Goal: Information Seeking & Learning: Learn about a topic

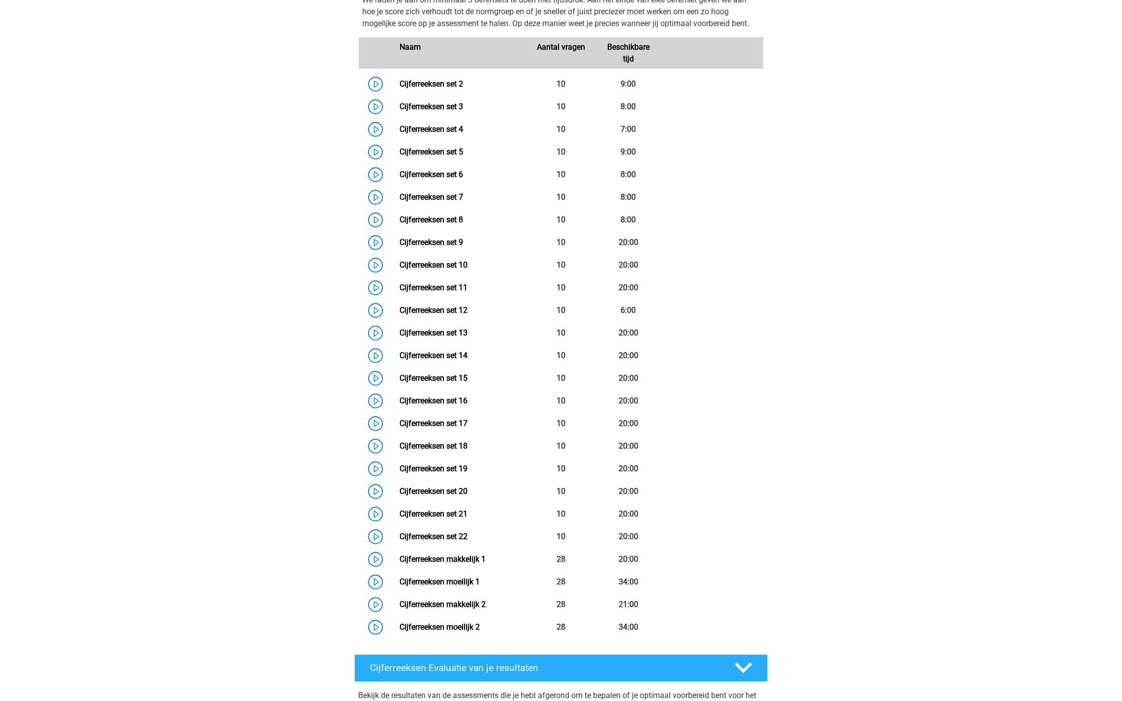
scroll to position [470, 0]
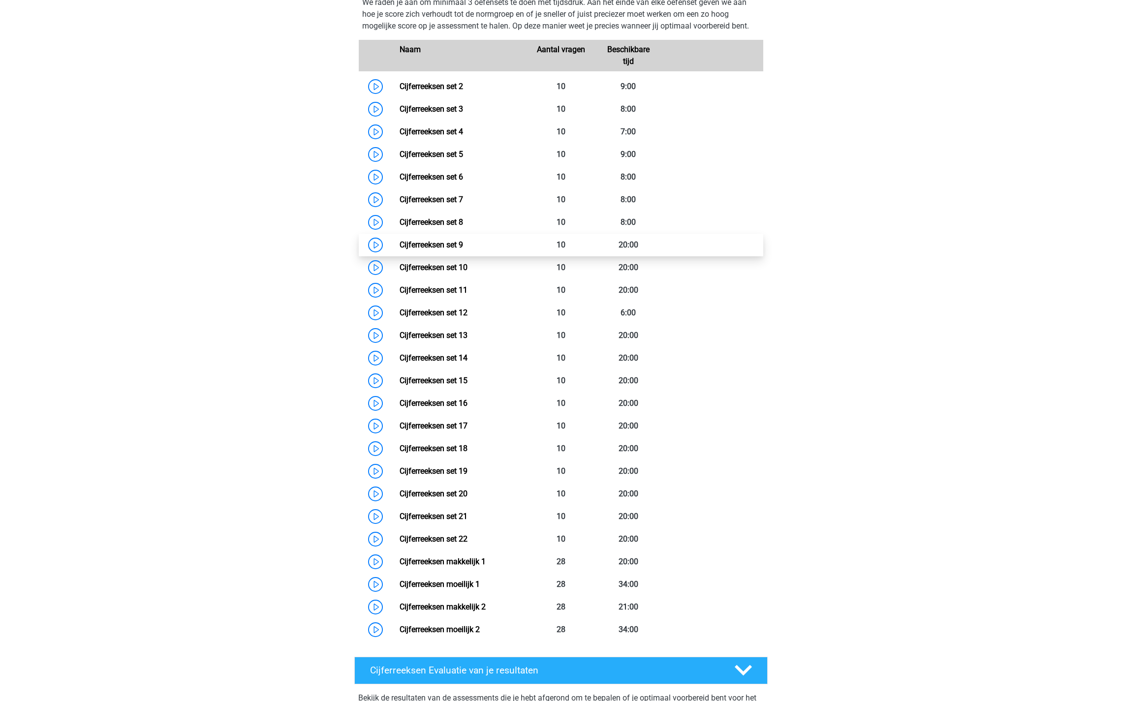
click at [400, 249] on link "Cijferreeksen set 9" at bounding box center [431, 244] width 63 height 9
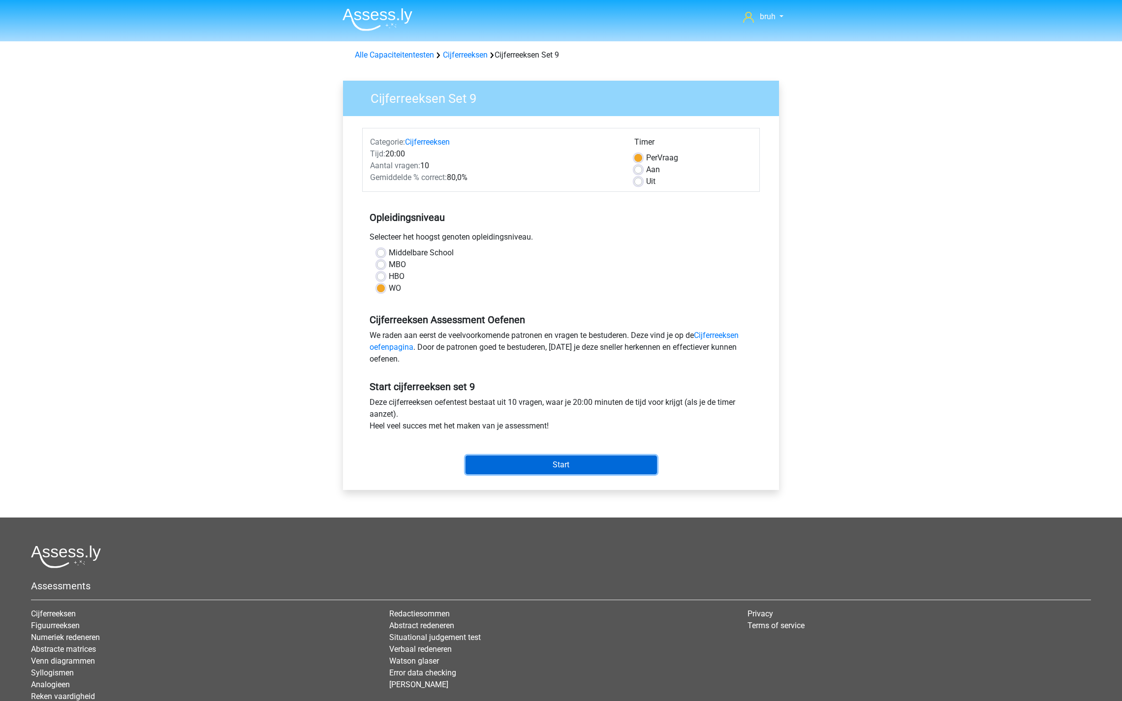
click at [535, 467] on input "Start" at bounding box center [560, 465] width 191 height 19
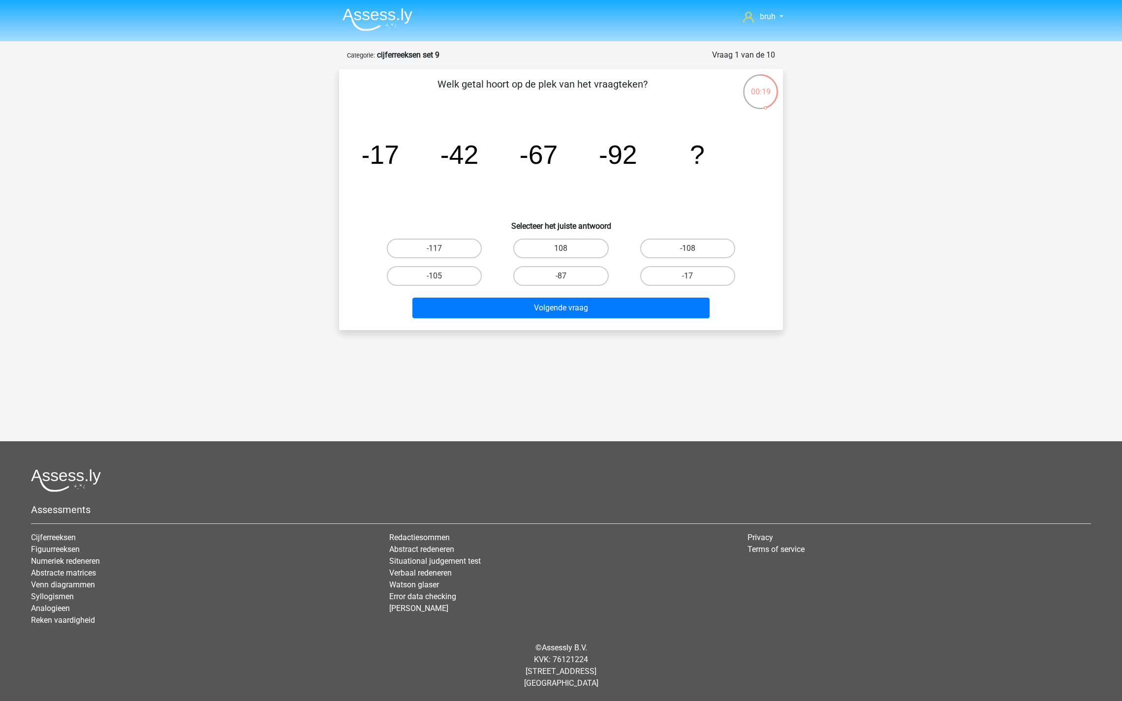
click at [439, 250] on input "-117" at bounding box center [437, 251] width 6 height 6
radio input "true"
click at [514, 319] on div "Volgende vraag" at bounding box center [561, 310] width 380 height 25
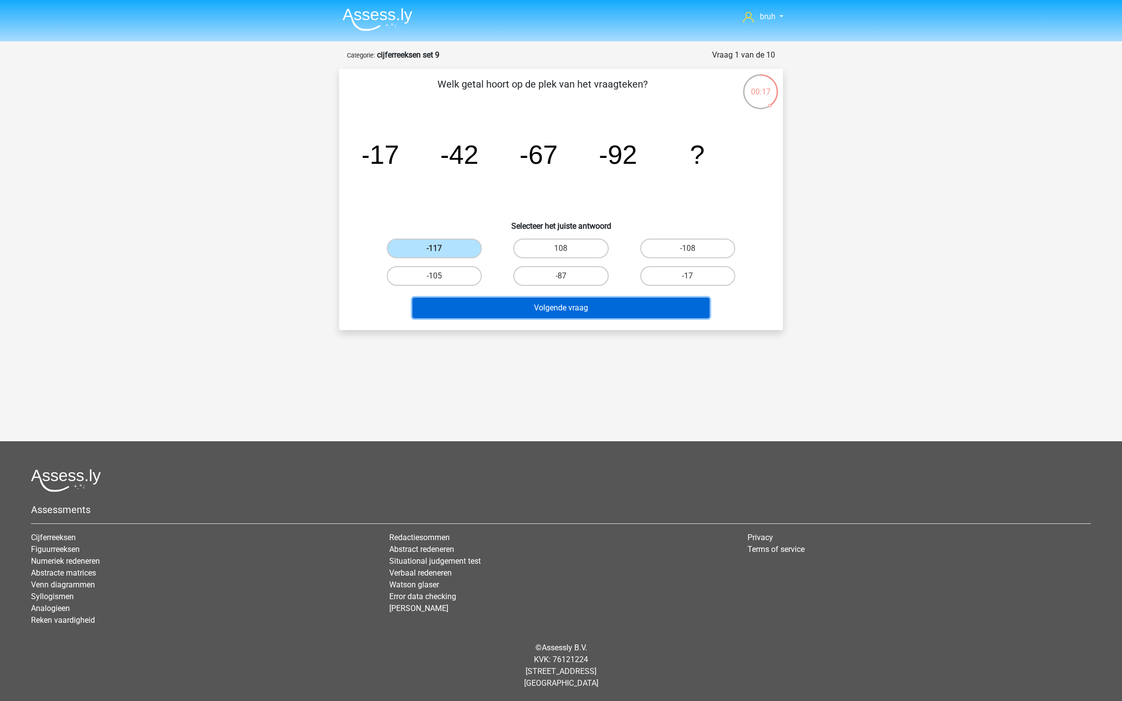
click at [514, 308] on button "Volgende vraag" at bounding box center [561, 308] width 298 height 21
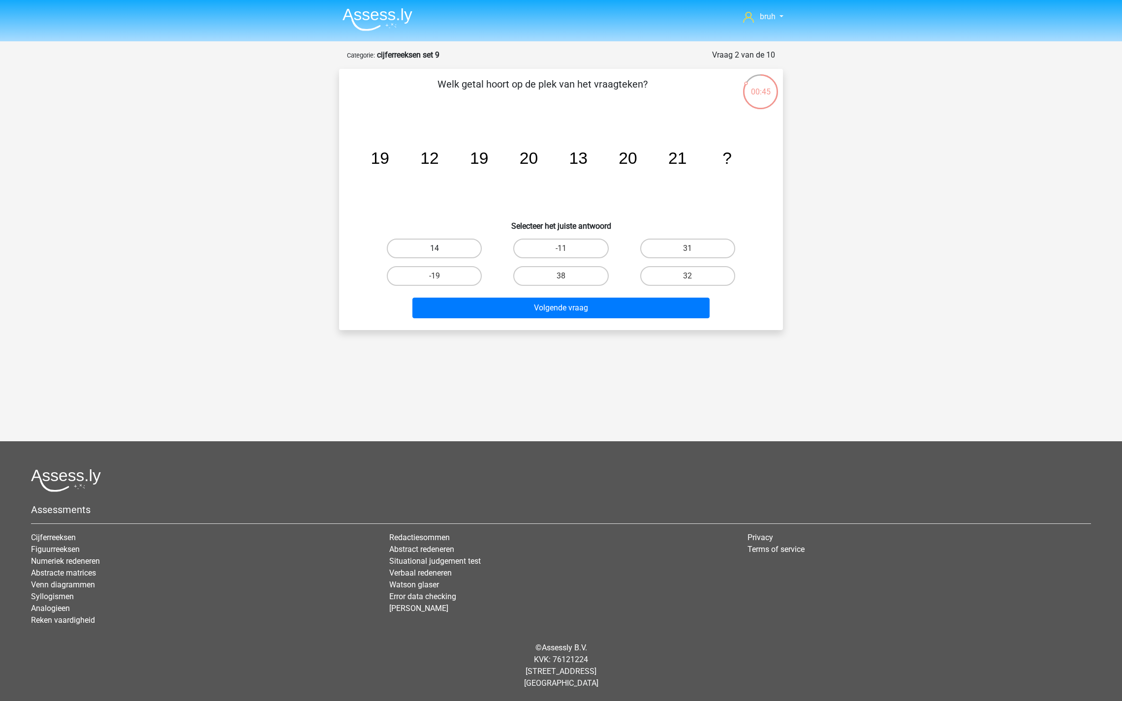
click at [434, 240] on label "14" at bounding box center [434, 249] width 95 height 20
click at [434, 248] on input "14" at bounding box center [437, 251] width 6 height 6
radio input "true"
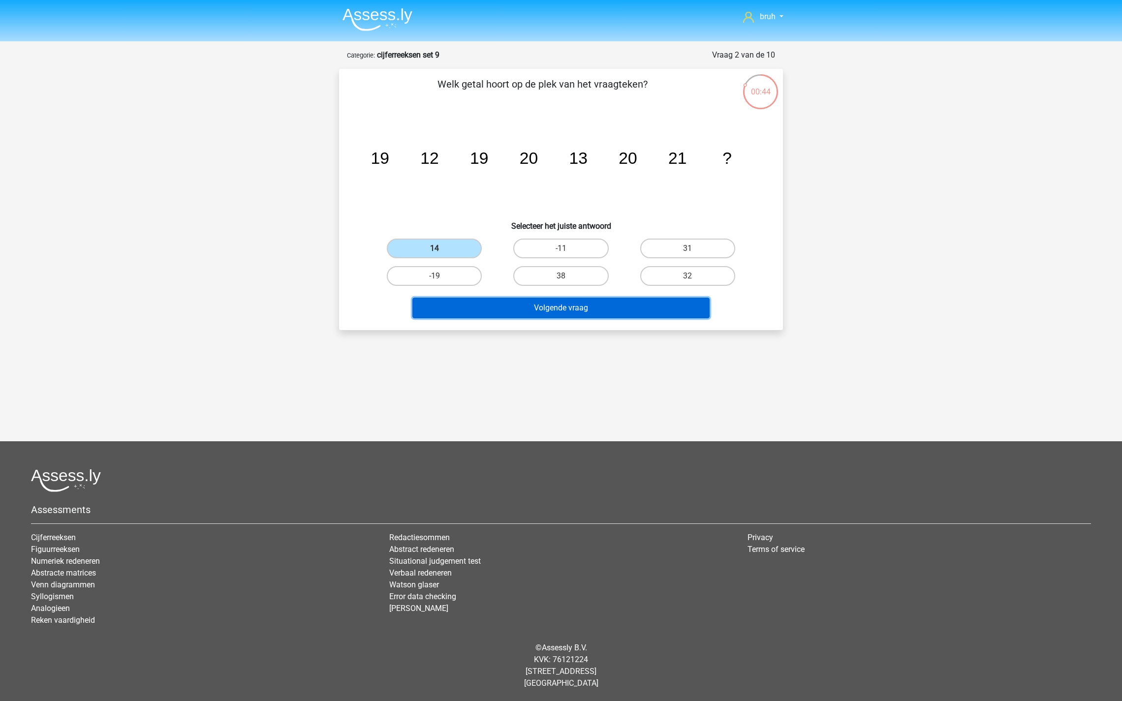
click at [495, 308] on button "Volgende vraag" at bounding box center [561, 308] width 298 height 21
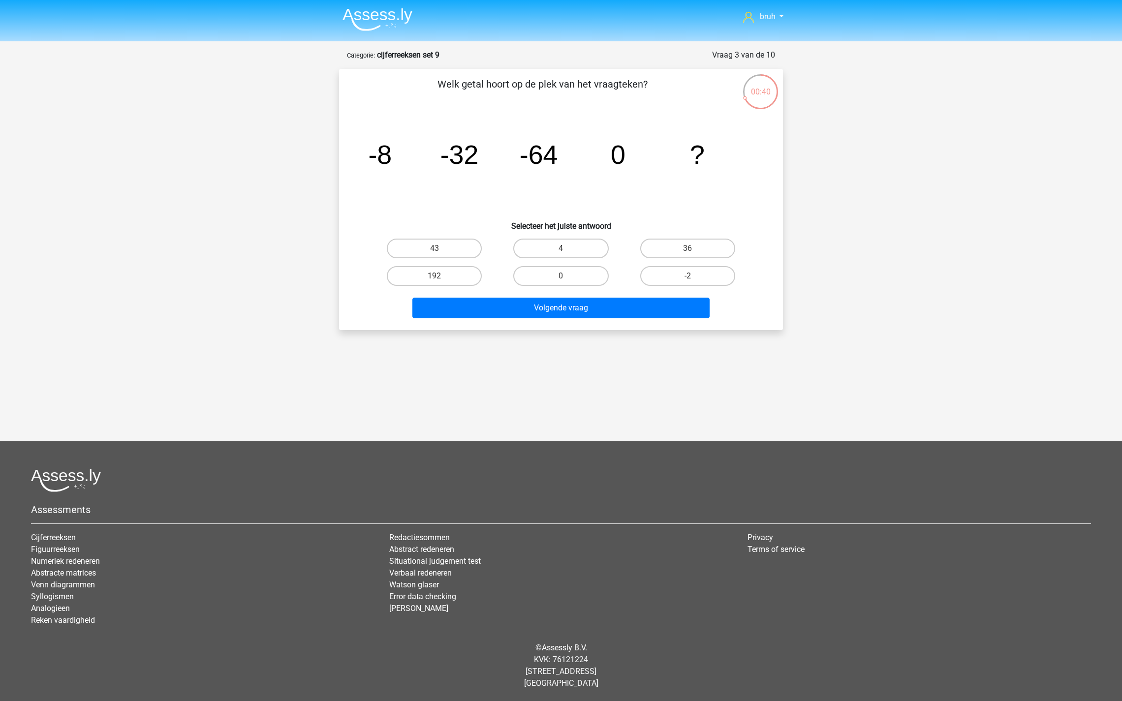
click at [561, 277] on input "0" at bounding box center [564, 279] width 6 height 6
radio input "true"
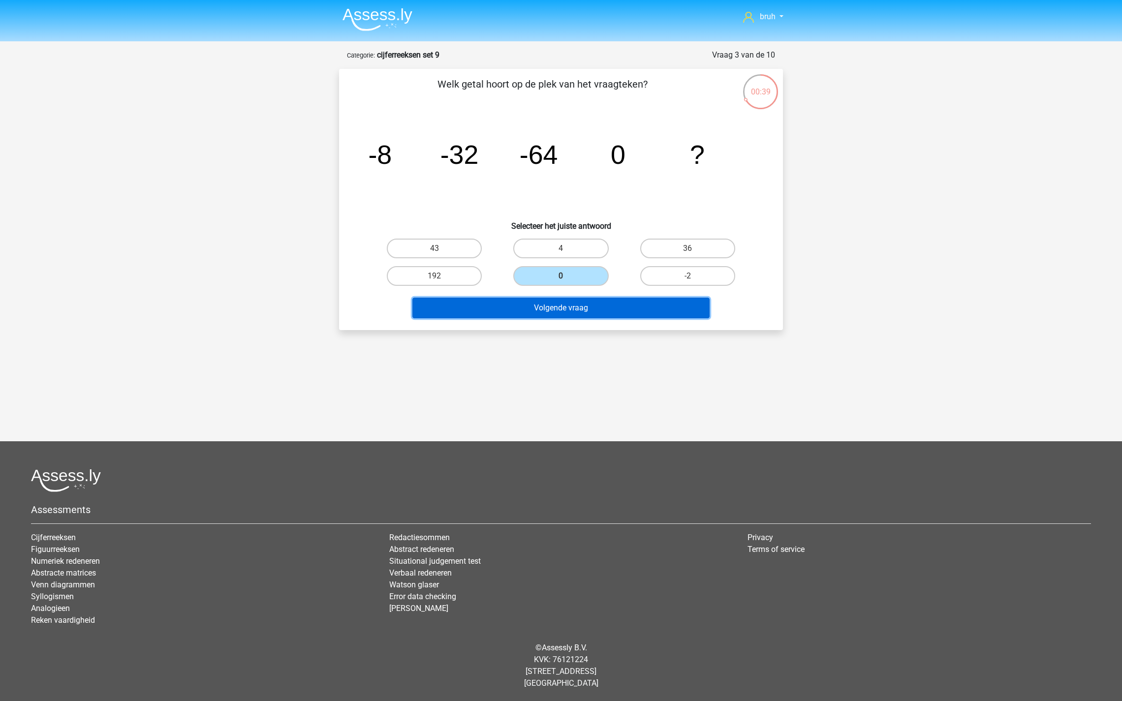
click at [546, 308] on button "Volgende vraag" at bounding box center [561, 308] width 298 height 21
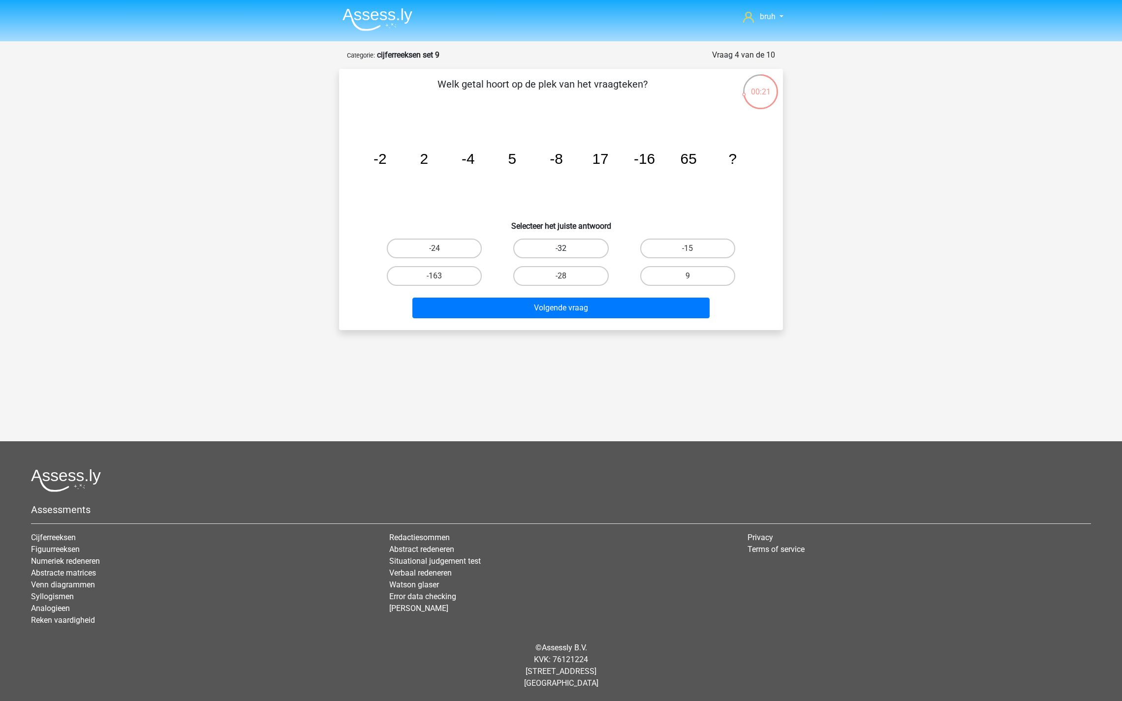
click at [552, 250] on label "-32" at bounding box center [560, 249] width 95 height 20
click at [561, 250] on input "-32" at bounding box center [564, 251] width 6 height 6
radio input "true"
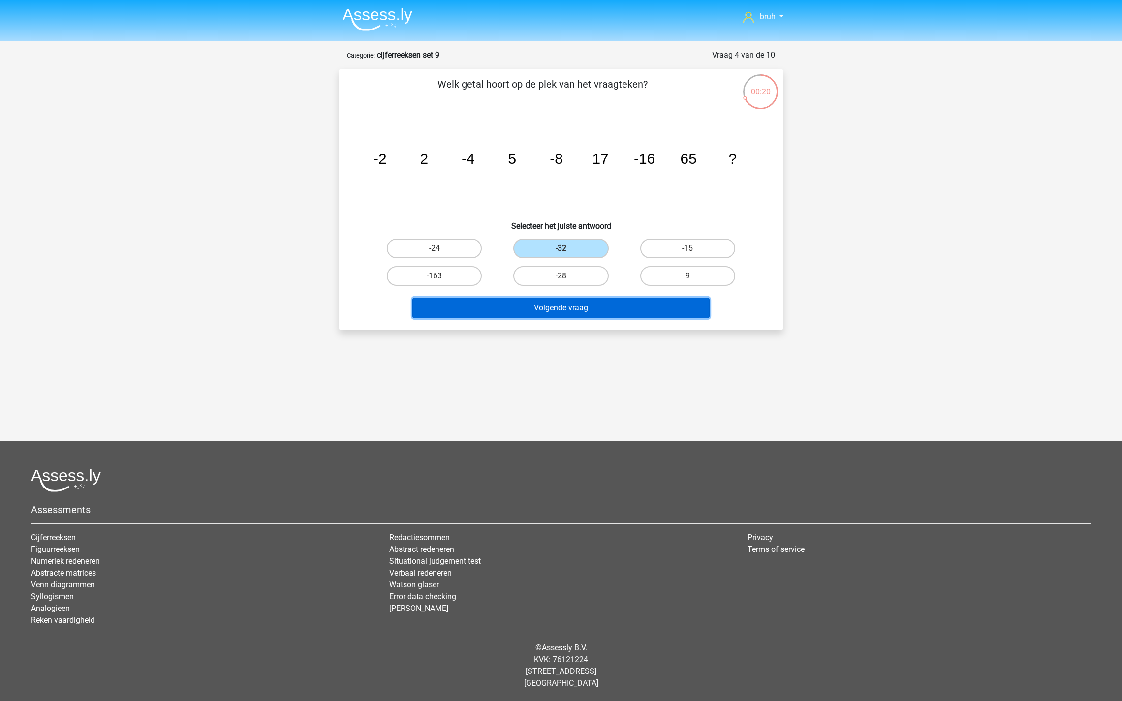
click at [545, 303] on button "Volgende vraag" at bounding box center [561, 308] width 298 height 21
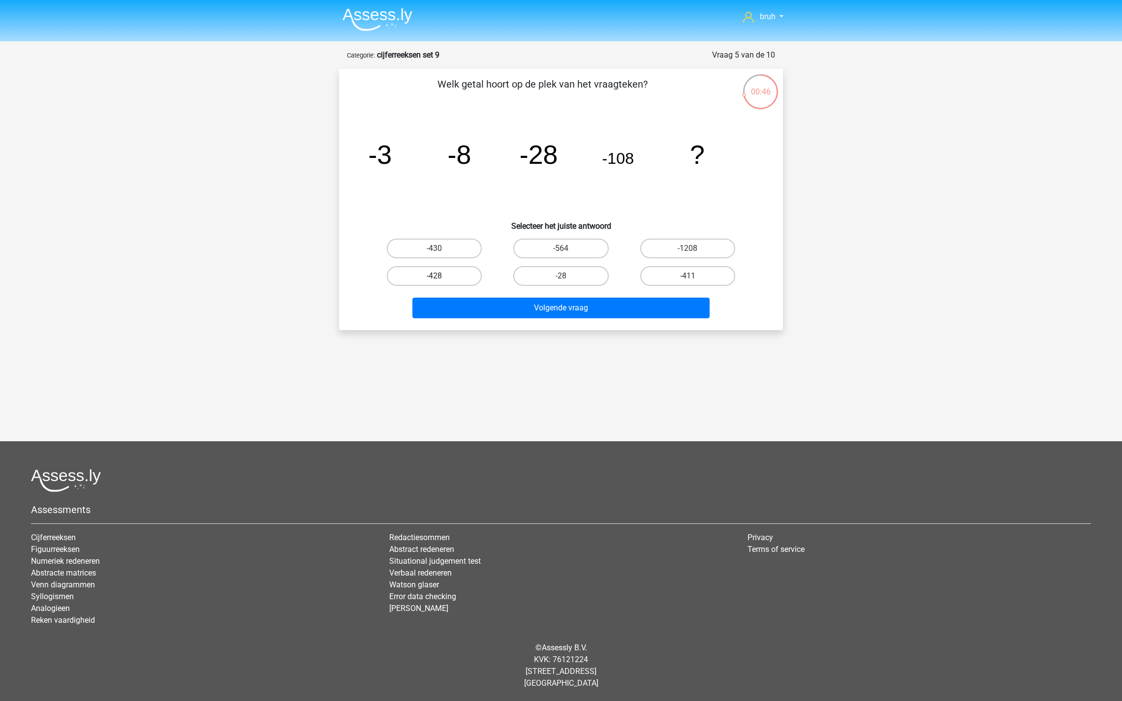
click at [464, 276] on label "-428" at bounding box center [434, 276] width 95 height 20
click at [441, 276] on input "-428" at bounding box center [437, 279] width 6 height 6
radio input "true"
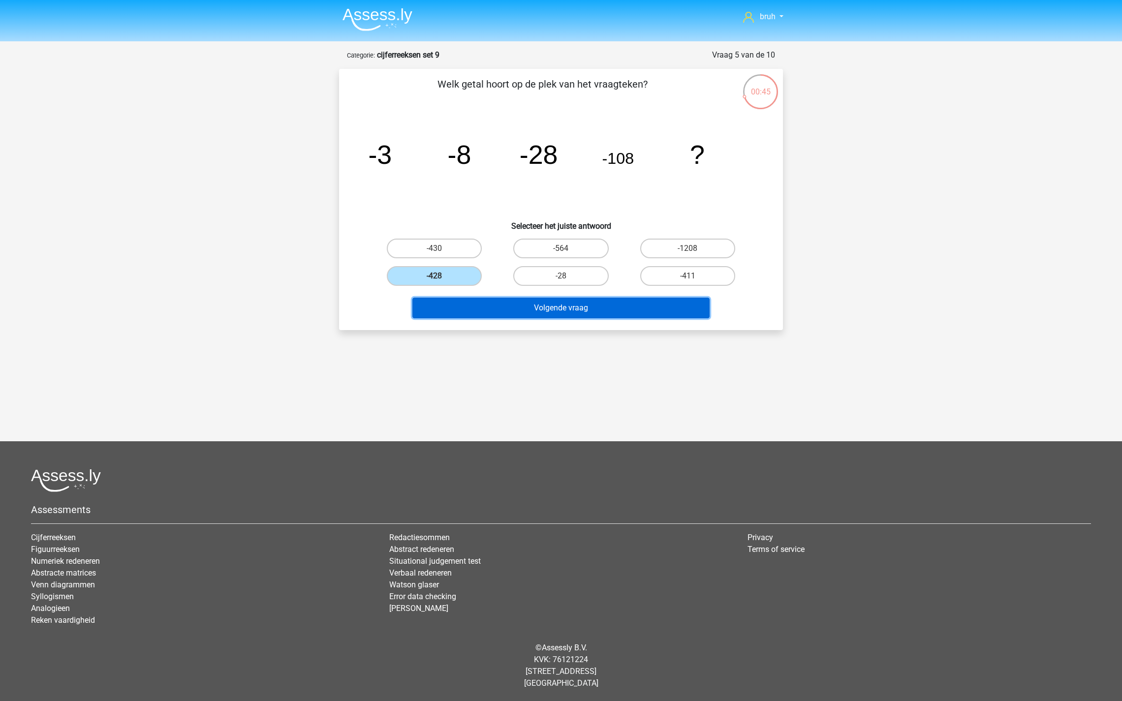
click at [490, 303] on button "Volgende vraag" at bounding box center [561, 308] width 298 height 21
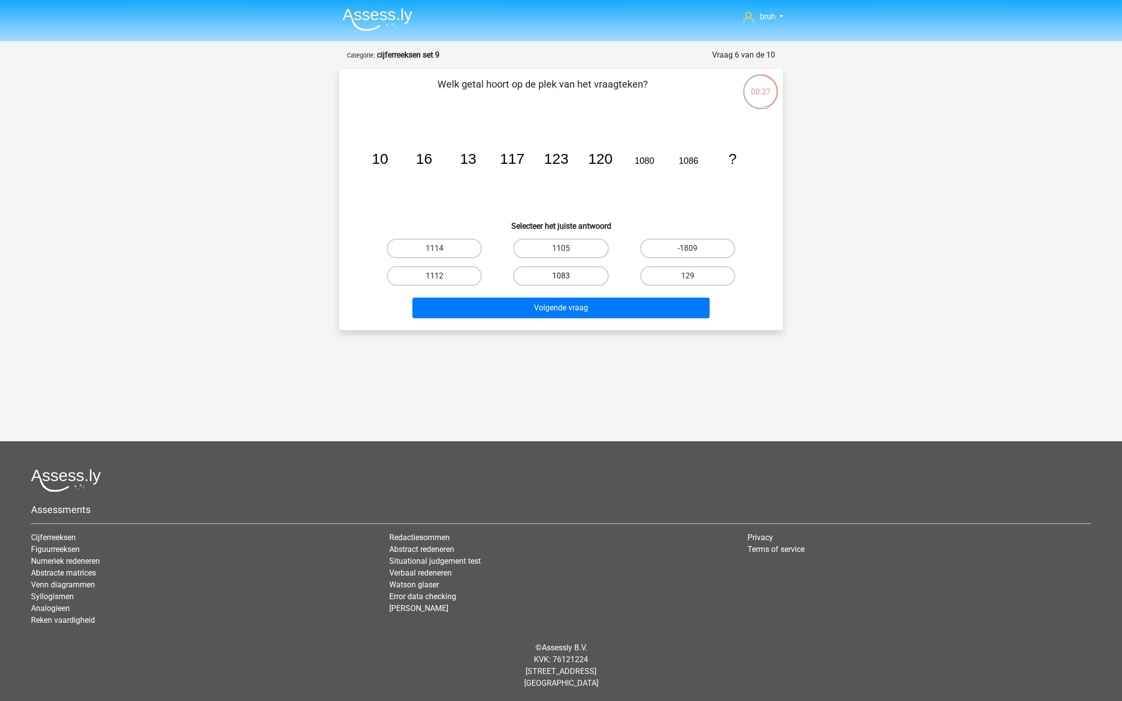
click at [554, 277] on label "1083" at bounding box center [560, 276] width 95 height 20
click at [561, 277] on input "1083" at bounding box center [564, 279] width 6 height 6
radio input "true"
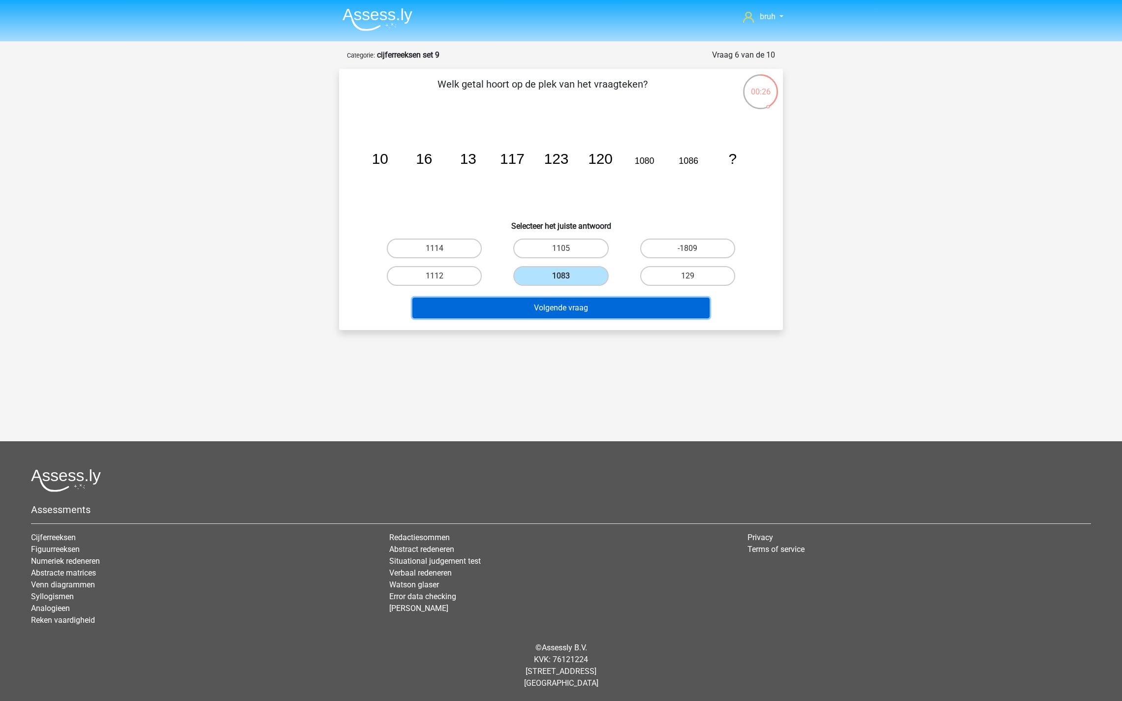
click at [550, 300] on button "Volgende vraag" at bounding box center [561, 308] width 298 height 21
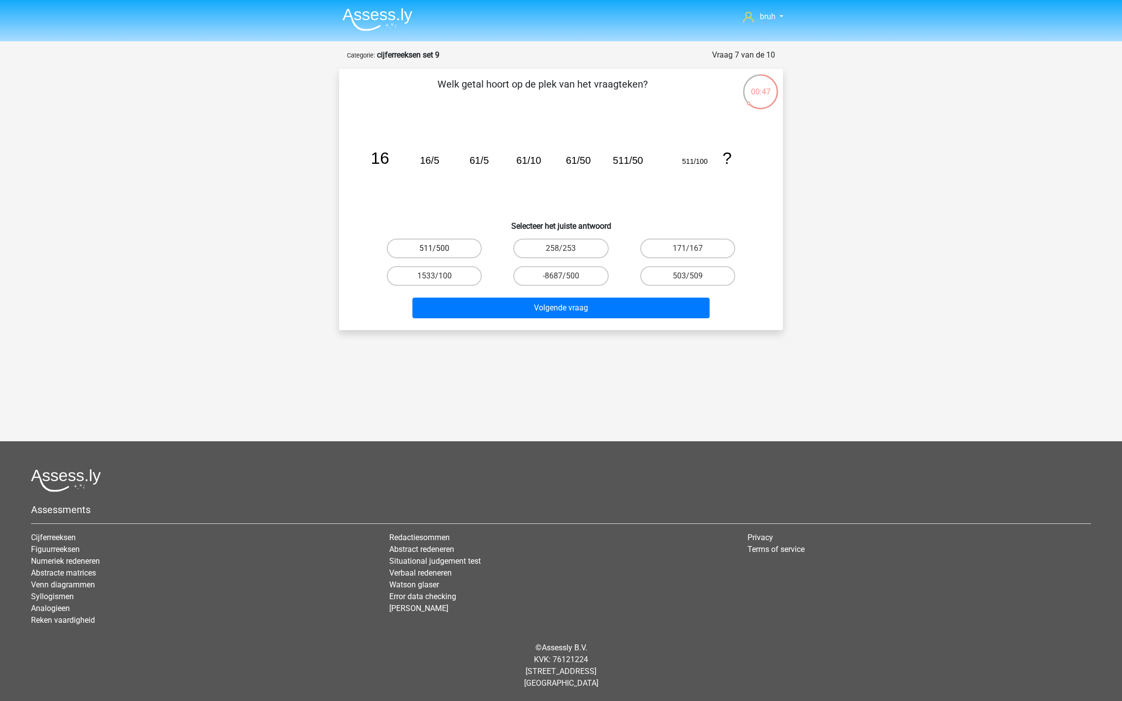
click at [418, 249] on label "511/500" at bounding box center [434, 249] width 95 height 20
click at [434, 249] on input "511/500" at bounding box center [437, 251] width 6 height 6
radio input "true"
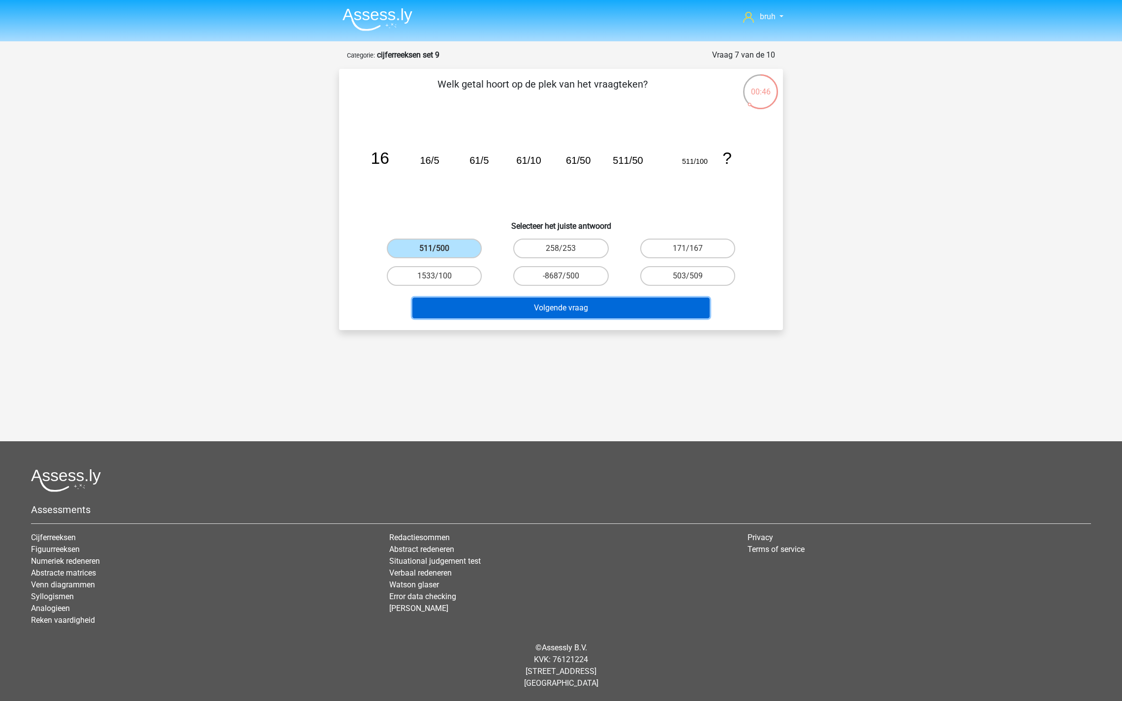
click at [490, 304] on button "Volgende vraag" at bounding box center [561, 308] width 298 height 21
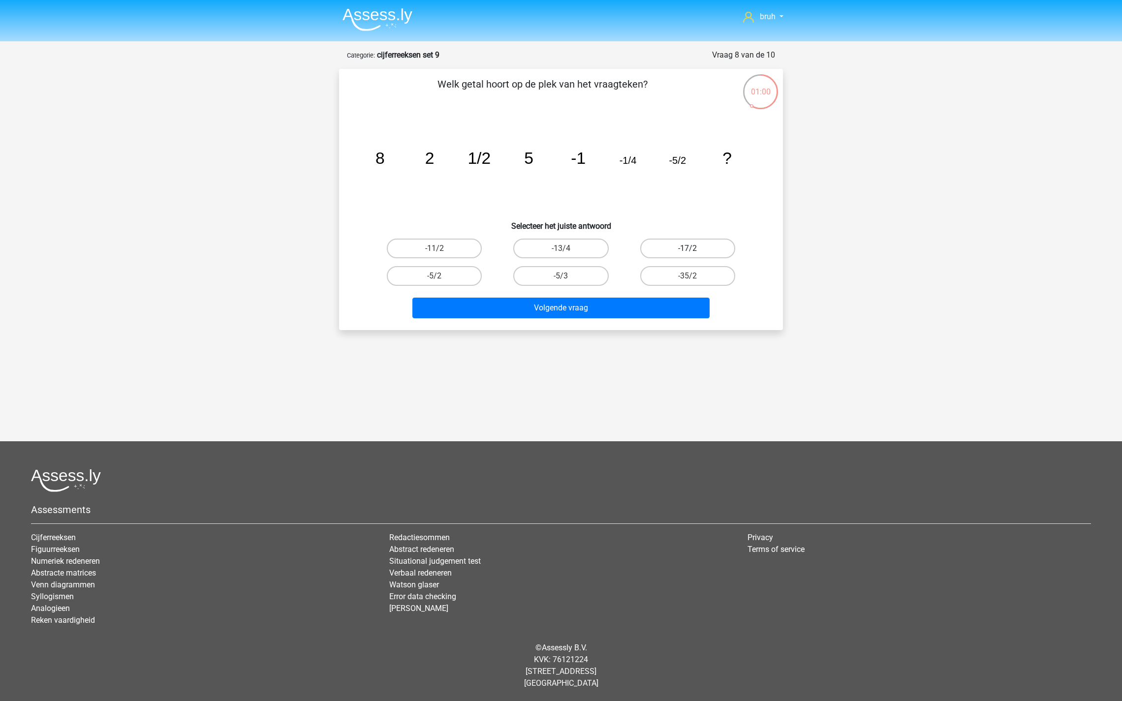
click at [660, 246] on label "-17/2" at bounding box center [687, 249] width 95 height 20
click at [687, 248] on input "-17/2" at bounding box center [690, 251] width 6 height 6
radio input "true"
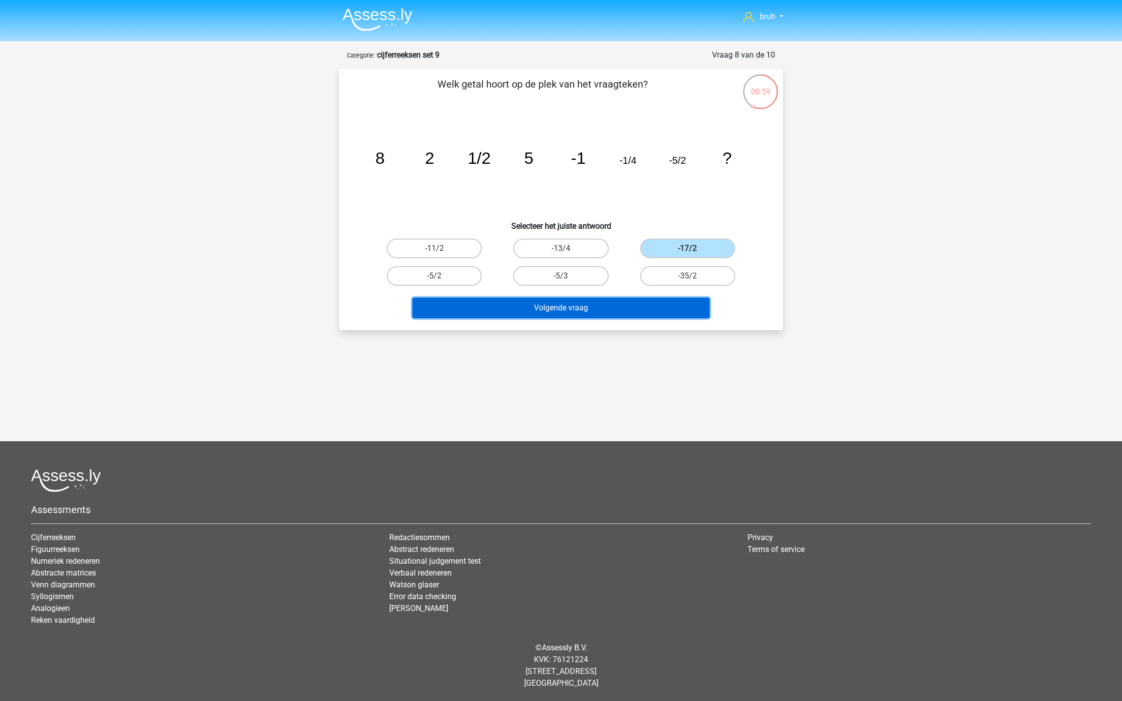
click at [598, 301] on button "Volgende vraag" at bounding box center [561, 308] width 298 height 21
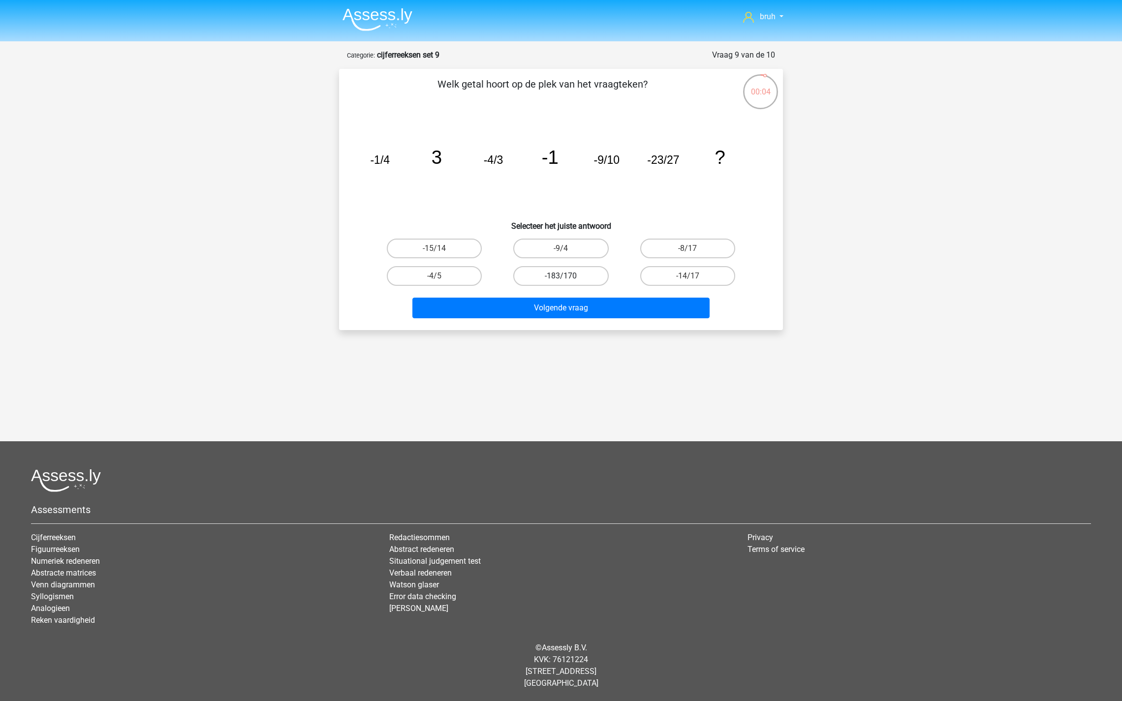
click at [553, 274] on label "-183/170" at bounding box center [560, 276] width 95 height 20
click at [561, 276] on input "-183/170" at bounding box center [564, 279] width 6 height 6
radio input "true"
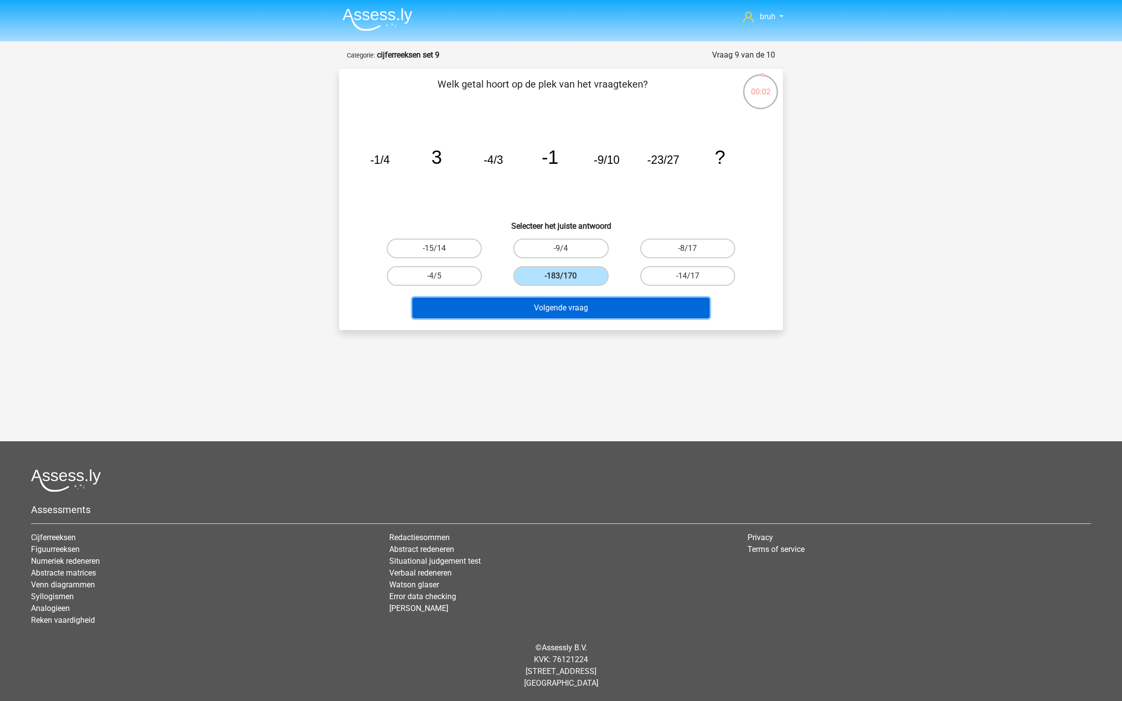
click at [596, 303] on button "Volgende vraag" at bounding box center [561, 308] width 298 height 21
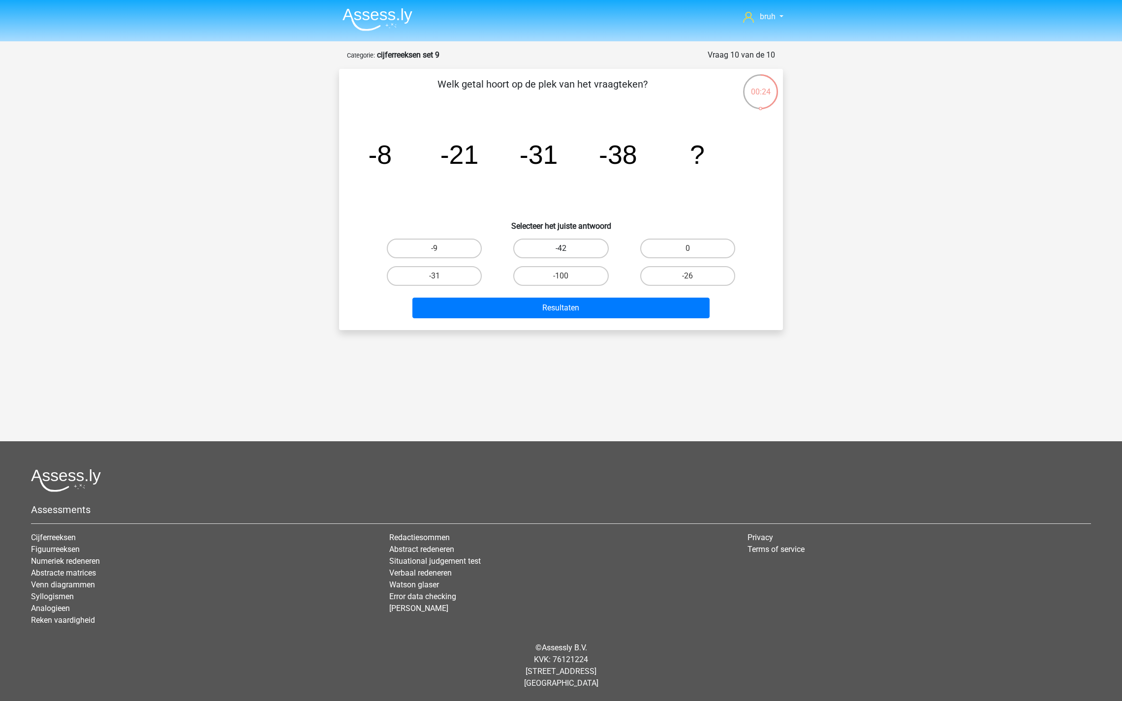
click at [552, 253] on label "-42" at bounding box center [560, 249] width 95 height 20
click at [561, 253] on input "-42" at bounding box center [564, 251] width 6 height 6
radio input "true"
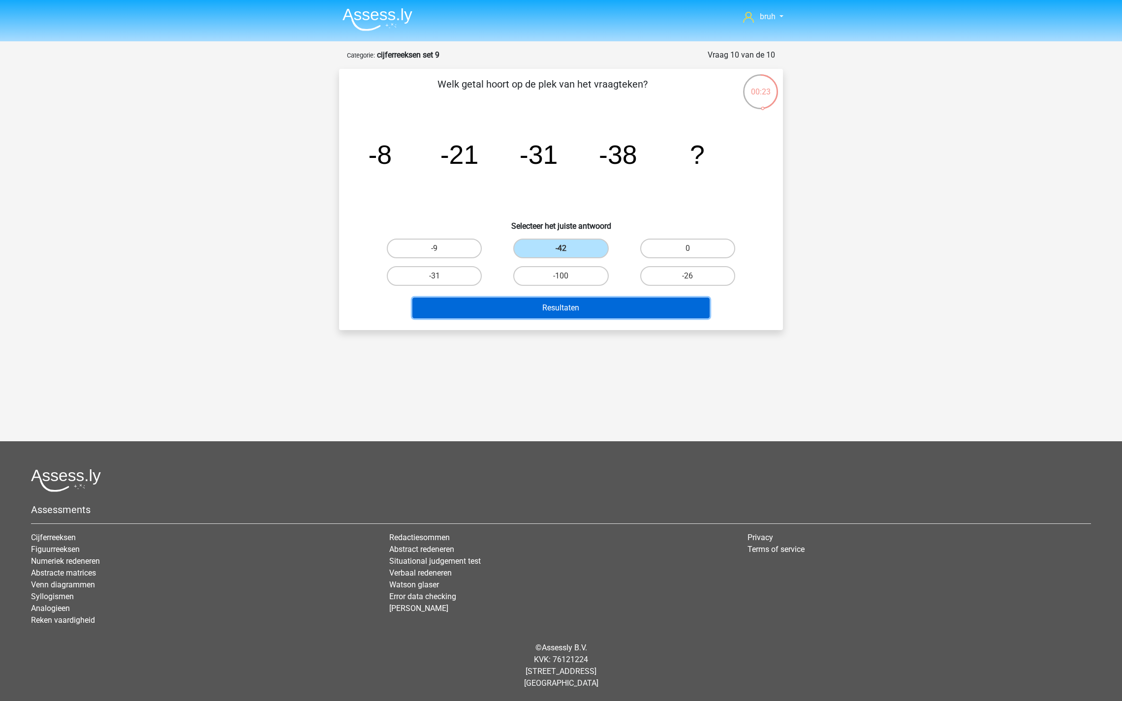
click at [533, 301] on button "Resultaten" at bounding box center [561, 308] width 298 height 21
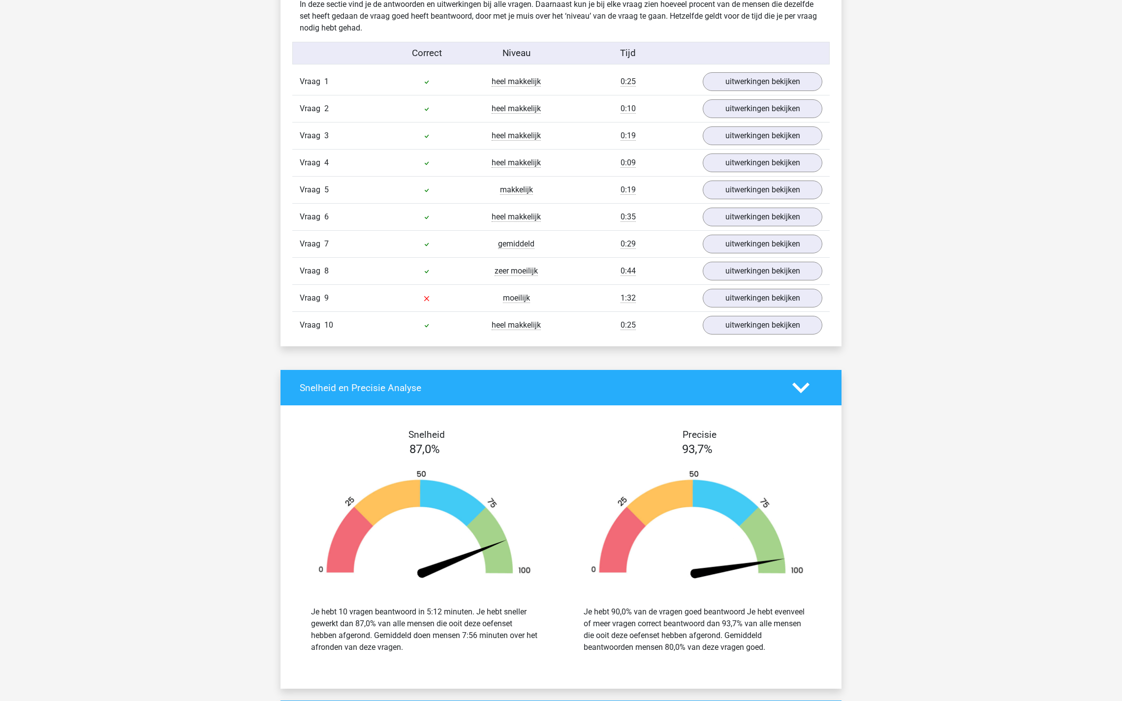
scroll to position [563, 0]
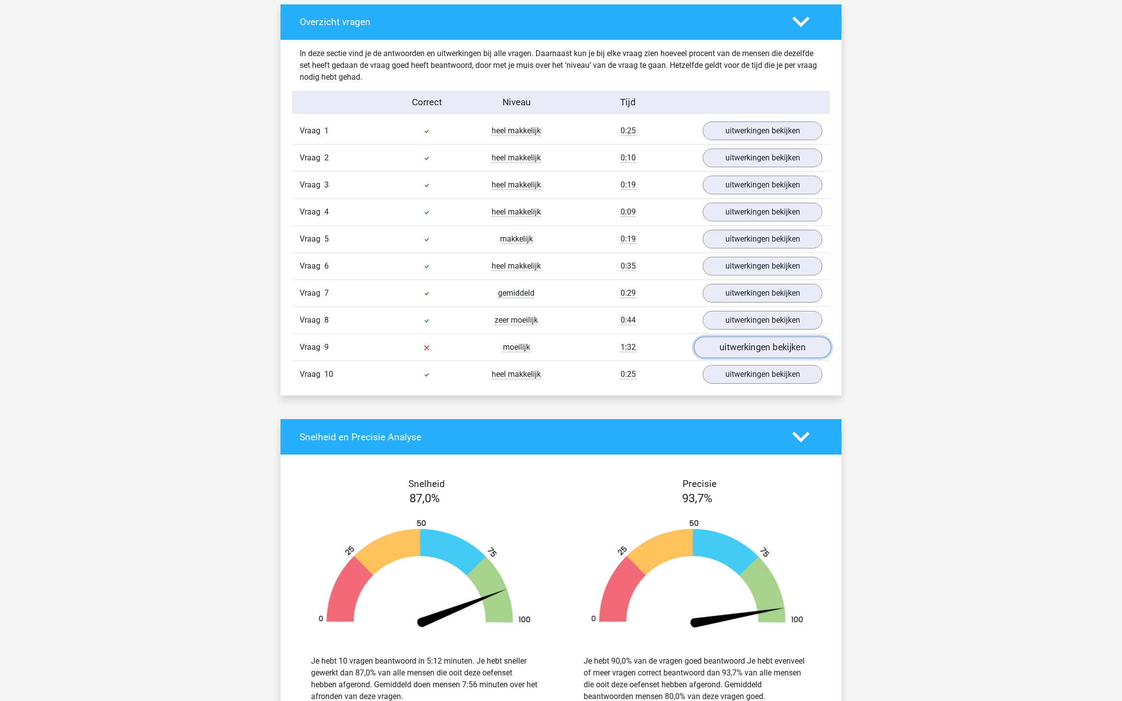
click at [743, 341] on link "uitwerkingen bekijken" at bounding box center [762, 348] width 137 height 22
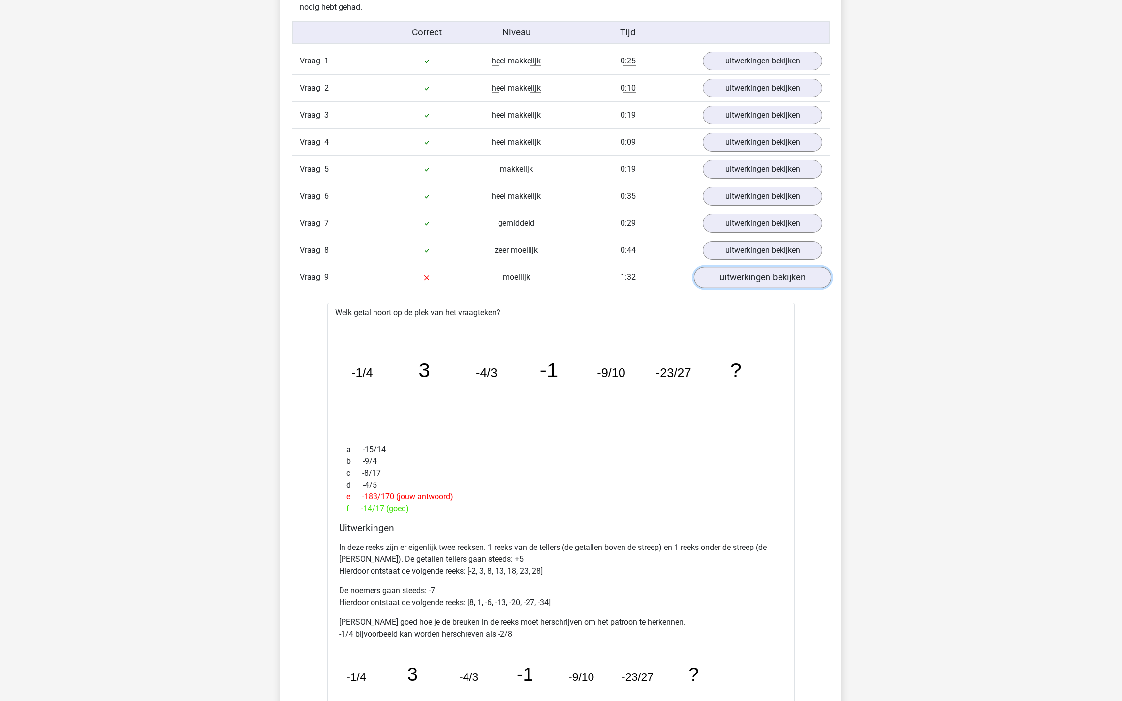
scroll to position [638, 0]
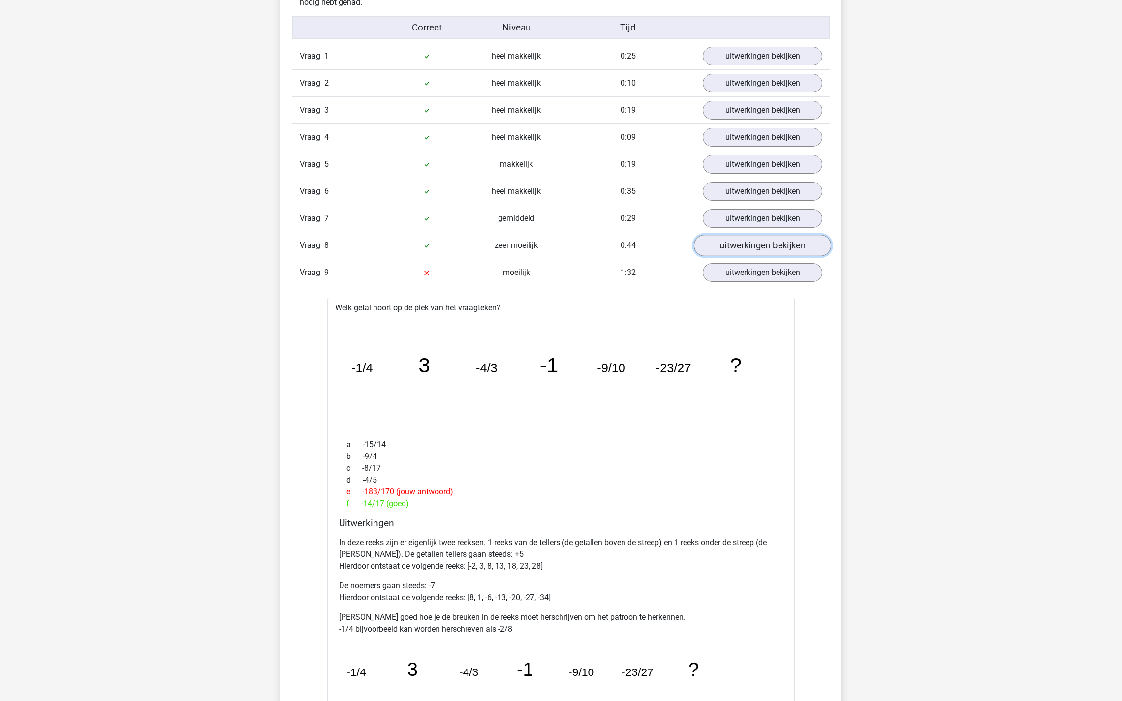
click at [765, 240] on link "uitwerkingen bekijken" at bounding box center [762, 246] width 137 height 22
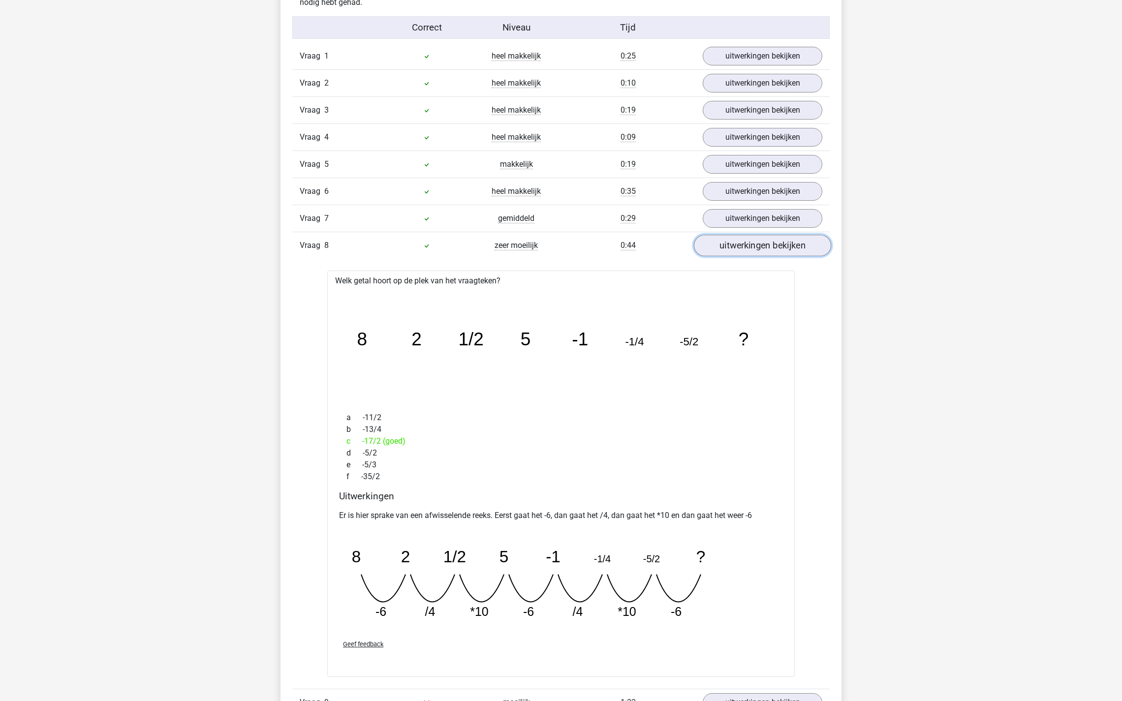
click at [765, 240] on link "uitwerkingen bekijken" at bounding box center [762, 246] width 137 height 22
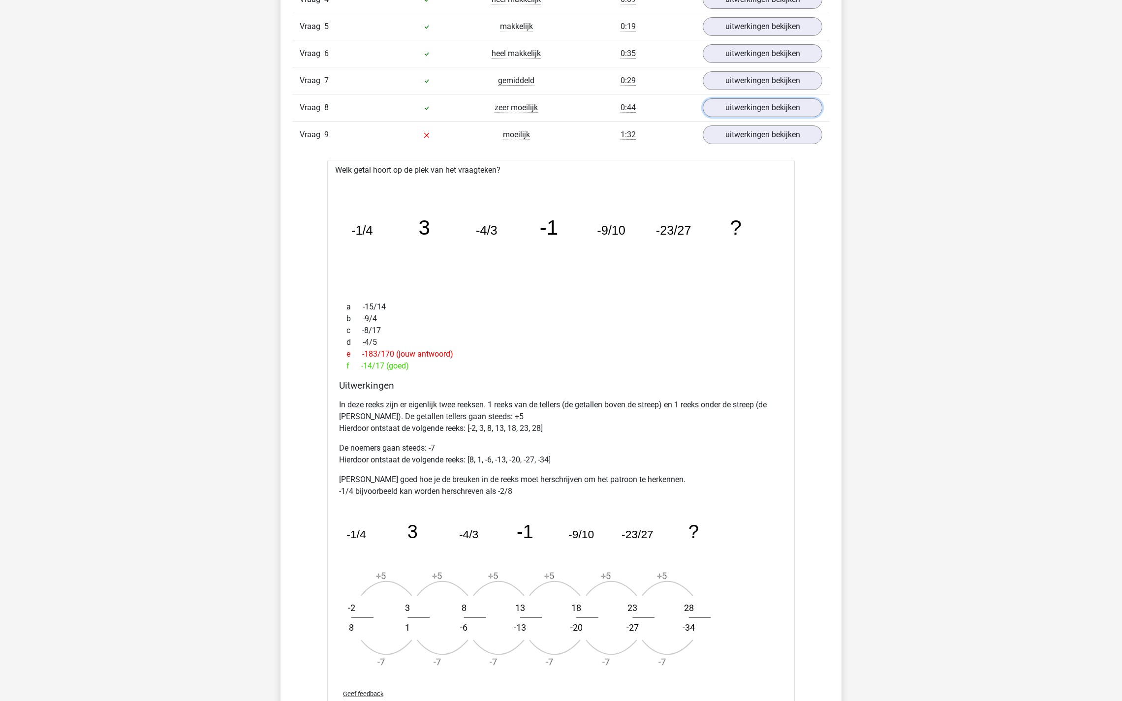
scroll to position [780, 0]
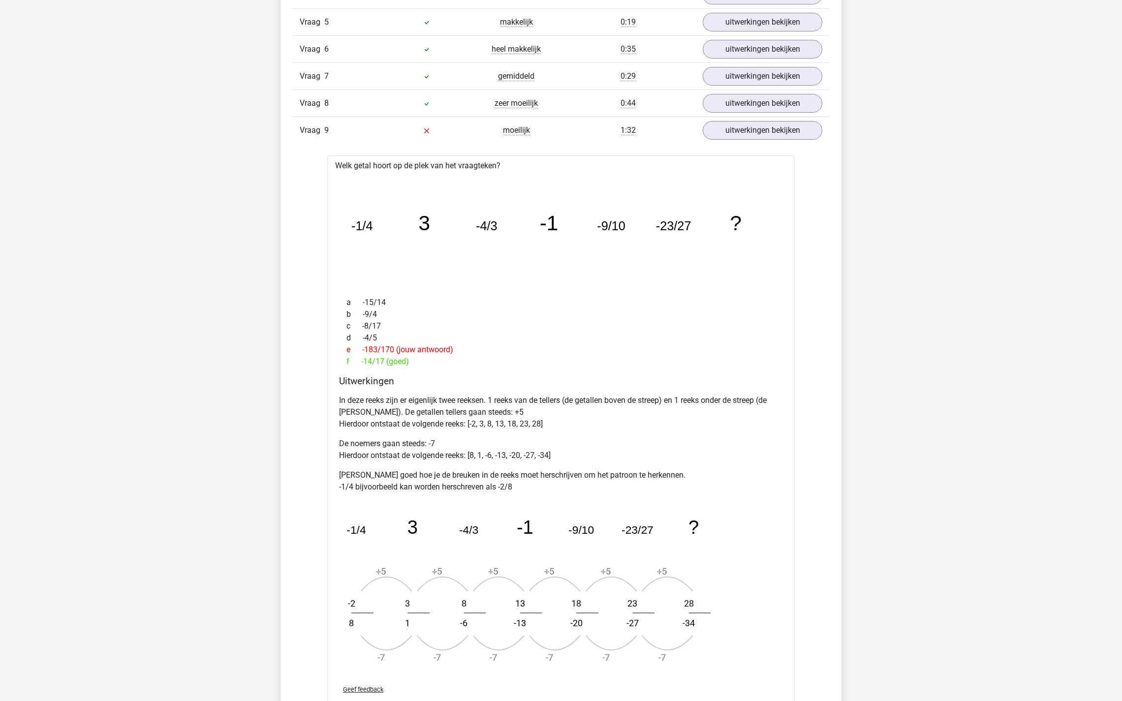
click at [764, 135] on div "Vraag 9 moeilijk 1:32 uitwerkingen bekijken" at bounding box center [560, 130] width 537 height 27
click at [755, 129] on link "uitwerkingen bekijken" at bounding box center [762, 131] width 137 height 22
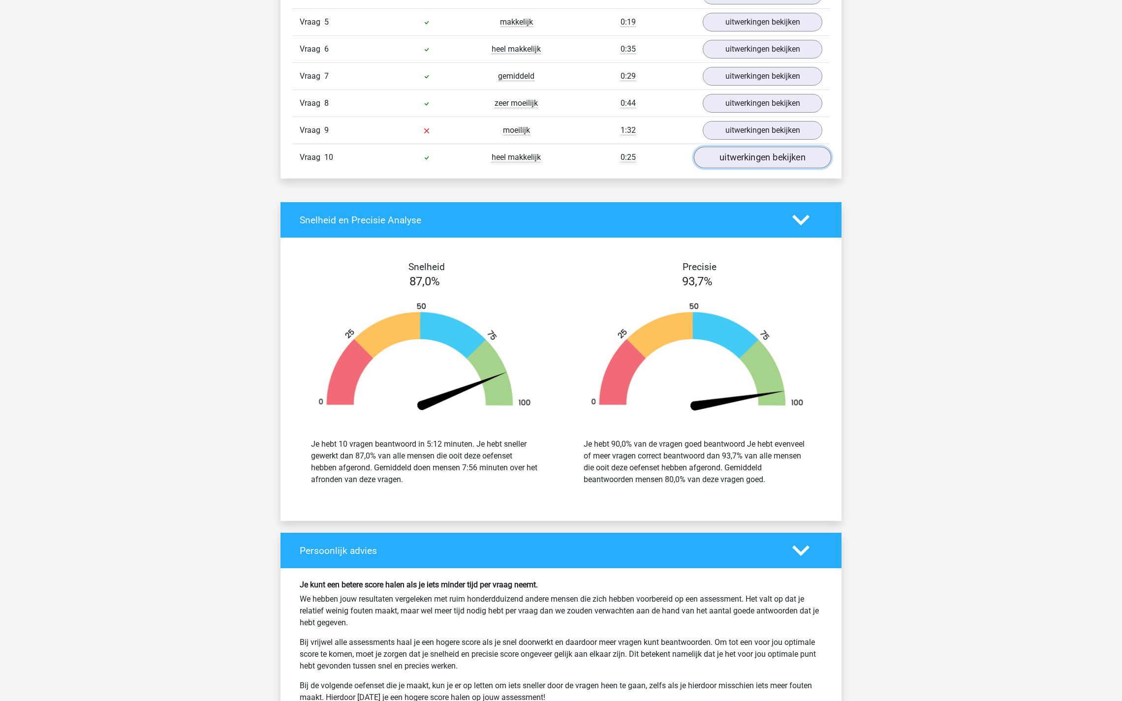
click at [750, 147] on link "uitwerkingen bekijken" at bounding box center [762, 158] width 137 height 22
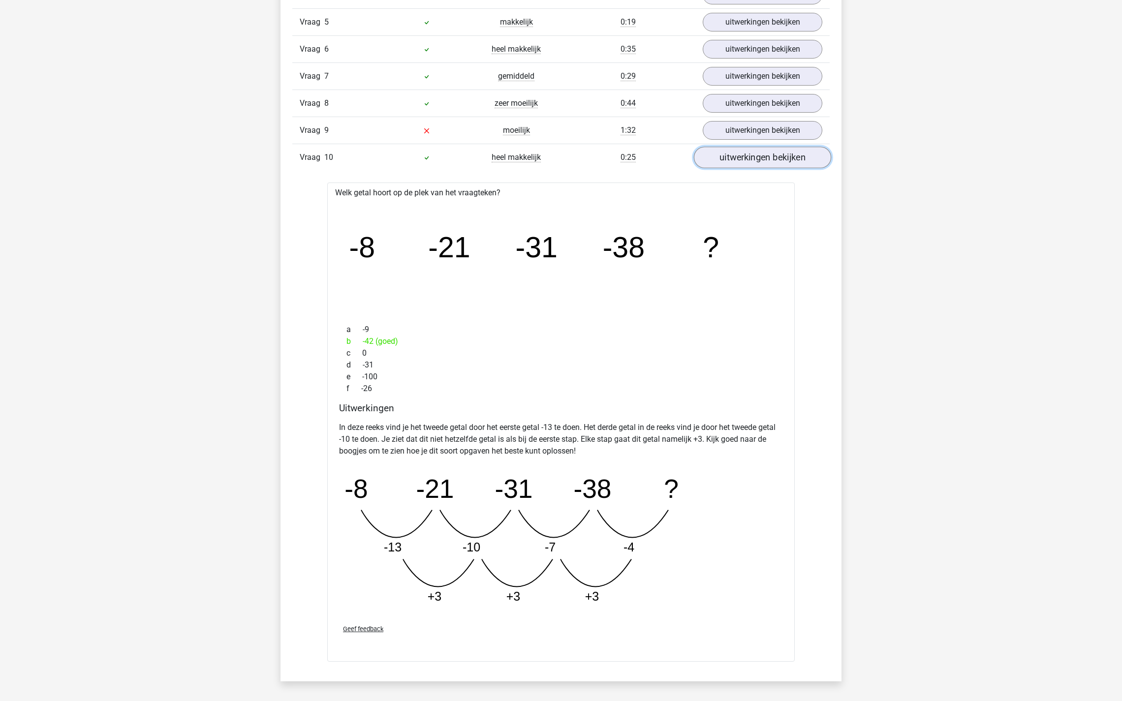
click at [725, 148] on link "uitwerkingen bekijken" at bounding box center [762, 158] width 137 height 22
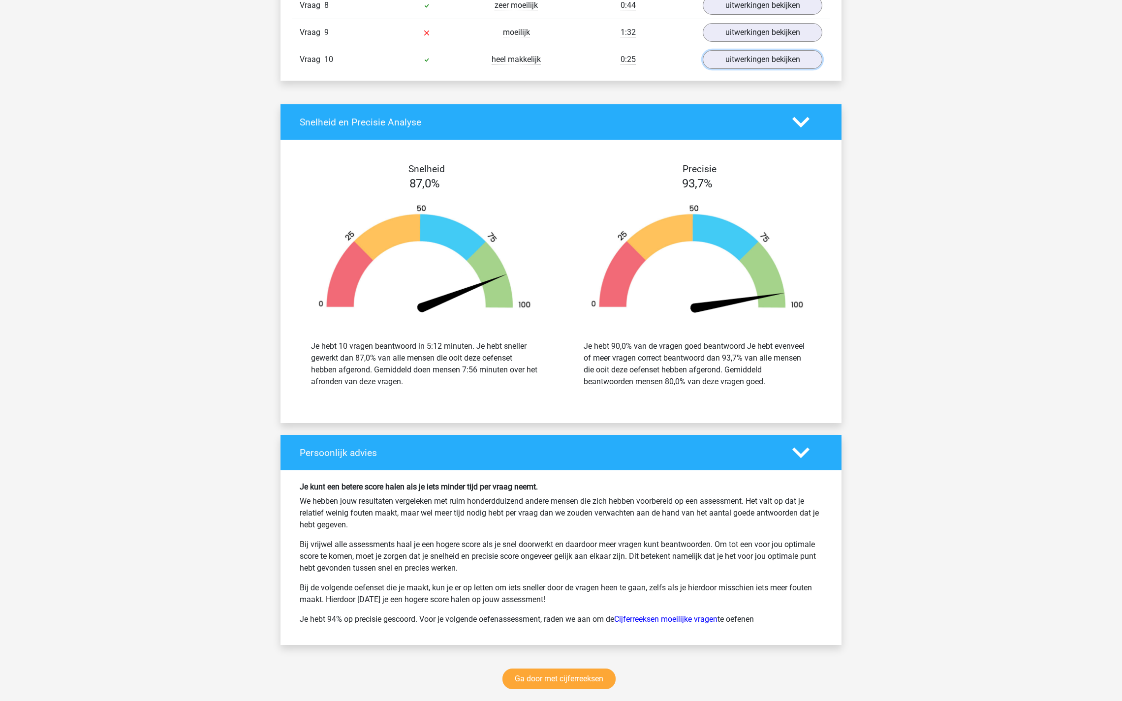
scroll to position [884, 0]
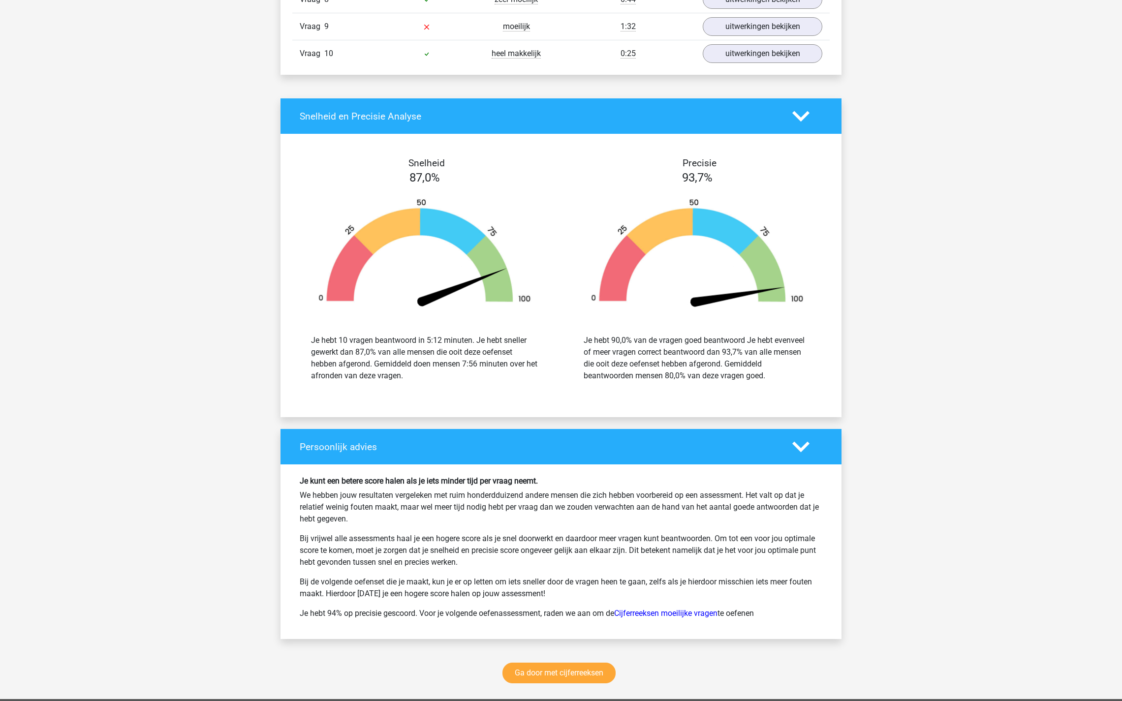
drag, startPoint x: 746, startPoint y: 362, endPoint x: 752, endPoint y: 376, distance: 15.9
click at [752, 376] on div "Je hebt 90,0% van de vragen goed beantwoord Je hebt evenveel of meer vragen cor…" at bounding box center [697, 358] width 227 height 47
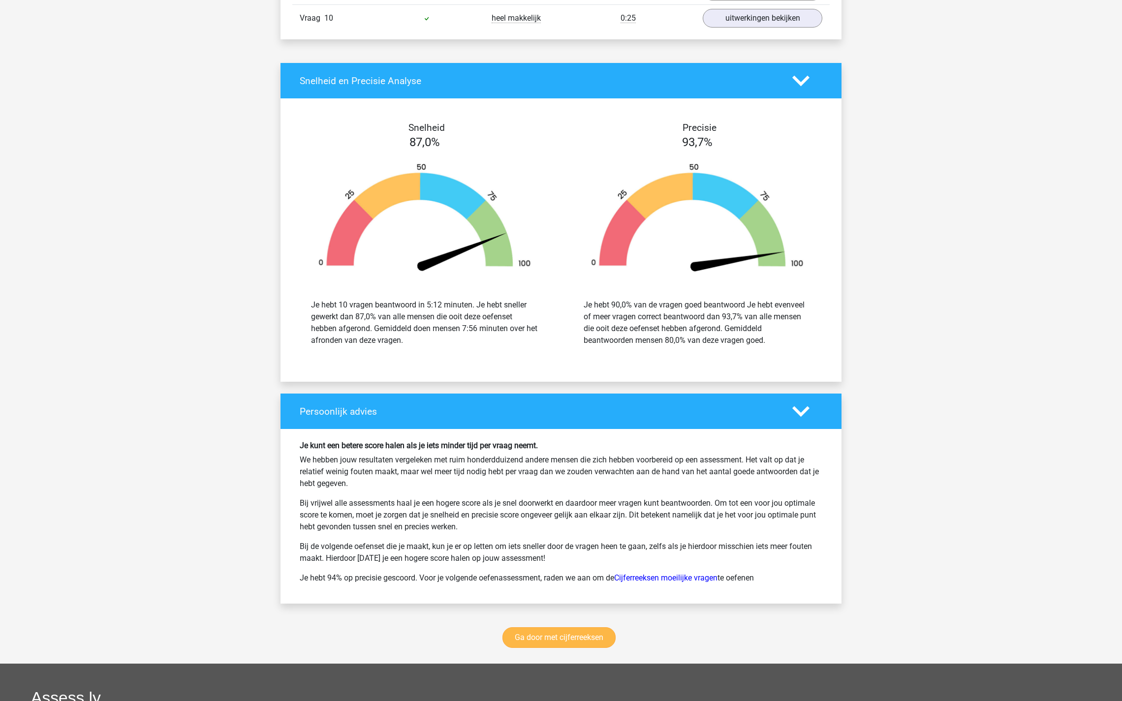
scroll to position [986, 0]
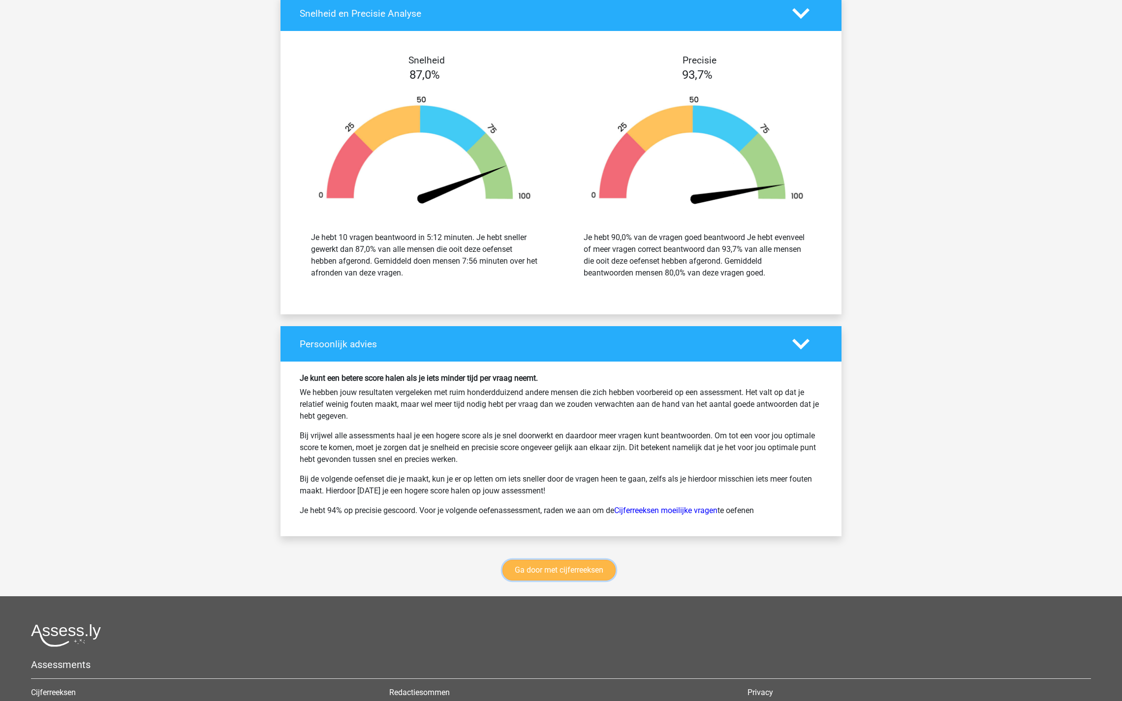
click at [542, 560] on link "Ga door met cijferreeksen" at bounding box center [558, 570] width 113 height 21
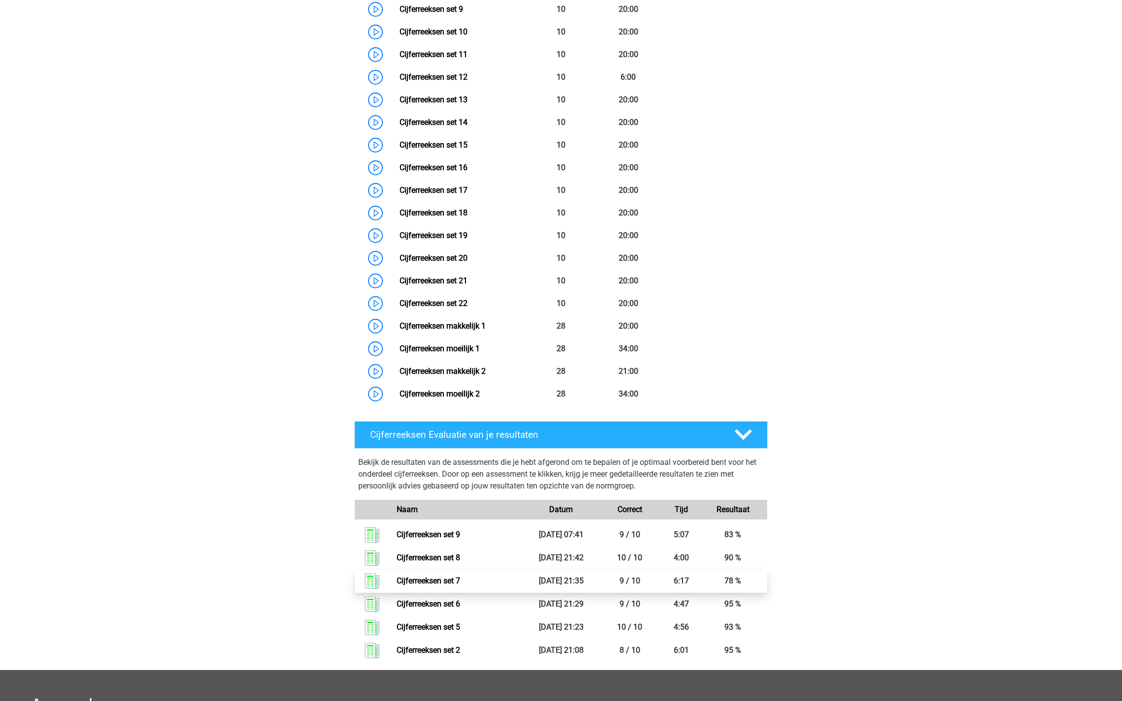
scroll to position [700, 0]
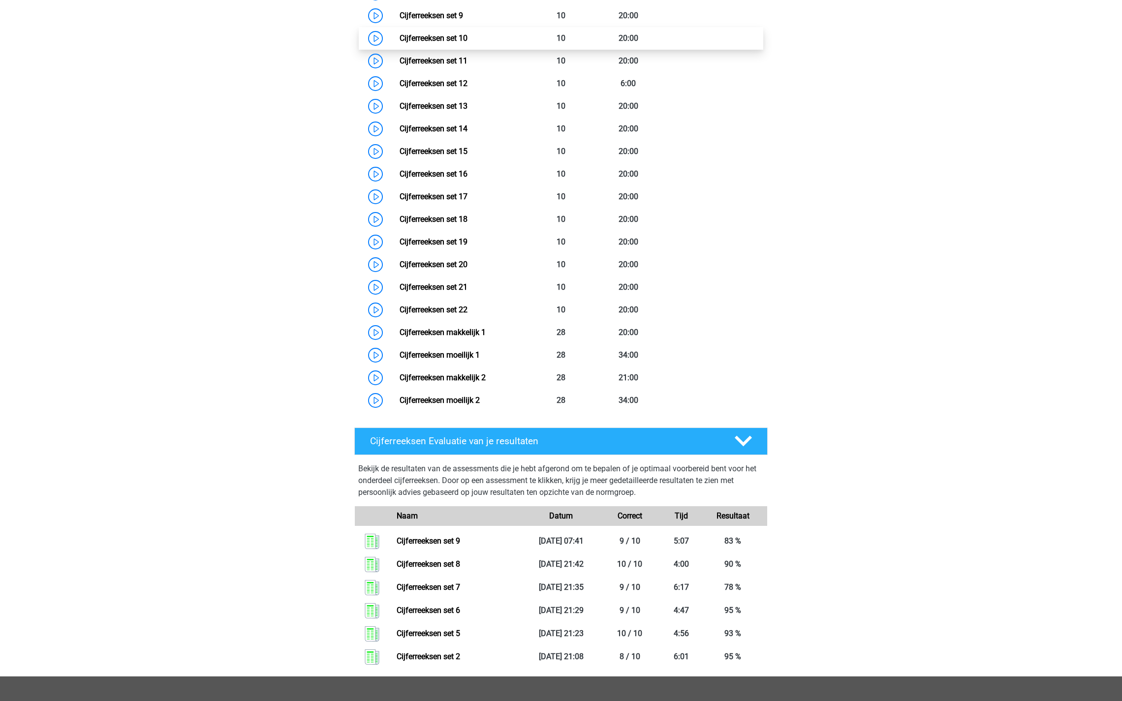
click at [400, 43] on link "Cijferreeksen set 10" at bounding box center [434, 37] width 68 height 9
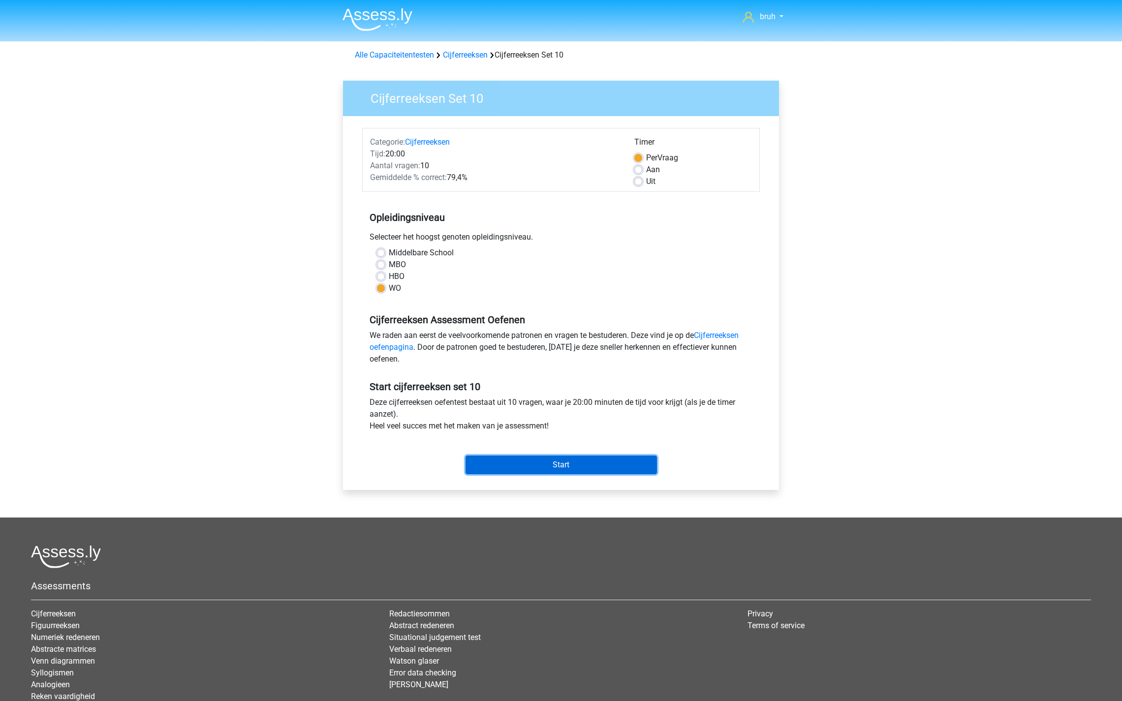
click at [561, 464] on input "Start" at bounding box center [560, 465] width 191 height 19
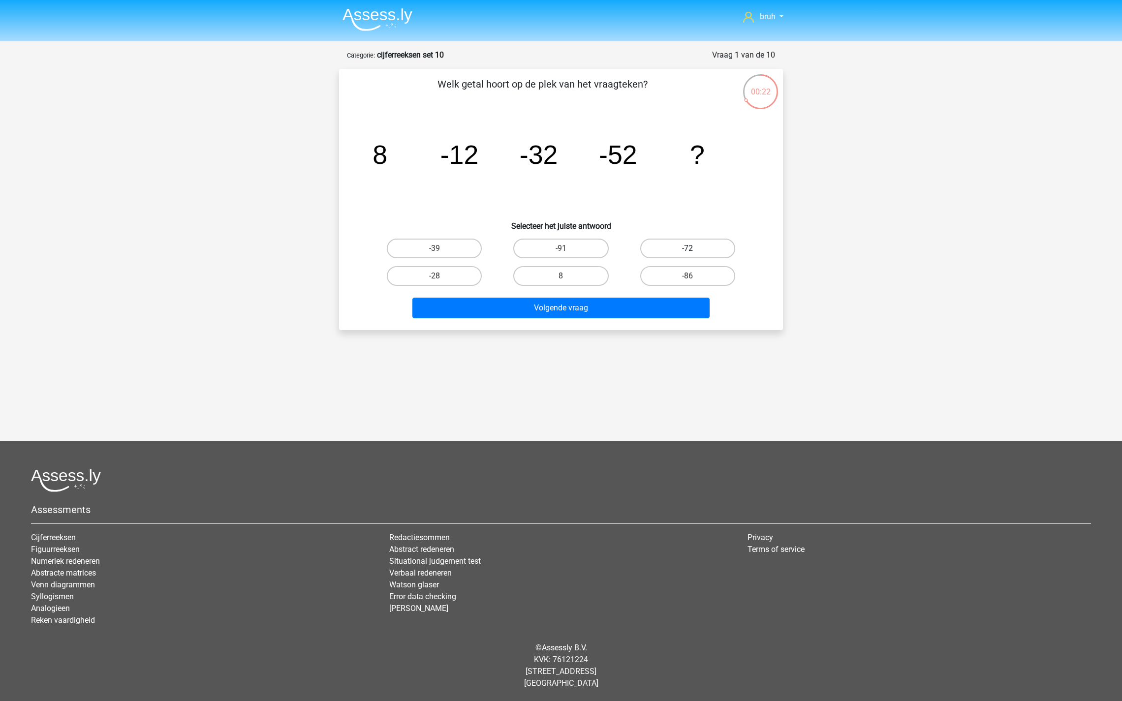
click at [656, 249] on label "-72" at bounding box center [687, 249] width 95 height 20
click at [687, 249] on input "-72" at bounding box center [690, 251] width 6 height 6
radio input "true"
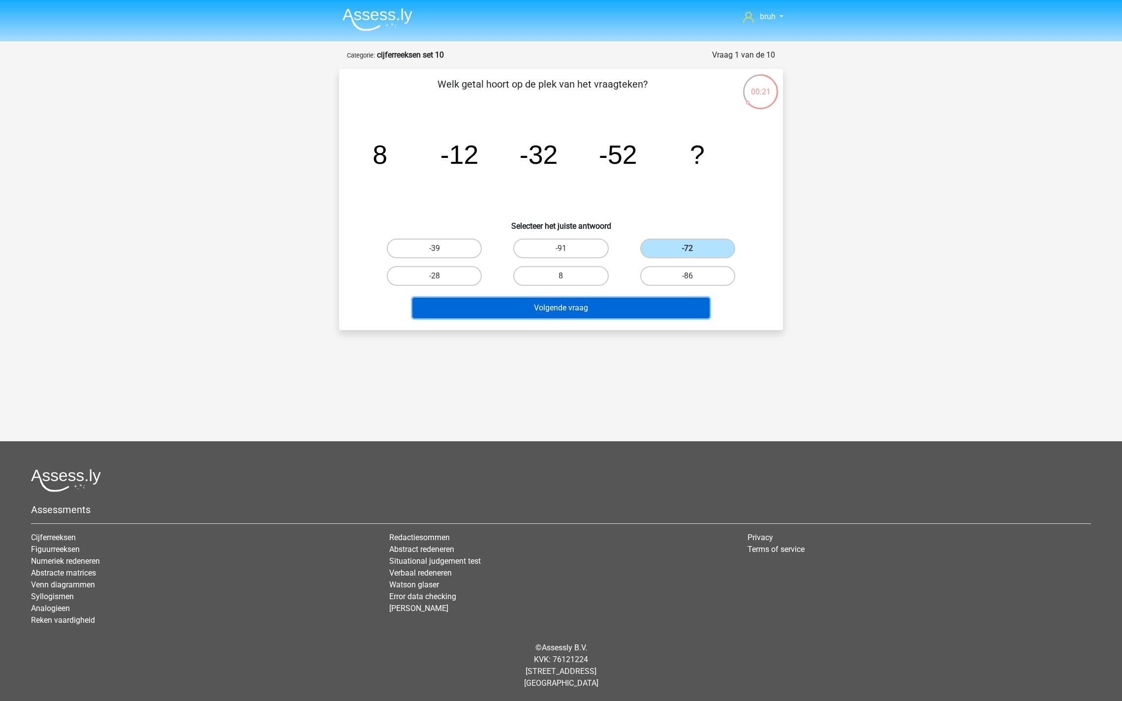
click at [576, 304] on button "Volgende vraag" at bounding box center [561, 308] width 298 height 21
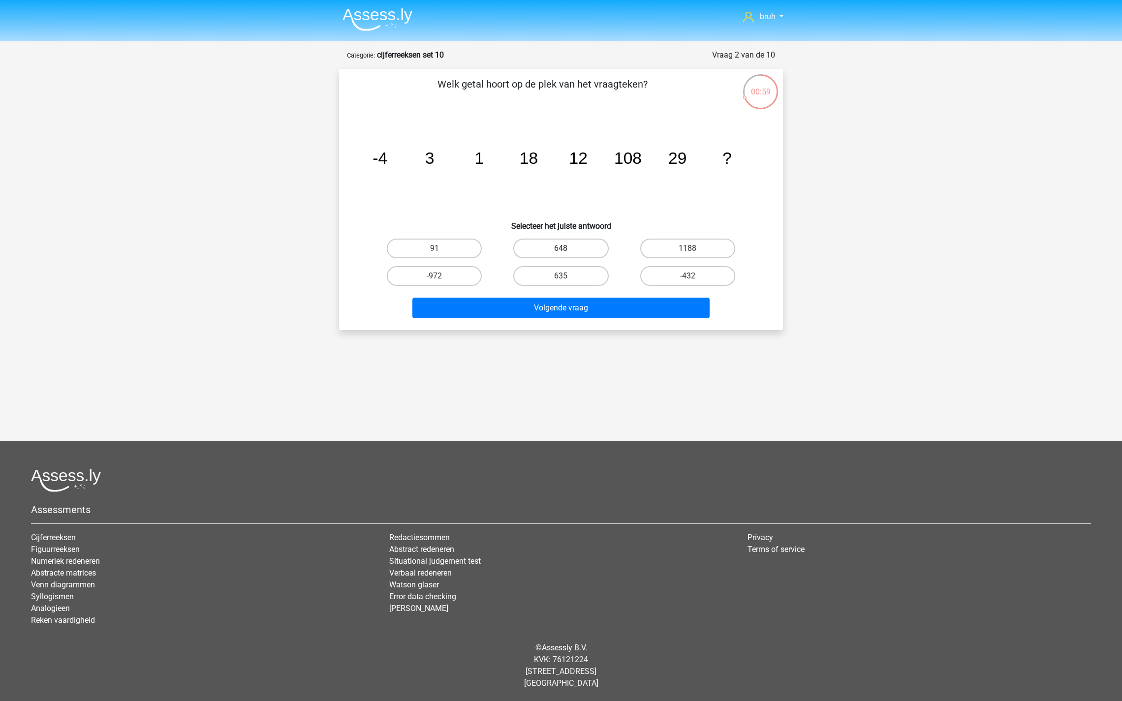
click at [554, 252] on label "648" at bounding box center [560, 249] width 95 height 20
click at [561, 252] on input "648" at bounding box center [564, 251] width 6 height 6
radio input "true"
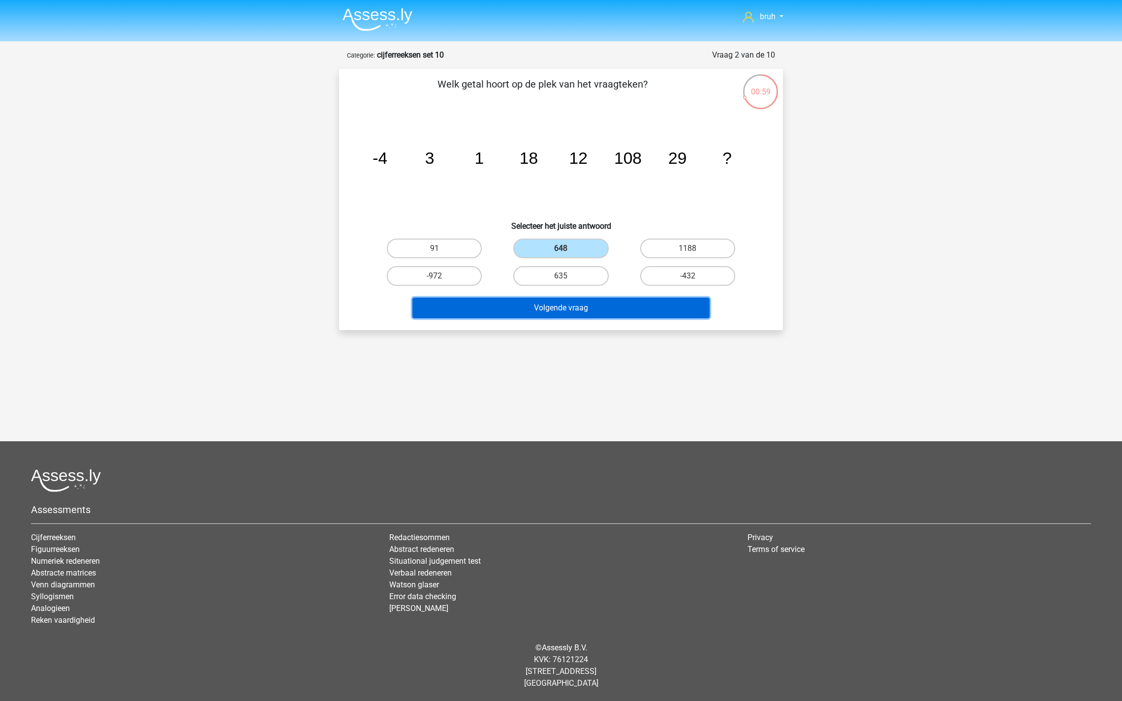
click at [554, 310] on button "Volgende vraag" at bounding box center [561, 308] width 298 height 21
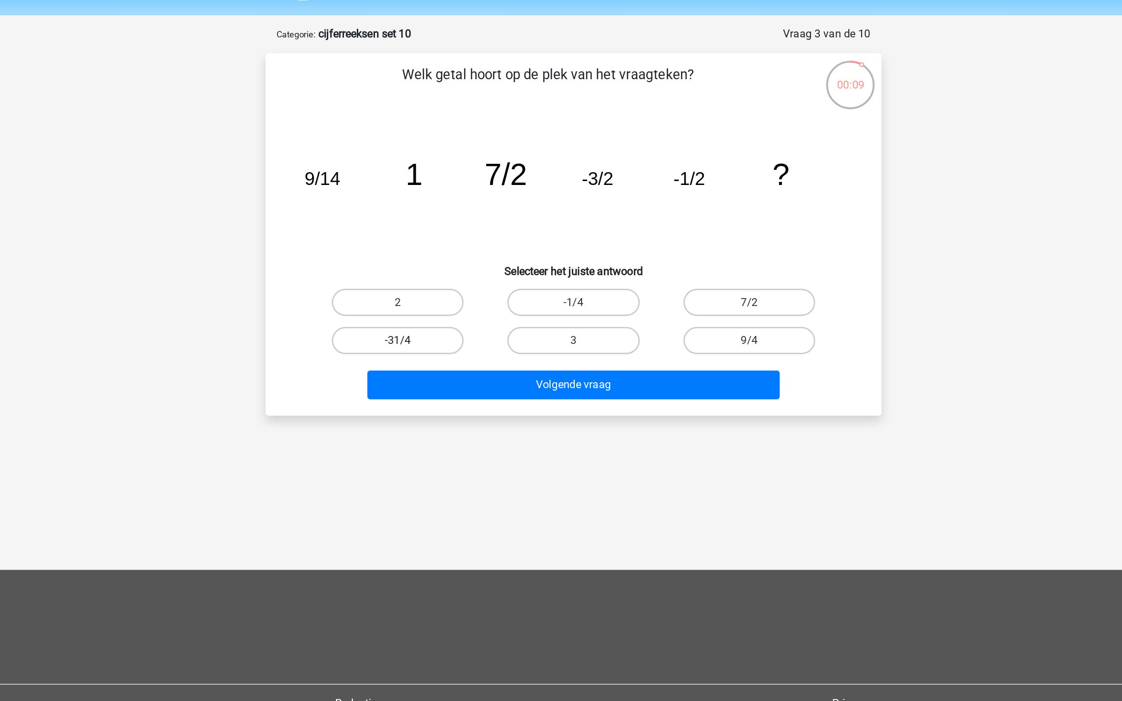
click at [470, 278] on label "-31/4" at bounding box center [434, 276] width 95 height 20
click at [441, 278] on input "-31/4" at bounding box center [437, 279] width 6 height 6
radio input "true"
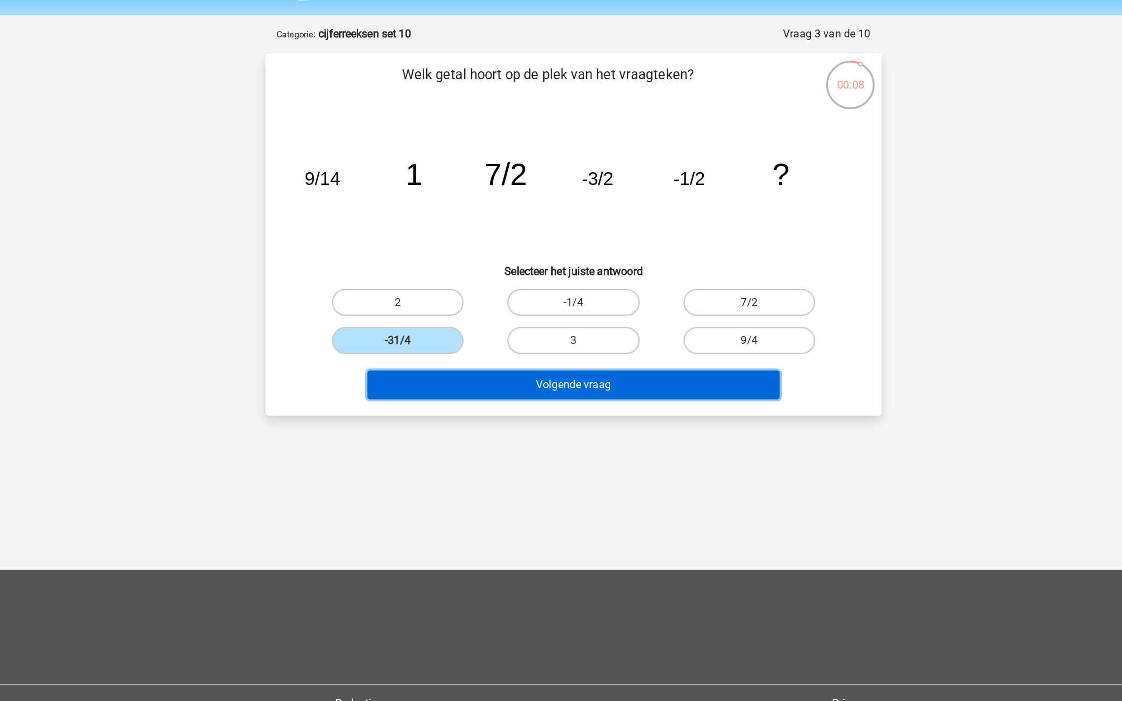
click at [528, 310] on button "Volgende vraag" at bounding box center [561, 308] width 298 height 21
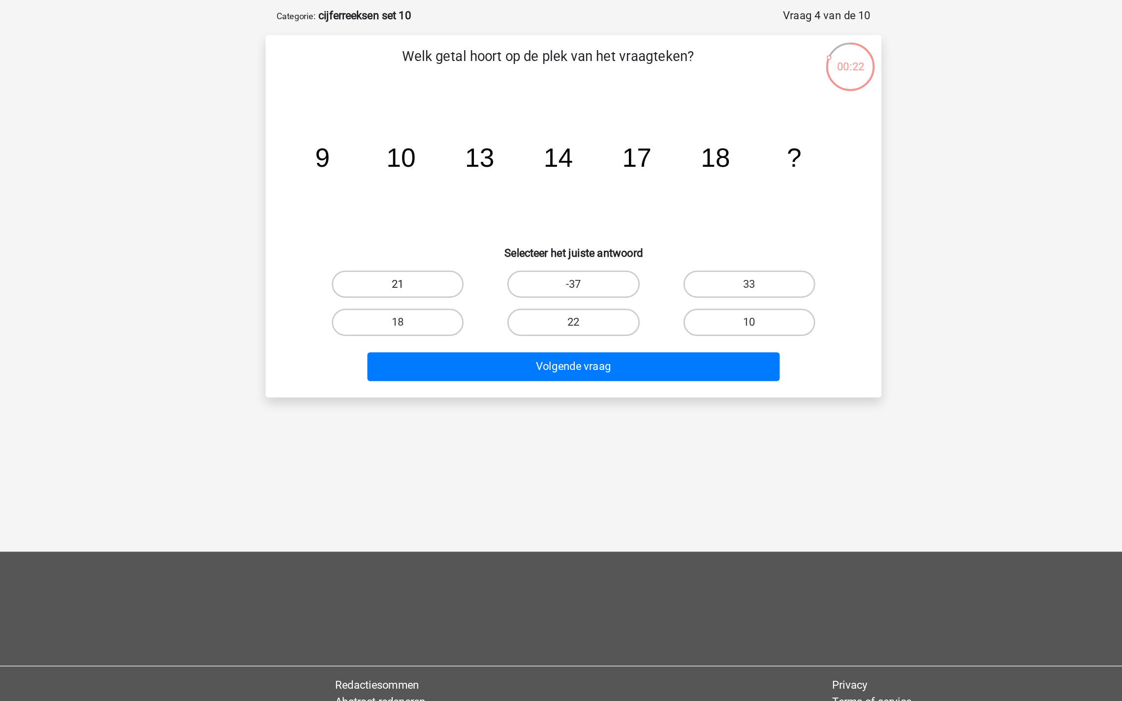
click at [465, 253] on label "21" at bounding box center [434, 249] width 95 height 20
click at [441, 253] on input "21" at bounding box center [437, 251] width 6 height 6
radio input "true"
click at [512, 320] on div "Volgende vraag" at bounding box center [561, 310] width 380 height 25
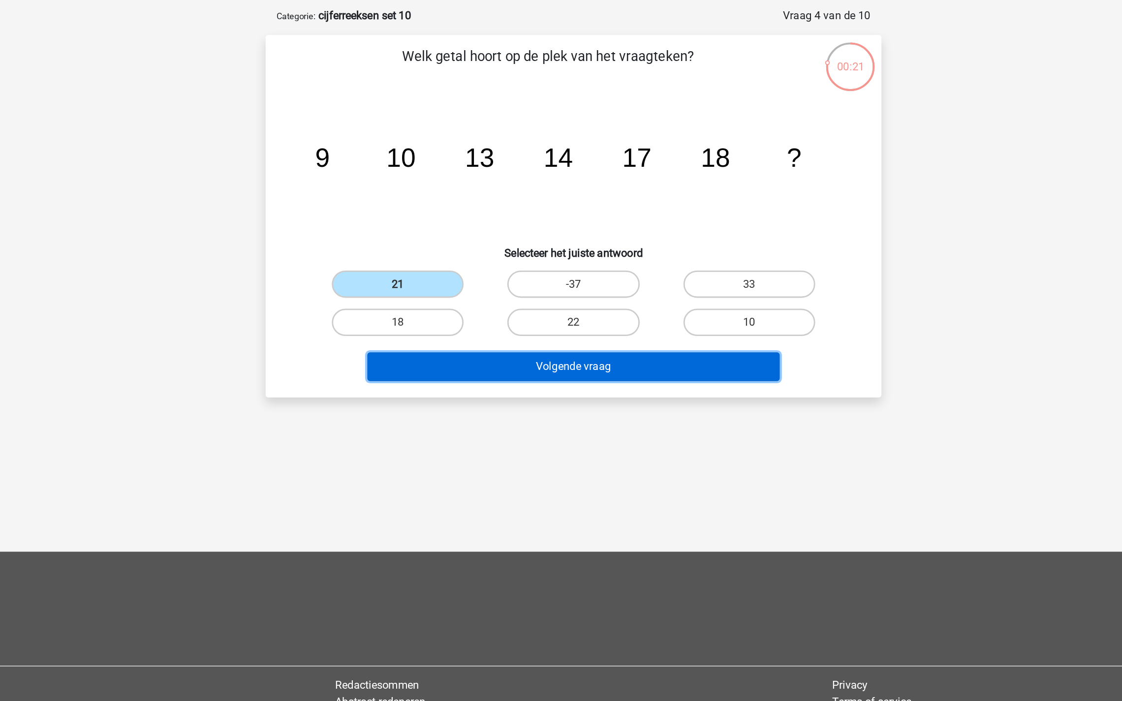
click at [512, 308] on button "Volgende vraag" at bounding box center [561, 308] width 298 height 21
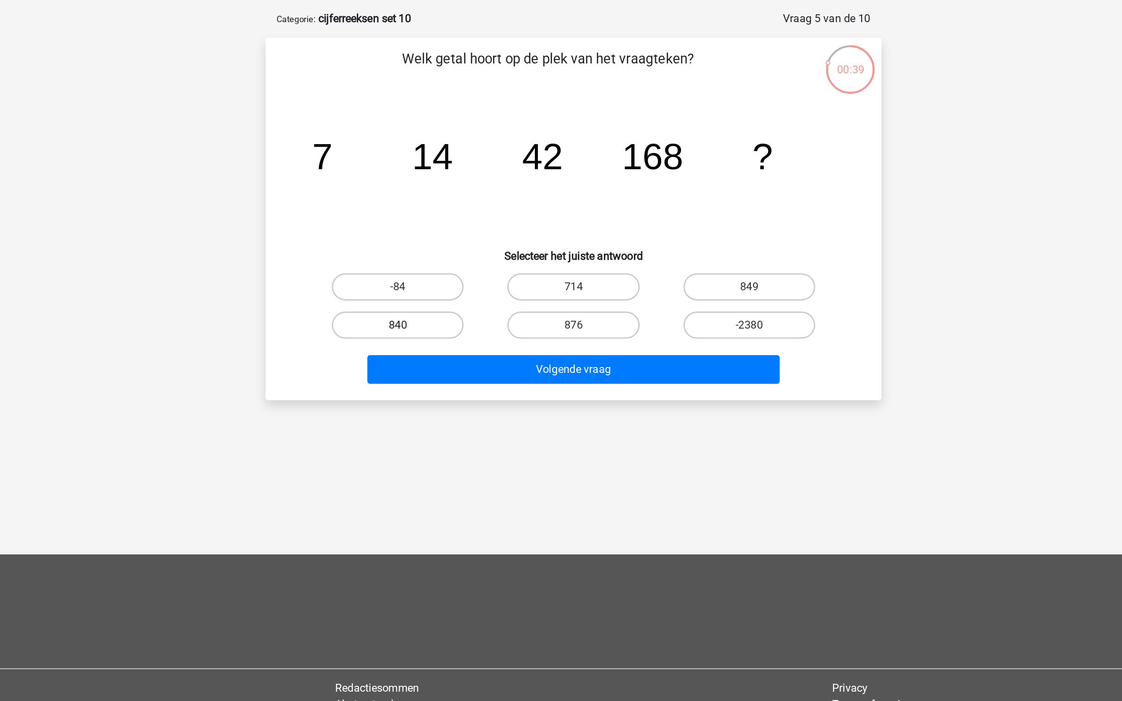
click at [456, 275] on label "840" at bounding box center [434, 276] width 95 height 20
click at [441, 276] on input "840" at bounding box center [437, 279] width 6 height 6
radio input "true"
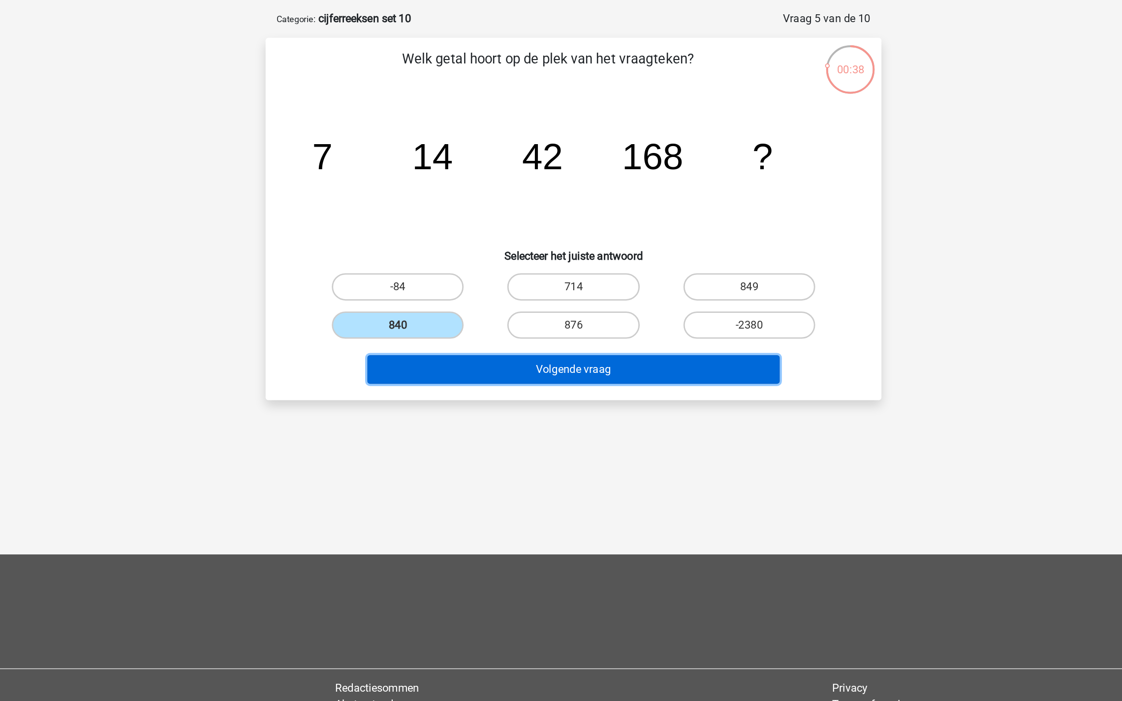
click at [475, 305] on button "Volgende vraag" at bounding box center [561, 308] width 298 height 21
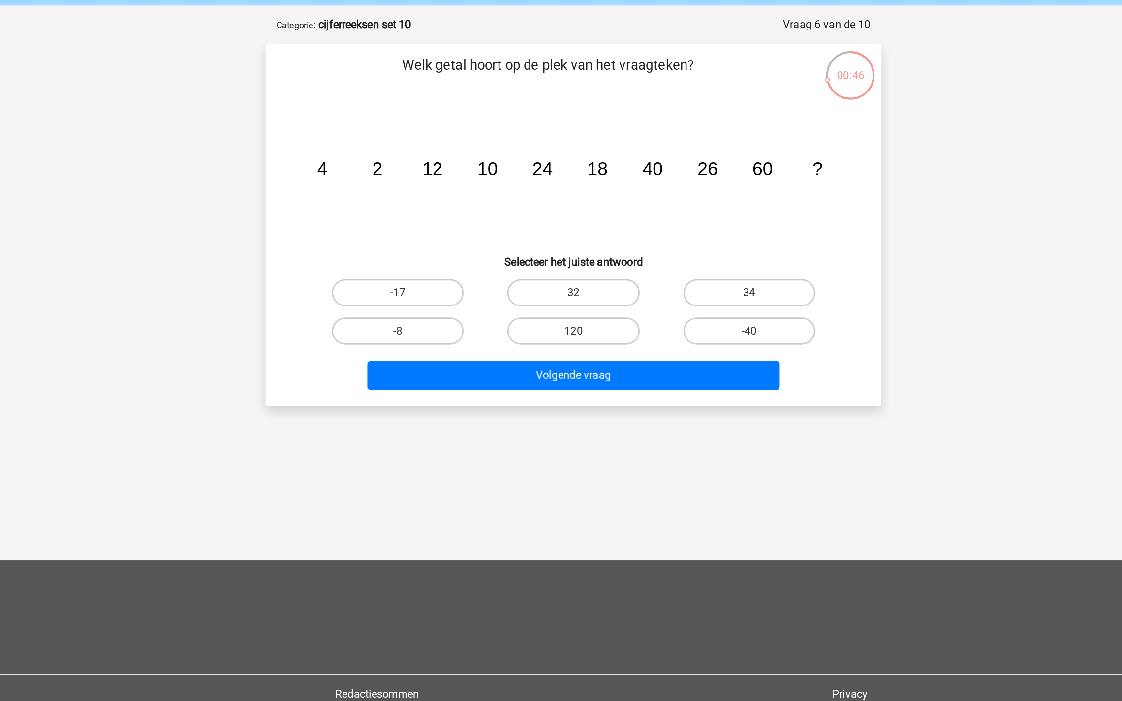
click at [655, 246] on label "34" at bounding box center [687, 249] width 95 height 20
click at [687, 248] on input "34" at bounding box center [690, 251] width 6 height 6
radio input "true"
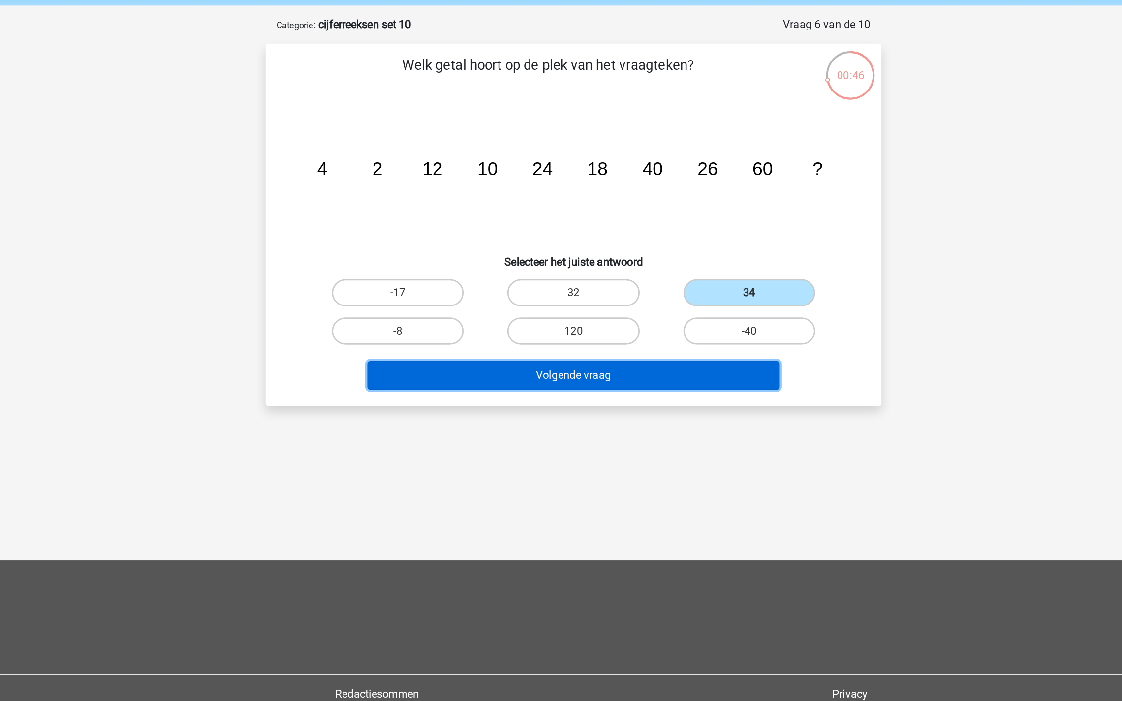
click at [587, 301] on button "Volgende vraag" at bounding box center [561, 308] width 298 height 21
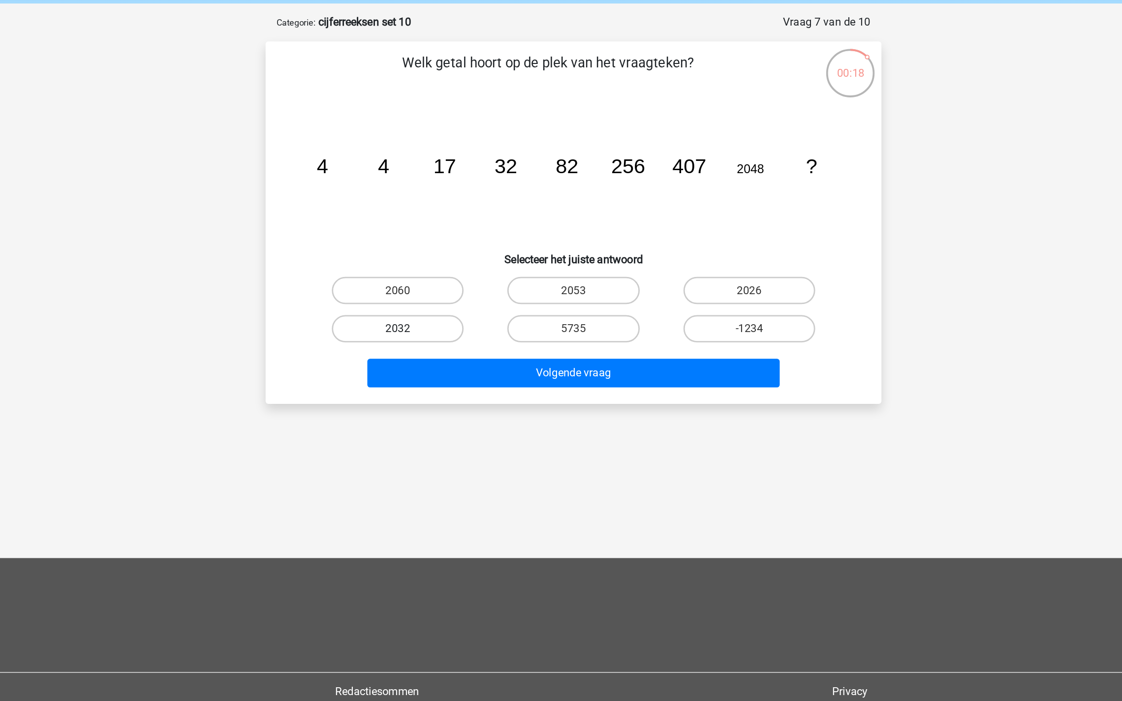
click at [441, 276] on label "2032" at bounding box center [434, 276] width 95 height 20
click at [441, 276] on input "2032" at bounding box center [437, 279] width 6 height 6
radio input "true"
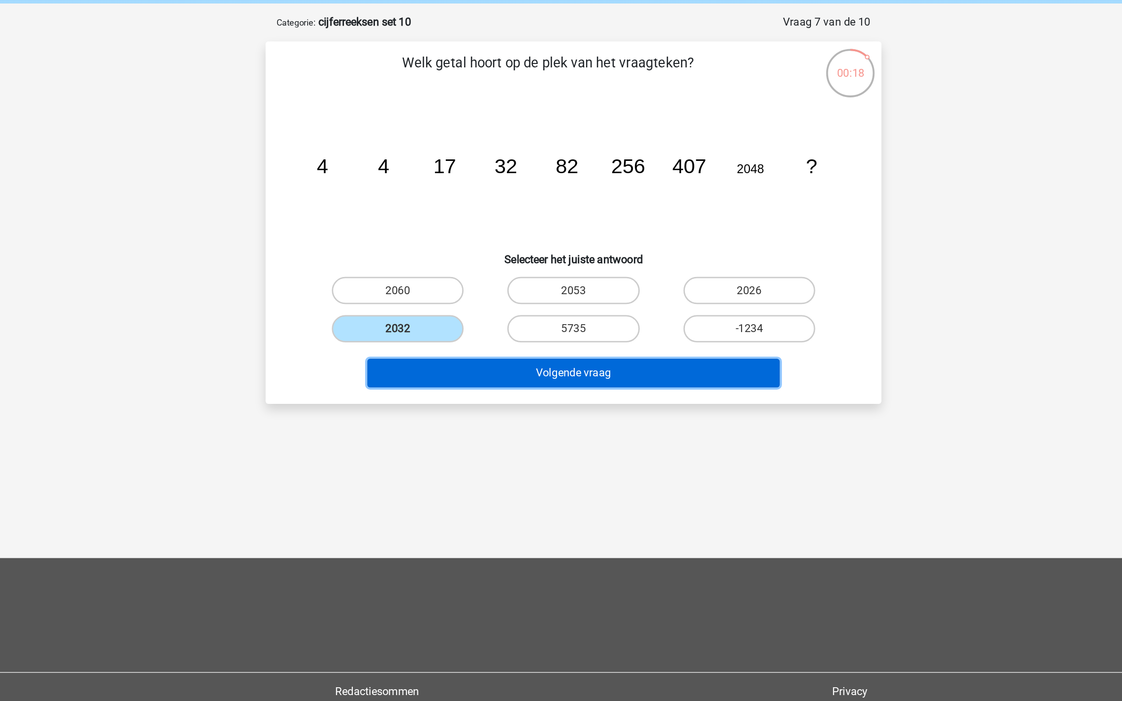
click at [490, 303] on button "Volgende vraag" at bounding box center [561, 308] width 298 height 21
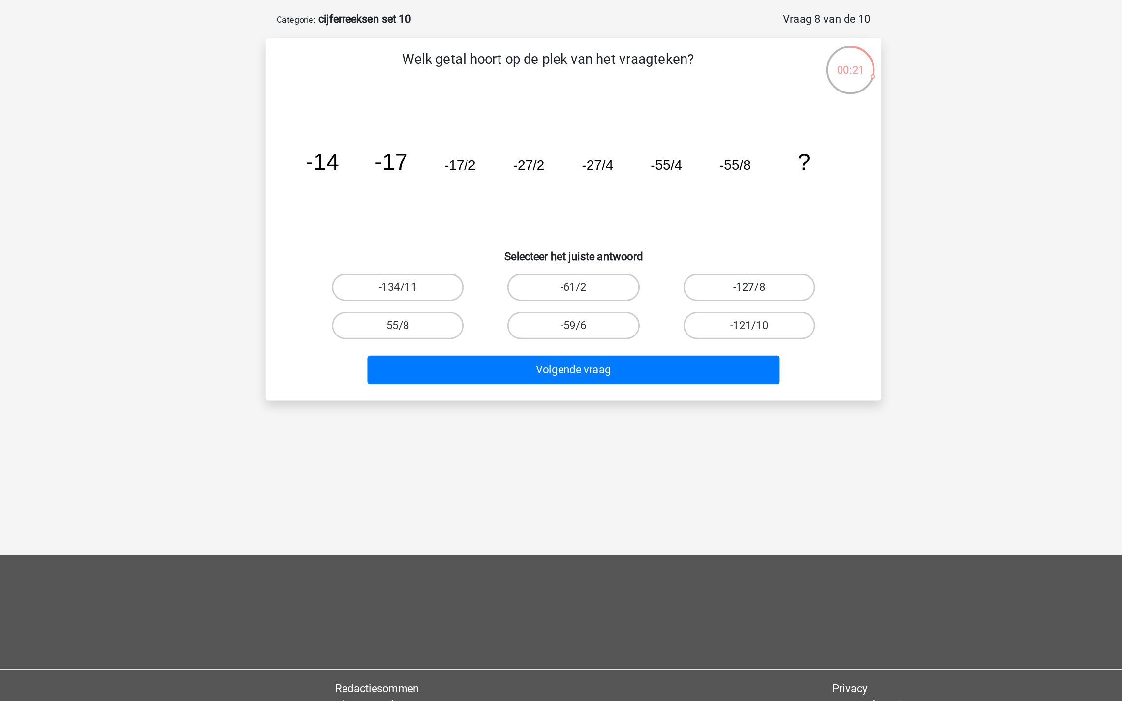
click at [676, 243] on label "-127/8" at bounding box center [687, 249] width 95 height 20
click at [687, 248] on input "-127/8" at bounding box center [690, 251] width 6 height 6
radio input "true"
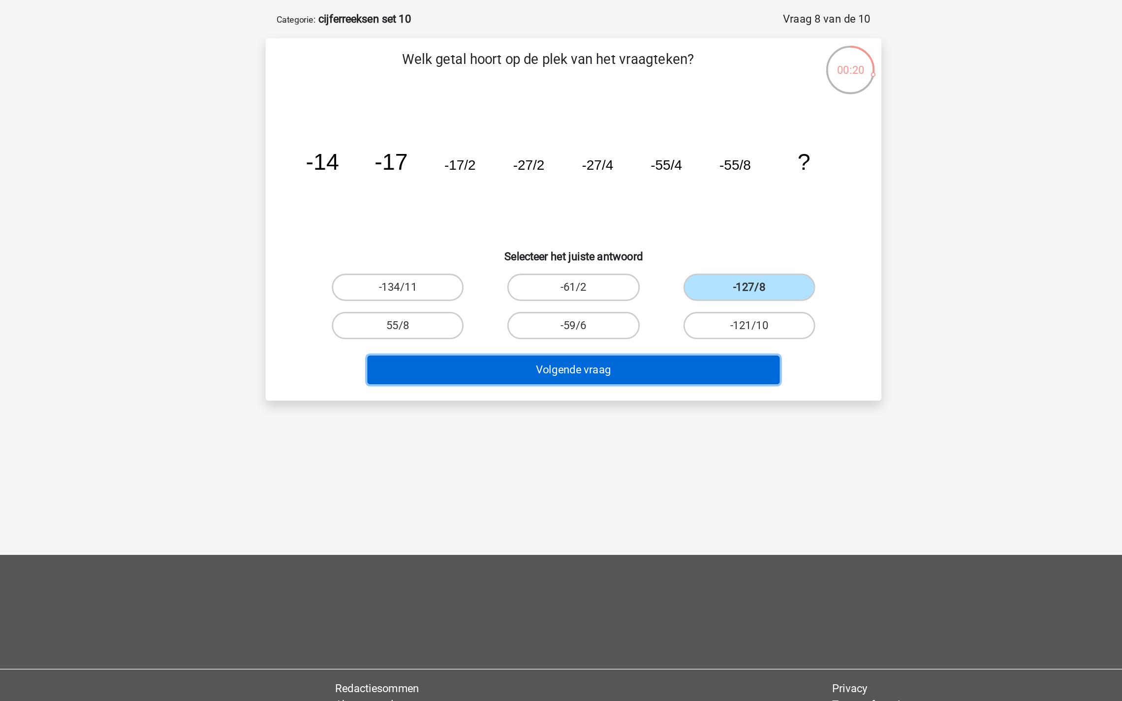
click at [586, 303] on button "Volgende vraag" at bounding box center [561, 308] width 298 height 21
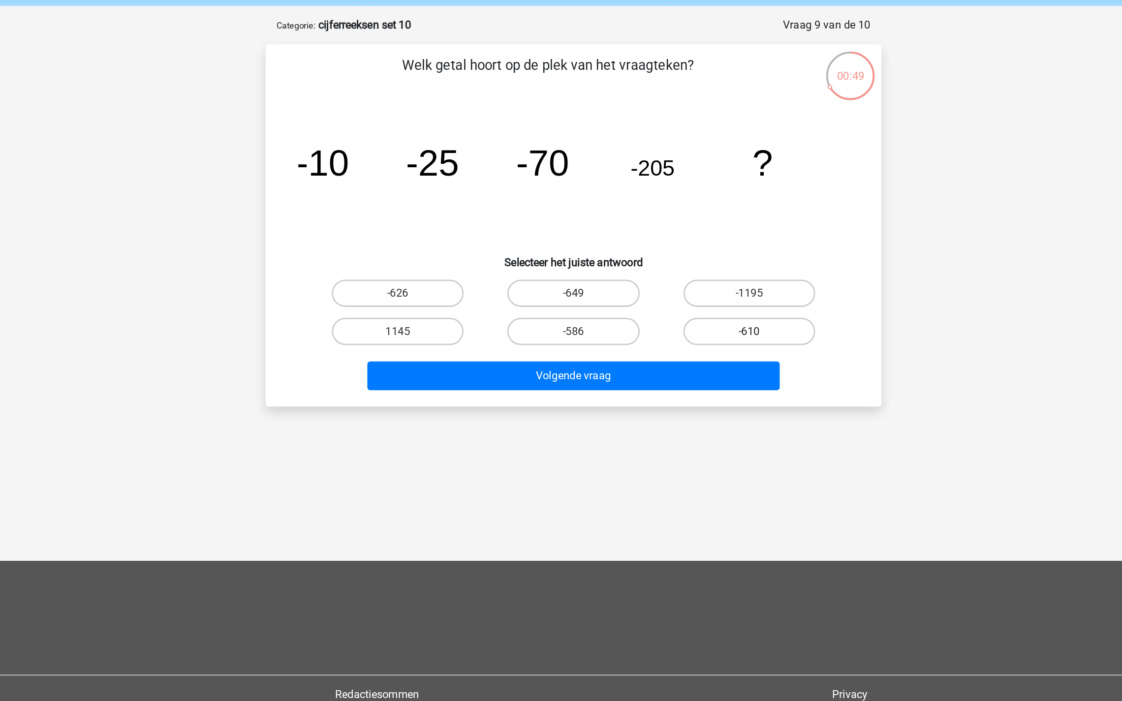
click at [682, 271] on label "-610" at bounding box center [687, 276] width 95 height 20
click at [687, 276] on input "-610" at bounding box center [690, 279] width 6 height 6
radio input "true"
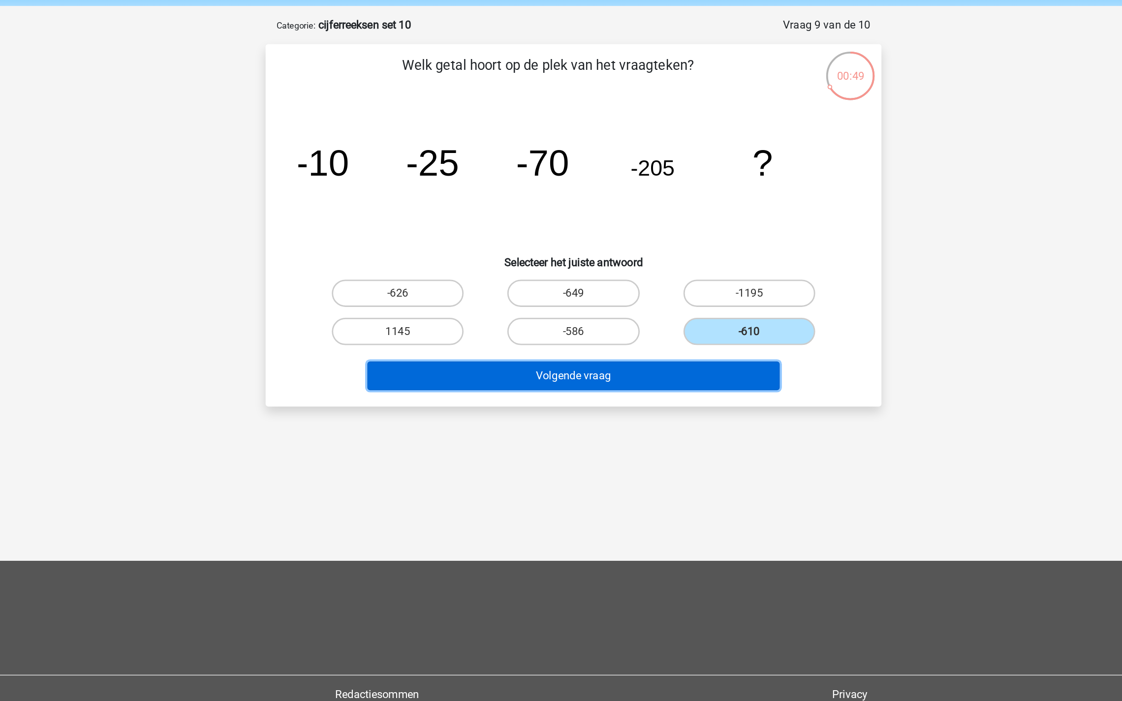
click at [632, 302] on button "Volgende vraag" at bounding box center [561, 308] width 298 height 21
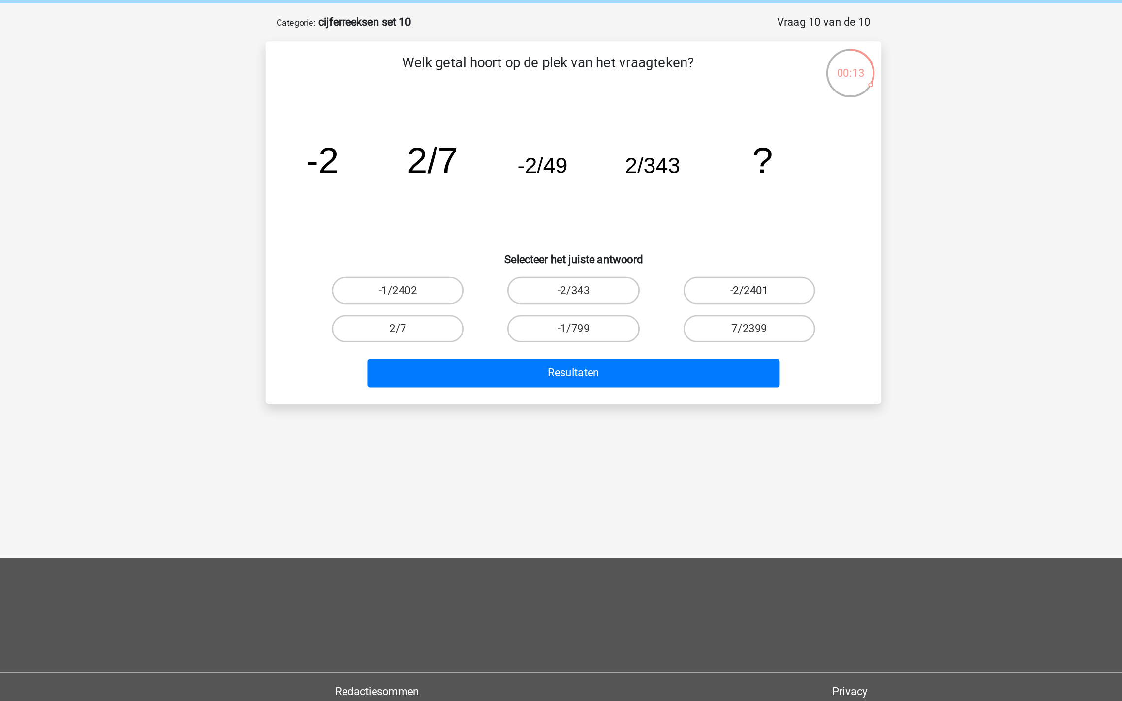
click at [683, 246] on label "-2/2401" at bounding box center [687, 249] width 95 height 20
click at [687, 248] on input "-2/2401" at bounding box center [690, 251] width 6 height 6
radio input "true"
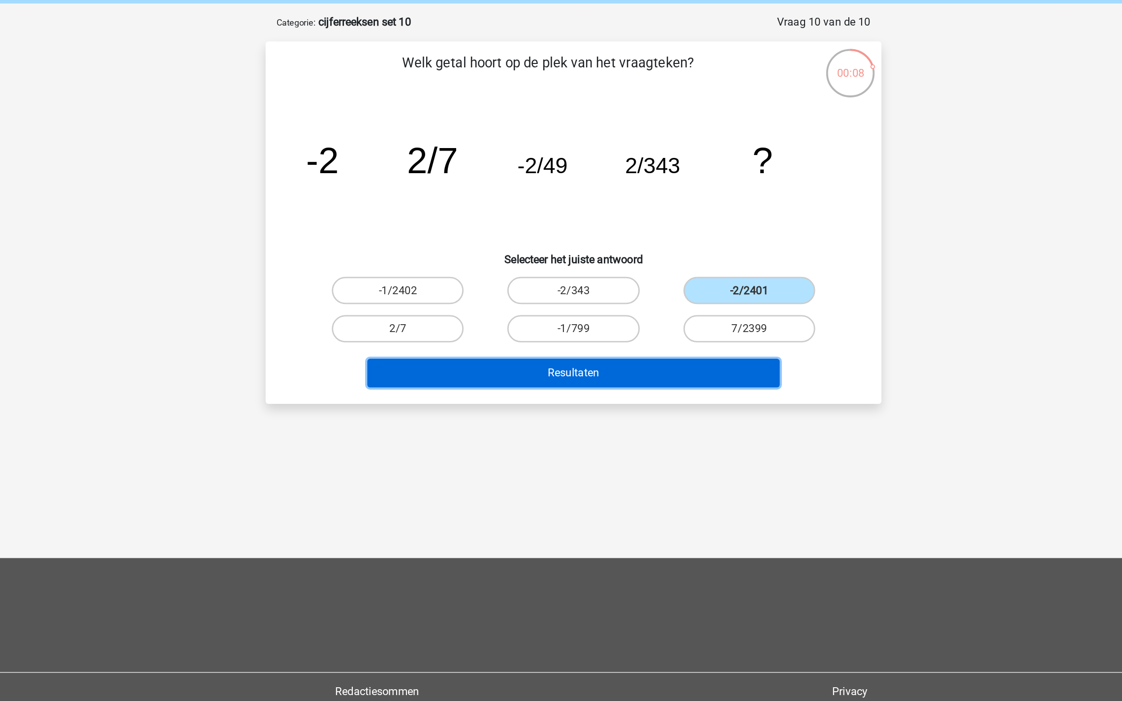
click at [588, 307] on button "Resultaten" at bounding box center [561, 308] width 298 height 21
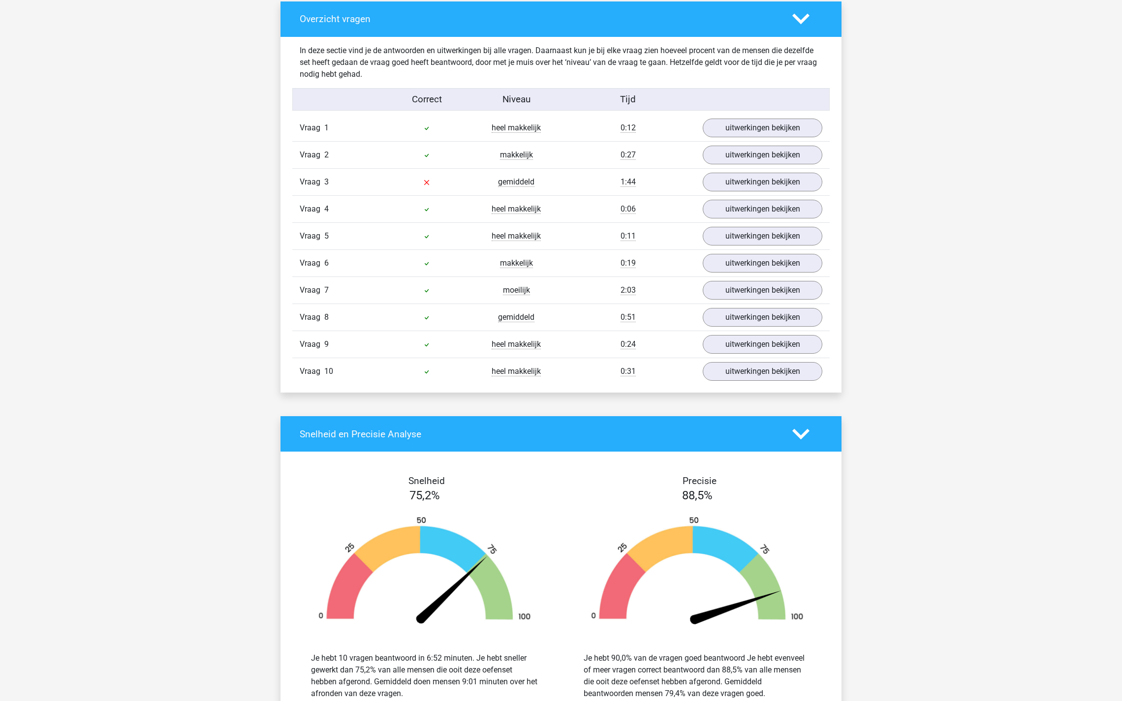
scroll to position [563, 0]
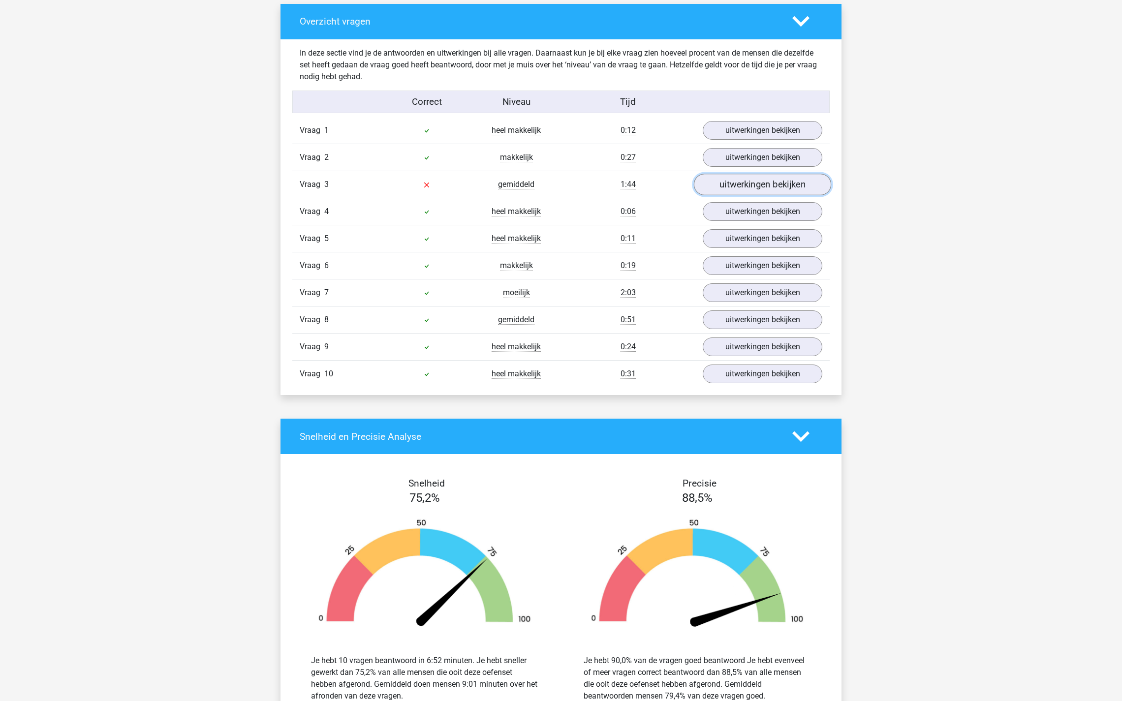
click at [722, 179] on link "uitwerkingen bekijken" at bounding box center [762, 185] width 137 height 22
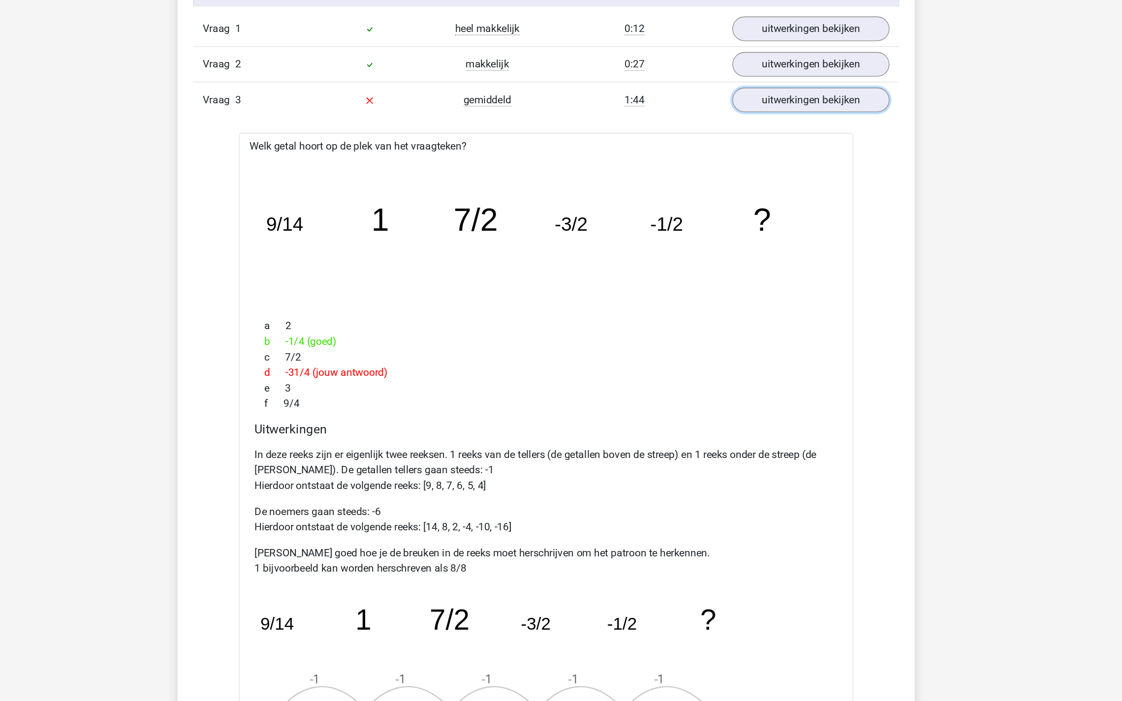
scroll to position [603, 0]
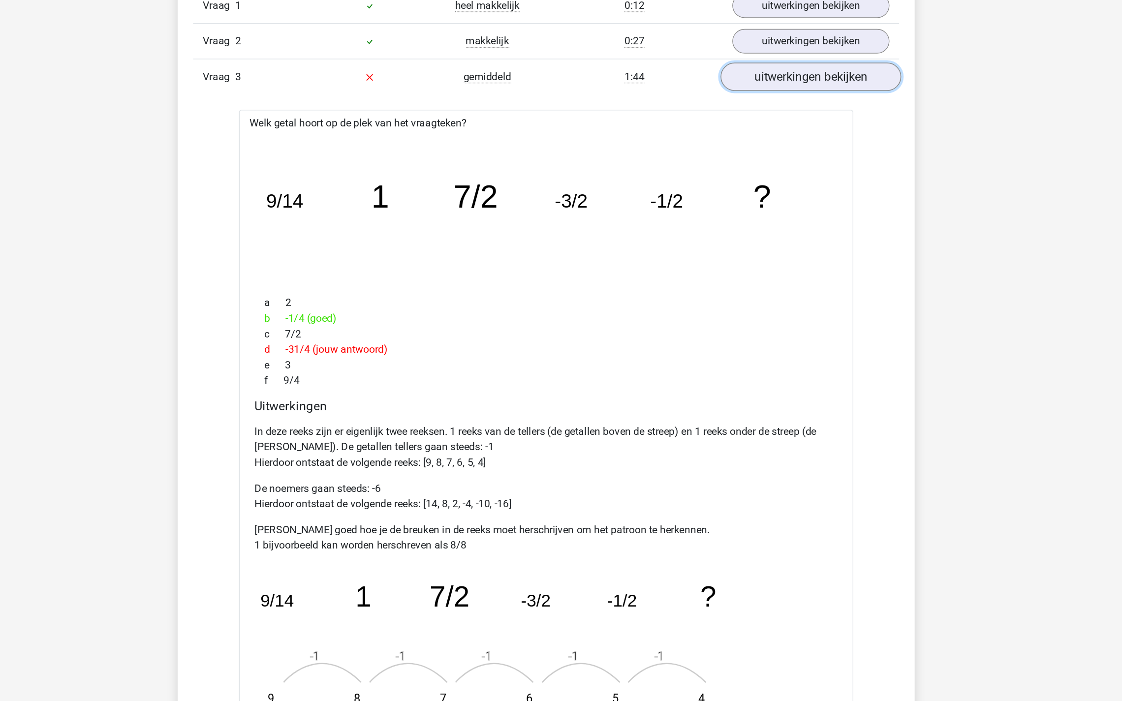
click at [720, 142] on link "uitwerkingen bekijken" at bounding box center [762, 145] width 137 height 22
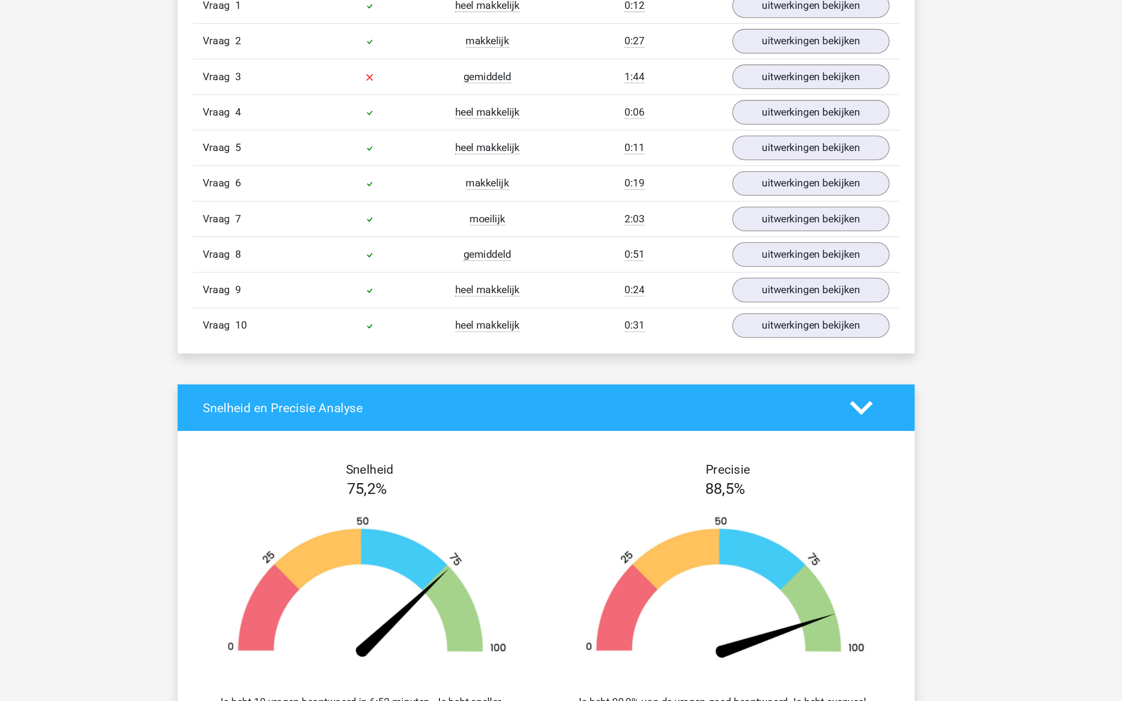
click at [707, 321] on div "Vraag 10 heel makkelijk 0:31 uitwerkingen bekijken" at bounding box center [560, 334] width 537 height 27
click at [707, 324] on link "uitwerkingen bekijken" at bounding box center [762, 335] width 137 height 22
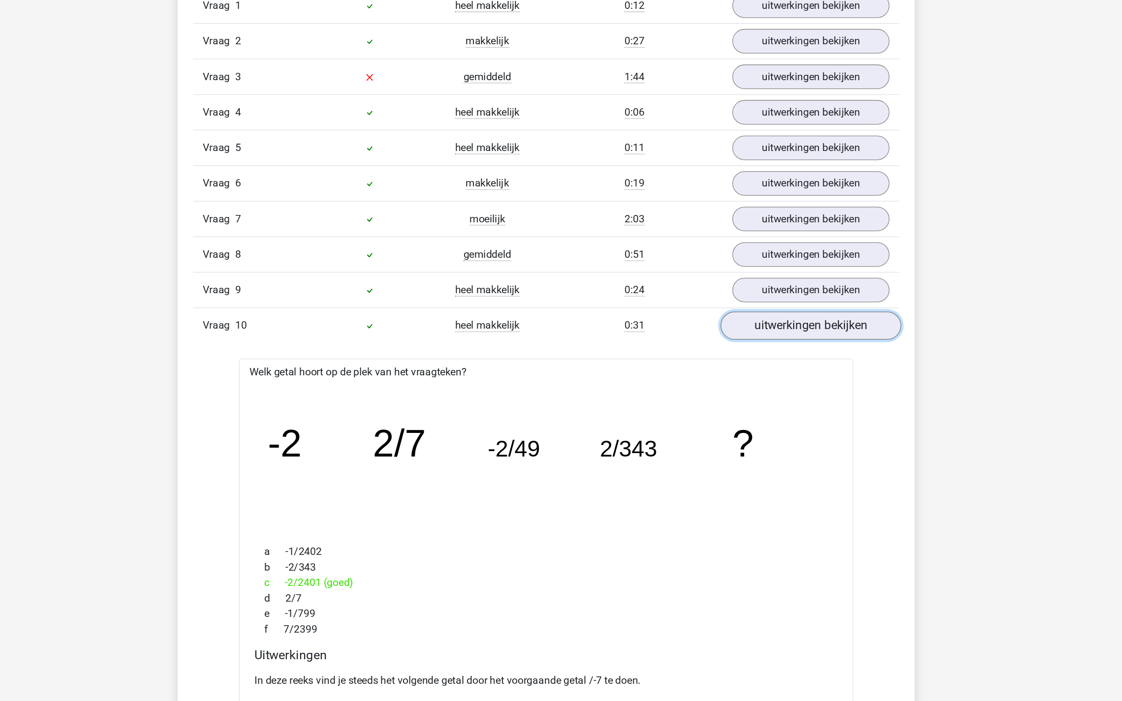
click at [707, 324] on link "uitwerkingen bekijken" at bounding box center [762, 335] width 137 height 22
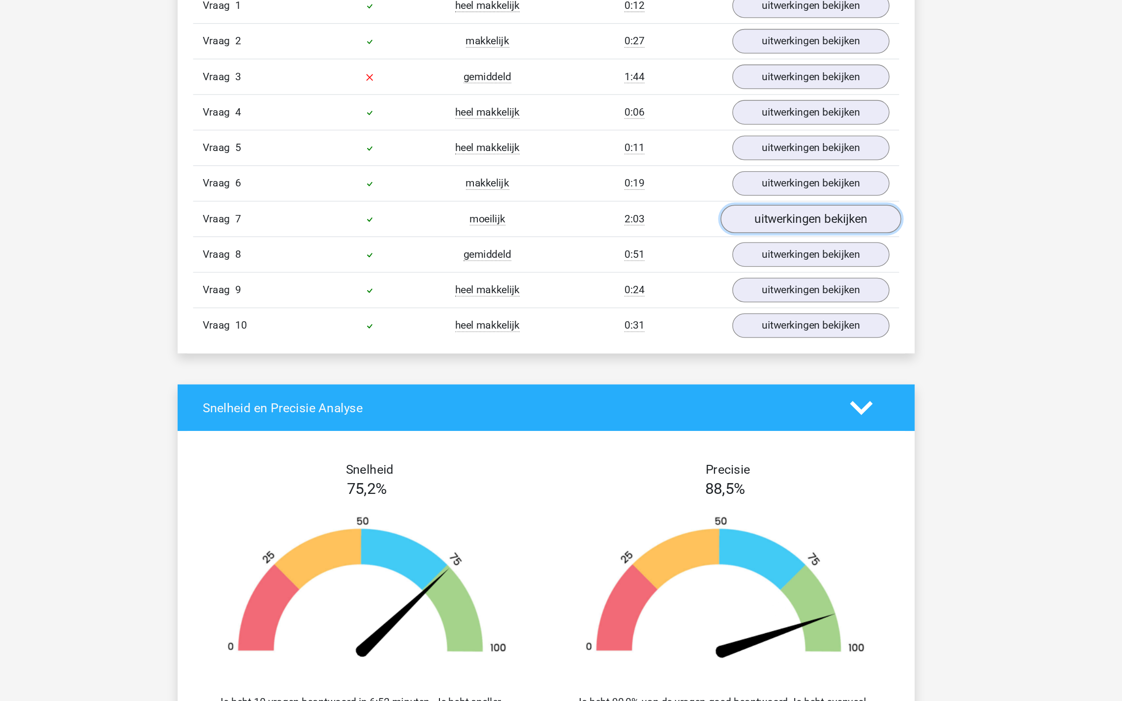
click at [724, 243] on link "uitwerkingen bekijken" at bounding box center [762, 254] width 137 height 22
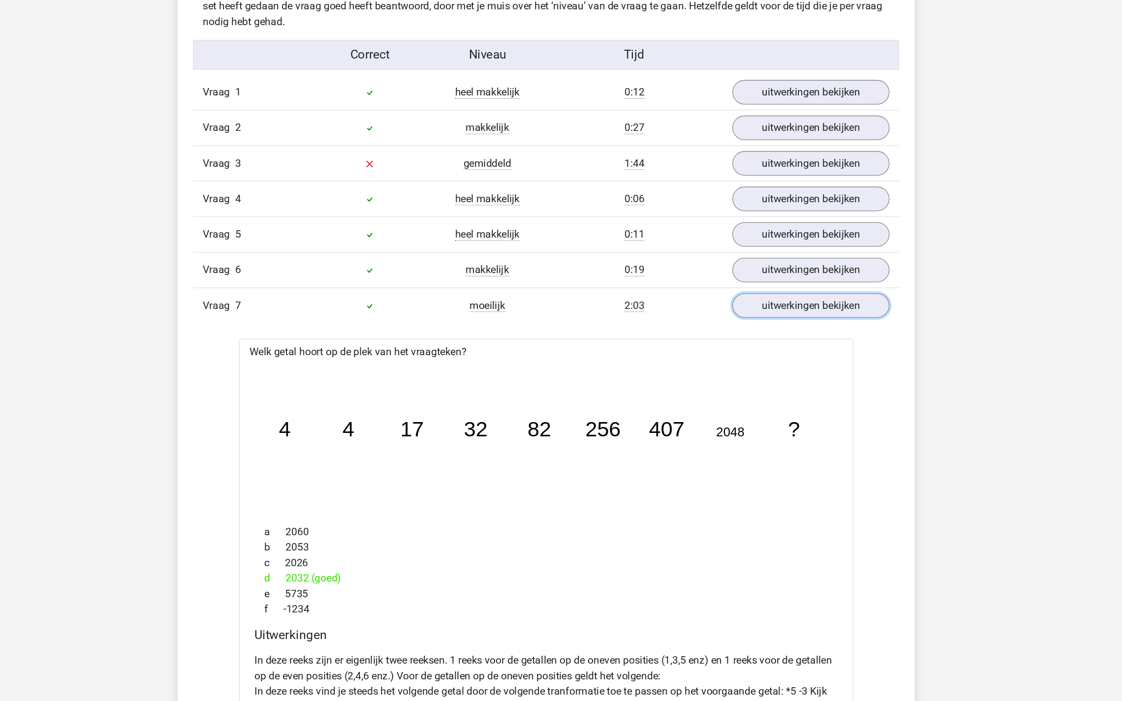
scroll to position [602, 0]
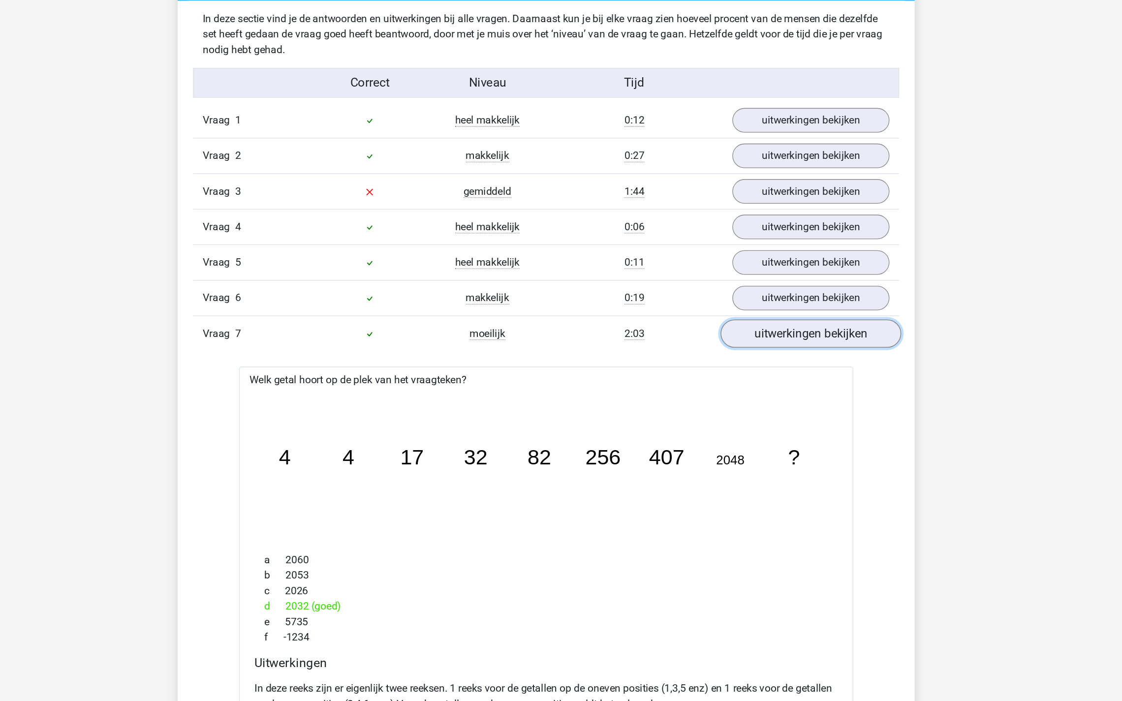
click at [716, 243] on link "uitwerkingen bekijken" at bounding box center [762, 254] width 137 height 22
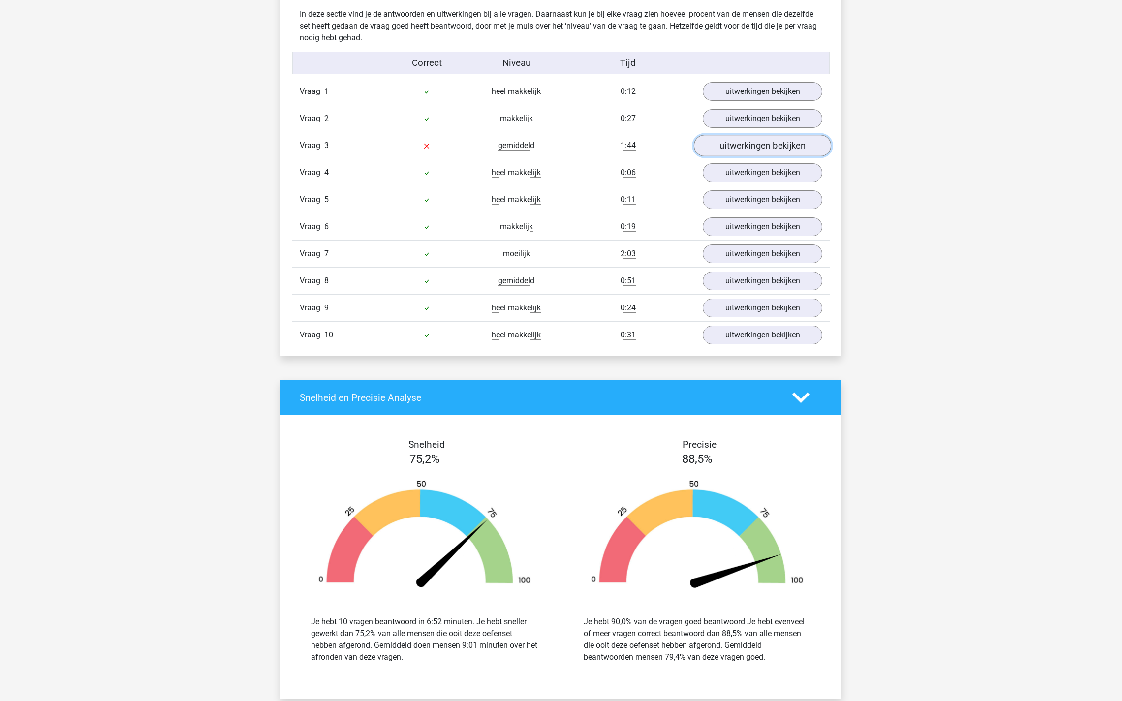
click at [710, 146] on link "uitwerkingen bekijken" at bounding box center [762, 146] width 137 height 22
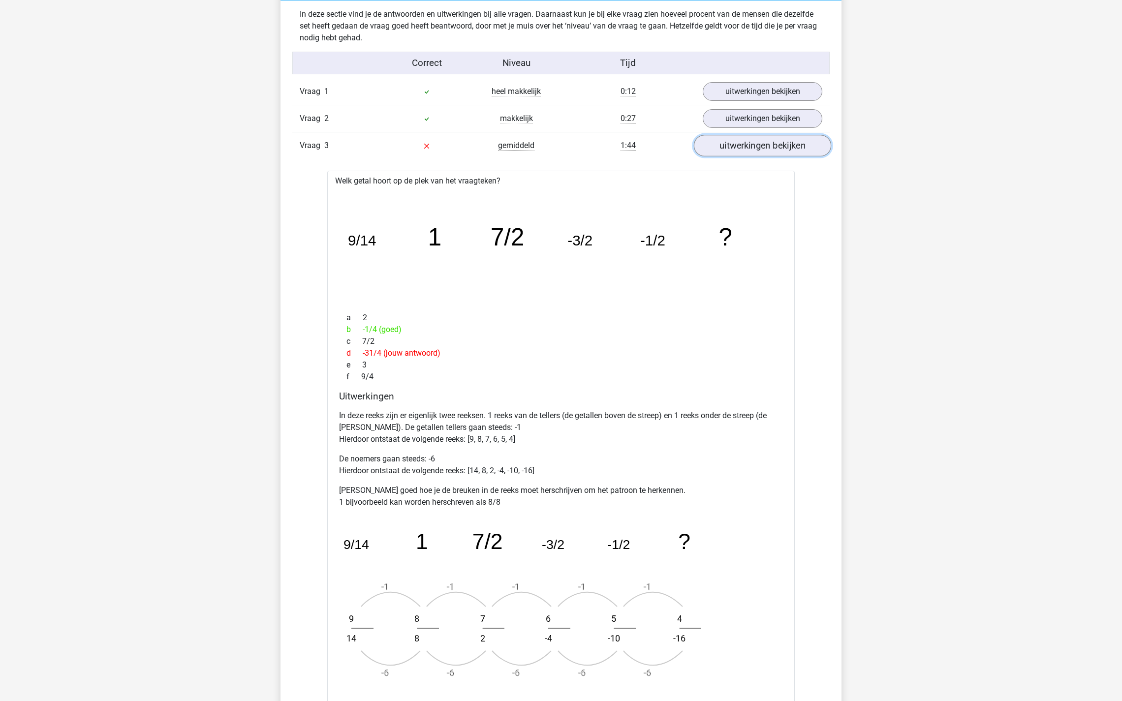
click at [712, 147] on link "uitwerkingen bekijken" at bounding box center [762, 146] width 137 height 22
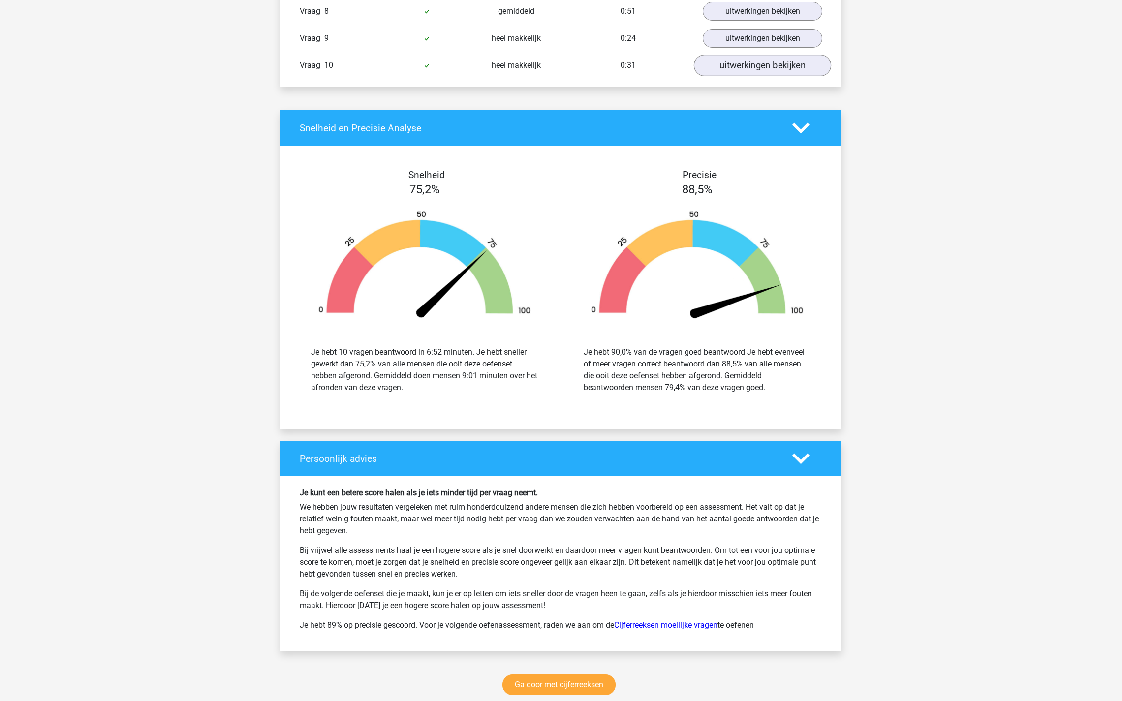
scroll to position [912, 0]
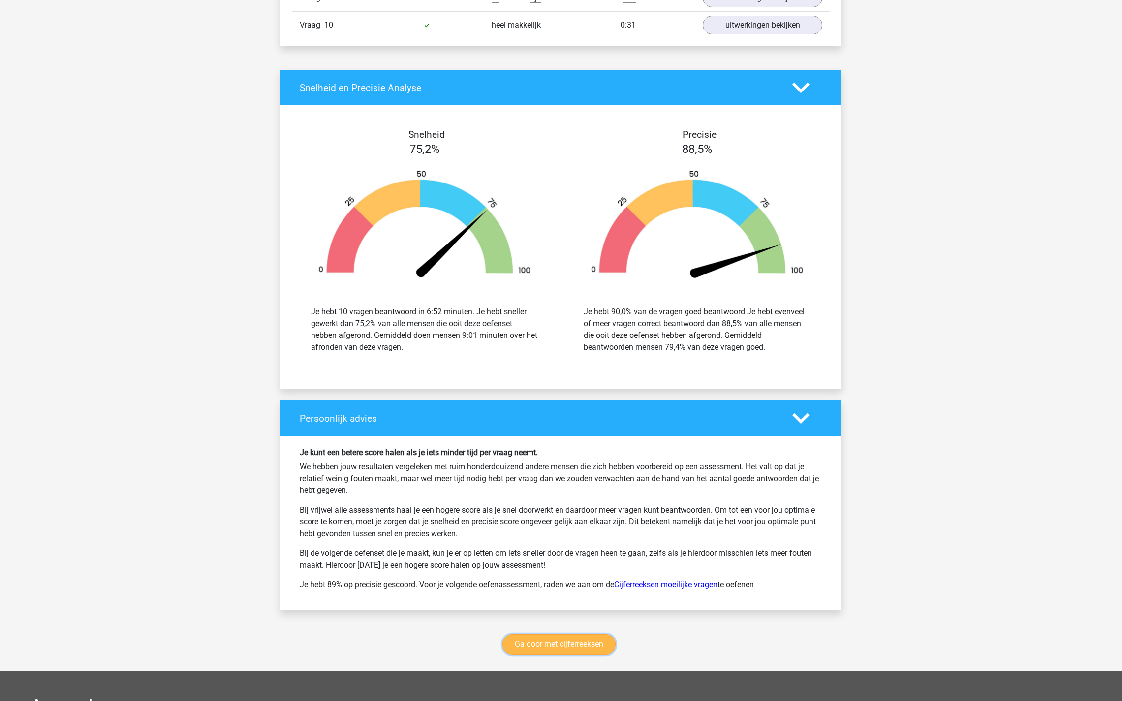
click at [527, 634] on link "Ga door met cijferreeksen" at bounding box center [558, 644] width 113 height 21
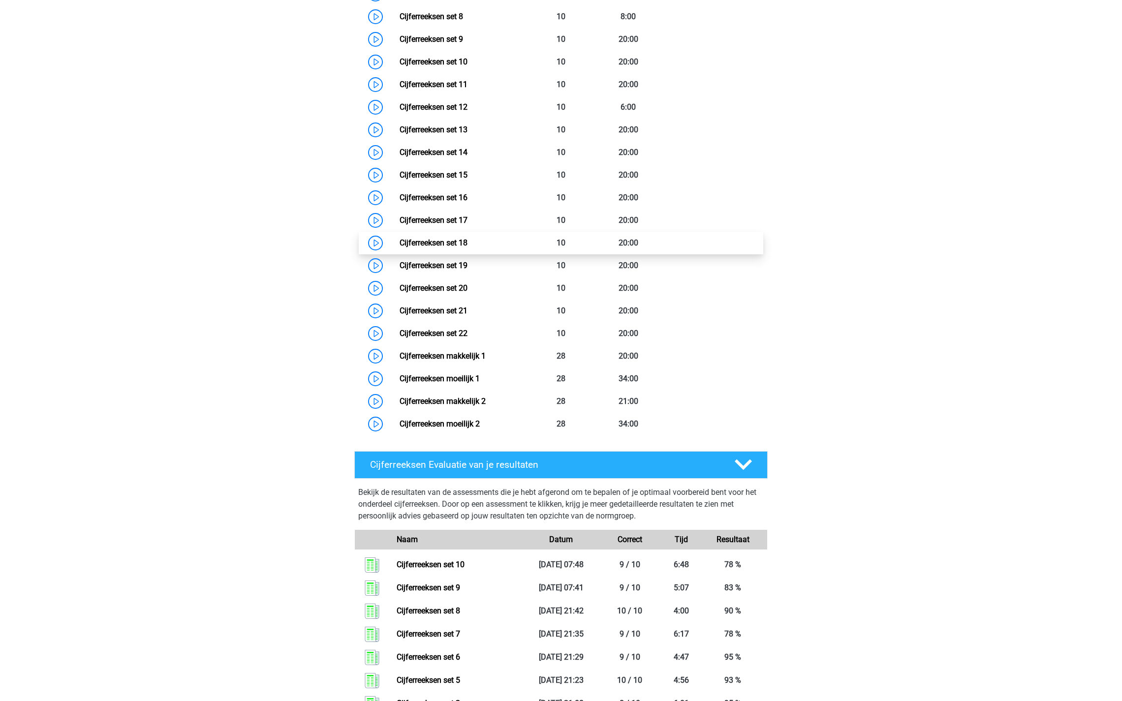
scroll to position [647, 0]
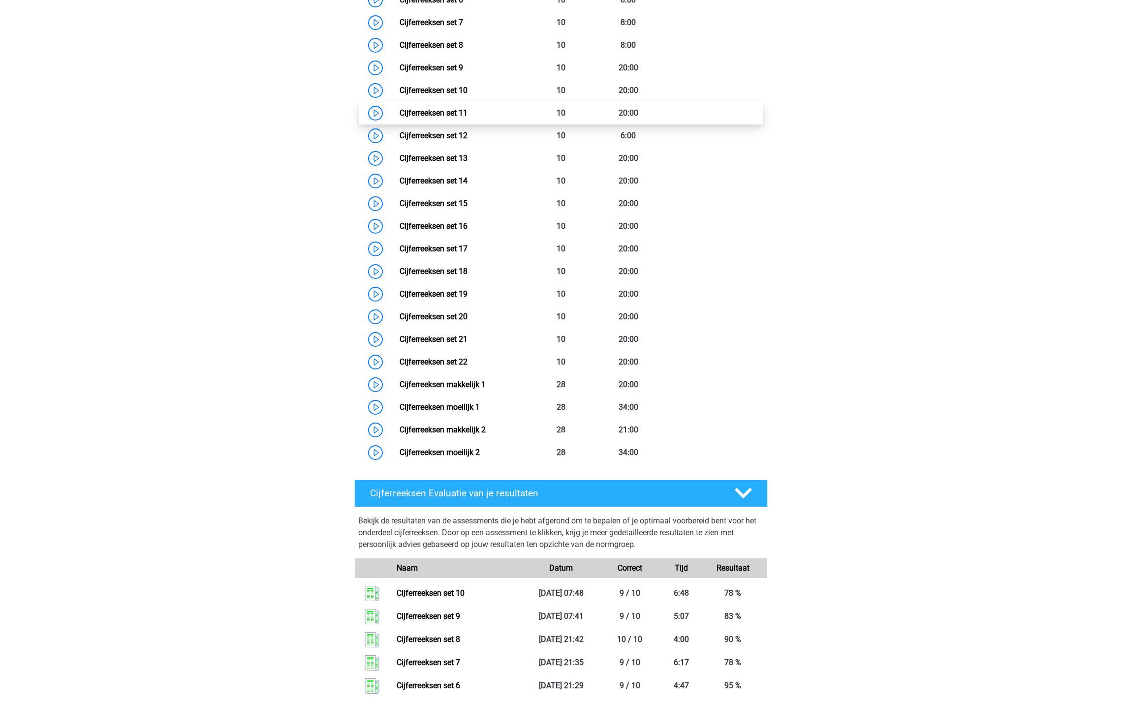
click at [400, 118] on link "Cijferreeksen set 11" at bounding box center [434, 112] width 68 height 9
click at [400, 140] on link "Cijferreeksen set 12" at bounding box center [434, 135] width 68 height 9
click at [400, 163] on link "Cijferreeksen set 13" at bounding box center [434, 158] width 68 height 9
click at [400, 185] on link "Cijferreeksen set 14" at bounding box center [434, 180] width 68 height 9
click at [400, 208] on link "Cijferreeksen set 15" at bounding box center [434, 203] width 68 height 9
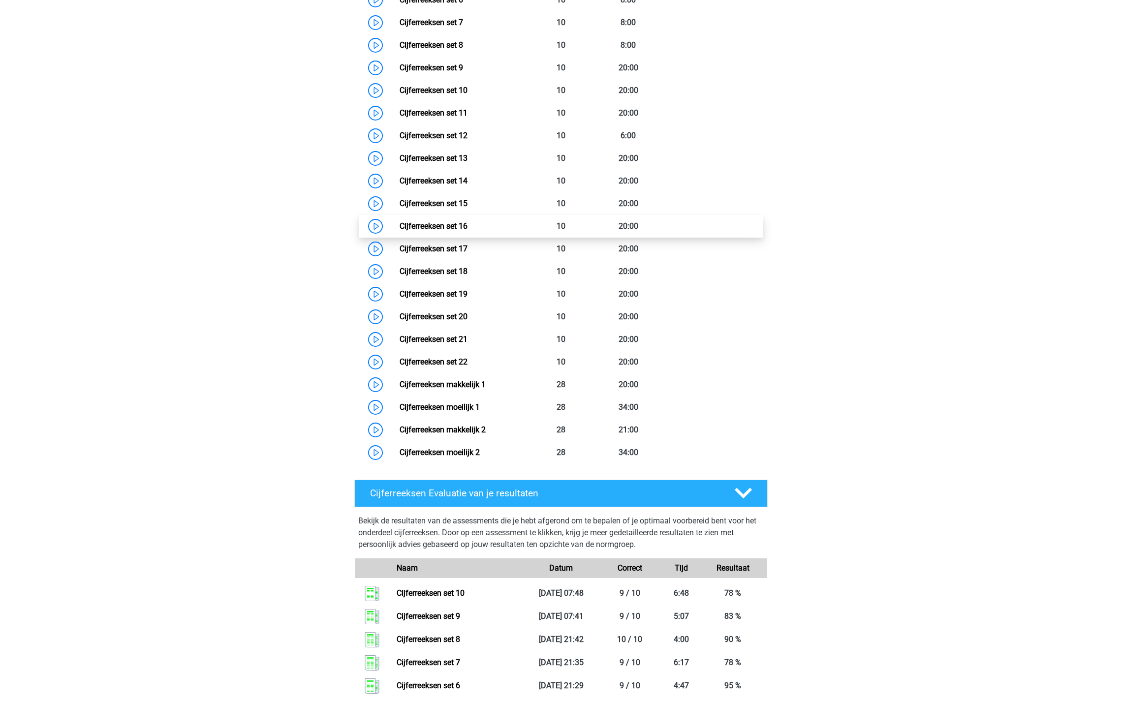
click at [400, 231] on link "Cijferreeksen set 16" at bounding box center [434, 225] width 68 height 9
click at [400, 253] on link "Cijferreeksen set 17" at bounding box center [434, 248] width 68 height 9
click at [400, 276] on link "Cijferreeksen set 18" at bounding box center [434, 271] width 68 height 9
click at [400, 299] on link "Cijferreeksen set 19" at bounding box center [434, 293] width 68 height 9
click at [400, 321] on link "Cijferreeksen set 20" at bounding box center [434, 316] width 68 height 9
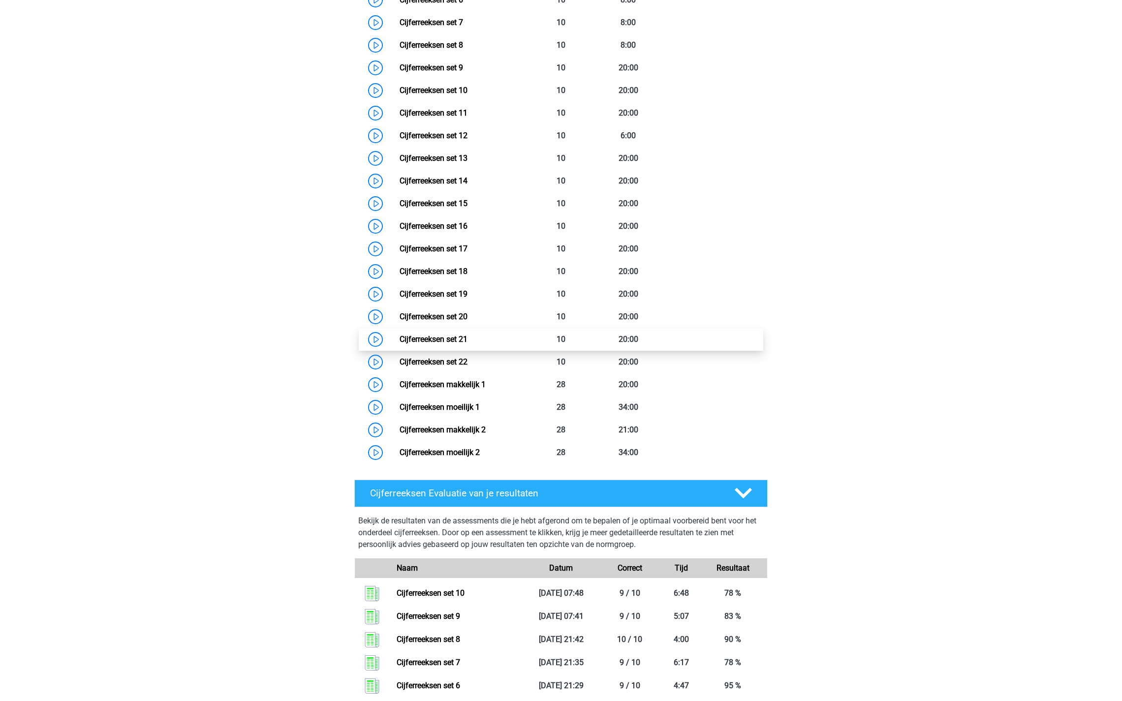
click at [400, 344] on link "Cijferreeksen set 21" at bounding box center [434, 339] width 68 height 9
click at [400, 367] on link "Cijferreeksen set 22" at bounding box center [434, 361] width 68 height 9
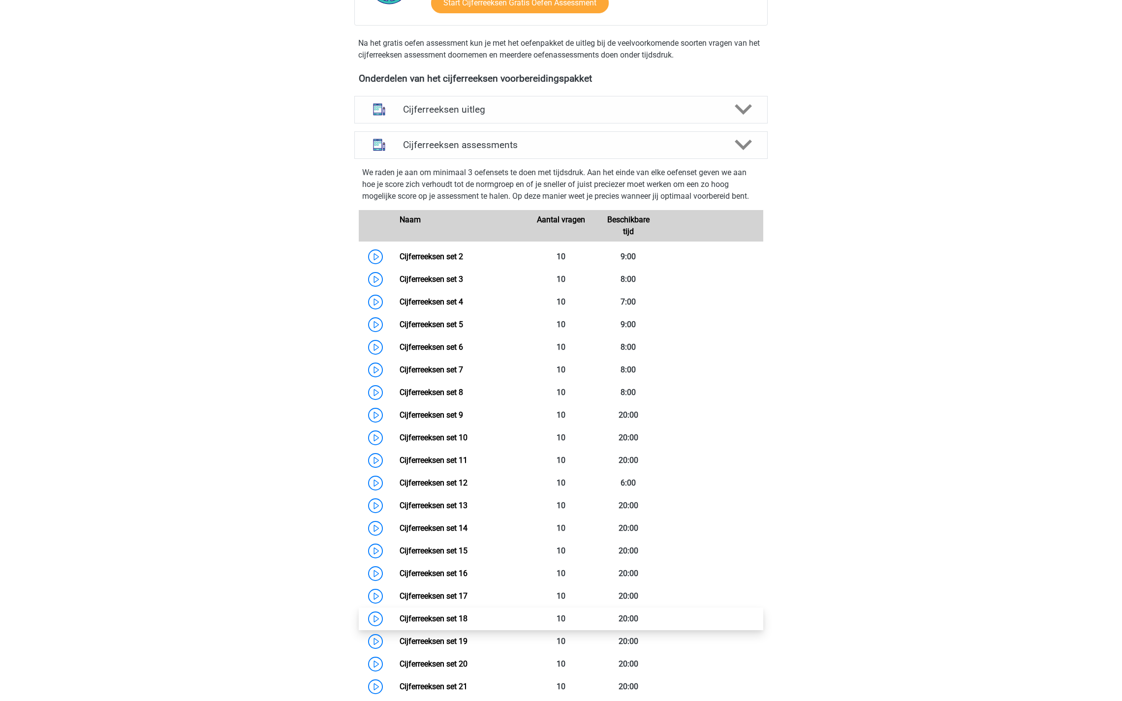
scroll to position [276, 0]
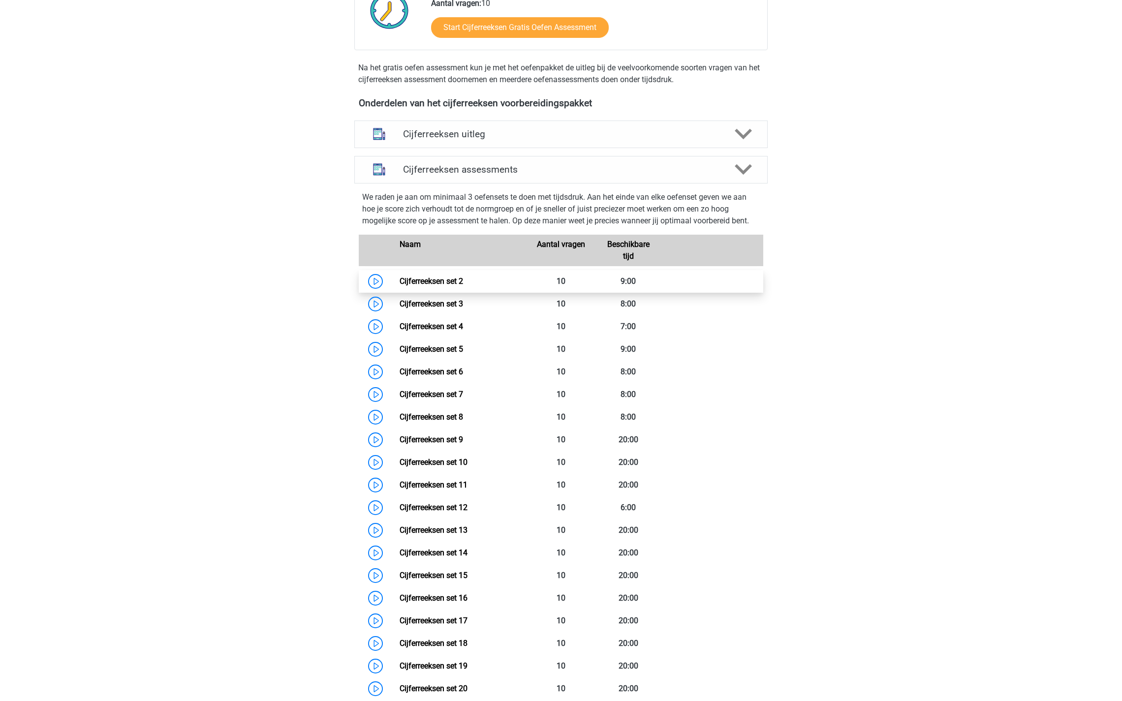
click at [400, 286] on link "Cijferreeksen set 2" at bounding box center [431, 281] width 63 height 9
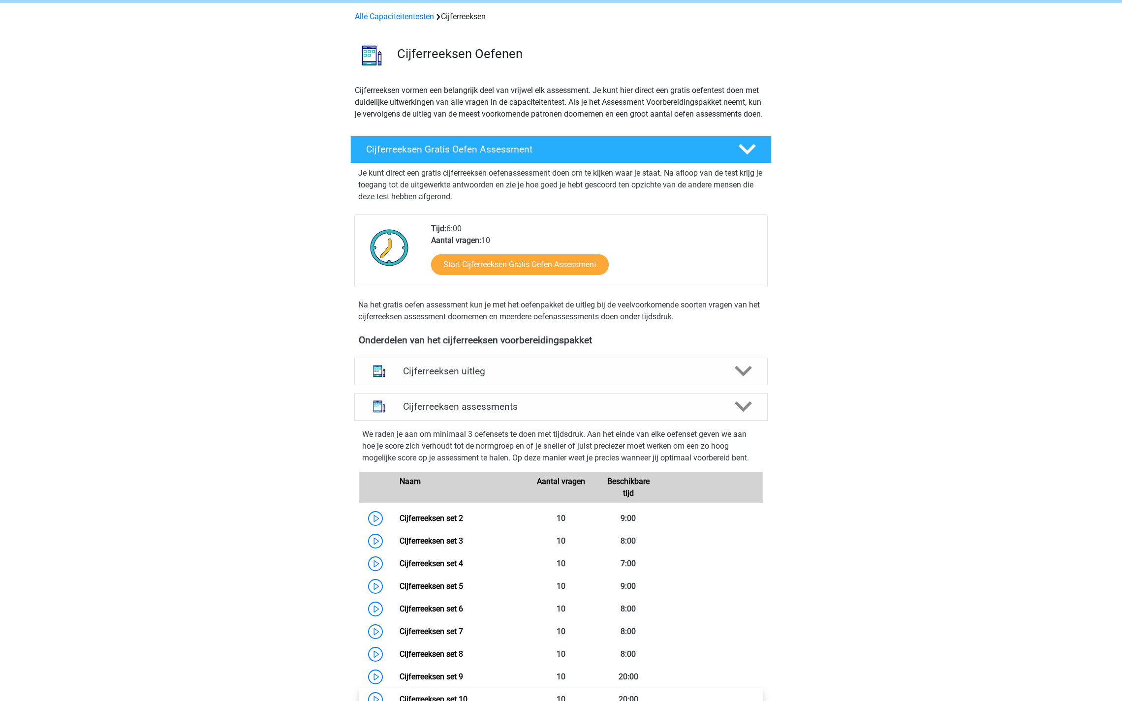
scroll to position [0, 0]
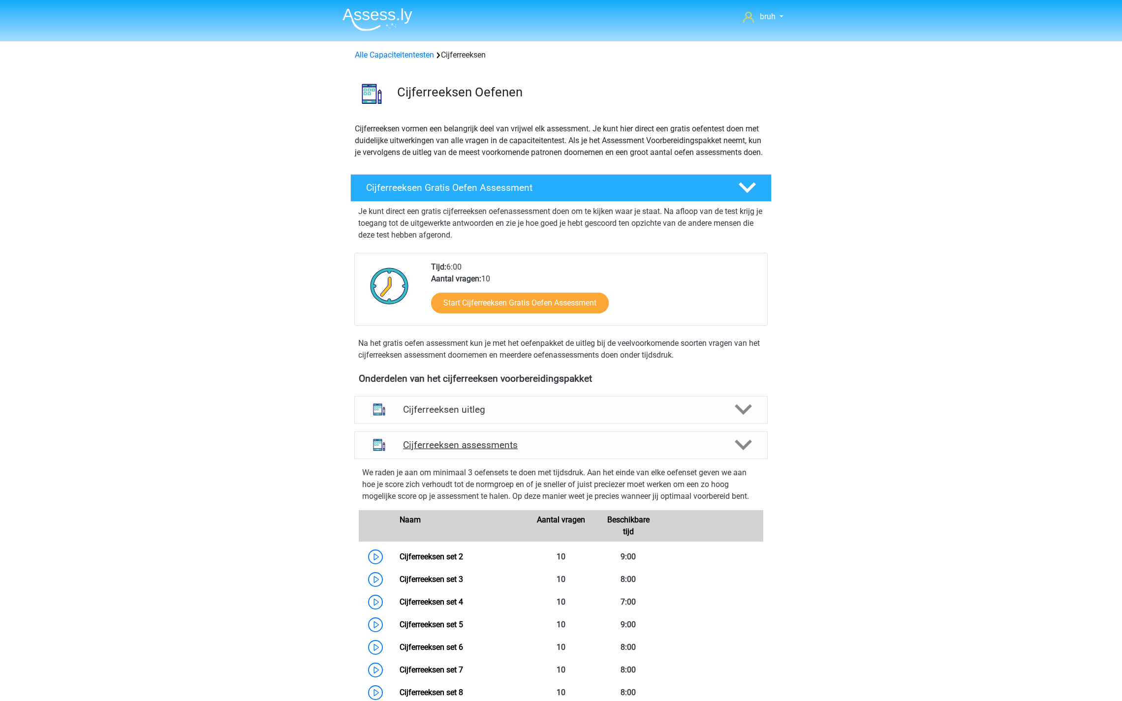
click at [512, 451] on h4 "Cijferreeksen assessments" at bounding box center [561, 444] width 316 height 11
click at [396, 52] on link "Alle Capaciteitentesten" at bounding box center [394, 54] width 79 height 9
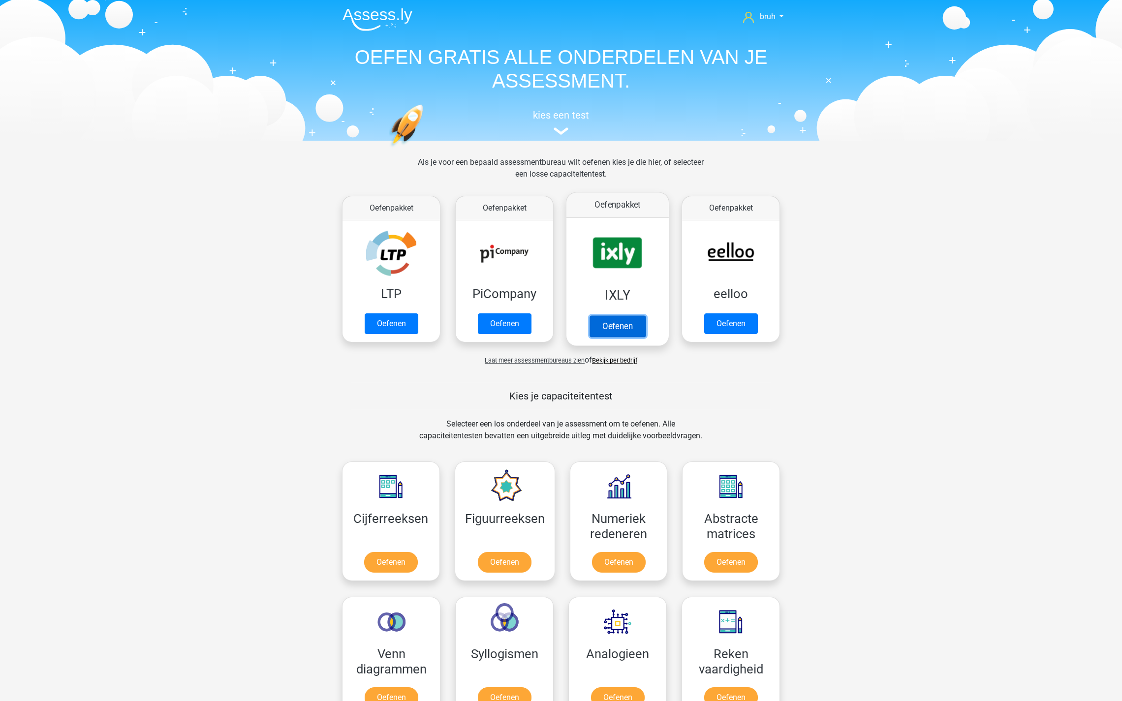
click at [612, 317] on link "Oefenen" at bounding box center [617, 326] width 56 height 22
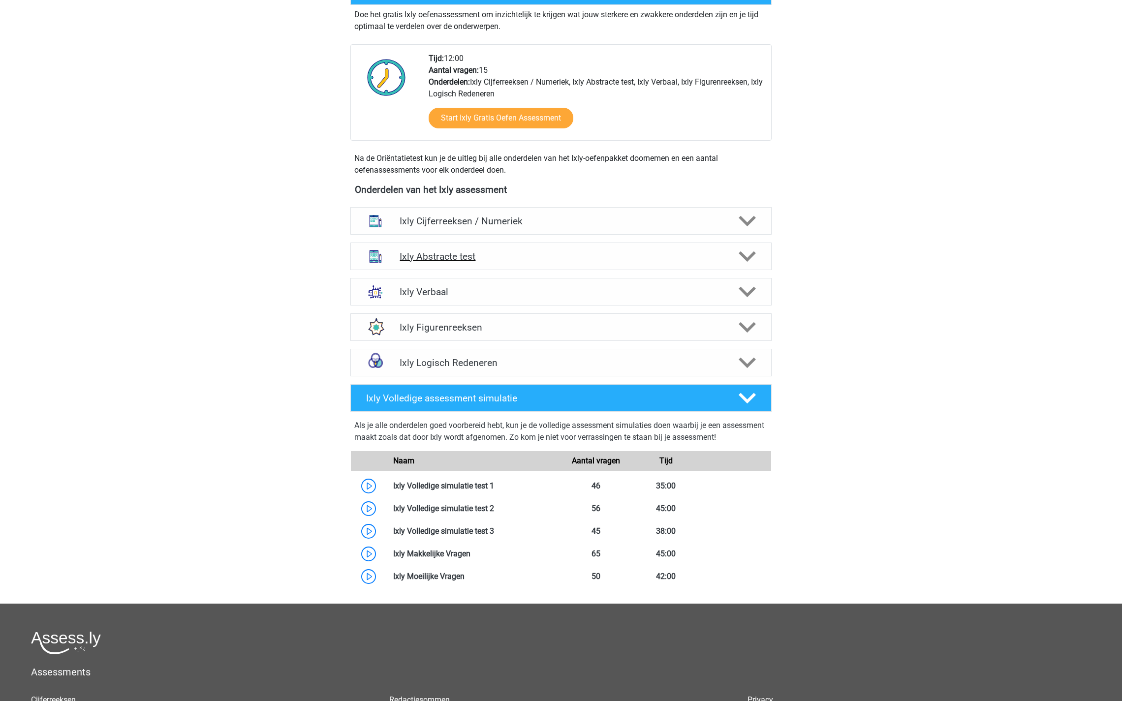
scroll to position [351, 0]
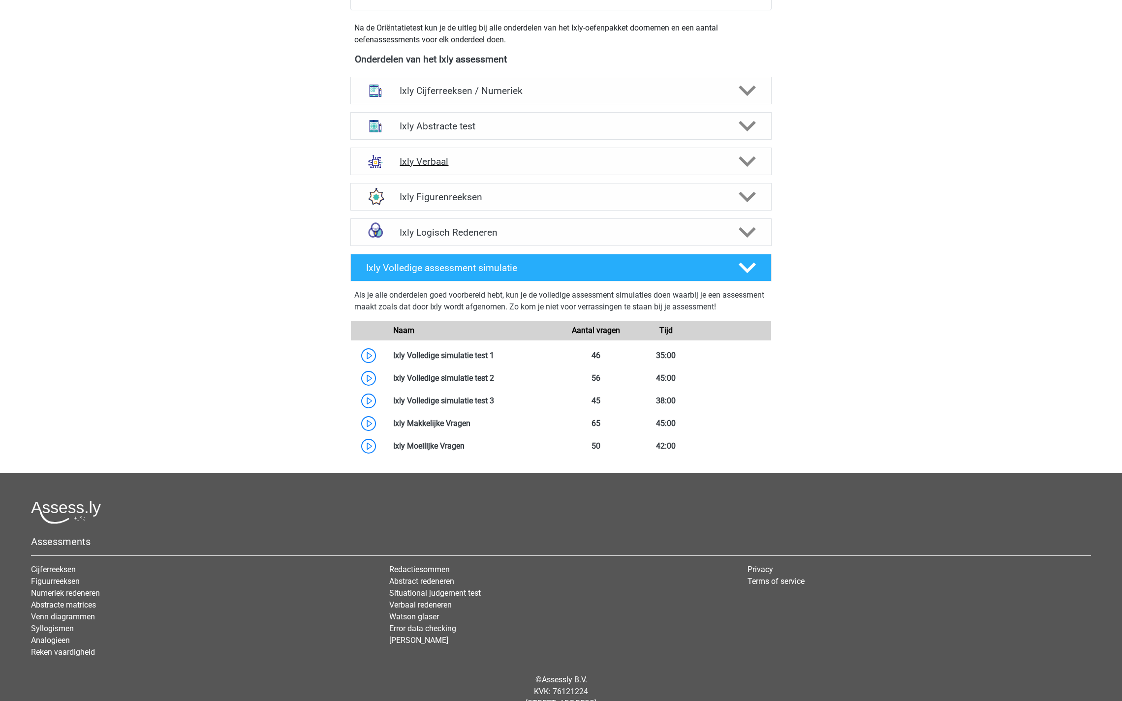
click at [492, 169] on div "Ixly Verbaal" at bounding box center [560, 162] width 421 height 28
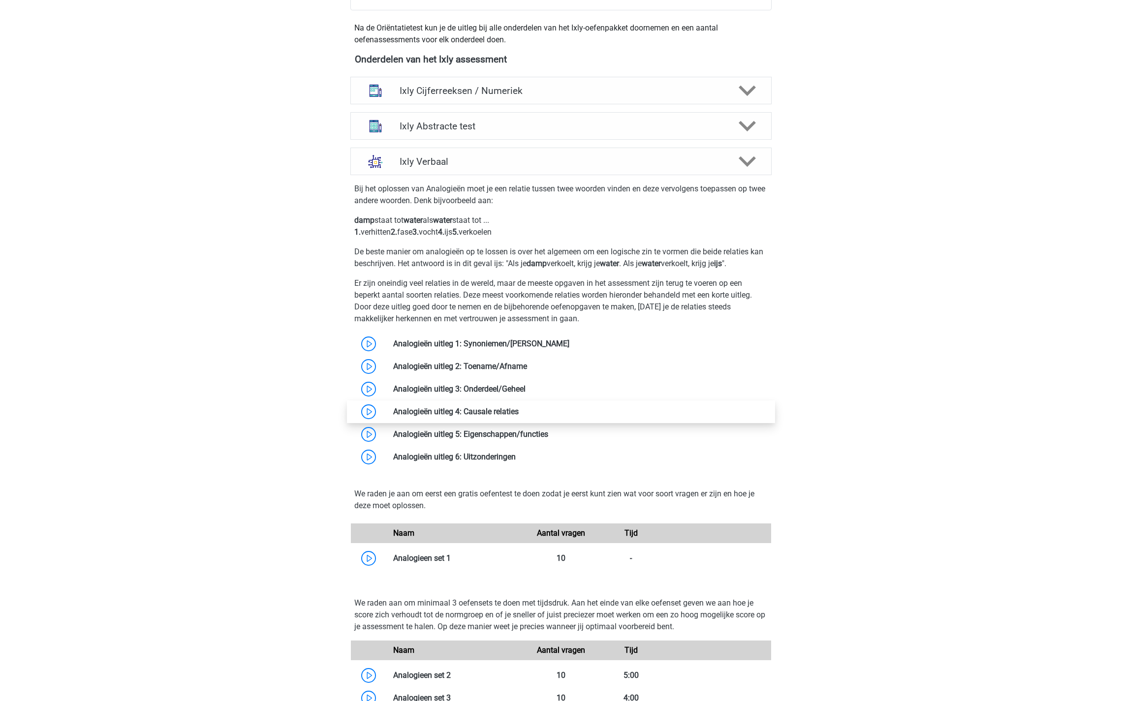
scroll to position [471, 0]
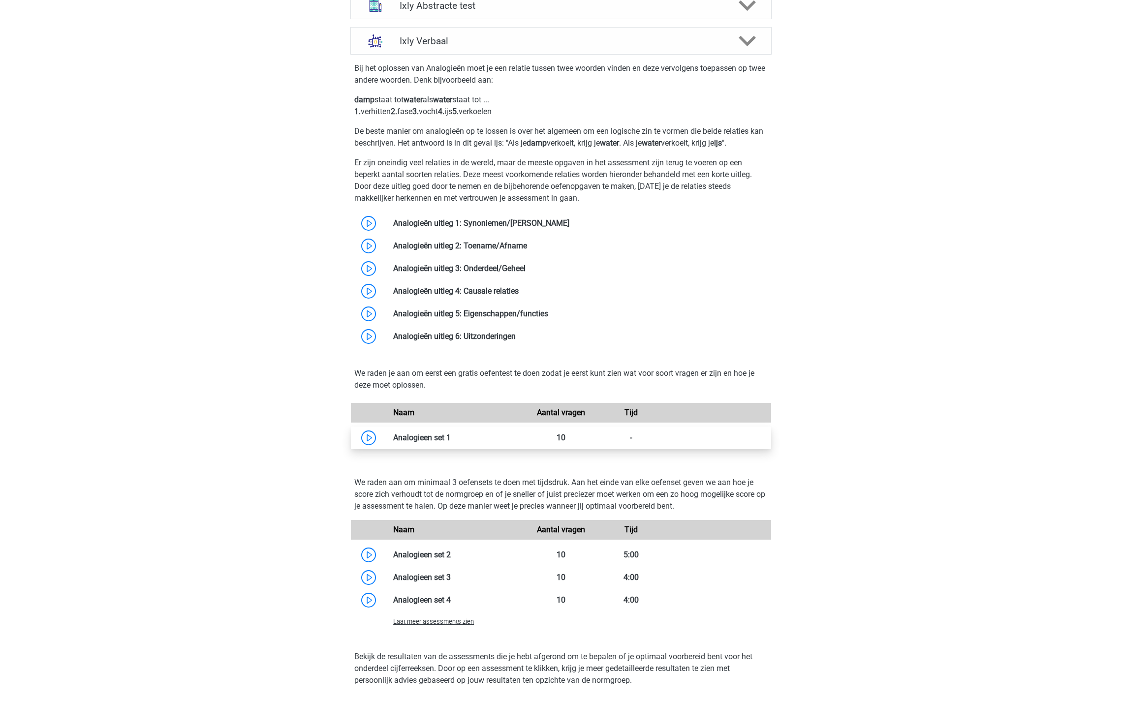
click at [451, 435] on link at bounding box center [451, 437] width 0 height 9
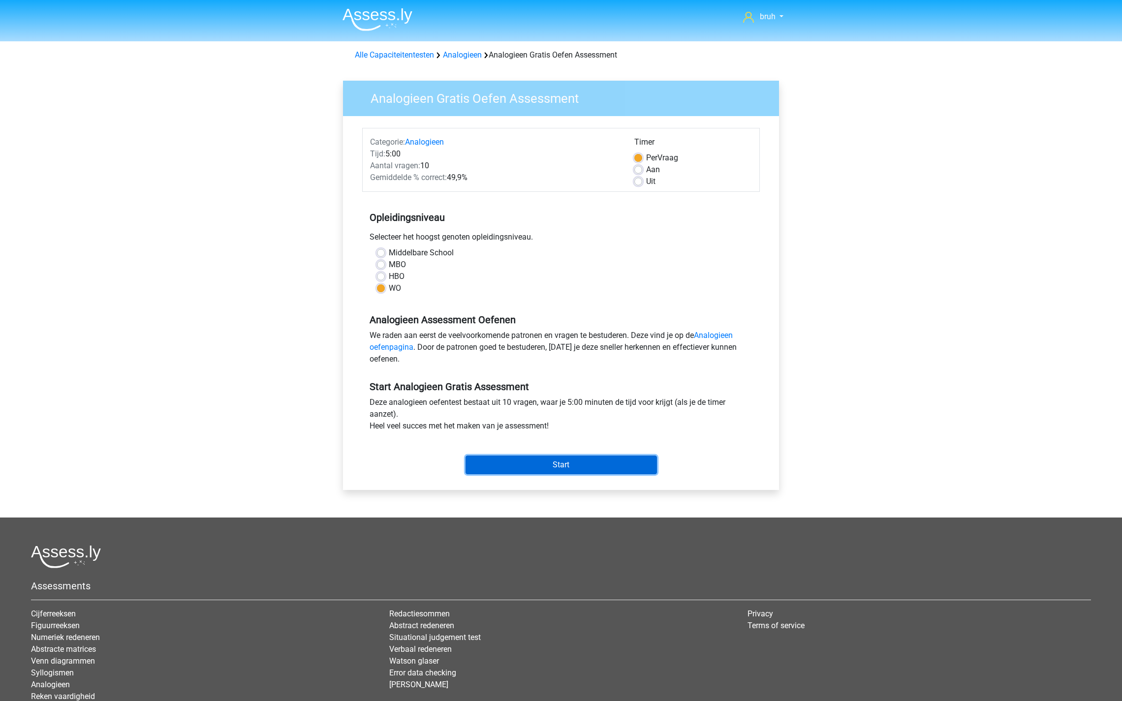
click at [513, 466] on input "Start" at bounding box center [560, 465] width 191 height 19
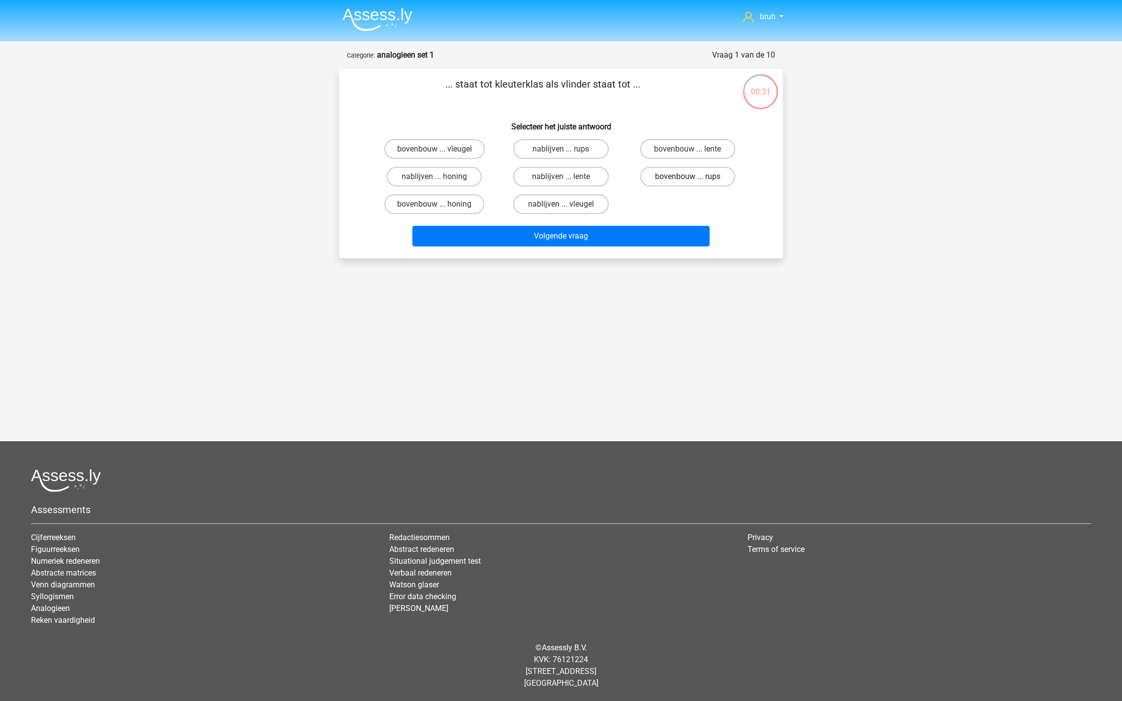
click at [672, 180] on label "bovenbouw ... rups" at bounding box center [687, 177] width 95 height 20
click at [687, 180] on input "bovenbouw ... rups" at bounding box center [690, 180] width 6 height 6
radio input "true"
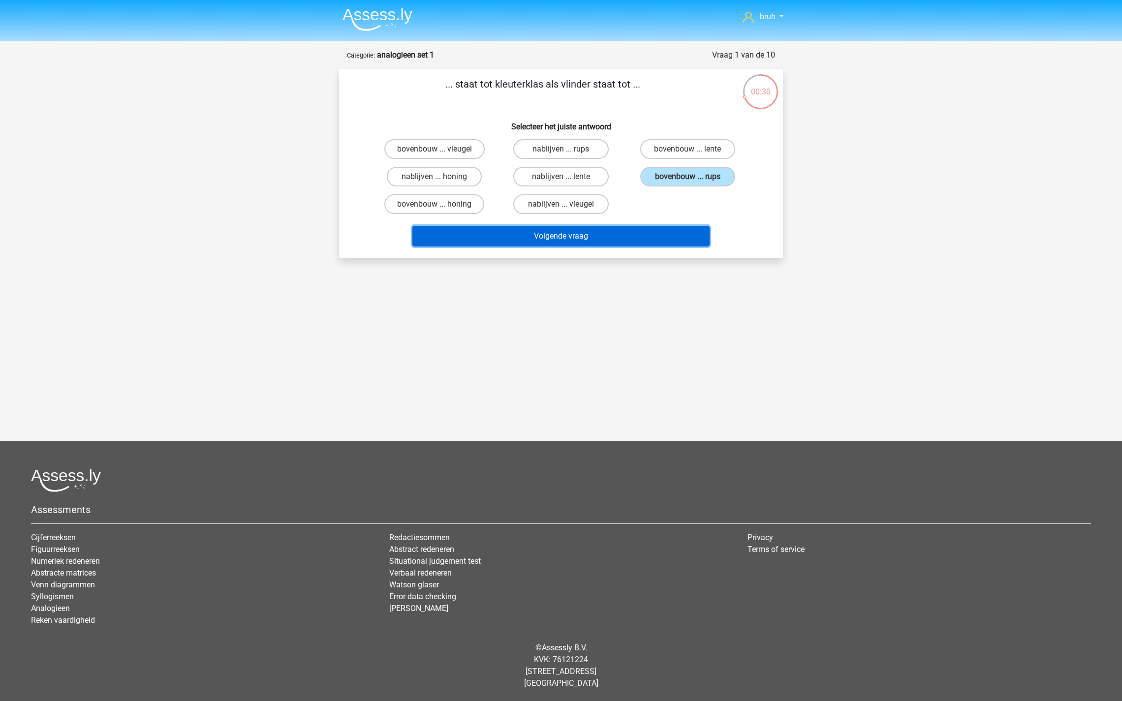
click at [593, 234] on button "Volgende vraag" at bounding box center [561, 236] width 298 height 21
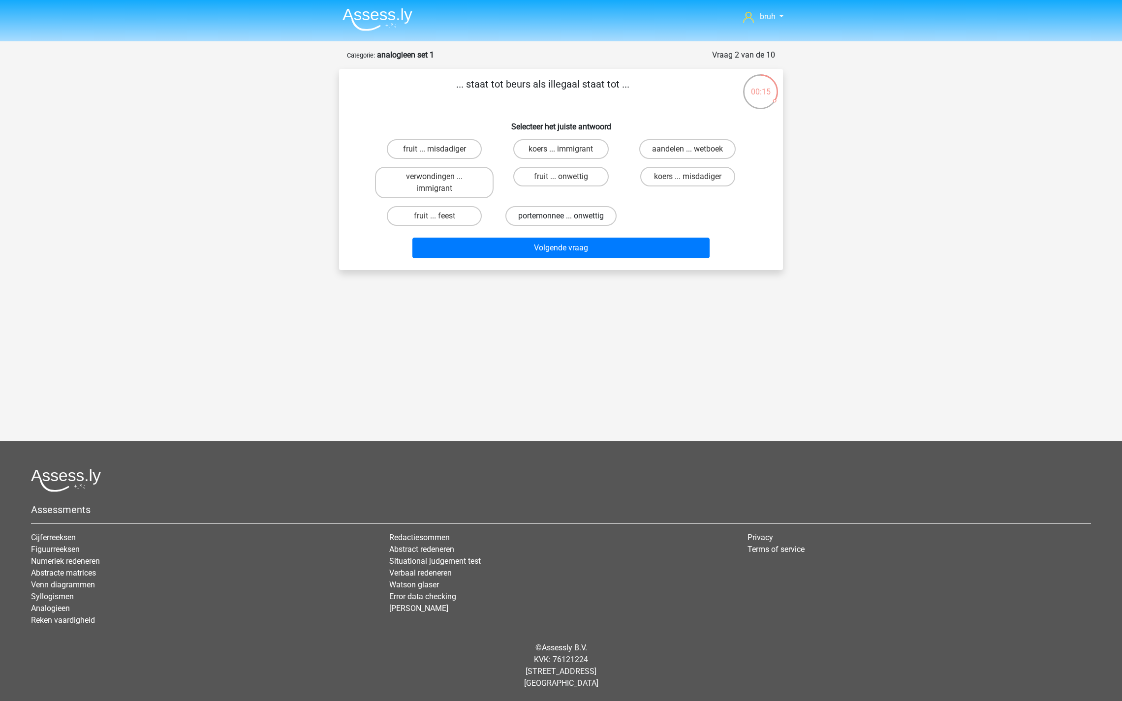
click at [598, 211] on label "portemonnee ... onwettig" at bounding box center [560, 216] width 111 height 20
click at [567, 216] on input "portemonnee ... onwettig" at bounding box center [564, 219] width 6 height 6
radio input "true"
click at [572, 252] on button "Volgende vraag" at bounding box center [561, 248] width 298 height 21
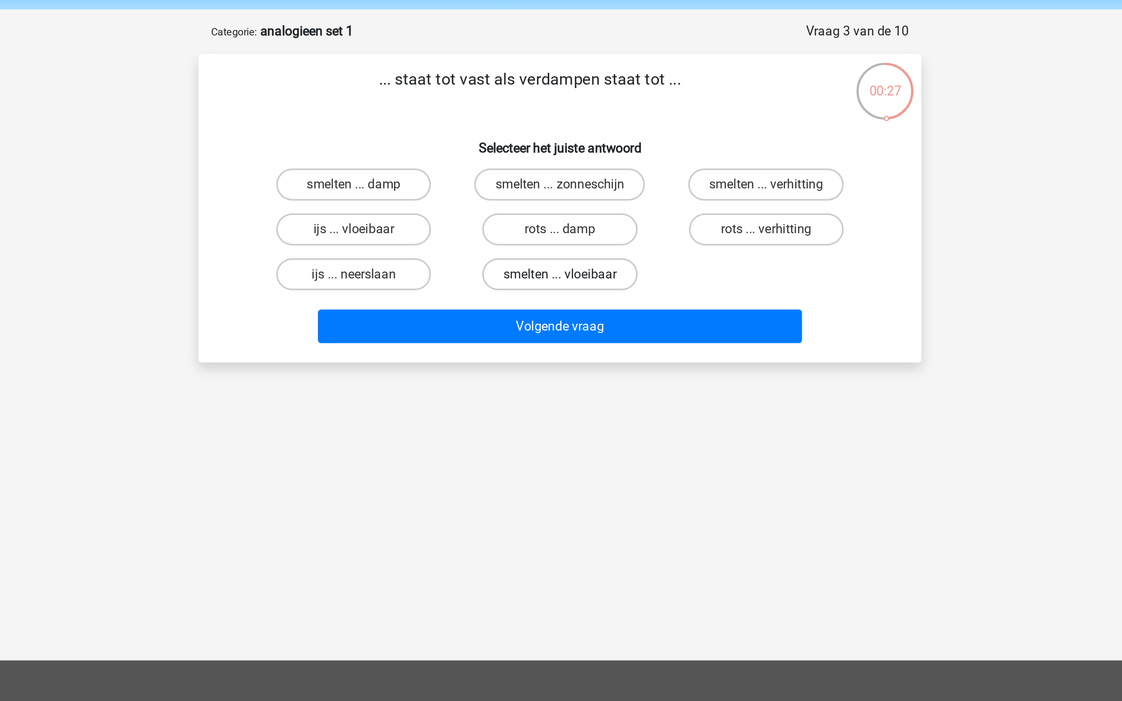
click at [547, 202] on label "smelten ... vloeibaar" at bounding box center [560, 204] width 95 height 20
click at [561, 204] on input "smelten ... vloeibaar" at bounding box center [564, 207] width 6 height 6
radio input "true"
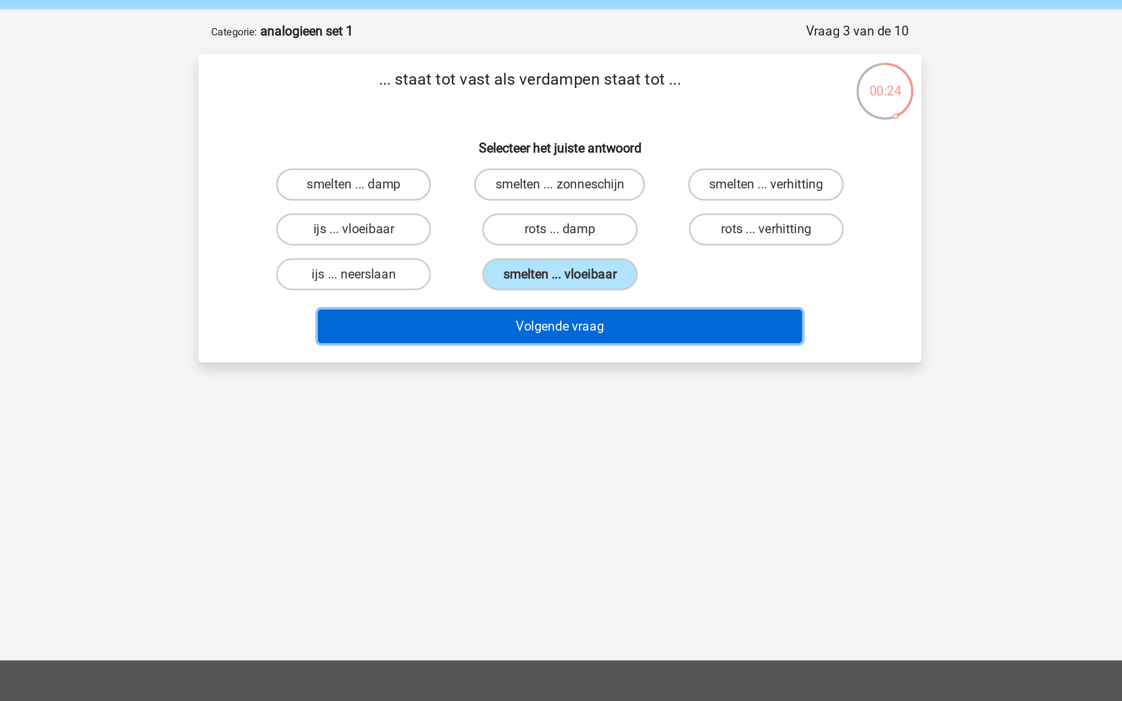
click at [562, 232] on button "Volgende vraag" at bounding box center [561, 236] width 298 height 21
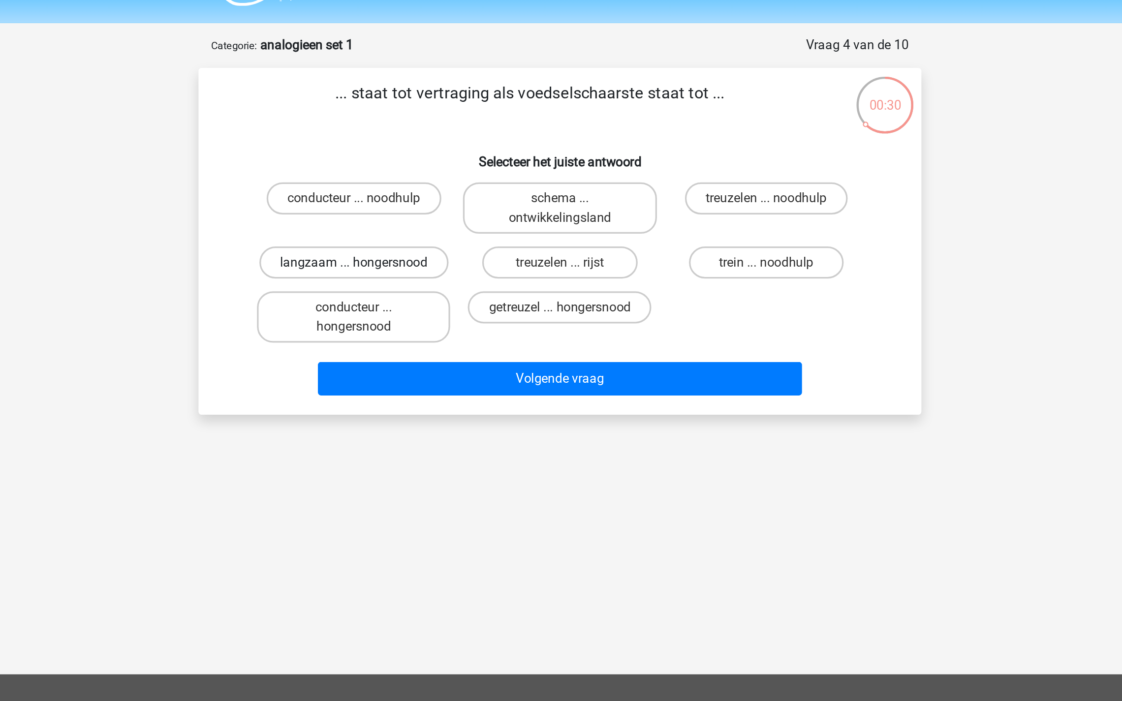
click at [462, 187] on label "langzaam ... hongersnood" at bounding box center [434, 189] width 116 height 20
click at [441, 188] on input "langzaam ... hongersnood" at bounding box center [437, 191] width 6 height 6
radio input "true"
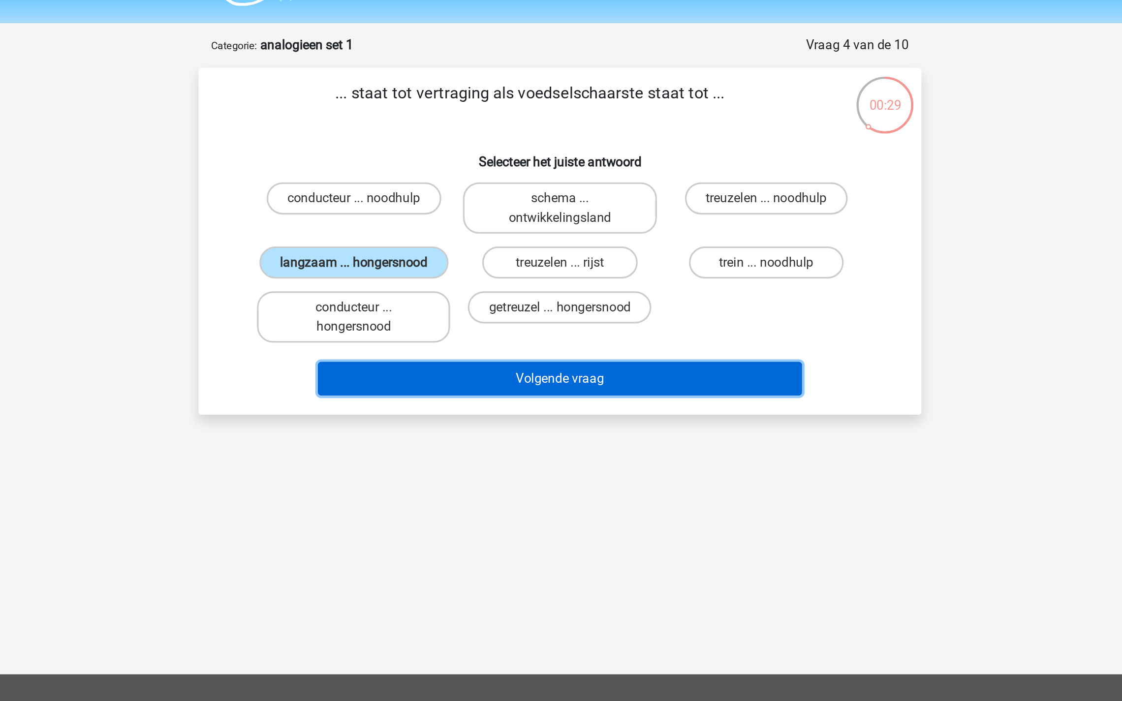
click at [544, 255] on button "Volgende vraag" at bounding box center [561, 259] width 298 height 21
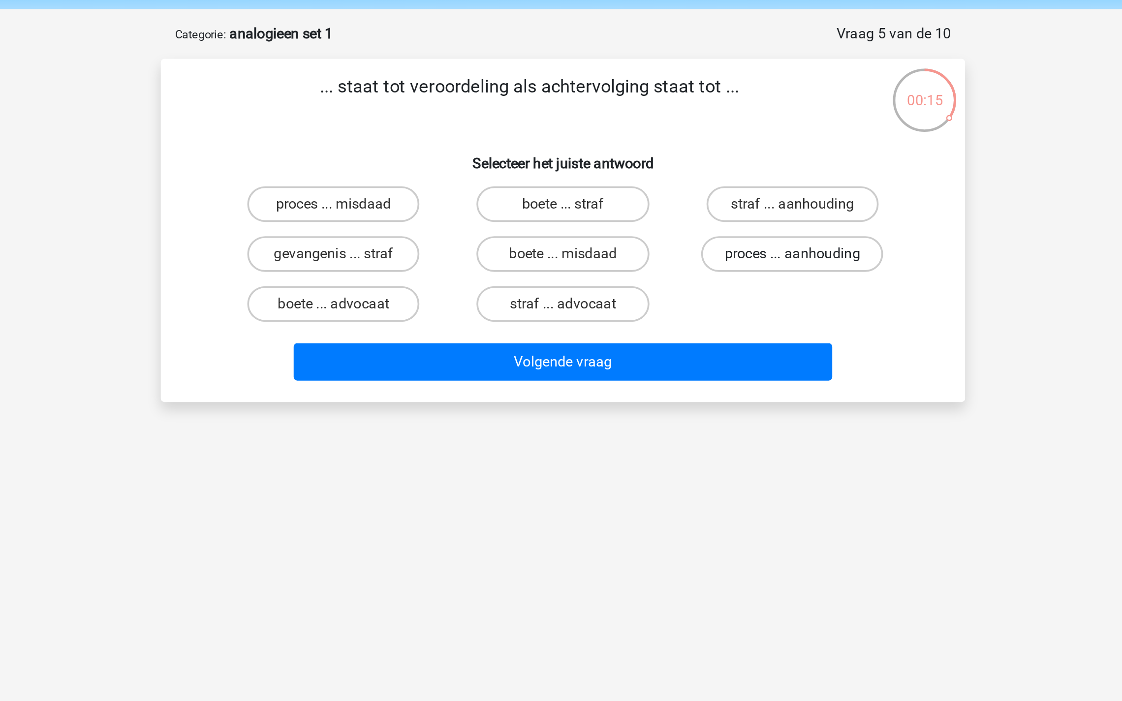
click at [674, 174] on label "proces ... aanhouding" at bounding box center [687, 177] width 100 height 20
click at [687, 177] on input "proces ... aanhouding" at bounding box center [690, 180] width 6 height 6
radio input "true"
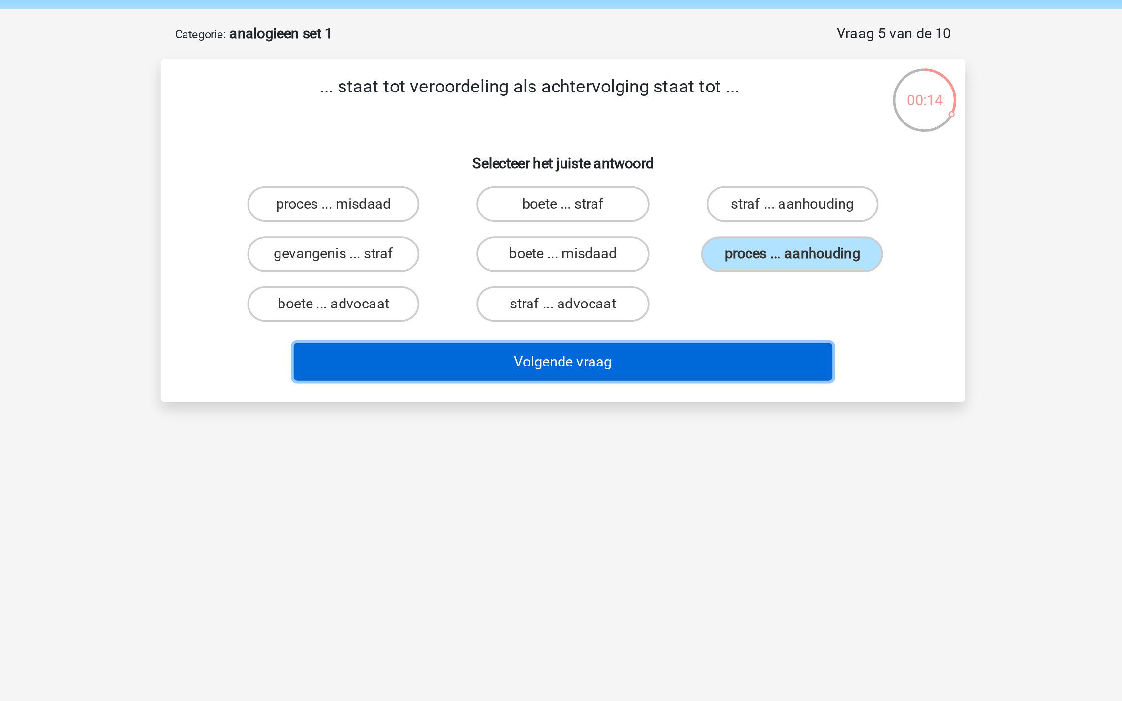
click at [619, 231] on button "Volgende vraag" at bounding box center [561, 236] width 298 height 21
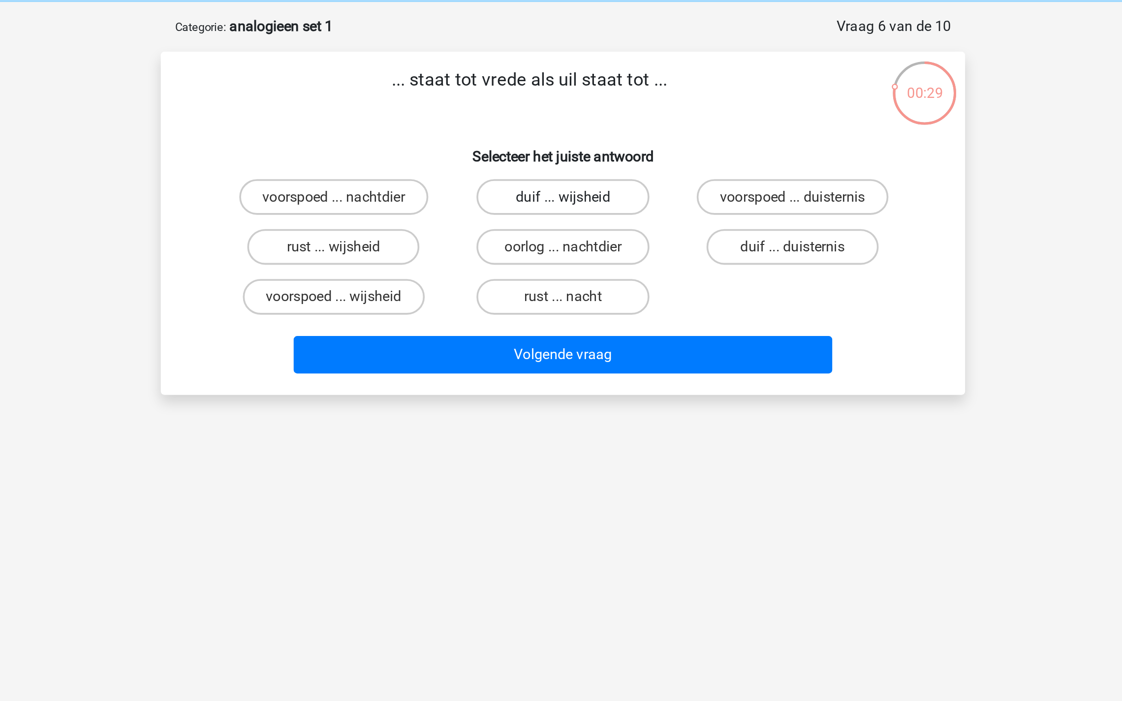
click at [579, 154] on label "duif ... wijsheid" at bounding box center [560, 149] width 95 height 20
click at [567, 154] on input "duif ... wijsheid" at bounding box center [564, 152] width 6 height 6
radio input "true"
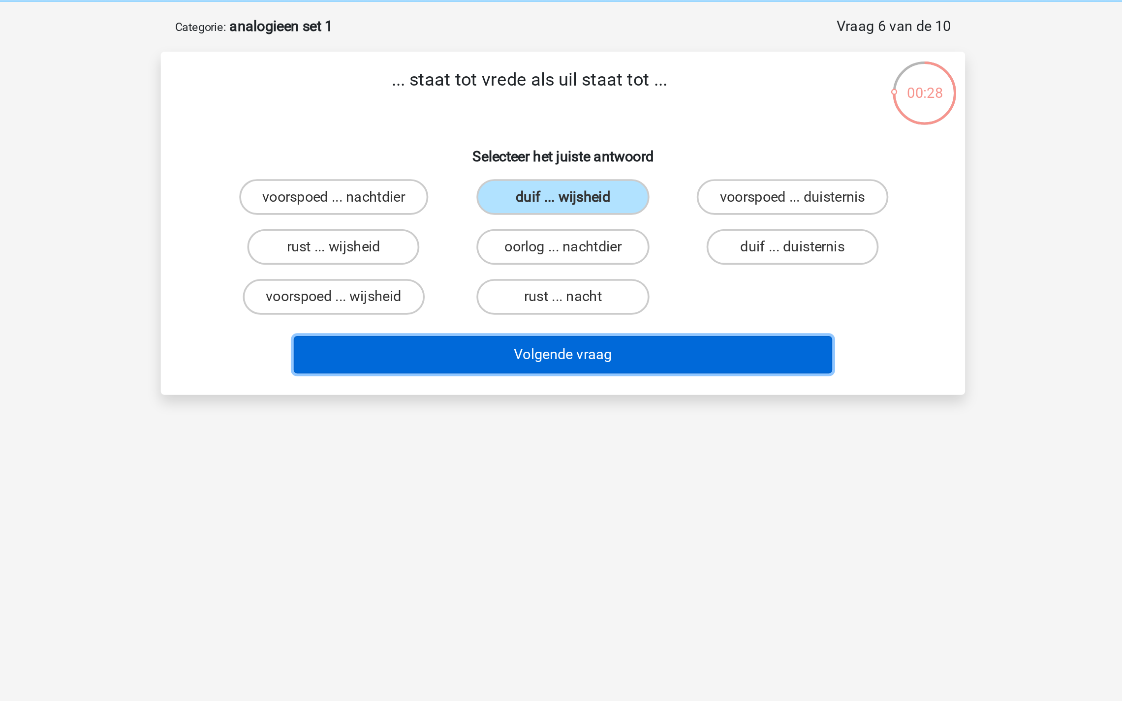
click at [569, 233] on button "Volgende vraag" at bounding box center [561, 236] width 298 height 21
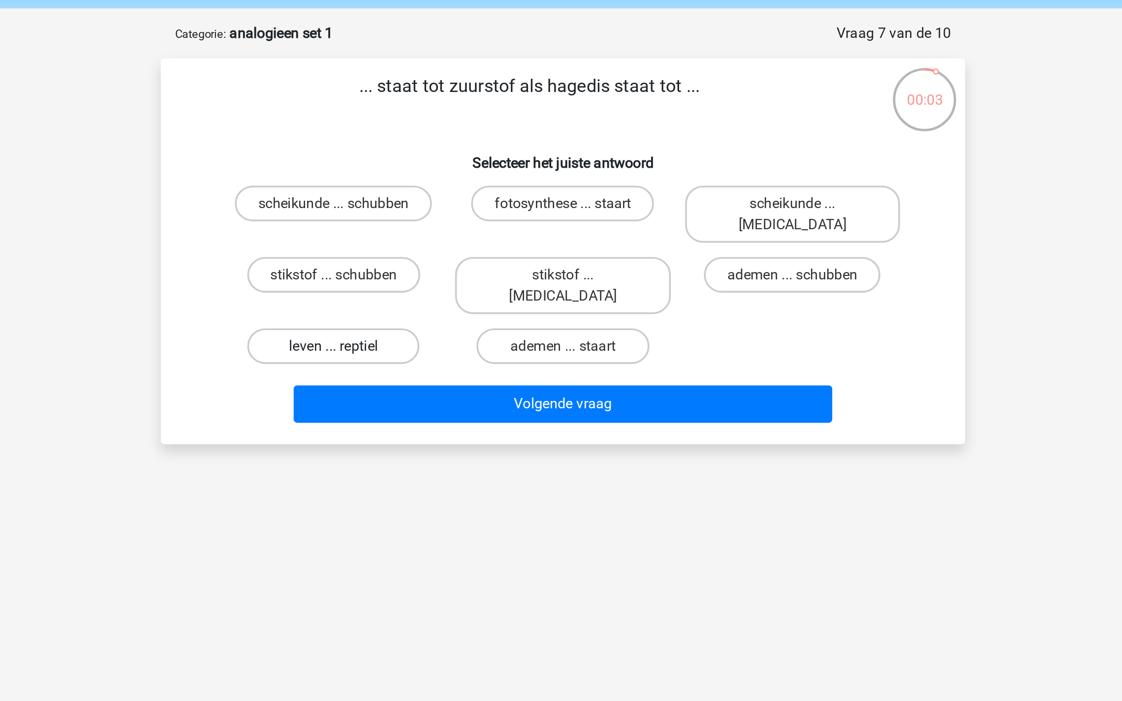
click at [454, 218] on label "leven ... reptiel" at bounding box center [434, 228] width 95 height 20
click at [441, 228] on input "leven ... reptiel" at bounding box center [437, 231] width 6 height 6
radio input "true"
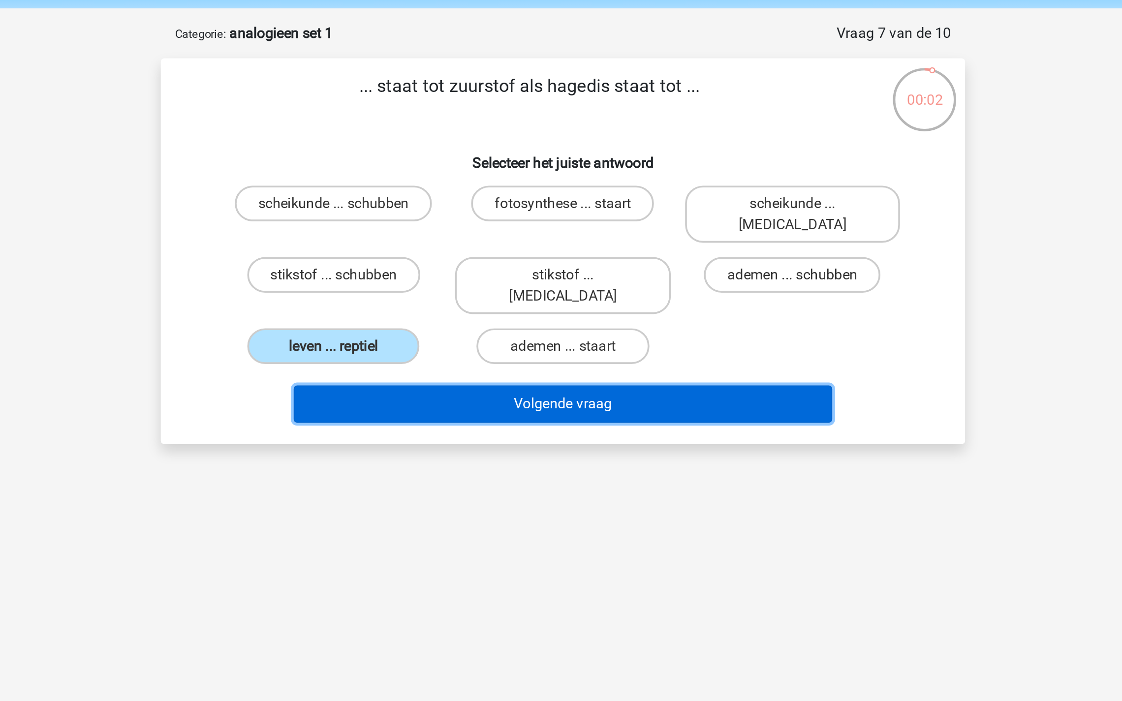
click at [508, 249] on button "Volgende vraag" at bounding box center [561, 259] width 298 height 21
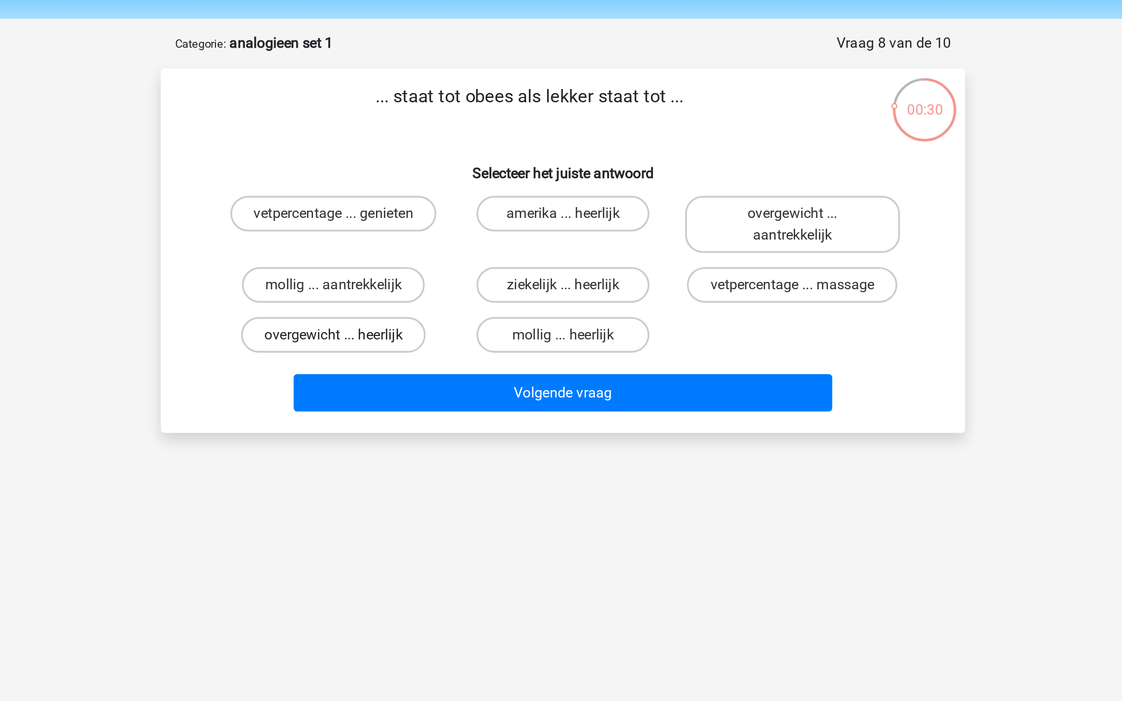
click at [445, 214] on label "overgewicht ... heerlijk" at bounding box center [434, 216] width 102 height 20
click at [441, 216] on input "overgewicht ... heerlijk" at bounding box center [437, 219] width 6 height 6
radio input "true"
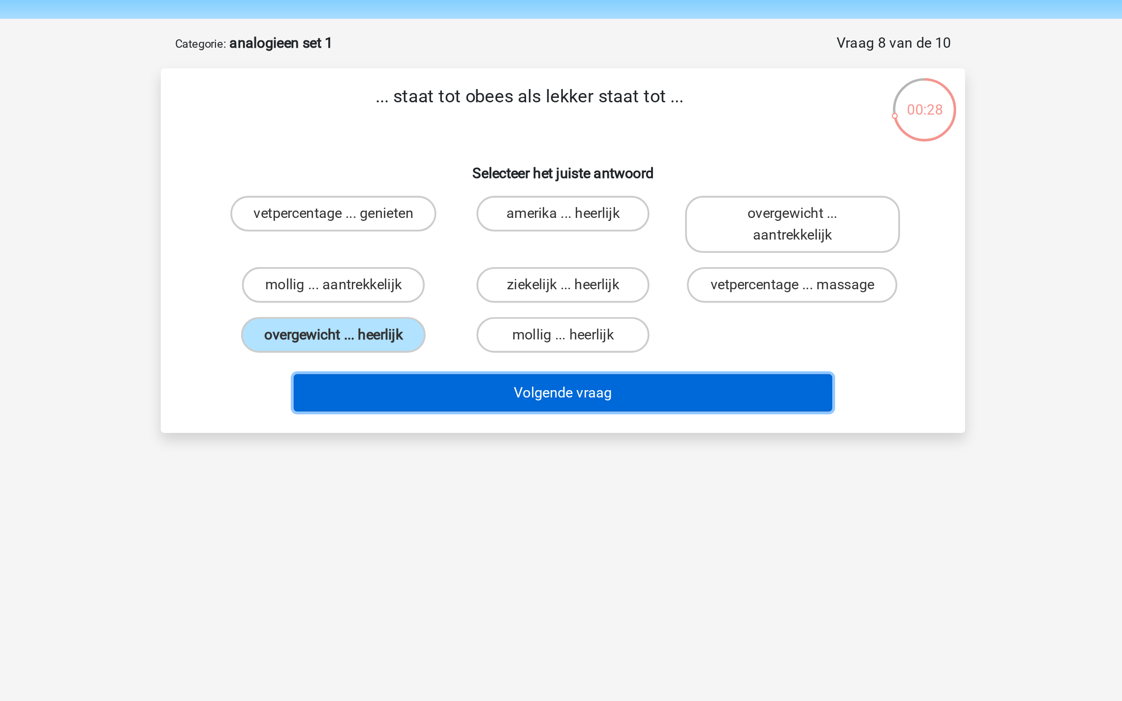
click at [494, 243] on button "Volgende vraag" at bounding box center [561, 248] width 298 height 21
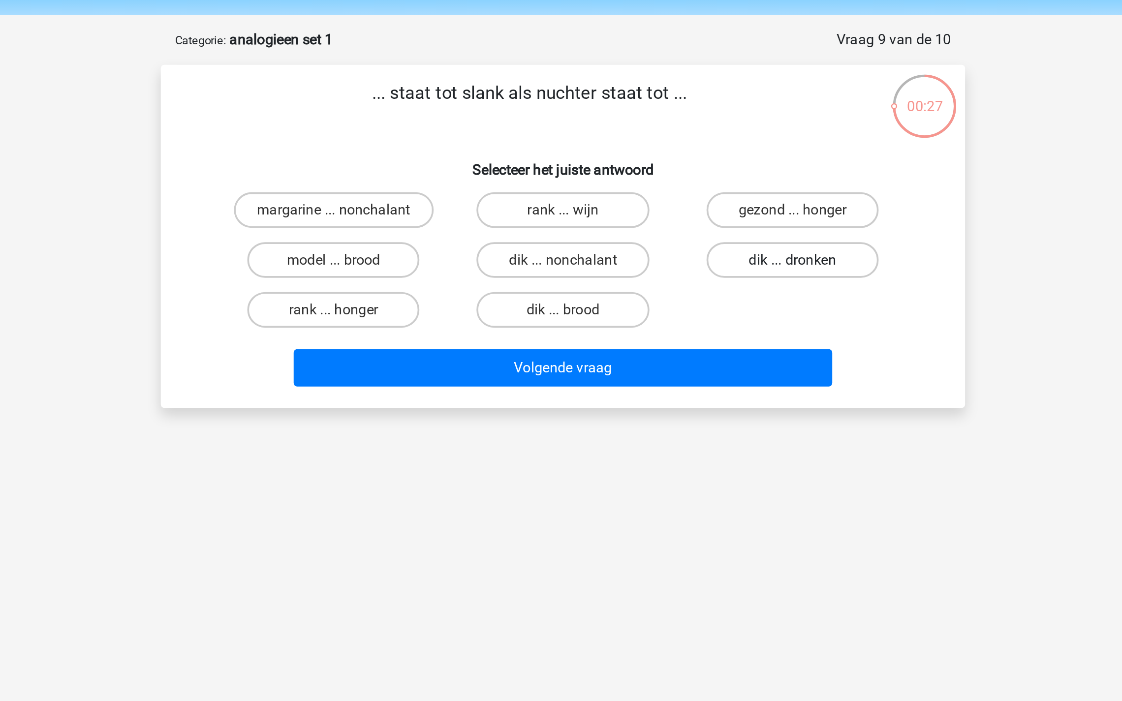
click at [665, 177] on label "dik ... dronken" at bounding box center [687, 177] width 95 height 20
click at [687, 177] on input "dik ... dronken" at bounding box center [690, 180] width 6 height 6
radio input "true"
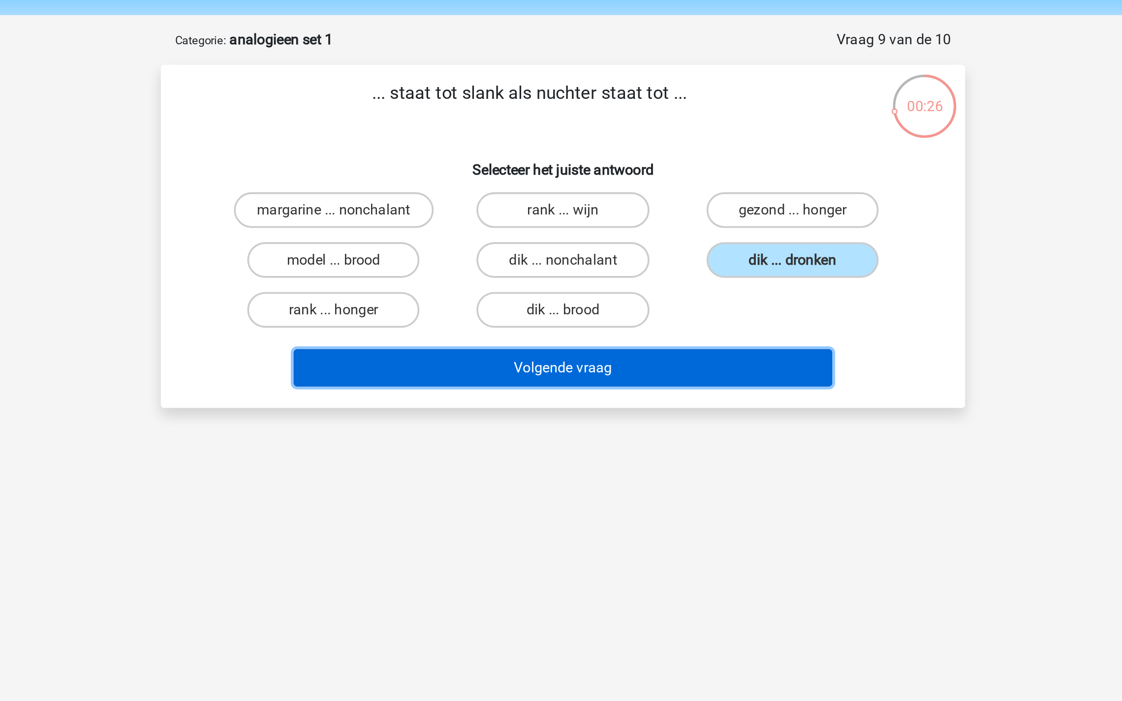
click at [569, 234] on button "Volgende vraag" at bounding box center [561, 236] width 298 height 21
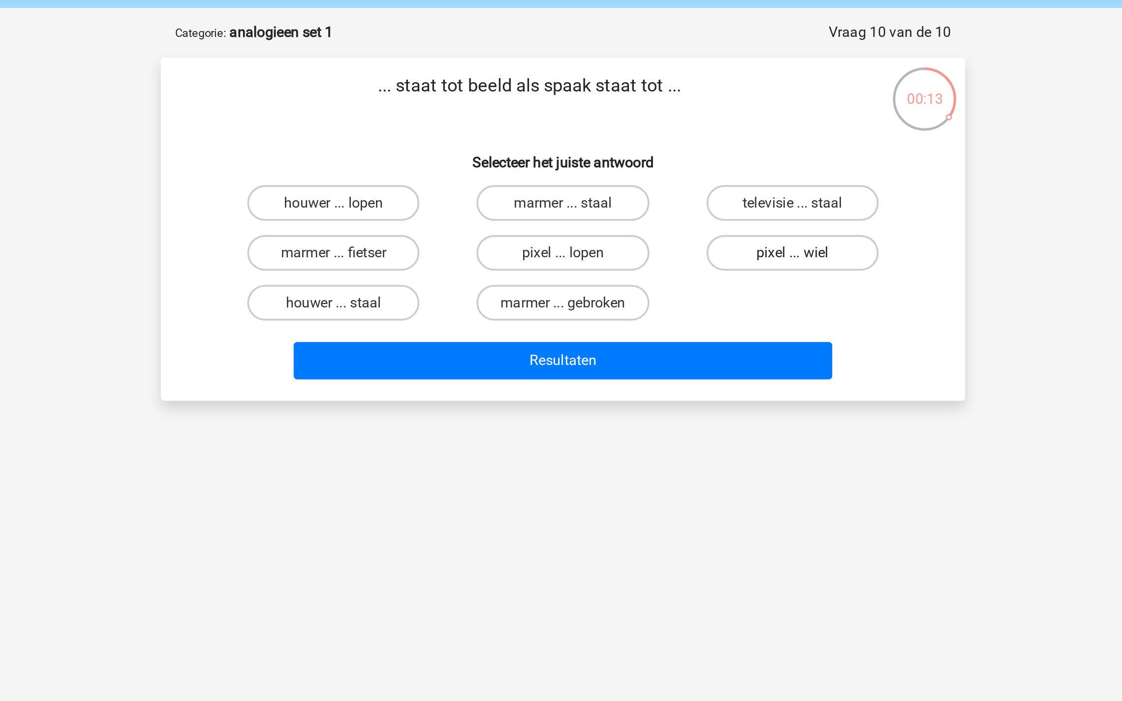
click at [657, 177] on label "pixel ... wiel" at bounding box center [687, 177] width 95 height 20
click at [687, 177] on input "pixel ... wiel" at bounding box center [690, 180] width 6 height 6
radio input "true"
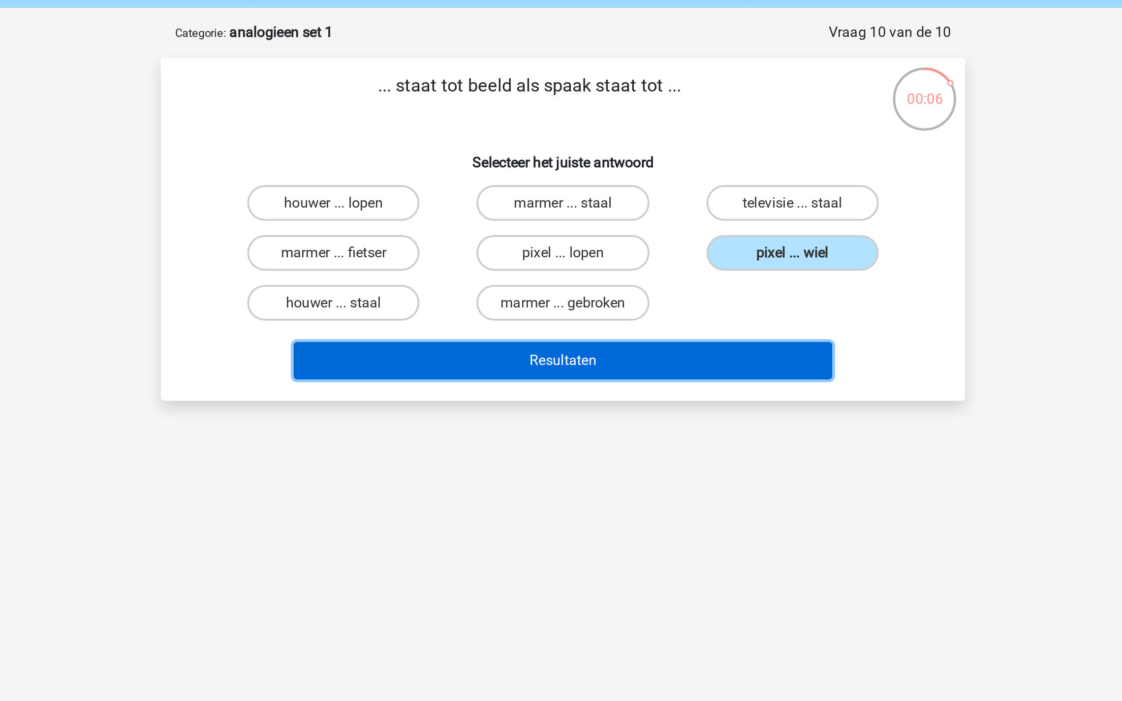
click at [571, 230] on button "Resultaten" at bounding box center [561, 236] width 298 height 21
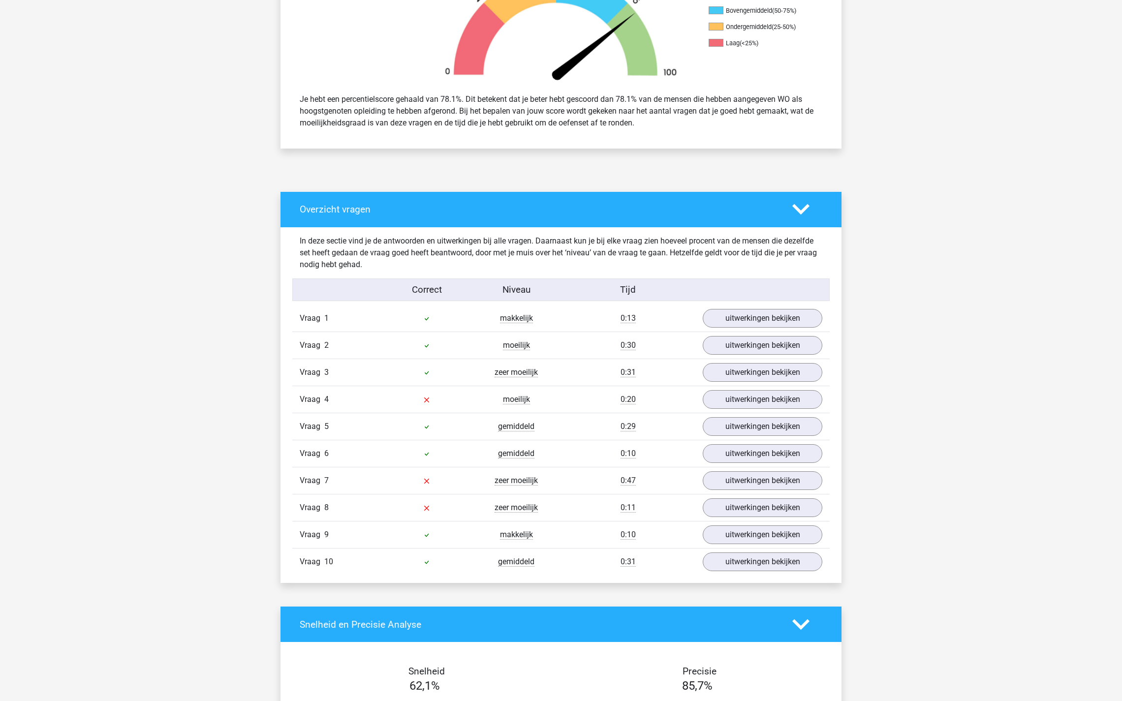
scroll to position [353, 0]
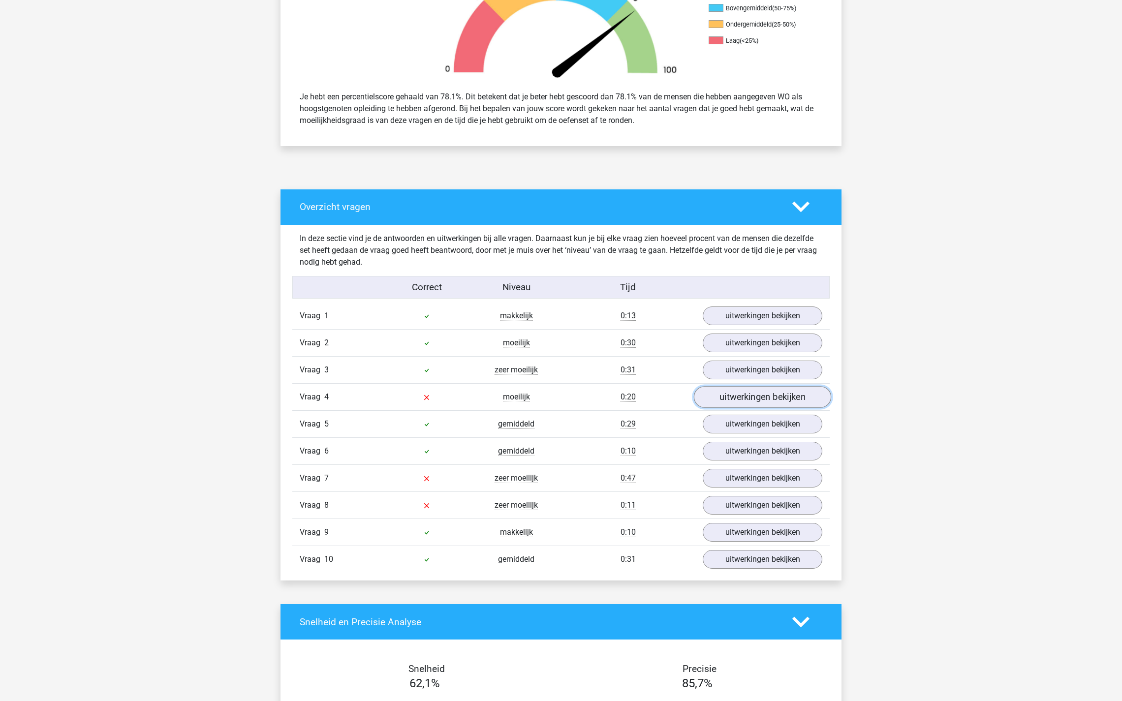
click at [741, 389] on link "uitwerkingen bekijken" at bounding box center [762, 397] width 137 height 22
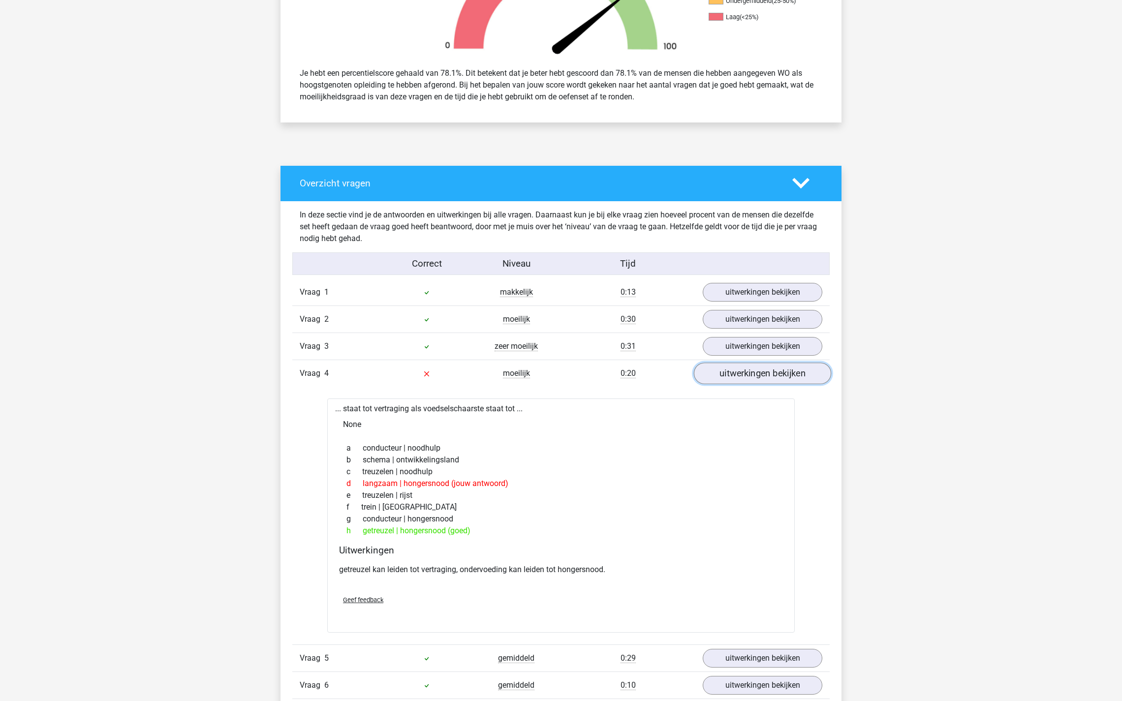
scroll to position [379, 0]
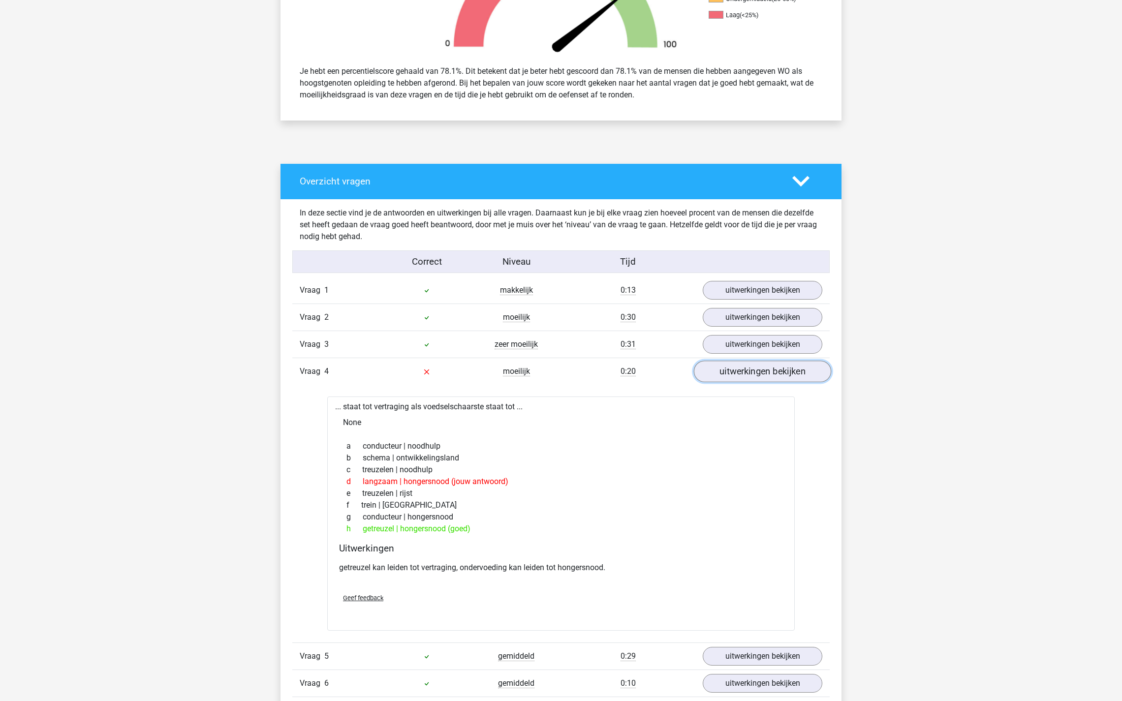
click at [736, 365] on link "uitwerkingen bekijken" at bounding box center [762, 372] width 137 height 22
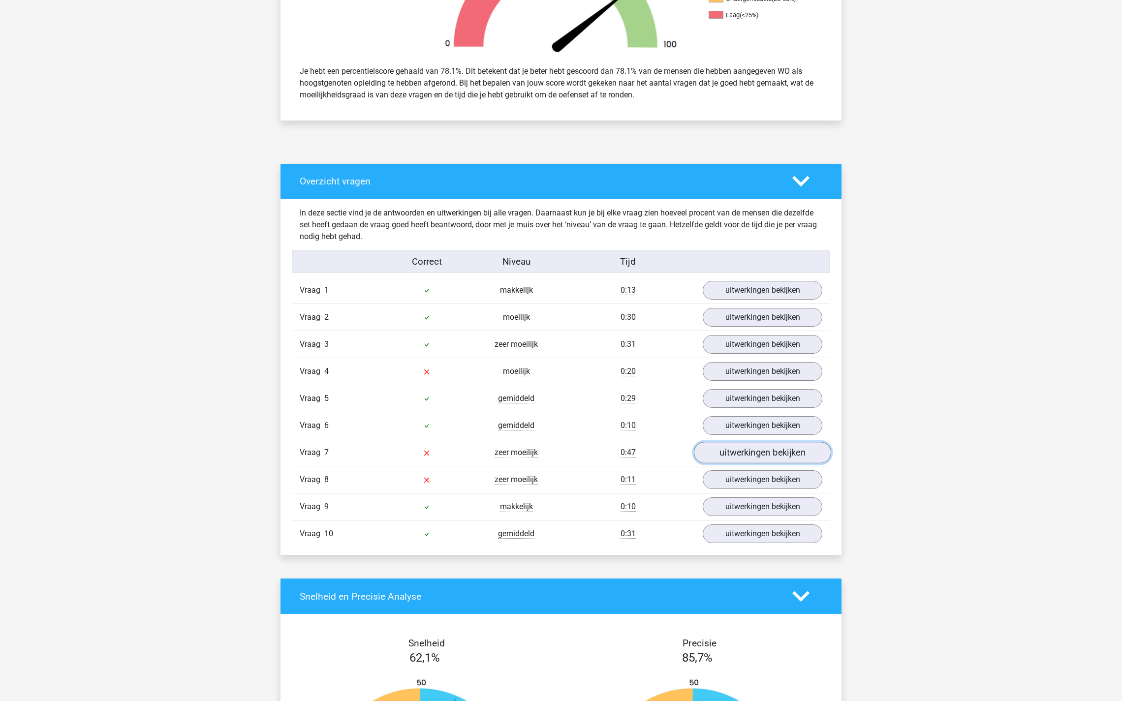
click at [755, 455] on link "uitwerkingen bekijken" at bounding box center [762, 453] width 137 height 22
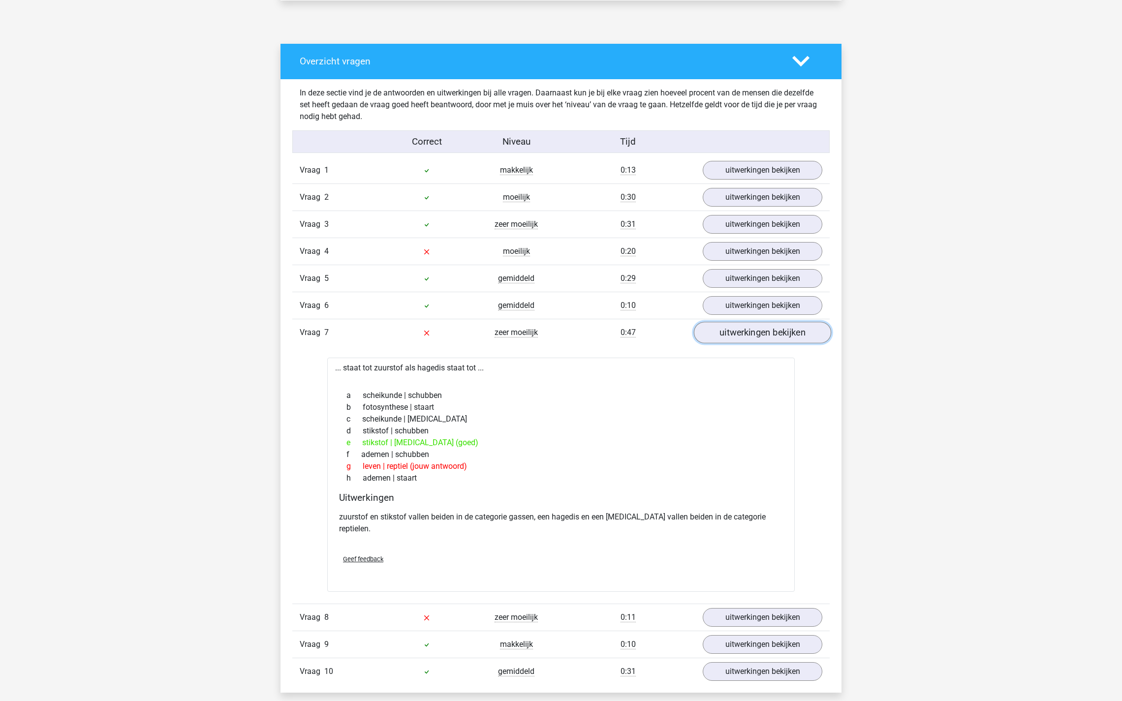
scroll to position [500, 0]
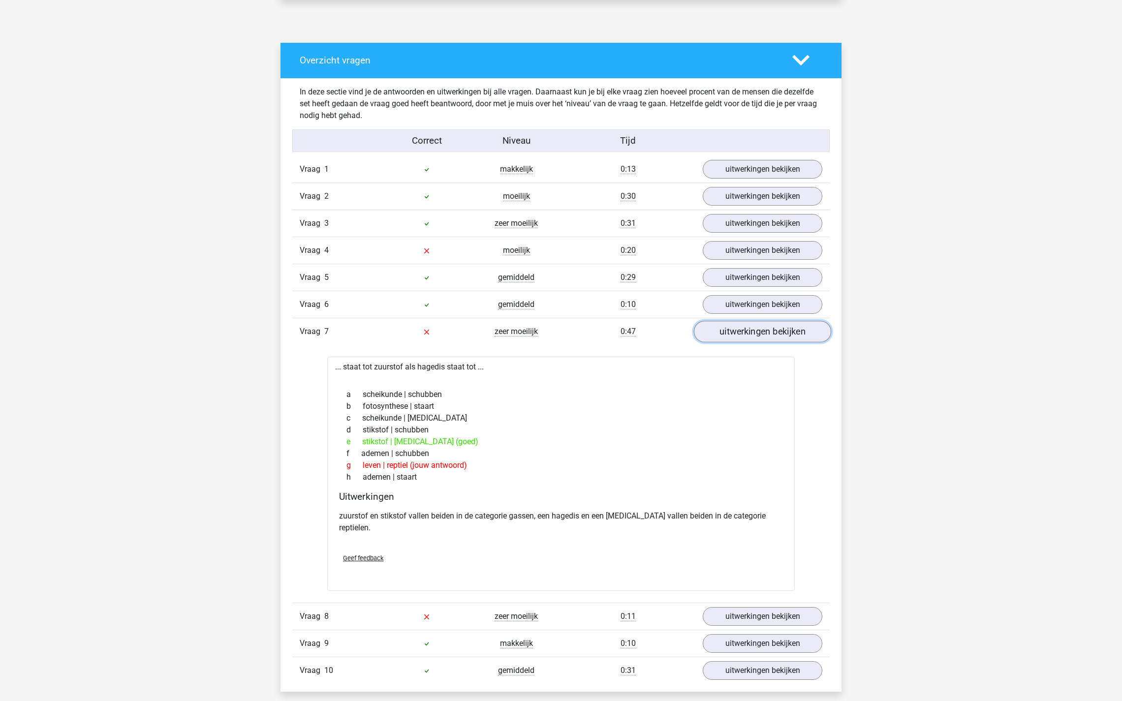
click at [744, 330] on link "uitwerkingen bekijken" at bounding box center [762, 332] width 137 height 22
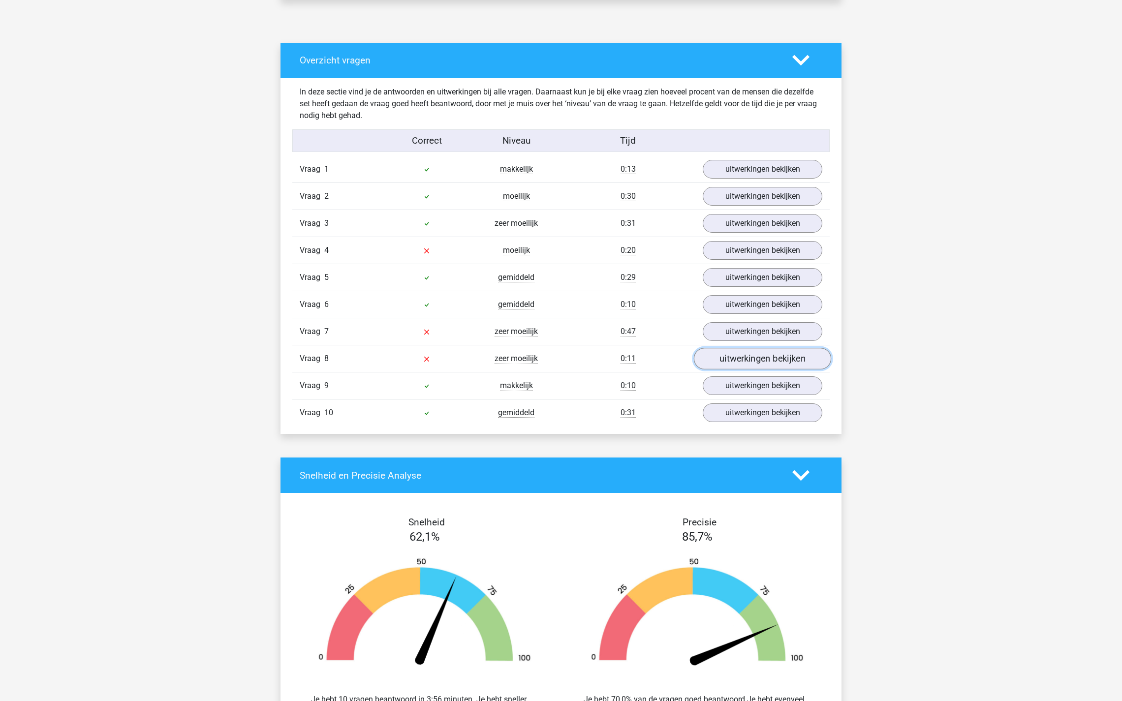
click at [738, 359] on link "uitwerkingen bekijken" at bounding box center [762, 359] width 137 height 22
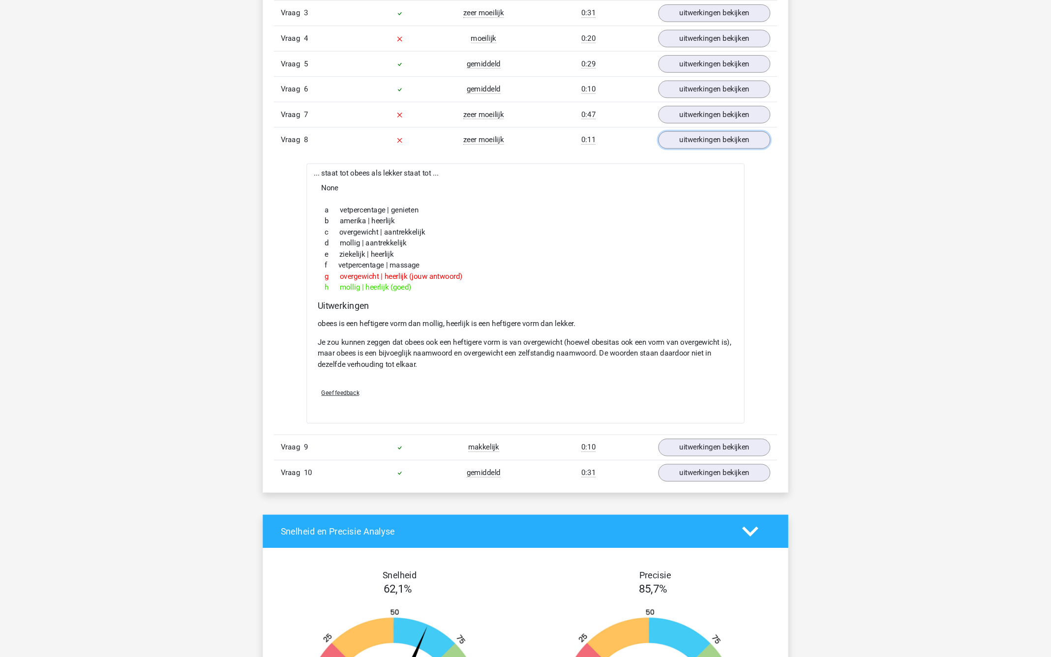
scroll to position [709, 0]
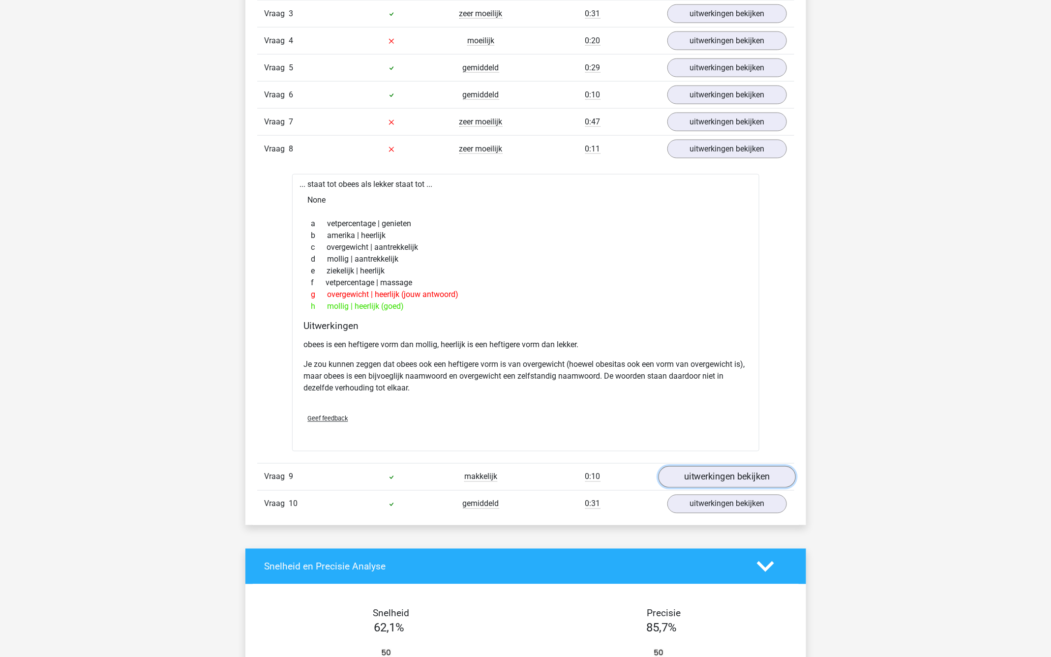
click at [676, 468] on link "uitwerkingen bekijken" at bounding box center [726, 478] width 137 height 22
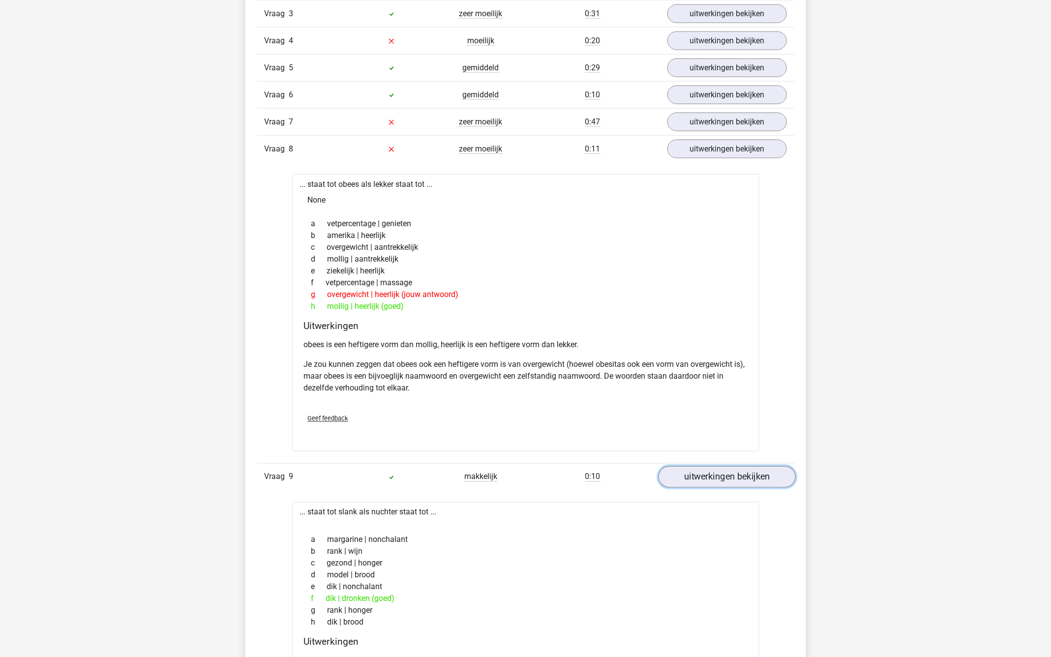
click at [674, 467] on link "uitwerkingen bekijken" at bounding box center [726, 478] width 137 height 22
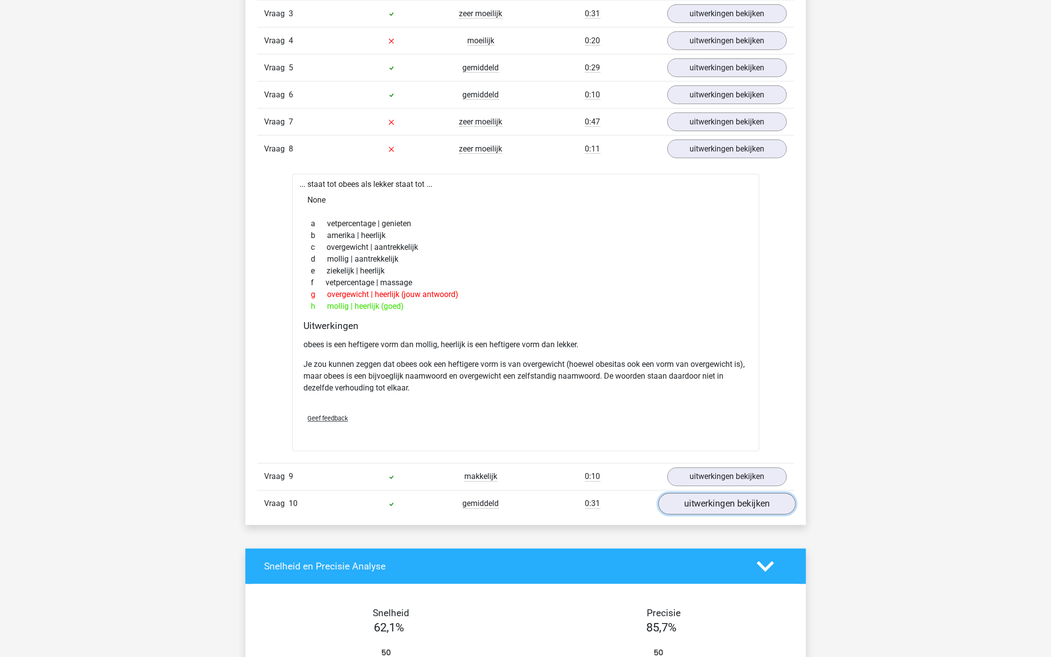
click at [749, 495] on link "uitwerkingen bekijken" at bounding box center [726, 505] width 137 height 22
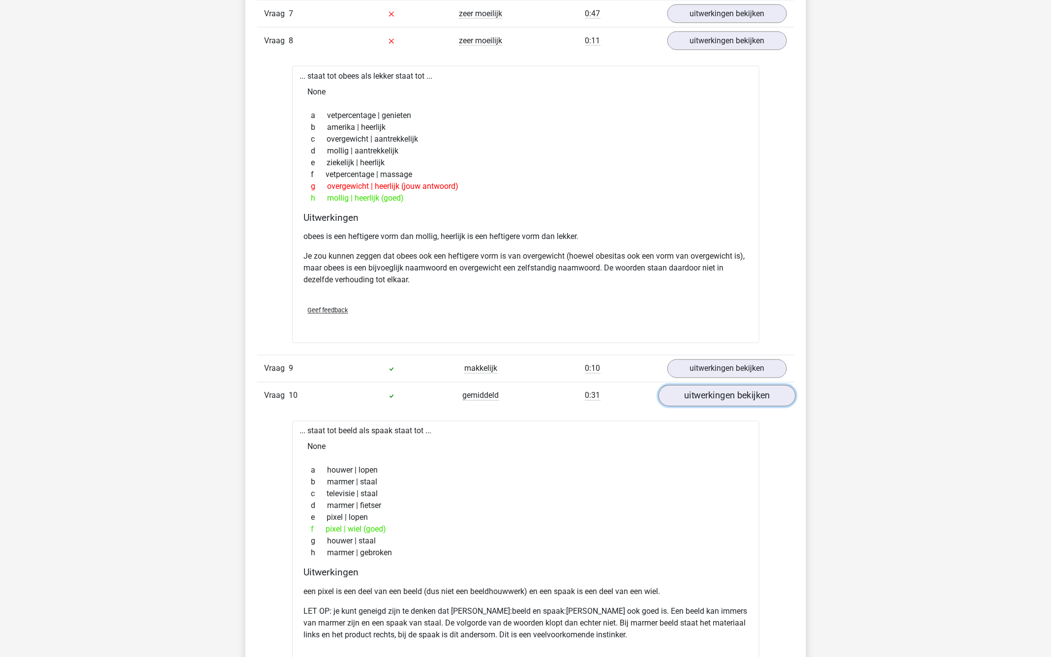
scroll to position [835, 0]
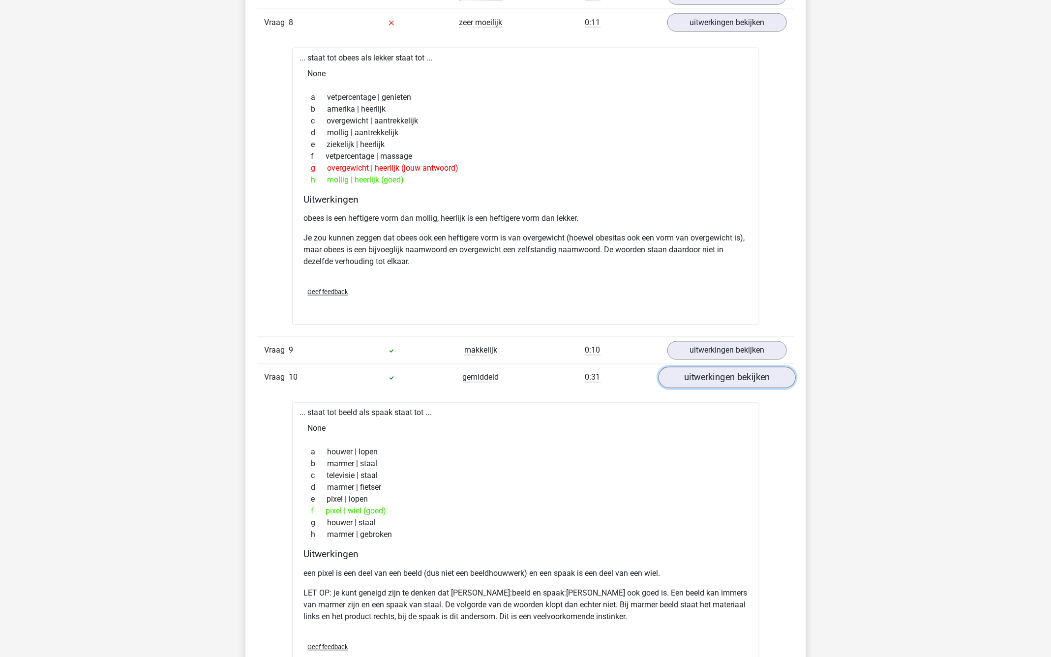
click at [693, 368] on link "uitwerkingen bekijken" at bounding box center [726, 379] width 137 height 22
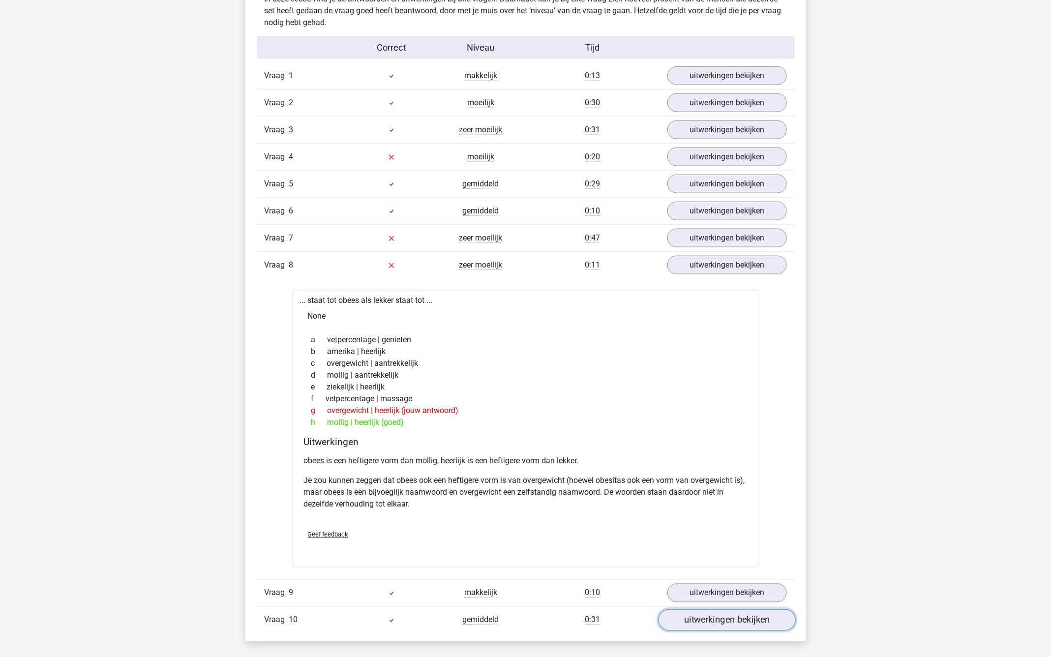
scroll to position [455, 0]
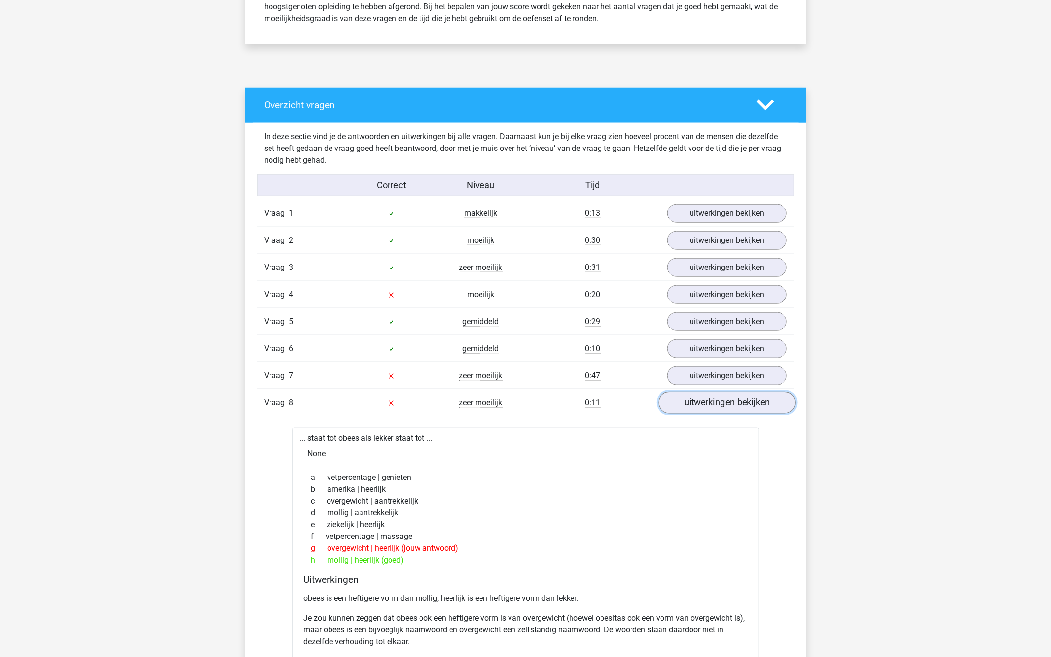
click at [714, 392] on link "uitwerkingen bekijken" at bounding box center [726, 403] width 137 height 22
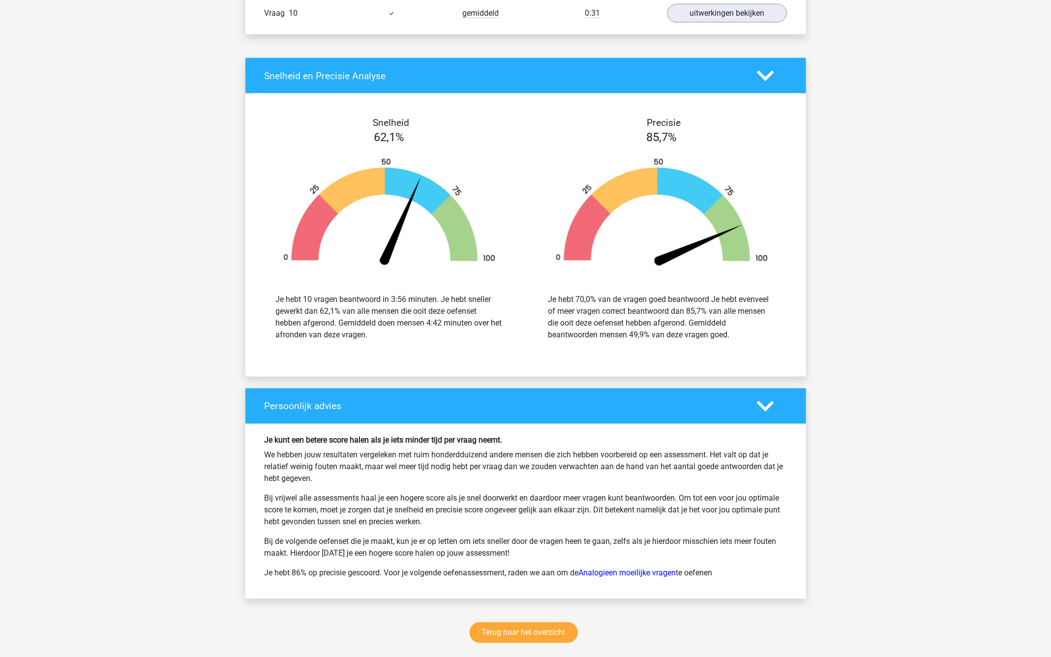
scroll to position [981, 0]
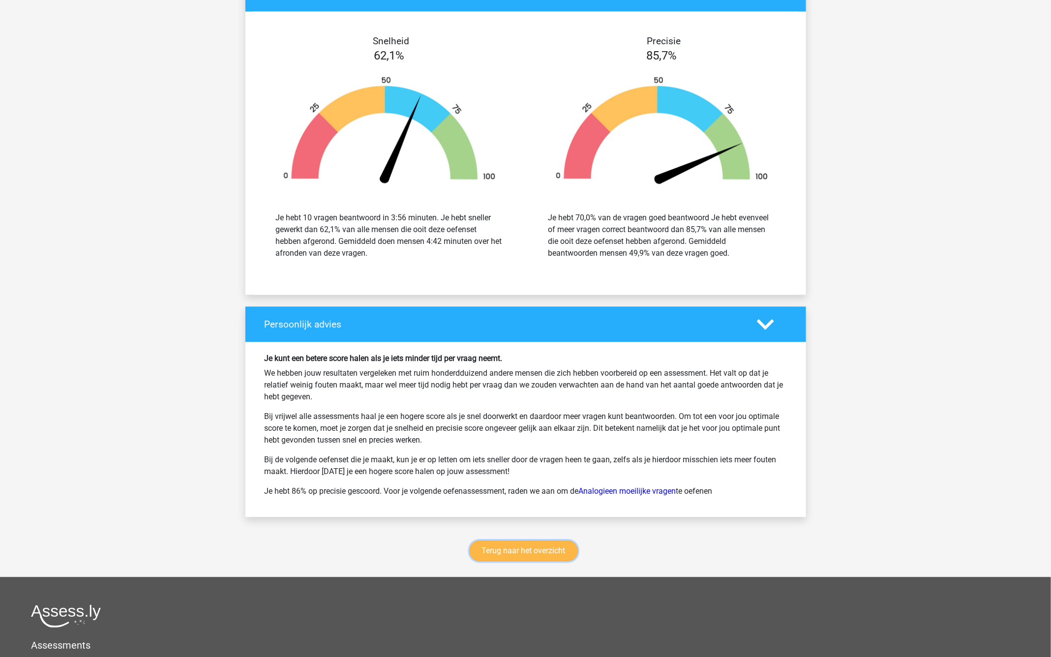
click at [516, 551] on link "Terug naar het overzicht" at bounding box center [524, 551] width 108 height 21
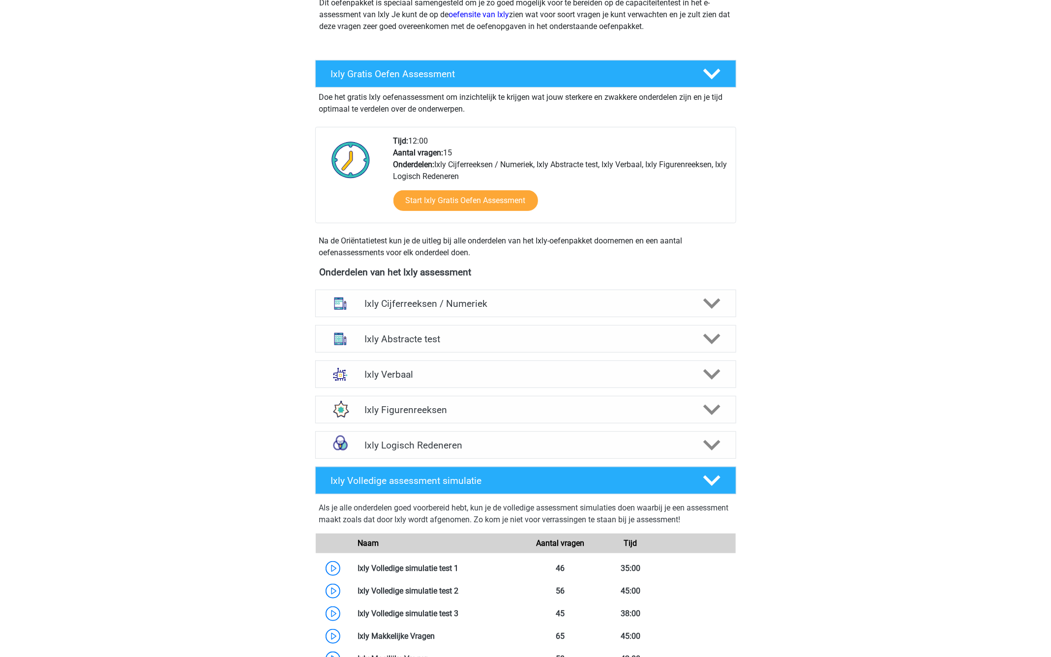
scroll to position [281, 0]
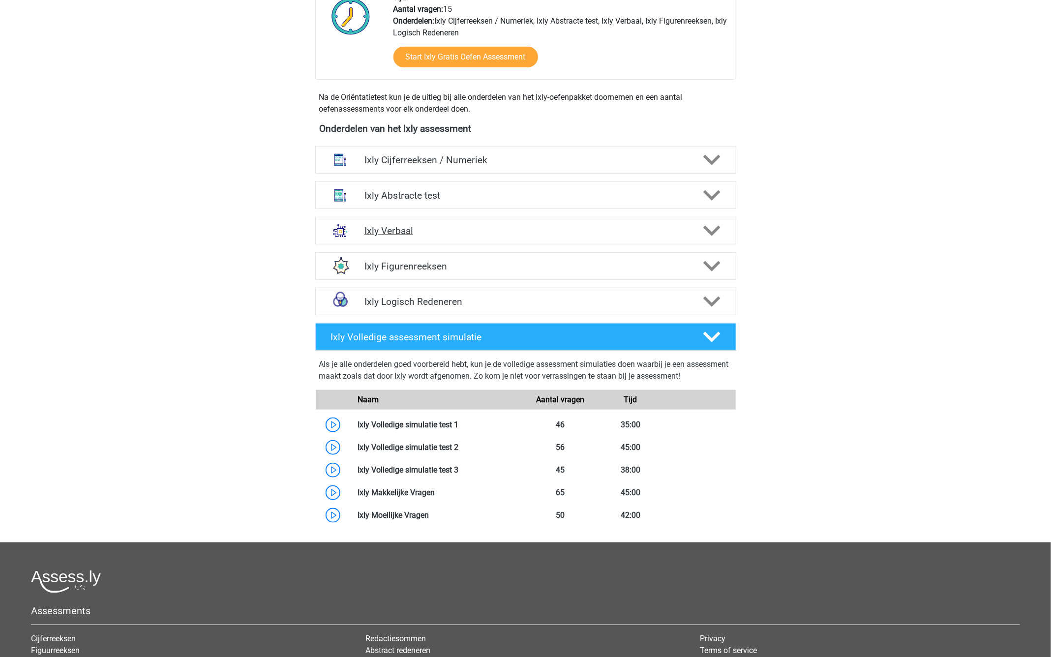
click at [460, 229] on h4 "Ixly Verbaal" at bounding box center [526, 230] width 322 height 11
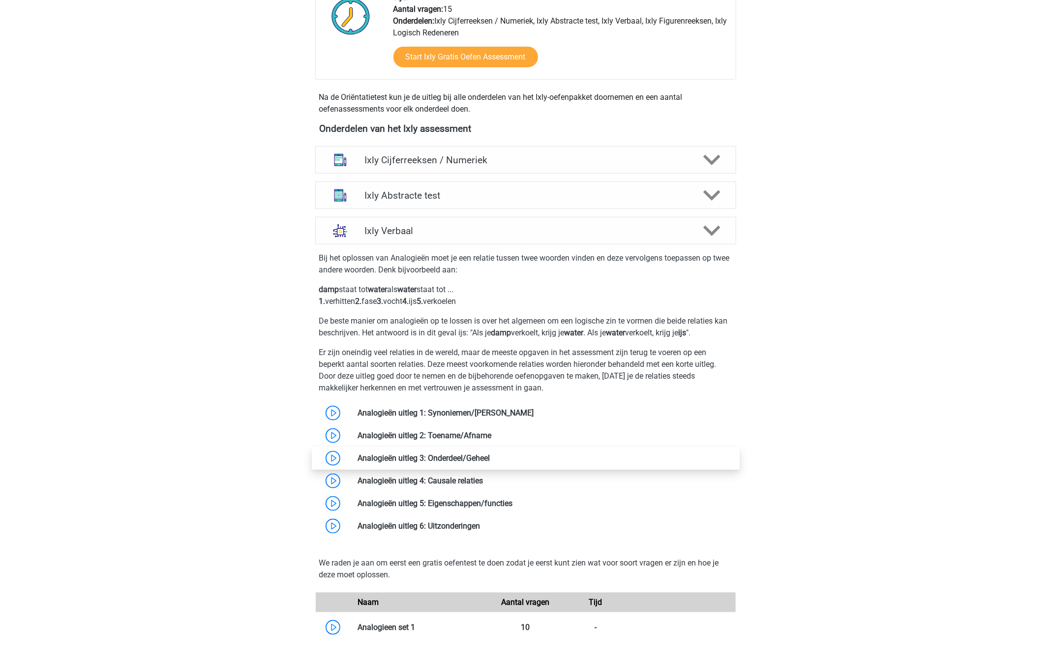
scroll to position [612, 0]
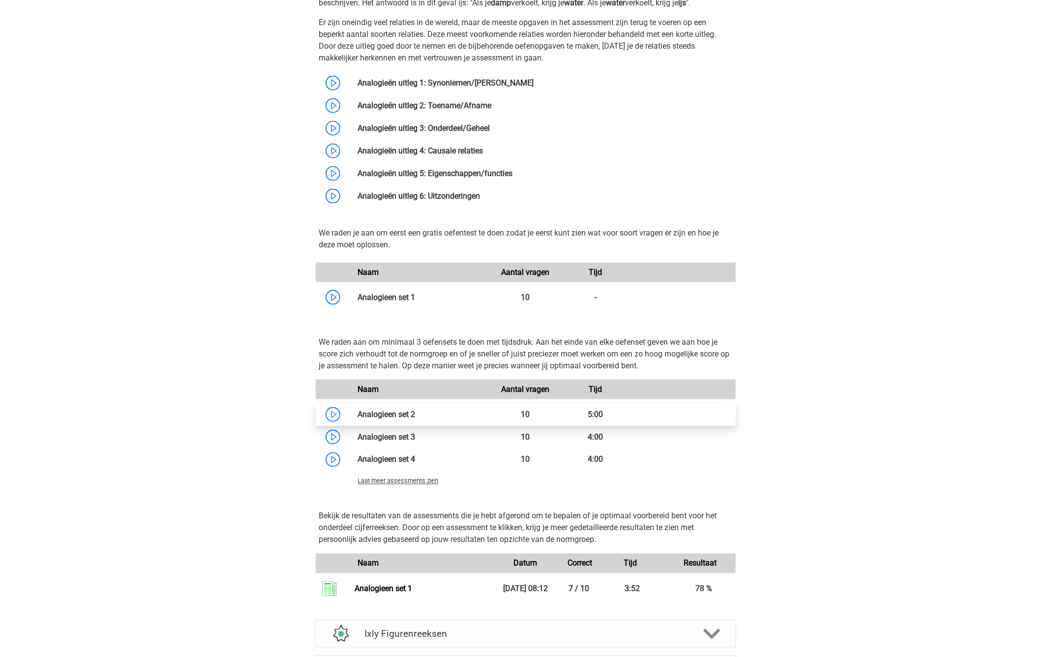
click at [416, 414] on link at bounding box center [416, 414] width 0 height 9
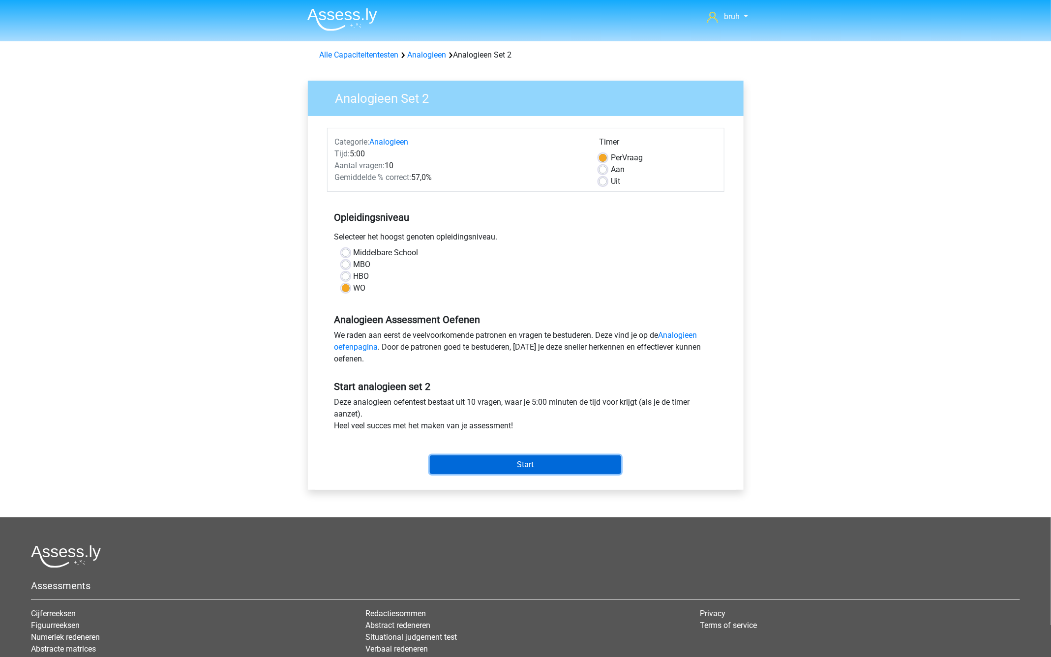
click at [536, 461] on input "Start" at bounding box center [525, 465] width 191 height 19
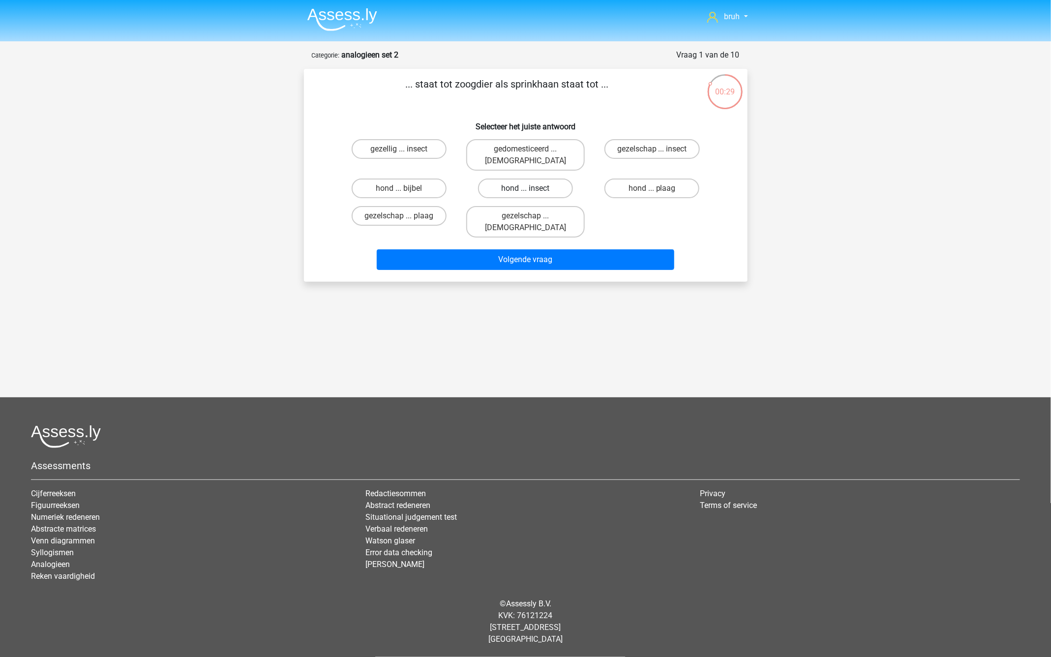
click at [537, 179] on label "hond ... insect" at bounding box center [525, 189] width 95 height 20
click at [532, 188] on input "hond ... insect" at bounding box center [528, 191] width 6 height 6
radio input "true"
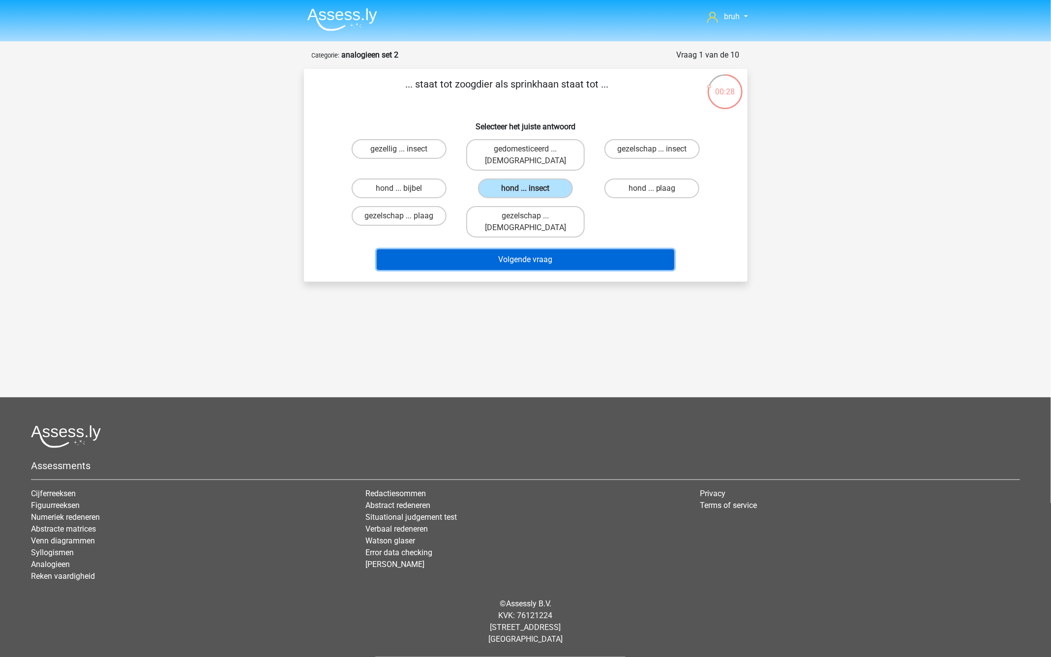
click at [519, 249] on button "Volgende vraag" at bounding box center [526, 259] width 298 height 21
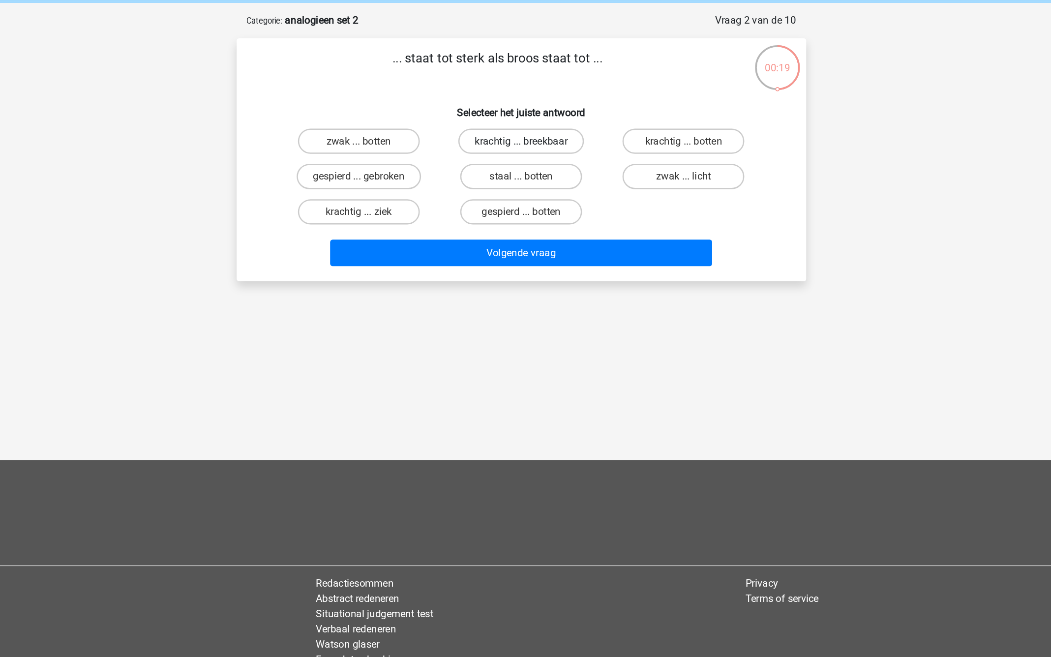
click at [517, 147] on label "krachtig ... breekbaar" at bounding box center [526, 149] width 98 height 20
click at [525, 149] on input "krachtig ... breekbaar" at bounding box center [528, 152] width 6 height 6
radio input "true"
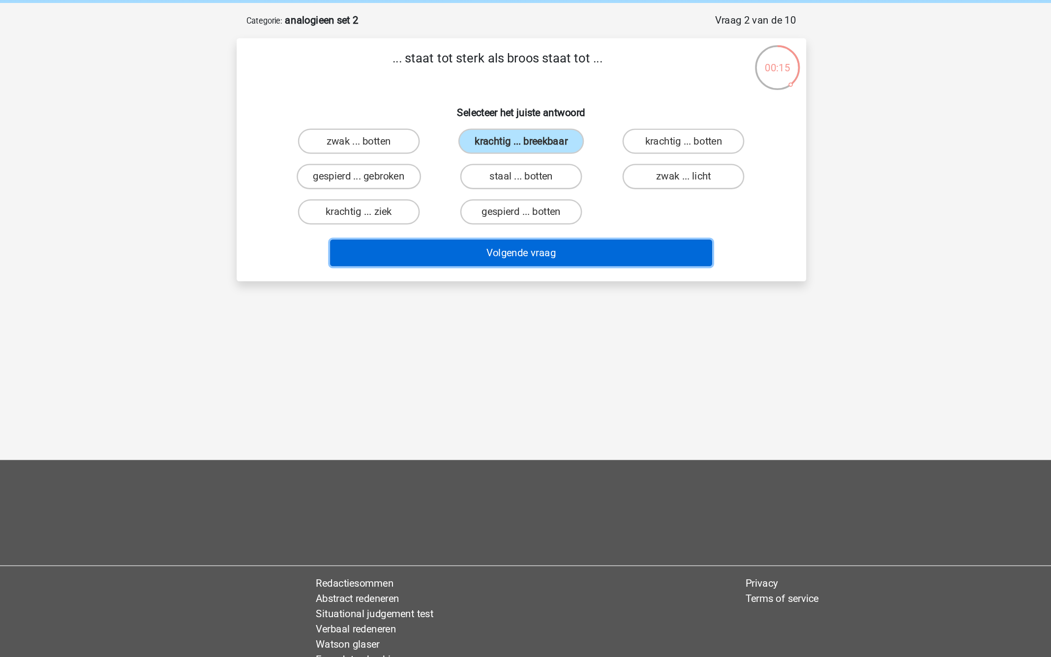
click at [517, 229] on button "Volgende vraag" at bounding box center [526, 236] width 298 height 21
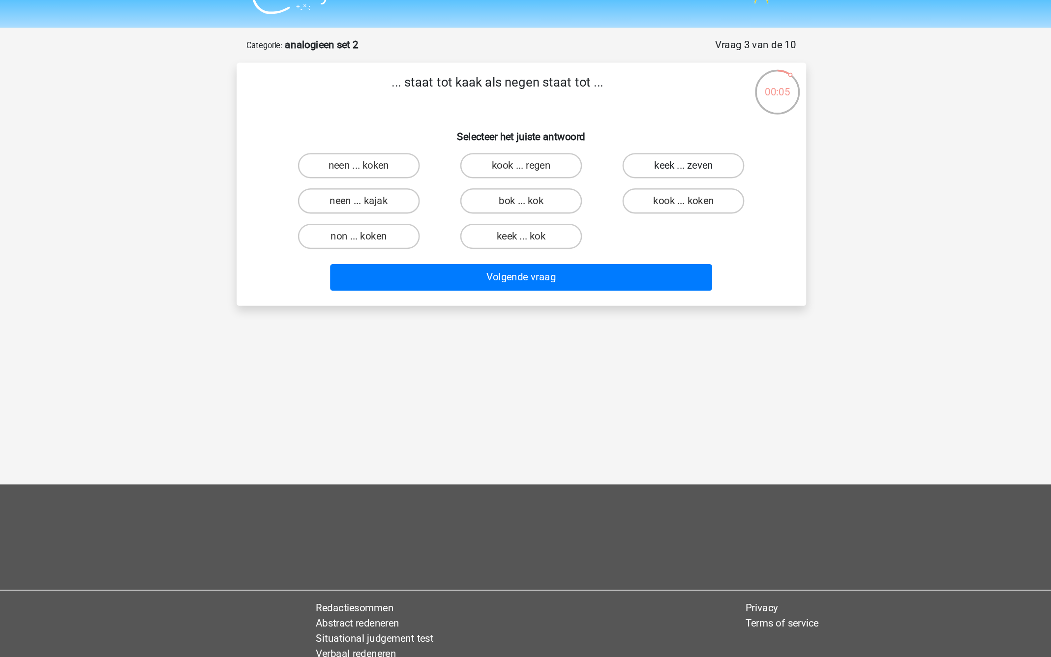
click at [657, 145] on label "keek ... zeven" at bounding box center [652, 149] width 95 height 20
click at [657, 149] on input "keek ... zeven" at bounding box center [655, 152] width 6 height 6
radio input "true"
click at [644, 181] on label "kook ... koken" at bounding box center [652, 177] width 95 height 20
click at [652, 181] on input "kook ... koken" at bounding box center [655, 180] width 6 height 6
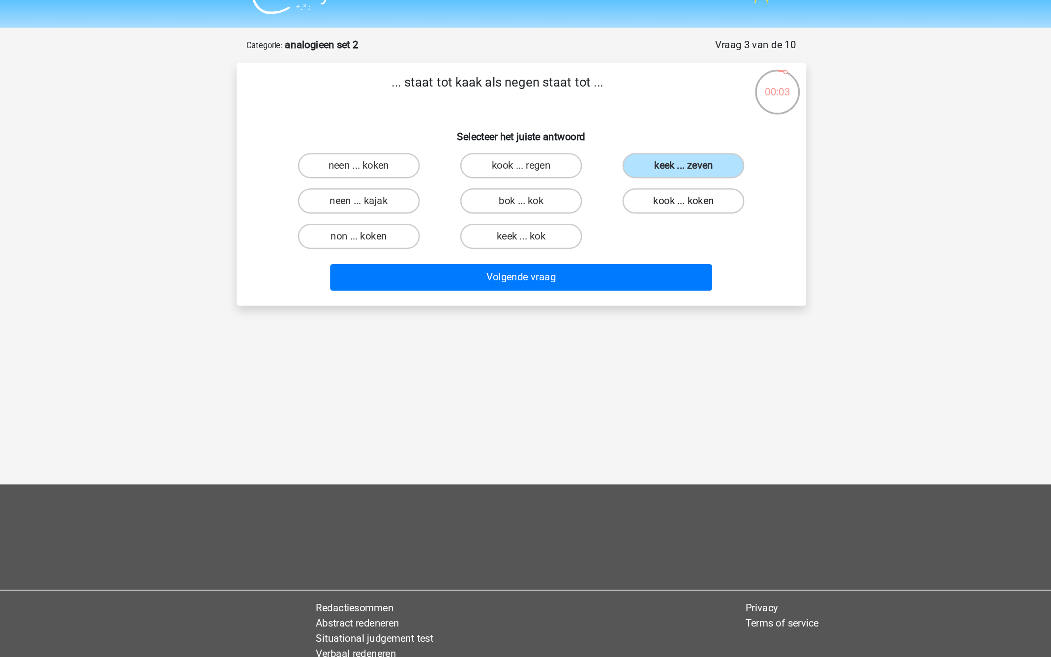
radio input "true"
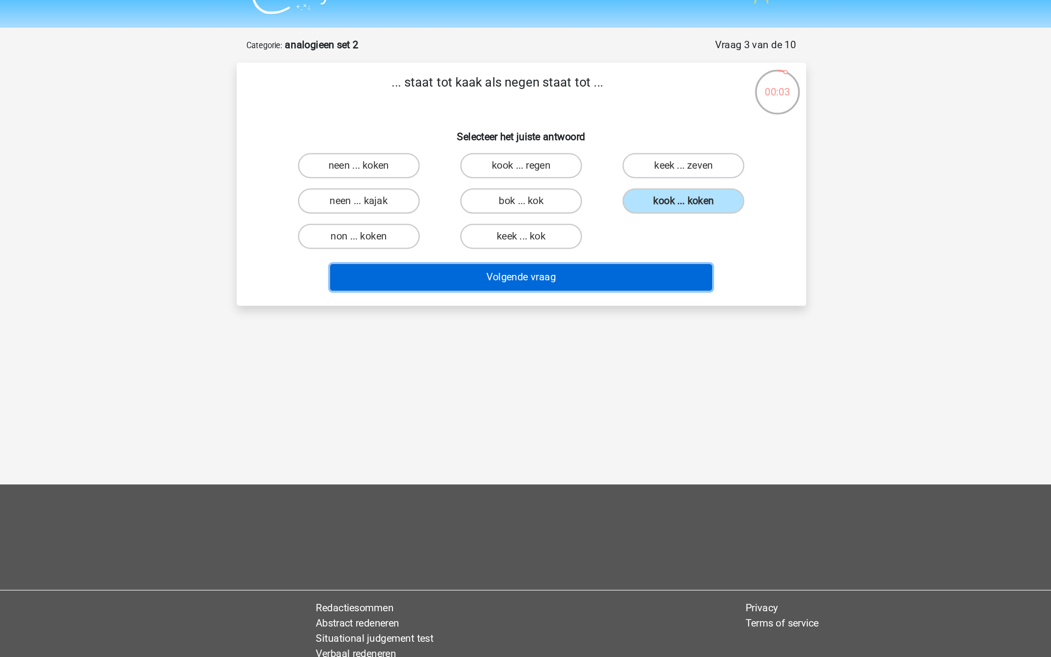
click at [549, 234] on button "Volgende vraag" at bounding box center [526, 236] width 298 height 21
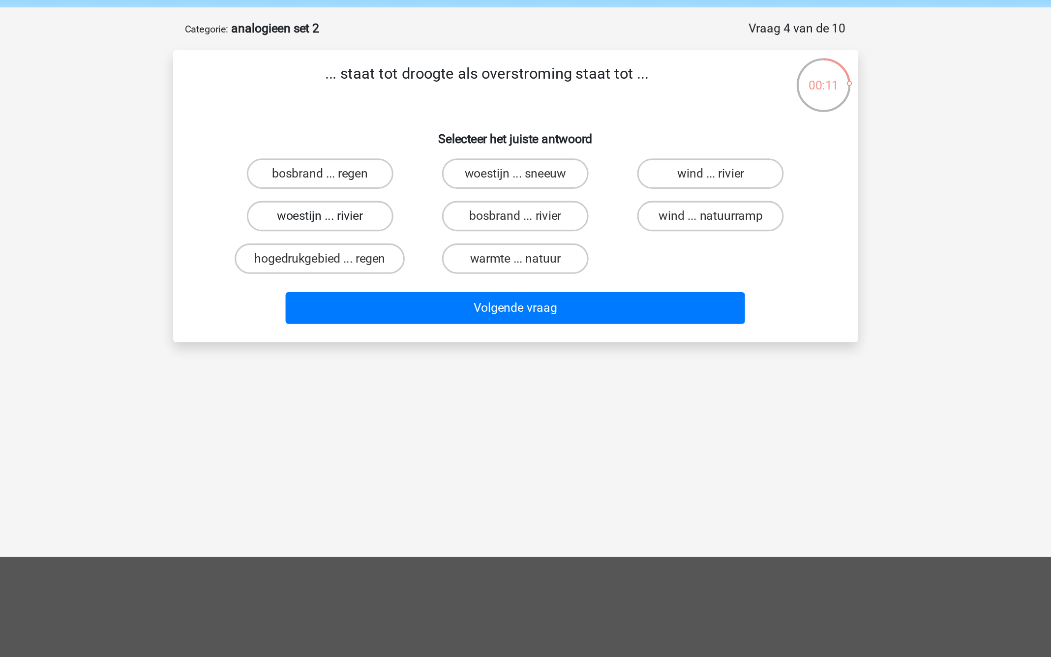
click at [414, 177] on label "woestijn ... rivier" at bounding box center [399, 177] width 95 height 20
click at [405, 177] on input "woestijn ... rivier" at bounding box center [402, 180] width 6 height 6
radio input "true"
click at [413, 155] on label "bosbrand ... regen" at bounding box center [399, 149] width 95 height 20
click at [405, 155] on input "bosbrand ... regen" at bounding box center [402, 152] width 6 height 6
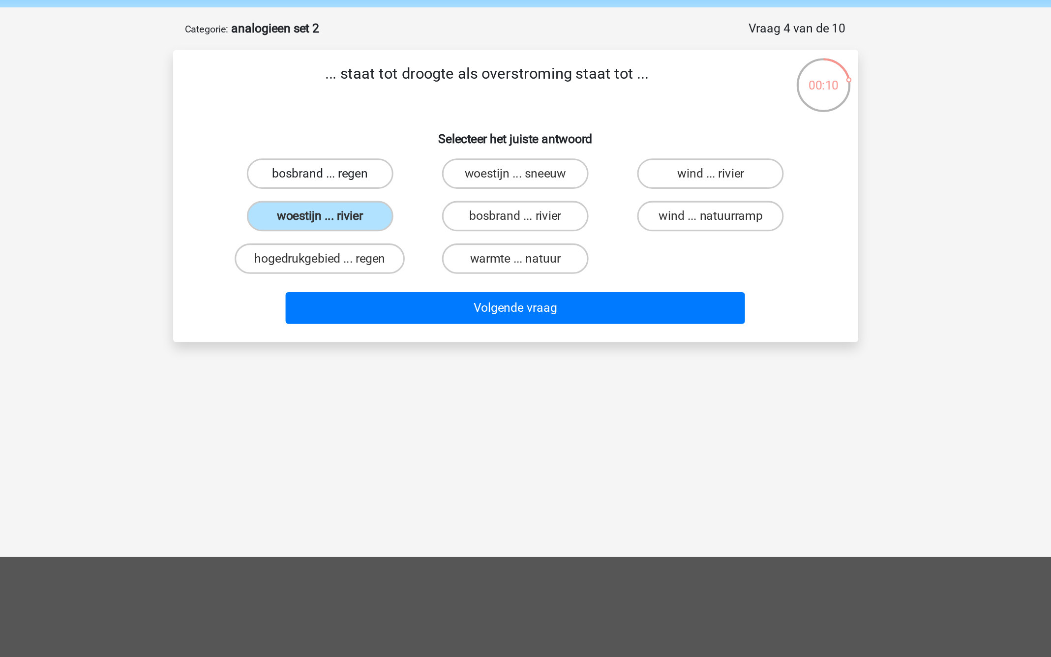
radio input "true"
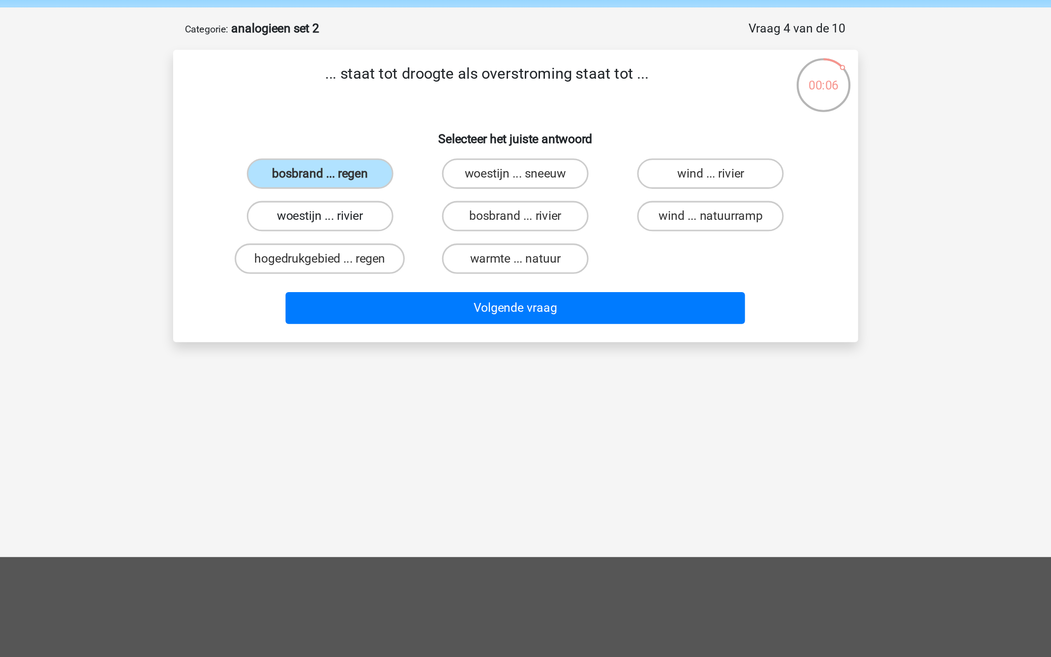
click at [424, 173] on label "woestijn ... rivier" at bounding box center [399, 177] width 95 height 20
click at [405, 177] on input "woestijn ... rivier" at bounding box center [402, 180] width 6 height 6
radio input "true"
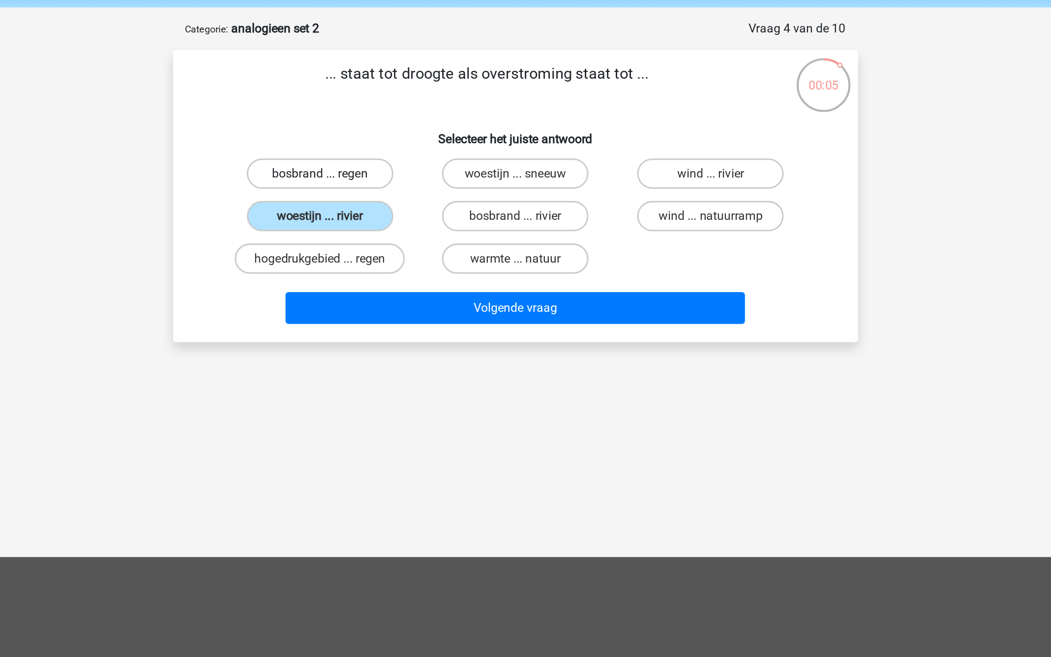
click at [420, 153] on label "bosbrand ... regen" at bounding box center [399, 149] width 95 height 20
click at [405, 153] on input "bosbrand ... regen" at bounding box center [402, 152] width 6 height 6
radio input "true"
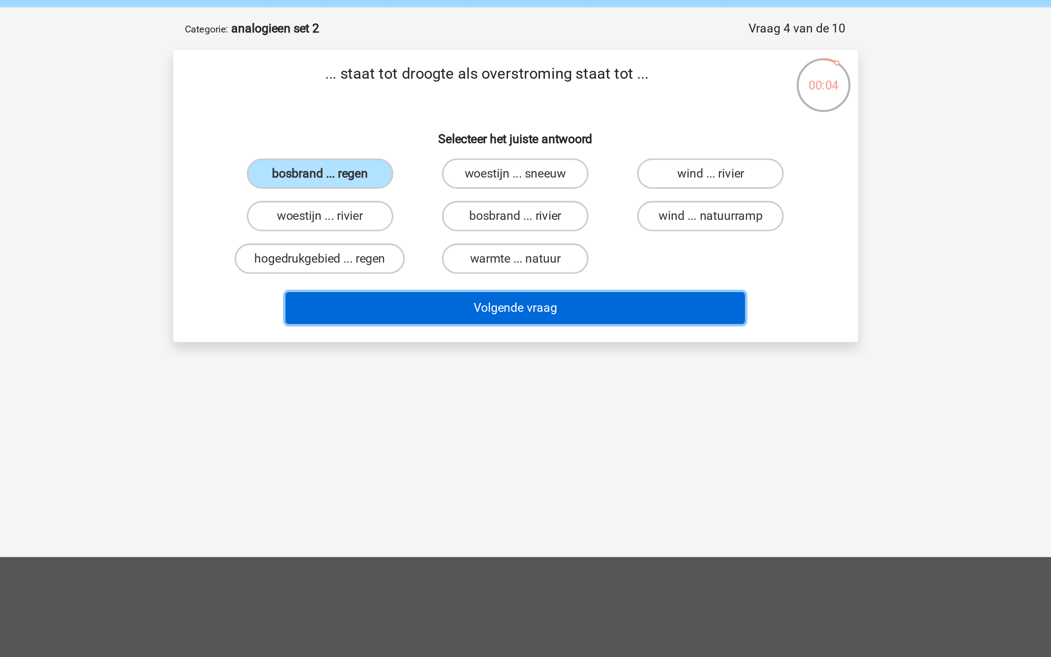
click at [510, 238] on button "Volgende vraag" at bounding box center [526, 236] width 298 height 21
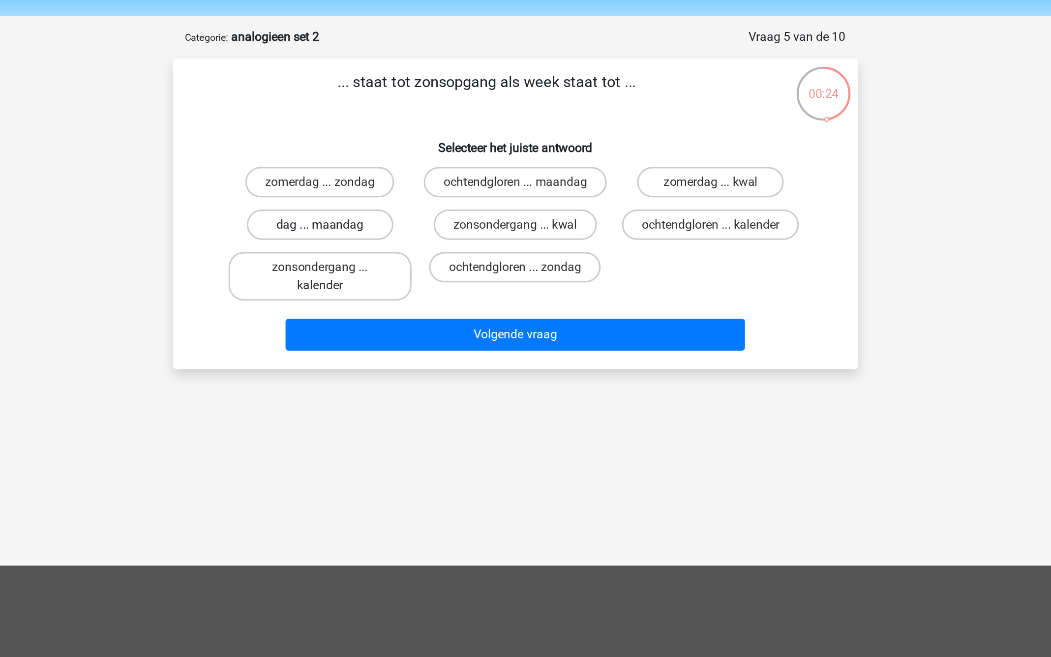
click at [419, 184] on label "dag ... maandag" at bounding box center [399, 177] width 95 height 20
click at [405, 183] on input "dag ... maandag" at bounding box center [402, 180] width 6 height 6
radio input "true"
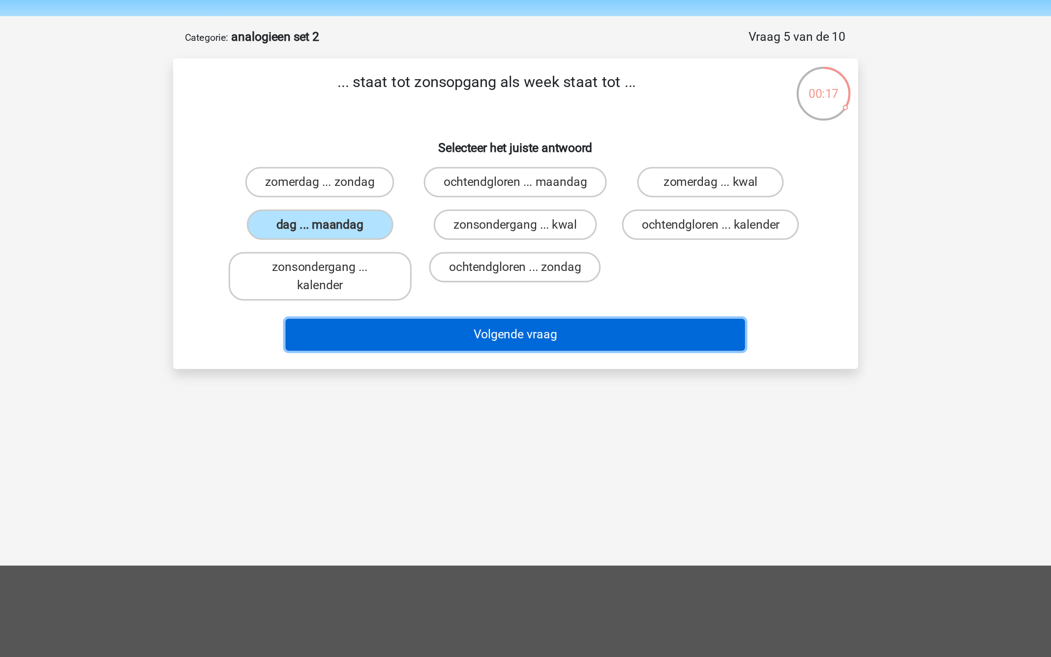
click at [493, 257] on button "Volgende vraag" at bounding box center [526, 248] width 298 height 21
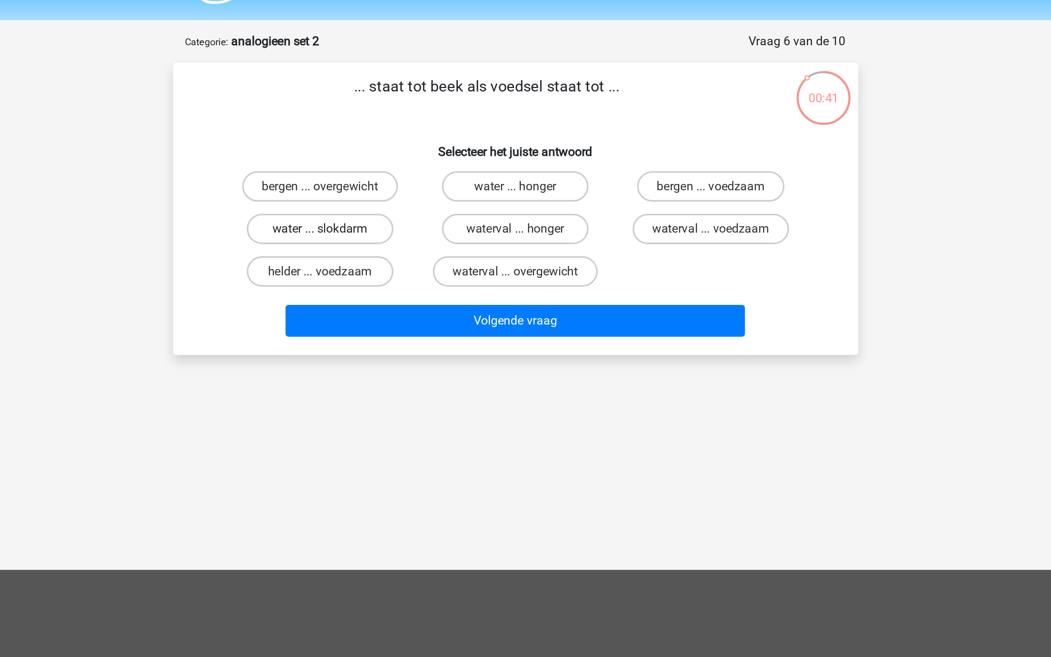
click at [419, 177] on label "water ... slokdarm" at bounding box center [399, 177] width 95 height 20
click at [405, 177] on input "water ... slokdarm" at bounding box center [402, 180] width 6 height 6
radio input "true"
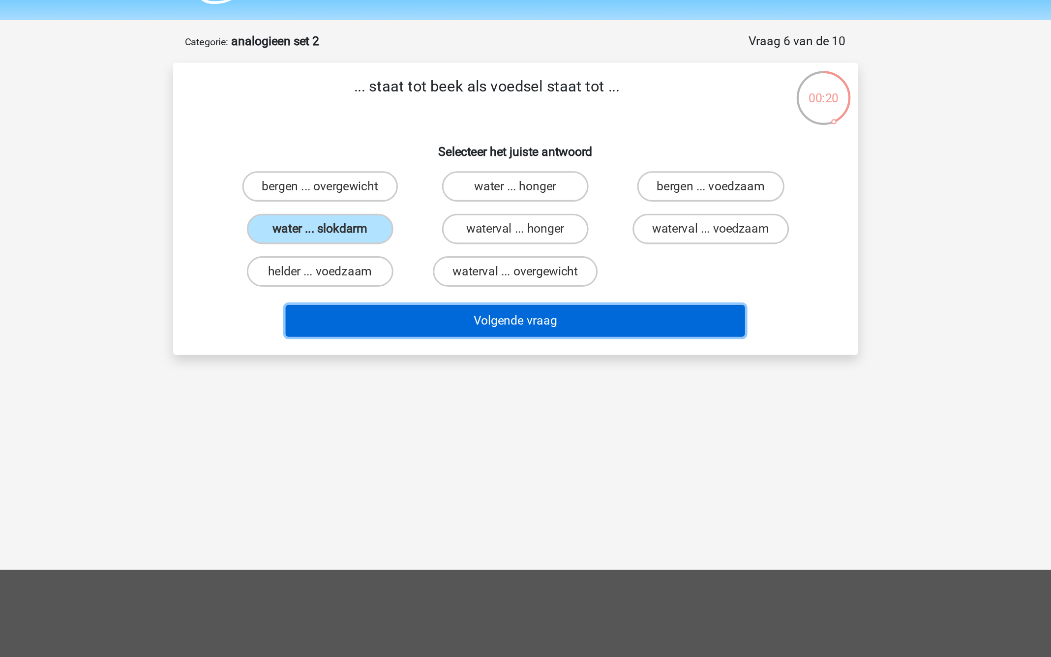
click at [495, 238] on button "Volgende vraag" at bounding box center [526, 236] width 298 height 21
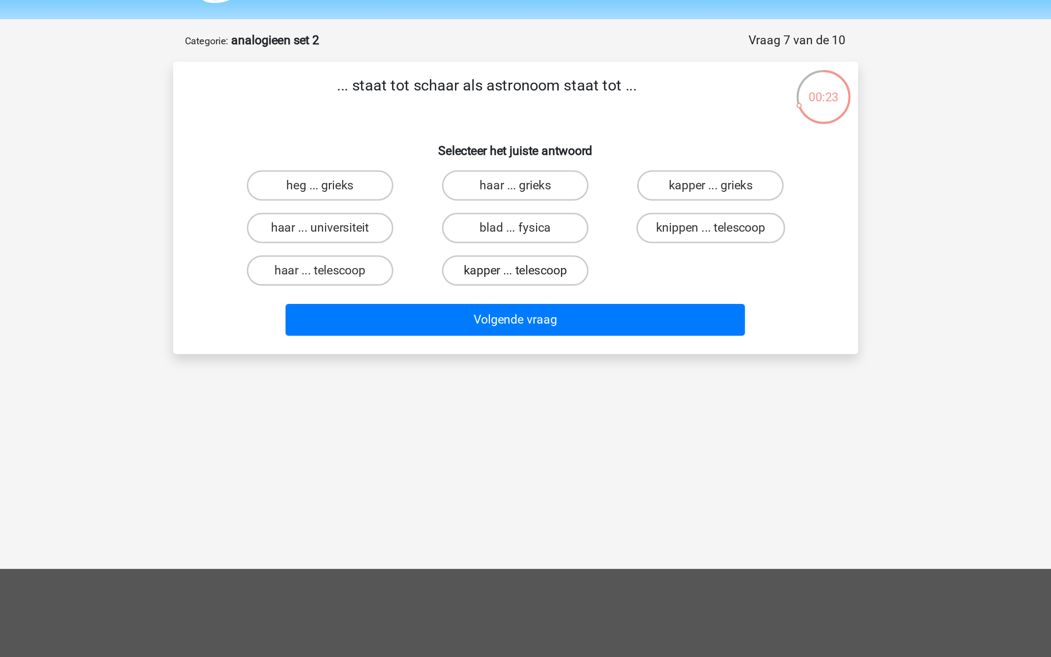
click at [546, 204] on label "kapper ... telescoop" at bounding box center [525, 204] width 95 height 20
click at [532, 204] on input "kapper ... telescoop" at bounding box center [528, 207] width 6 height 6
radio input "true"
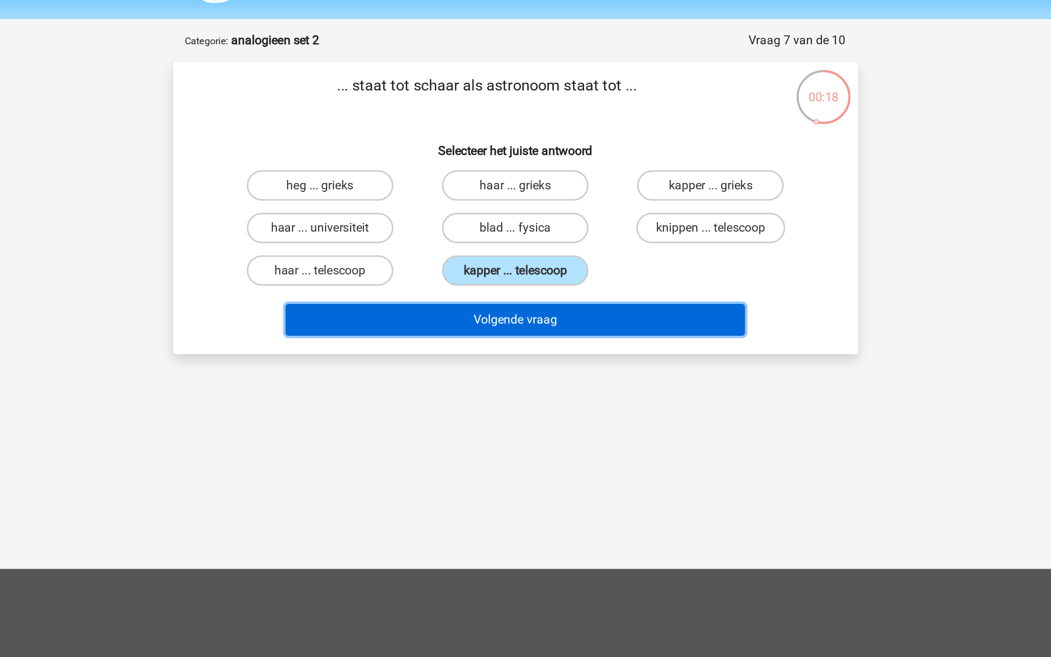
click at [530, 239] on button "Volgende vraag" at bounding box center [526, 236] width 298 height 21
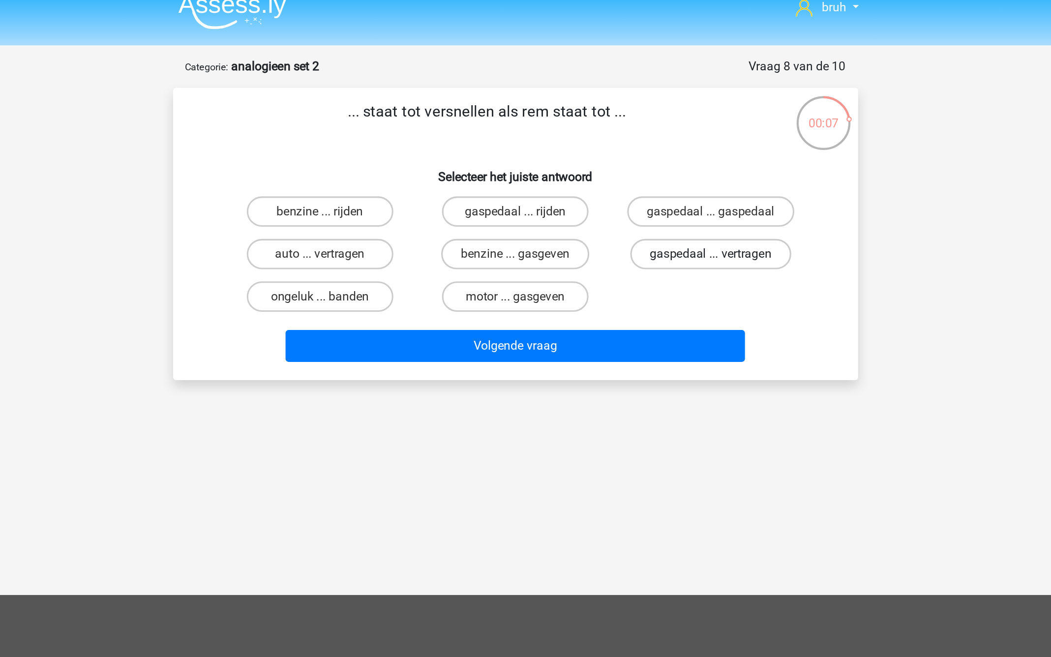
click at [634, 179] on label "gaspedaal ... vertragen" at bounding box center [652, 177] width 104 height 20
click at [652, 179] on input "gaspedaal ... vertragen" at bounding box center [655, 180] width 6 height 6
radio input "true"
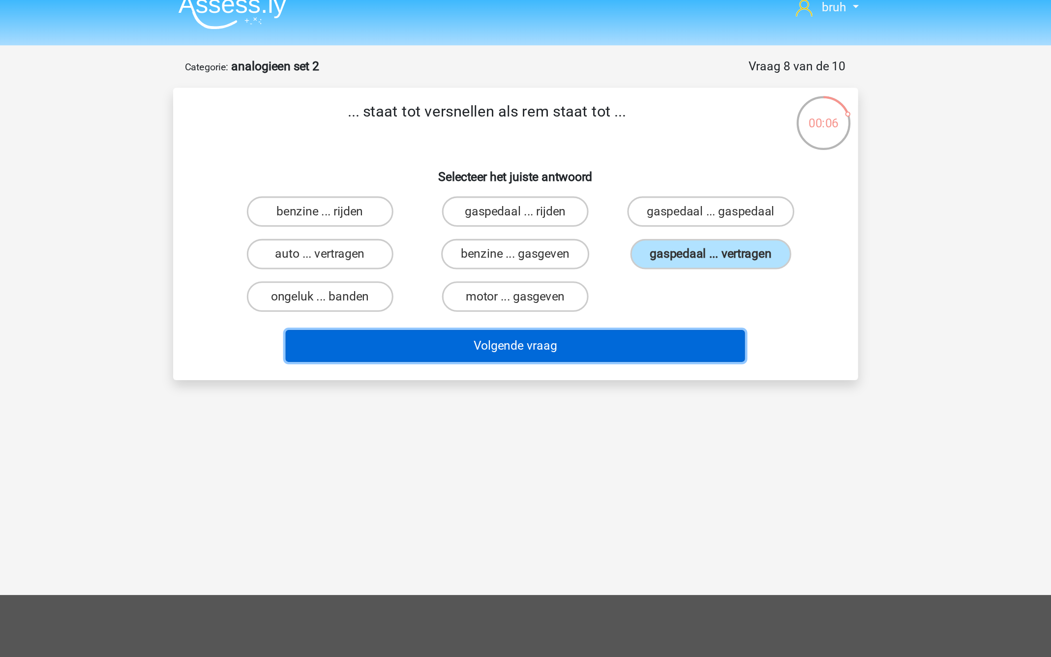
click at [571, 237] on button "Volgende vraag" at bounding box center [526, 236] width 298 height 21
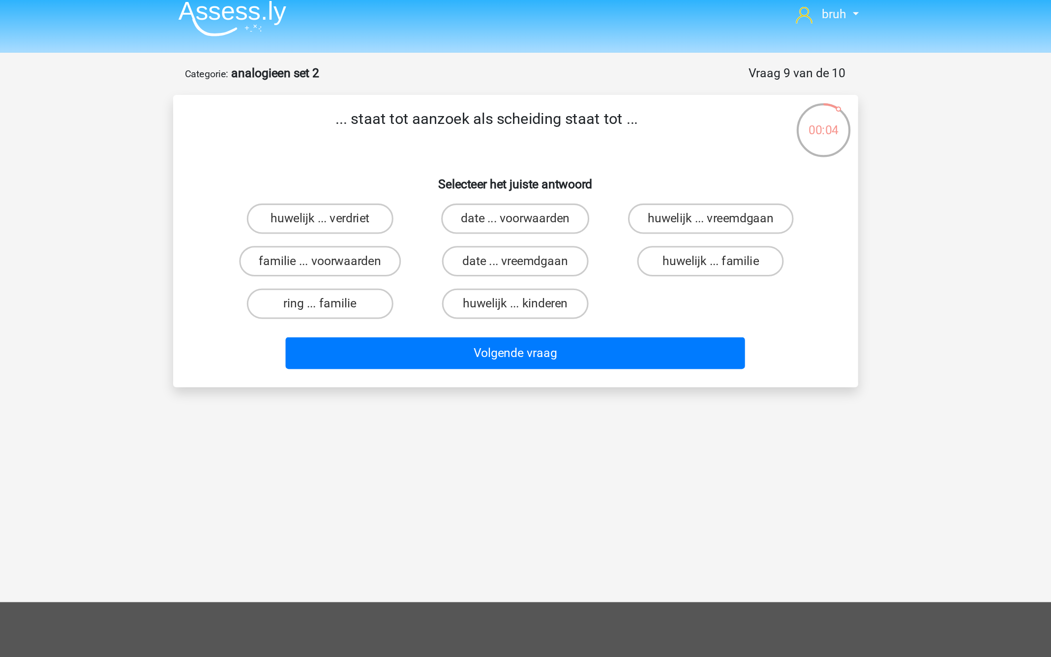
click at [616, 159] on div "huwelijk ... vreemdgaan" at bounding box center [652, 149] width 126 height 28
click at [616, 155] on label "huwelijk ... vreemdgaan" at bounding box center [652, 149] width 107 height 20
click at [652, 155] on input "huwelijk ... vreemdgaan" at bounding box center [655, 152] width 6 height 6
radio input "true"
click at [569, 225] on div "Volgende vraag" at bounding box center [526, 234] width 412 height 32
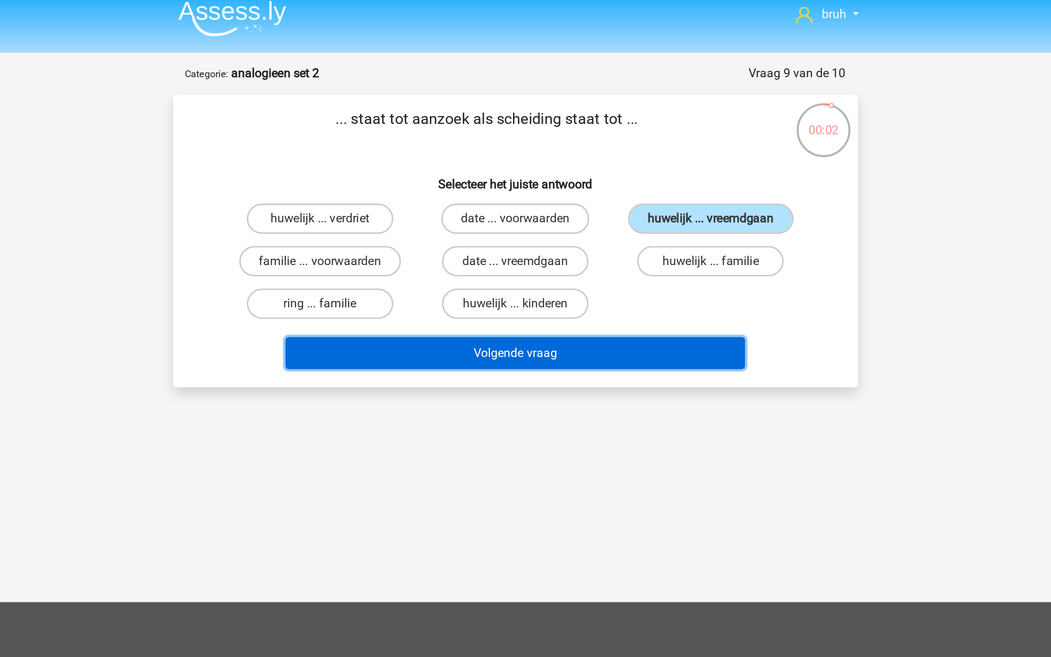
click at [569, 228] on button "Volgende vraag" at bounding box center [526, 236] width 298 height 21
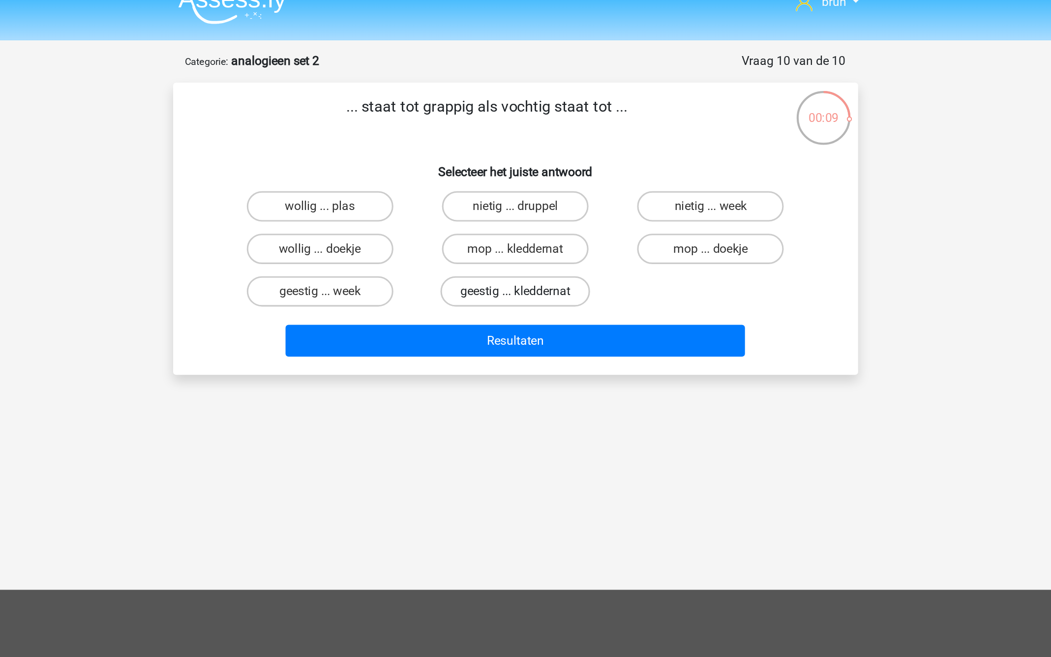
click at [517, 205] on label "geestig ... kleddernat" at bounding box center [525, 204] width 97 height 20
click at [525, 205] on input "geestig ... kleddernat" at bounding box center [528, 207] width 6 height 6
radio input "true"
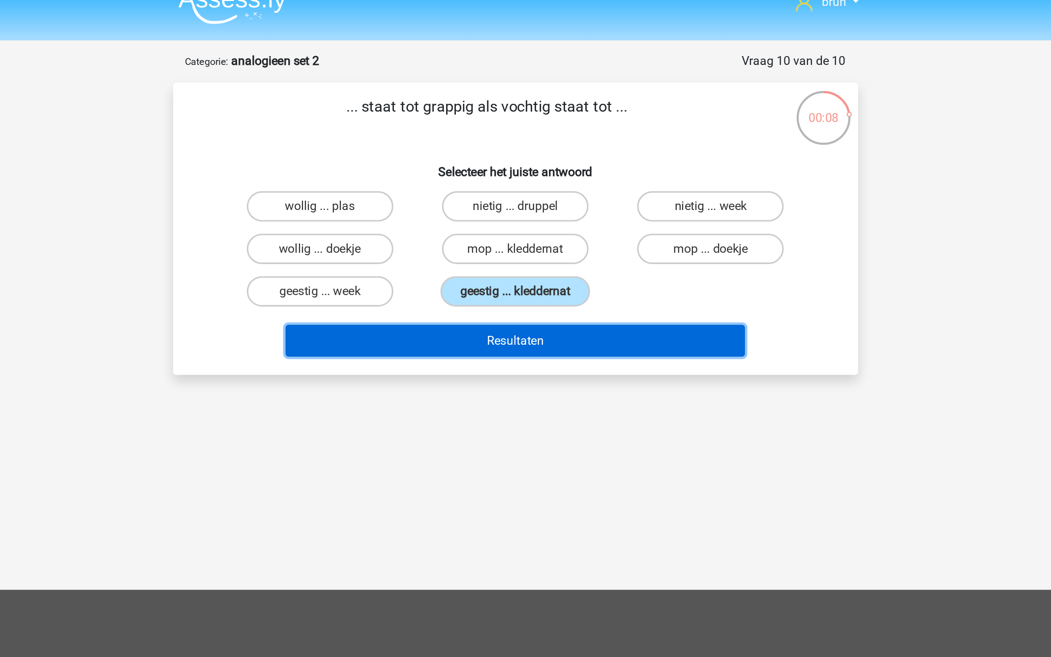
click at [523, 237] on button "Resultaten" at bounding box center [526, 236] width 298 height 21
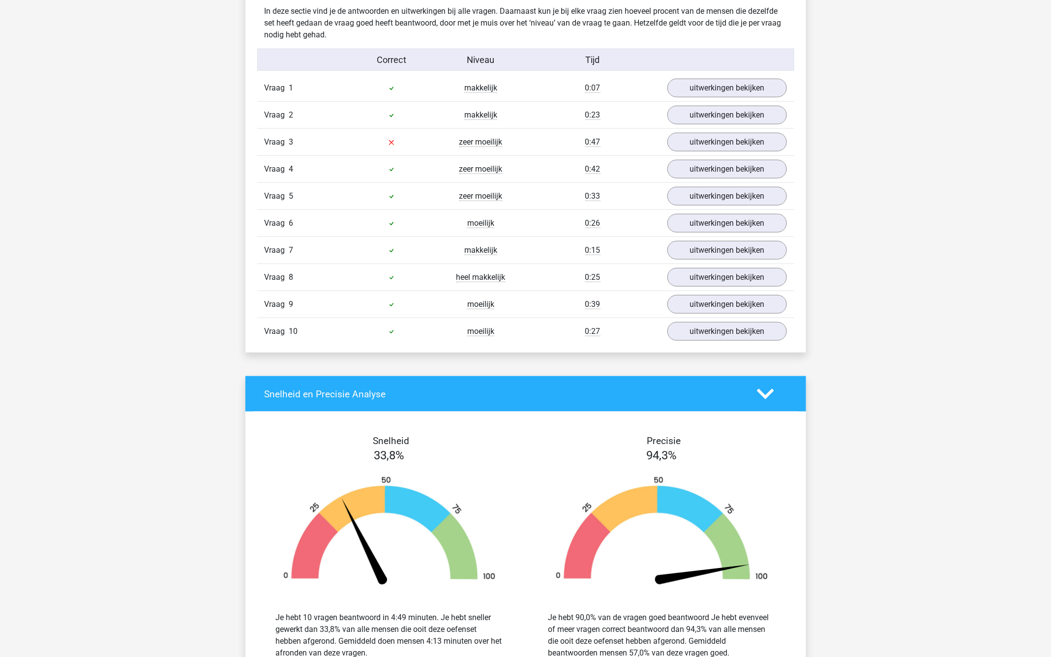
scroll to position [582, 0]
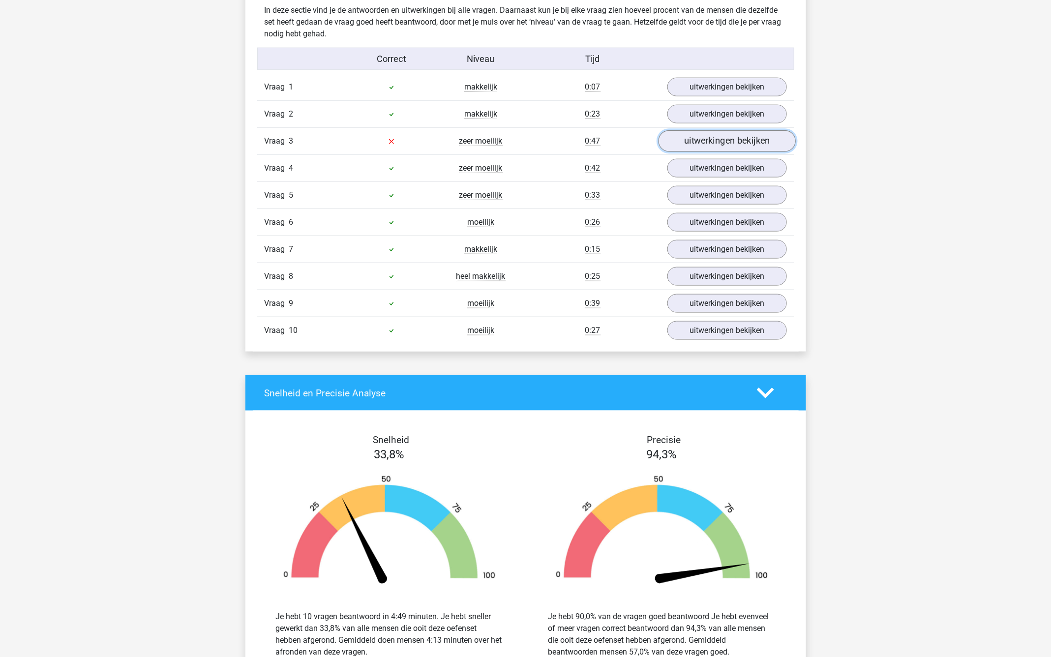
click at [705, 136] on link "uitwerkingen bekijken" at bounding box center [726, 141] width 137 height 22
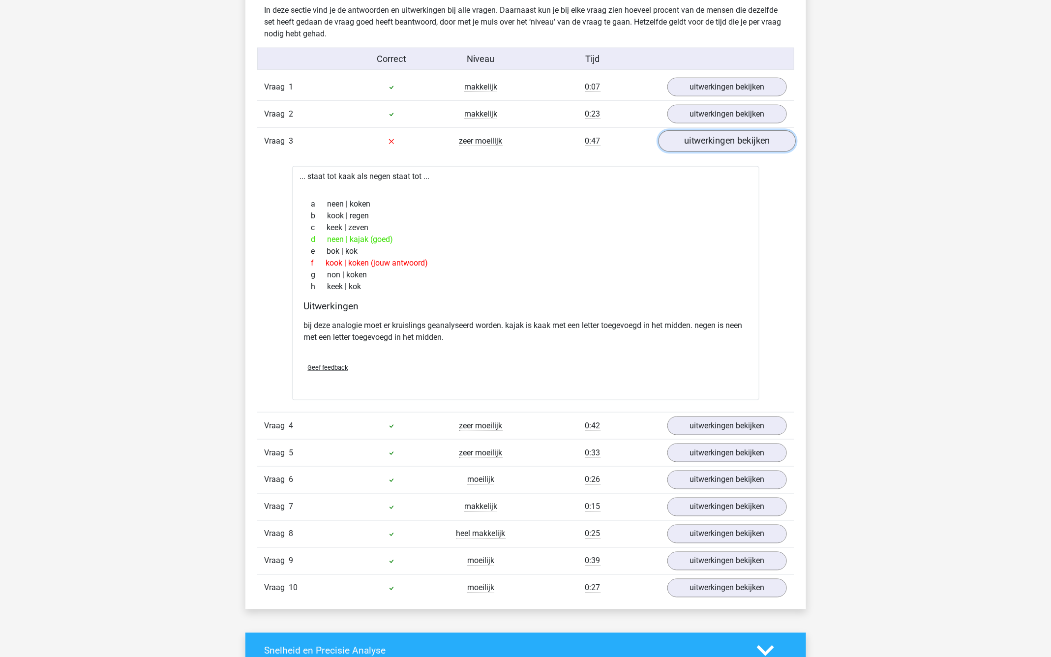
click at [703, 138] on link "uitwerkingen bekijken" at bounding box center [726, 141] width 137 height 22
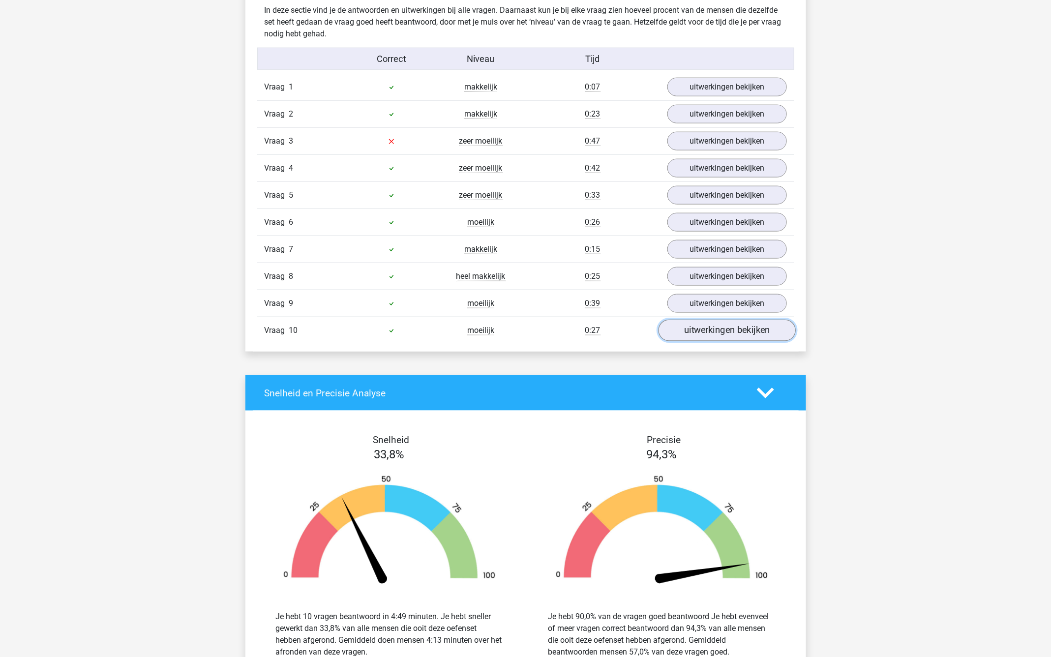
click at [701, 326] on link "uitwerkingen bekijken" at bounding box center [726, 331] width 137 height 22
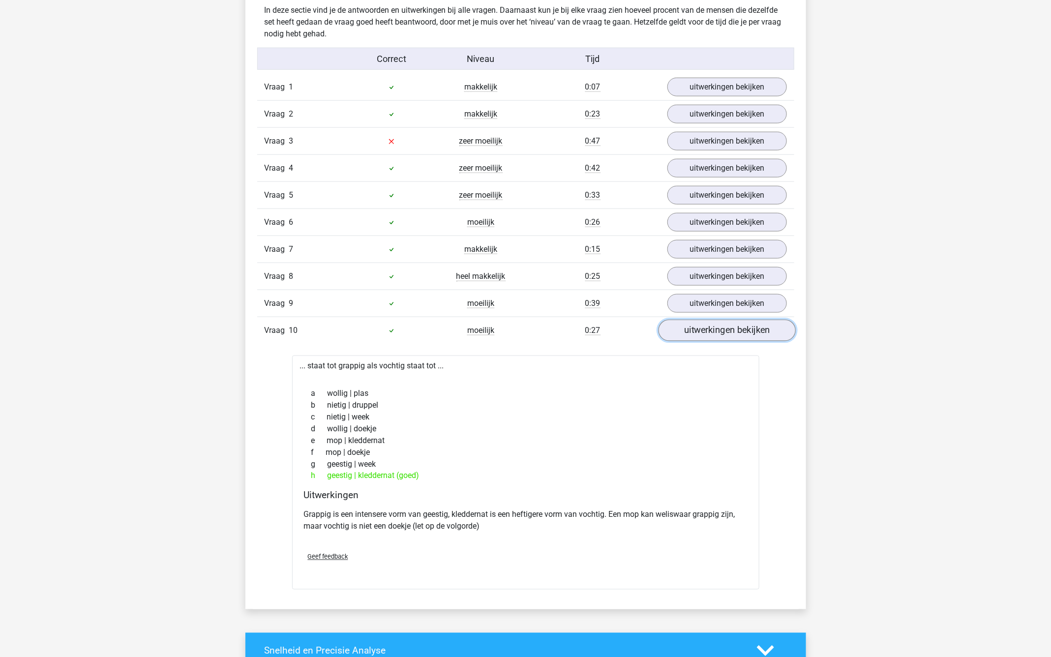
click at [701, 326] on link "uitwerkingen bekijken" at bounding box center [726, 331] width 137 height 22
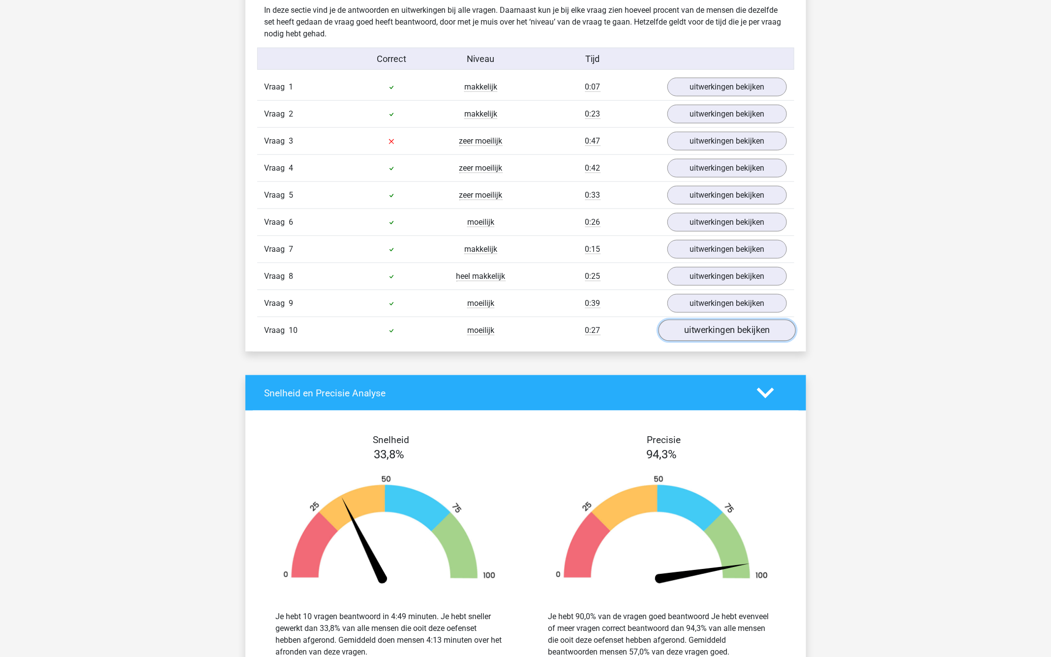
click at [701, 326] on link "uitwerkingen bekijken" at bounding box center [726, 331] width 137 height 22
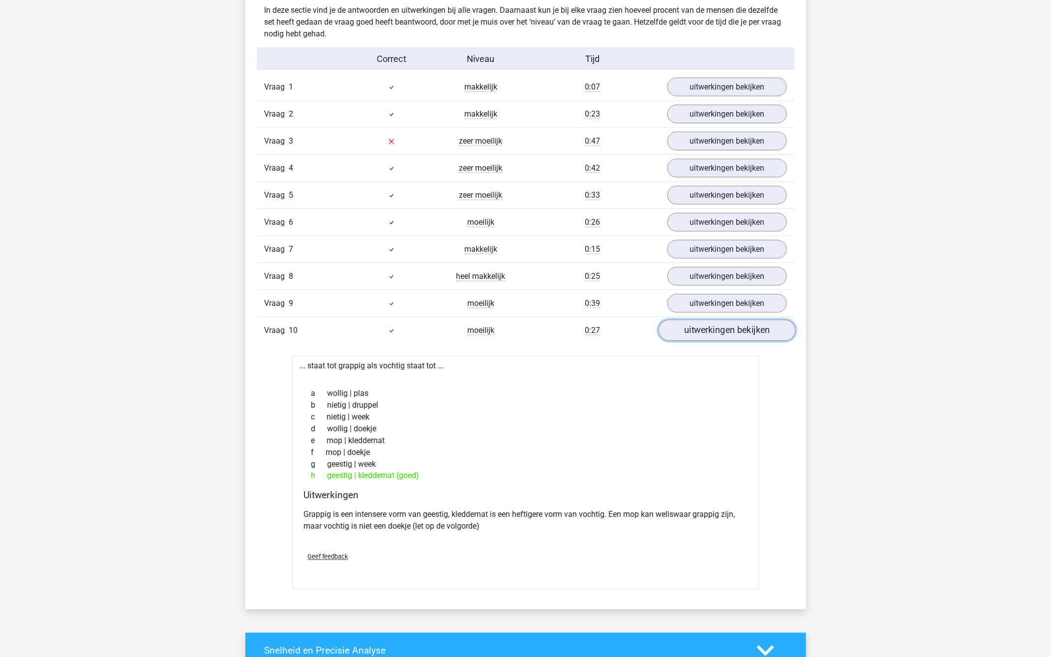
click at [700, 327] on link "uitwerkingen bekijken" at bounding box center [726, 331] width 137 height 22
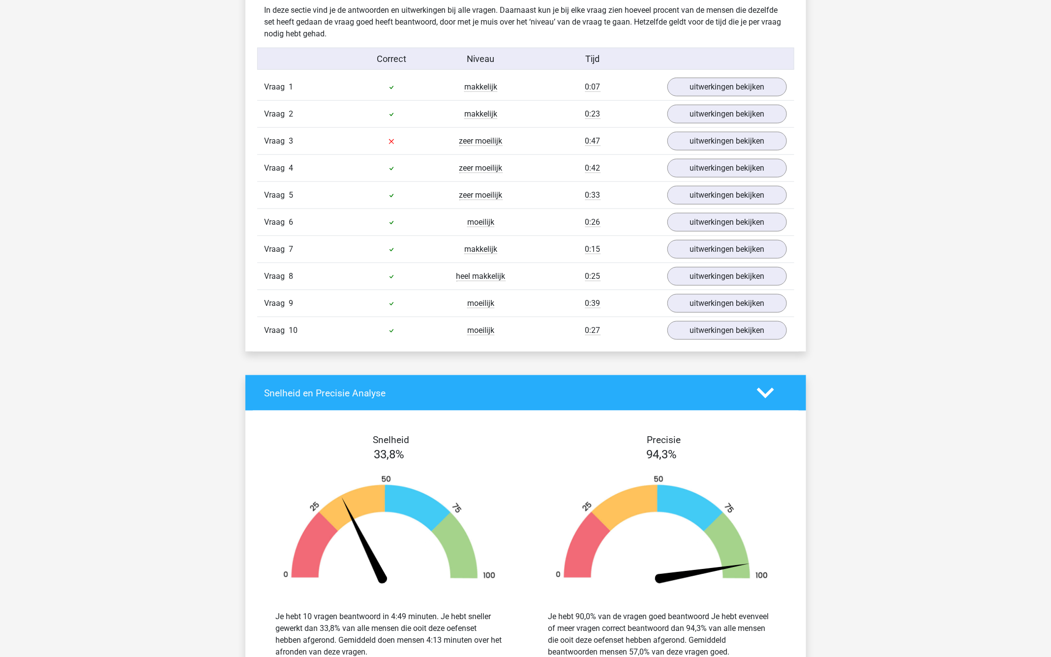
click at [700, 308] on div "Vraag 9 moeilijk 0:39 uitwerkingen bekijken" at bounding box center [525, 303] width 537 height 27
click at [700, 305] on link "uitwerkingen bekijken" at bounding box center [726, 304] width 137 height 22
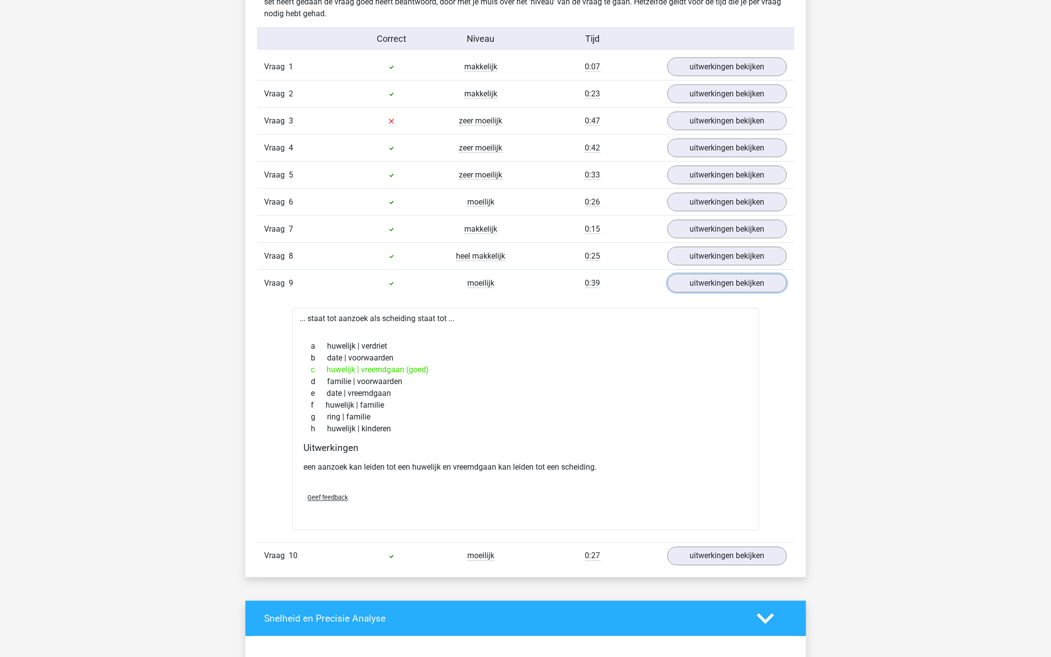
scroll to position [603, 0]
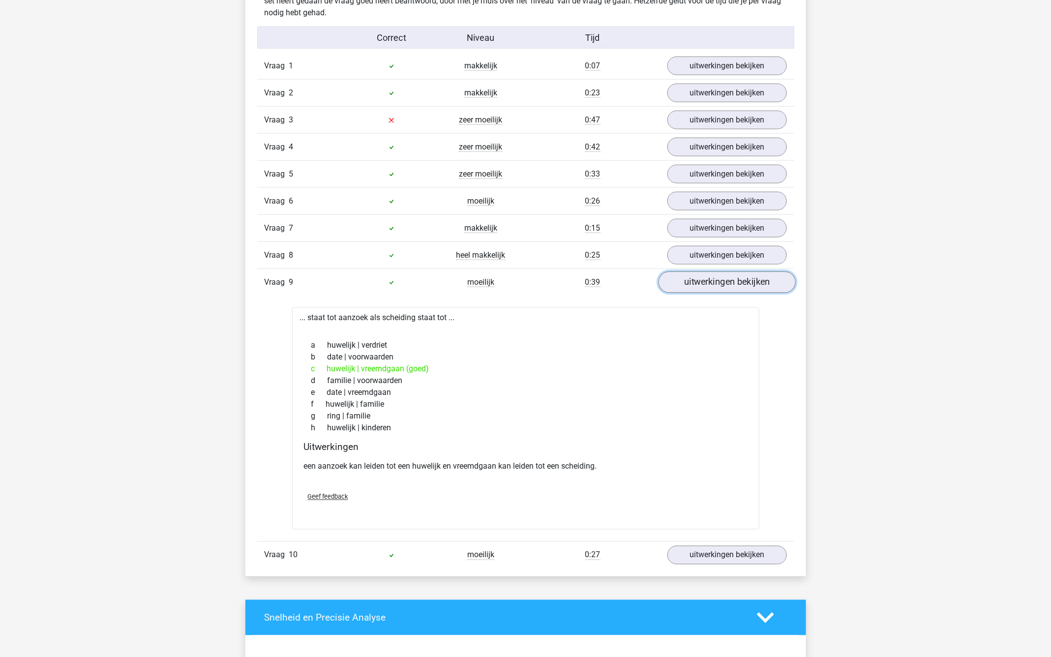
click at [712, 279] on link "uitwerkingen bekijken" at bounding box center [726, 283] width 137 height 22
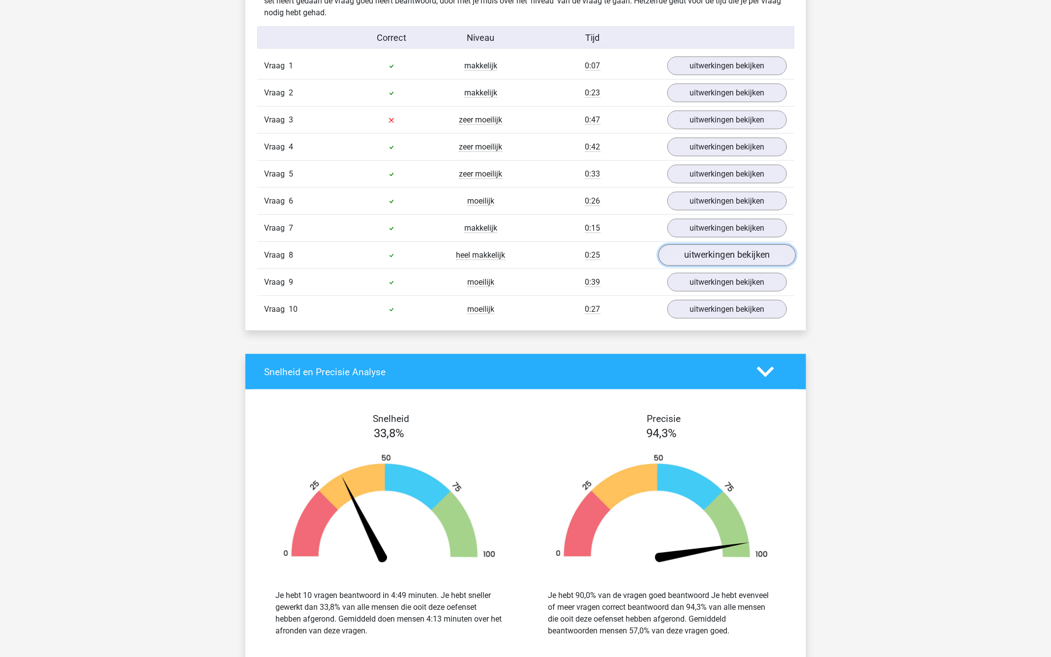
click at [680, 252] on link "uitwerkingen bekijken" at bounding box center [726, 256] width 137 height 22
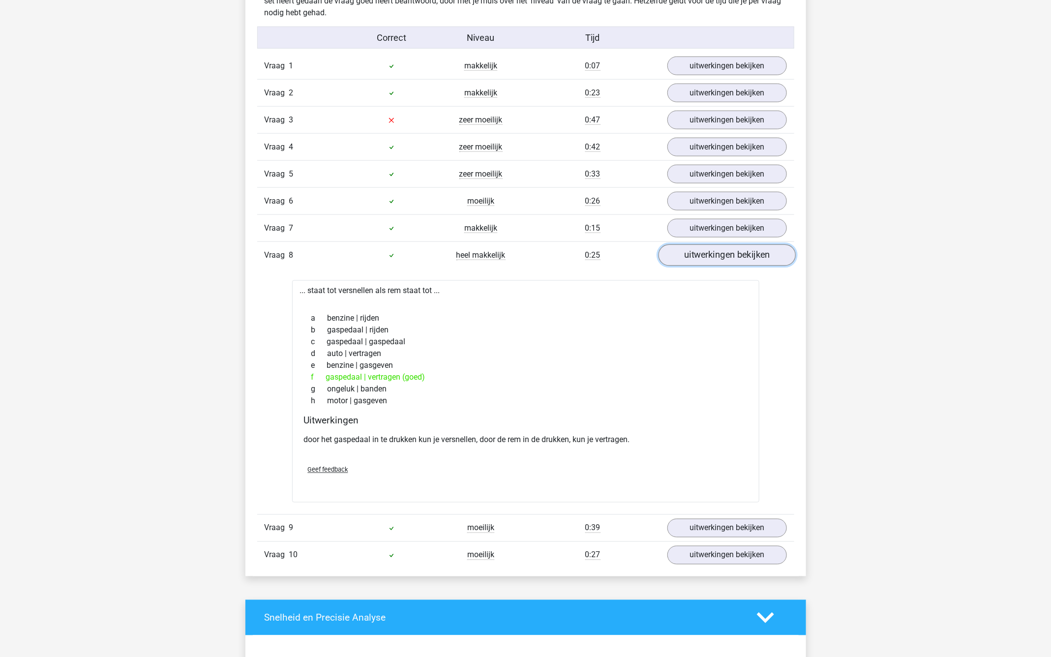
click at [685, 251] on link "uitwerkingen bekijken" at bounding box center [726, 256] width 137 height 22
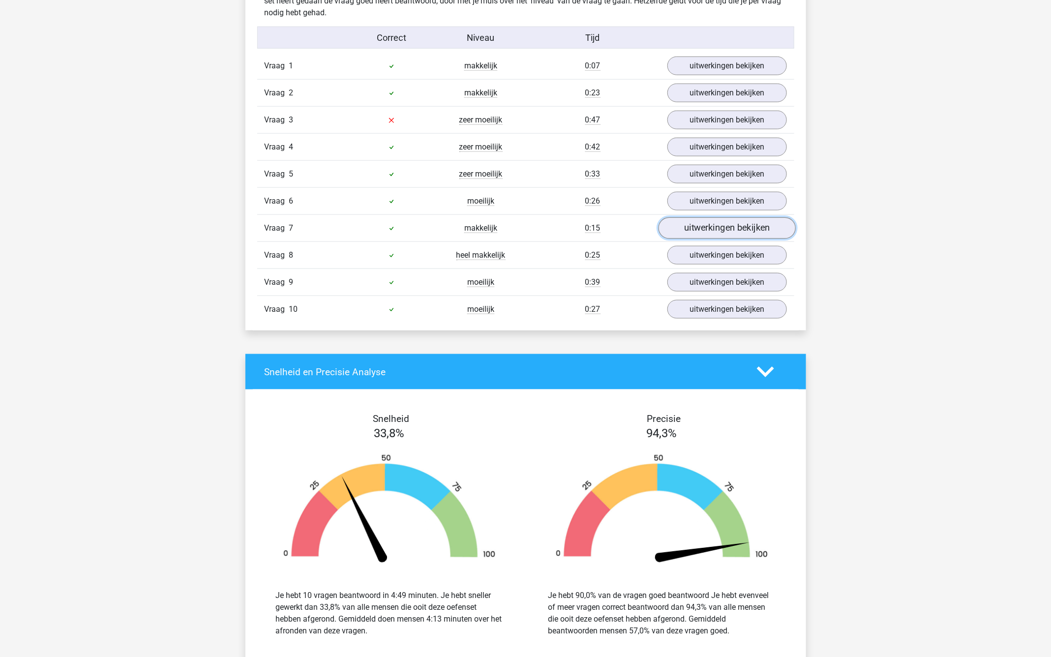
click at [692, 222] on link "uitwerkingen bekijken" at bounding box center [726, 228] width 137 height 22
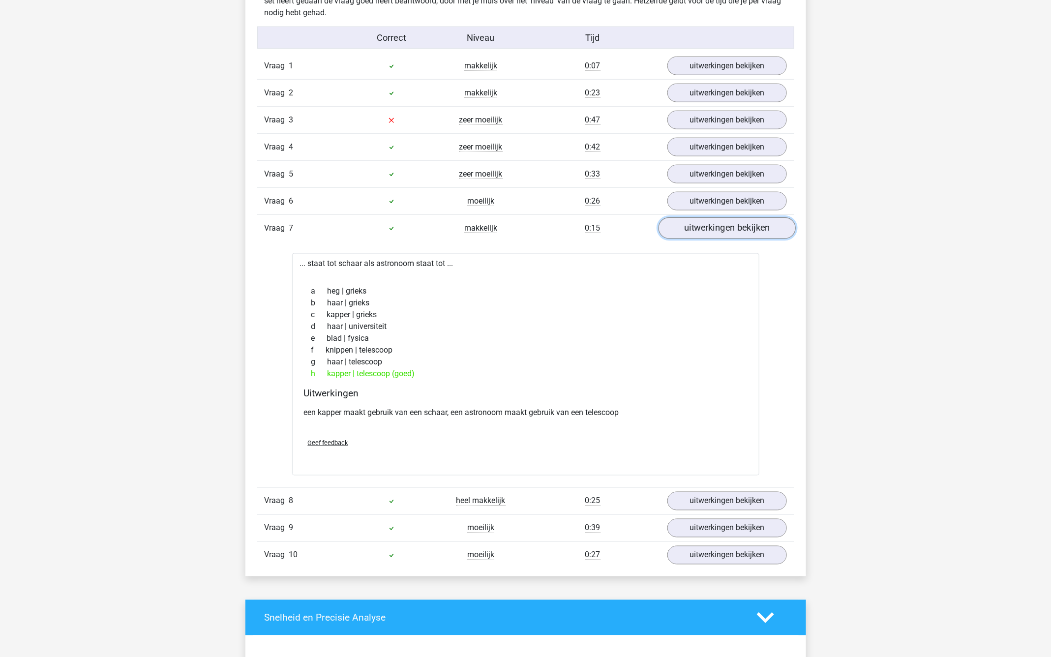
click at [692, 221] on link "uitwerkingen bekijken" at bounding box center [726, 228] width 137 height 22
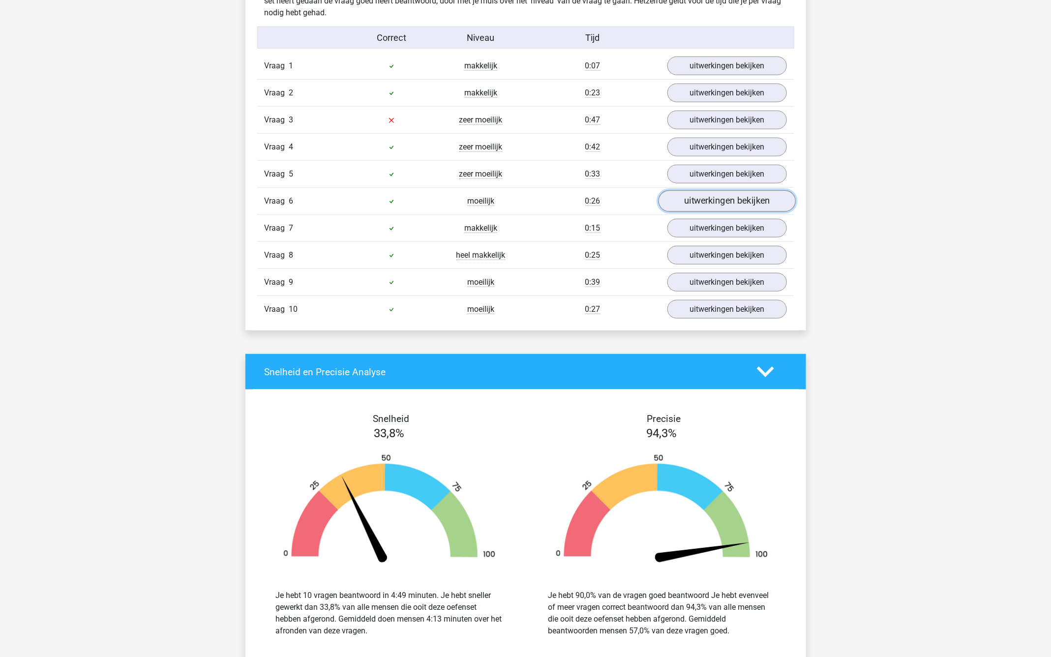
click at [707, 207] on link "uitwerkingen bekijken" at bounding box center [726, 201] width 137 height 22
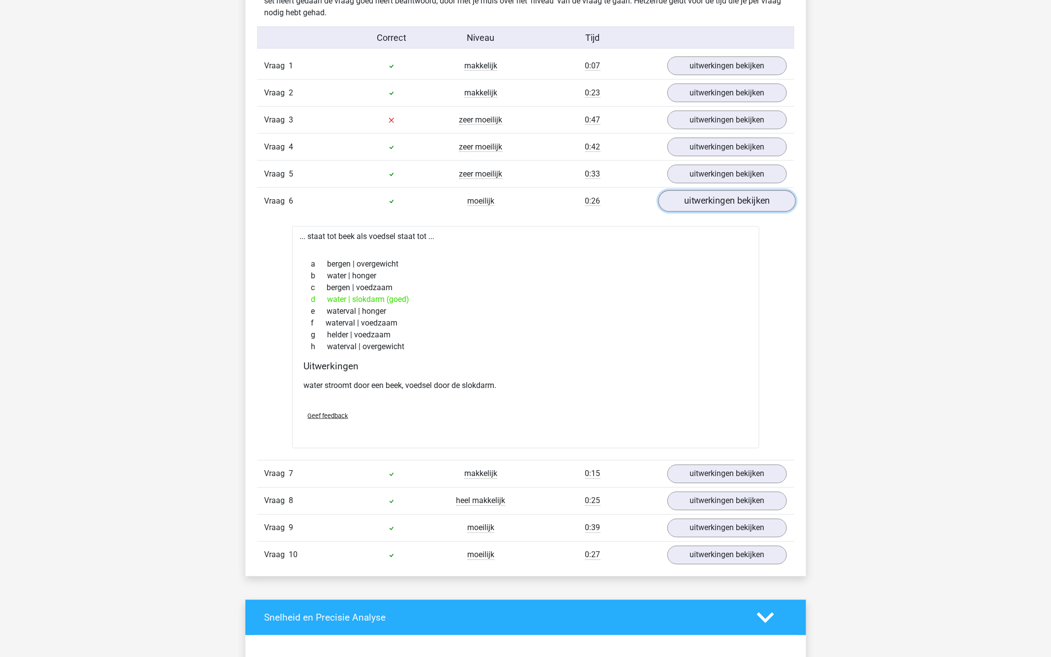
click at [708, 205] on link "uitwerkingen bekijken" at bounding box center [726, 201] width 137 height 22
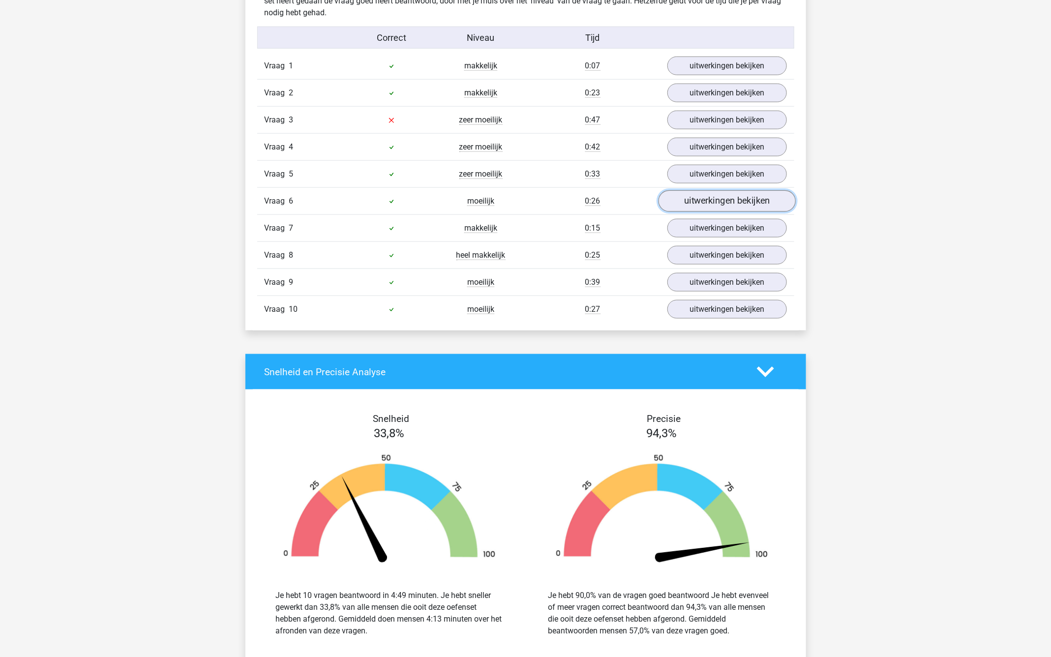
click at [672, 198] on link "uitwerkingen bekijken" at bounding box center [726, 201] width 137 height 22
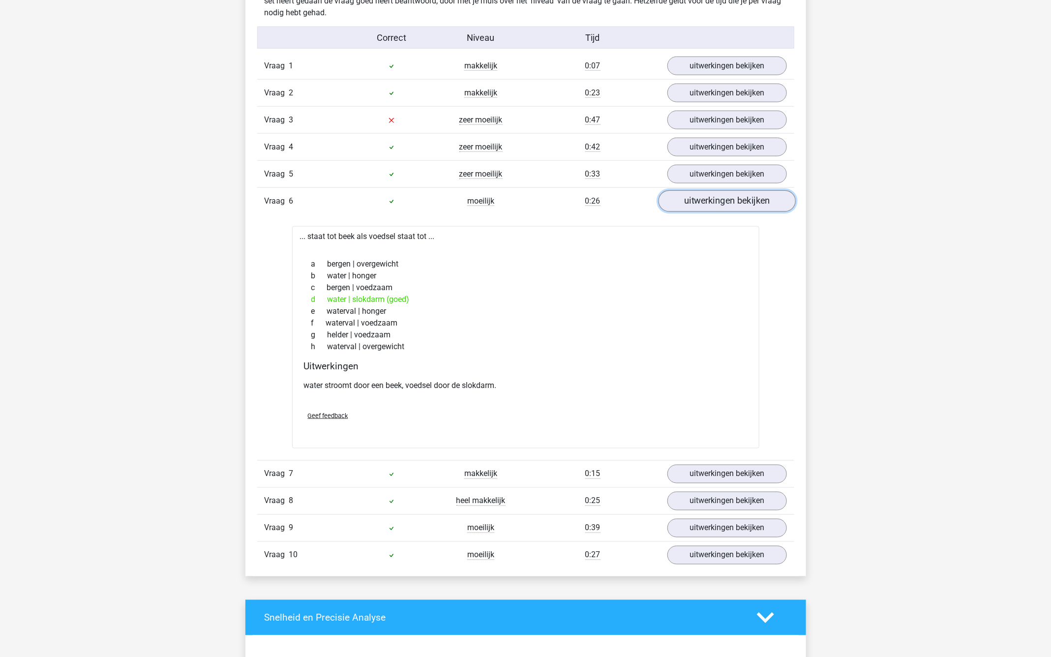
click at [672, 198] on link "uitwerkingen bekijken" at bounding box center [726, 201] width 137 height 22
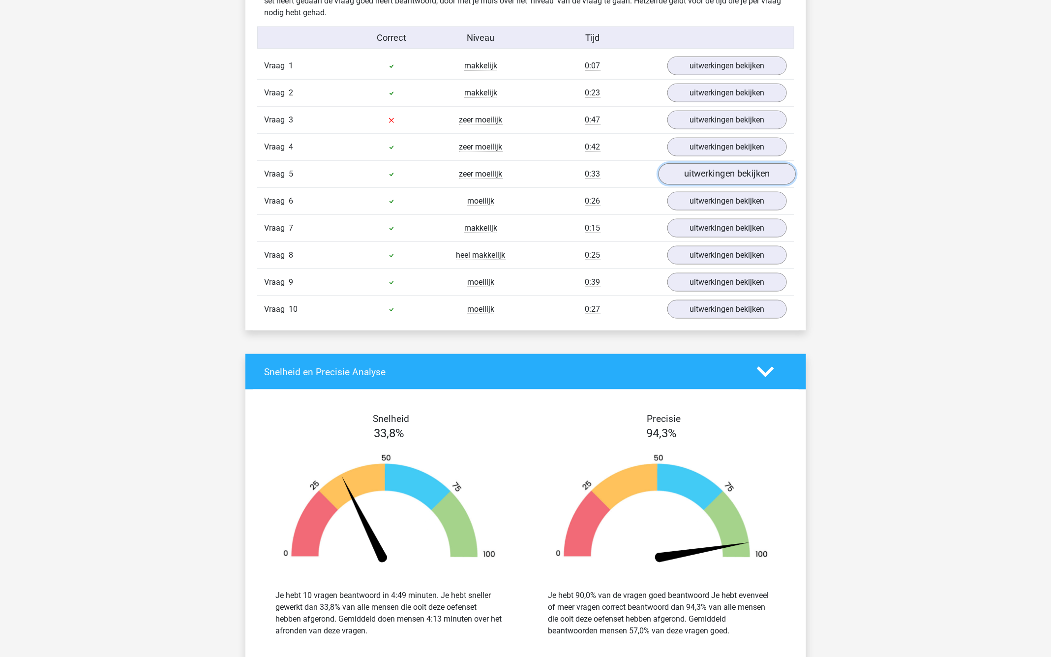
click at [696, 172] on link "uitwerkingen bekijken" at bounding box center [726, 174] width 137 height 22
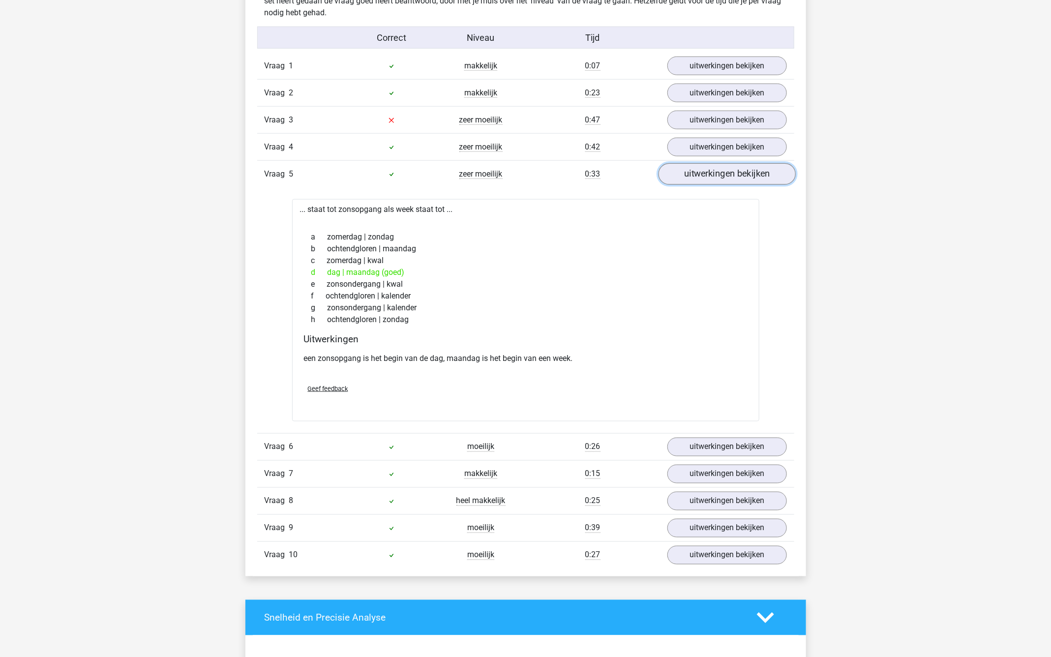
click at [696, 171] on link "uitwerkingen bekijken" at bounding box center [726, 174] width 137 height 22
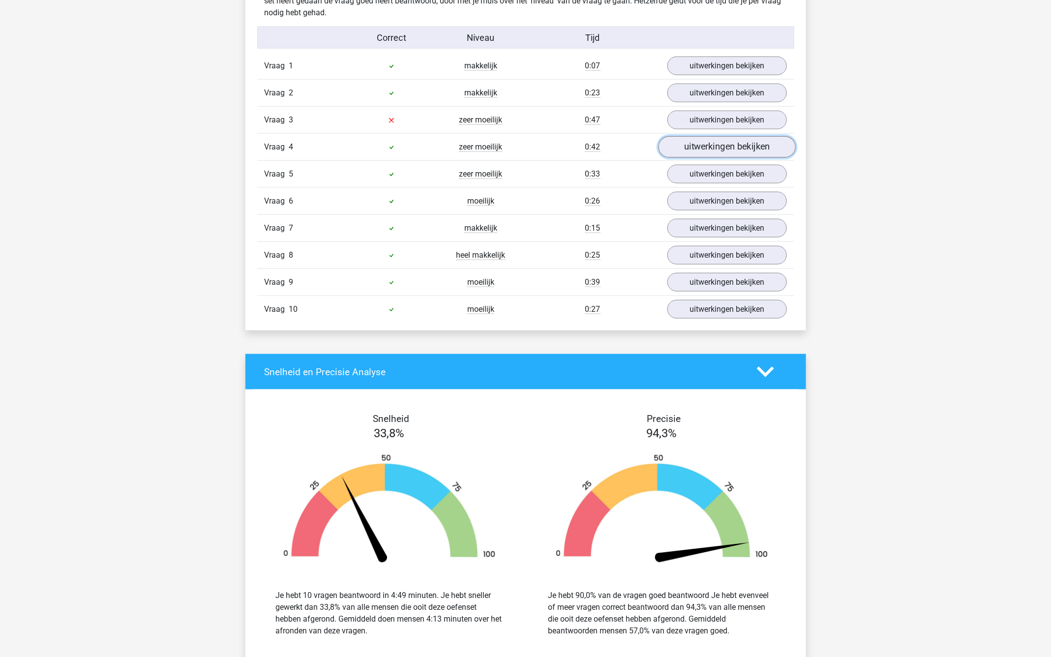
click at [693, 151] on link "uitwerkingen bekijken" at bounding box center [726, 147] width 137 height 22
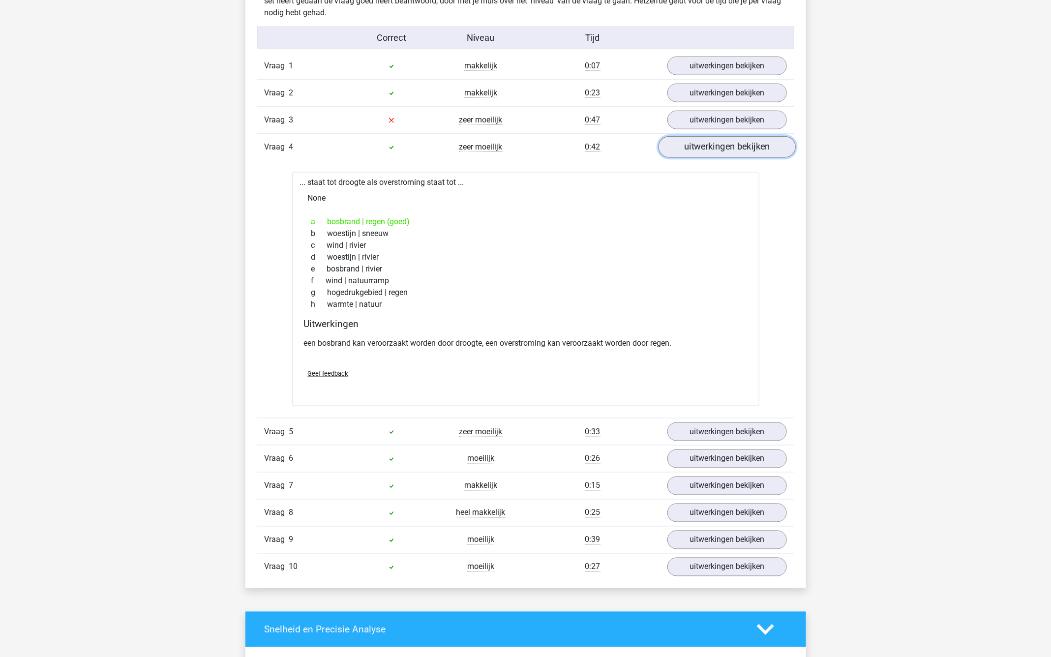
click at [693, 152] on link "uitwerkingen bekijken" at bounding box center [726, 147] width 137 height 22
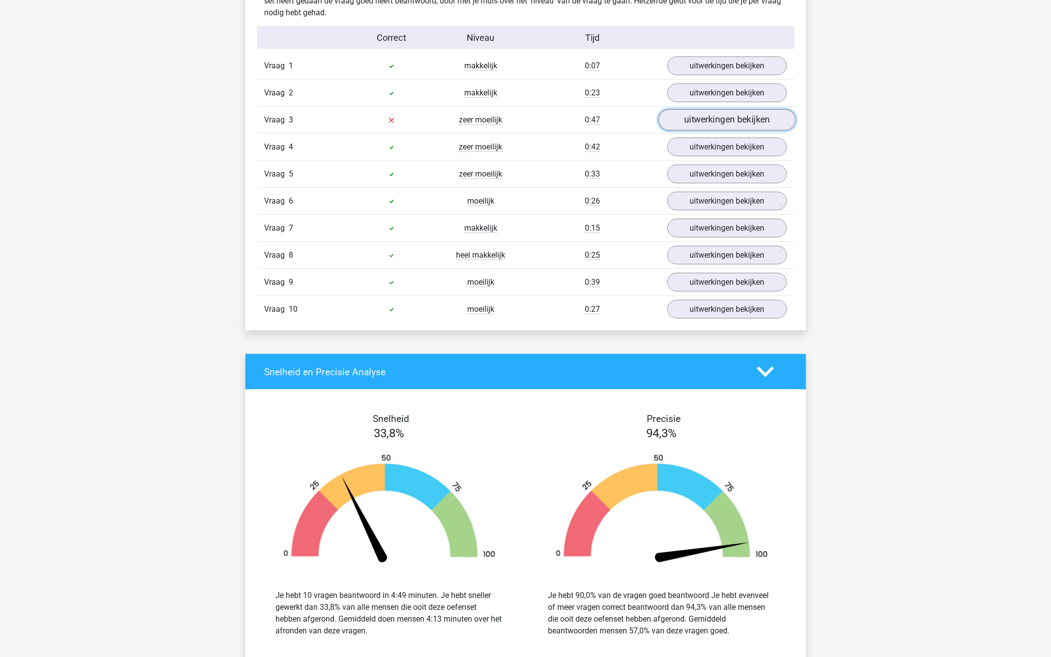
click at [693, 120] on link "uitwerkingen bekijken" at bounding box center [726, 120] width 137 height 22
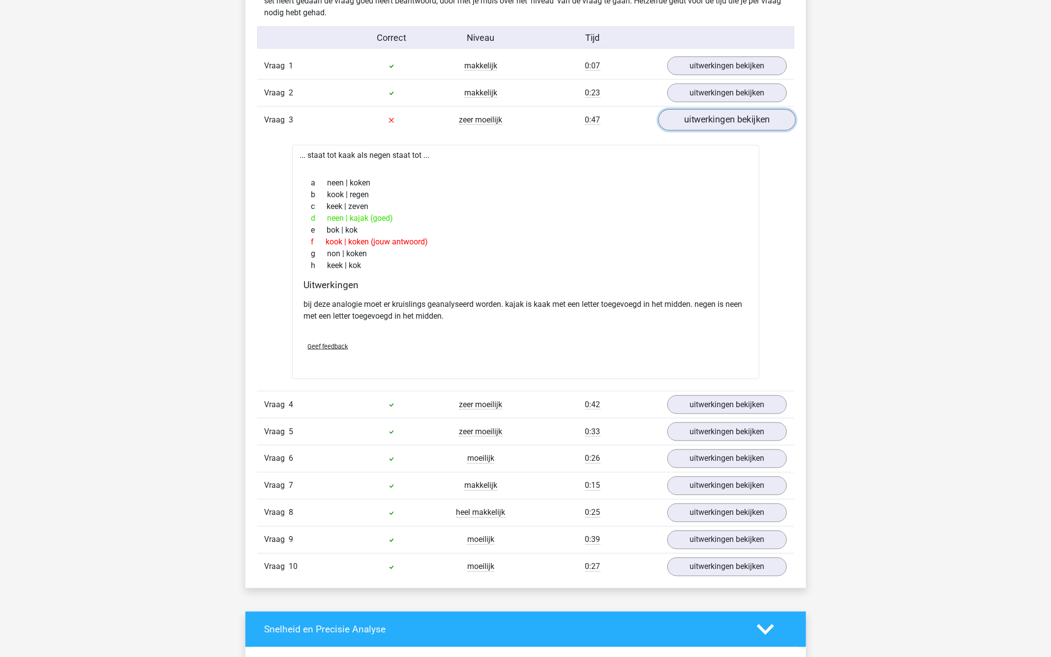
click at [695, 125] on link "uitwerkingen bekijken" at bounding box center [726, 120] width 137 height 22
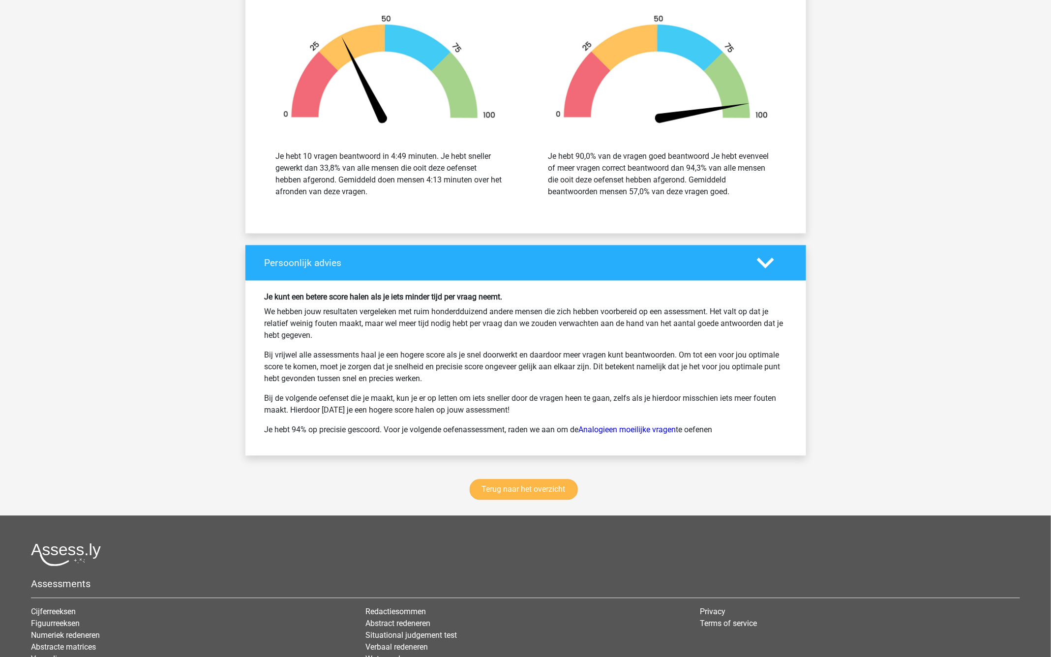
scroll to position [1076, 0]
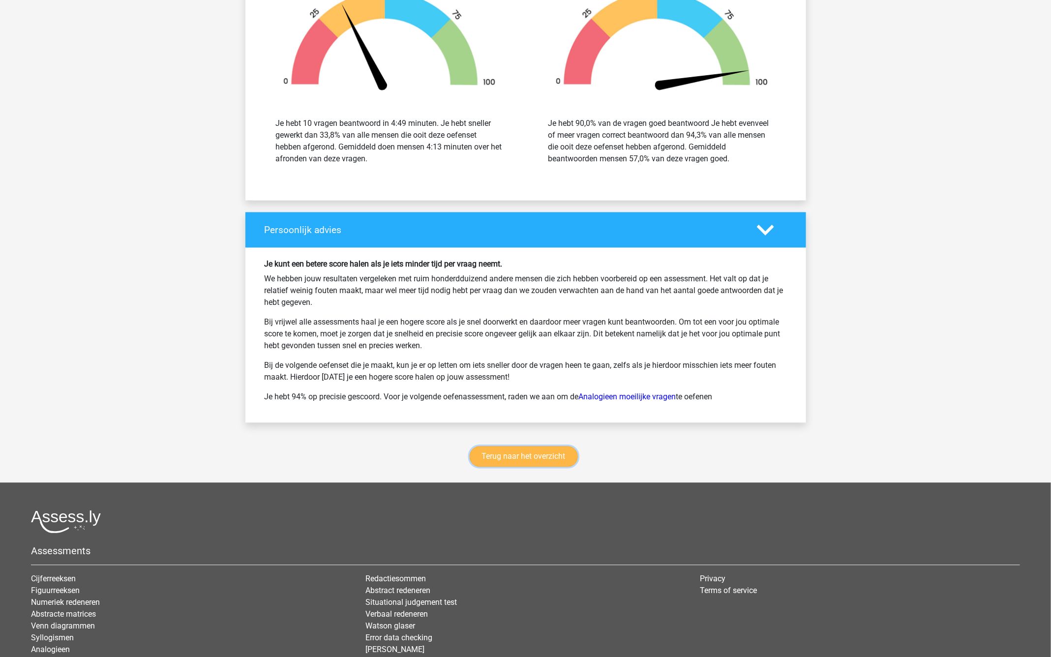
click at [506, 451] on link "Terug naar het overzicht" at bounding box center [524, 456] width 108 height 21
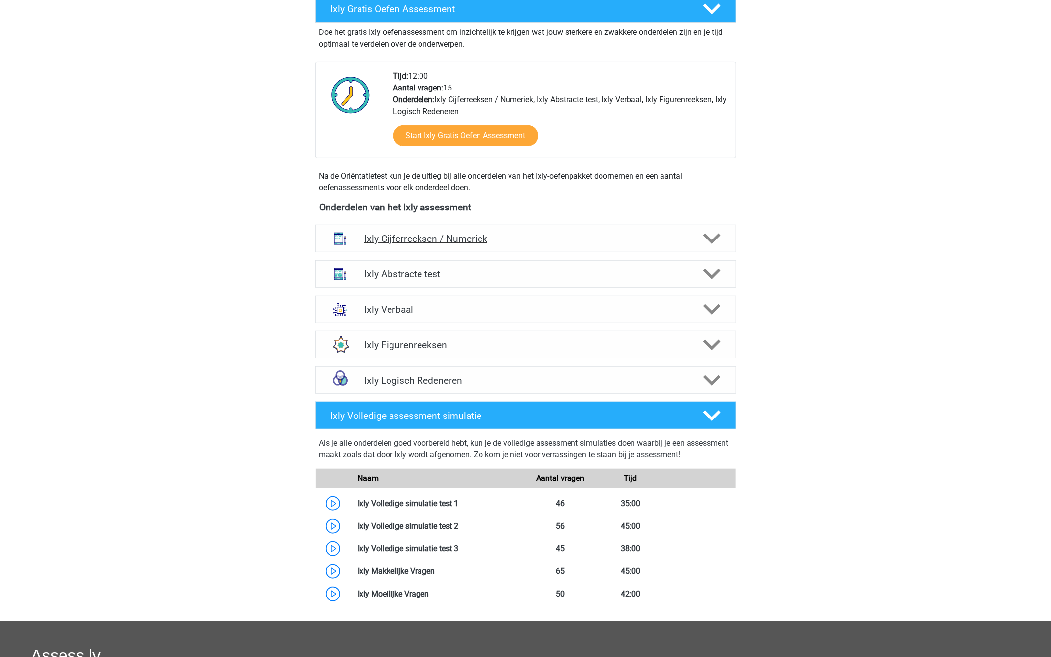
scroll to position [146, 0]
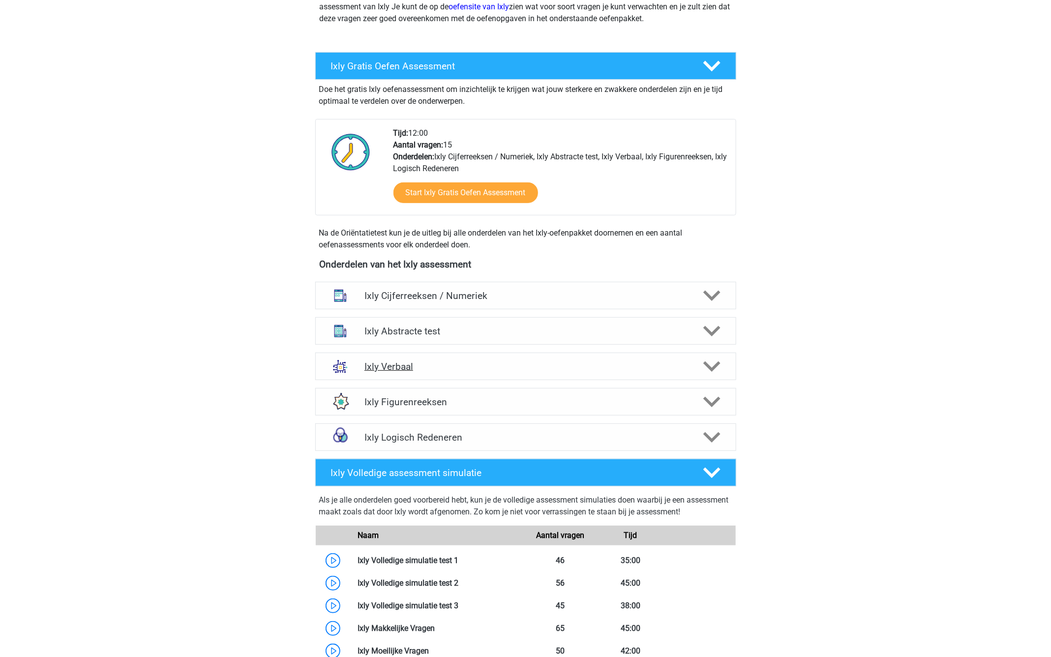
click at [443, 358] on div "Ixly Verbaal" at bounding box center [525, 367] width 421 height 28
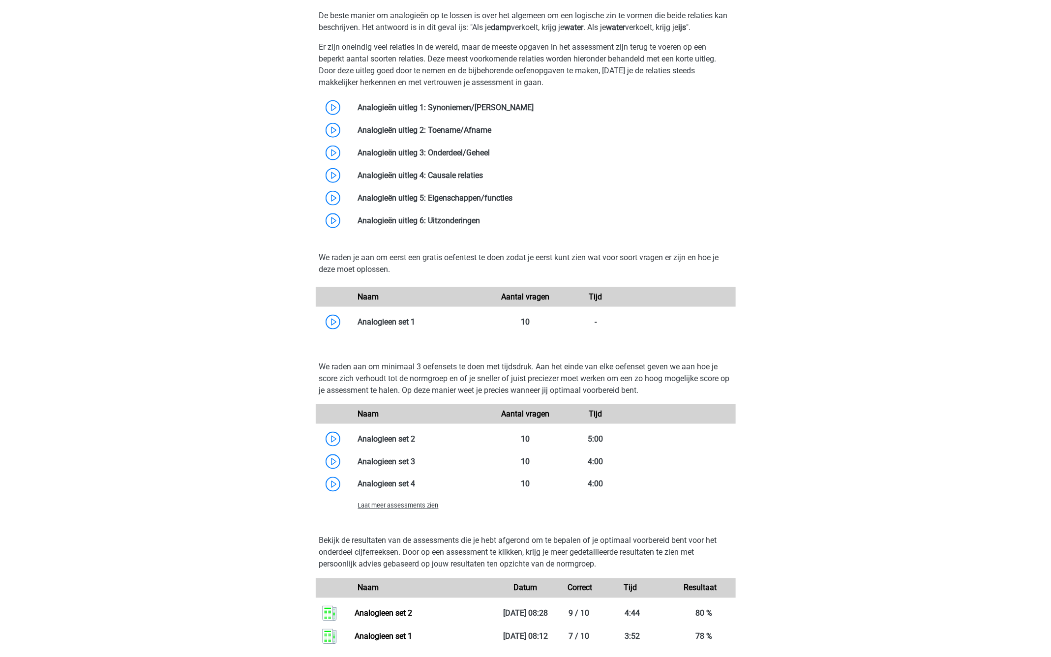
scroll to position [665, 0]
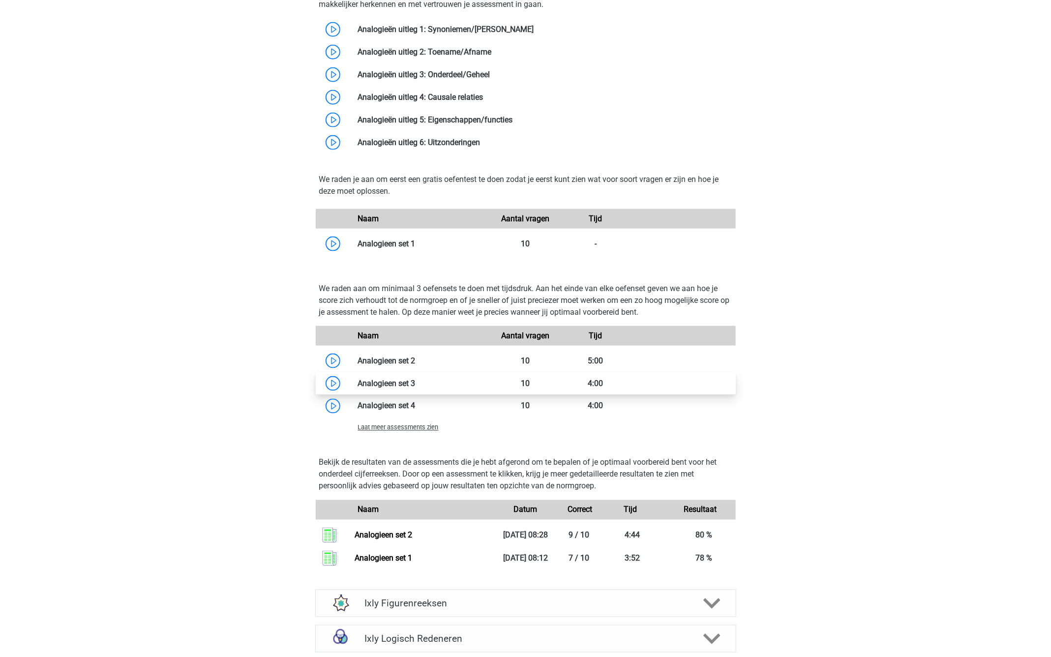
click at [416, 383] on link at bounding box center [416, 383] width 0 height 9
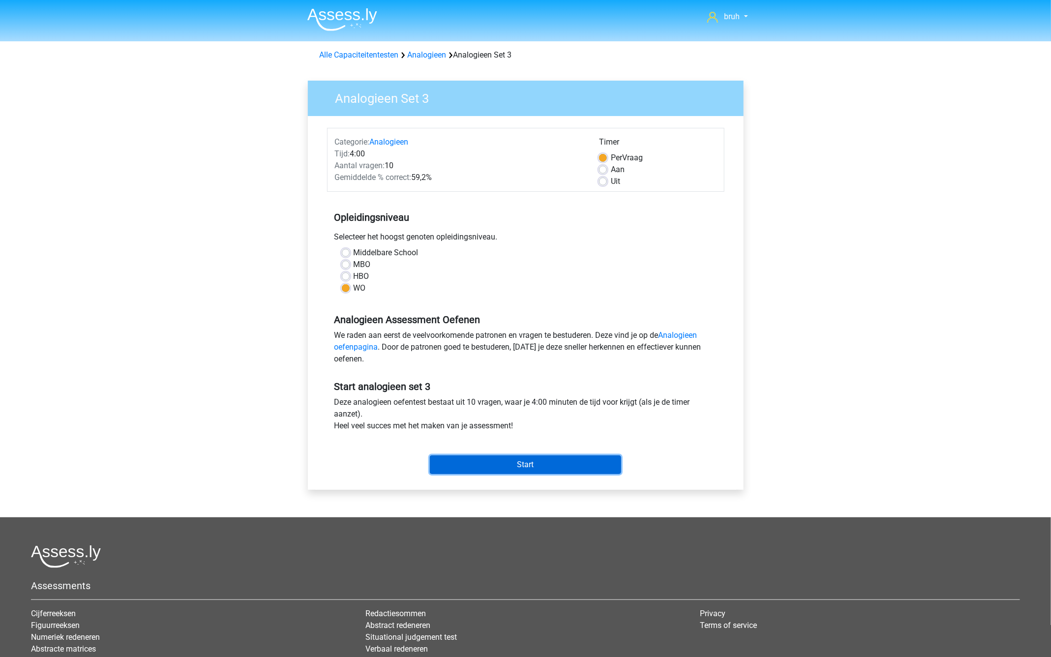
click at [523, 462] on input "Start" at bounding box center [525, 465] width 191 height 19
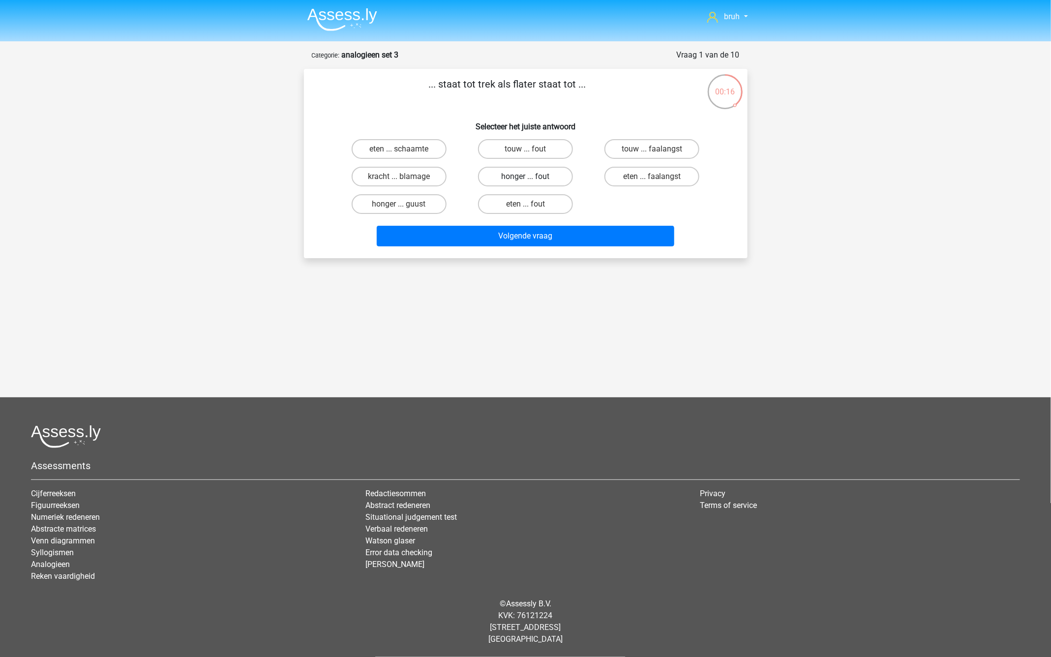
click at [546, 177] on label "honger ... fout" at bounding box center [525, 177] width 95 height 20
click at [532, 177] on input "honger ... fout" at bounding box center [528, 180] width 6 height 6
radio input "true"
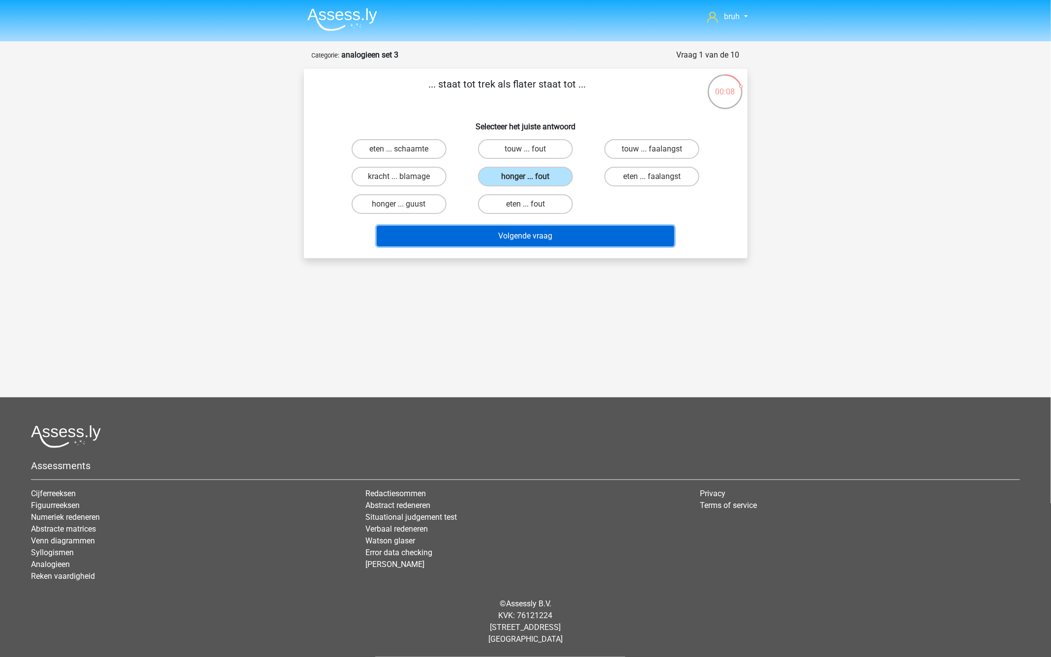
click at [512, 236] on button "Volgende vraag" at bounding box center [526, 236] width 298 height 21
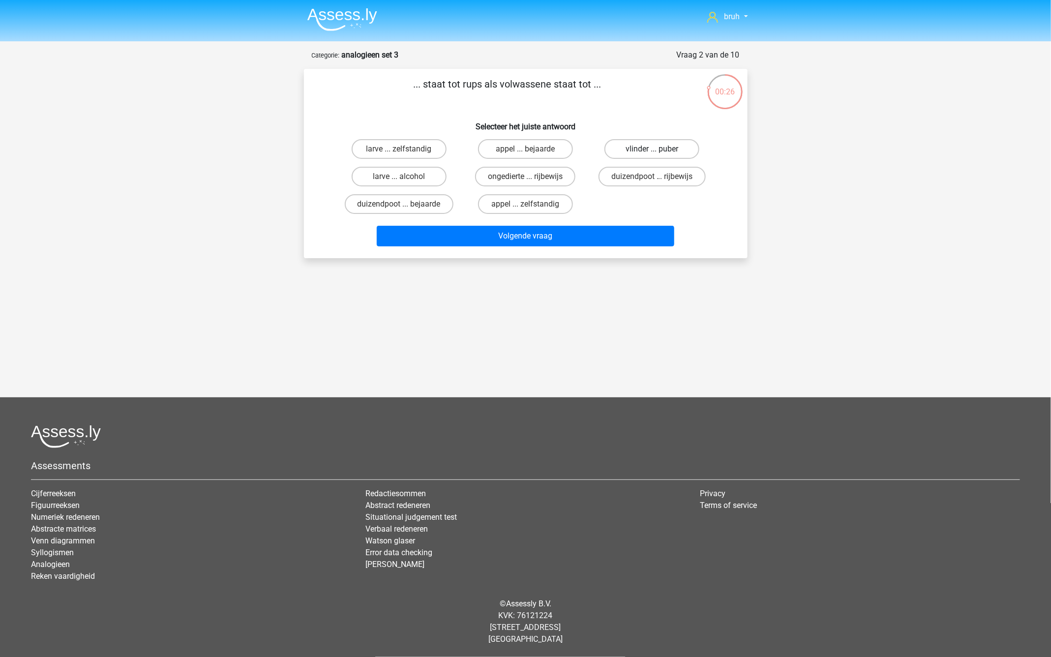
click at [626, 142] on label "vlinder ... puber" at bounding box center [652, 149] width 95 height 20
click at [652, 149] on input "vlinder ... puber" at bounding box center [655, 152] width 6 height 6
radio input "true"
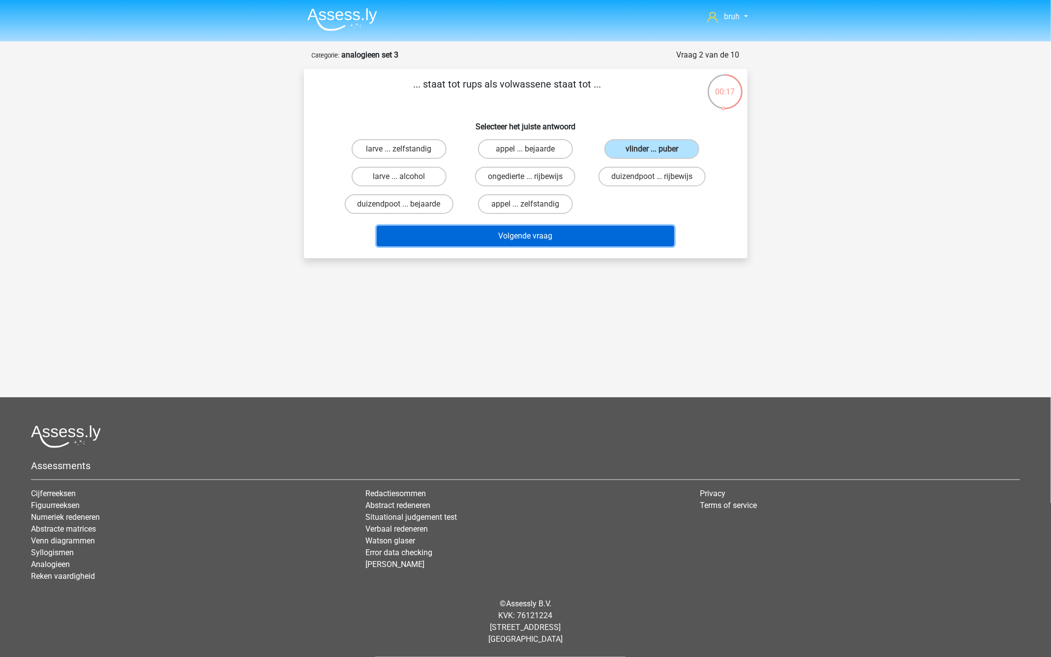
click at [522, 239] on button "Volgende vraag" at bounding box center [526, 236] width 298 height 21
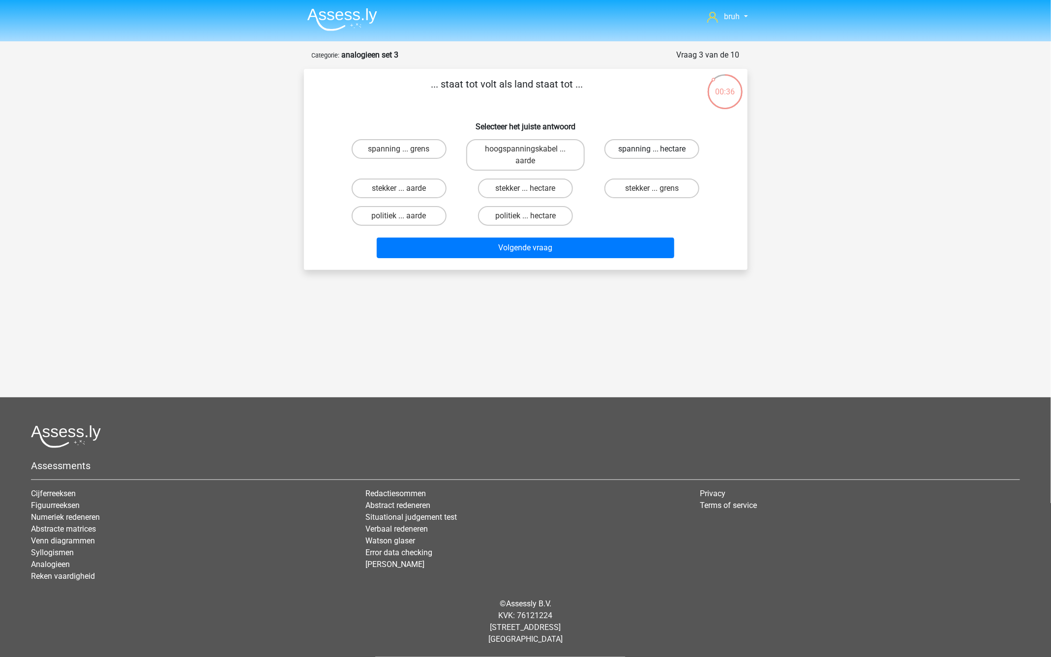
click at [639, 144] on label "spanning ... hectare" at bounding box center [652, 149] width 95 height 20
click at [652, 149] on input "spanning ... hectare" at bounding box center [655, 152] width 6 height 6
radio input "true"
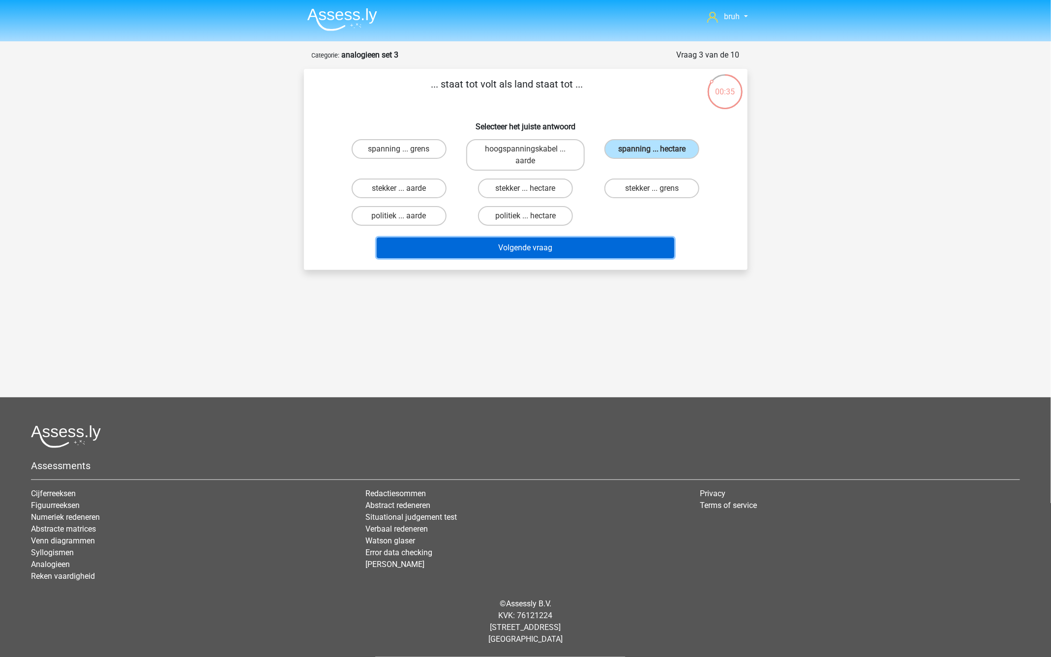
click at [505, 252] on button "Volgende vraag" at bounding box center [526, 248] width 298 height 21
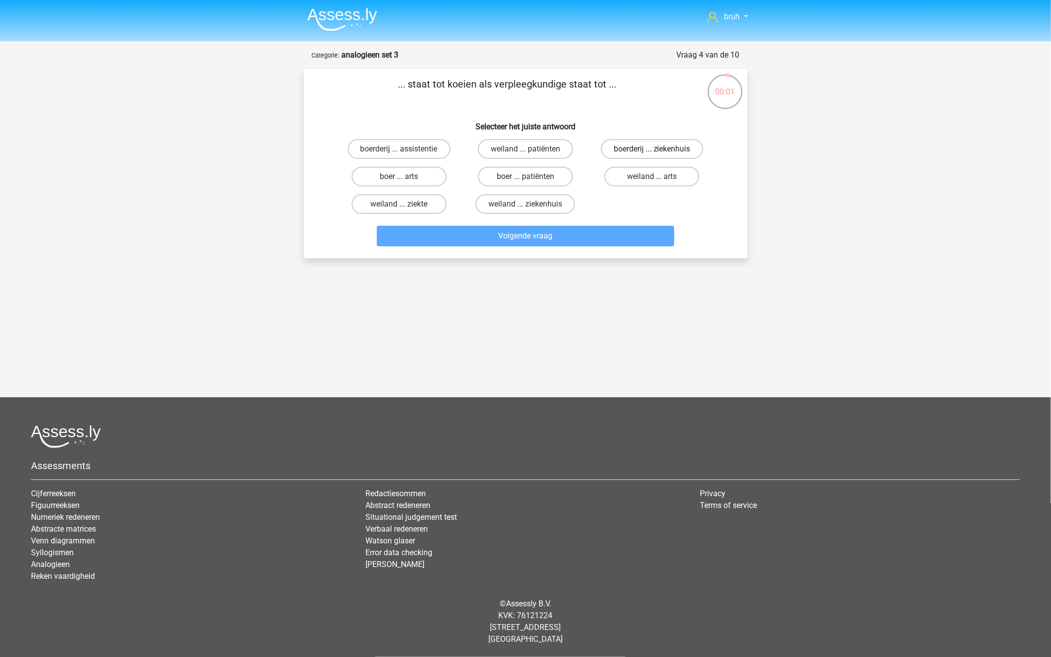
click at [624, 144] on label "boerderij ... ziekenhuis" at bounding box center [652, 149] width 102 height 20
click at [652, 149] on input "boerderij ... ziekenhuis" at bounding box center [655, 152] width 6 height 6
radio input "true"
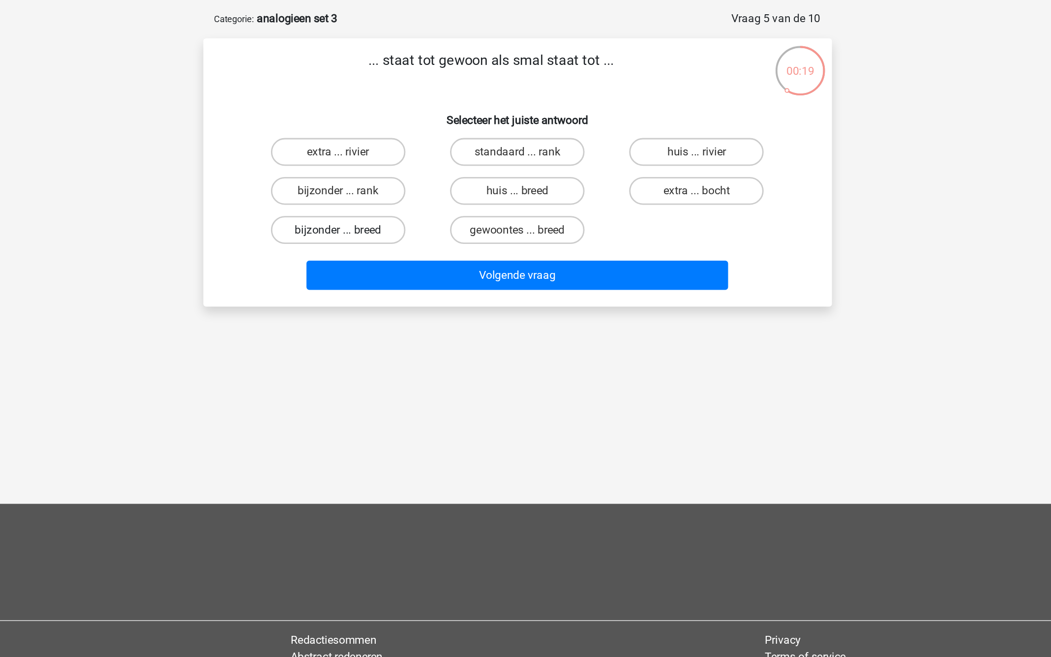
click at [389, 200] on label "bijzonder ... breed" at bounding box center [399, 204] width 95 height 20
click at [399, 204] on input "bijzonder ... breed" at bounding box center [402, 207] width 6 height 6
radio input "true"
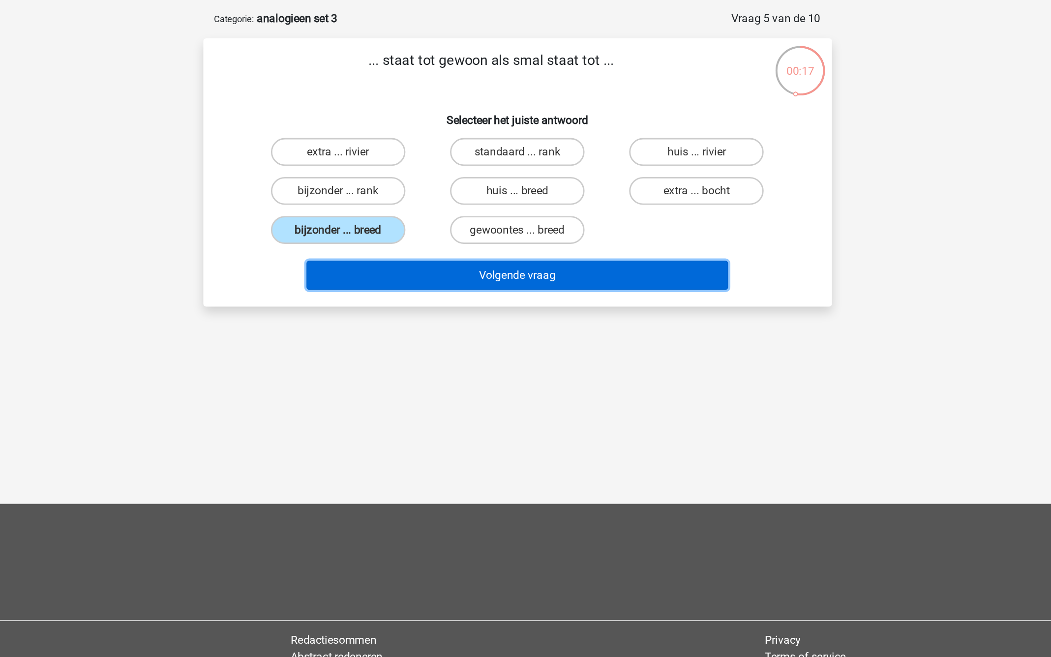
click at [514, 239] on button "Volgende vraag" at bounding box center [526, 236] width 298 height 21
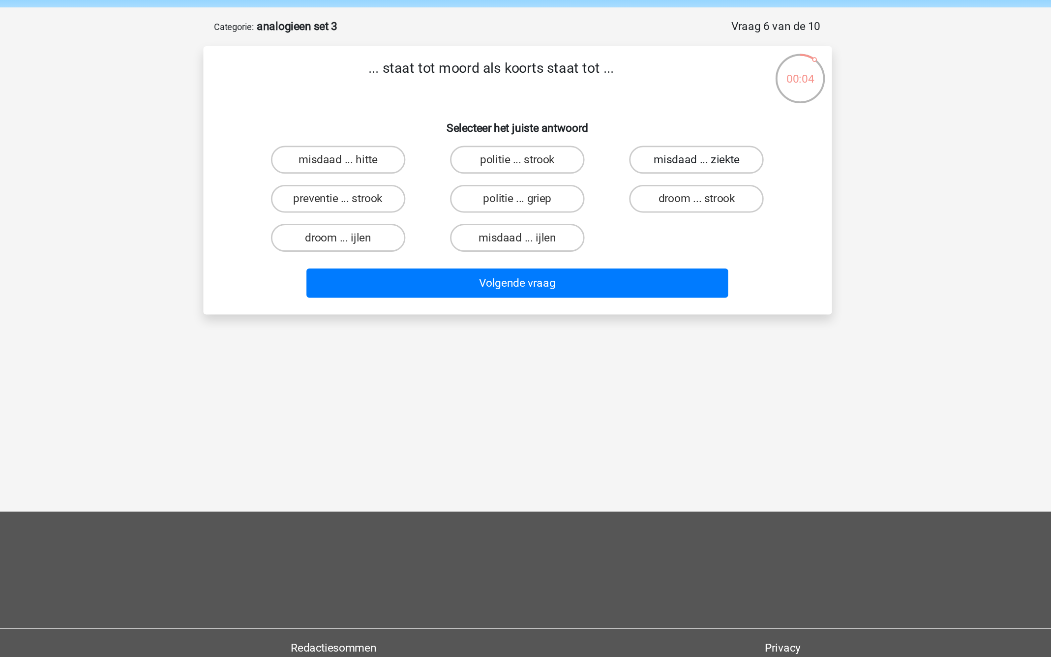
click at [624, 150] on label "misdaad ... ziekte" at bounding box center [652, 149] width 95 height 20
click at [652, 150] on input "misdaad ... ziekte" at bounding box center [655, 152] width 6 height 6
radio input "true"
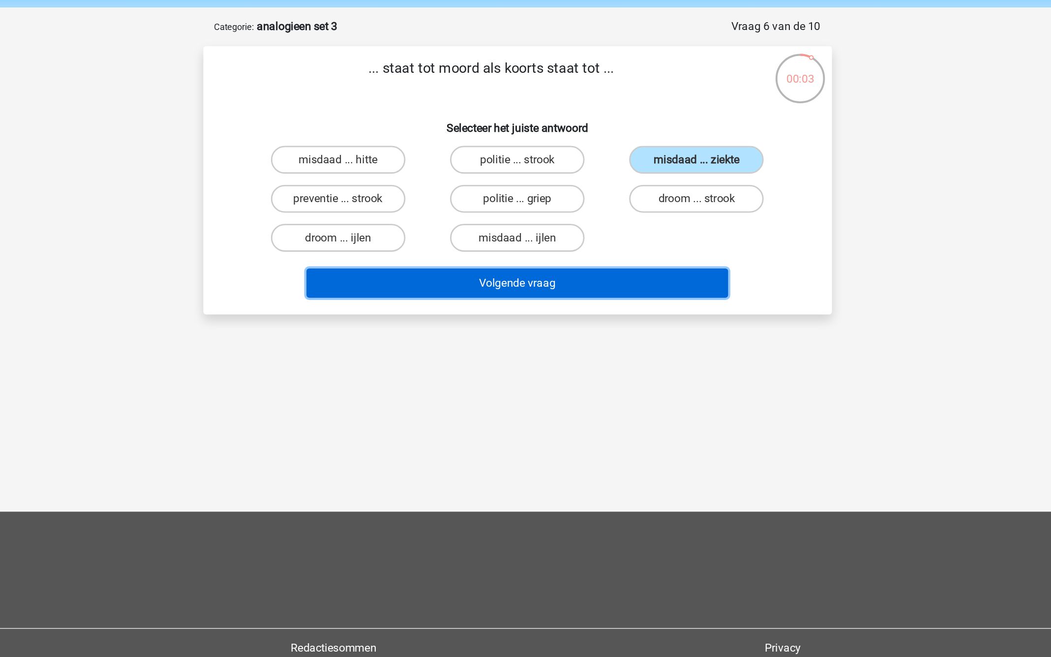
click at [568, 228] on button "Volgende vraag" at bounding box center [526, 236] width 298 height 21
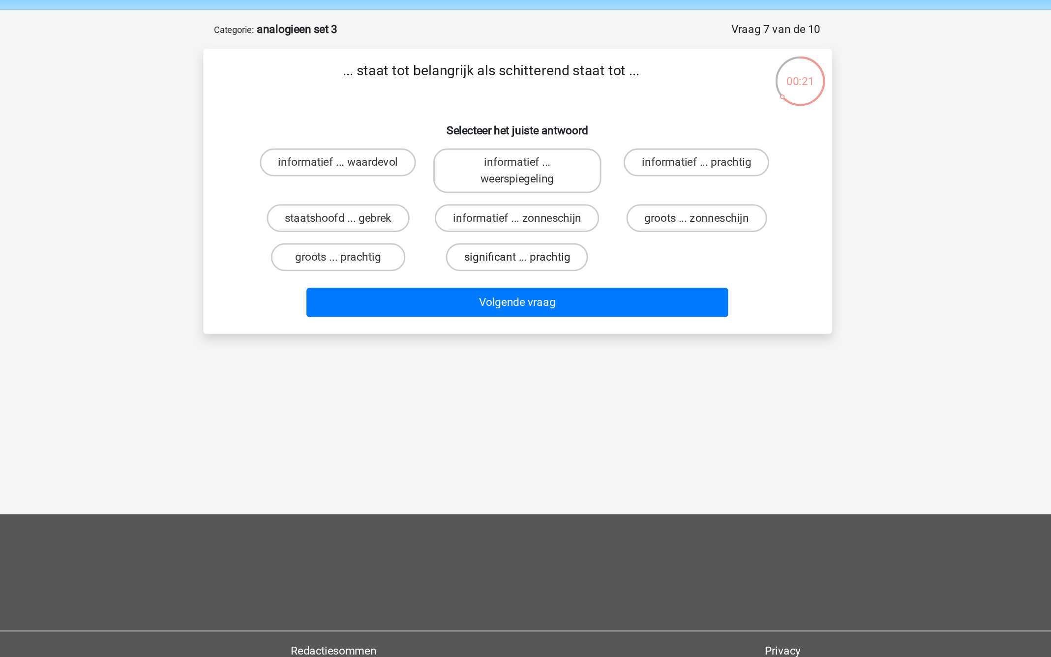
click at [559, 220] on label "significant ... prachtig" at bounding box center [525, 216] width 100 height 20
click at [532, 220] on input "significant ... prachtig" at bounding box center [528, 219] width 6 height 6
radio input "true"
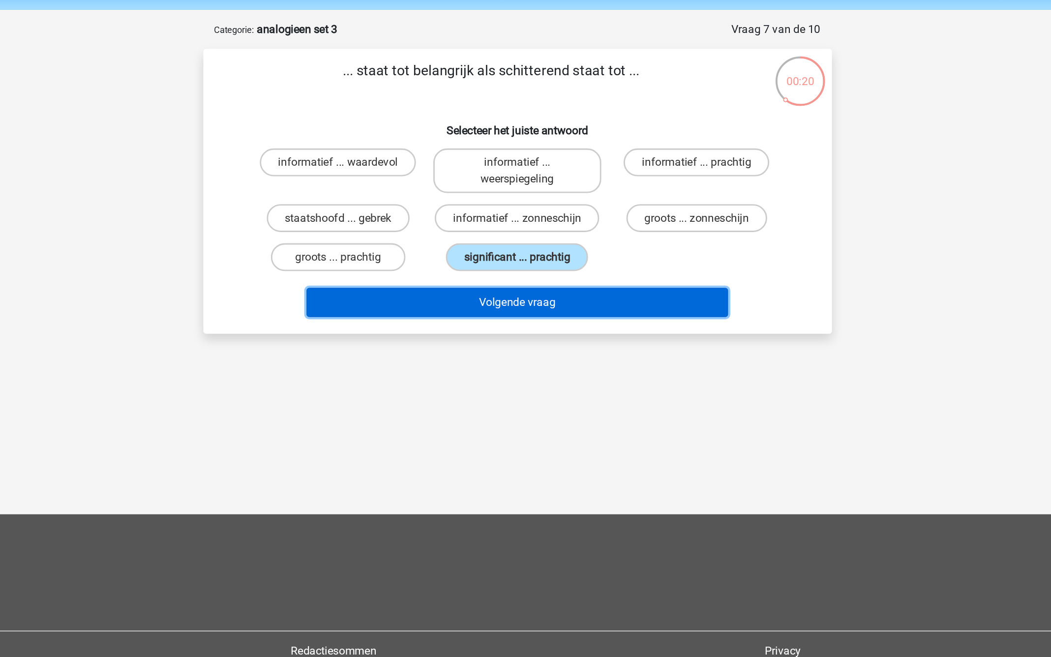
click at [537, 247] on button "Volgende vraag" at bounding box center [526, 248] width 298 height 21
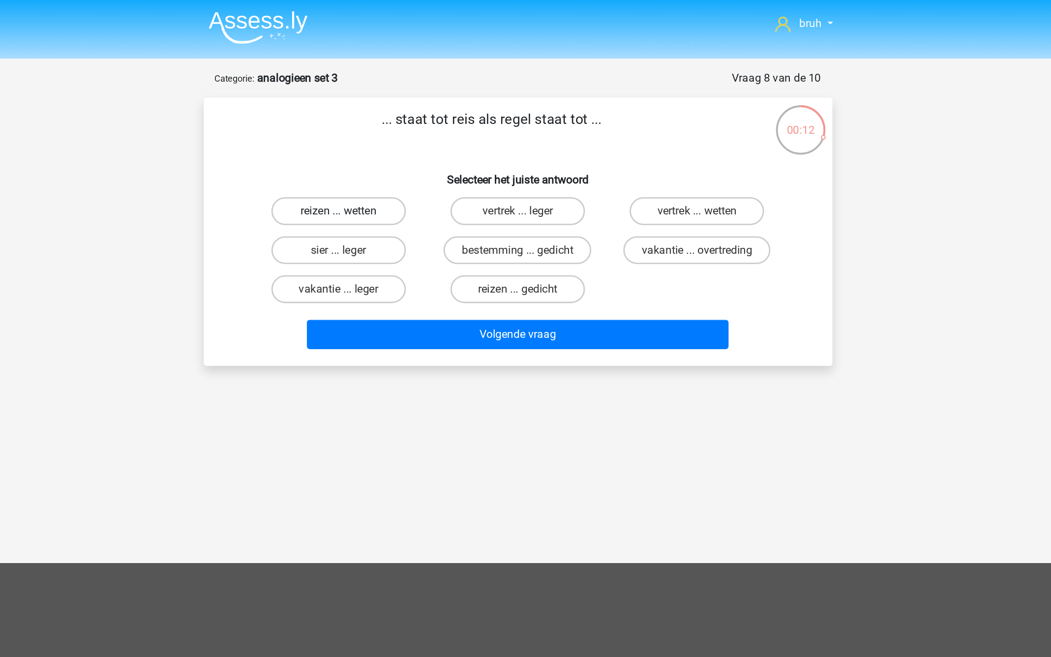
click at [422, 151] on label "reizen ... wetten" at bounding box center [399, 149] width 95 height 20
click at [405, 151] on input "reizen ... wetten" at bounding box center [402, 152] width 6 height 6
radio input "true"
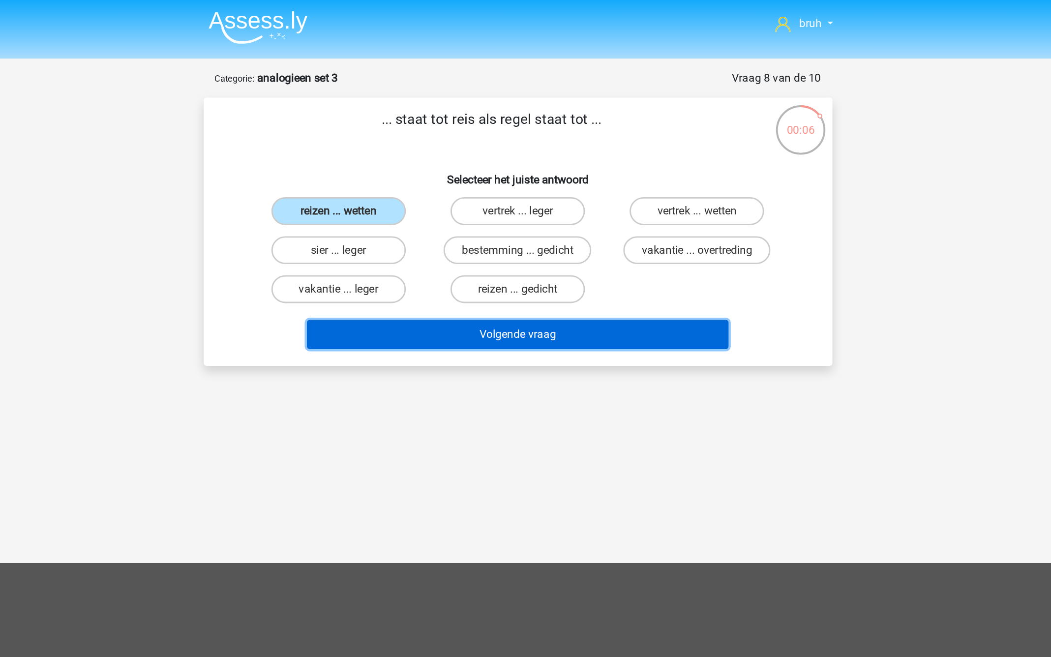
click at [527, 233] on button "Volgende vraag" at bounding box center [526, 236] width 298 height 21
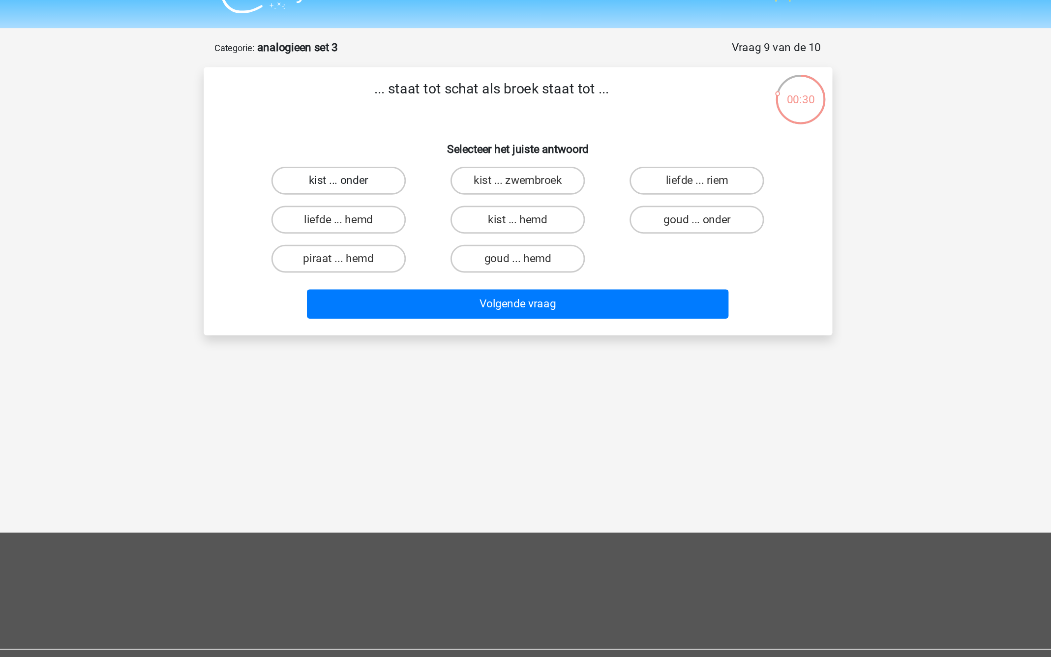
click at [425, 150] on label "kist ... onder" at bounding box center [399, 149] width 95 height 20
click at [405, 150] on input "kist ... onder" at bounding box center [402, 152] width 6 height 6
radio input "true"
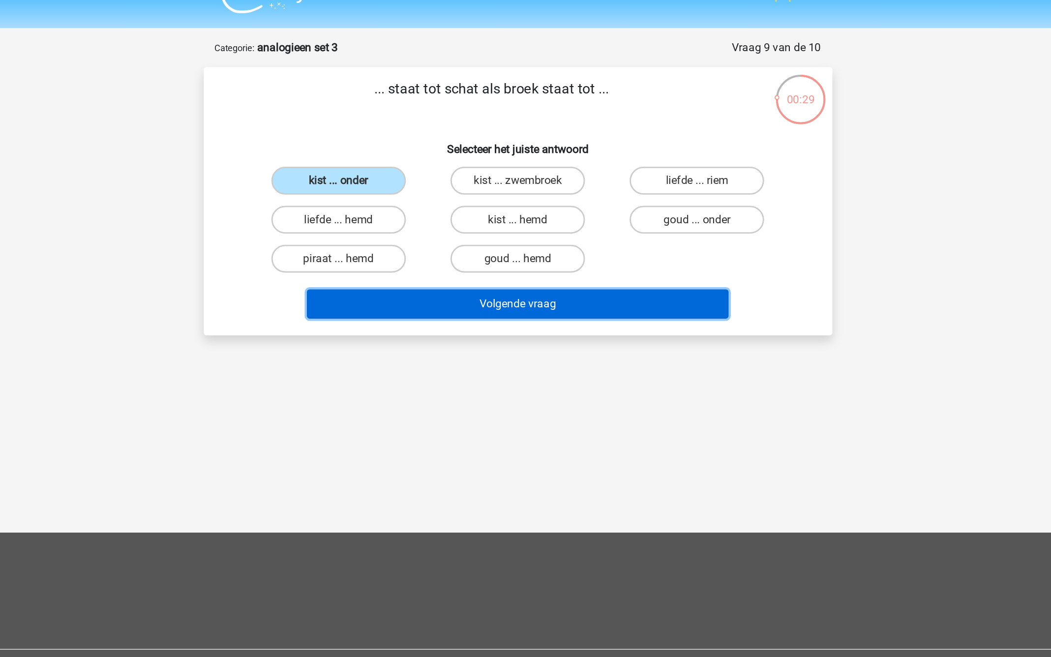
click at [505, 237] on button "Volgende vraag" at bounding box center [526, 236] width 298 height 21
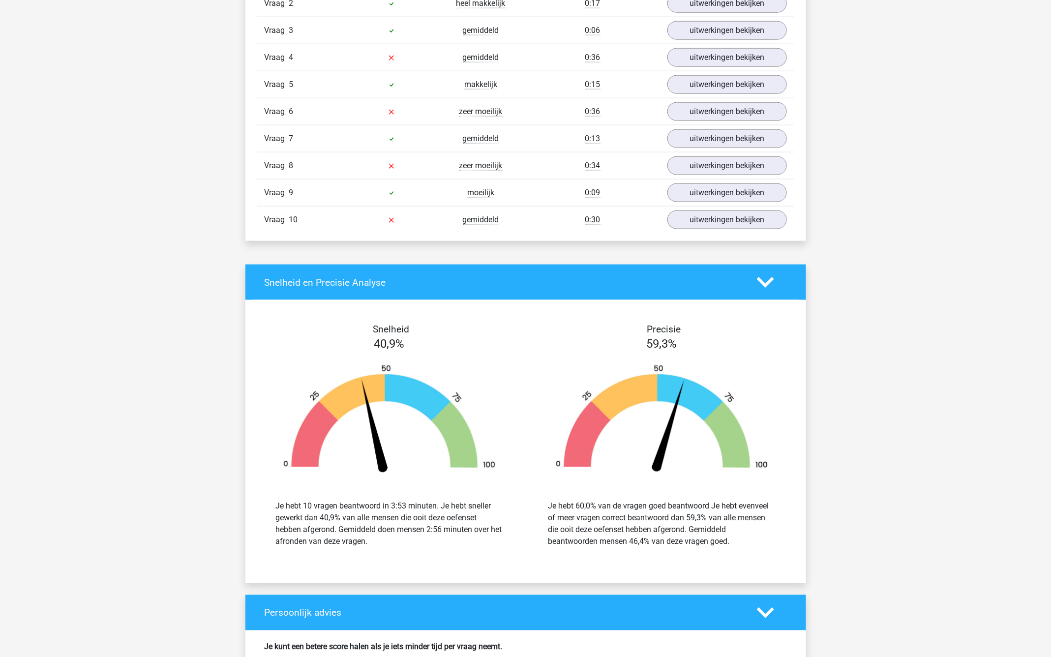
scroll to position [724, 0]
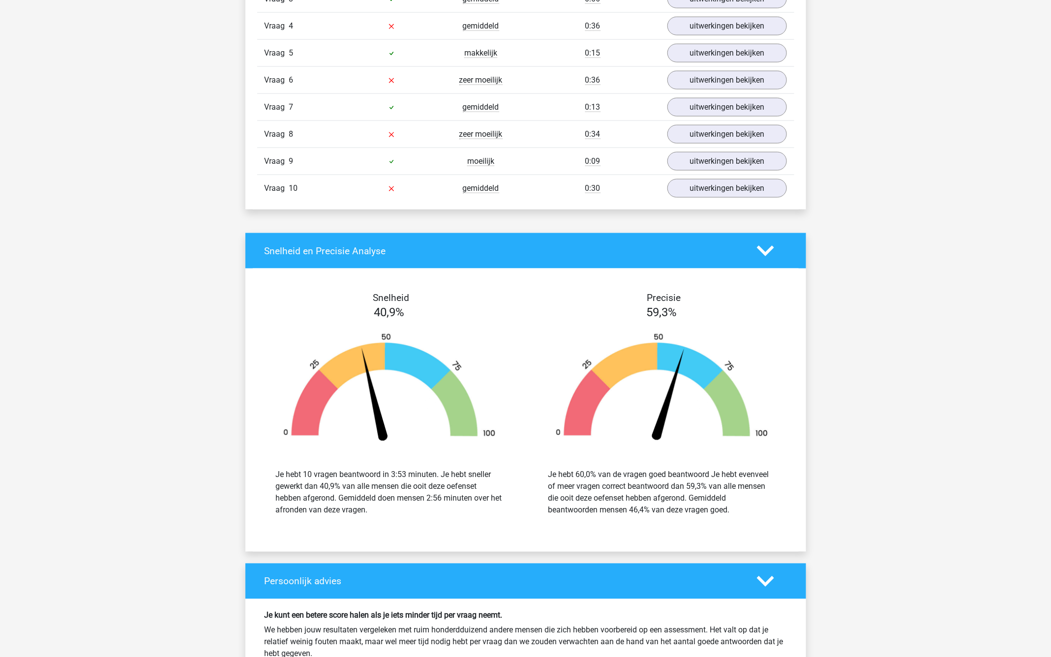
click at [618, 254] on div "Snelheid en Precisie Analyse" at bounding box center [526, 250] width 561 height 35
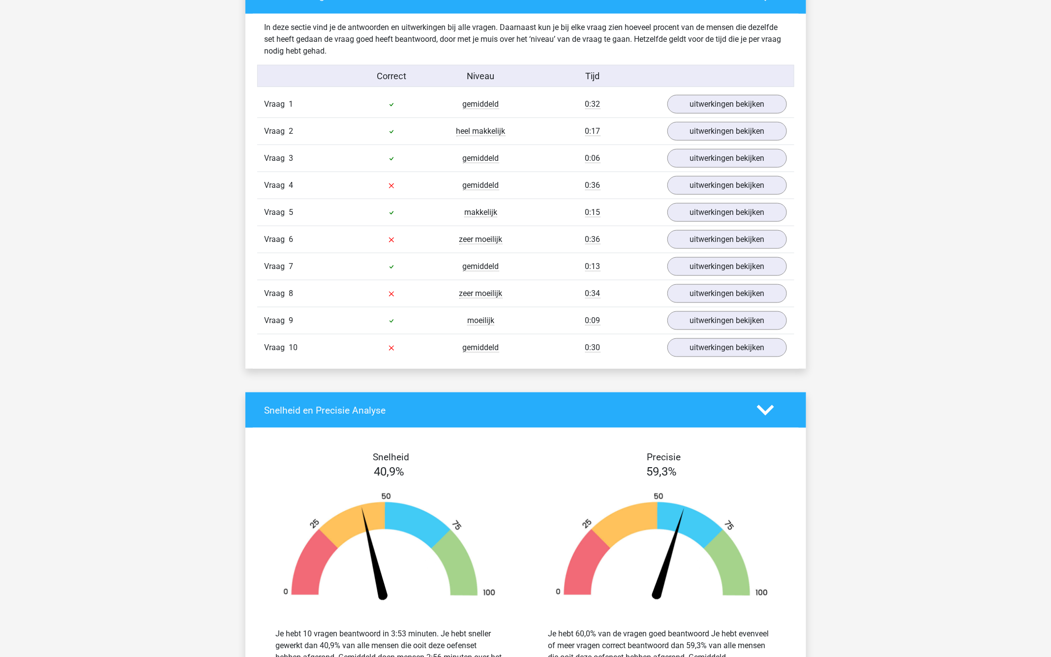
scroll to position [493, 0]
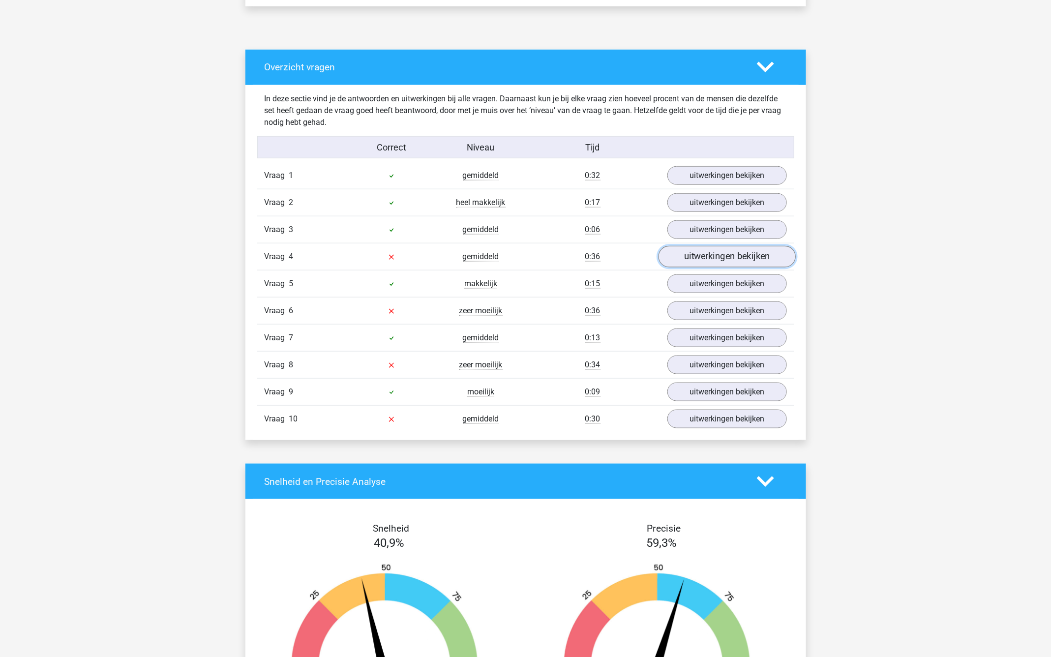
click at [678, 250] on link "uitwerkingen bekijken" at bounding box center [726, 257] width 137 height 22
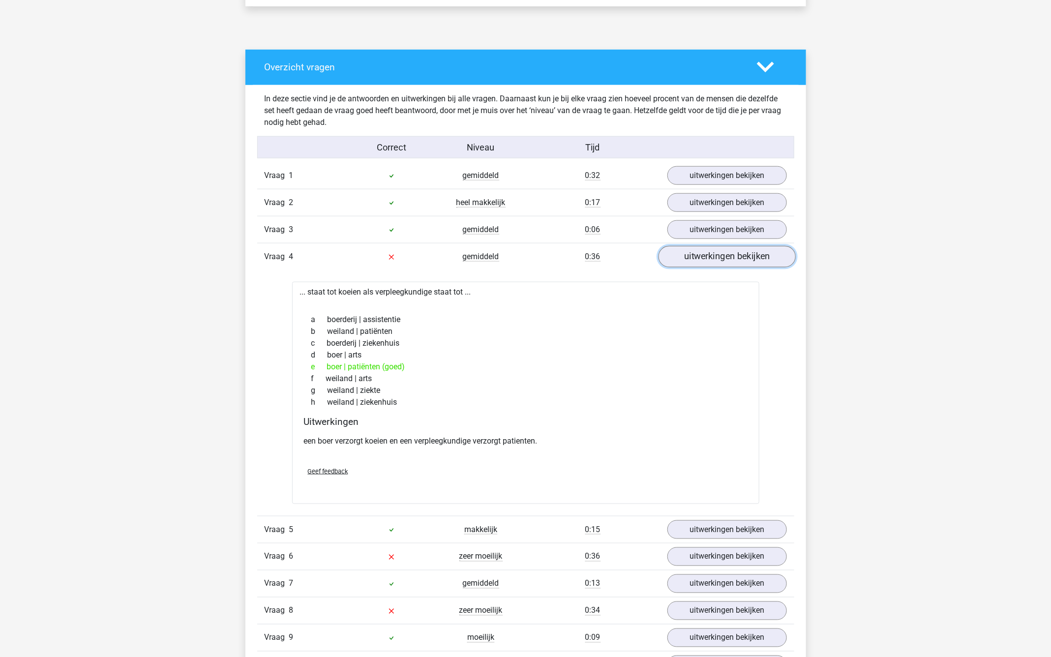
click at [710, 255] on link "uitwerkingen bekijken" at bounding box center [726, 257] width 137 height 22
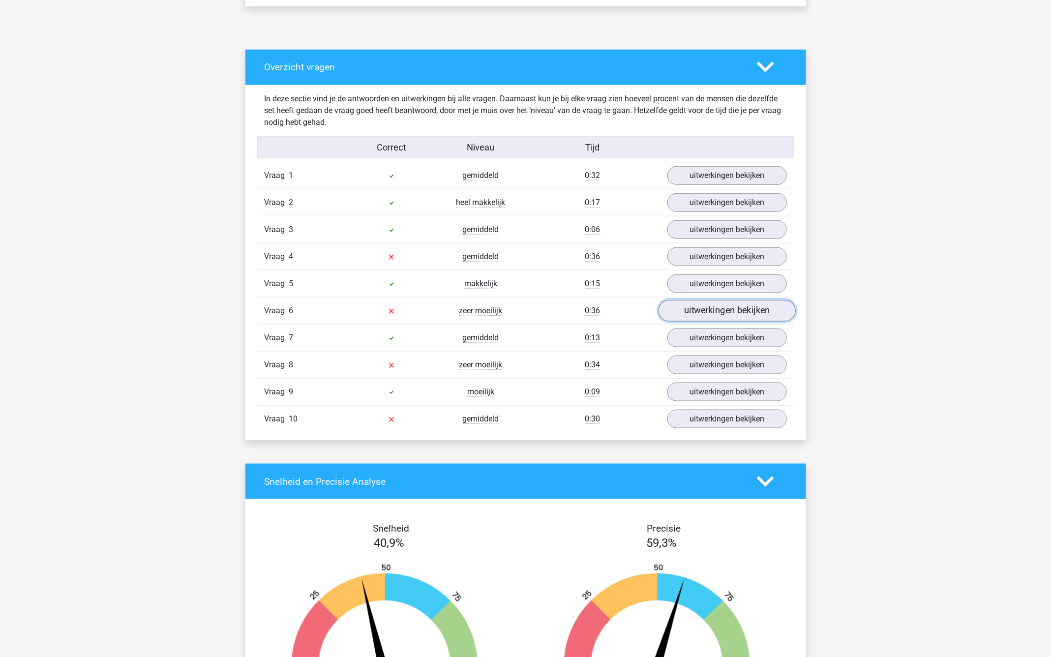
click at [682, 312] on link "uitwerkingen bekijken" at bounding box center [726, 311] width 137 height 22
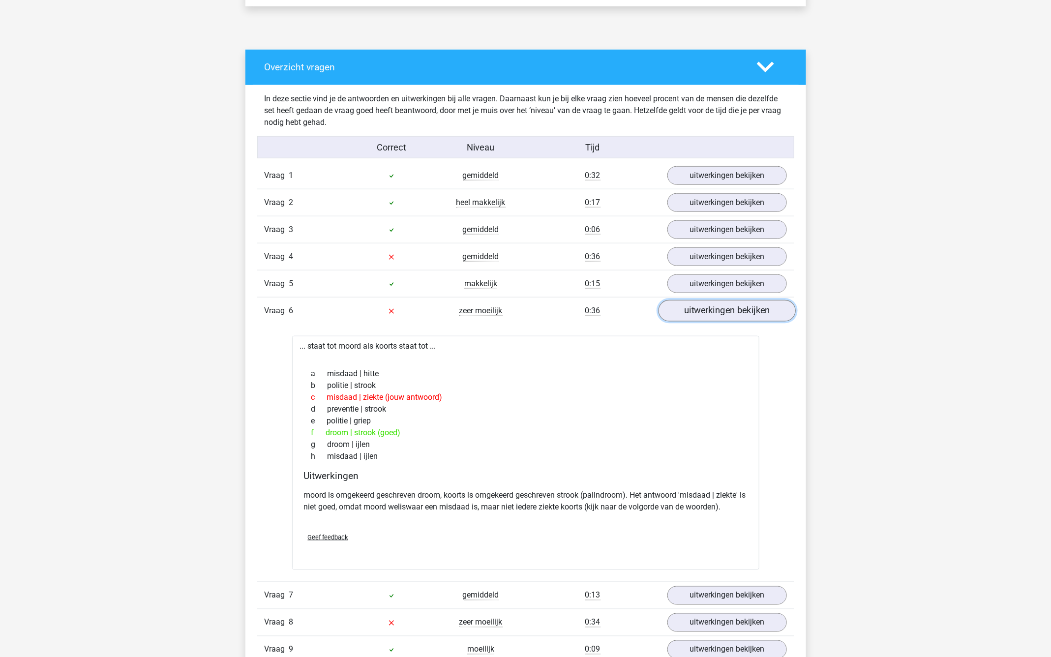
click at [711, 304] on link "uitwerkingen bekijken" at bounding box center [726, 311] width 137 height 22
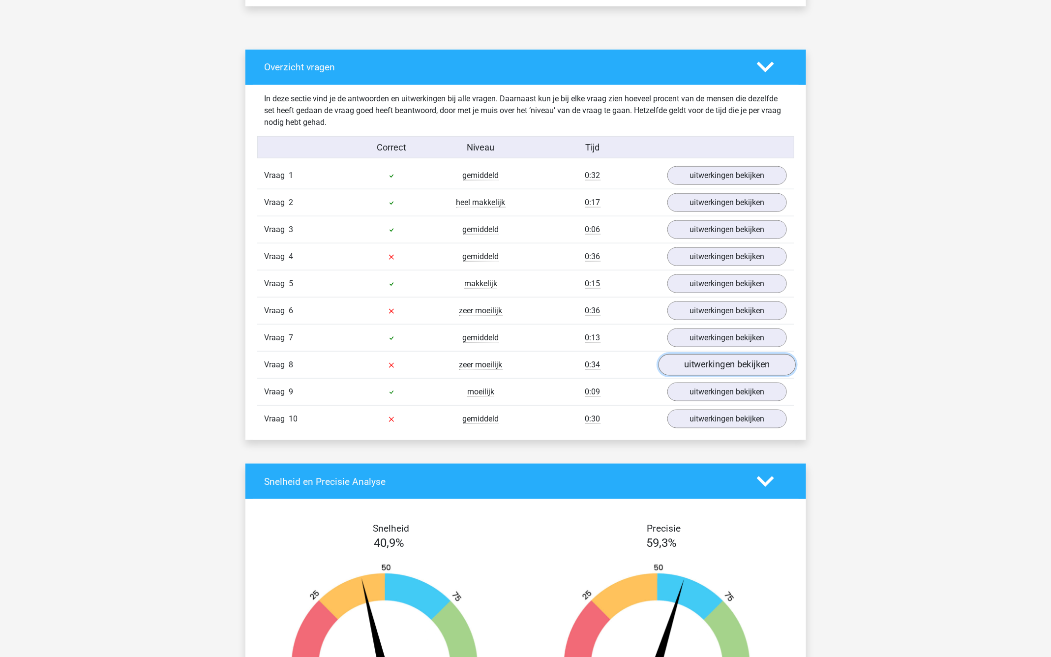
click at [702, 365] on link "uitwerkingen bekijken" at bounding box center [726, 365] width 137 height 22
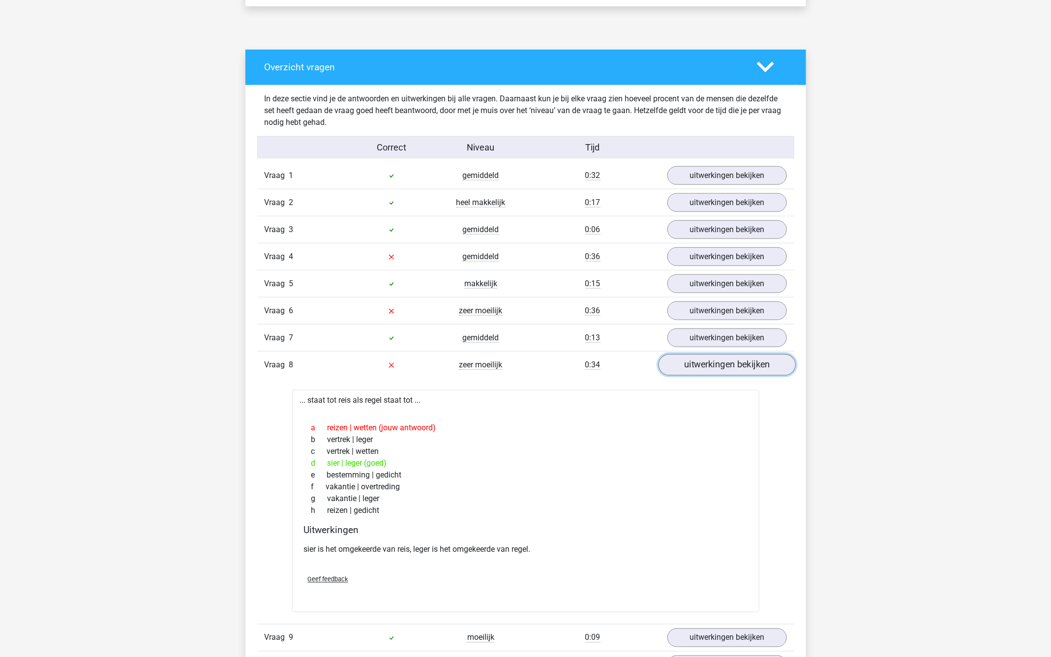
click at [729, 365] on link "uitwerkingen bekijken" at bounding box center [726, 365] width 137 height 22
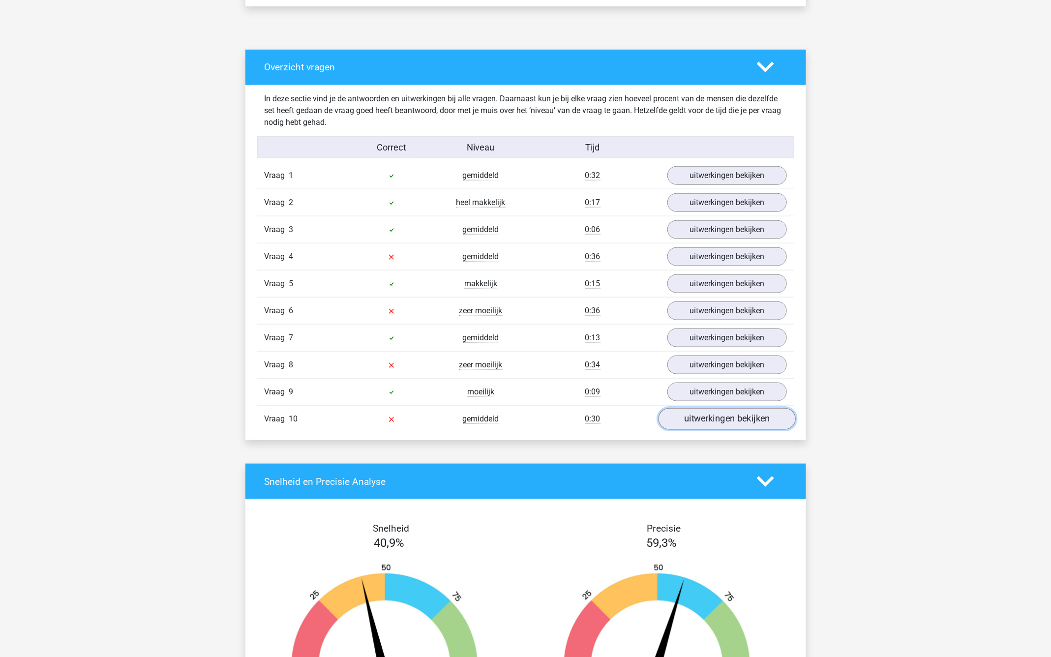
click at [699, 408] on link "uitwerkingen bekijken" at bounding box center [726, 419] width 137 height 22
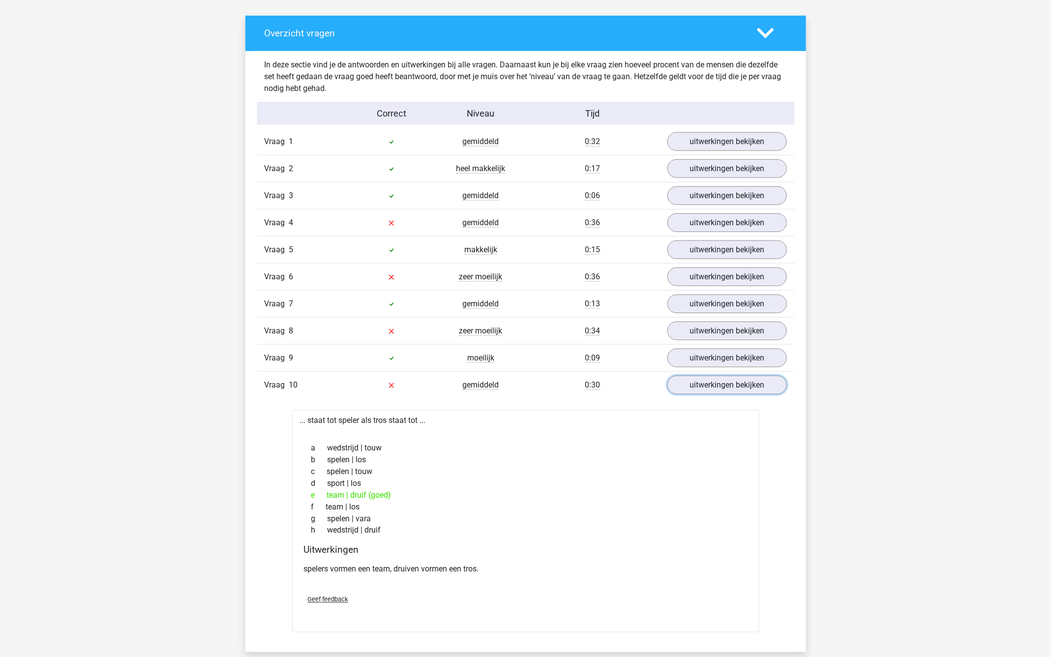
scroll to position [530, 0]
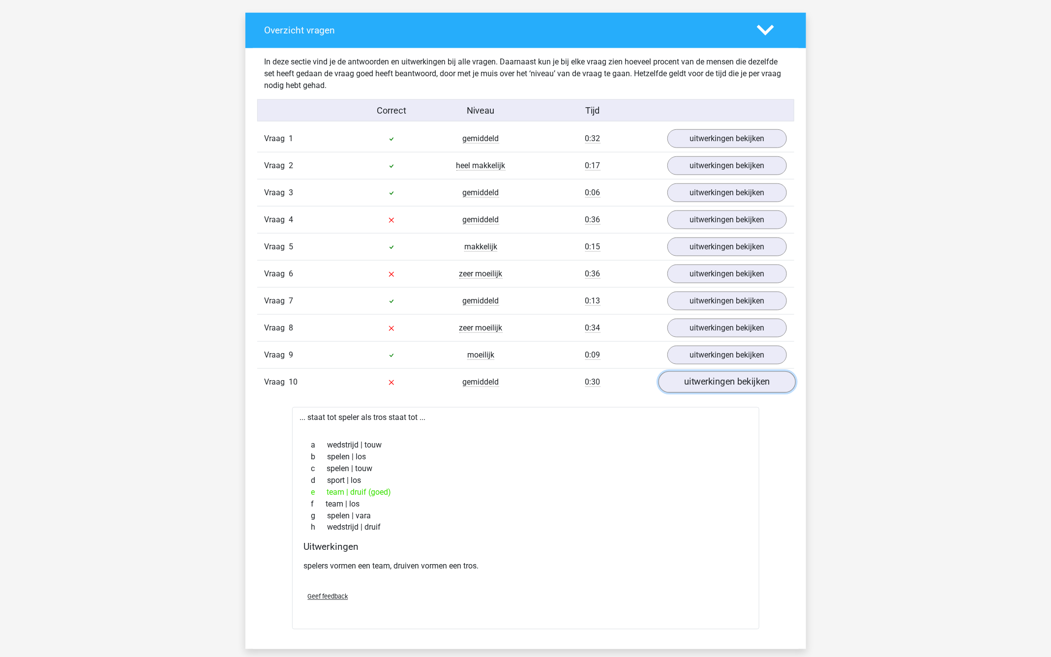
click at [731, 374] on link "uitwerkingen bekijken" at bounding box center [726, 382] width 137 height 22
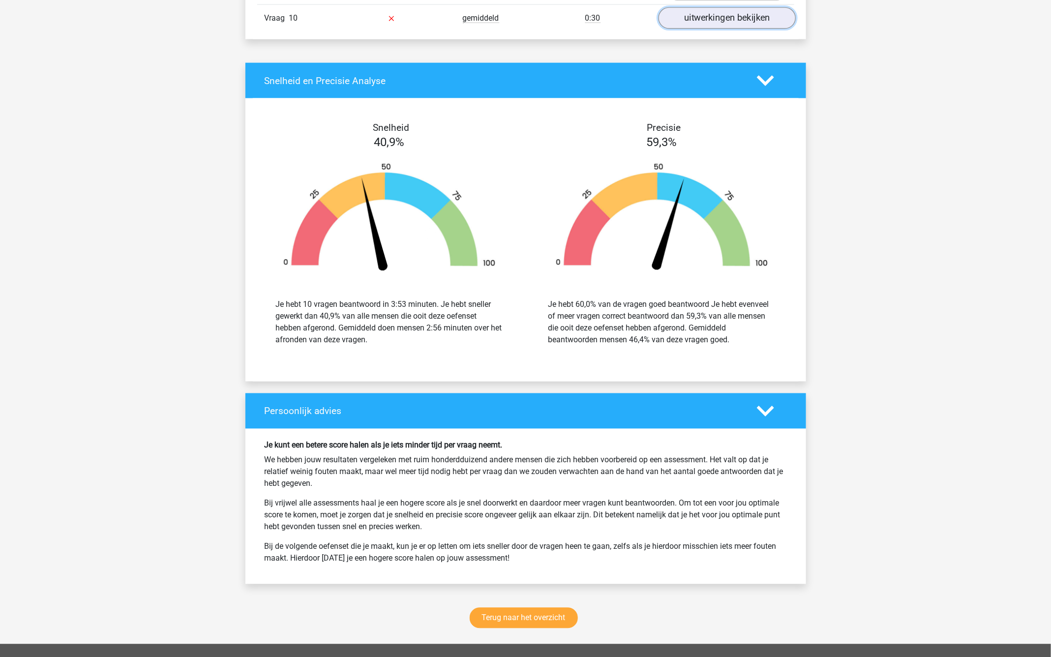
scroll to position [900, 0]
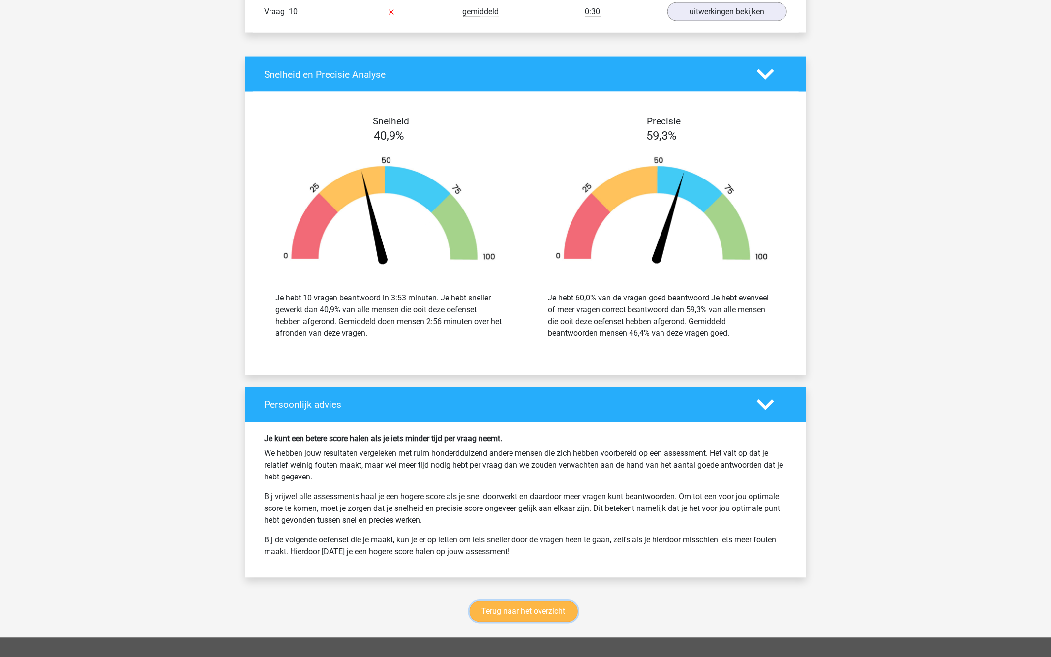
click at [507, 607] on link "Terug naar het overzicht" at bounding box center [524, 612] width 108 height 21
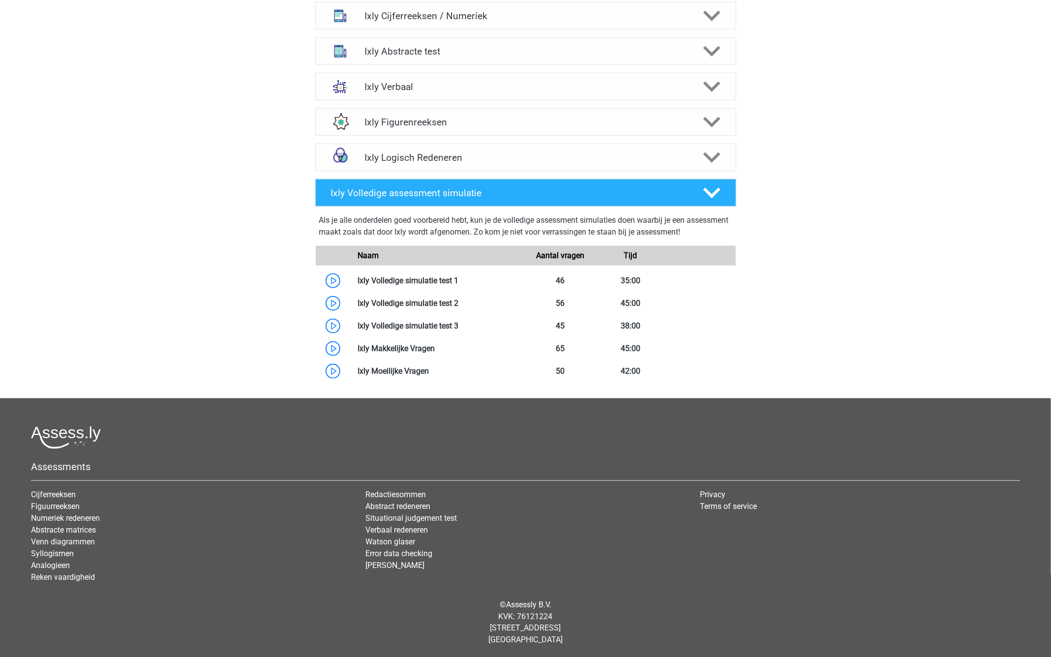
scroll to position [85, 0]
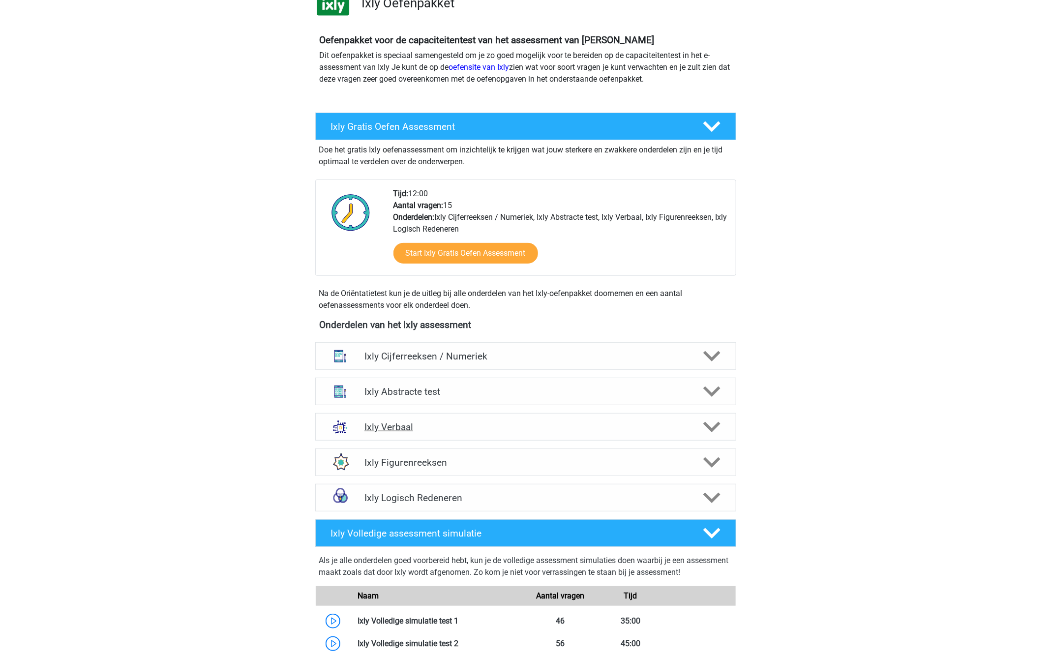
click at [456, 435] on div "Ixly Verbaal" at bounding box center [525, 427] width 421 height 28
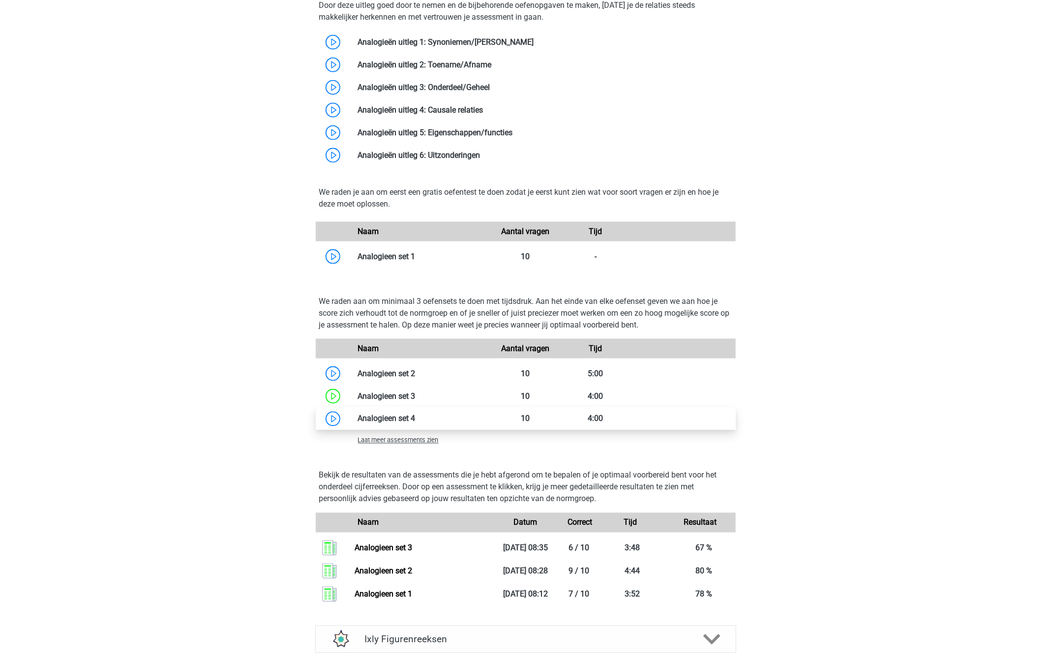
scroll to position [662, 0]
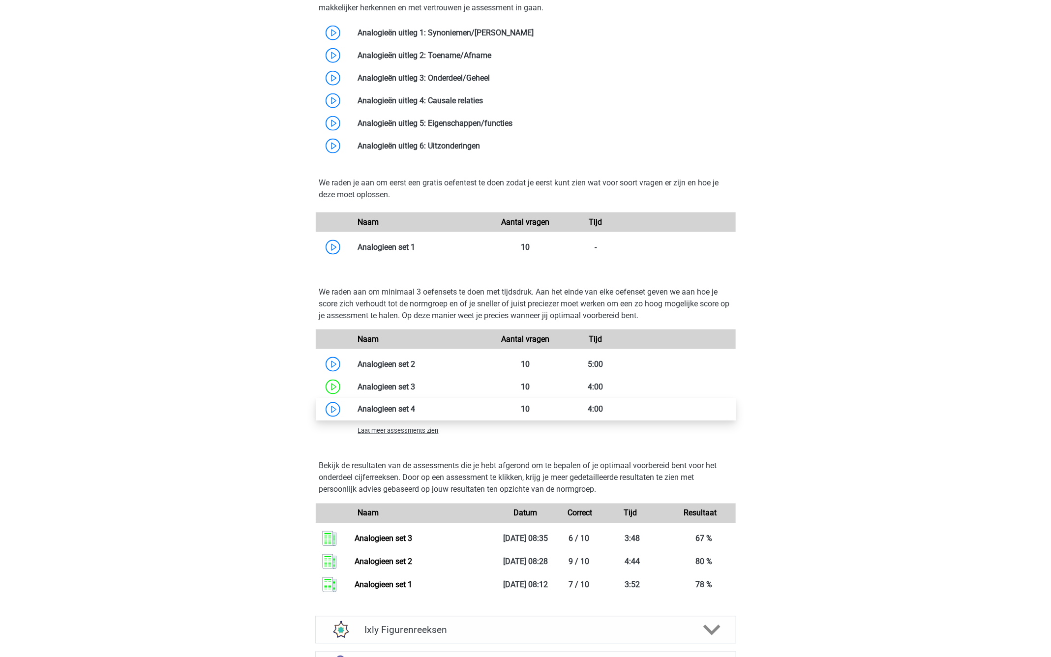
click at [416, 405] on link at bounding box center [416, 409] width 0 height 9
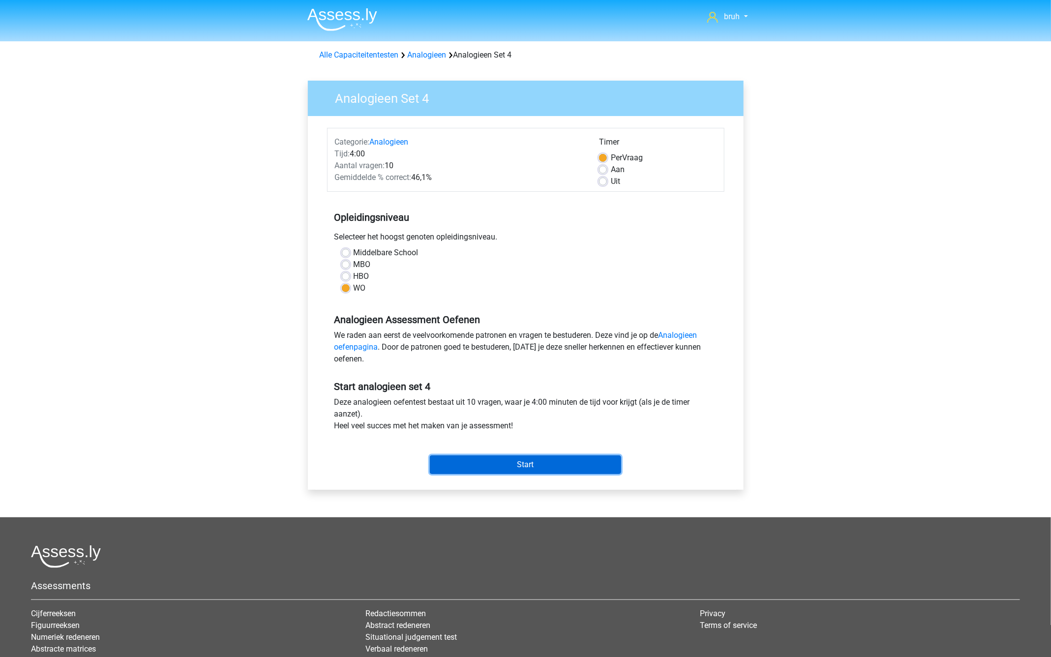
click at [507, 466] on input "Start" at bounding box center [525, 465] width 191 height 19
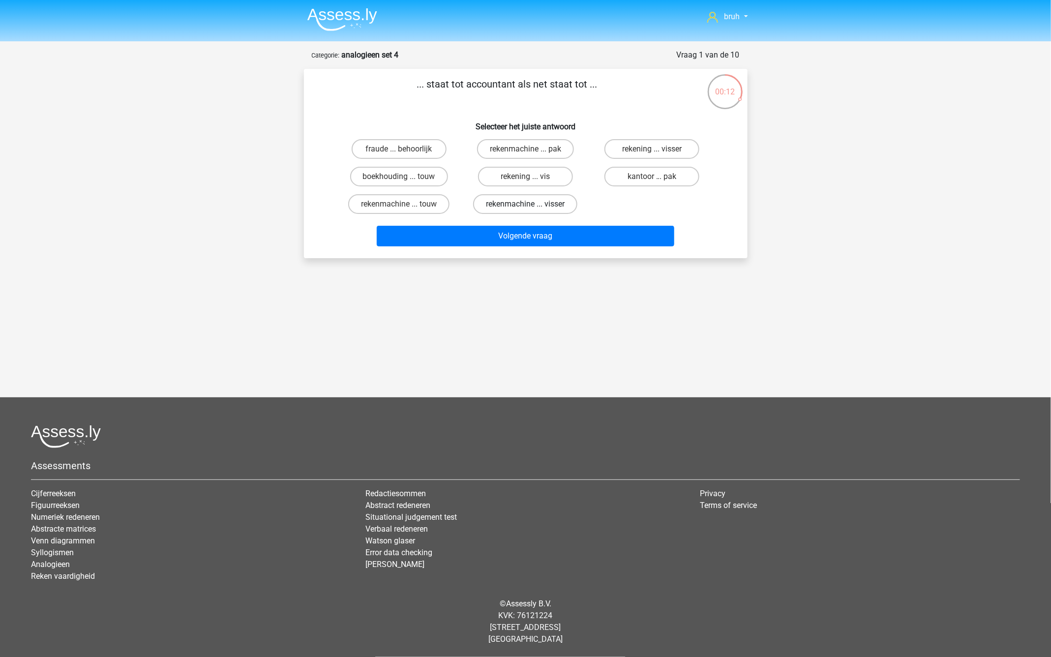
click at [552, 205] on label "rekenmachine ... visser" at bounding box center [525, 204] width 104 height 20
click at [532, 205] on input "rekenmachine ... visser" at bounding box center [528, 207] width 6 height 6
radio input "true"
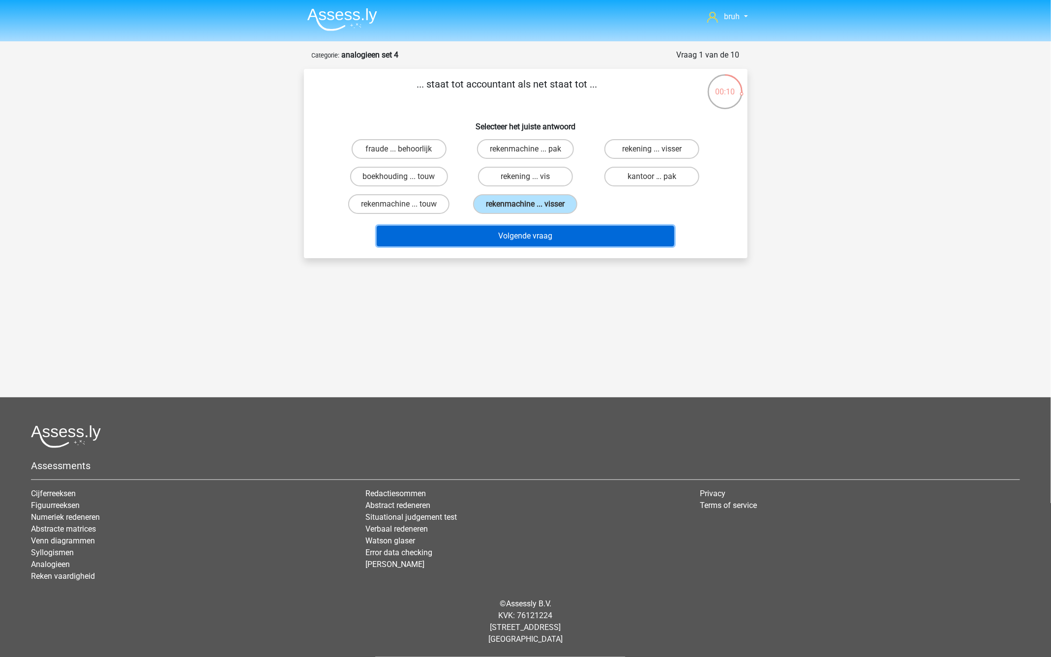
click at [544, 238] on button "Volgende vraag" at bounding box center [526, 236] width 298 height 21
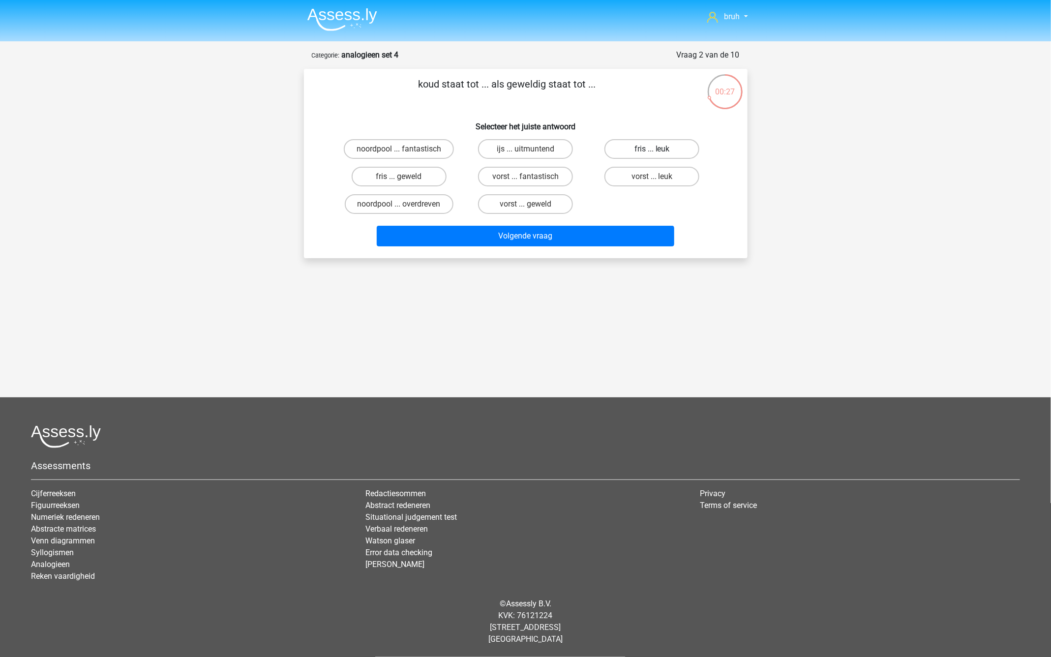
click at [664, 145] on label "fris ... leuk" at bounding box center [652, 149] width 95 height 20
click at [659, 149] on input "fris ... leuk" at bounding box center [655, 152] width 6 height 6
radio input "true"
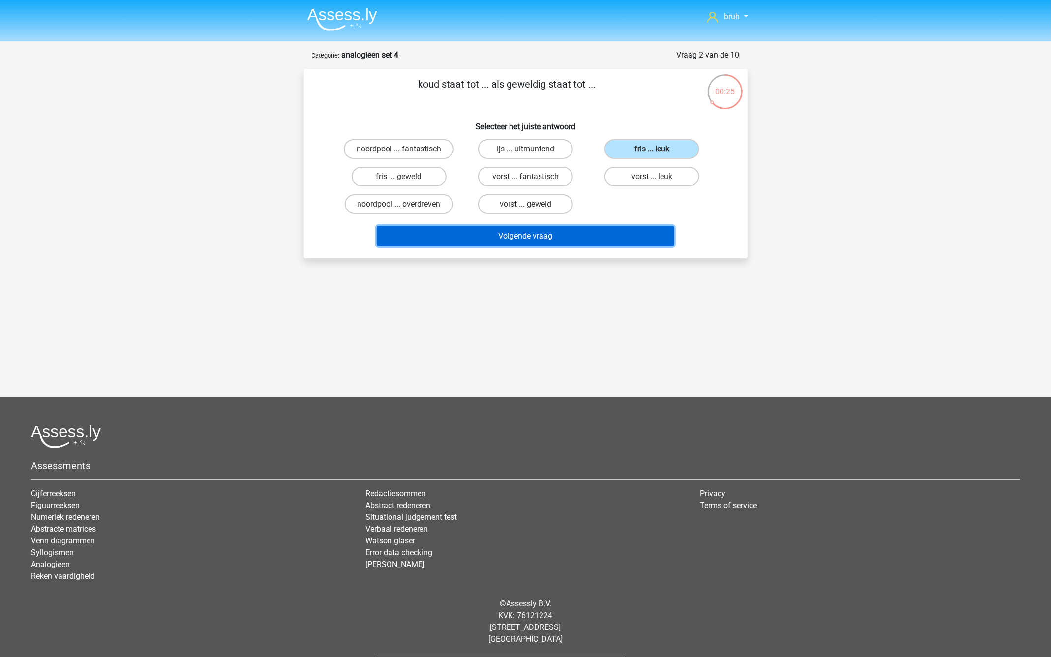
click at [566, 235] on button "Volgende vraag" at bounding box center [526, 236] width 298 height 21
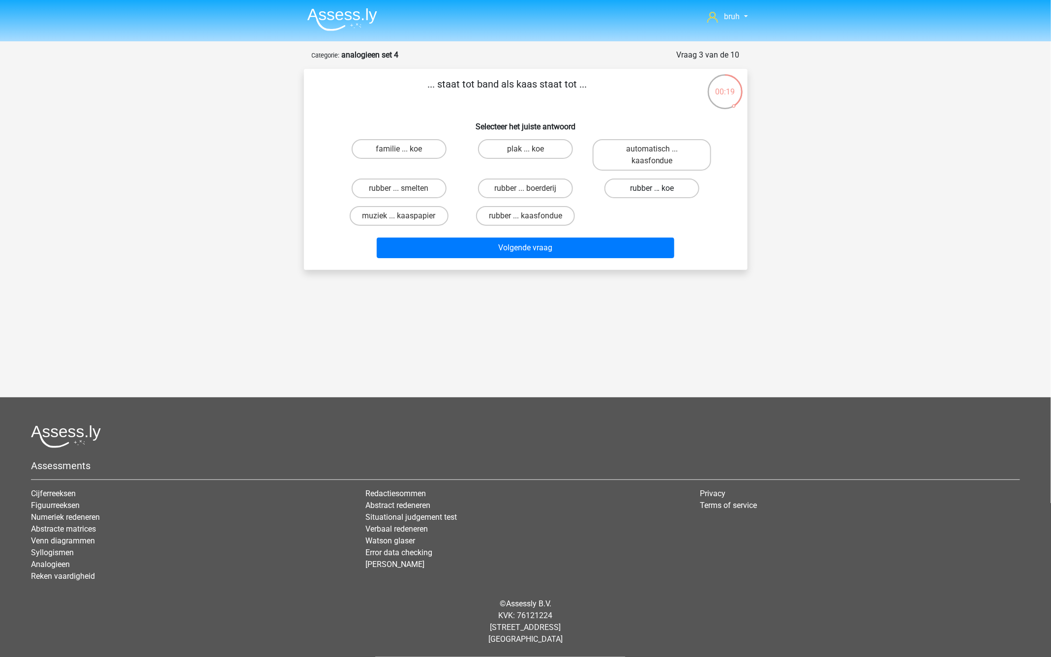
click at [627, 186] on label "rubber ... koe" at bounding box center [652, 189] width 95 height 20
click at [652, 188] on input "rubber ... koe" at bounding box center [655, 191] width 6 height 6
radio input "true"
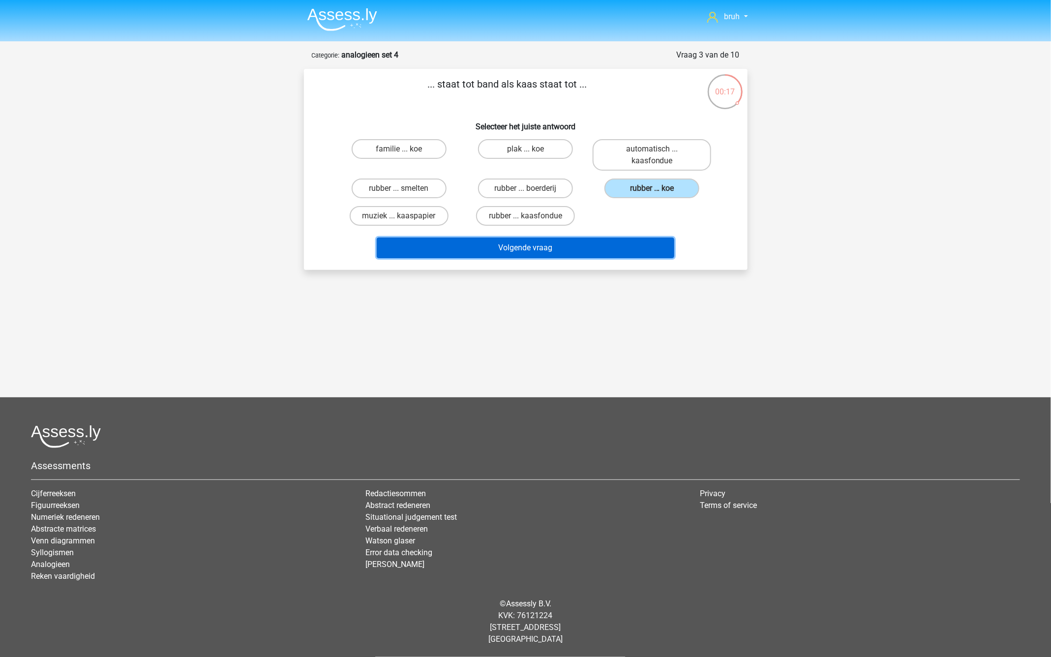
click at [510, 249] on button "Volgende vraag" at bounding box center [526, 248] width 298 height 21
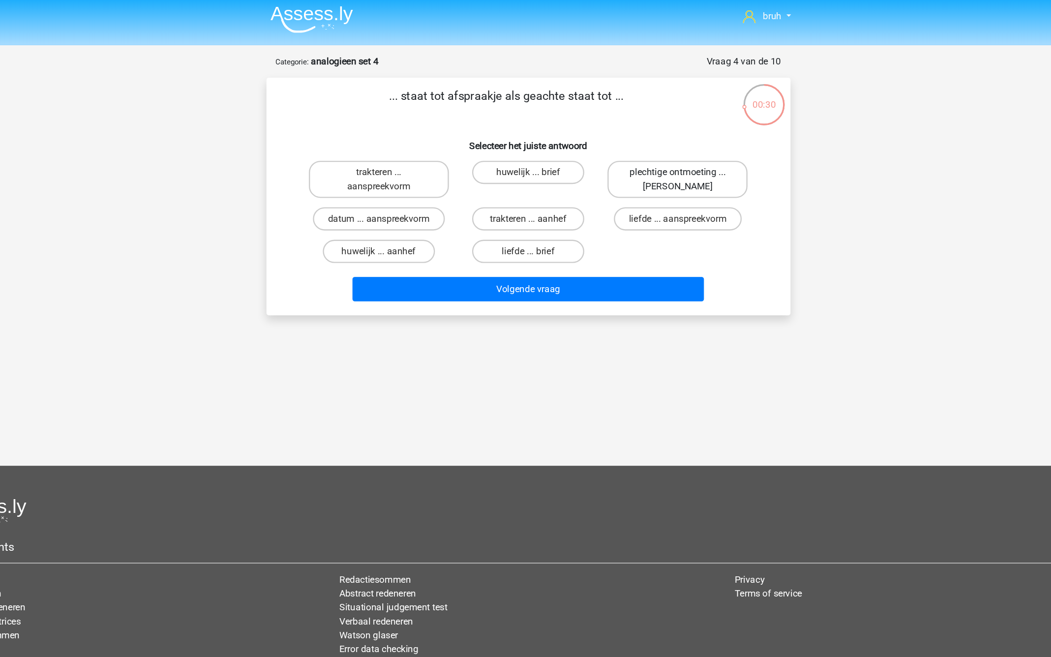
click at [623, 162] on label "plechtige ontmoeting ... hoi" at bounding box center [652, 154] width 119 height 31
click at [652, 155] on input "plechtige ontmoeting ... hoi" at bounding box center [655, 152] width 6 height 6
radio input "true"
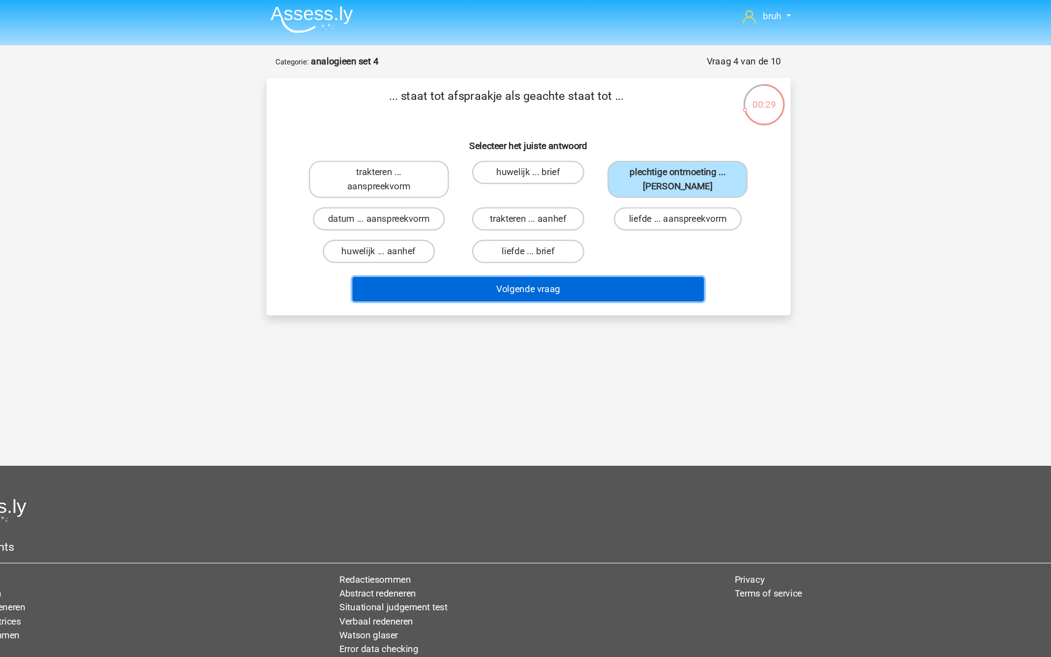
click at [548, 247] on button "Volgende vraag" at bounding box center [526, 248] width 298 height 21
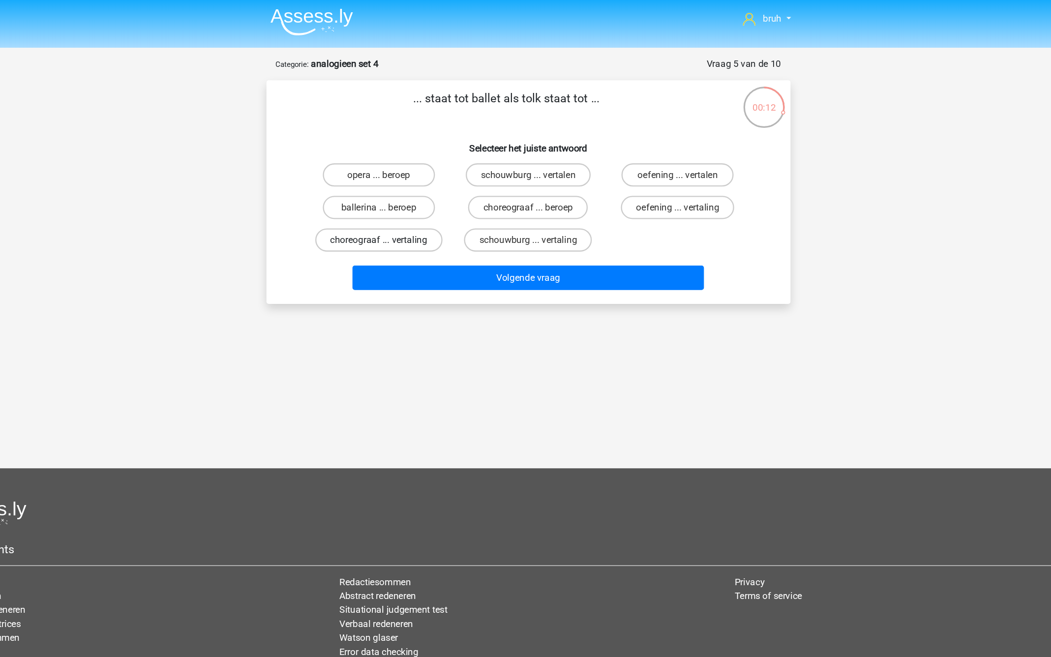
click at [435, 204] on label "choreograaf ... vertaling" at bounding box center [399, 204] width 108 height 20
click at [405, 204] on input "choreograaf ... vertaling" at bounding box center [402, 207] width 6 height 6
radio input "true"
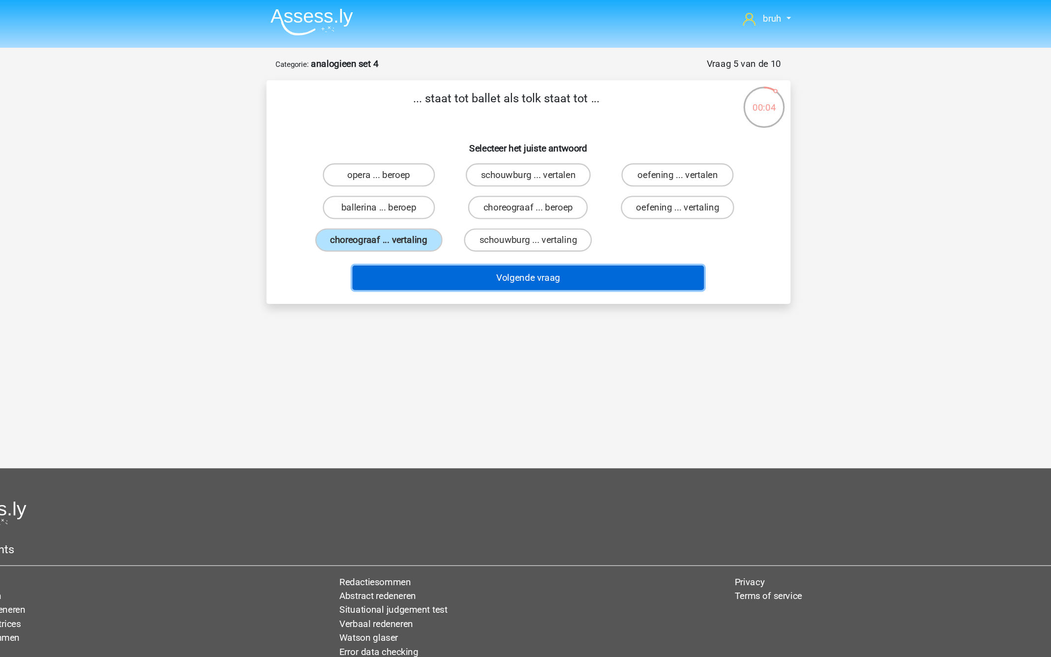
click at [496, 237] on button "Volgende vraag" at bounding box center [526, 236] width 298 height 21
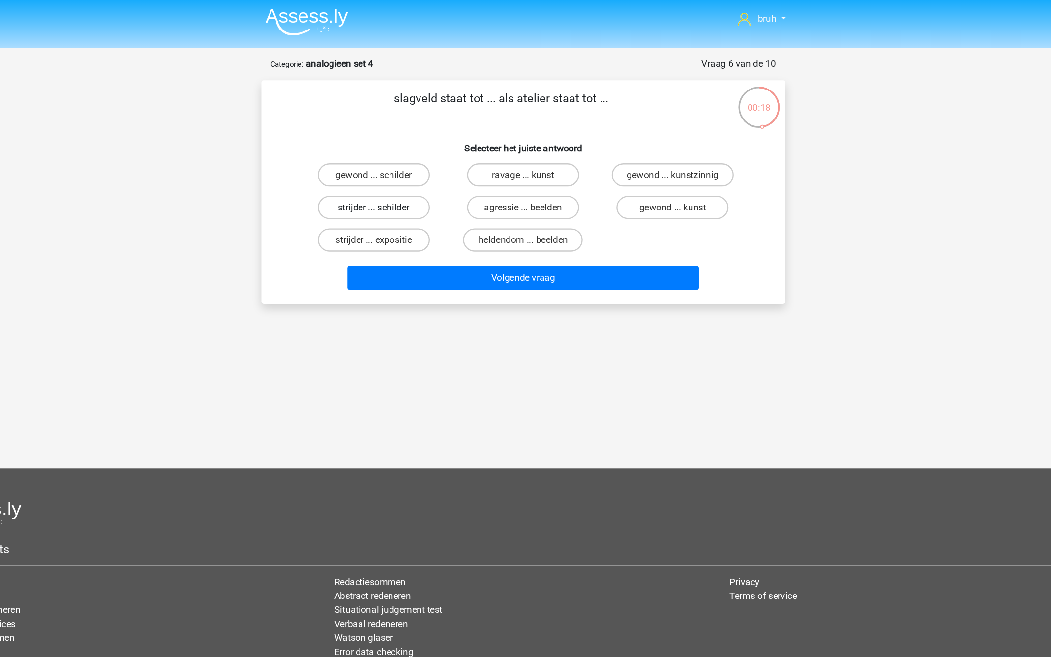
click at [427, 174] on label "strijder ... schilder" at bounding box center [399, 177] width 95 height 20
click at [405, 177] on input "strijder ... schilder" at bounding box center [402, 180] width 6 height 6
radio input "true"
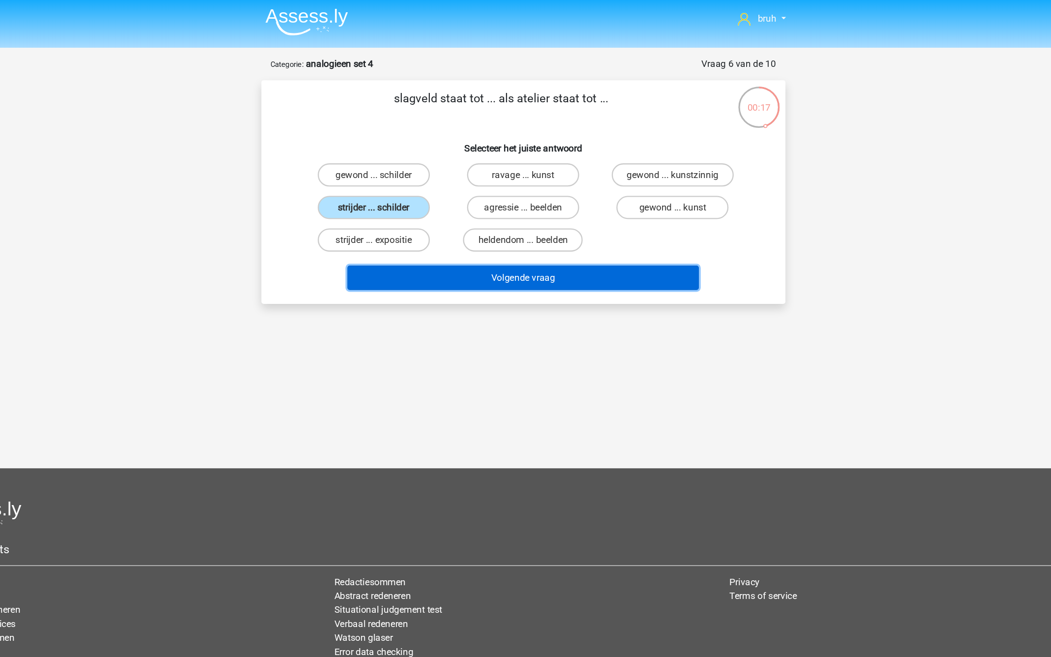
click at [498, 236] on button "Volgende vraag" at bounding box center [526, 236] width 298 height 21
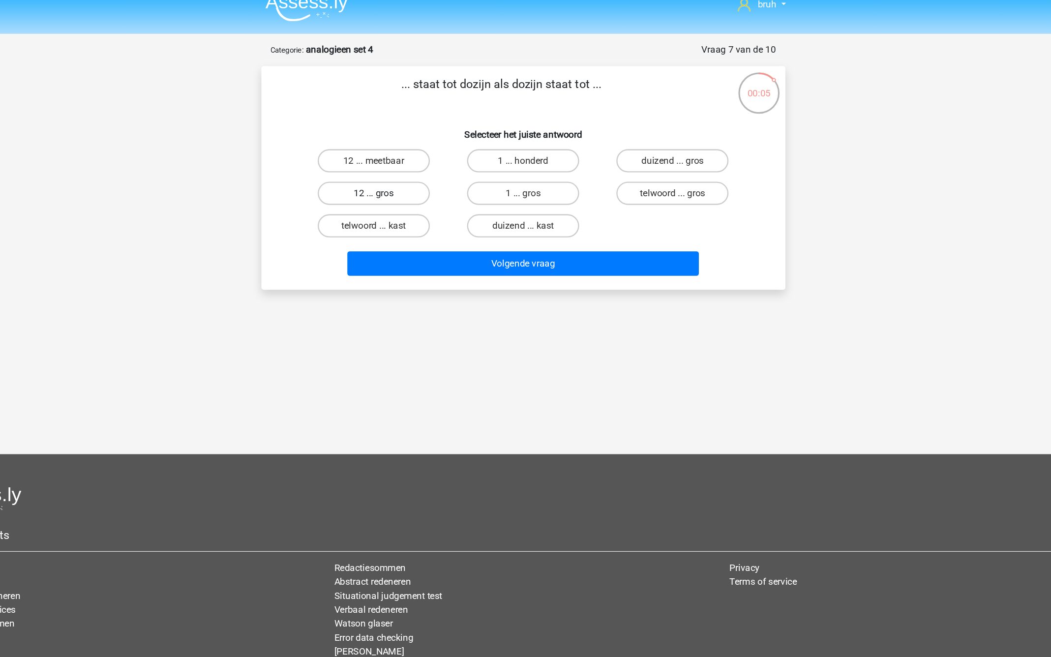
click at [420, 182] on label "12 ... gros" at bounding box center [399, 177] width 95 height 20
click at [405, 182] on input "12 ... gros" at bounding box center [402, 180] width 6 height 6
radio input "true"
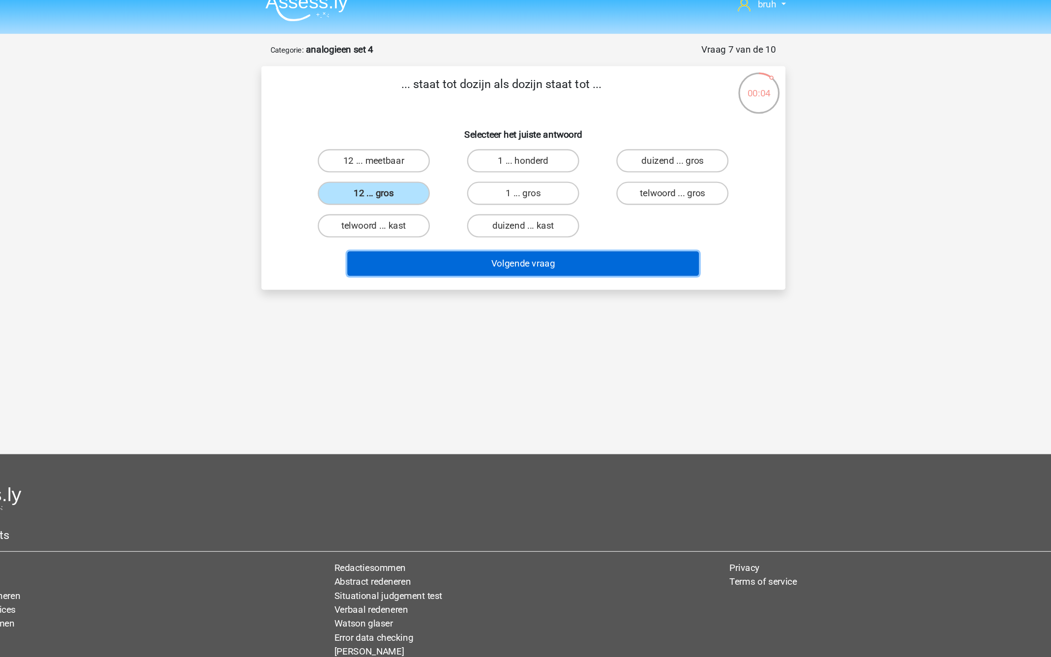
click at [476, 240] on button "Volgende vraag" at bounding box center [526, 236] width 298 height 21
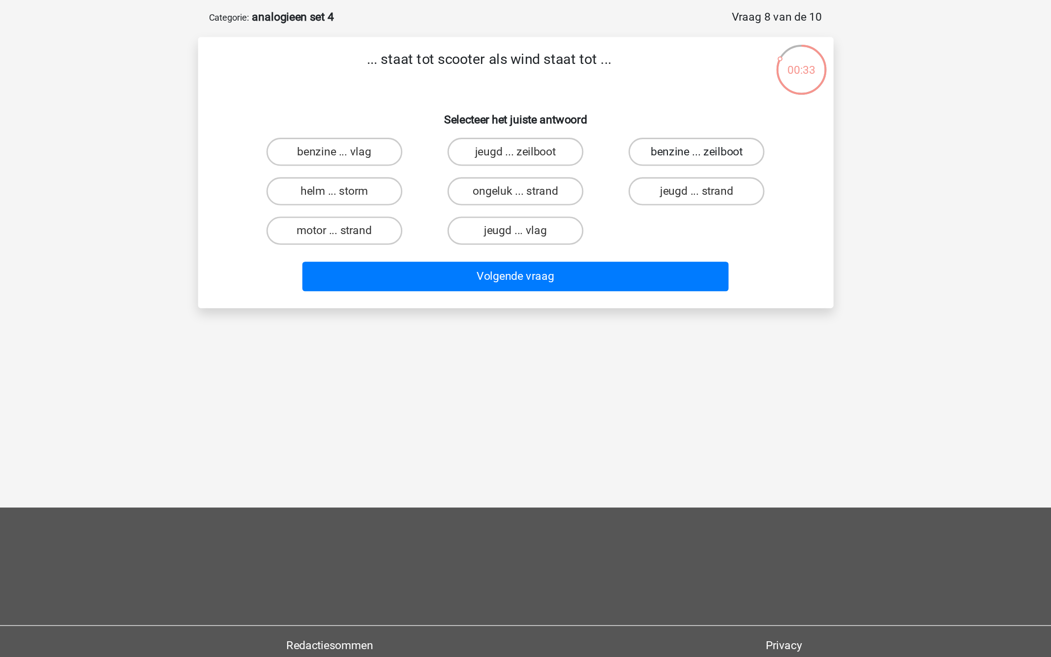
click at [626, 149] on label "benzine ... zeilboot" at bounding box center [652, 149] width 95 height 20
click at [652, 149] on input "benzine ... zeilboot" at bounding box center [655, 152] width 6 height 6
radio input "true"
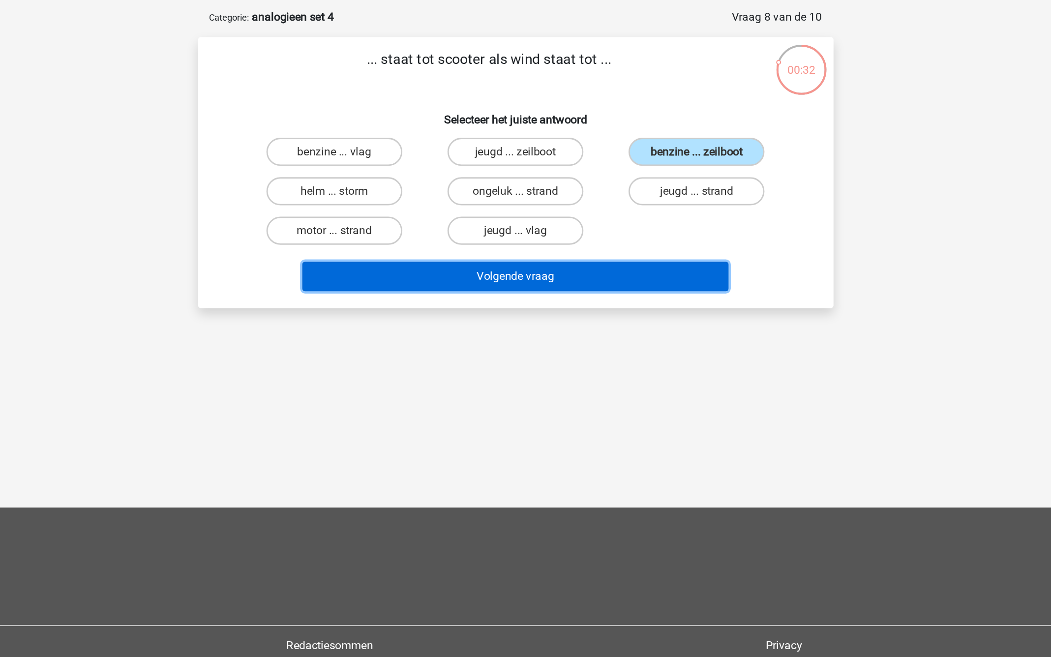
click at [528, 240] on button "Volgende vraag" at bounding box center [526, 236] width 298 height 21
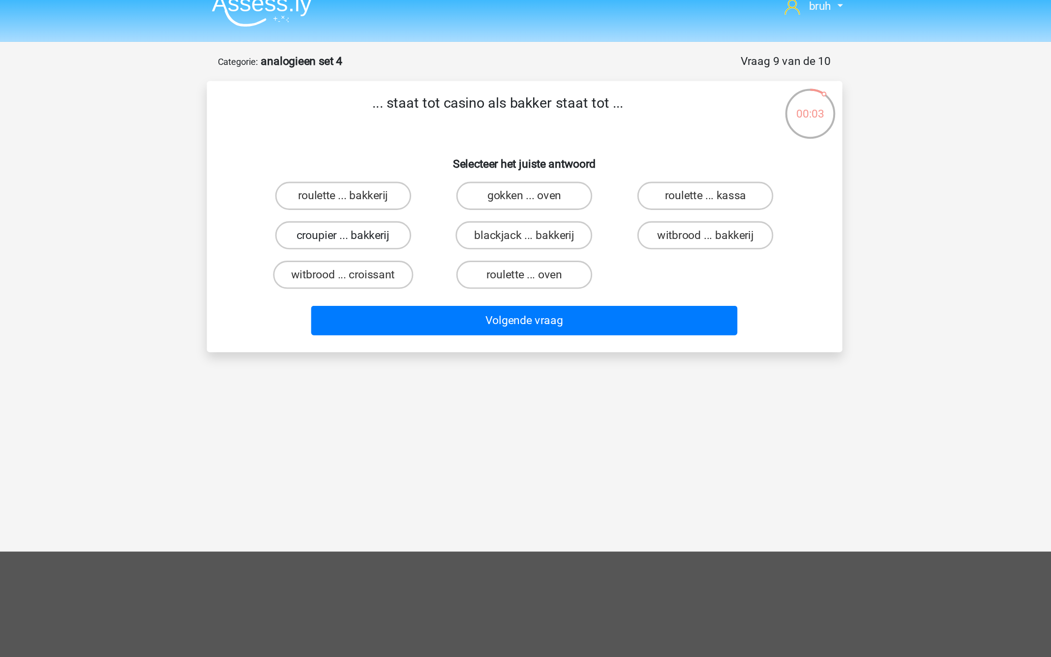
click at [413, 175] on label "croupier ... bakkerij" at bounding box center [399, 177] width 95 height 20
click at [405, 177] on input "croupier ... bakkerij" at bounding box center [402, 180] width 6 height 6
radio input "true"
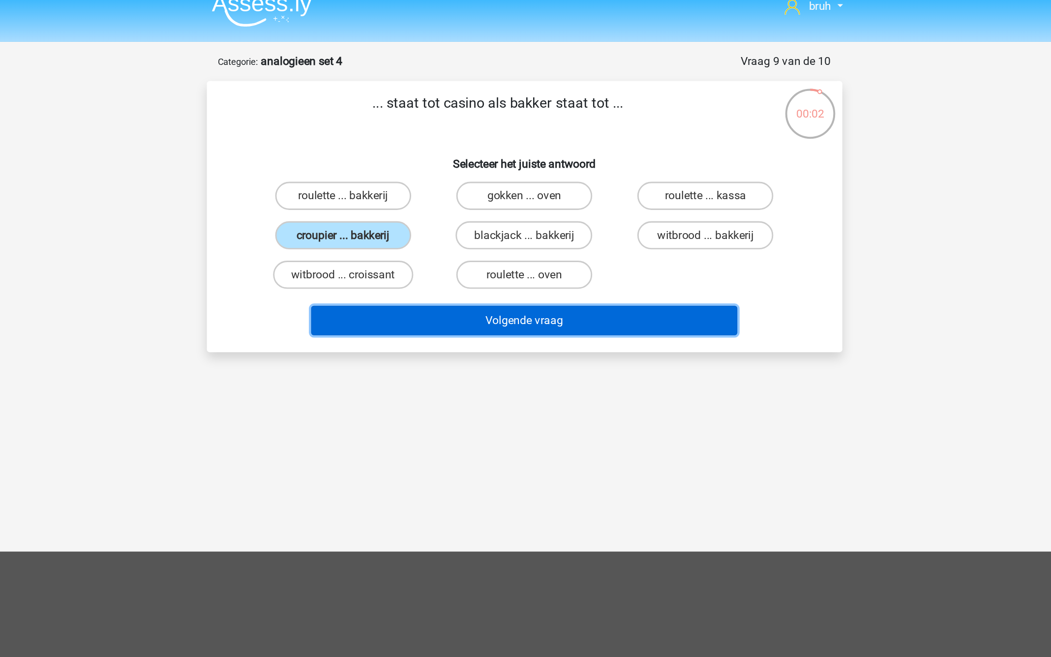
click at [492, 237] on button "Volgende vraag" at bounding box center [526, 236] width 298 height 21
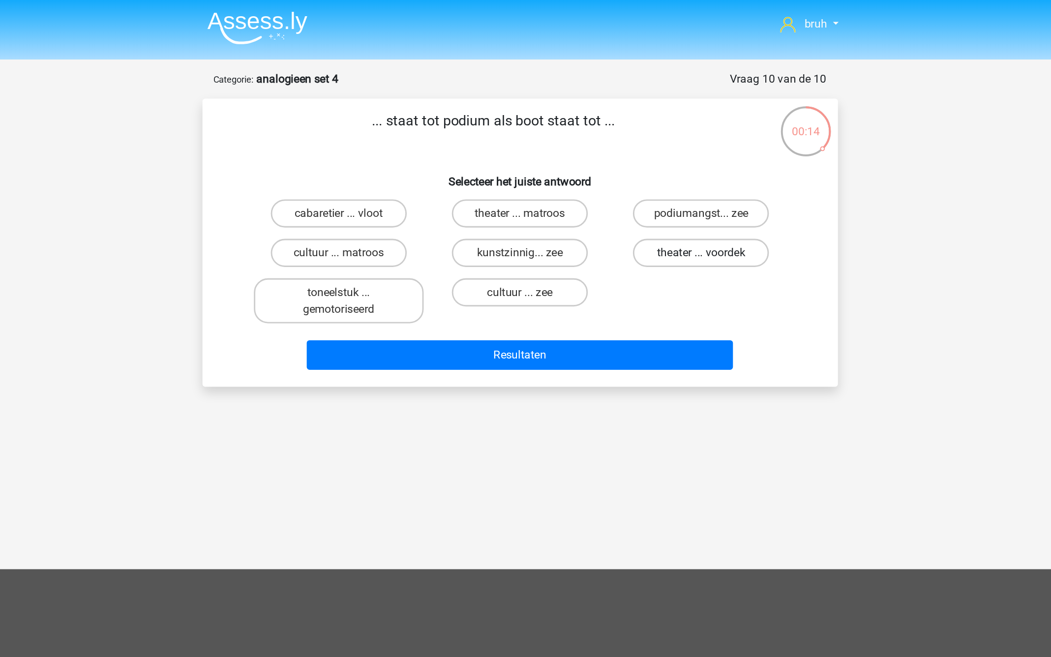
click at [623, 178] on label "theater ... voordek" at bounding box center [652, 177] width 95 height 20
click at [652, 178] on input "theater ... voordek" at bounding box center [655, 180] width 6 height 6
radio input "true"
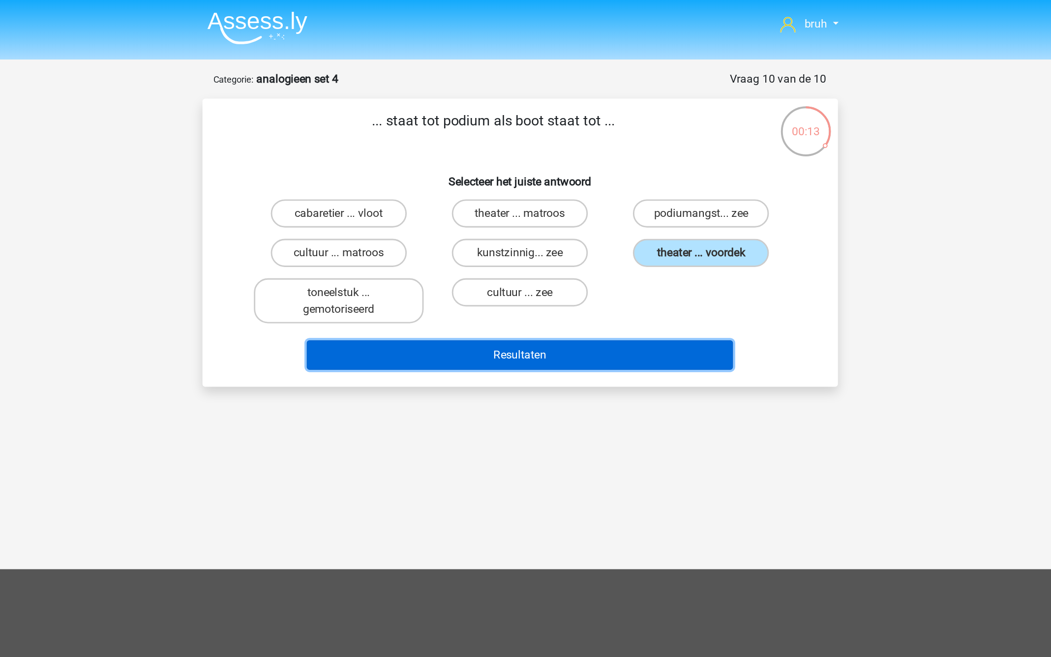
click at [564, 246] on button "Resultaten" at bounding box center [526, 248] width 298 height 21
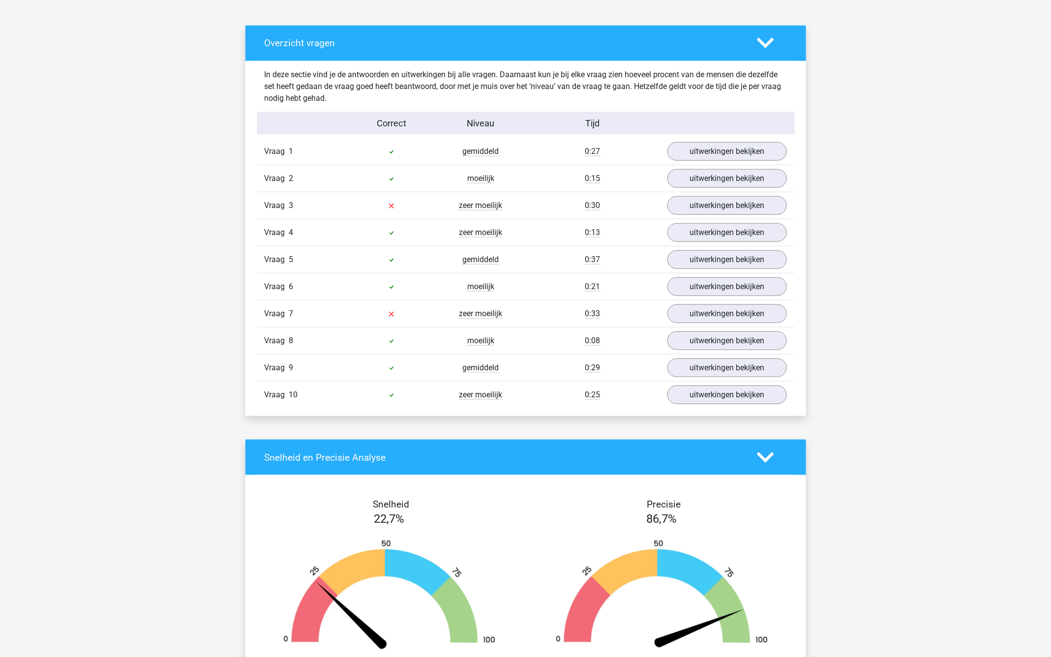
scroll to position [516, 0]
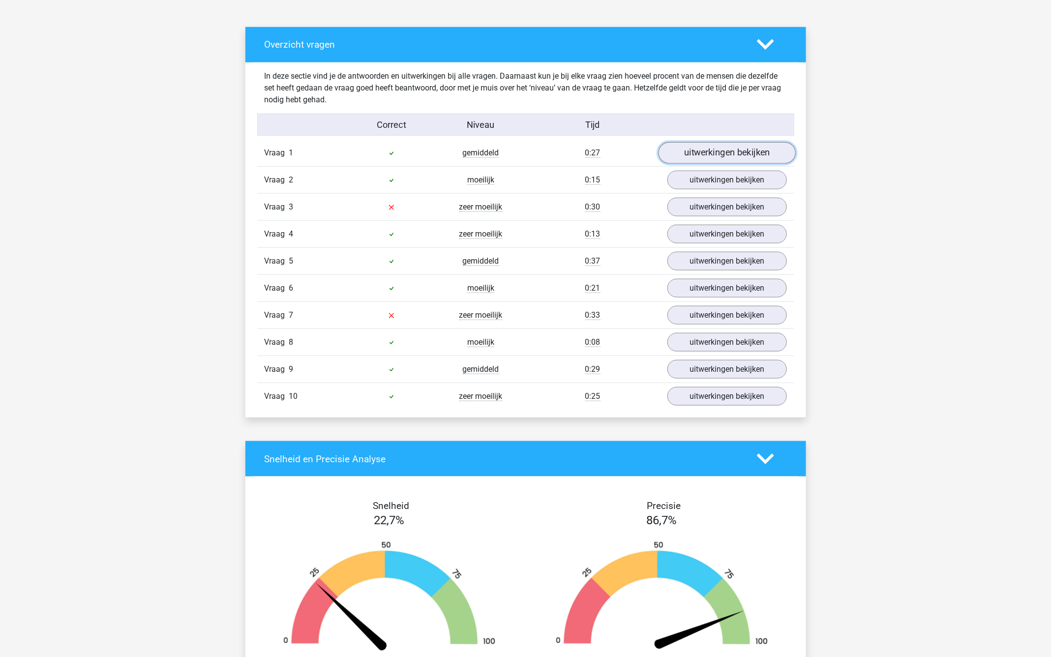
click at [680, 150] on link "uitwerkingen bekijken" at bounding box center [726, 153] width 137 height 22
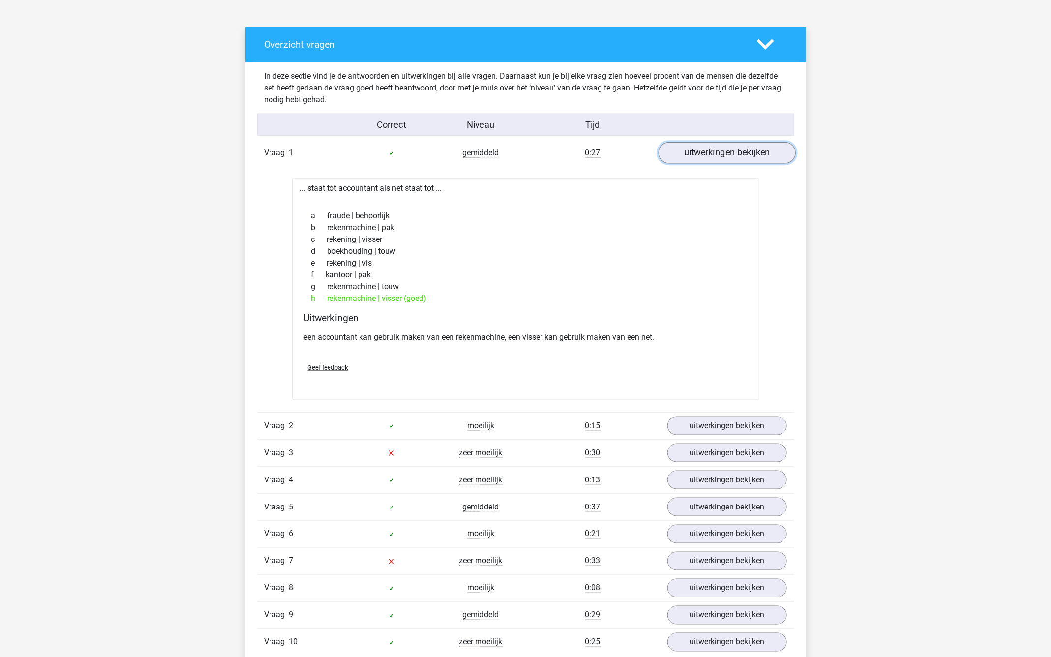
click at [680, 150] on link "uitwerkingen bekijken" at bounding box center [726, 153] width 137 height 22
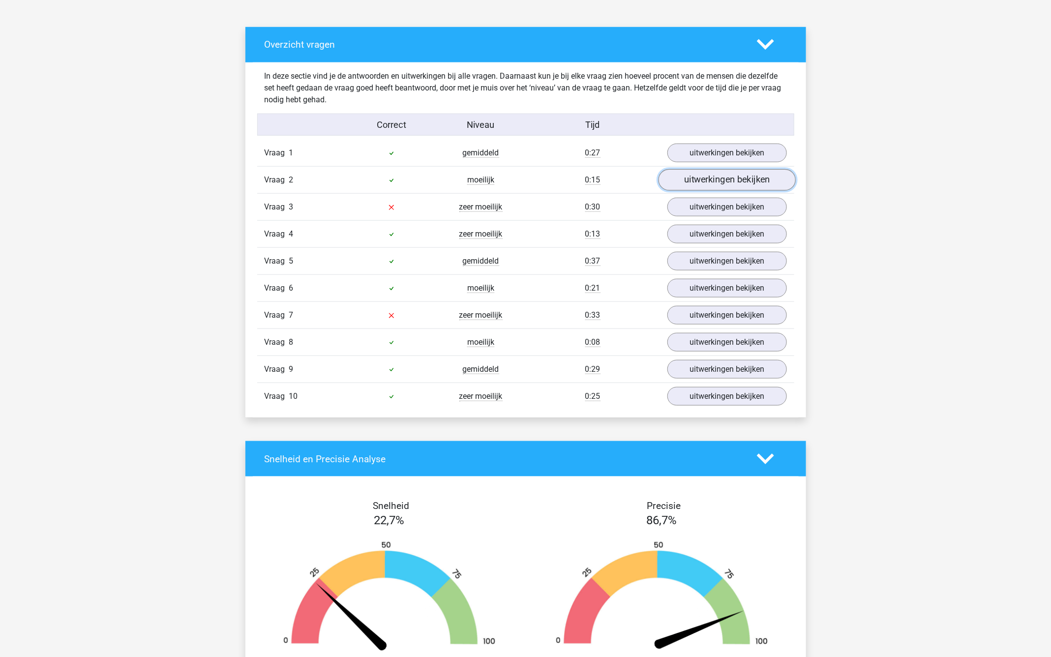
click at [683, 176] on link "uitwerkingen bekijken" at bounding box center [726, 180] width 137 height 22
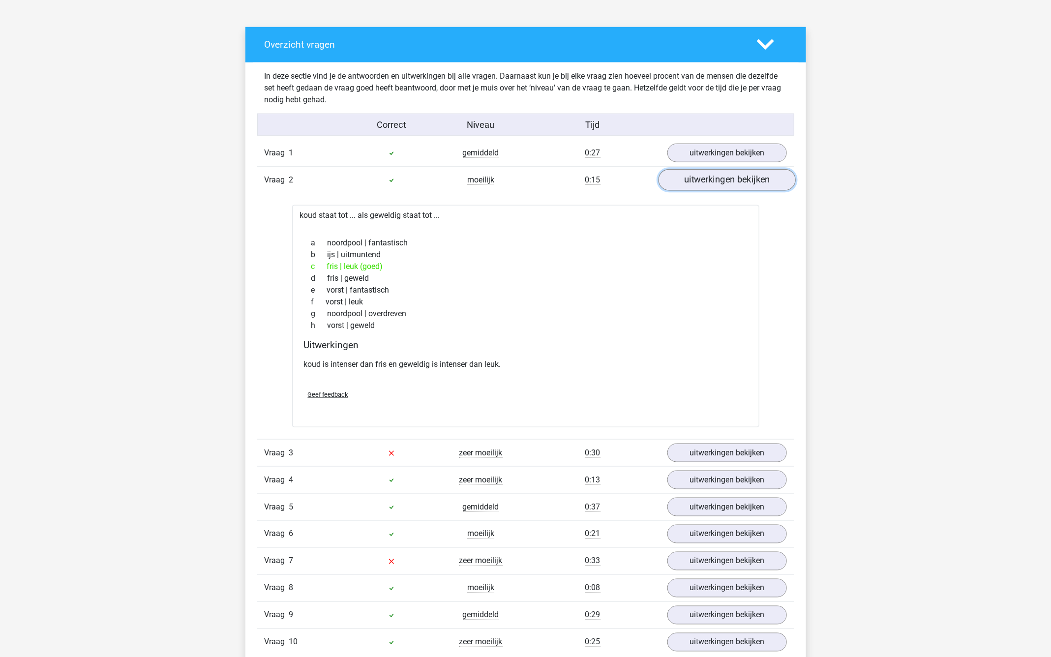
click at [683, 176] on link "uitwerkingen bekijken" at bounding box center [726, 180] width 137 height 22
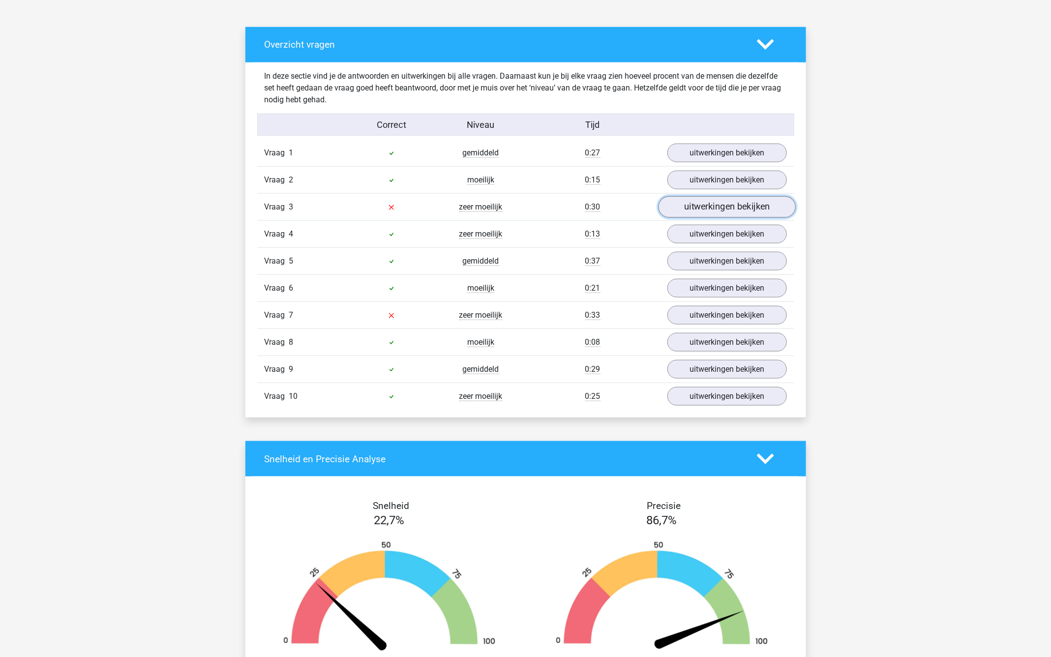
click at [686, 199] on link "uitwerkingen bekijken" at bounding box center [726, 207] width 137 height 22
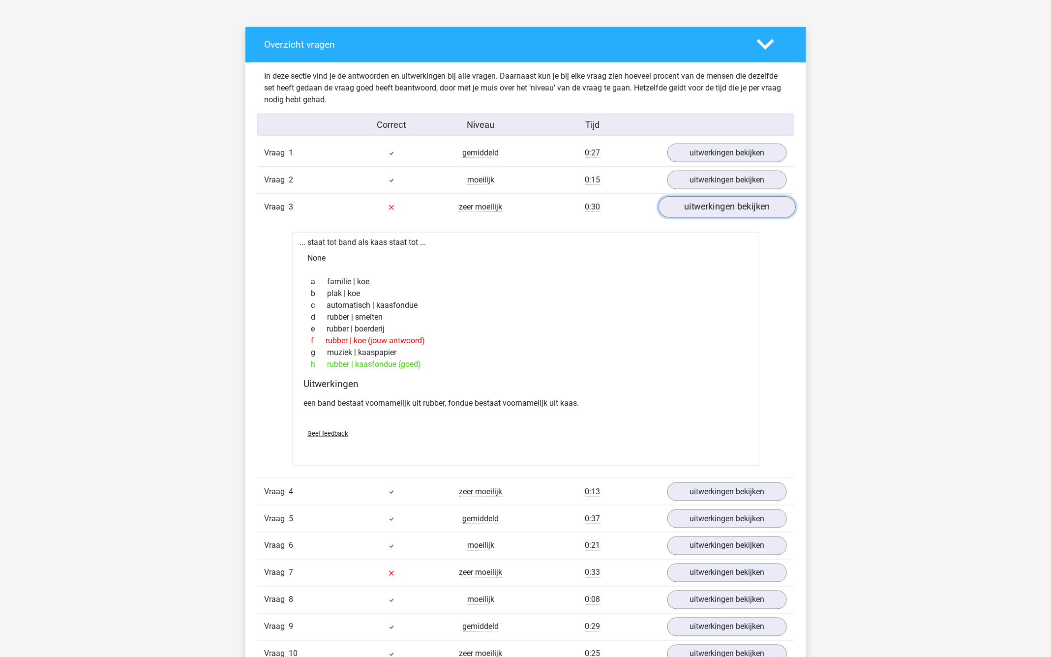
click at [686, 200] on link "uitwerkingen bekijken" at bounding box center [726, 207] width 137 height 22
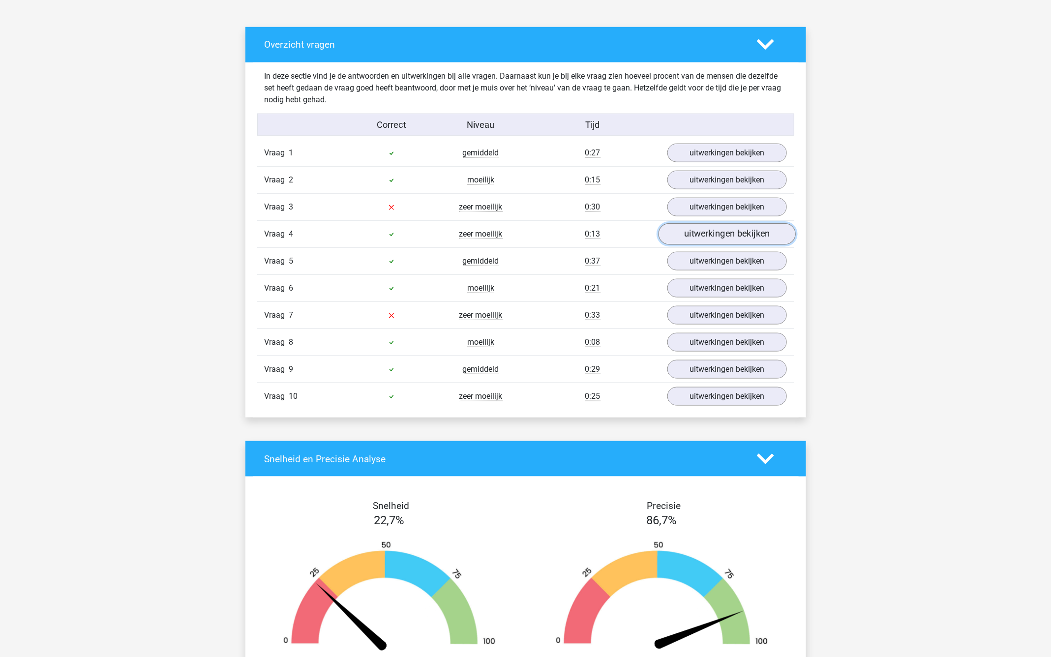
click at [697, 225] on link "uitwerkingen bekijken" at bounding box center [726, 234] width 137 height 22
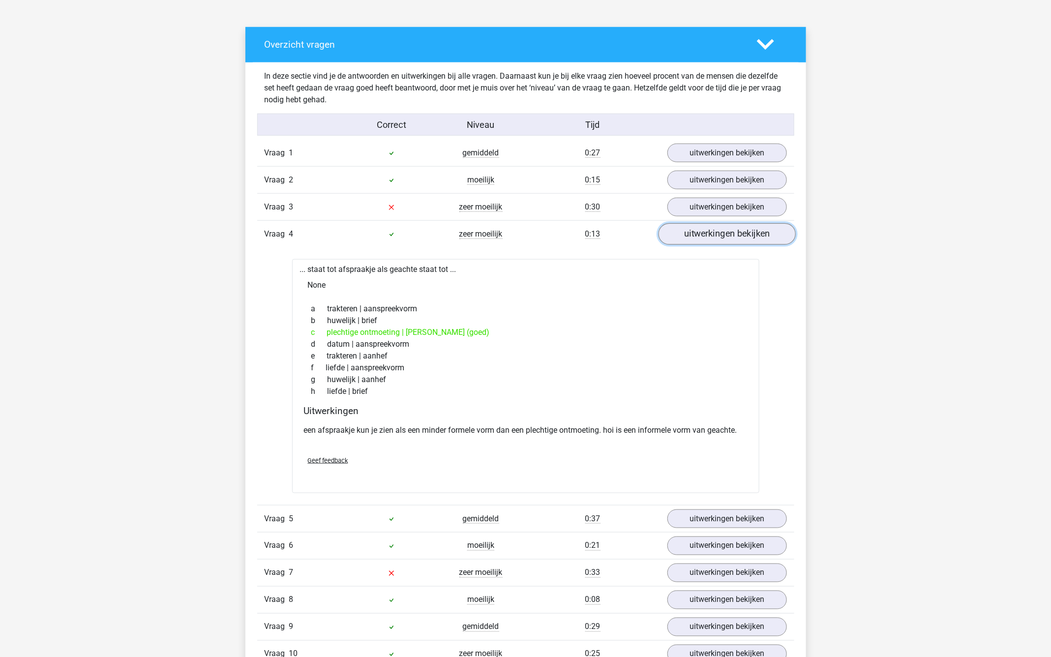
click at [697, 225] on link "uitwerkingen bekijken" at bounding box center [726, 234] width 137 height 22
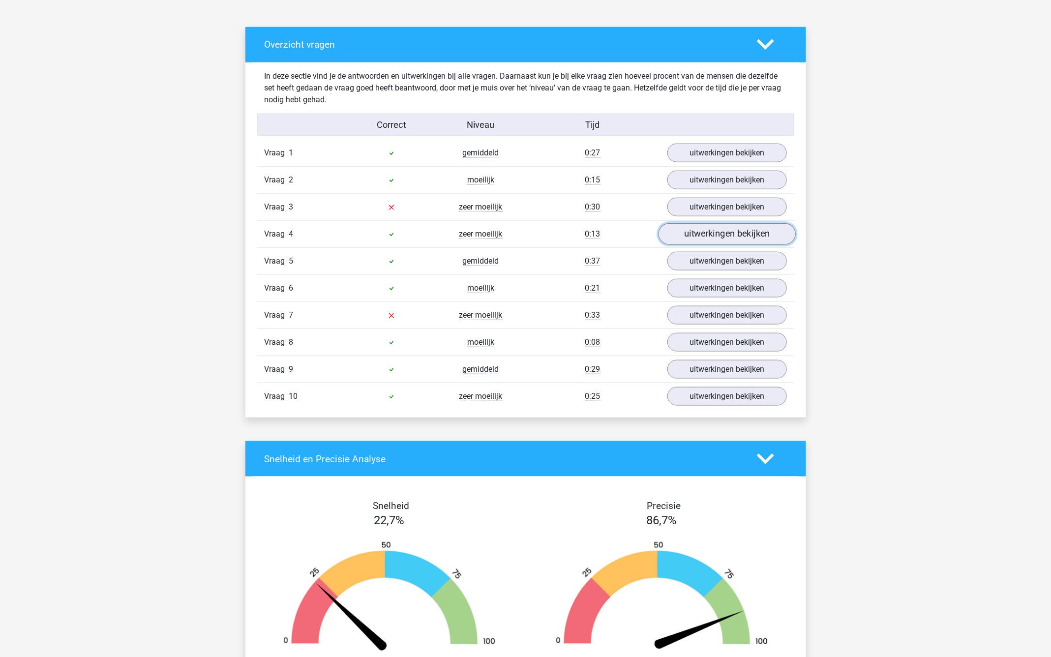
click at [697, 236] on link "uitwerkingen bekijken" at bounding box center [726, 234] width 137 height 22
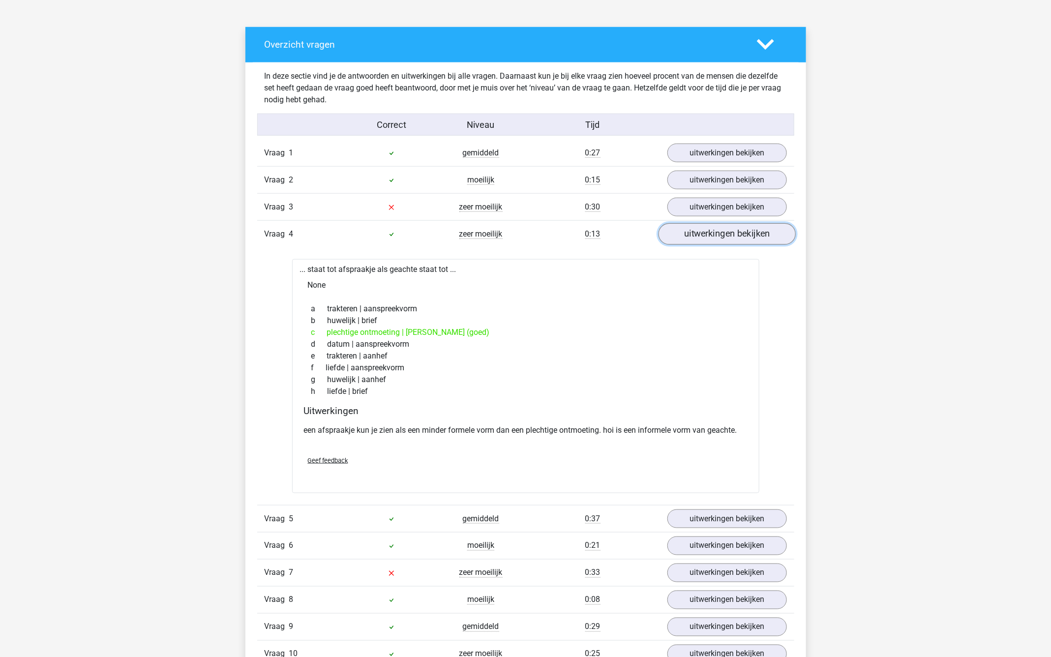
click at [696, 237] on link "uitwerkingen bekijken" at bounding box center [726, 234] width 137 height 22
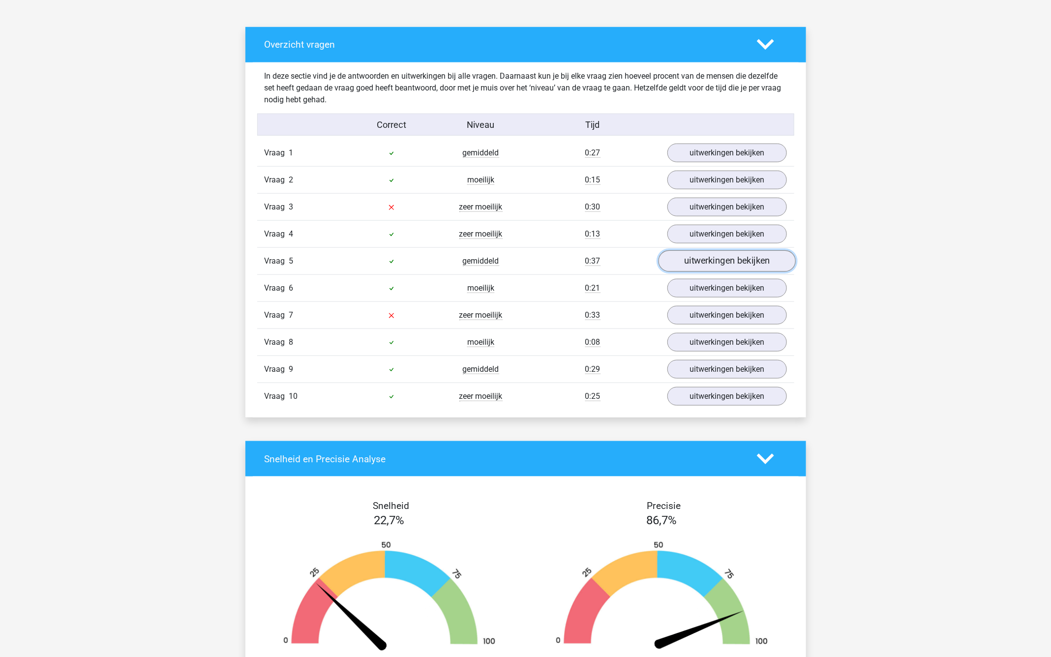
click at [691, 250] on link "uitwerkingen bekijken" at bounding box center [726, 261] width 137 height 22
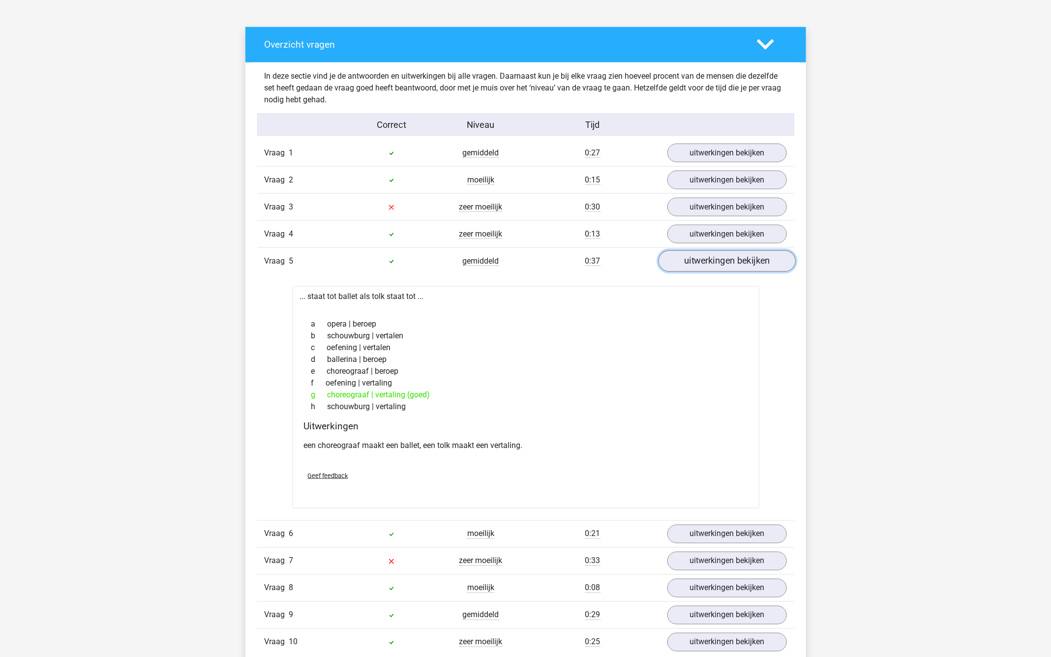
click at [691, 250] on link "uitwerkingen bekijken" at bounding box center [726, 261] width 137 height 22
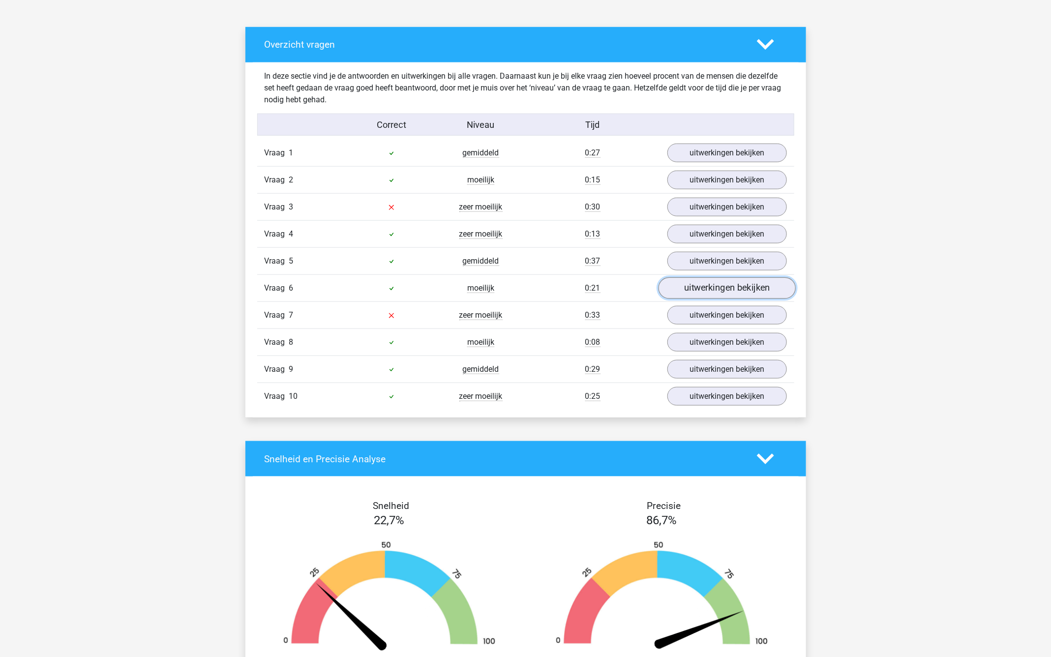
click at [688, 277] on link "uitwerkingen bekijken" at bounding box center [726, 288] width 137 height 22
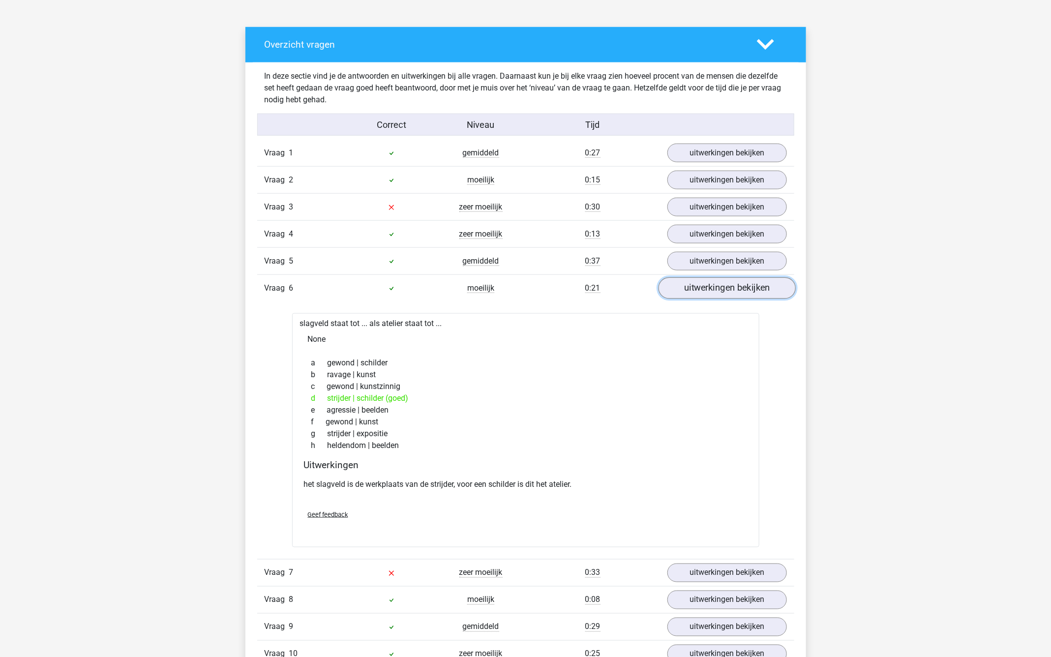
click at [688, 277] on link "uitwerkingen bekijken" at bounding box center [726, 288] width 137 height 22
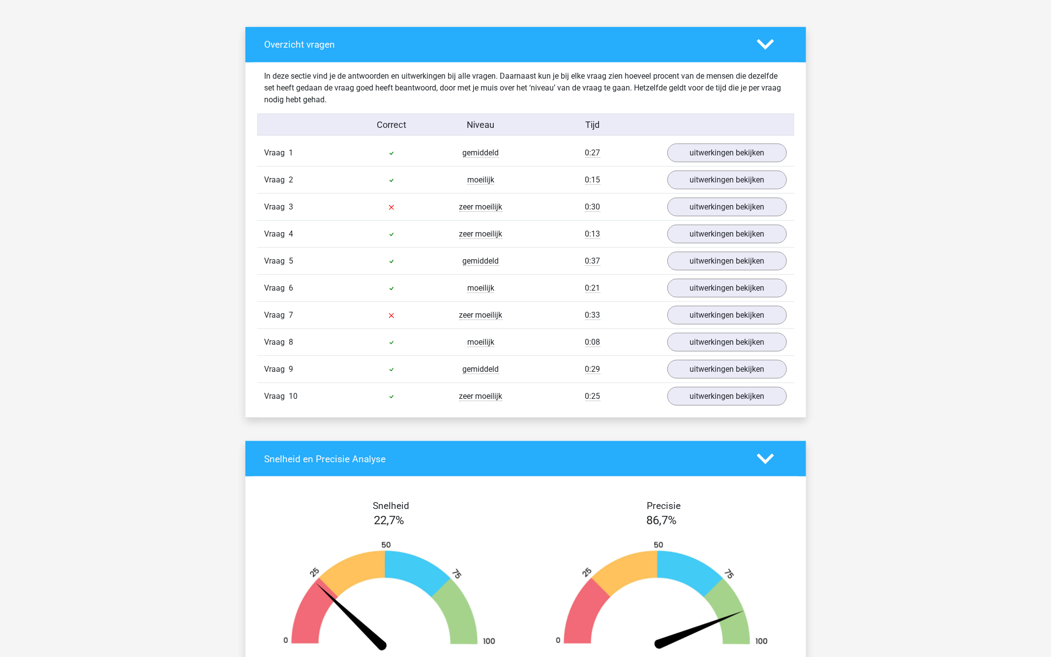
click at [688, 383] on div "Vraag 10 zeer moeilijk 0:25 uitwerkingen bekijken" at bounding box center [525, 396] width 537 height 27
click at [688, 388] on link "uitwerkingen bekijken" at bounding box center [726, 397] width 137 height 22
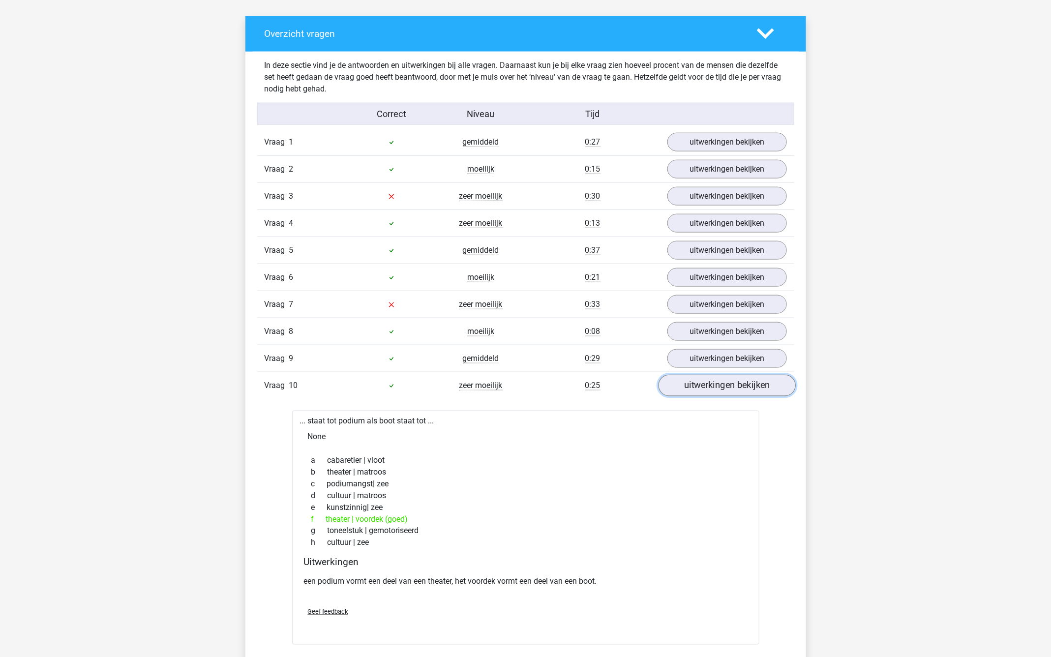
scroll to position [525, 0]
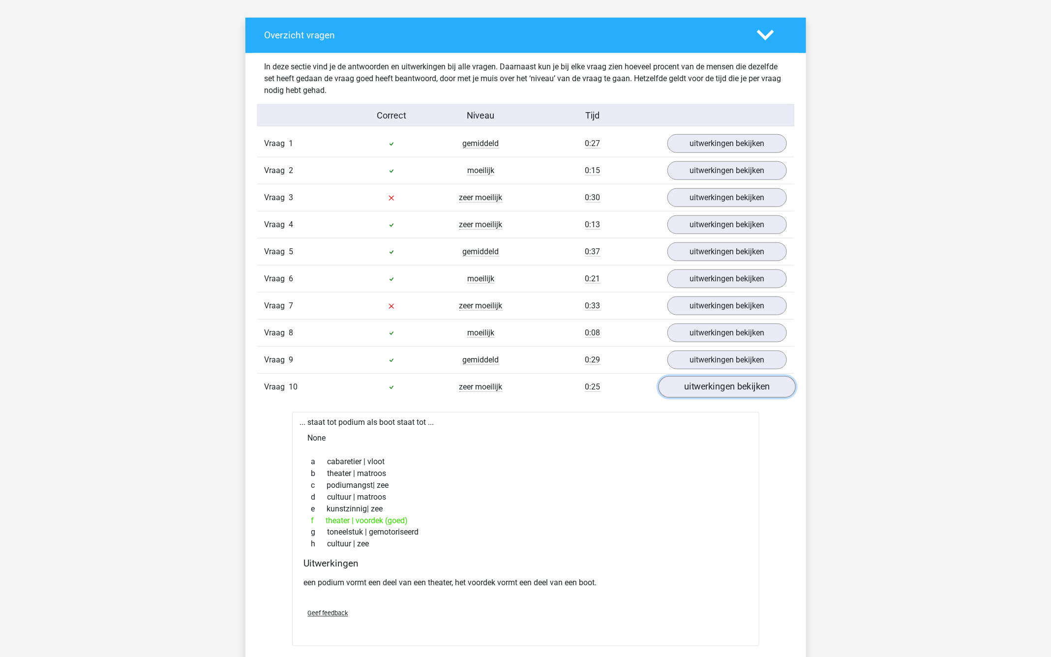
click at [695, 376] on link "uitwerkingen bekijken" at bounding box center [726, 387] width 137 height 22
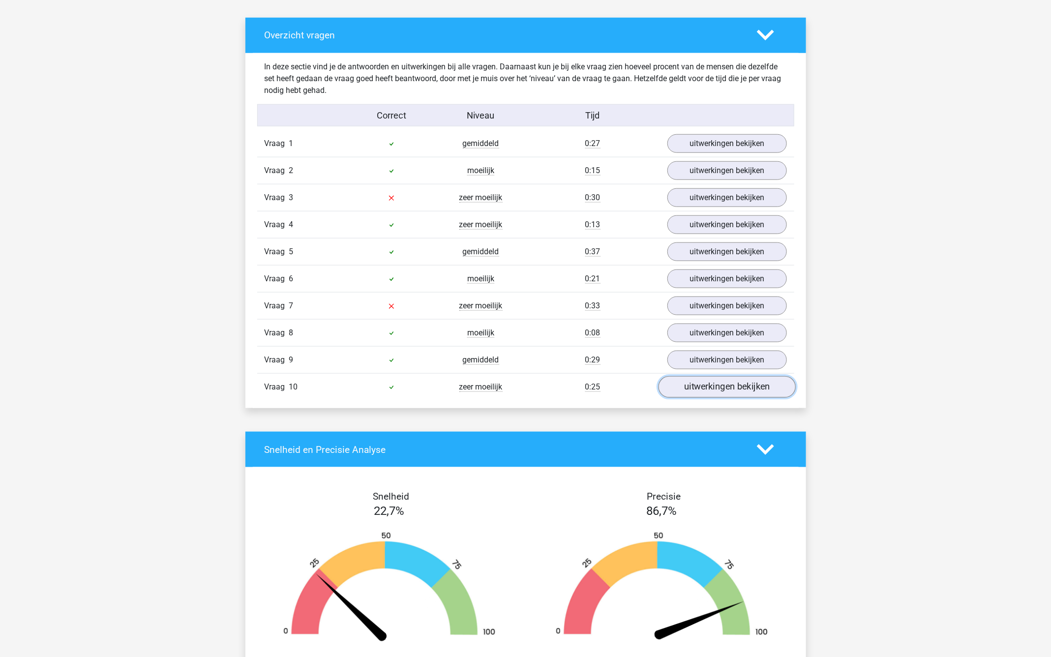
click at [695, 376] on link "uitwerkingen bekijken" at bounding box center [726, 387] width 137 height 22
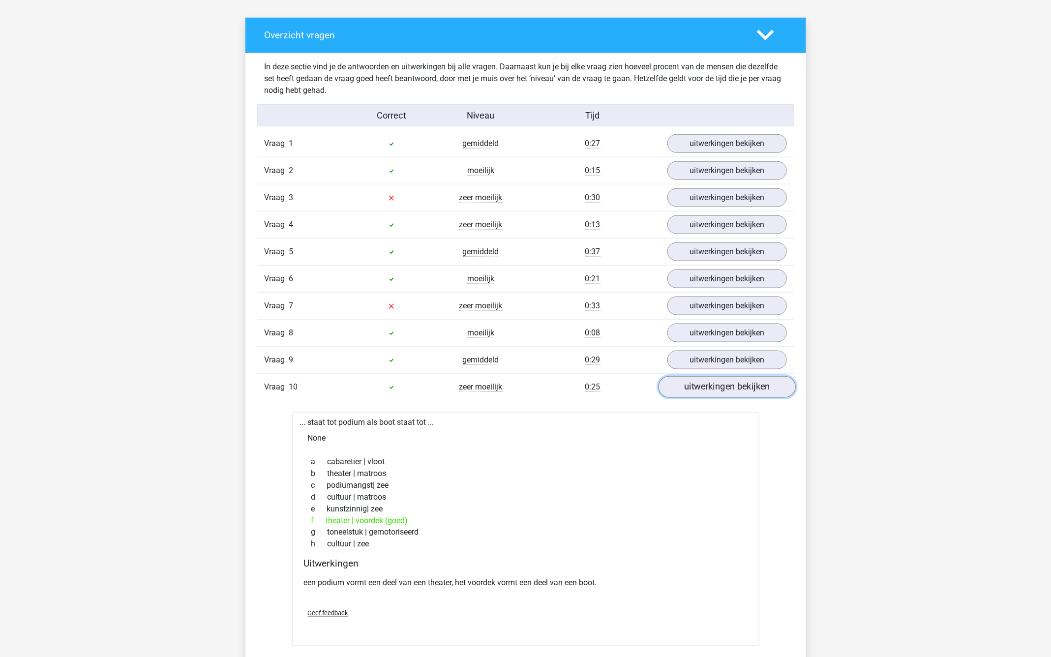
click at [691, 377] on link "uitwerkingen bekijken" at bounding box center [726, 387] width 137 height 22
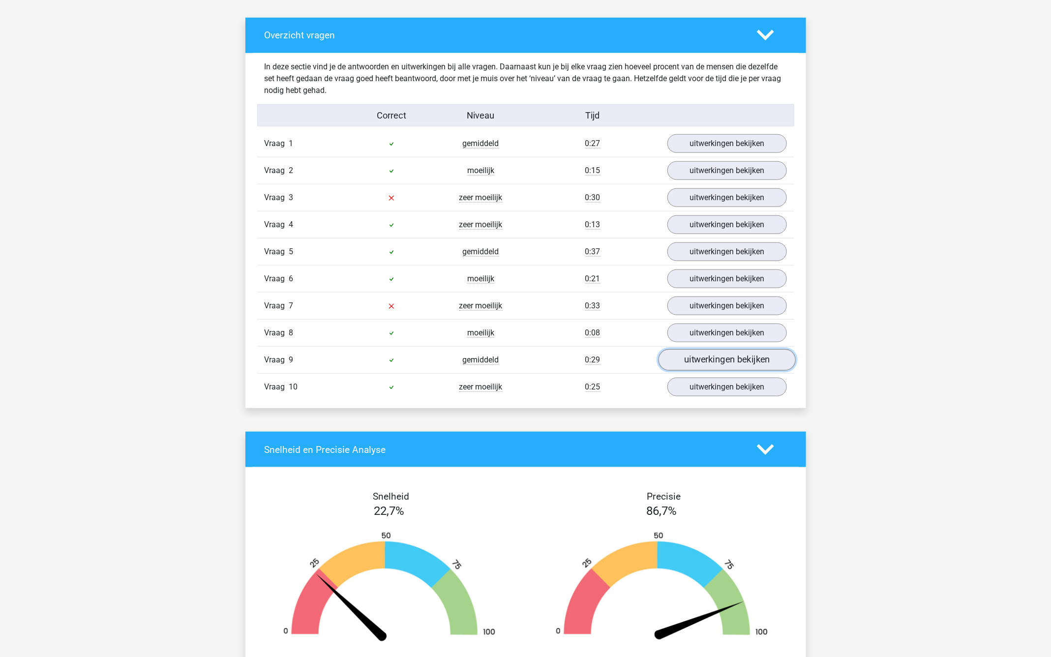
click at [724, 360] on link "uitwerkingen bekijken" at bounding box center [726, 360] width 137 height 22
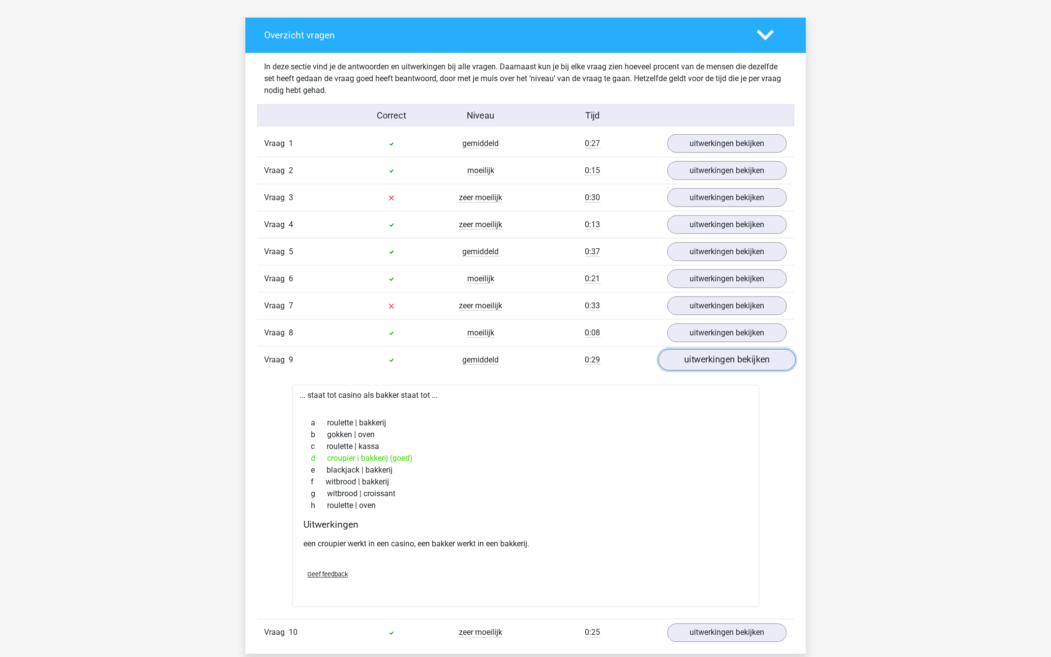
click at [672, 354] on link "uitwerkingen bekijken" at bounding box center [726, 360] width 137 height 22
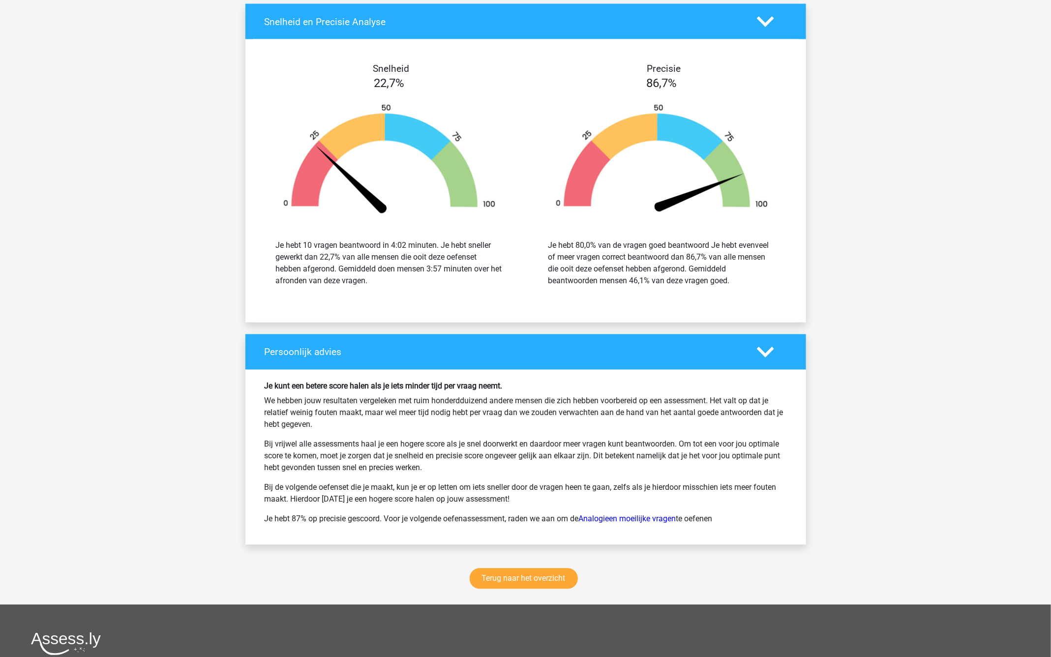
scroll to position [954, 0]
click at [522, 568] on link "Terug naar het overzicht" at bounding box center [524, 578] width 108 height 21
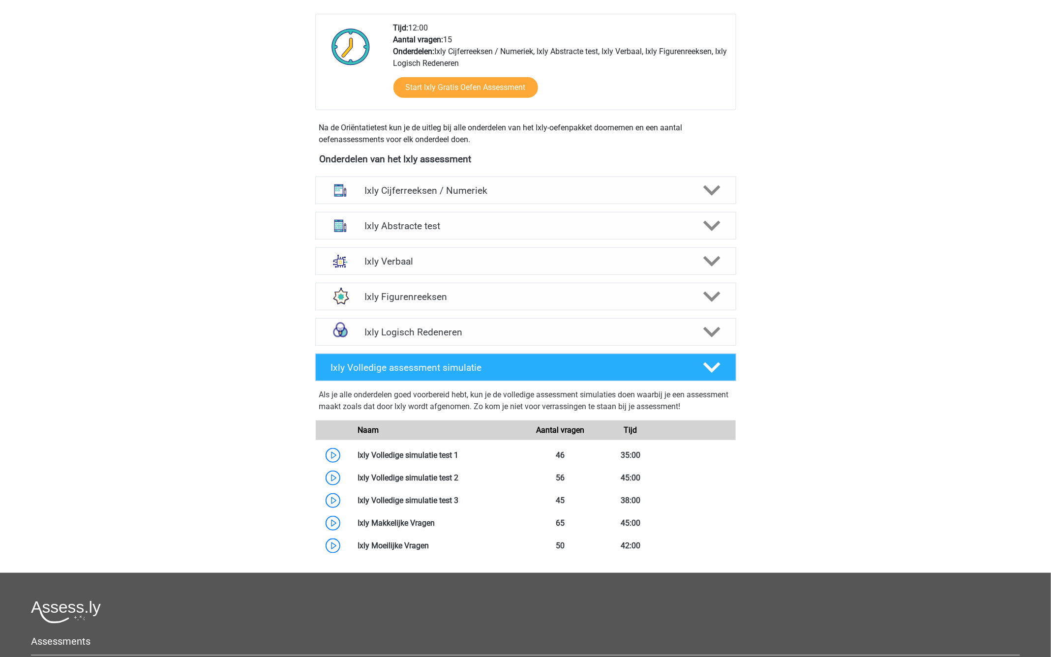
scroll to position [91, 0]
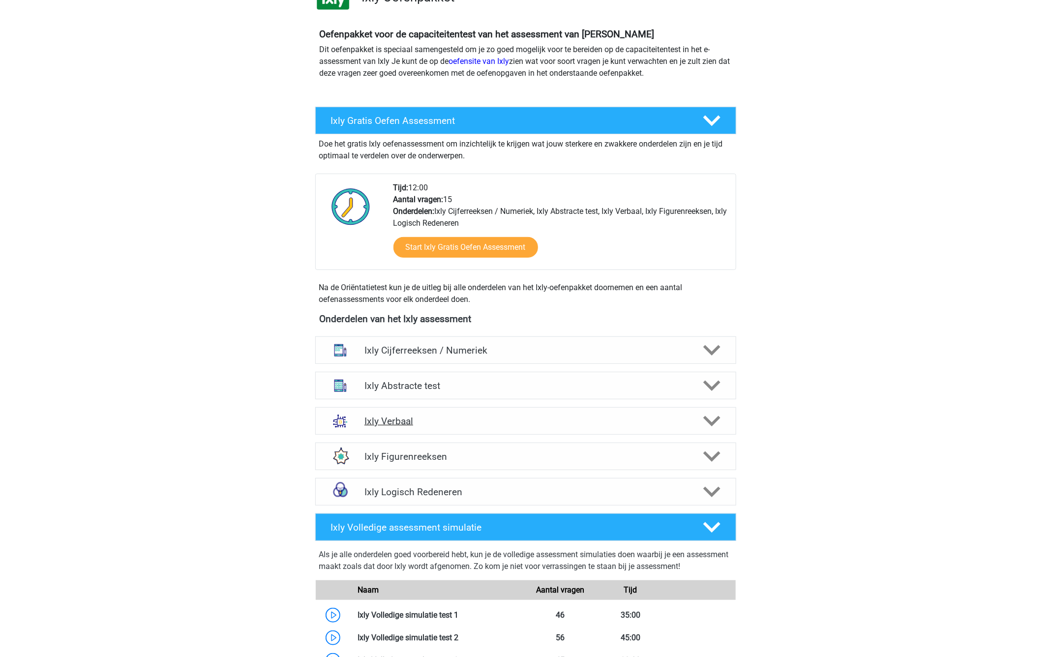
click at [496, 433] on div "Ixly Verbaal" at bounding box center [525, 421] width 421 height 28
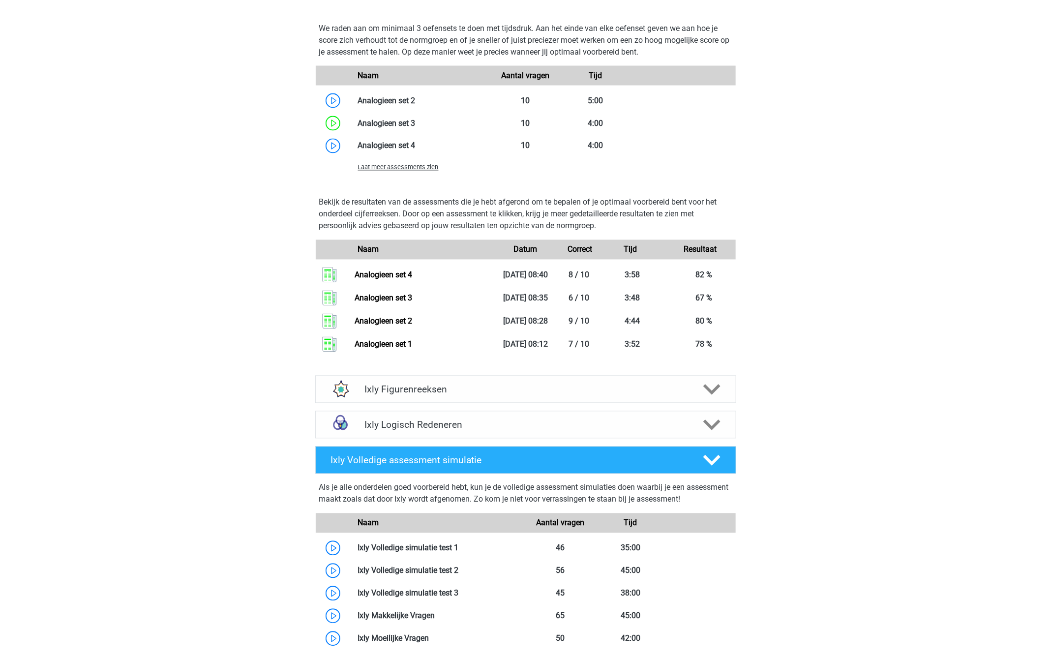
scroll to position [914, 0]
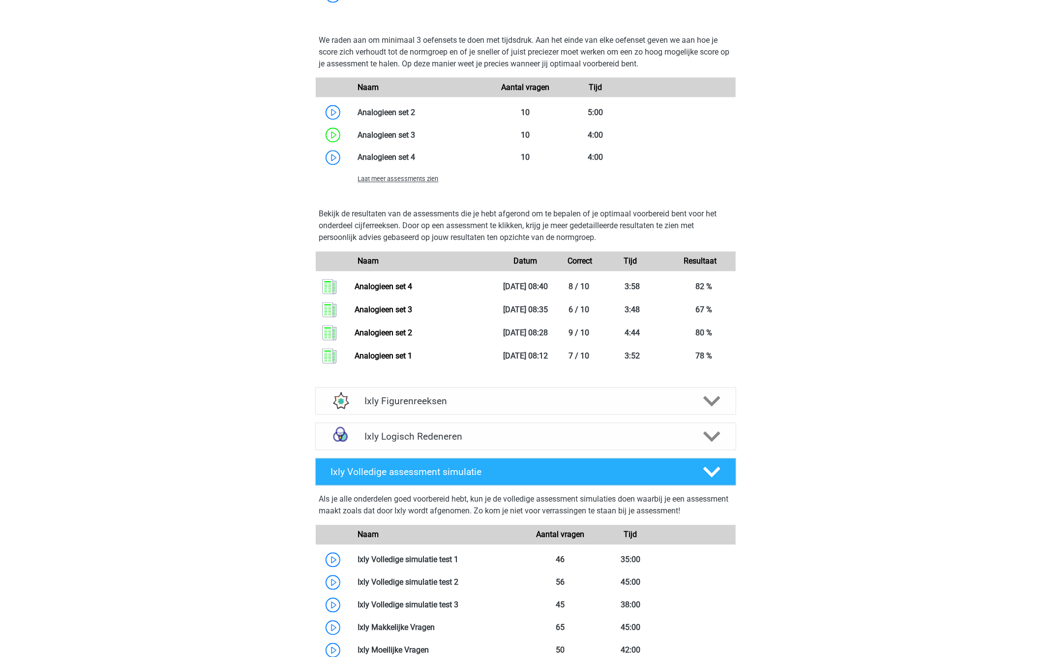
click at [419, 177] on span "Laat meer assessments zien" at bounding box center [398, 179] width 81 height 7
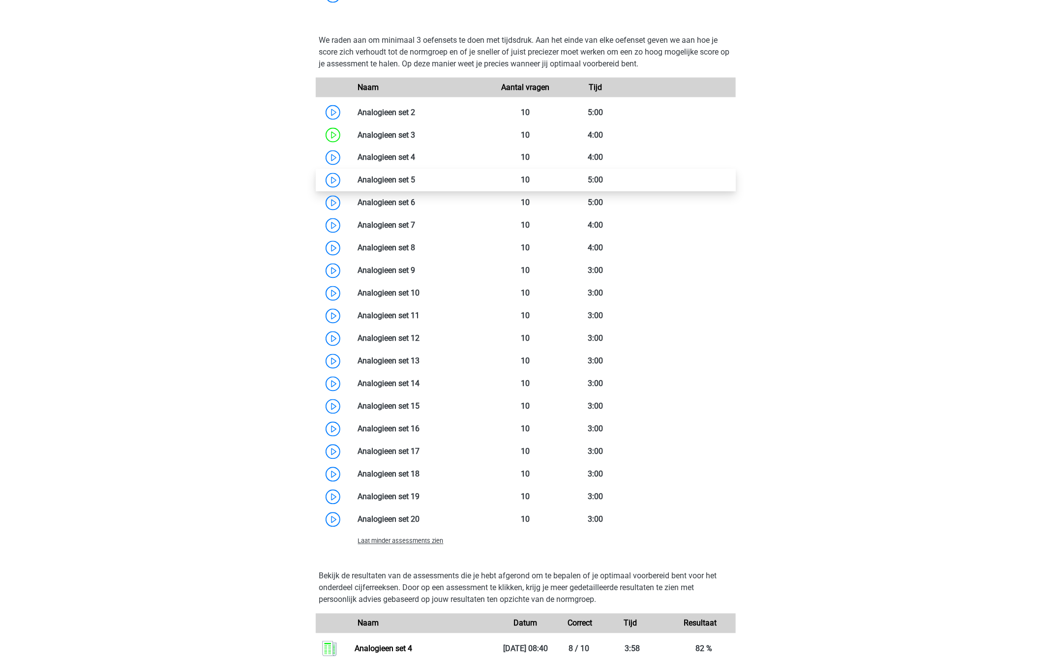
click at [416, 182] on link at bounding box center [416, 180] width 0 height 9
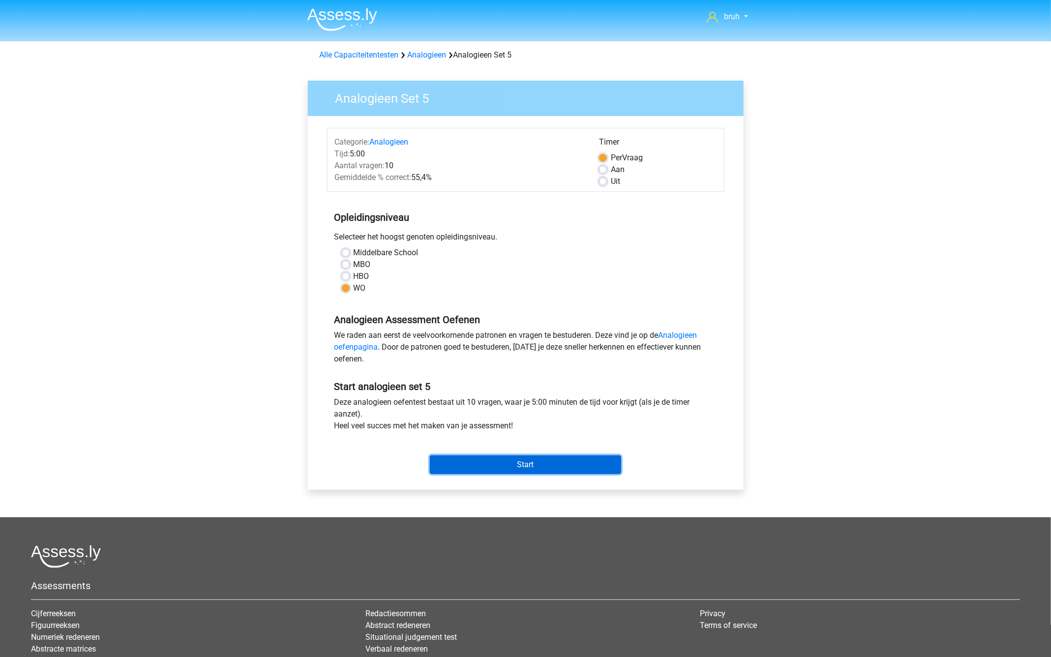
click at [538, 466] on input "Start" at bounding box center [525, 465] width 191 height 19
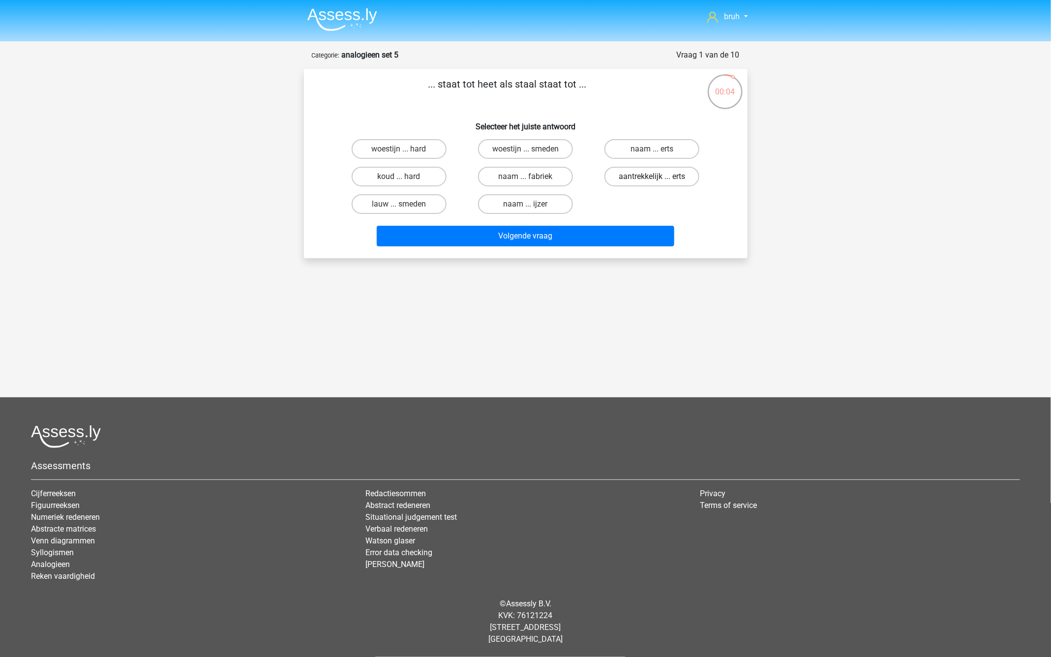
click at [643, 176] on label "aantrekkelijk ... erts" at bounding box center [652, 177] width 95 height 20
click at [652, 177] on input "aantrekkelijk ... erts" at bounding box center [655, 180] width 6 height 6
radio input "true"
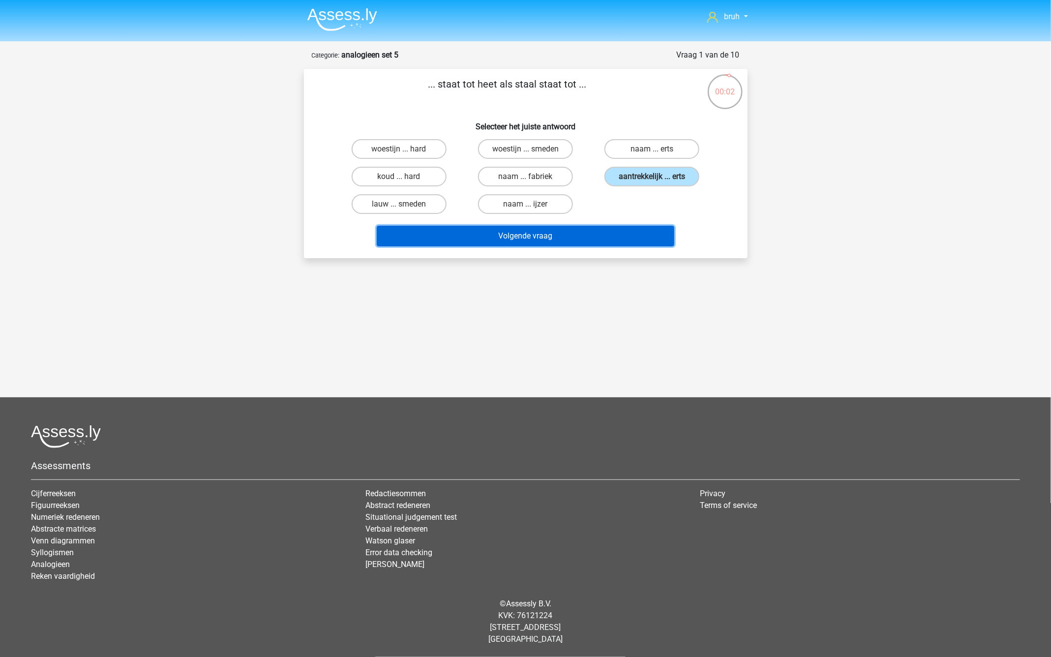
click at [542, 239] on button "Volgende vraag" at bounding box center [526, 236] width 298 height 21
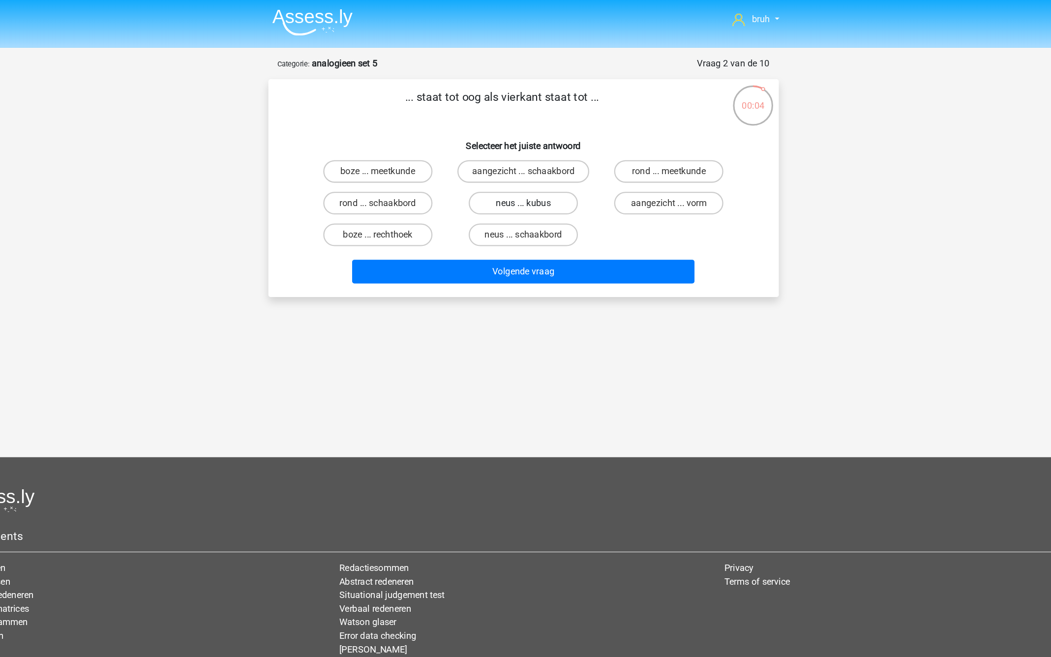
click at [539, 180] on label "neus ... kubus" at bounding box center [525, 177] width 95 height 20
click at [532, 180] on input "neus ... kubus" at bounding box center [528, 180] width 6 height 6
radio input "true"
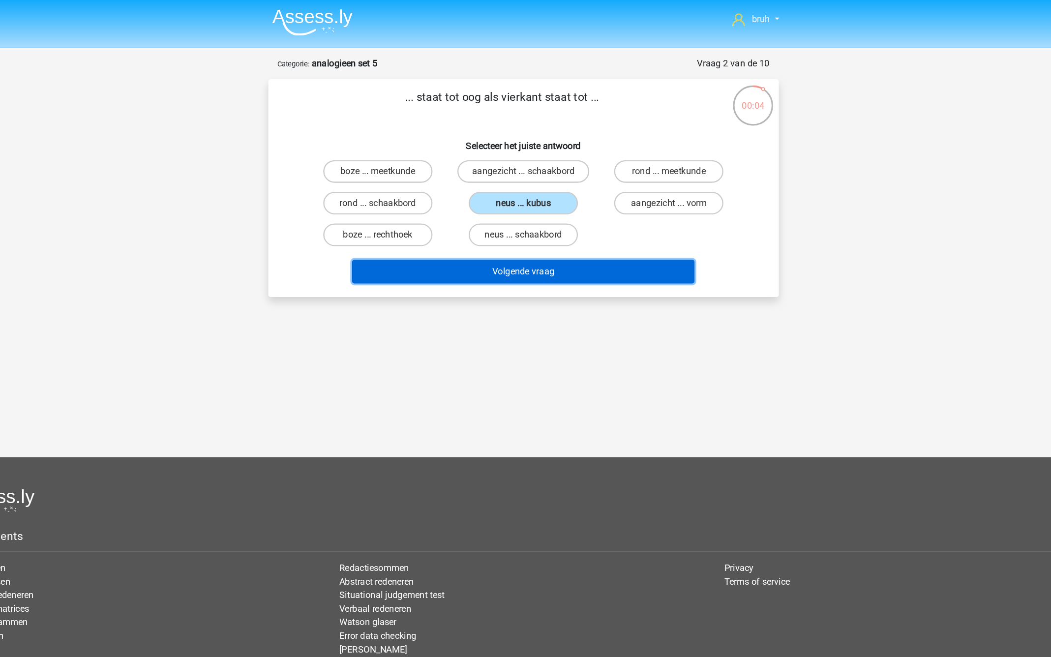
click at [539, 239] on button "Volgende vraag" at bounding box center [526, 236] width 298 height 21
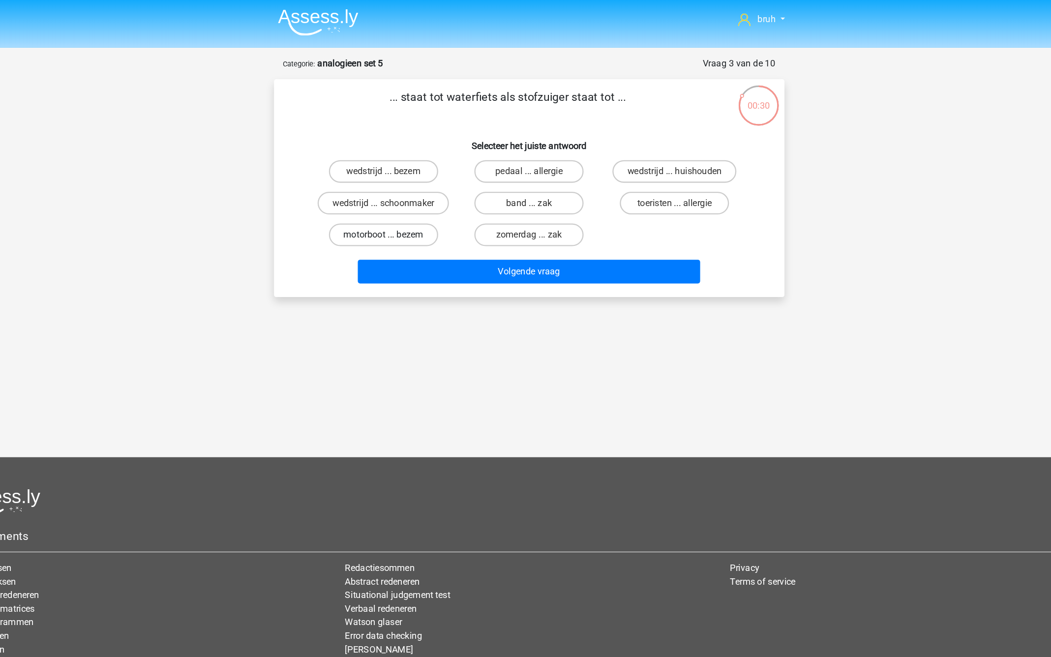
click at [428, 207] on label "motorboot ... bezem" at bounding box center [399, 204] width 95 height 20
click at [405, 207] on input "motorboot ... bezem" at bounding box center [402, 207] width 6 height 6
radio input "true"
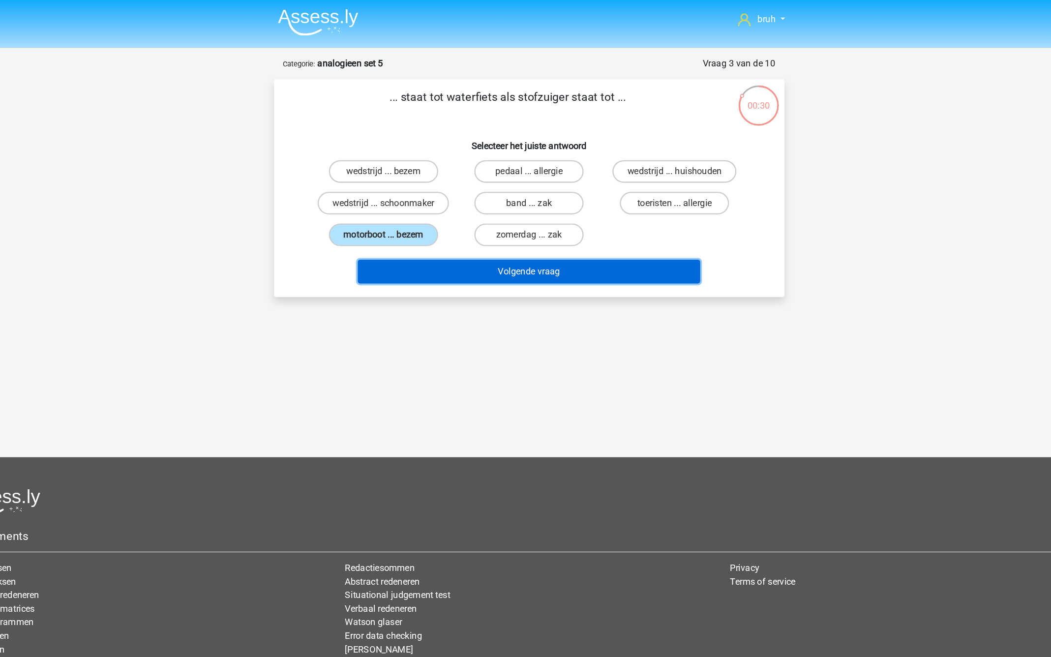
click at [472, 238] on button "Volgende vraag" at bounding box center [526, 236] width 298 height 21
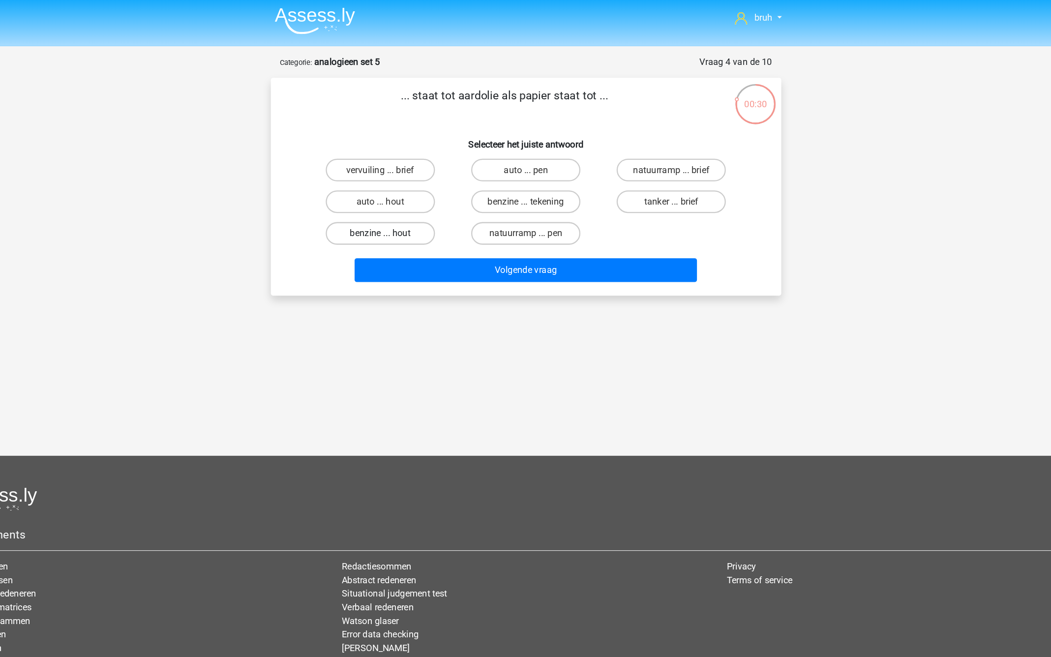
click at [429, 209] on label "benzine ... hout" at bounding box center [399, 204] width 95 height 20
click at [405, 209] on input "benzine ... hout" at bounding box center [402, 207] width 6 height 6
radio input "true"
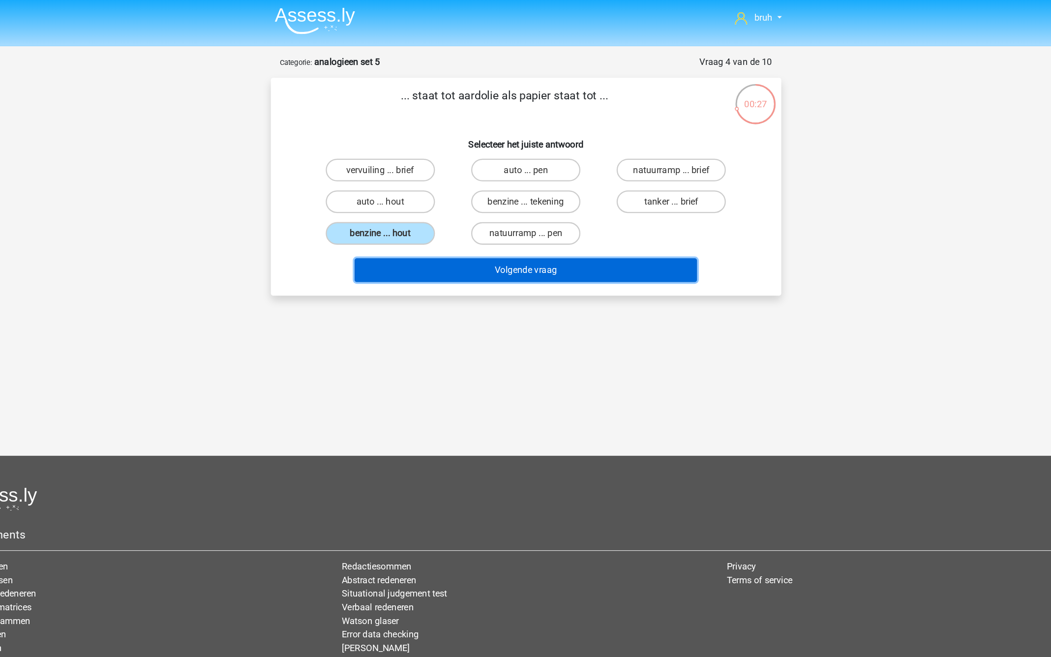
click at [470, 238] on button "Volgende vraag" at bounding box center [526, 236] width 298 height 21
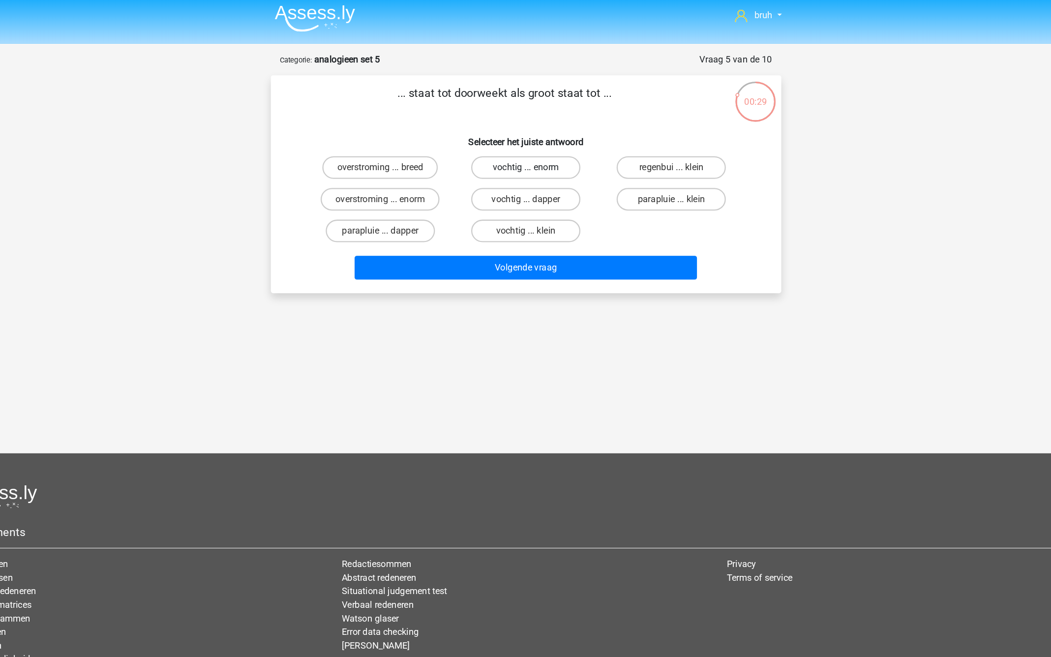
click at [511, 155] on label "vochtig ... enorm" at bounding box center [525, 149] width 95 height 20
click at [525, 155] on input "vochtig ... enorm" at bounding box center [528, 152] width 6 height 6
radio input "true"
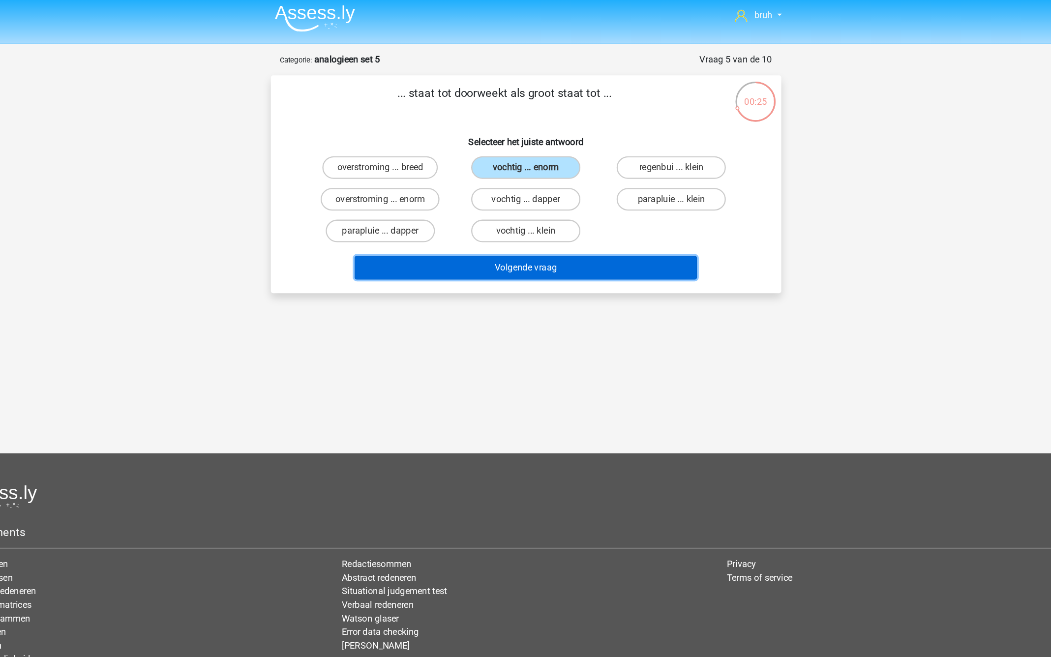
click at [515, 240] on button "Volgende vraag" at bounding box center [526, 236] width 298 height 21
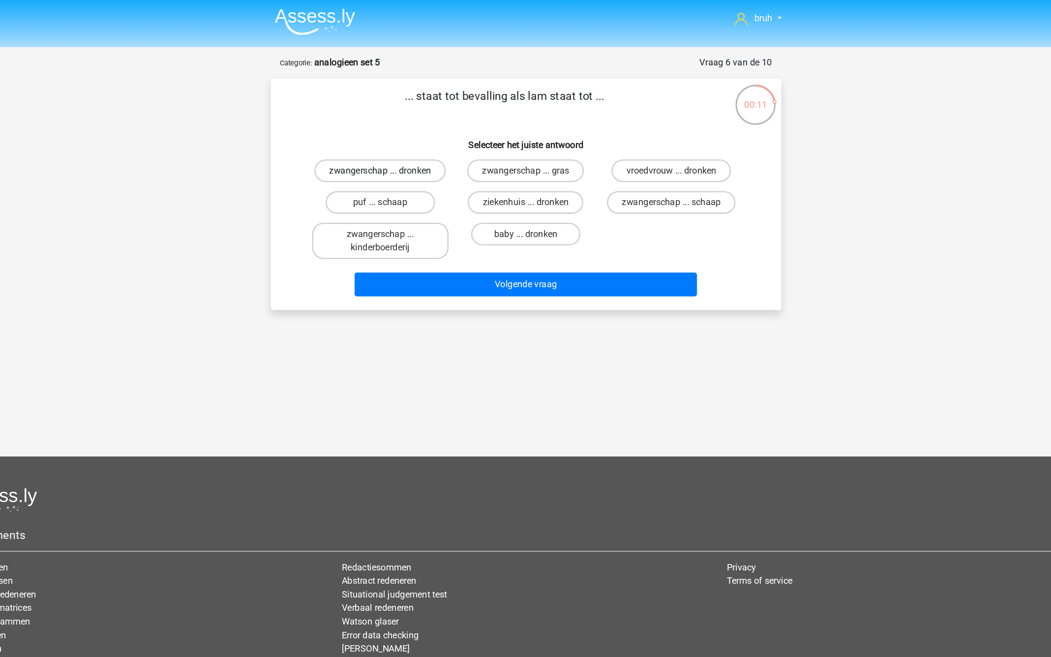
click at [410, 151] on label "zwangerschap ... dronken" at bounding box center [399, 149] width 114 height 20
click at [405, 151] on input "zwangerschap ... dronken" at bounding box center [402, 152] width 6 height 6
radio input "true"
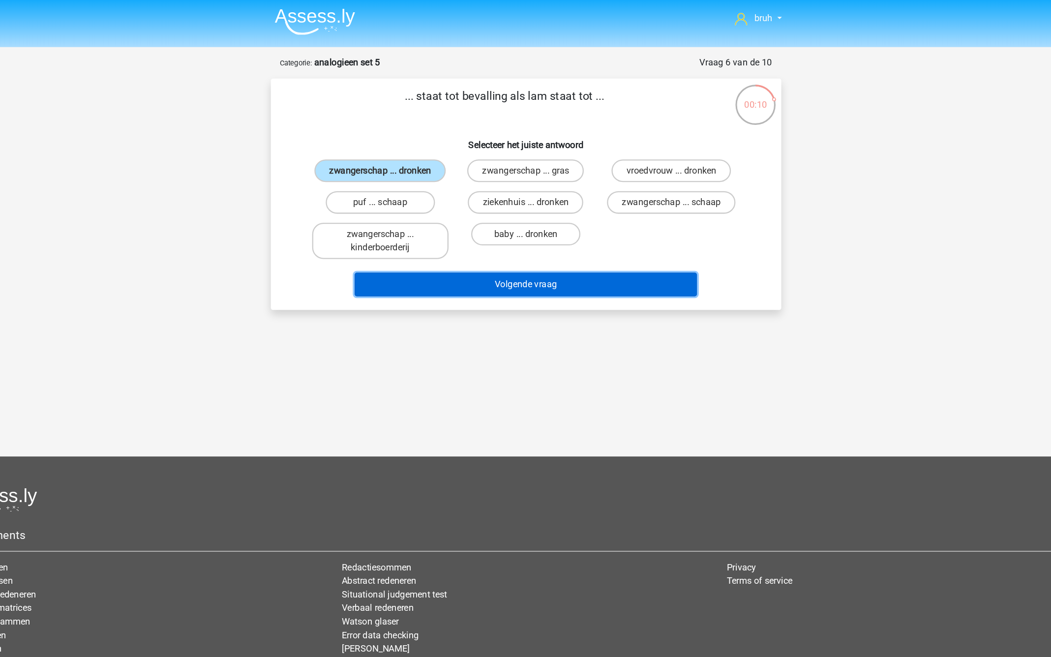
click at [537, 247] on button "Volgende vraag" at bounding box center [526, 248] width 298 height 21
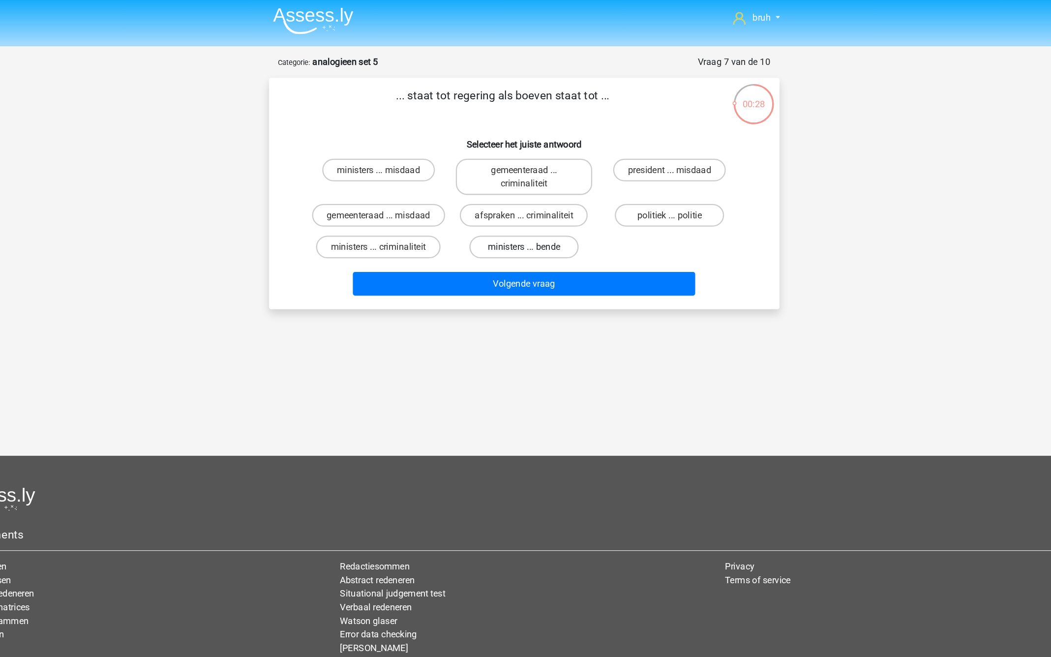
click at [549, 215] on label "ministers ... bende" at bounding box center [525, 216] width 95 height 20
click at [532, 216] on input "ministers ... bende" at bounding box center [528, 219] width 6 height 6
radio input "true"
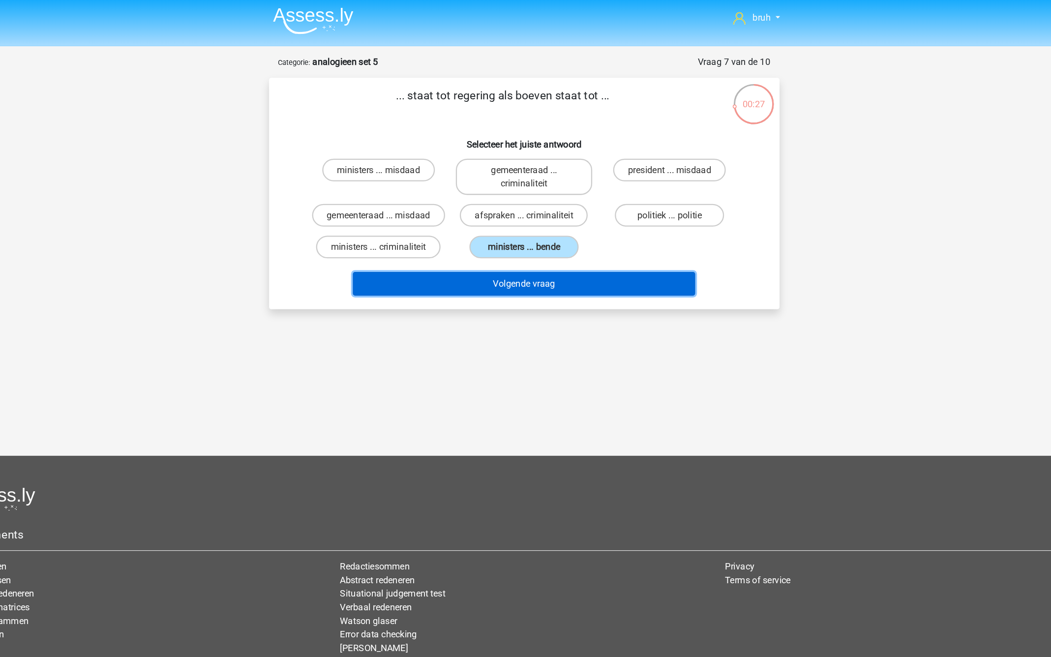
click at [549, 249] on button "Volgende vraag" at bounding box center [526, 248] width 298 height 21
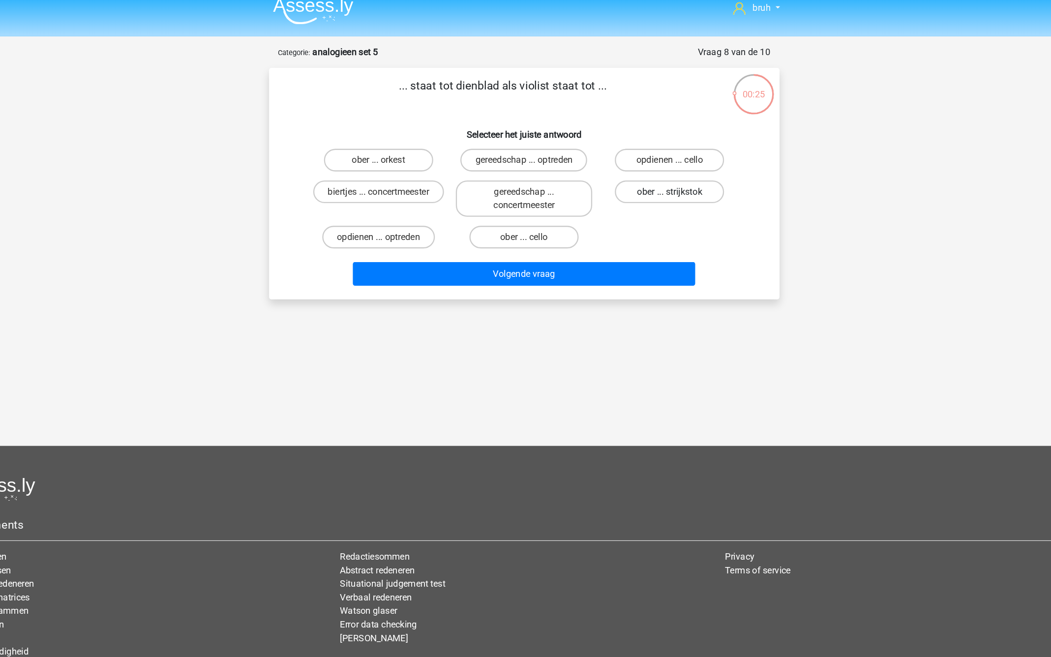
click at [643, 176] on label "ober ... strijkstok" at bounding box center [652, 177] width 95 height 20
click at [652, 177] on input "ober ... strijkstok" at bounding box center [655, 180] width 6 height 6
radio input "true"
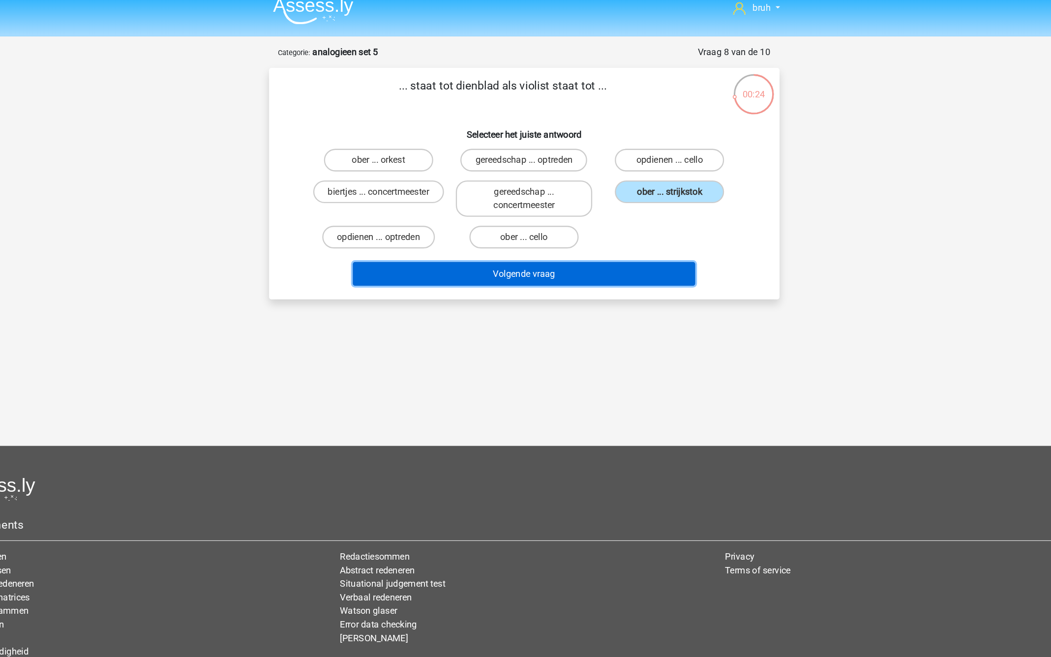
click at [552, 248] on button "Volgende vraag" at bounding box center [526, 248] width 298 height 21
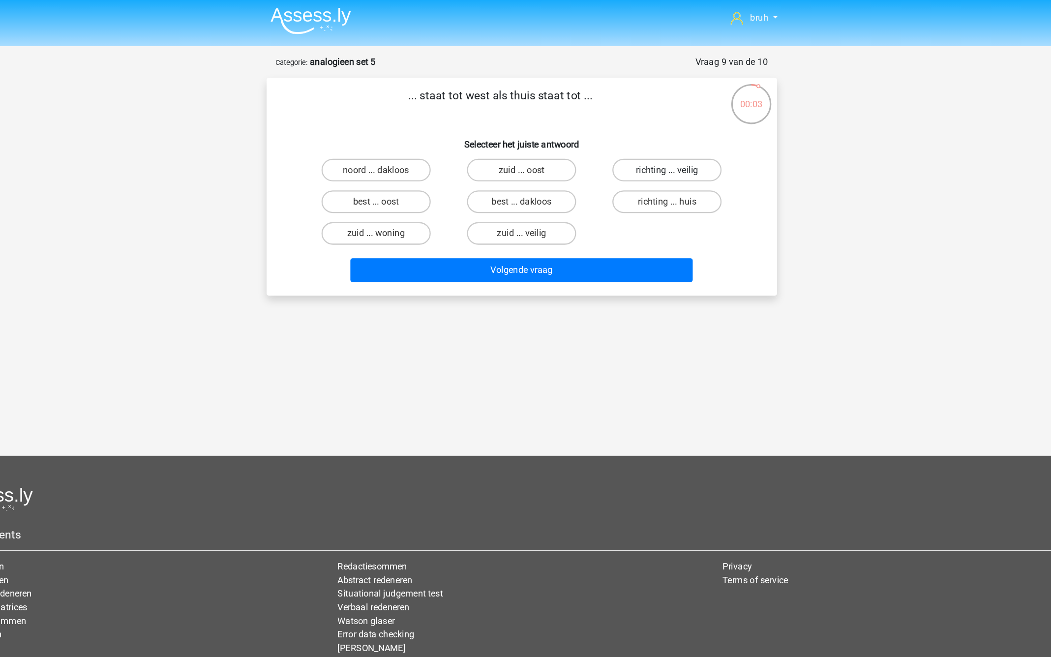
click at [630, 149] on label "richting ... veilig" at bounding box center [652, 149] width 95 height 20
click at [652, 149] on input "richting ... veilig" at bounding box center [655, 152] width 6 height 6
radio input "true"
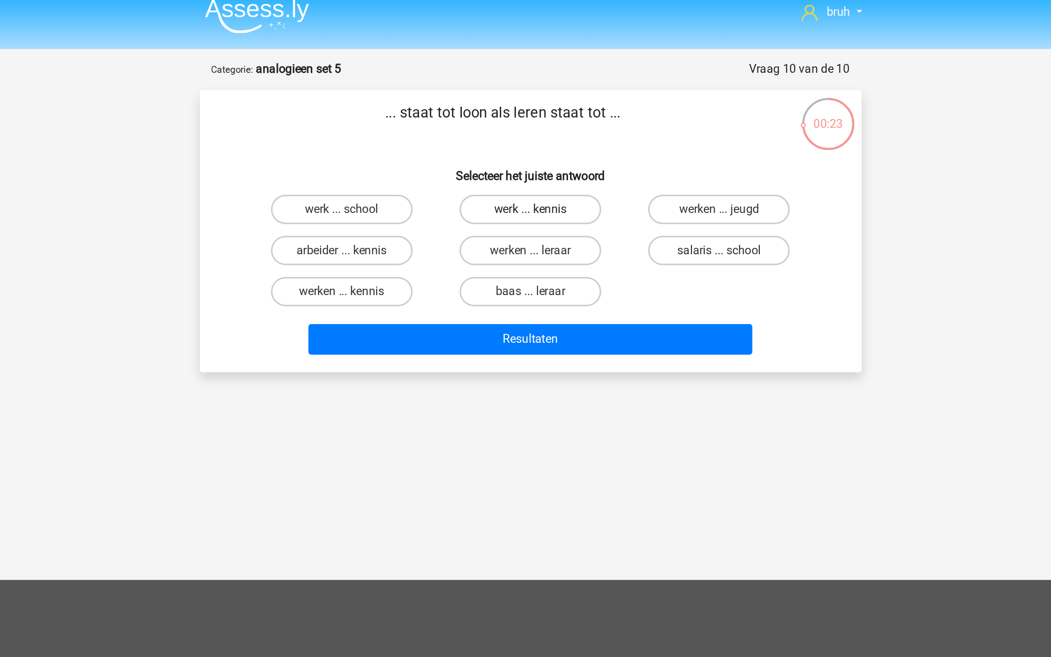
click at [545, 153] on label "werk ... kennis" at bounding box center [525, 149] width 95 height 20
click at [532, 153] on input "werk ... kennis" at bounding box center [528, 152] width 6 height 6
radio input "true"
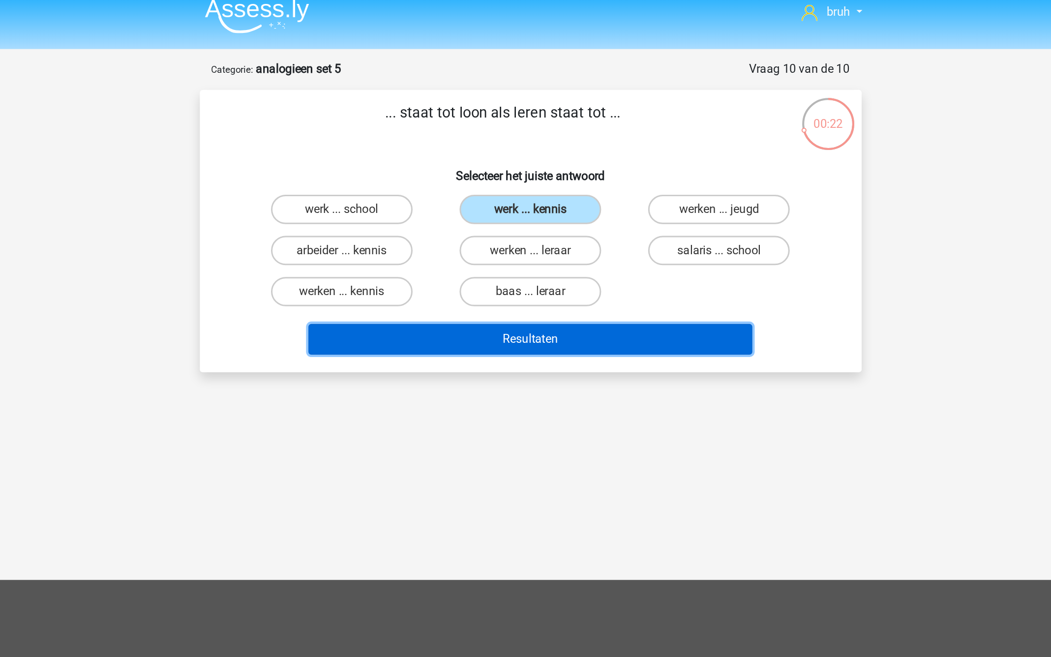
click at [533, 232] on button "Resultaten" at bounding box center [526, 236] width 298 height 21
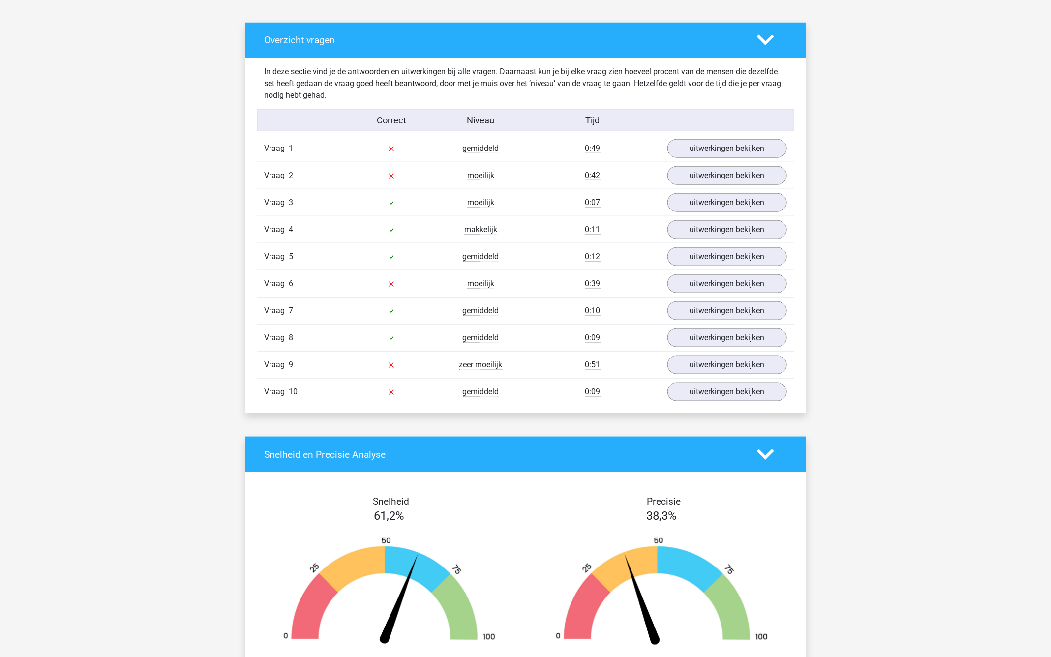
scroll to position [517, 0]
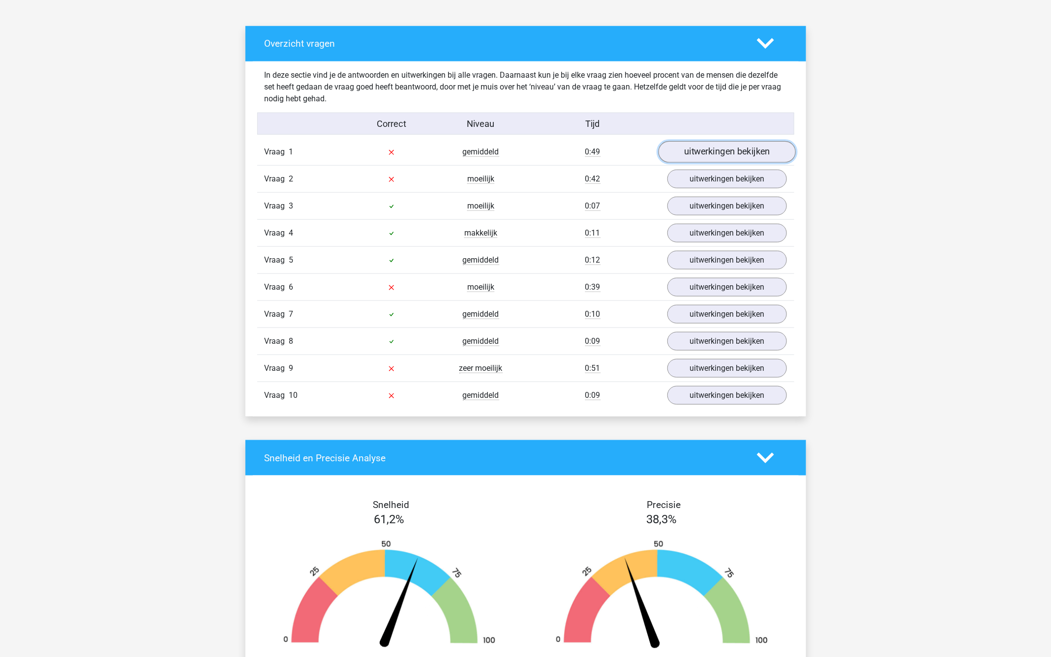
click at [680, 151] on link "uitwerkingen bekijken" at bounding box center [726, 152] width 137 height 22
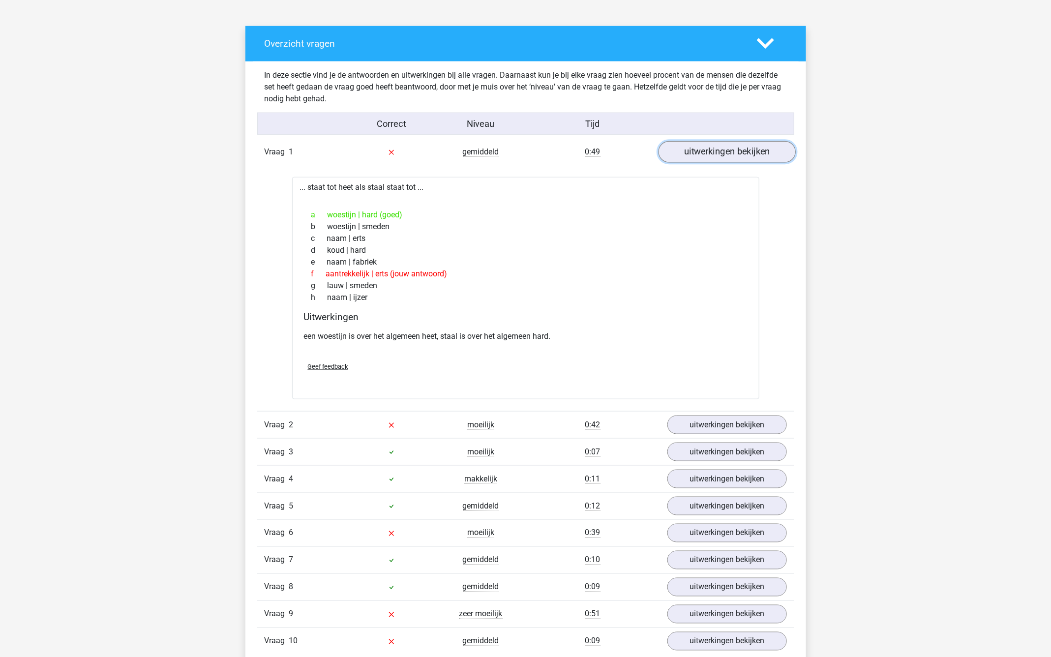
click at [669, 151] on link "uitwerkingen bekijken" at bounding box center [726, 152] width 137 height 22
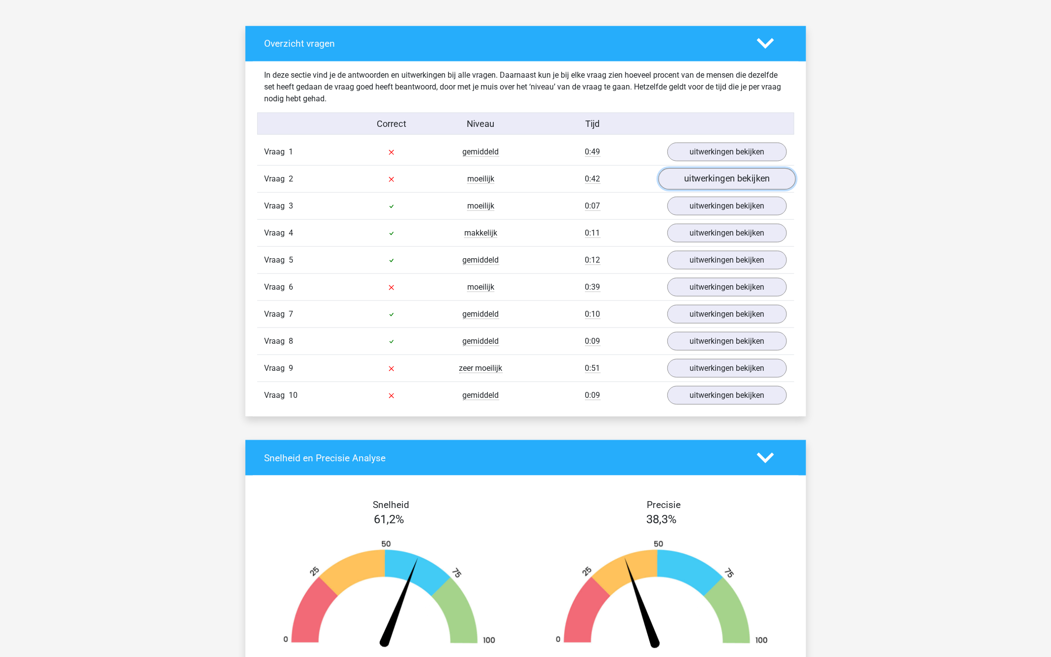
click at [676, 173] on link "uitwerkingen bekijken" at bounding box center [726, 179] width 137 height 22
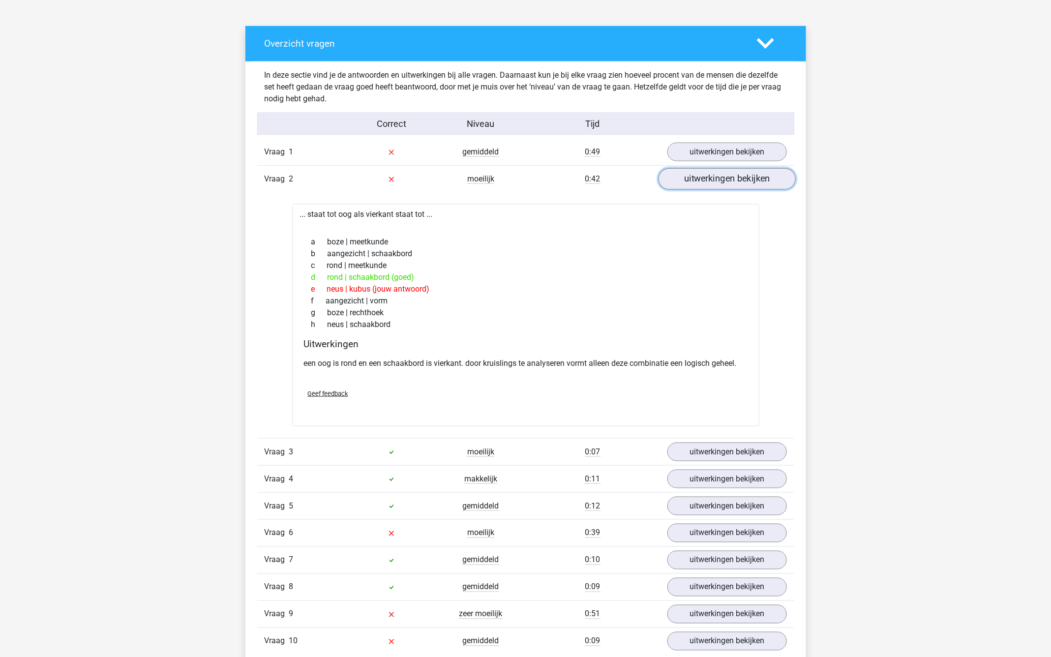
click at [699, 172] on link "uitwerkingen bekijken" at bounding box center [726, 179] width 137 height 22
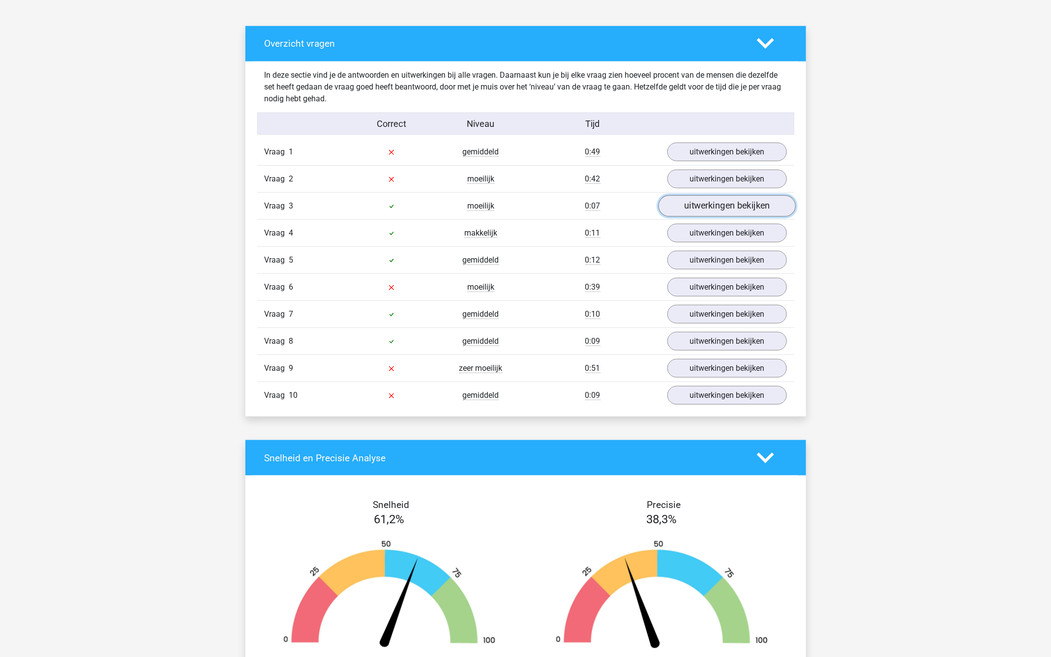
click at [671, 198] on link "uitwerkingen bekijken" at bounding box center [726, 206] width 137 height 22
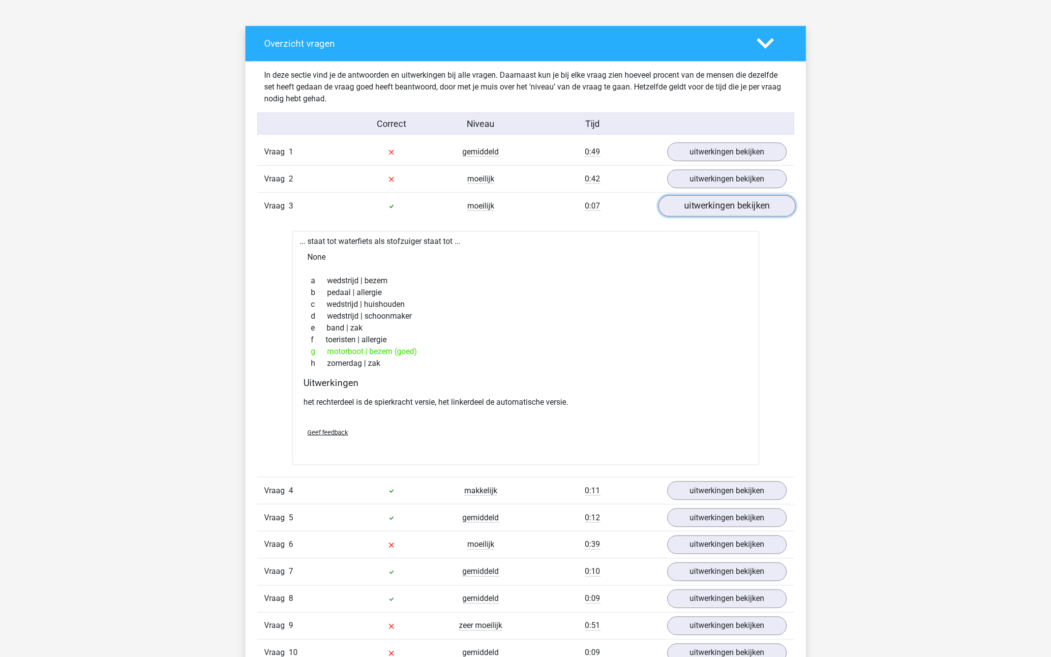
click at [671, 199] on link "uitwerkingen bekijken" at bounding box center [726, 206] width 137 height 22
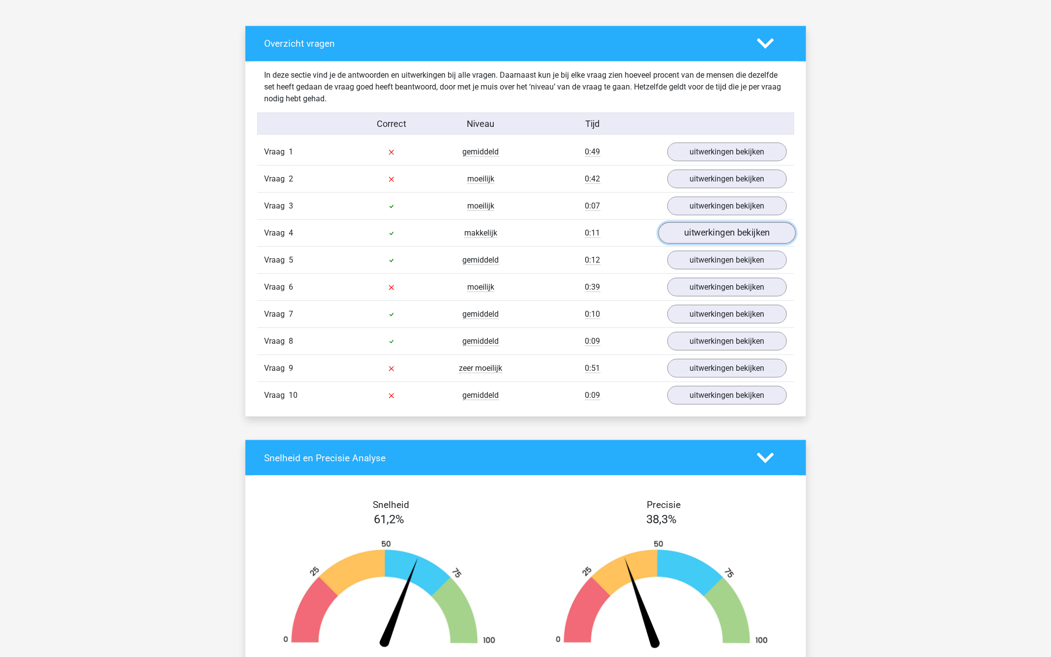
click at [681, 224] on link "uitwerkingen bekijken" at bounding box center [726, 233] width 137 height 22
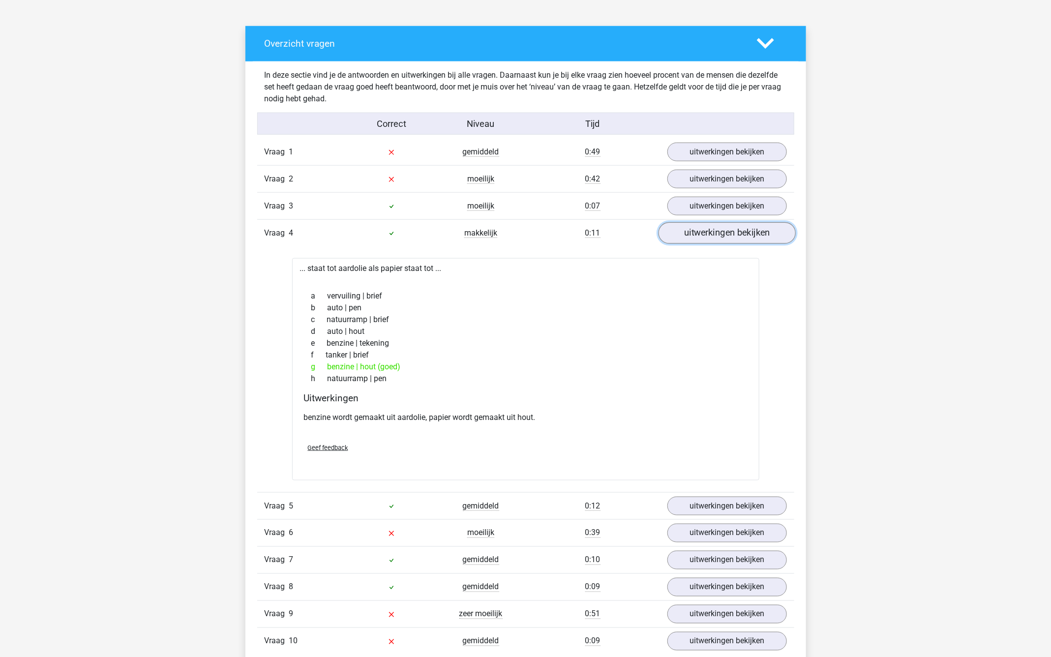
click at [682, 225] on link "uitwerkingen bekijken" at bounding box center [726, 233] width 137 height 22
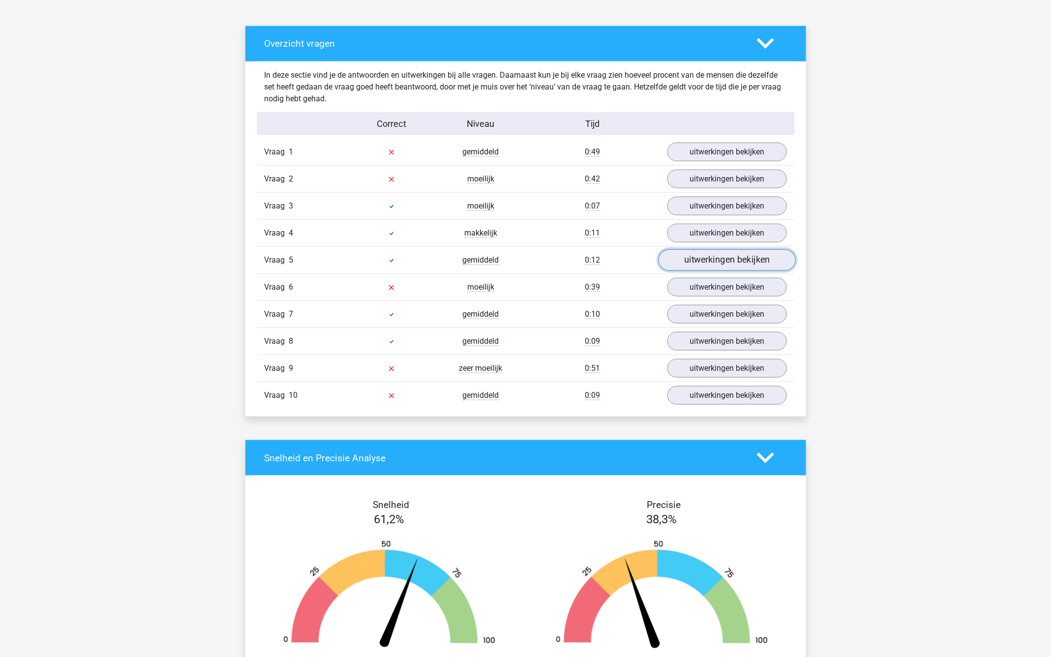
click at [683, 254] on link "uitwerkingen bekijken" at bounding box center [726, 260] width 137 height 22
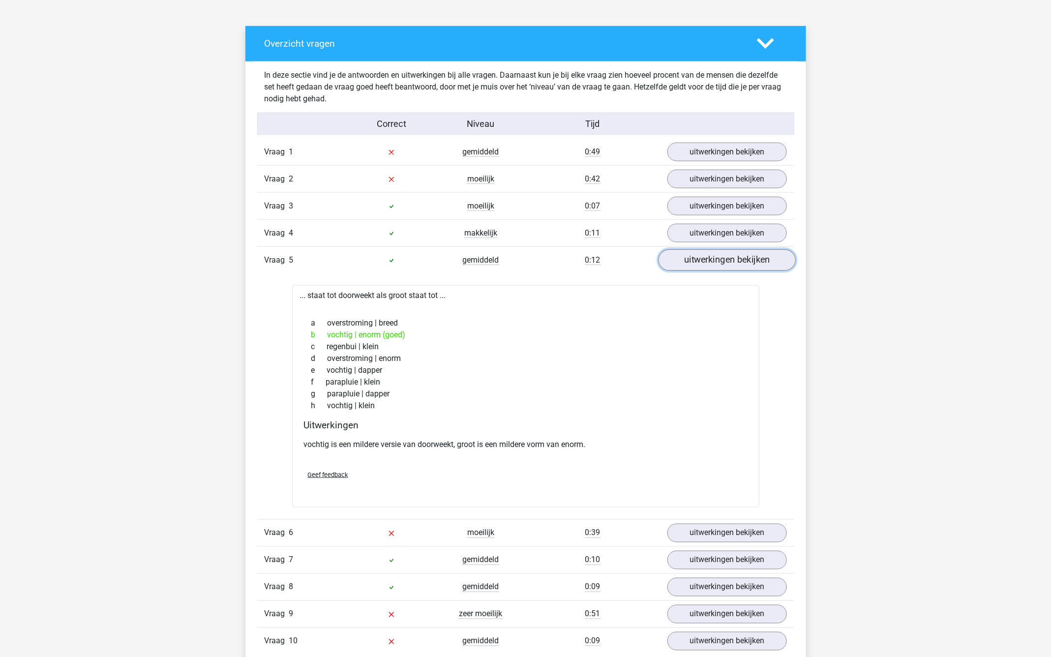
click at [683, 255] on link "uitwerkingen bekijken" at bounding box center [726, 260] width 137 height 22
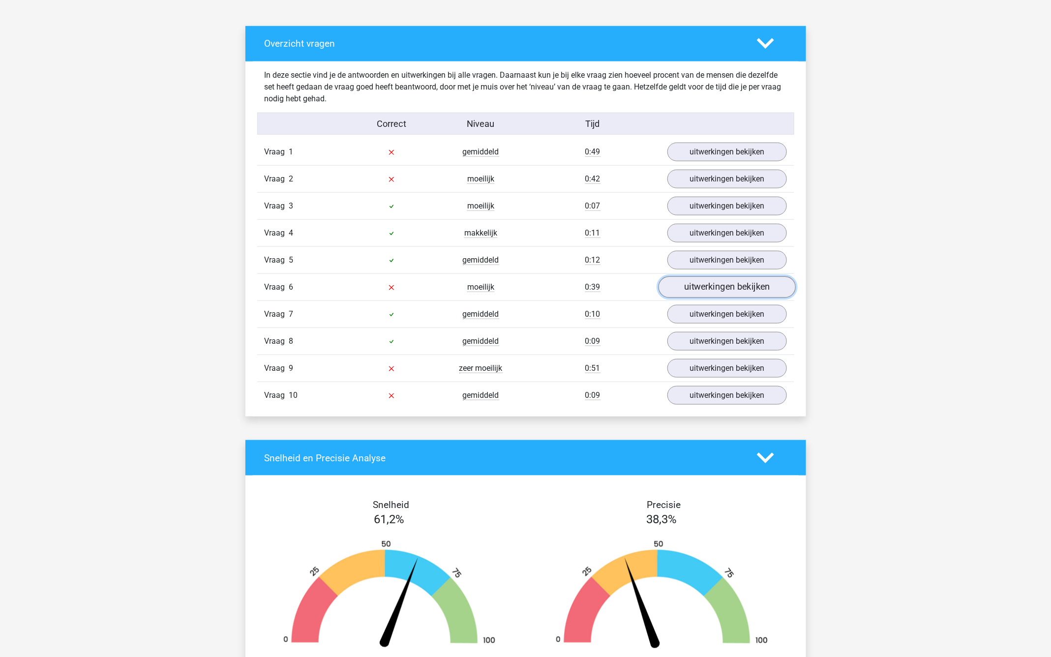
click at [701, 277] on link "uitwerkingen bekijken" at bounding box center [726, 288] width 137 height 22
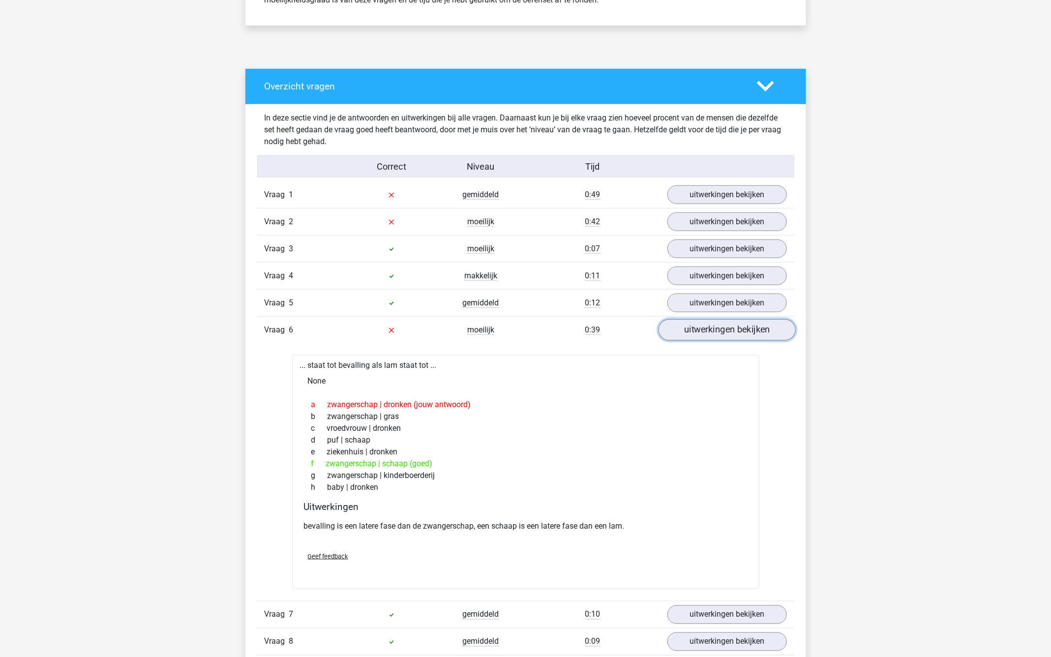
scroll to position [564, 0]
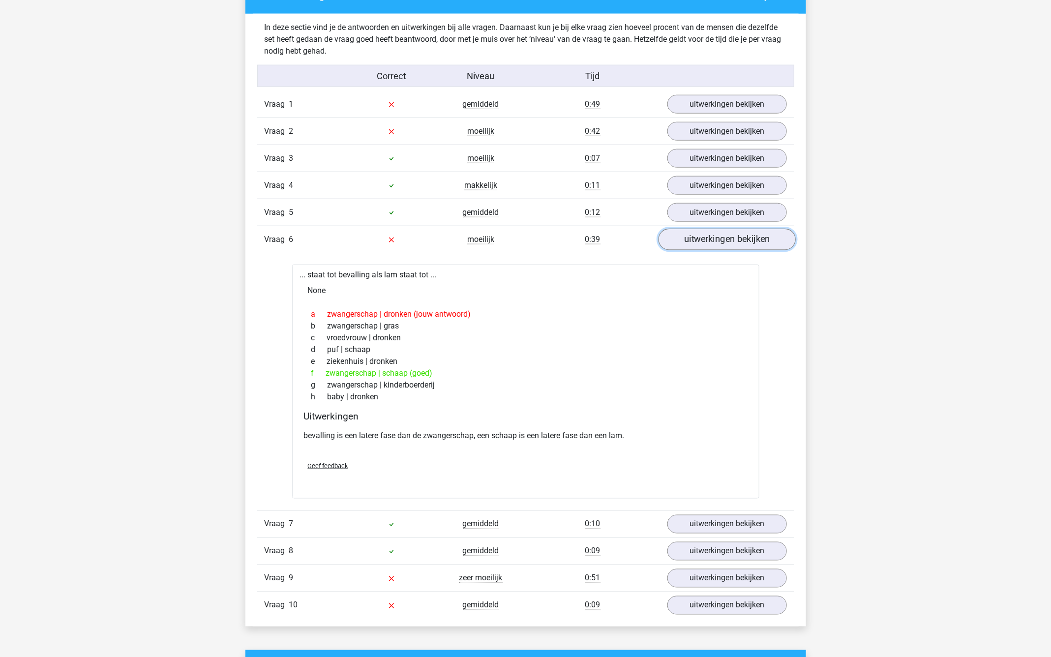
click at [679, 229] on link "uitwerkingen bekijken" at bounding box center [726, 240] width 137 height 22
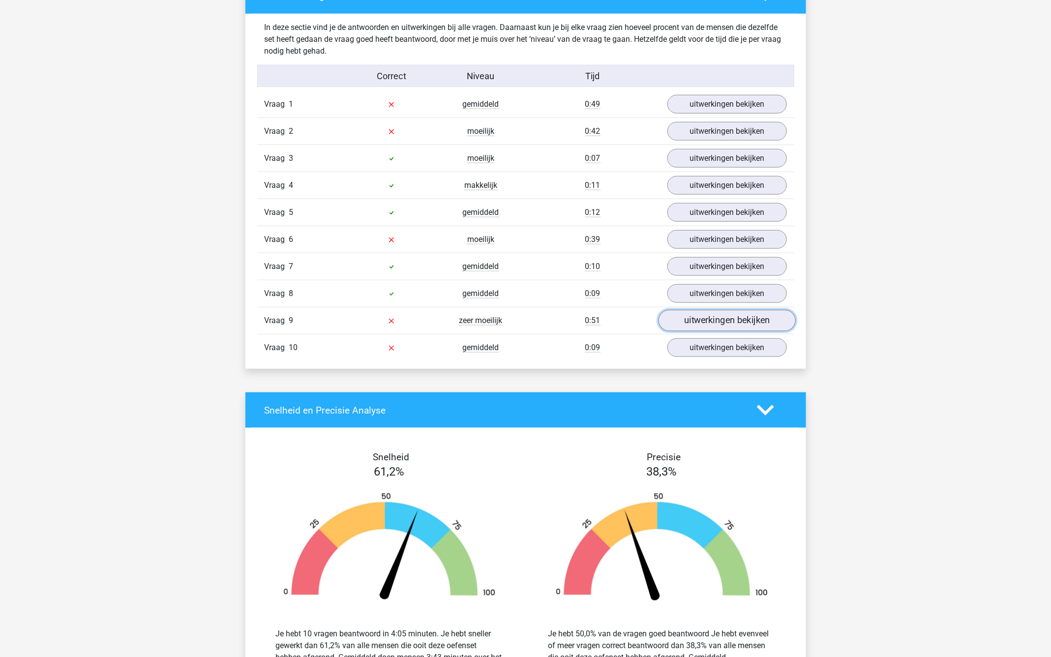
click at [677, 312] on link "uitwerkingen bekijken" at bounding box center [726, 321] width 137 height 22
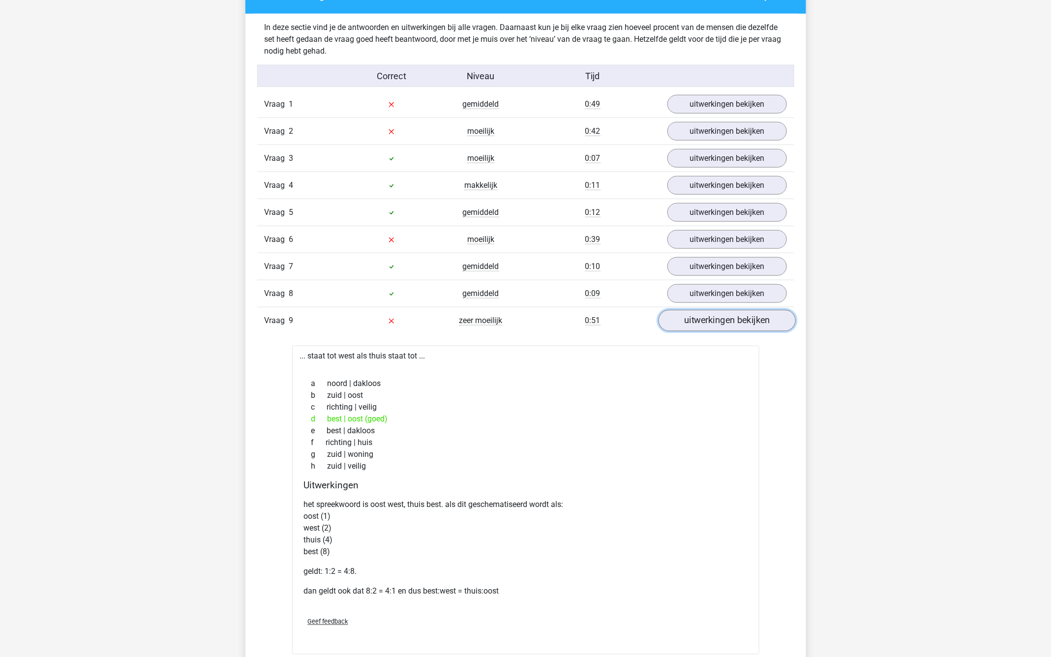
click at [709, 310] on link "uitwerkingen bekijken" at bounding box center [726, 321] width 137 height 22
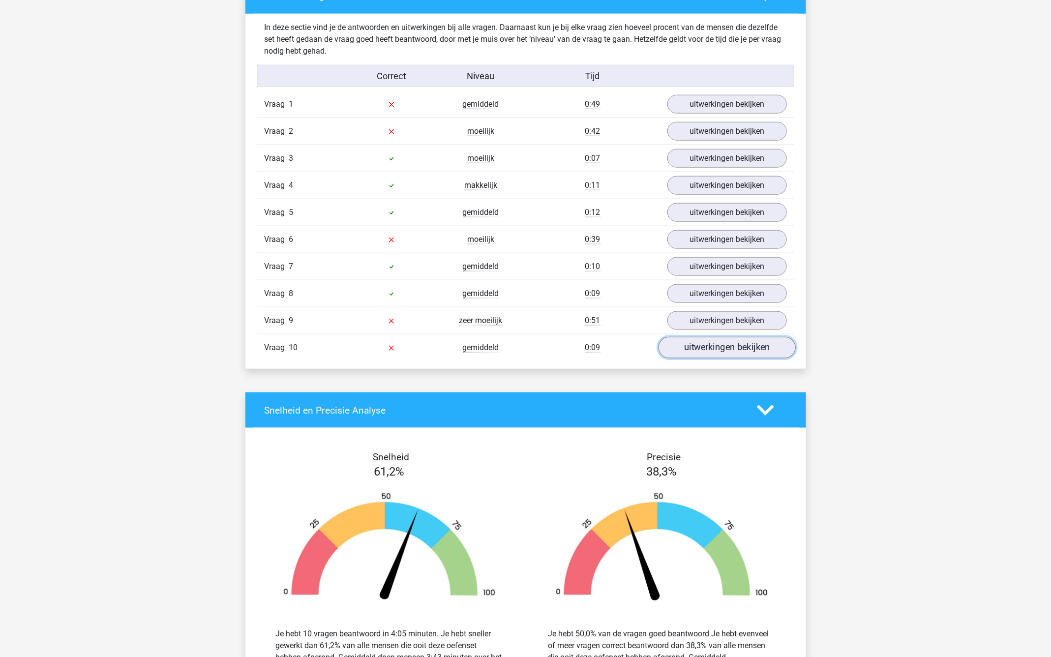
click at [687, 346] on link "uitwerkingen bekijken" at bounding box center [726, 348] width 137 height 22
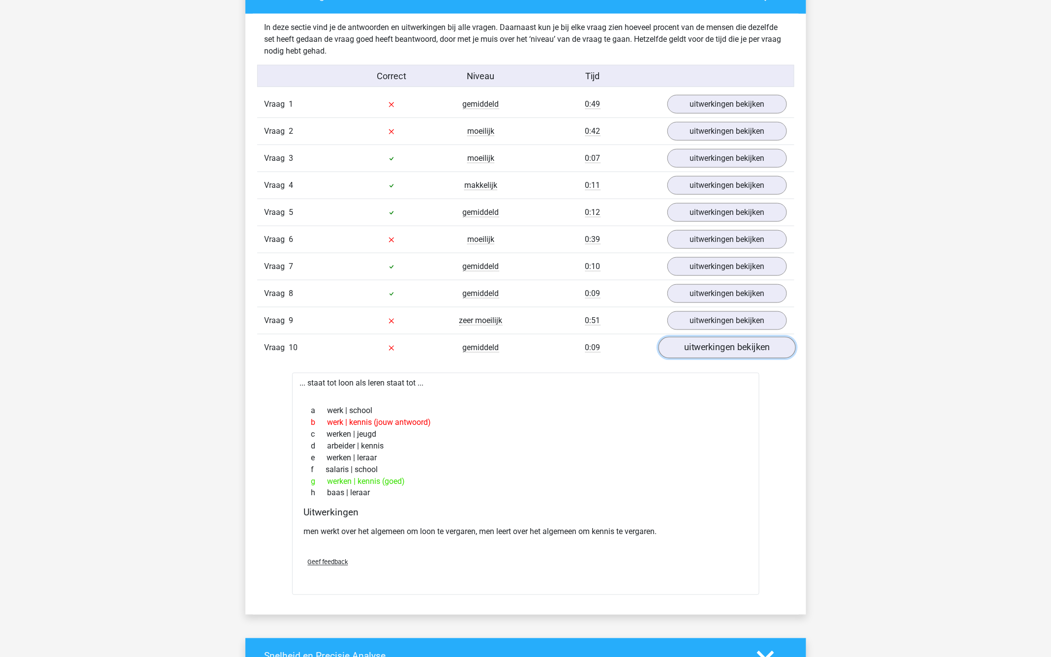
click at [687, 346] on link "uitwerkingen bekijken" at bounding box center [726, 348] width 137 height 22
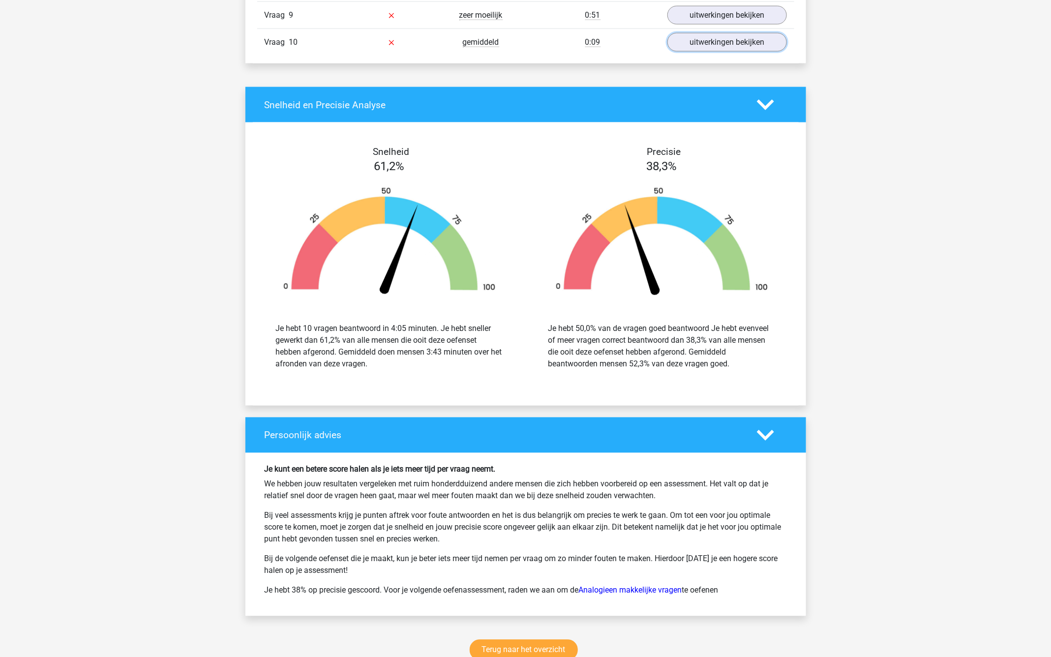
scroll to position [868, 0]
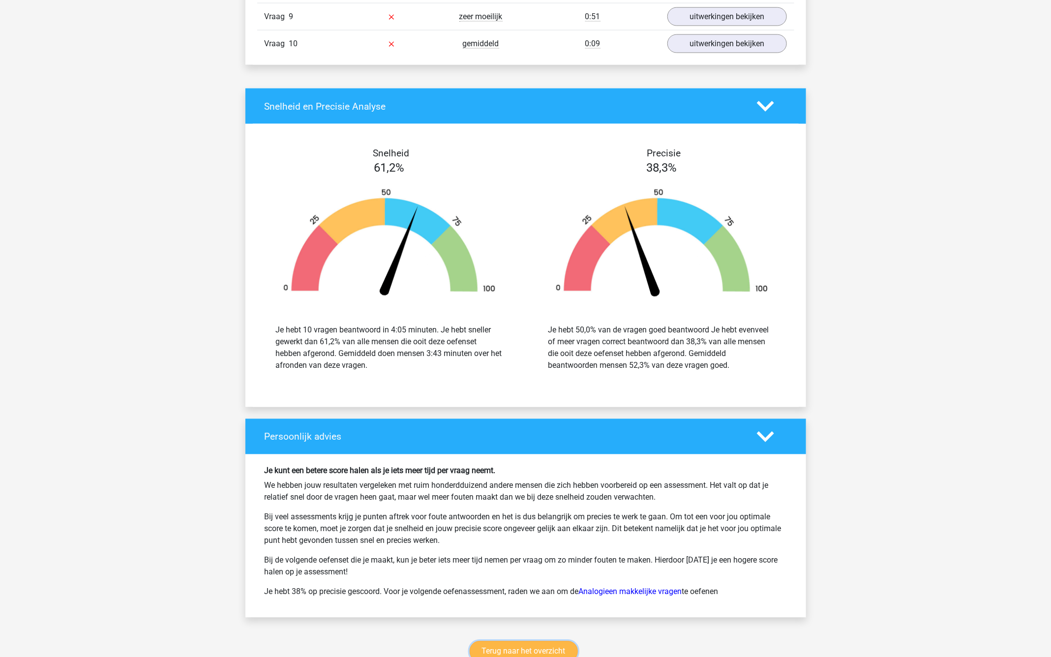
click at [524, 646] on link "Terug naar het overzicht" at bounding box center [524, 652] width 108 height 21
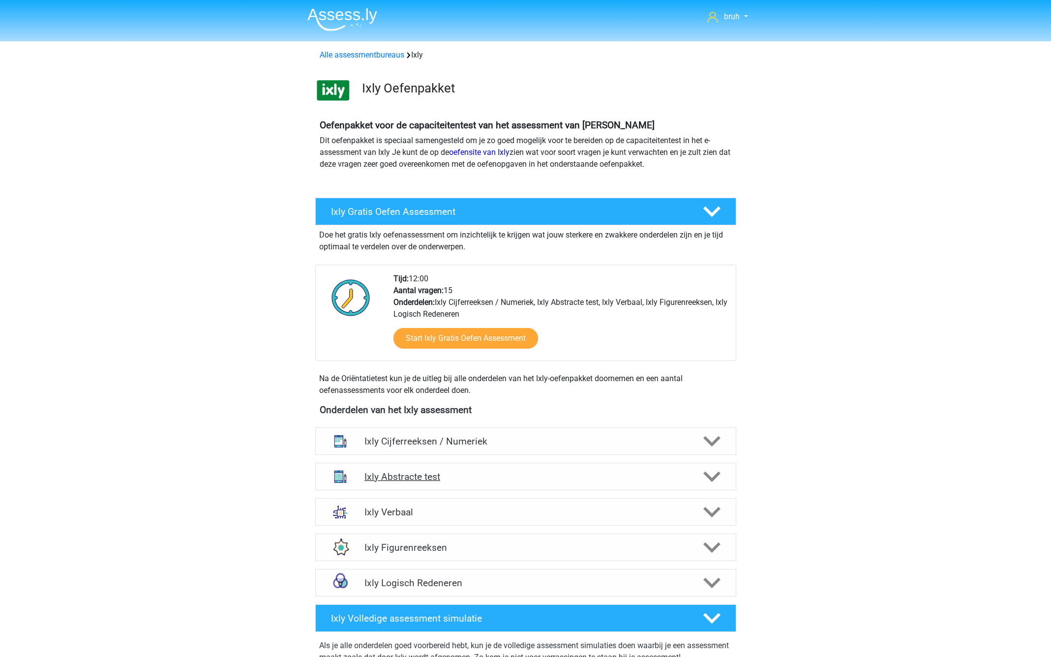
scroll to position [249, 0]
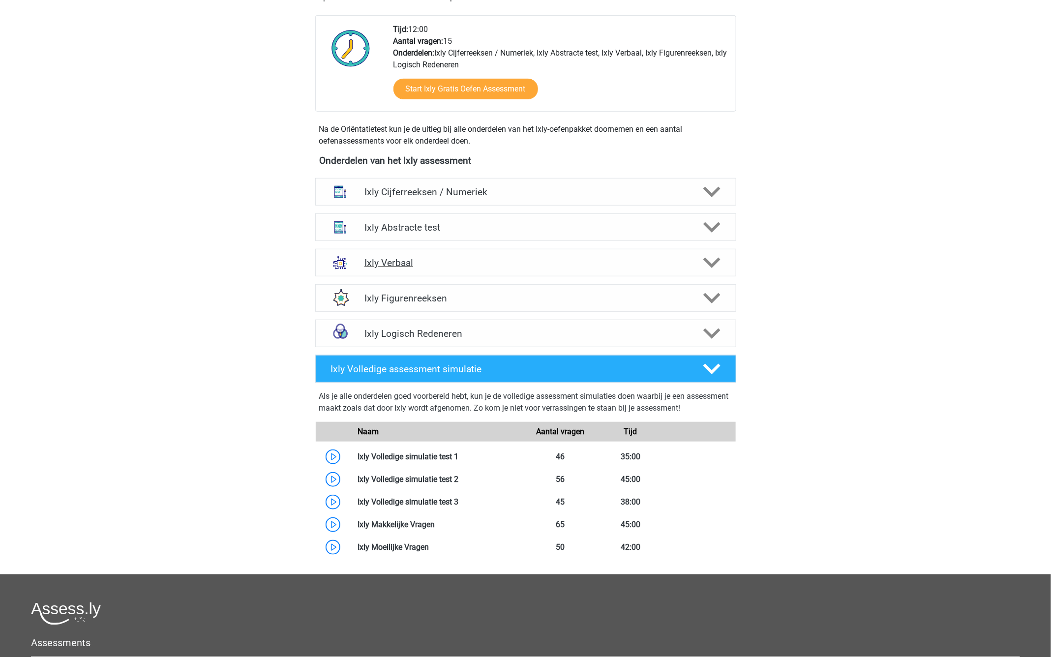
click at [434, 265] on h4 "Ixly Verbaal" at bounding box center [526, 262] width 322 height 11
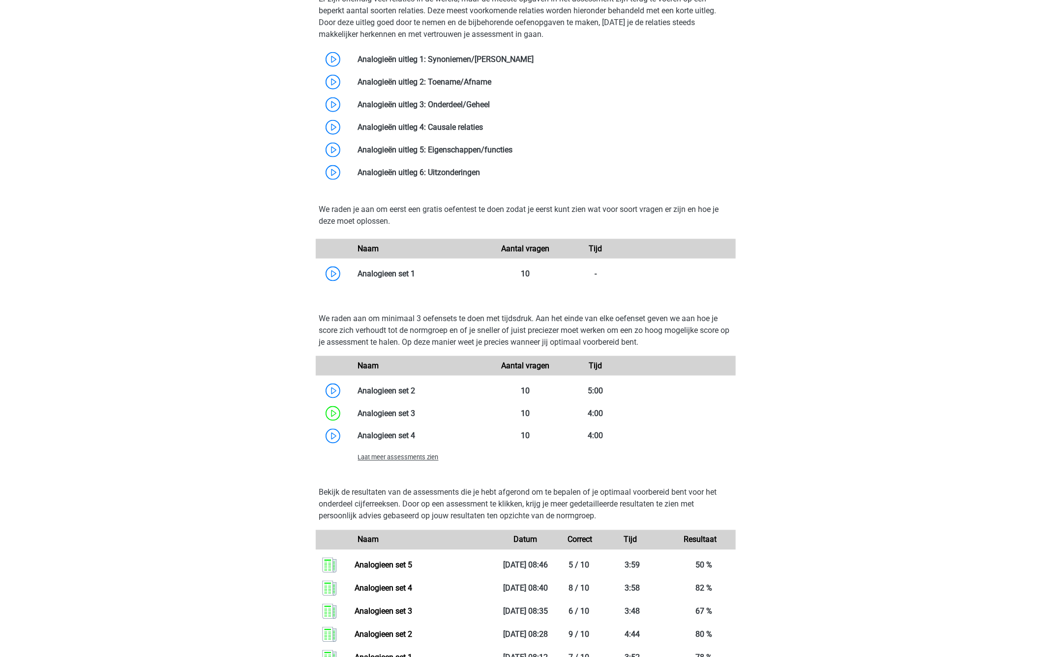
scroll to position [622, 0]
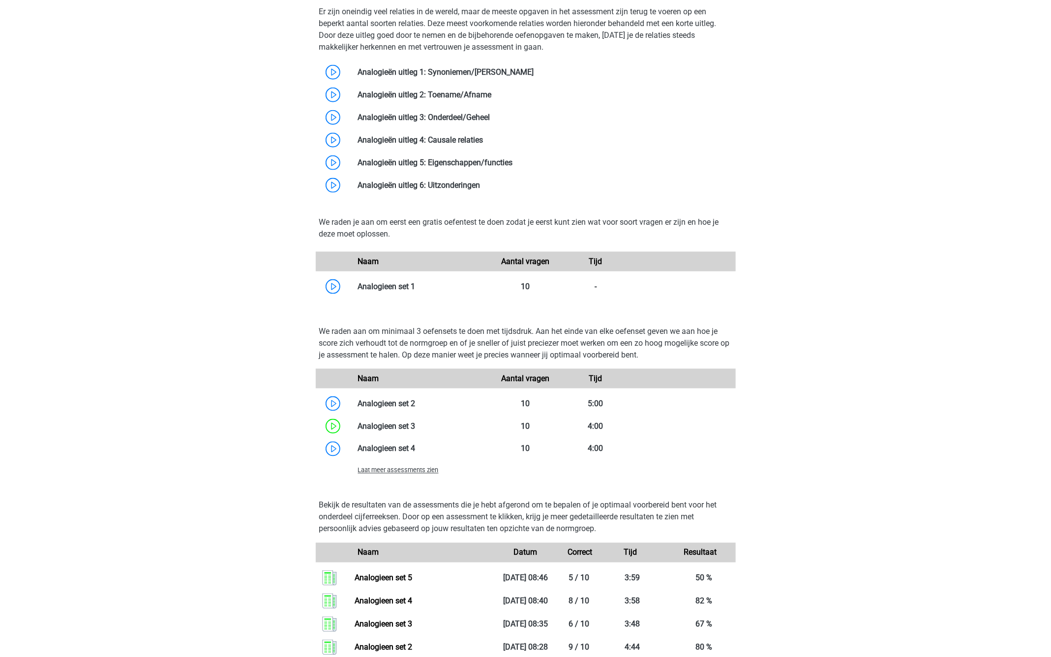
click at [410, 467] on span "Laat meer assessments zien" at bounding box center [398, 470] width 81 height 7
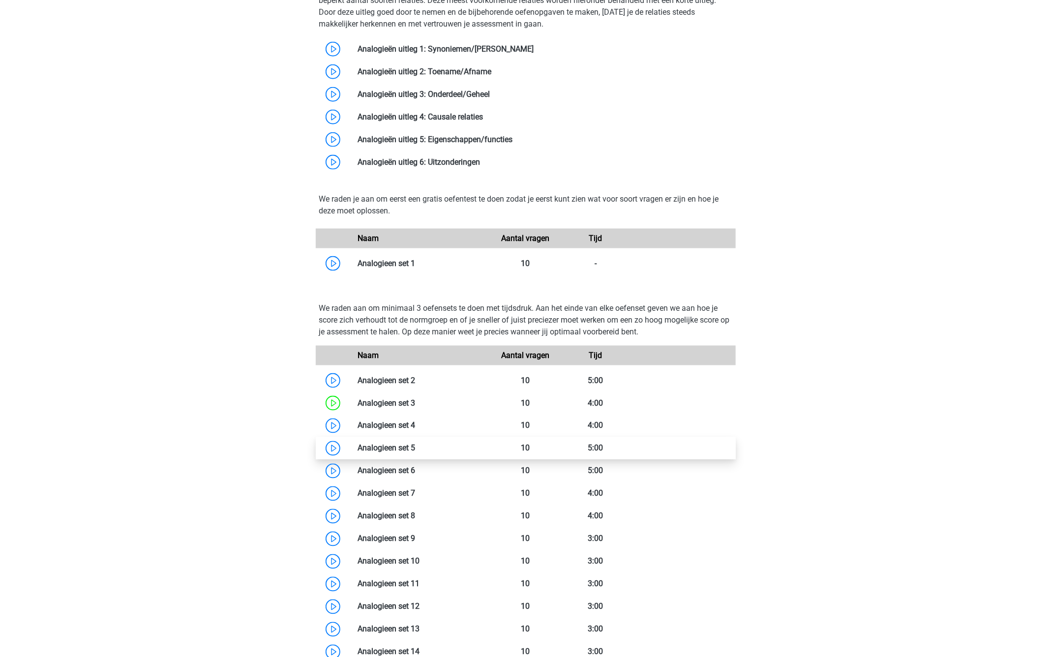
scroll to position [648, 0]
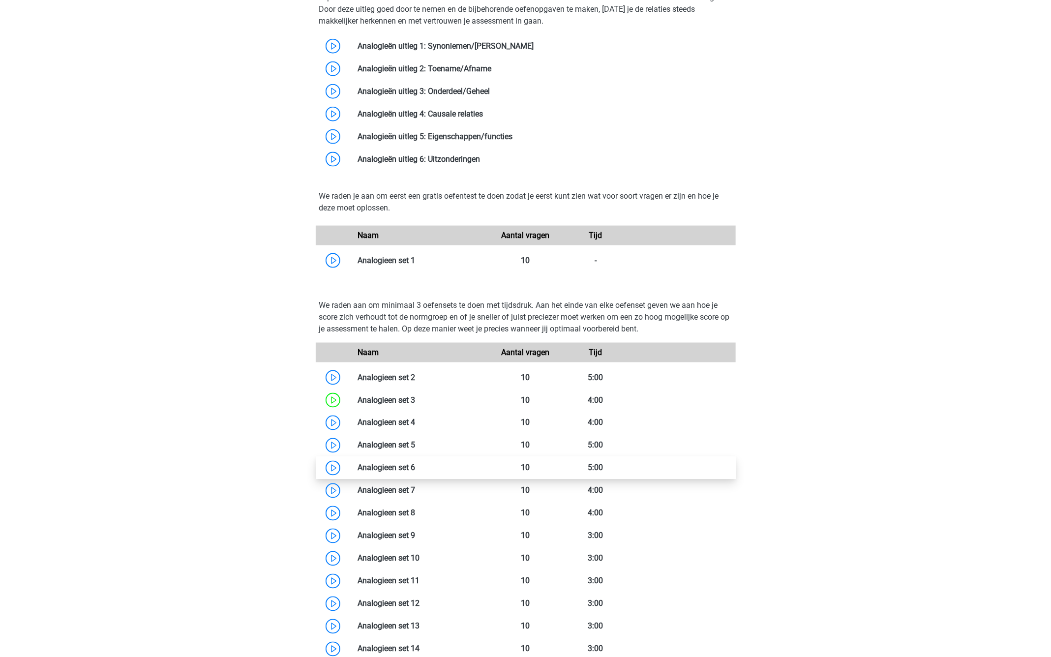
click at [416, 471] on link at bounding box center [416, 467] width 0 height 9
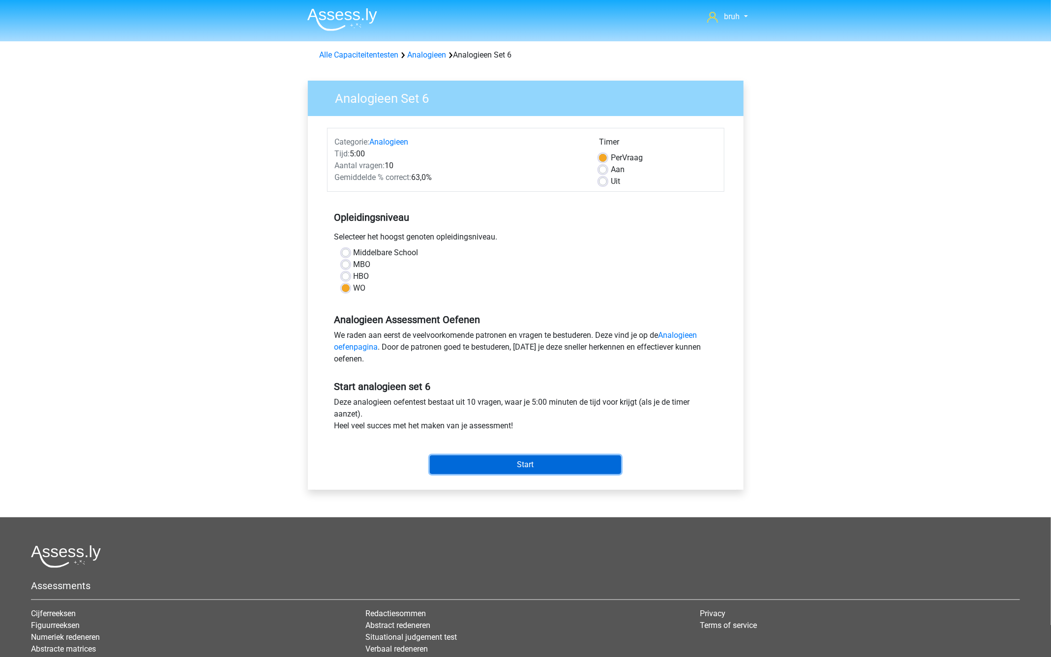
click at [498, 459] on input "Start" at bounding box center [525, 465] width 191 height 19
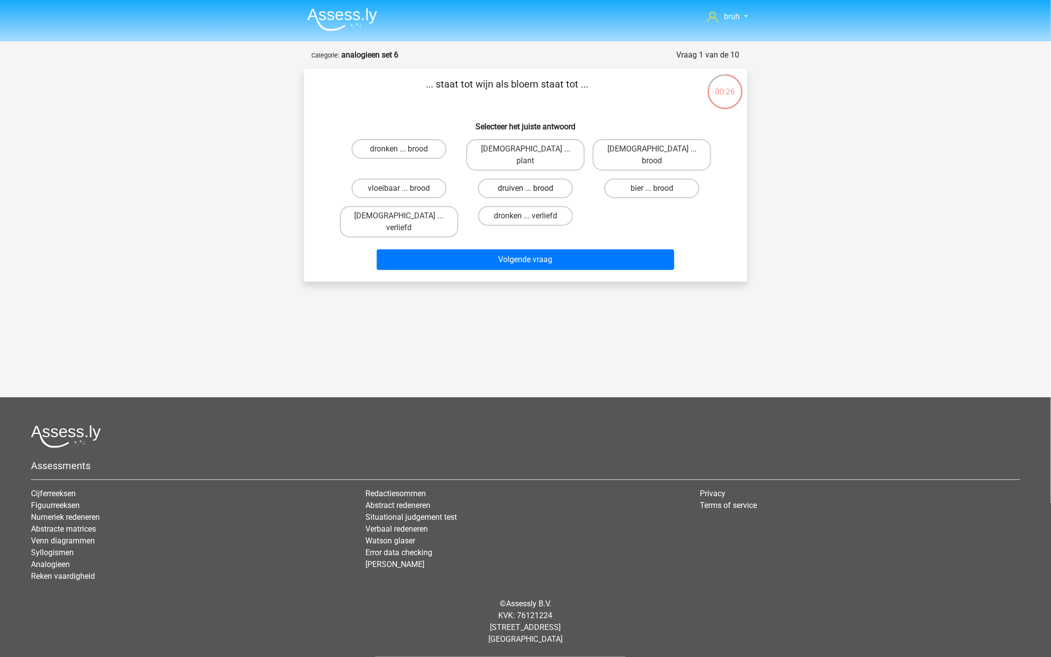
click at [546, 180] on label "druiven ... brood" at bounding box center [525, 189] width 95 height 20
click at [532, 188] on input "druiven ... brood" at bounding box center [528, 191] width 6 height 6
radio input "true"
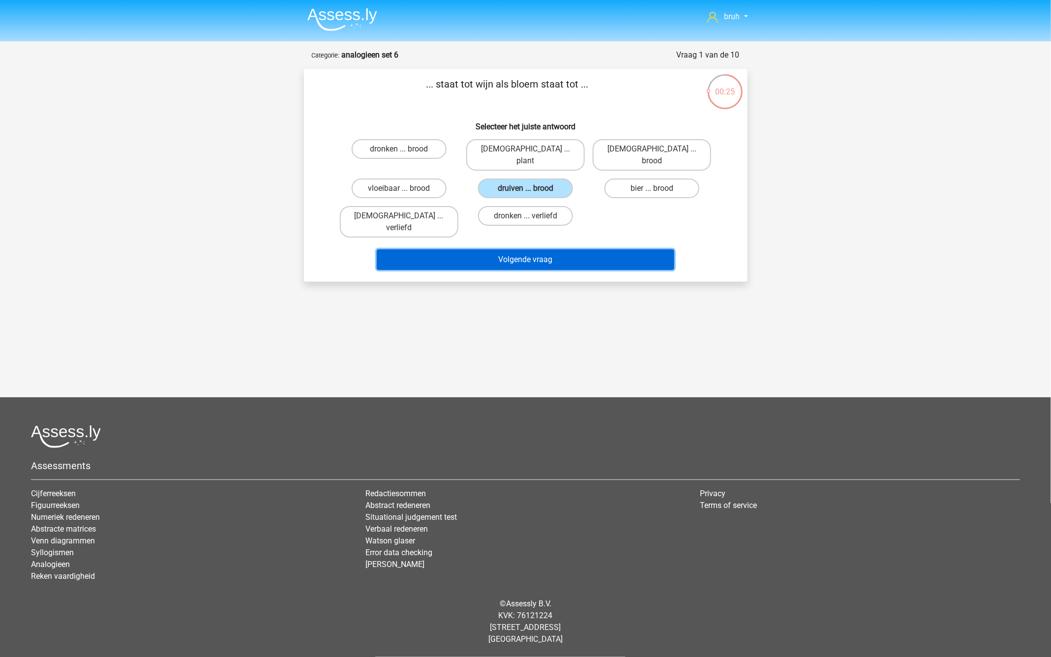
click at [532, 249] on button "Volgende vraag" at bounding box center [526, 259] width 298 height 21
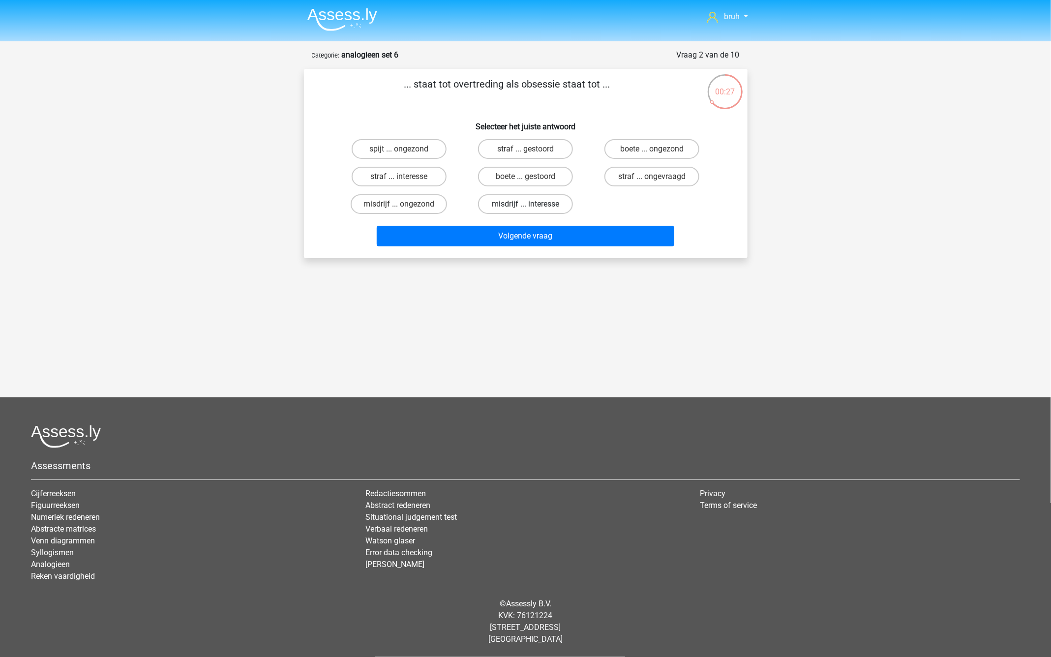
click at [500, 198] on label "misdrijf ... interesse" at bounding box center [525, 204] width 95 height 20
click at [525, 204] on input "misdrijf ... interesse" at bounding box center [528, 207] width 6 height 6
radio input "true"
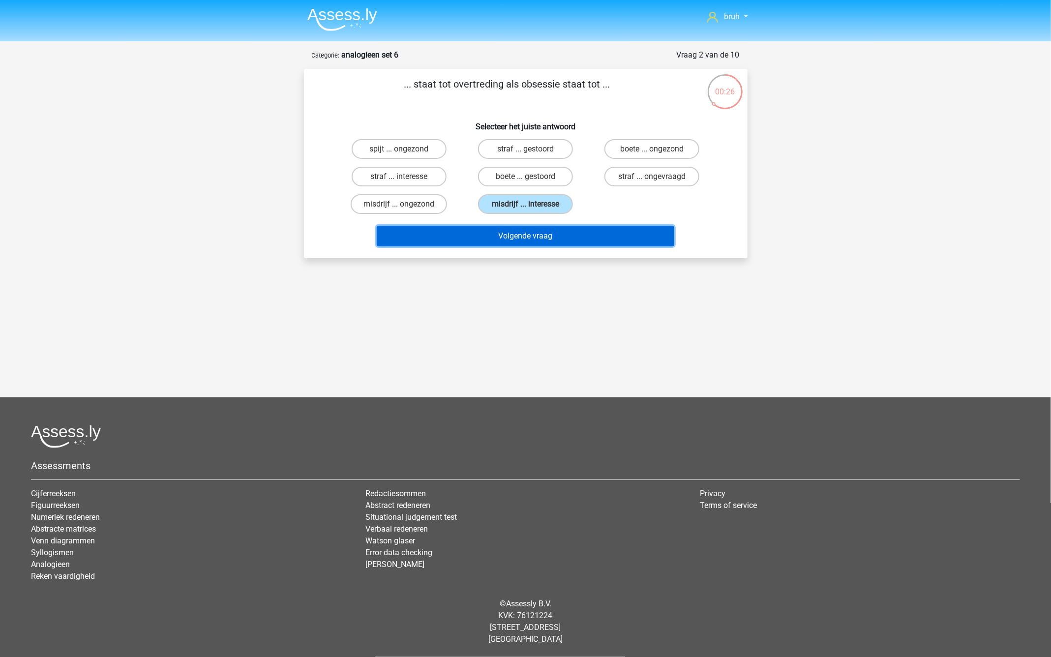
click at [526, 233] on button "Volgende vraag" at bounding box center [526, 236] width 298 height 21
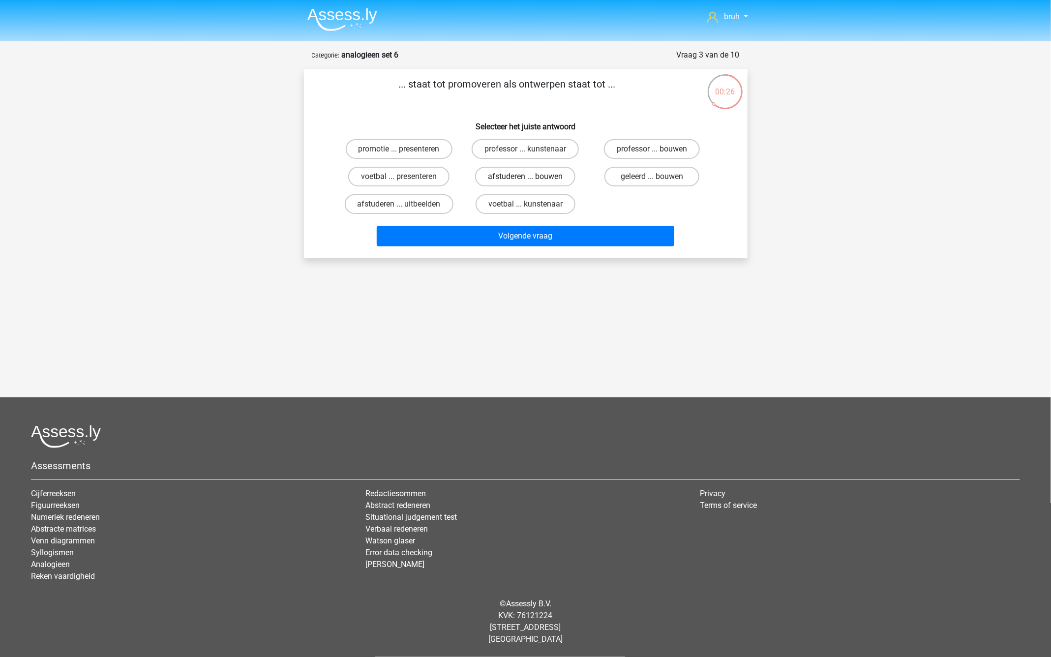
click at [492, 181] on label "afstuderen ... bouwen" at bounding box center [525, 177] width 100 height 20
click at [525, 181] on input "afstuderen ... bouwen" at bounding box center [528, 180] width 6 height 6
radio input "true"
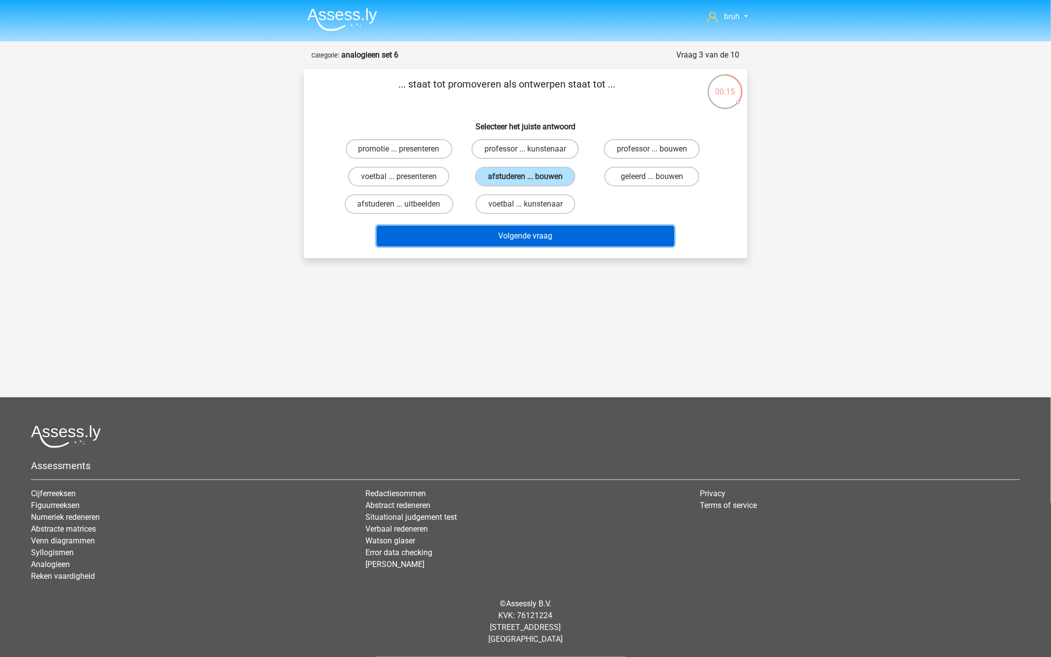
click at [505, 236] on button "Volgende vraag" at bounding box center [526, 236] width 298 height 21
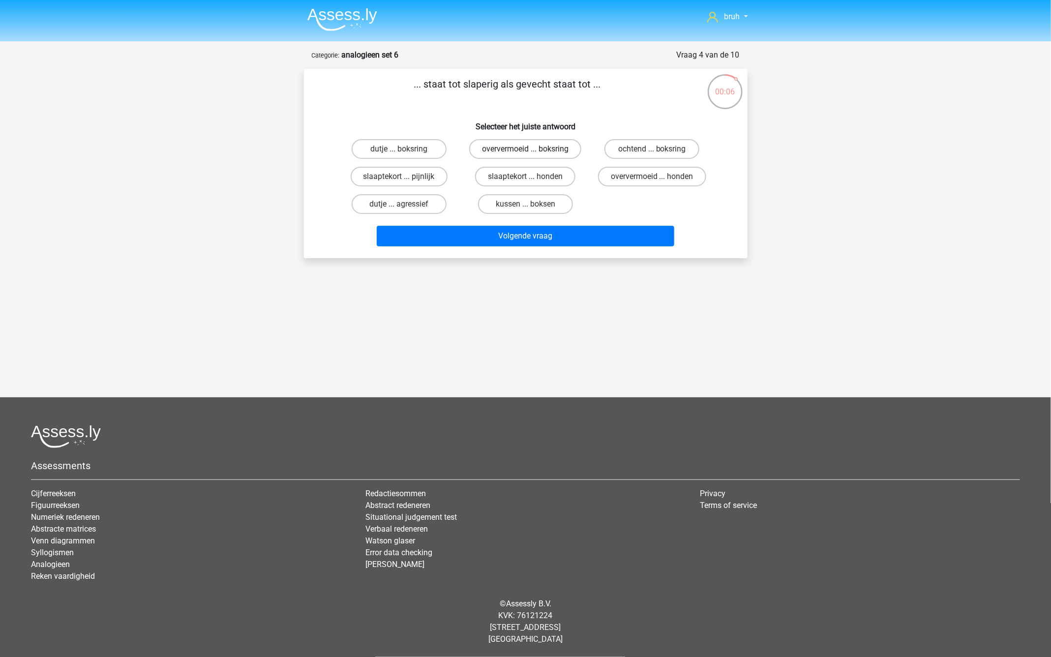
click at [548, 145] on label "oververmoeid ... boksring" at bounding box center [525, 149] width 112 height 20
click at [532, 149] on input "oververmoeid ... boksring" at bounding box center [528, 152] width 6 height 6
radio input "true"
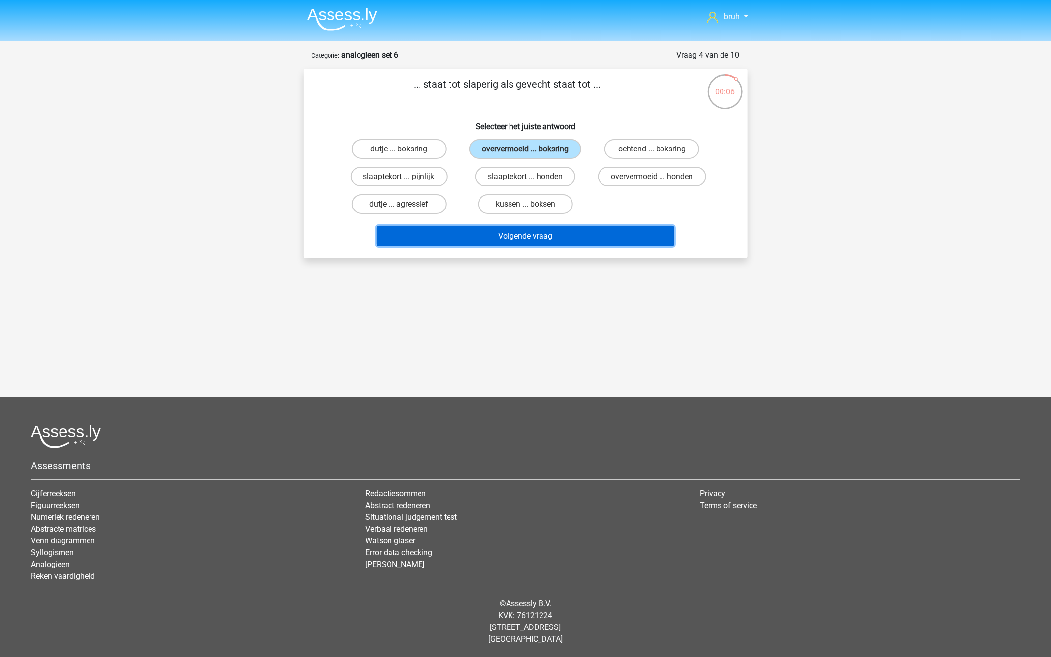
click at [539, 232] on button "Volgende vraag" at bounding box center [526, 236] width 298 height 21
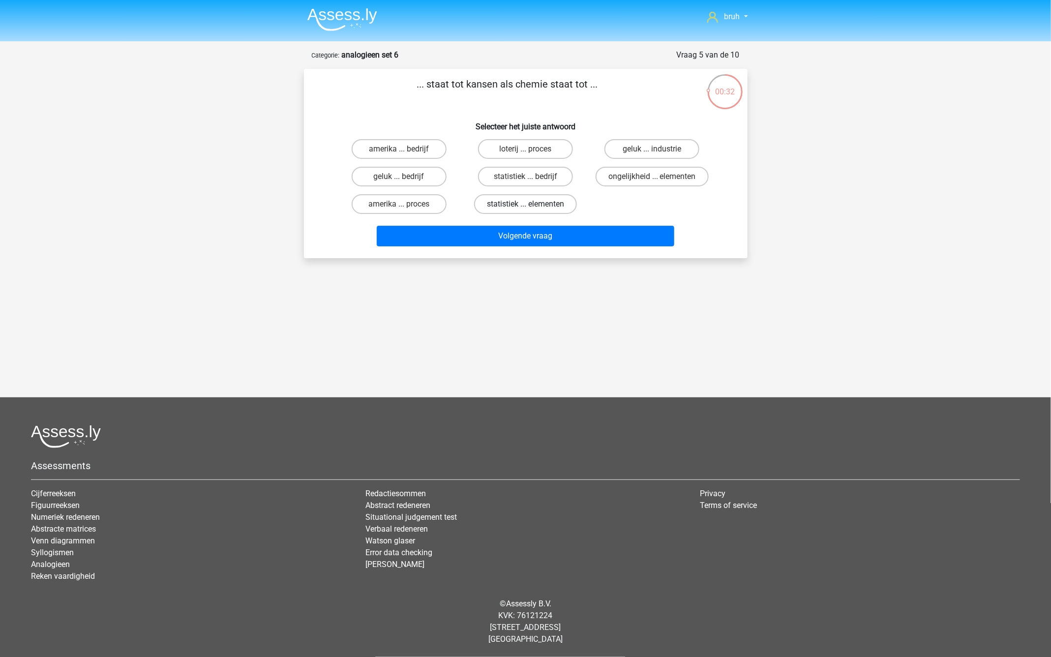
click at [542, 206] on label "statistiek ... elementen" at bounding box center [525, 204] width 103 height 20
click at [532, 206] on input "statistiek ... elementen" at bounding box center [528, 207] width 6 height 6
radio input "true"
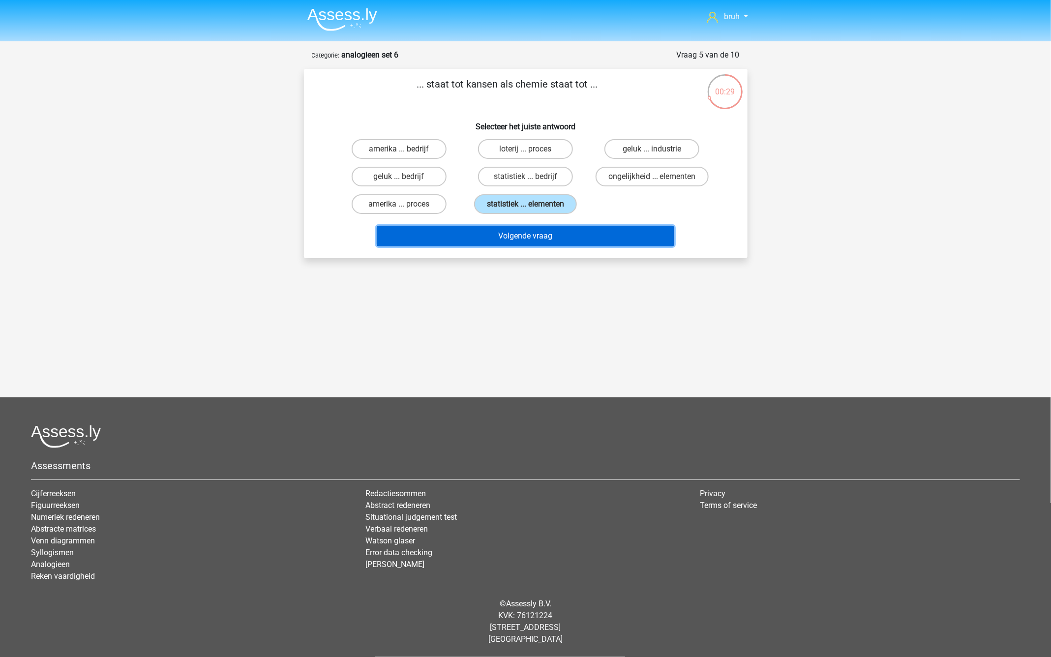
click at [533, 235] on button "Volgende vraag" at bounding box center [526, 236] width 298 height 21
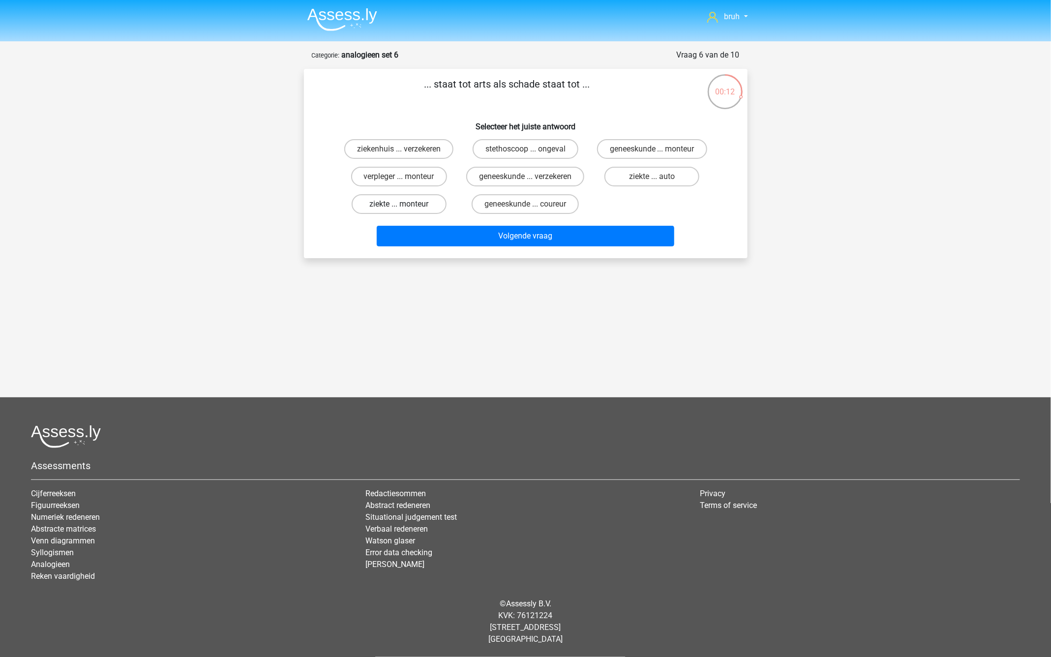
click at [409, 214] on label "ziekte ... monteur" at bounding box center [399, 204] width 95 height 20
click at [405, 211] on input "ziekte ... monteur" at bounding box center [402, 207] width 6 height 6
radio input "true"
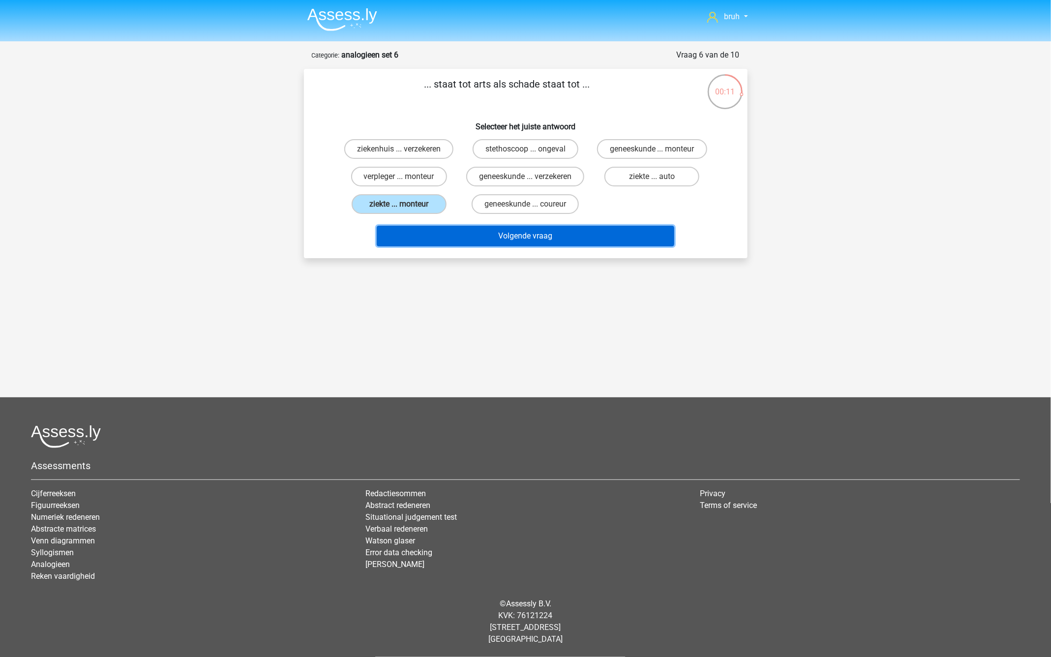
click at [466, 240] on button "Volgende vraag" at bounding box center [526, 236] width 298 height 21
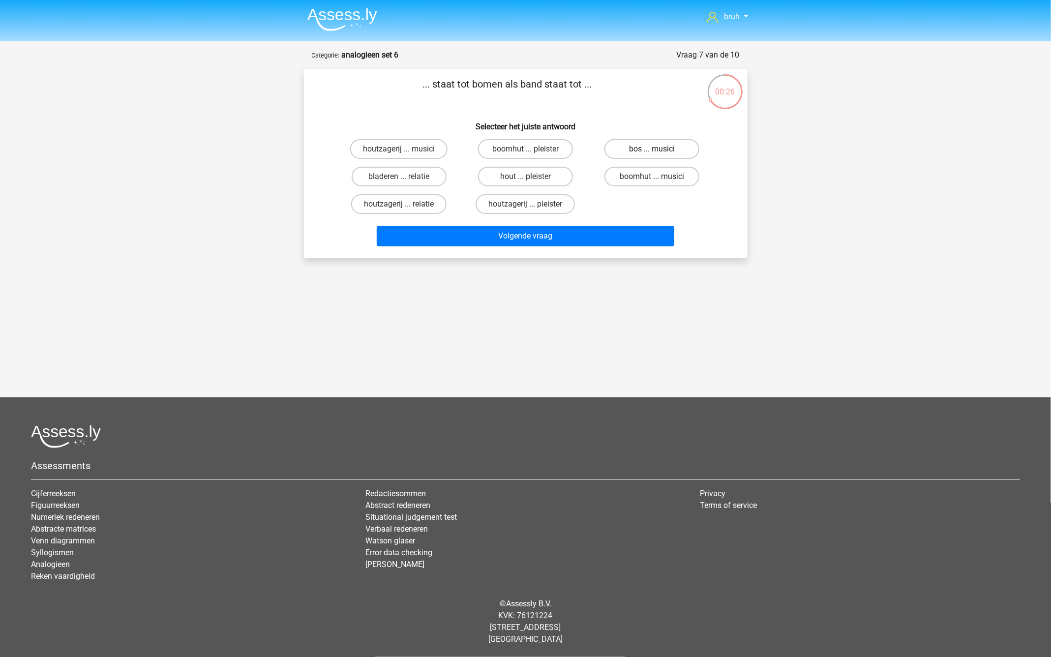
click at [645, 148] on label "bos ... musici" at bounding box center [652, 149] width 95 height 20
click at [652, 149] on input "bos ... musici" at bounding box center [655, 152] width 6 height 6
radio input "true"
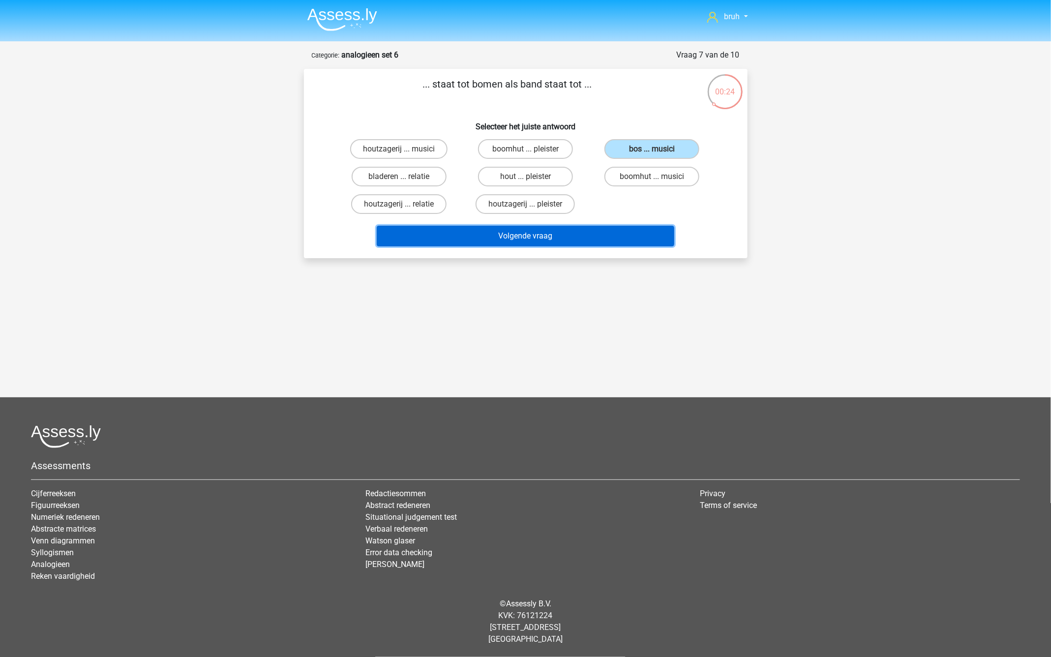
click at [621, 246] on button "Volgende vraag" at bounding box center [526, 236] width 298 height 21
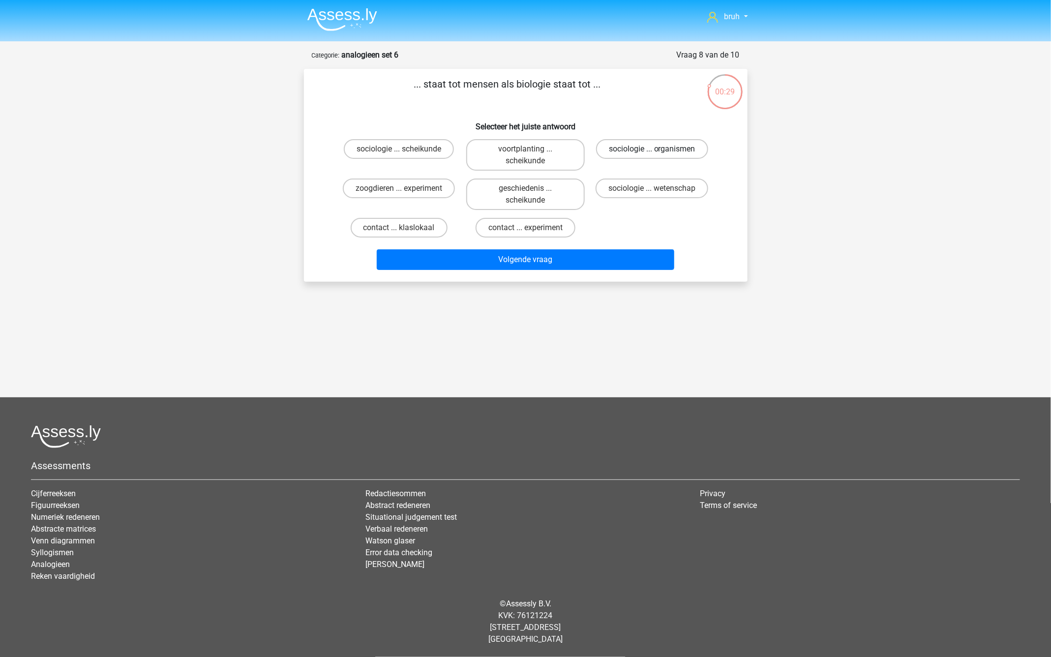
click at [607, 145] on label "sociologie ... organismen" at bounding box center [652, 149] width 112 height 20
click at [652, 149] on input "sociologie ... organismen" at bounding box center [655, 152] width 6 height 6
radio input "true"
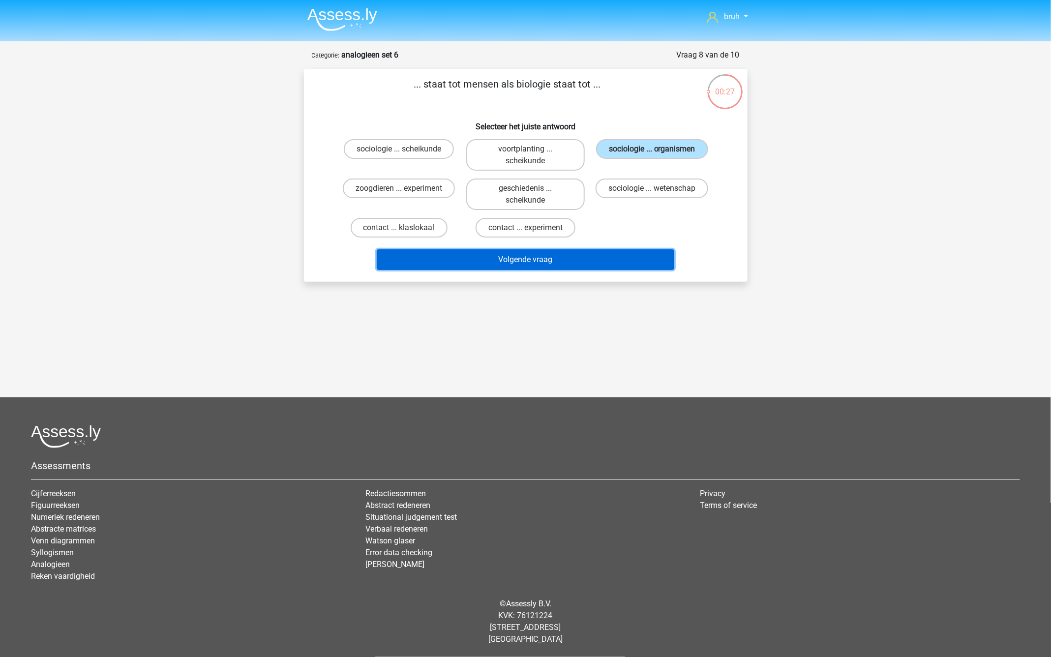
click at [548, 255] on button "Volgende vraag" at bounding box center [526, 259] width 298 height 21
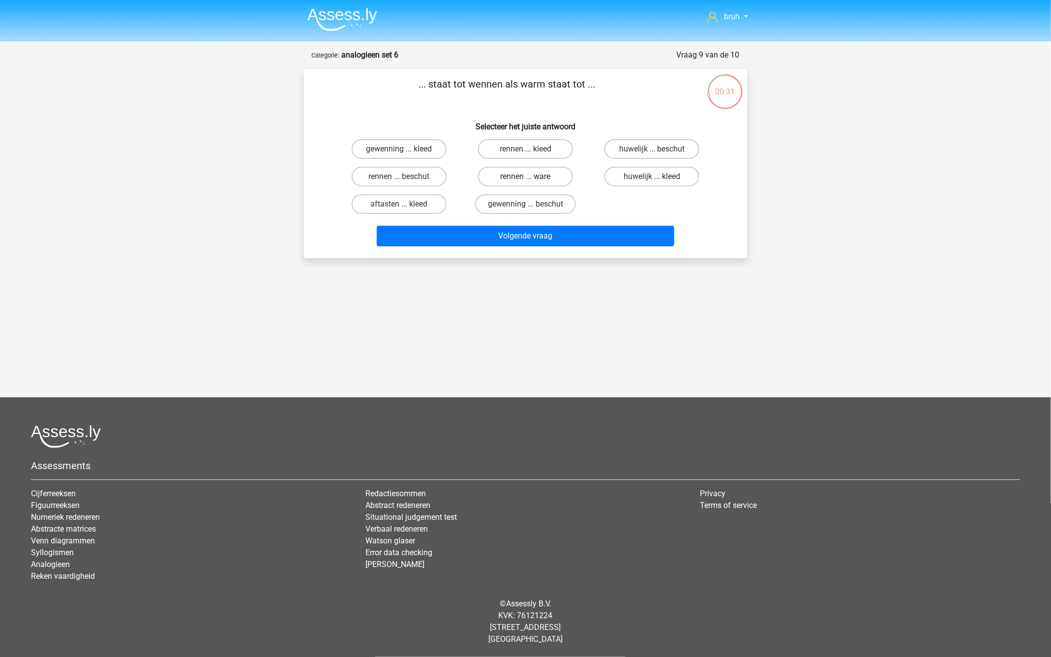
click at [546, 182] on label "rennen ... ware" at bounding box center [525, 177] width 95 height 20
click at [532, 182] on input "rennen ... ware" at bounding box center [528, 180] width 6 height 6
radio input "true"
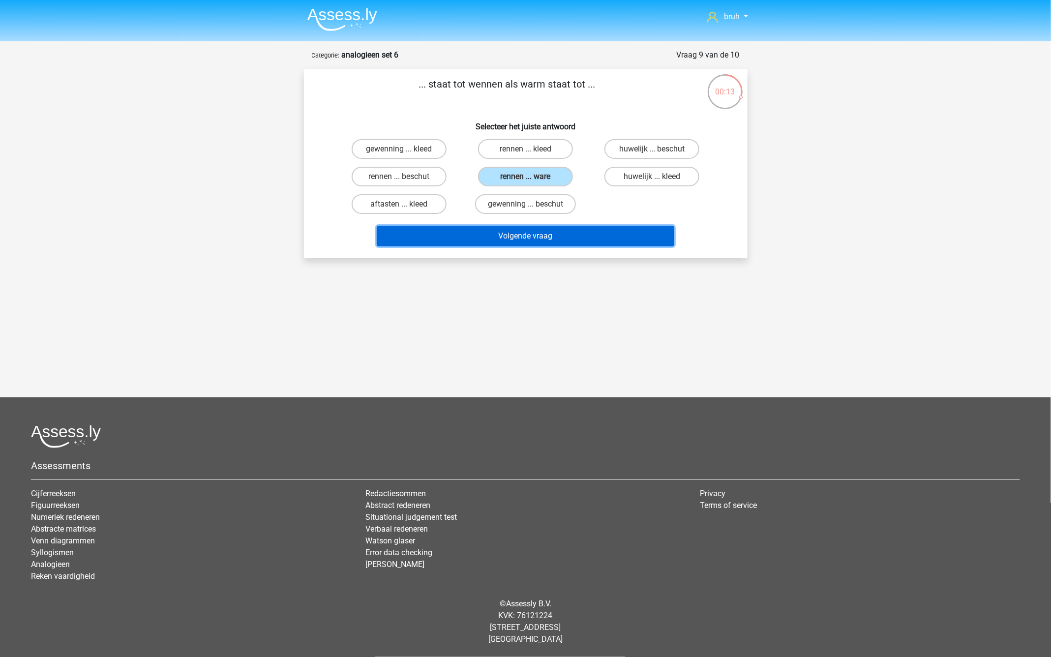
click at [542, 236] on button "Volgende vraag" at bounding box center [526, 236] width 298 height 21
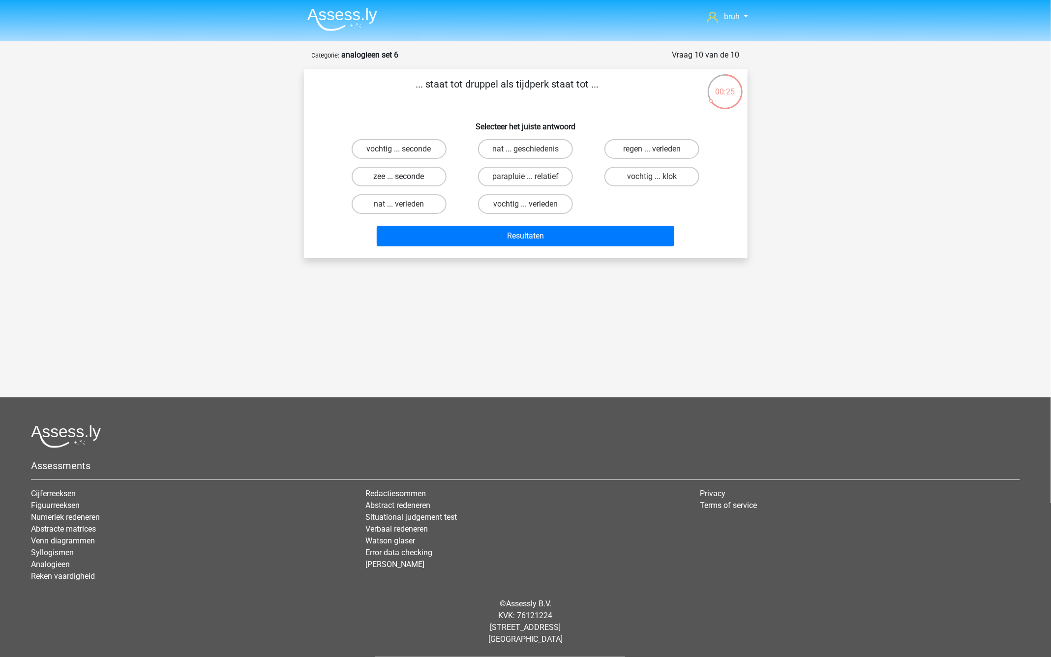
click at [419, 177] on label "zee ... seconde" at bounding box center [399, 177] width 95 height 20
click at [405, 177] on input "zee ... seconde" at bounding box center [402, 180] width 6 height 6
radio input "true"
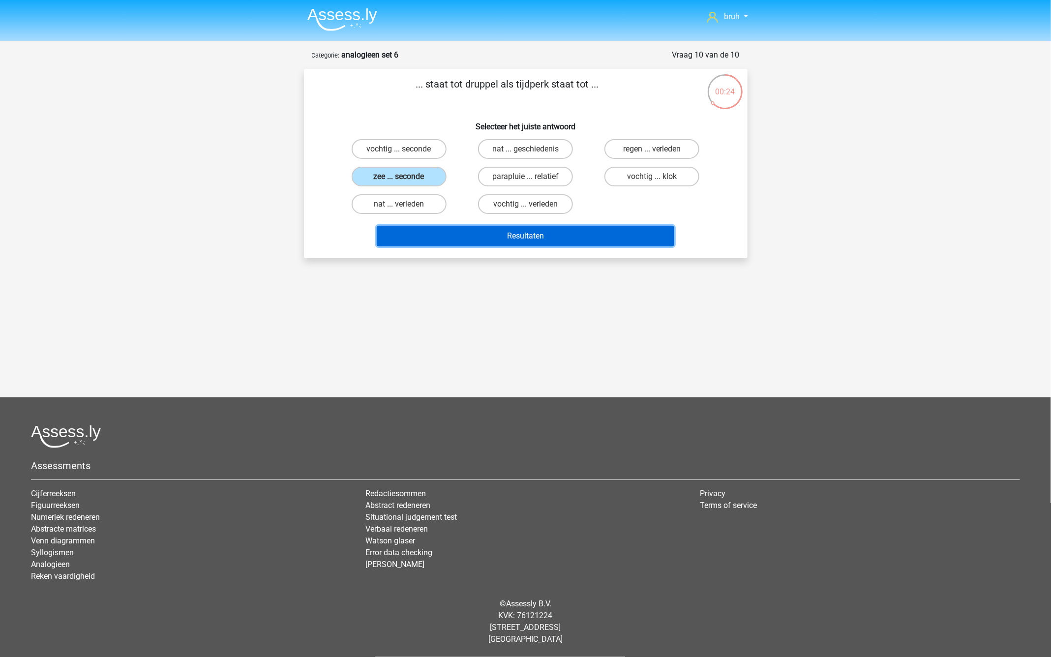
click at [476, 226] on button "Resultaten" at bounding box center [526, 236] width 298 height 21
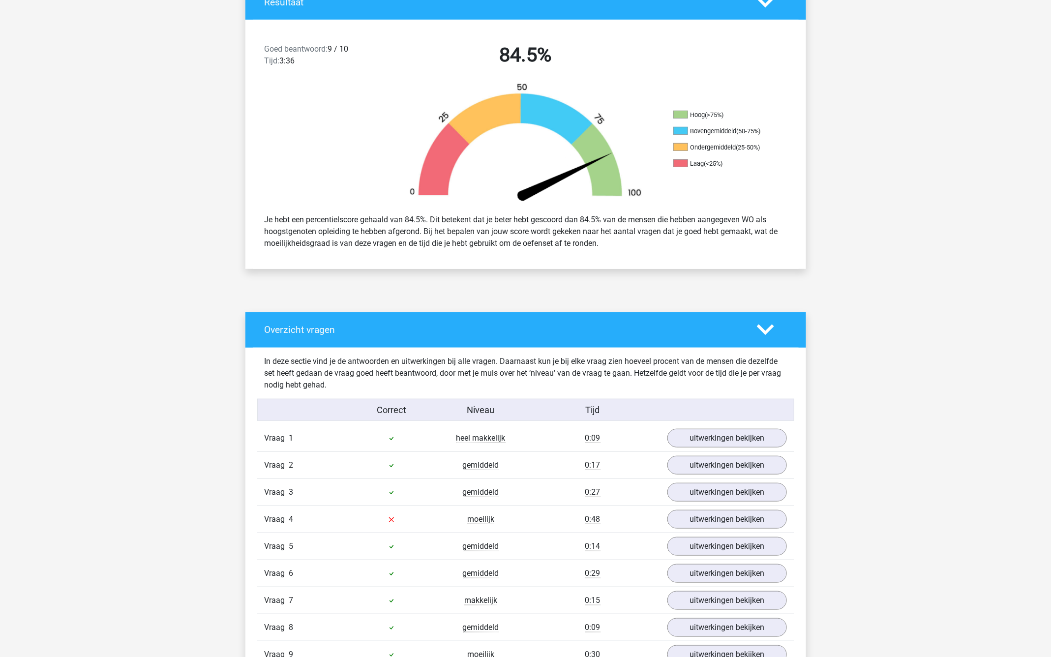
scroll to position [360, 0]
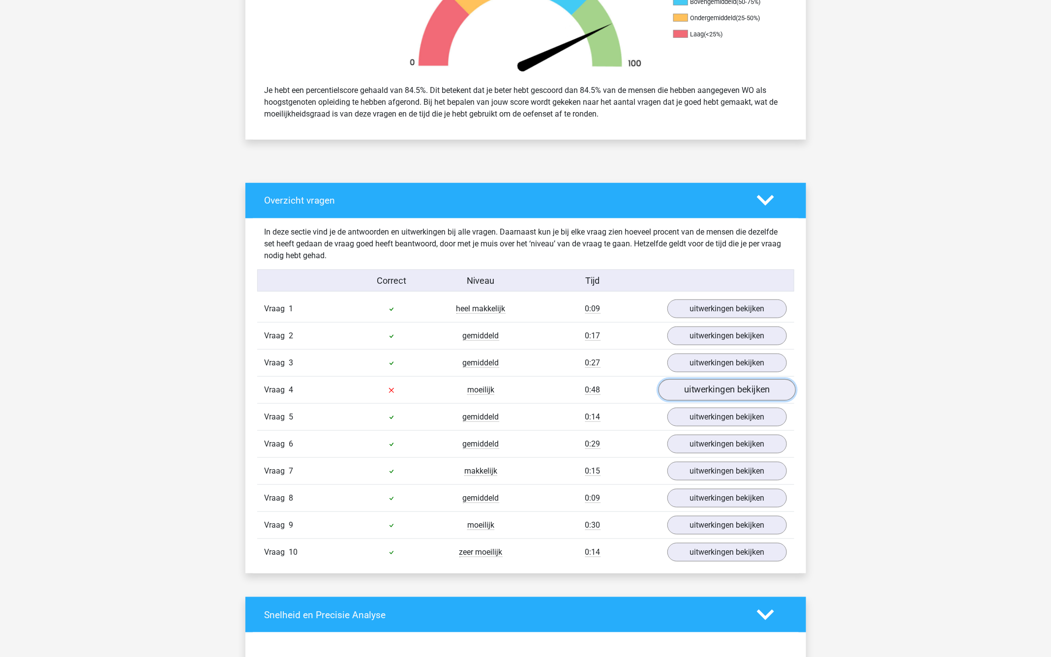
click at [714, 390] on link "uitwerkingen bekijken" at bounding box center [726, 390] width 137 height 22
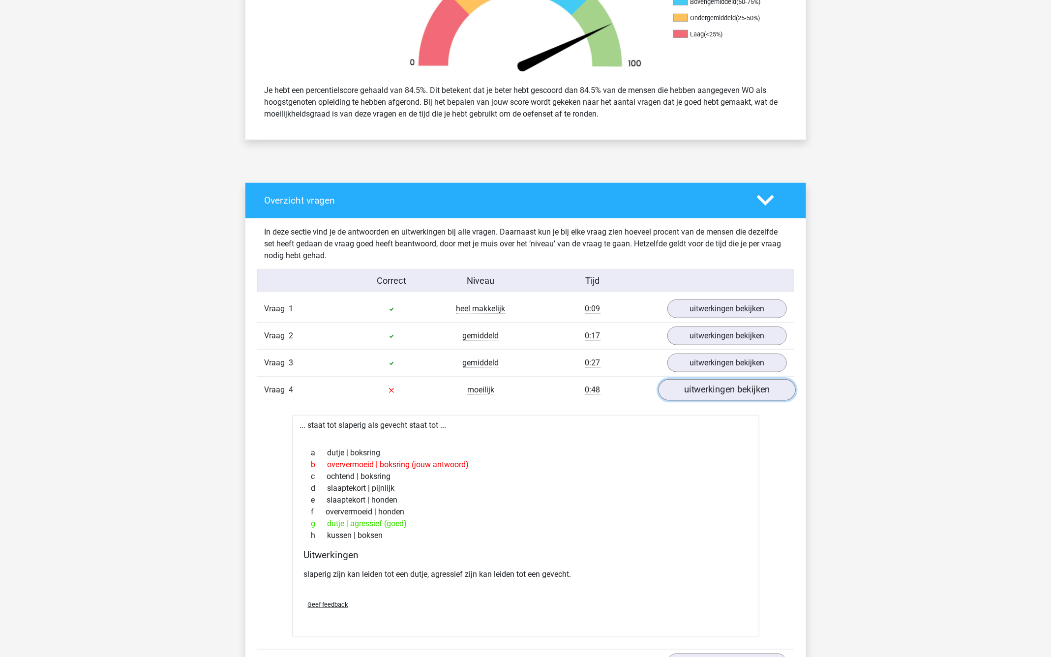
click at [714, 390] on link "uitwerkingen bekijken" at bounding box center [726, 390] width 137 height 22
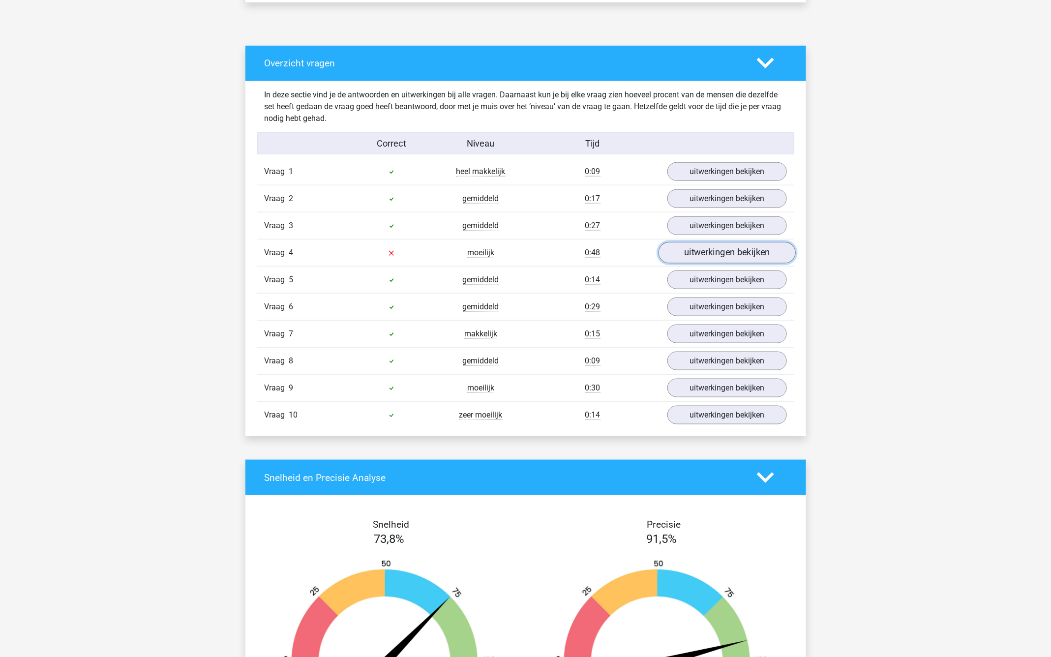
scroll to position [609, 0]
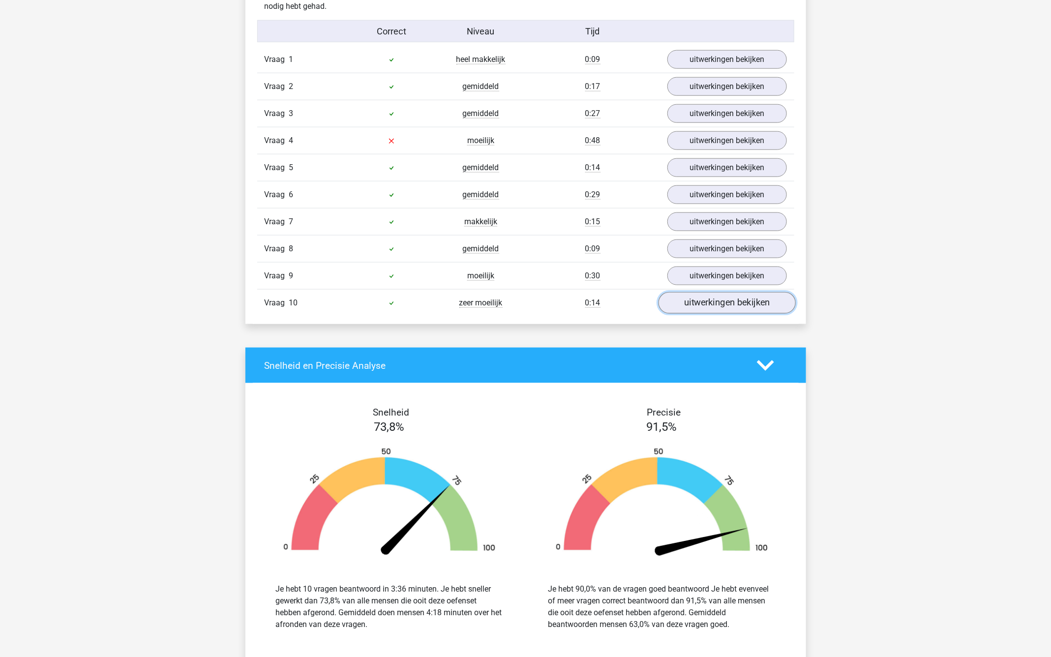
click at [729, 292] on link "uitwerkingen bekijken" at bounding box center [726, 303] width 137 height 22
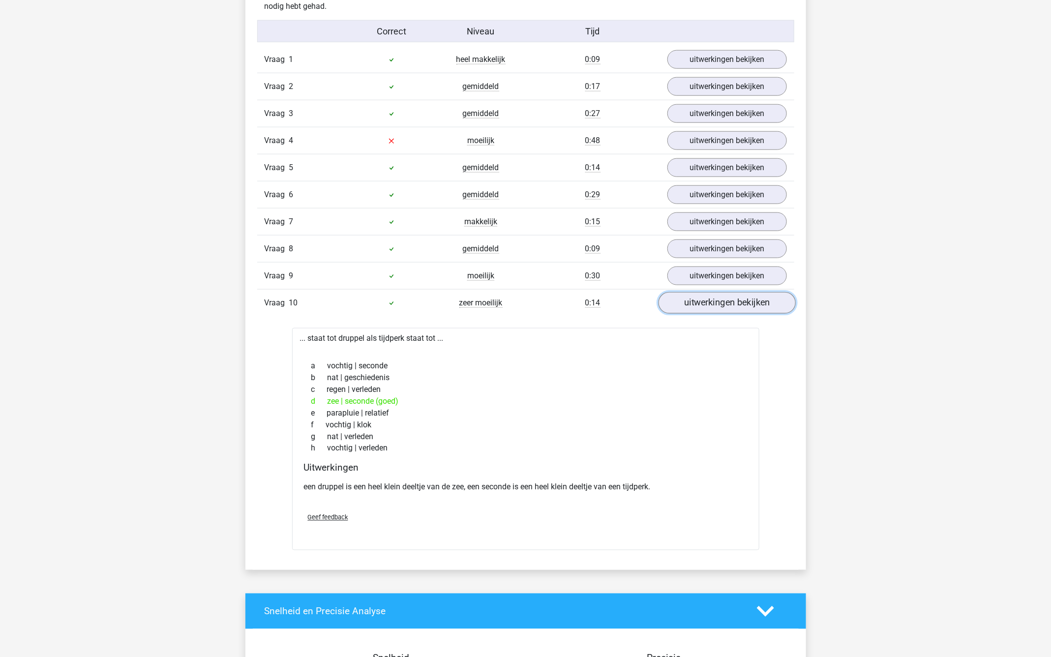
click at [729, 292] on link "uitwerkingen bekijken" at bounding box center [726, 303] width 137 height 22
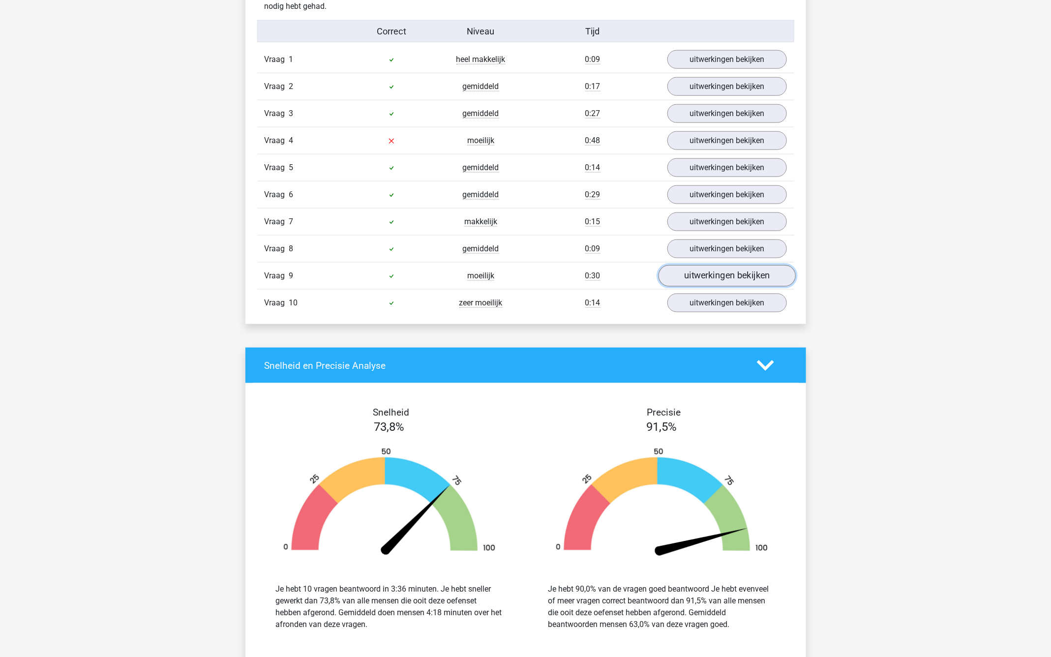
click at [699, 273] on link "uitwerkingen bekijken" at bounding box center [726, 276] width 137 height 22
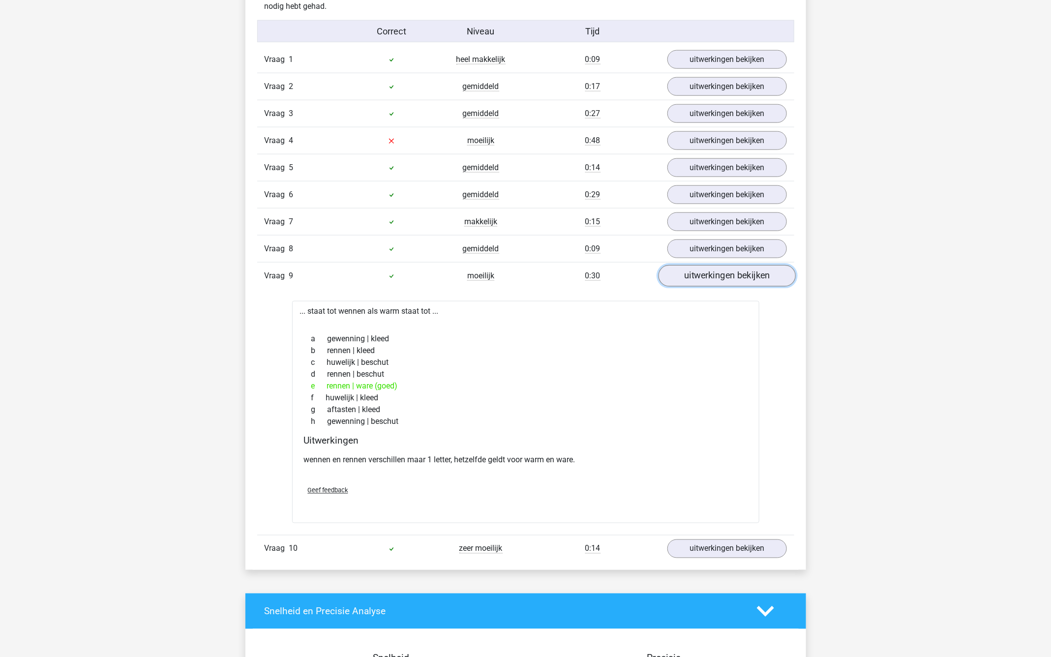
click at [699, 274] on link "uitwerkingen bekijken" at bounding box center [726, 276] width 137 height 22
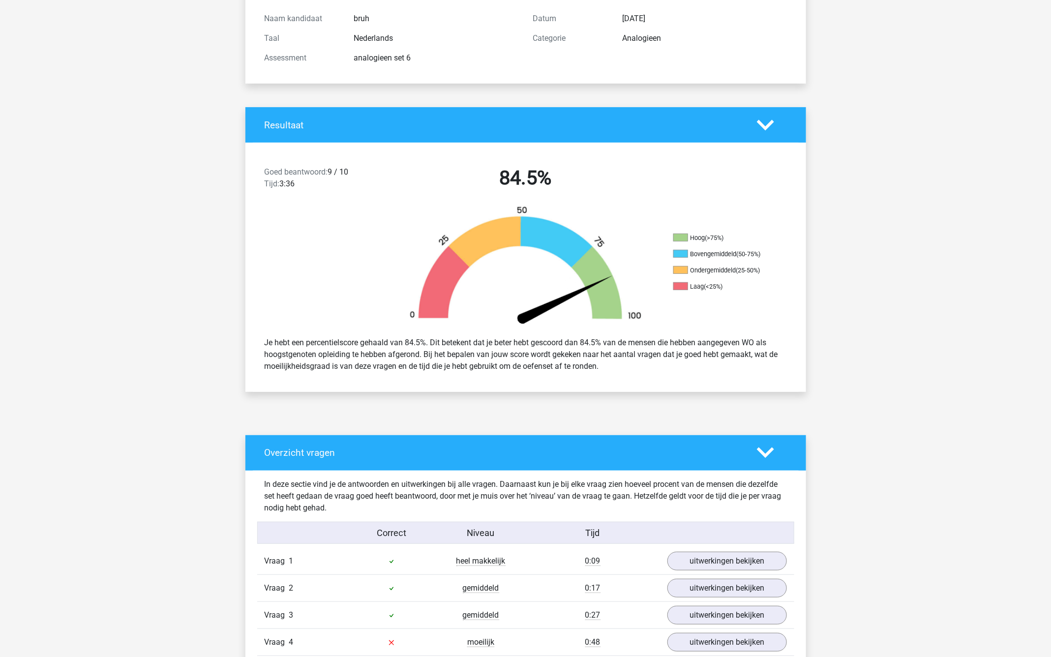
scroll to position [486, 0]
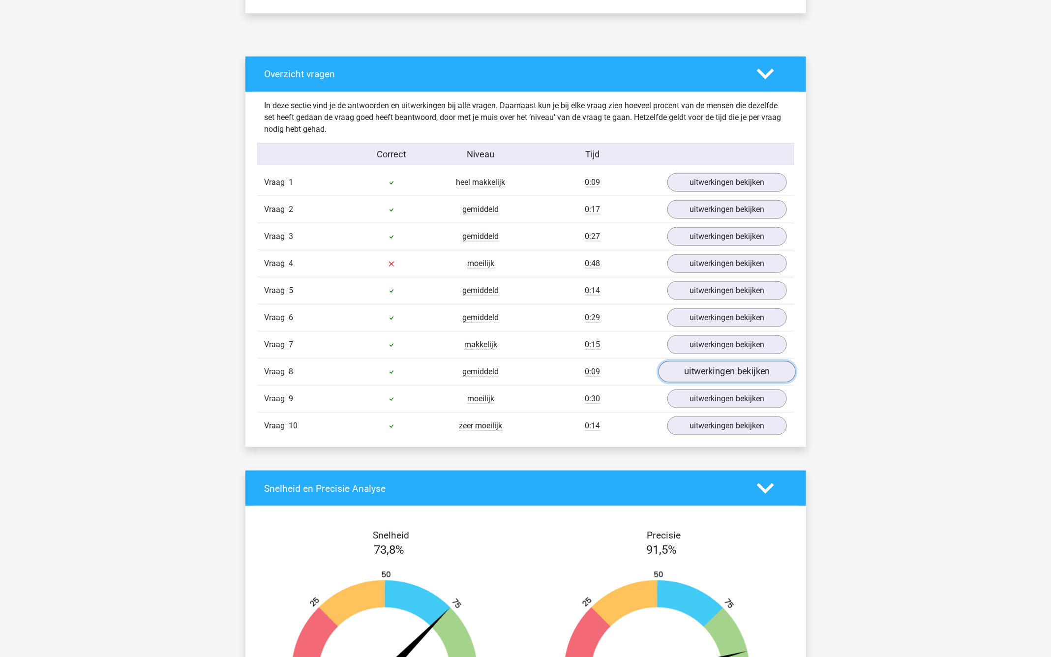
click at [720, 367] on link "uitwerkingen bekijken" at bounding box center [726, 372] width 137 height 22
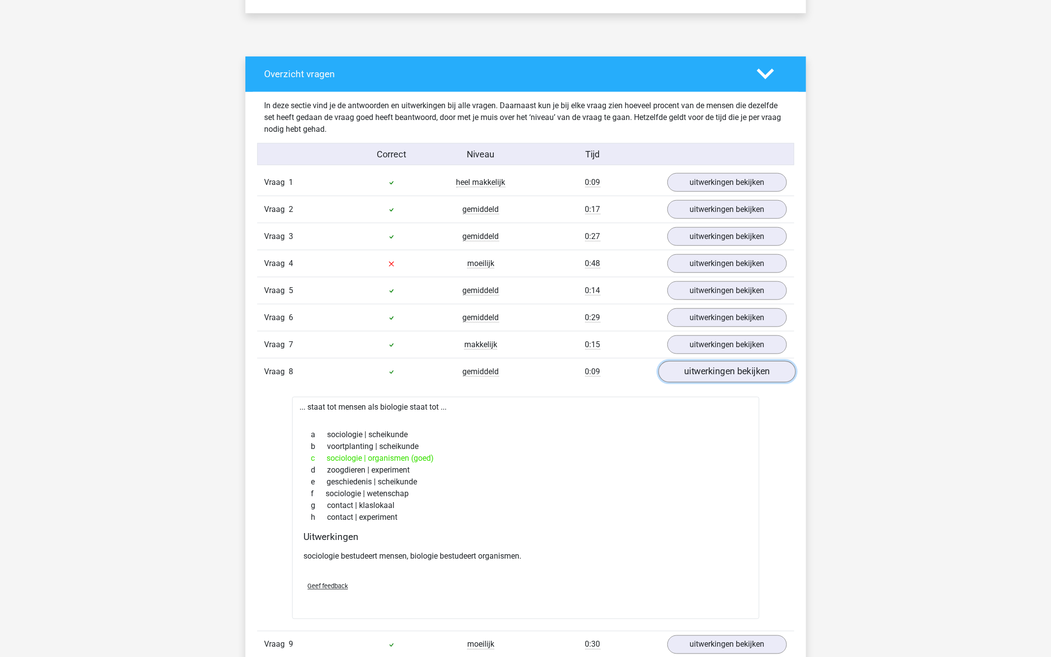
click at [720, 367] on link "uitwerkingen bekijken" at bounding box center [726, 372] width 137 height 22
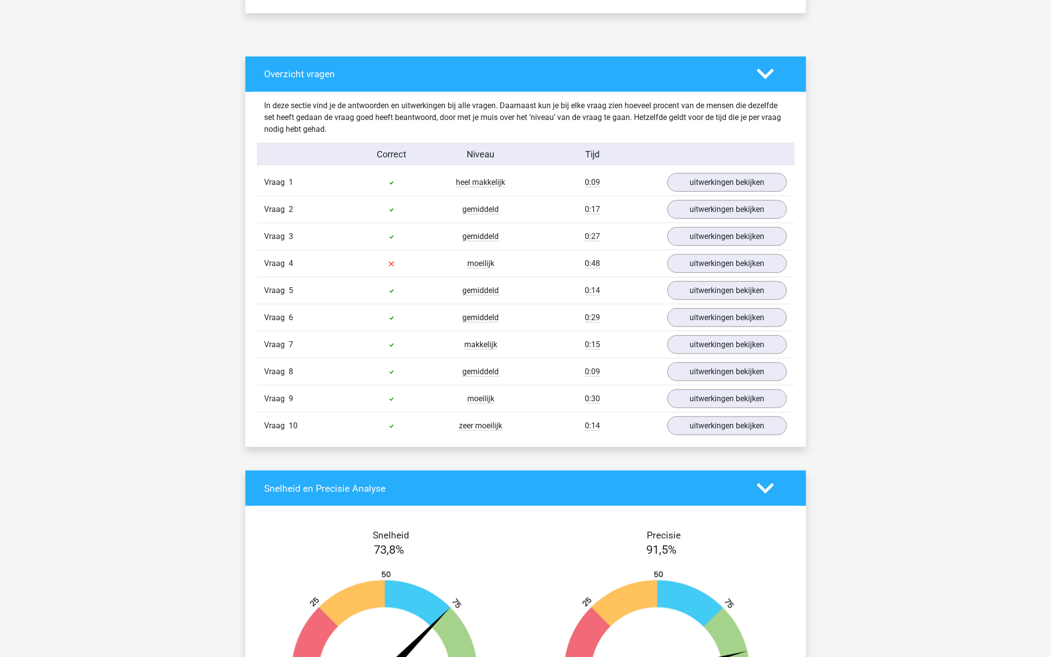
click at [720, 324] on div "Vraag 6 gemiddeld 0:29 uitwerkingen bekijken" at bounding box center [525, 317] width 537 height 27
click at [716, 339] on link "uitwerkingen bekijken" at bounding box center [726, 345] width 137 height 22
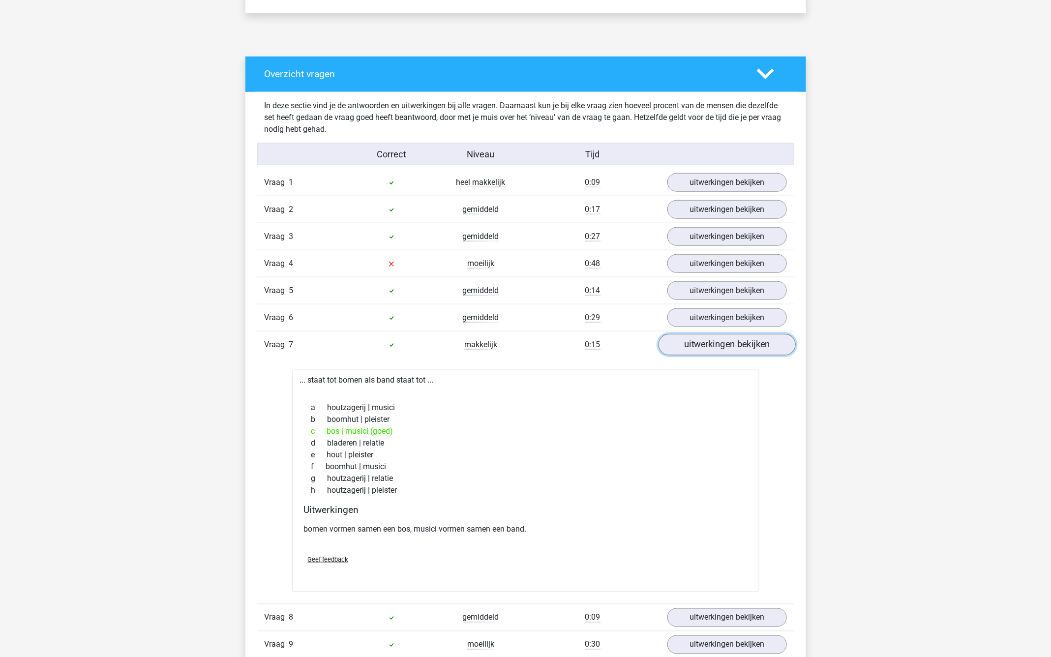
click at [716, 339] on link "uitwerkingen bekijken" at bounding box center [726, 345] width 137 height 22
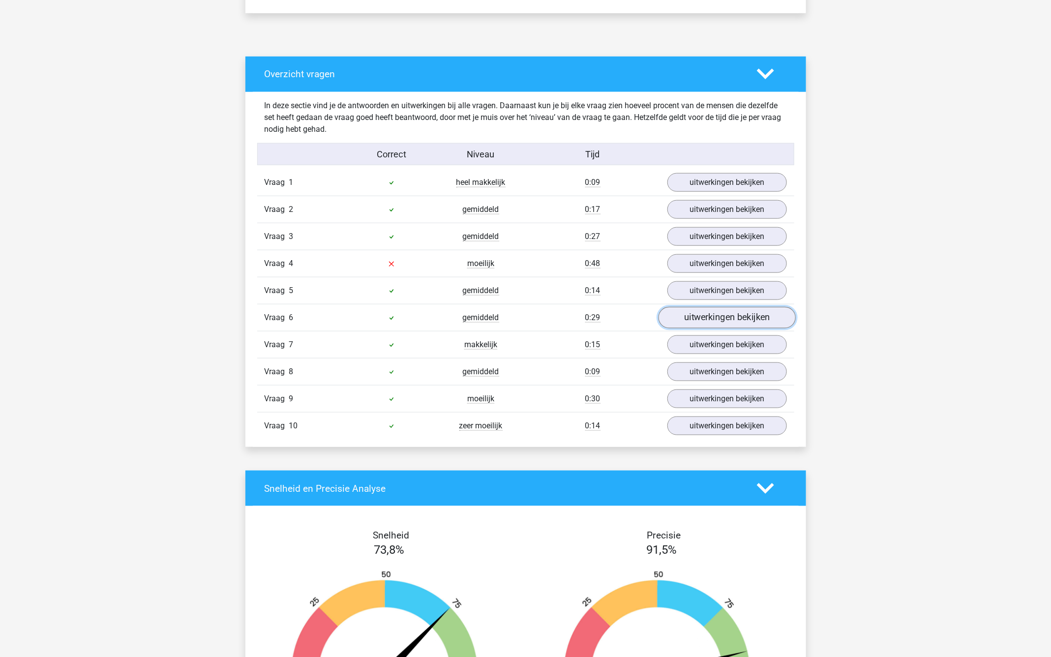
click at [704, 317] on link "uitwerkingen bekijken" at bounding box center [726, 318] width 137 height 22
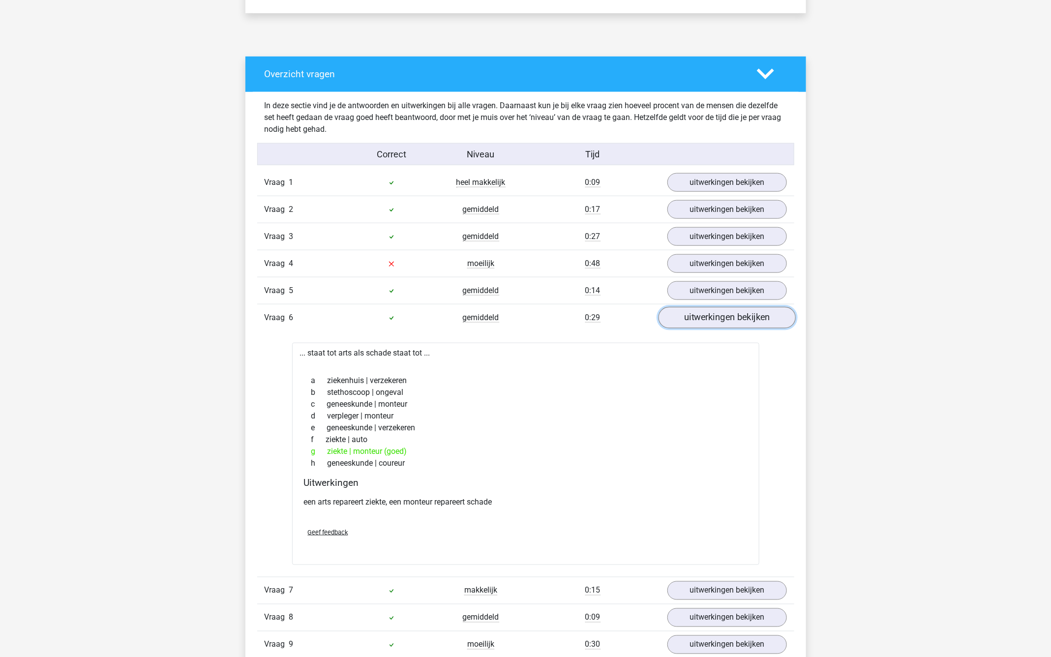
click at [700, 322] on link "uitwerkingen bekijken" at bounding box center [726, 318] width 137 height 22
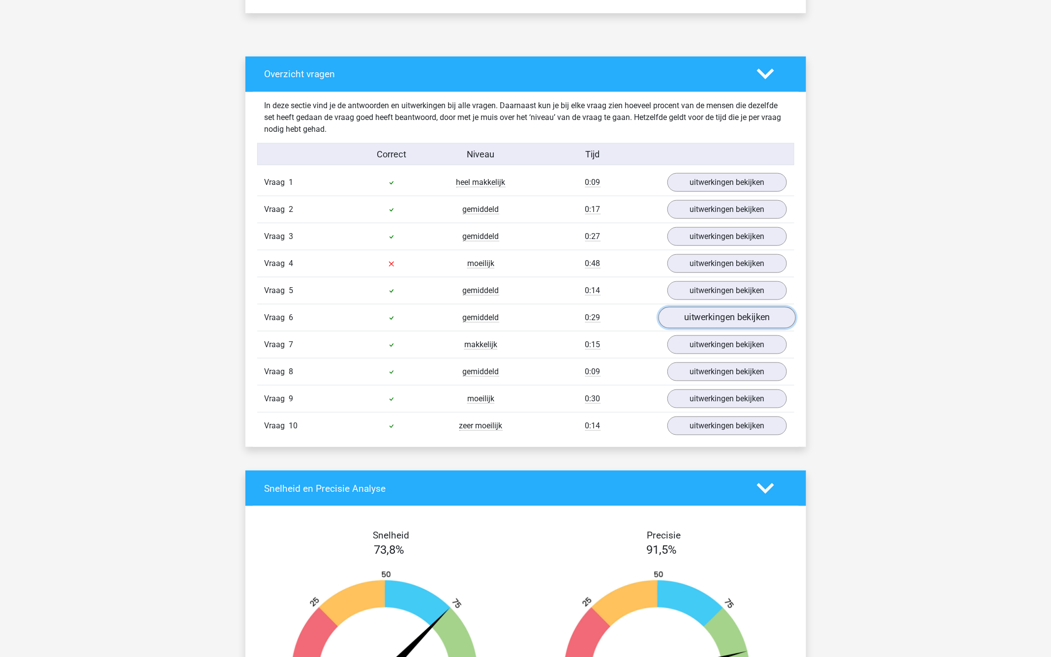
click at [712, 313] on link "uitwerkingen bekijken" at bounding box center [726, 318] width 137 height 22
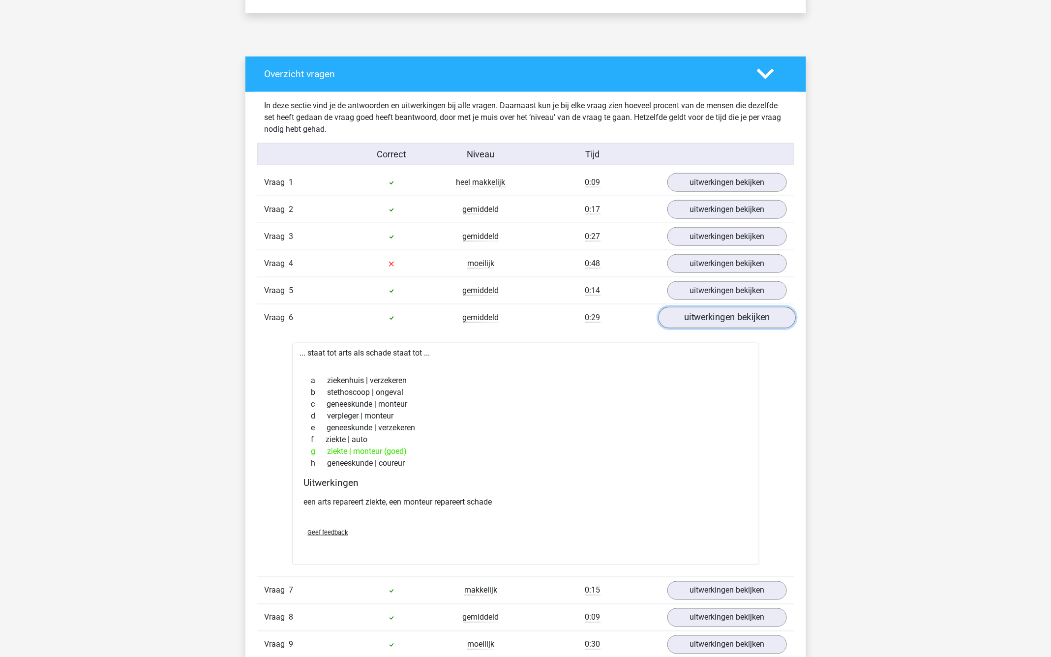
click at [692, 313] on link "uitwerkingen bekijken" at bounding box center [726, 318] width 137 height 22
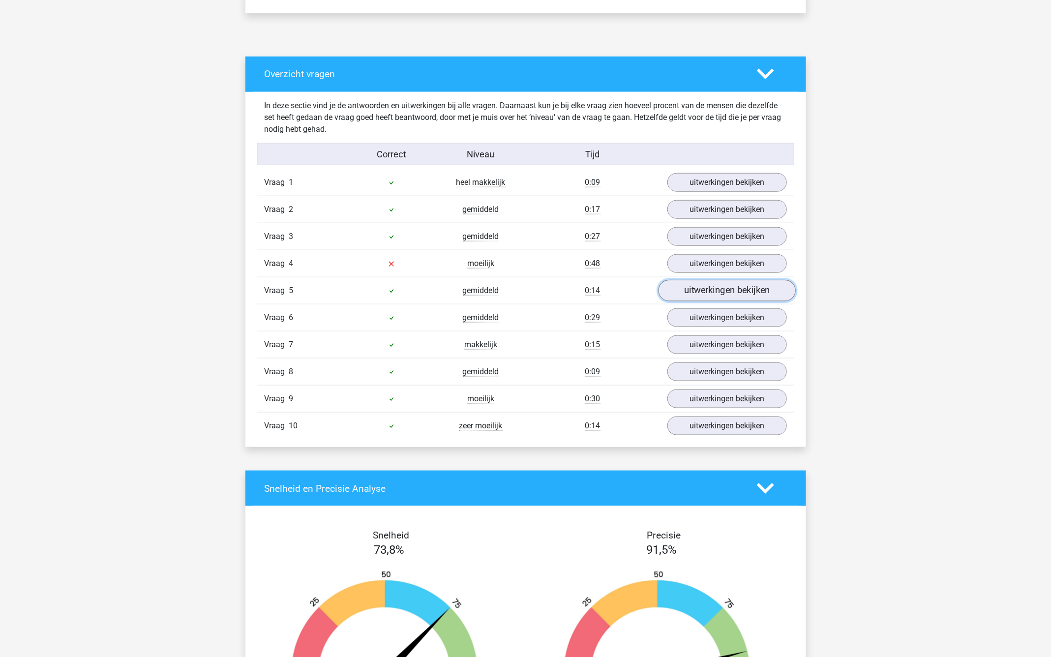
click at [687, 286] on link "uitwerkingen bekijken" at bounding box center [726, 291] width 137 height 22
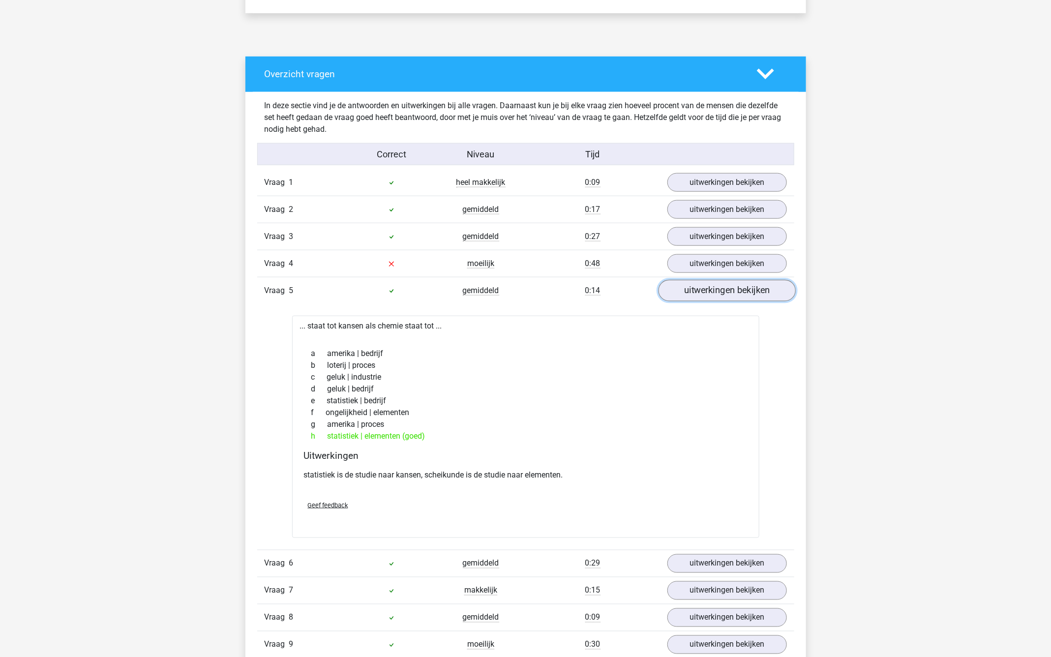
click at [688, 295] on link "uitwerkingen bekijken" at bounding box center [726, 291] width 137 height 22
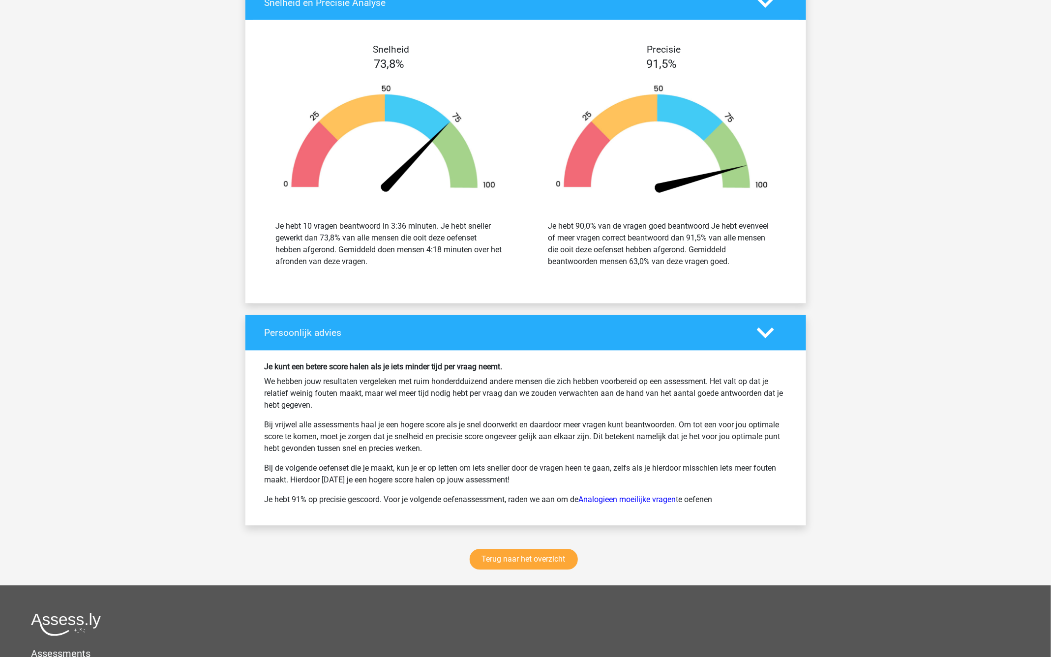
scroll to position [1022, 0]
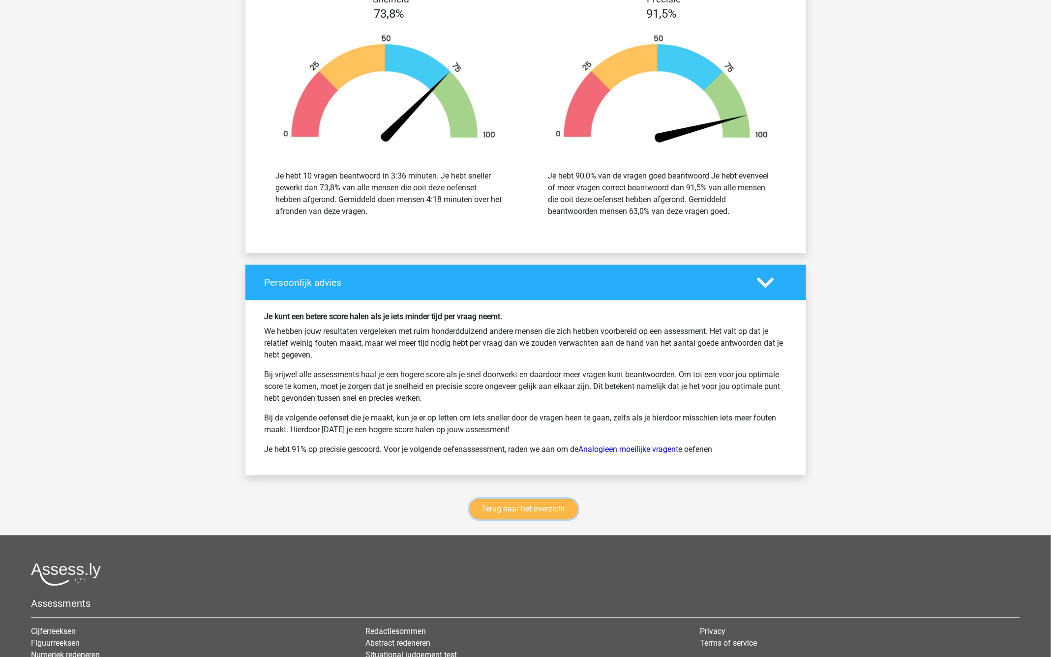
click at [529, 505] on link "Terug naar het overzicht" at bounding box center [524, 509] width 108 height 21
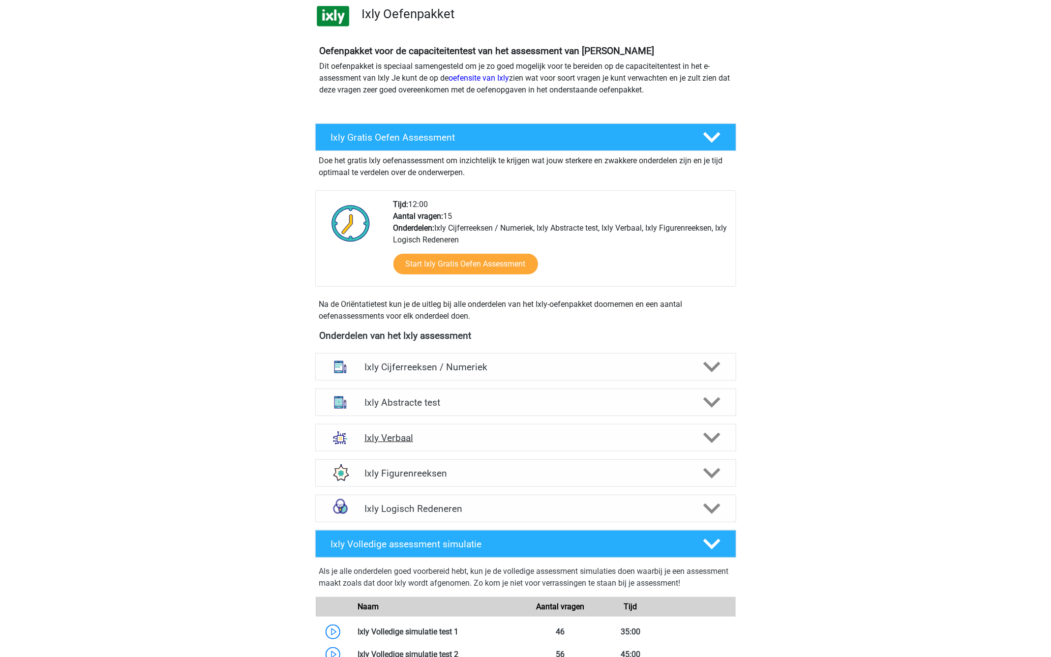
scroll to position [60, 0]
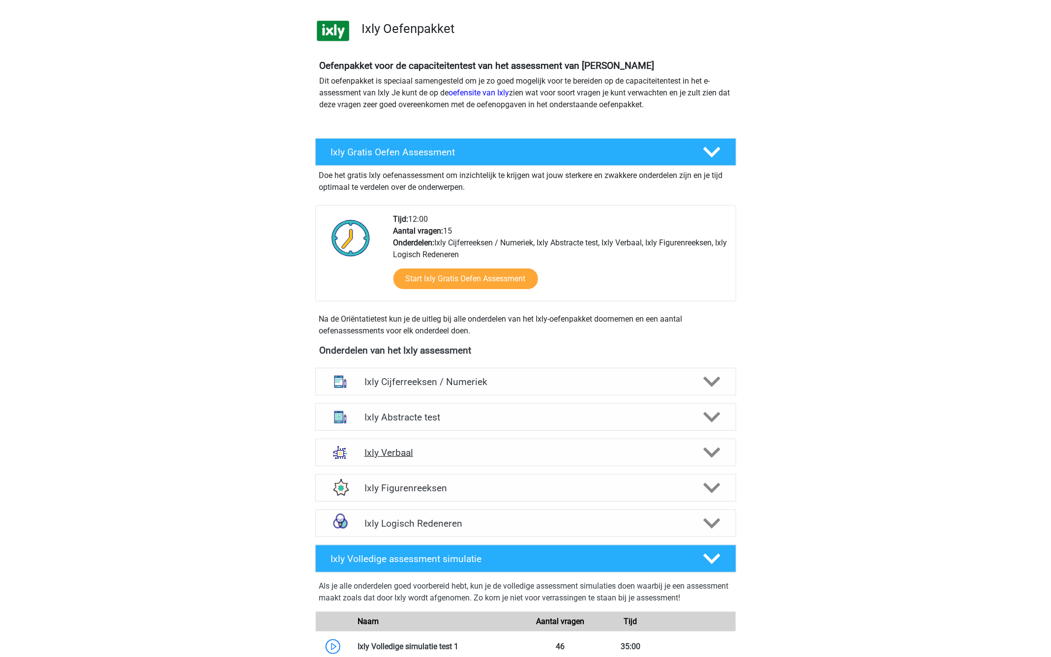
click at [444, 451] on h4 "Ixly Verbaal" at bounding box center [526, 452] width 322 height 11
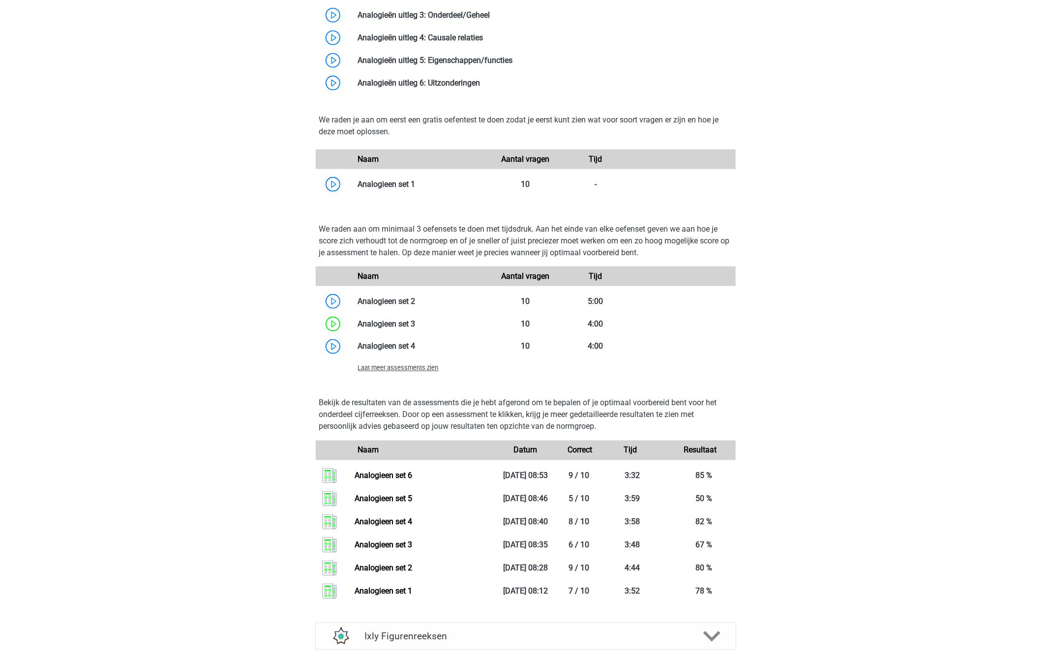
scroll to position [930, 0]
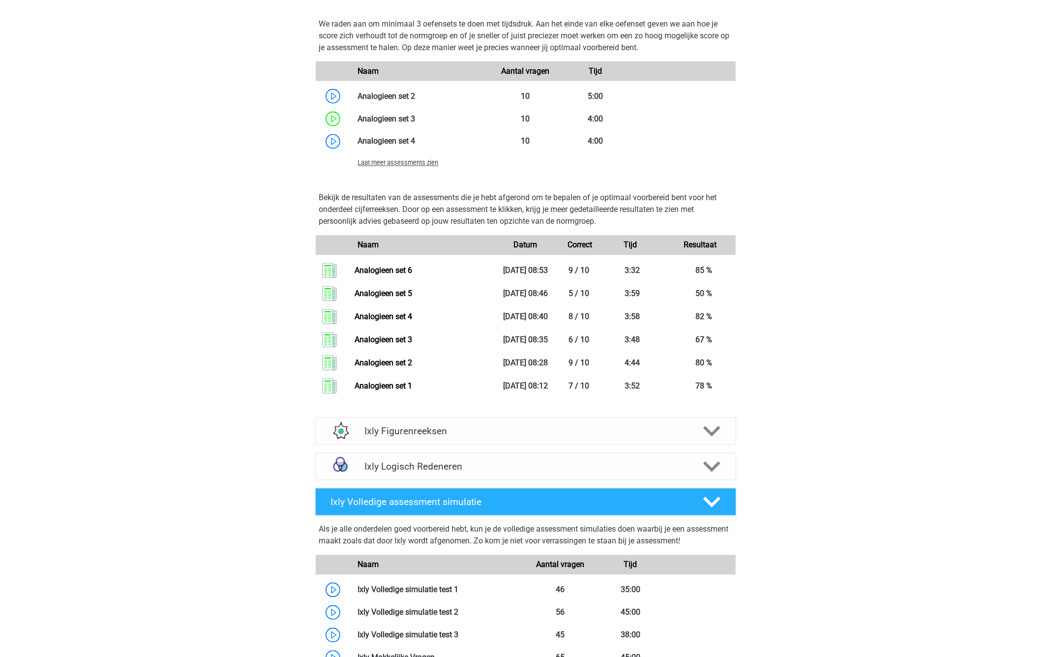
click at [421, 161] on span "Laat meer assessments zien" at bounding box center [398, 162] width 81 height 7
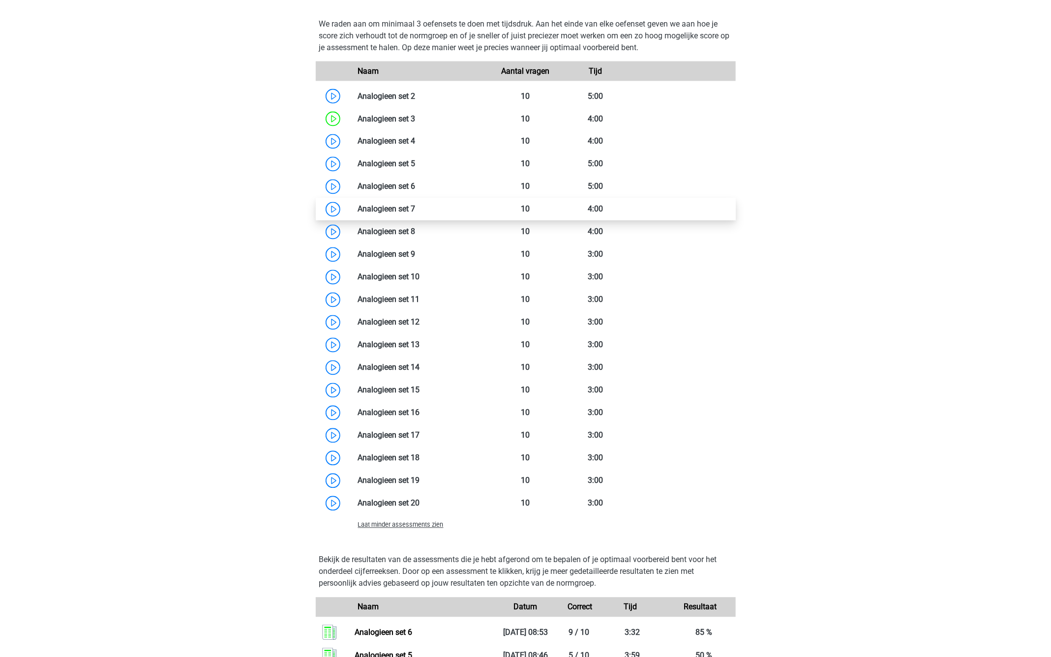
click at [416, 214] on link at bounding box center [416, 209] width 0 height 9
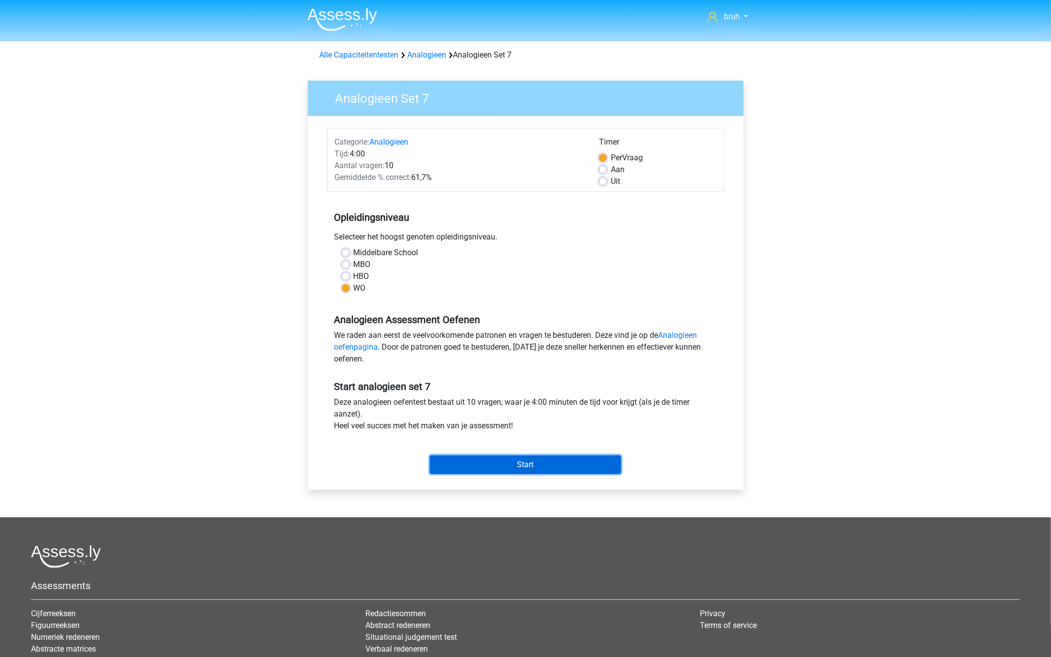
click at [559, 463] on input "Start" at bounding box center [525, 465] width 191 height 19
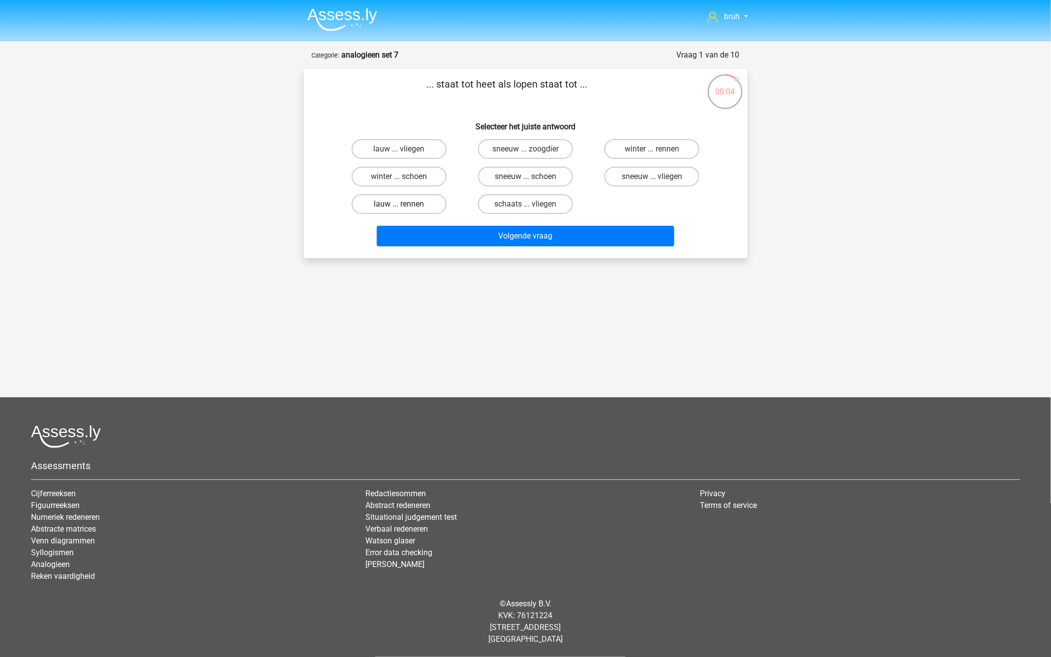
click at [423, 204] on label "lauw ... rennen" at bounding box center [399, 204] width 95 height 20
click at [405, 204] on input "lauw ... rennen" at bounding box center [402, 207] width 6 height 6
radio input "true"
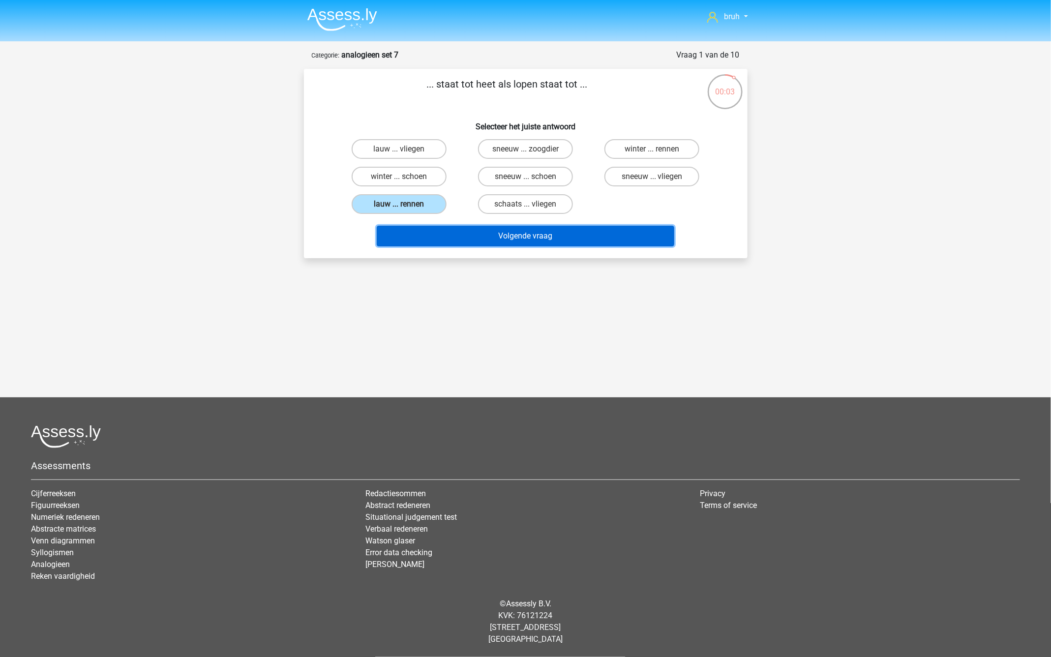
click at [478, 232] on button "Volgende vraag" at bounding box center [526, 236] width 298 height 21
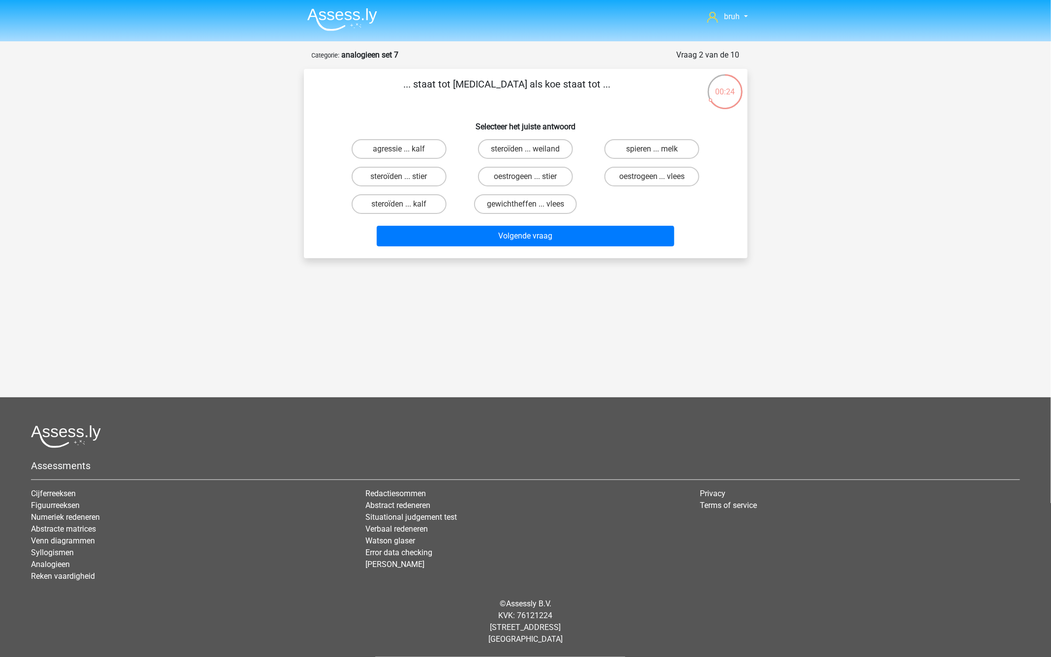
click at [531, 179] on input "oestrogeen ... stier" at bounding box center [528, 180] width 6 height 6
radio input "true"
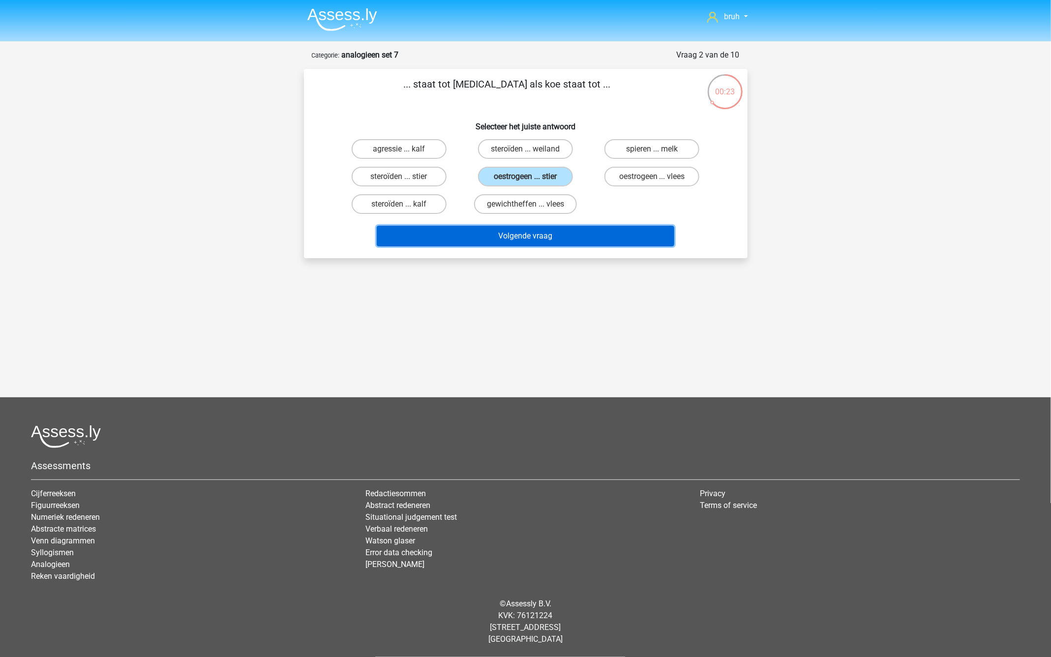
click at [524, 236] on button "Volgende vraag" at bounding box center [526, 236] width 298 height 21
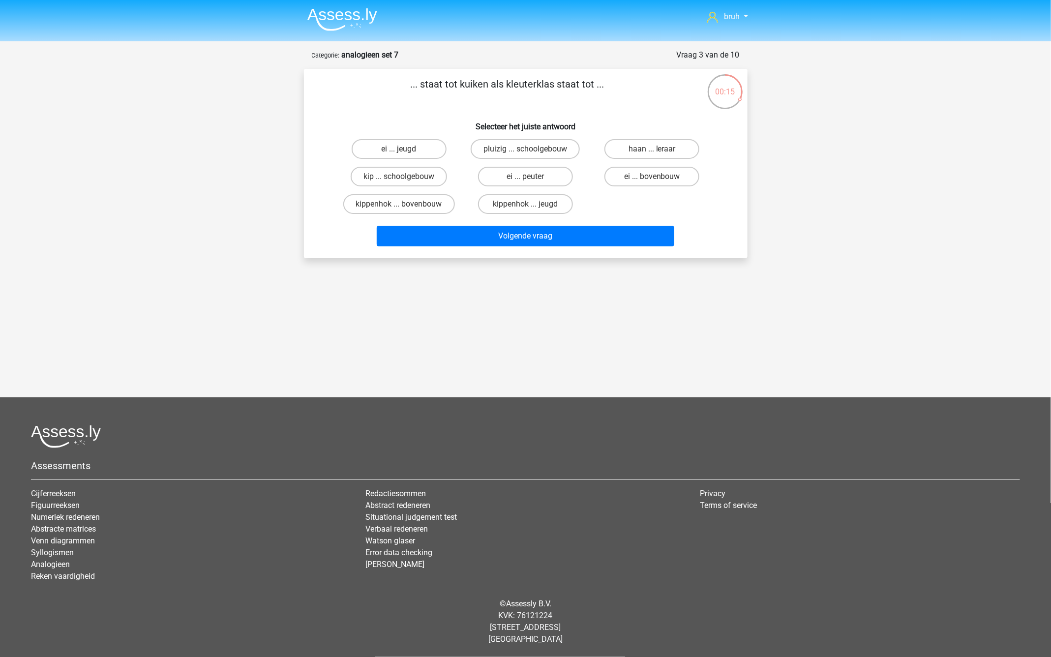
click at [658, 182] on input "ei ... bovenbouw" at bounding box center [655, 180] width 6 height 6
radio input "true"
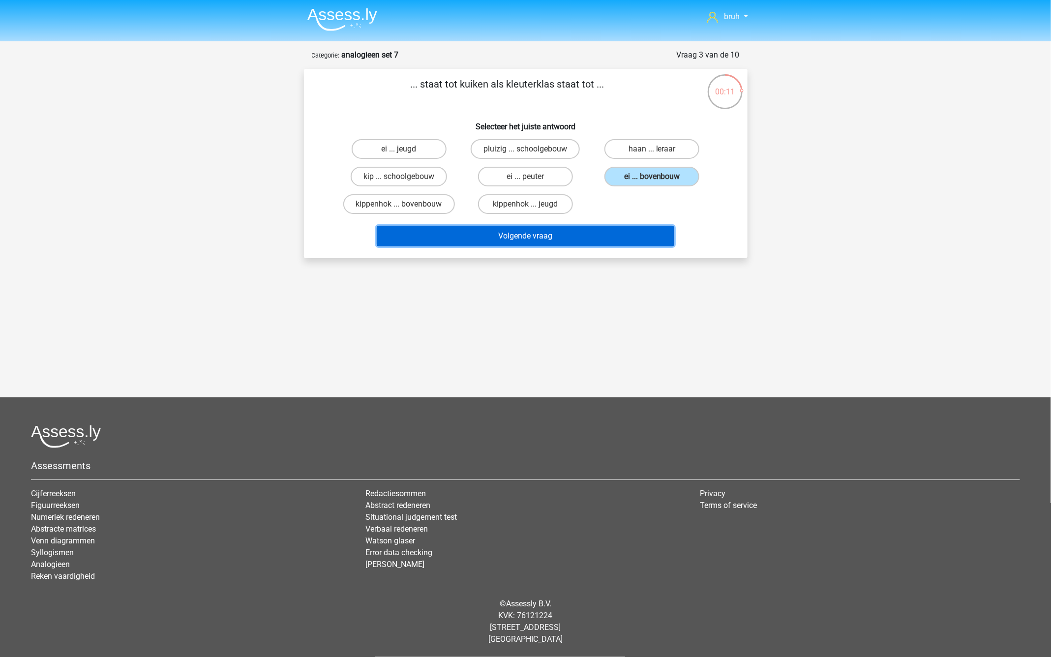
click at [562, 239] on button "Volgende vraag" at bounding box center [526, 236] width 298 height 21
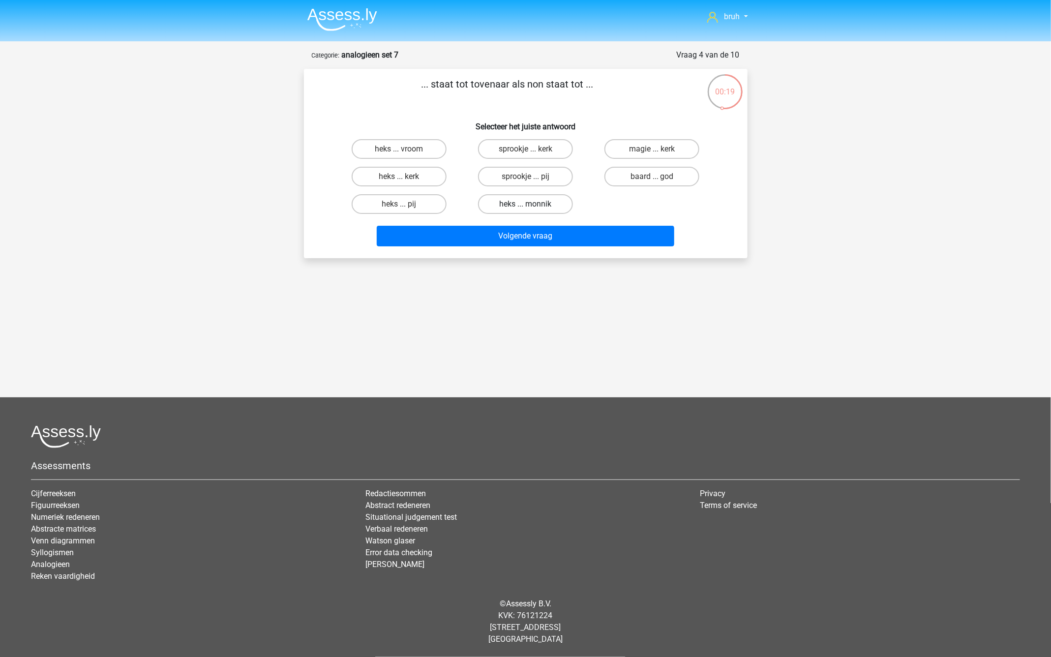
click at [507, 205] on label "heks ... monnik" at bounding box center [525, 204] width 95 height 20
click at [525, 205] on input "heks ... monnik" at bounding box center [528, 207] width 6 height 6
radio input "true"
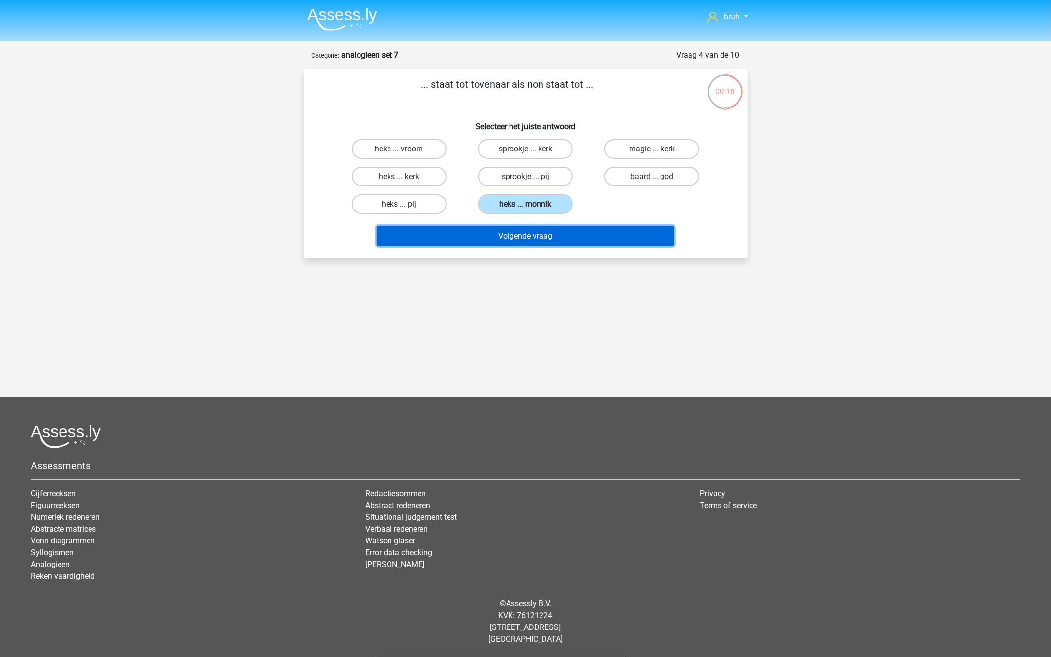
click at [508, 234] on button "Volgende vraag" at bounding box center [526, 236] width 298 height 21
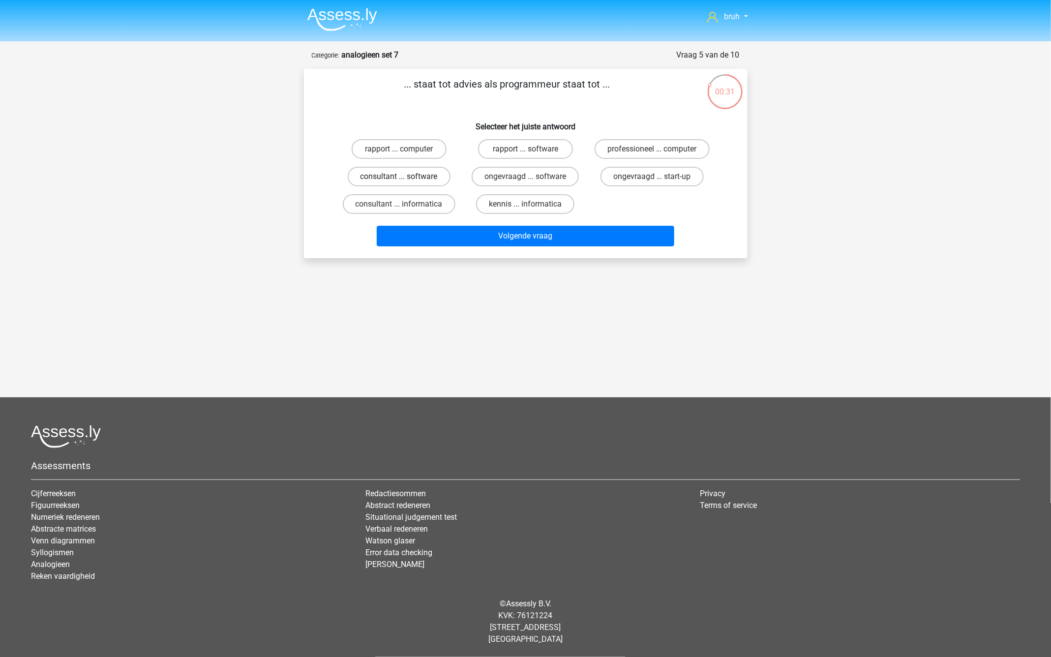
click at [421, 180] on label "consultant ... software" at bounding box center [399, 177] width 103 height 20
click at [405, 180] on input "consultant ... software" at bounding box center [402, 180] width 6 height 6
radio input "true"
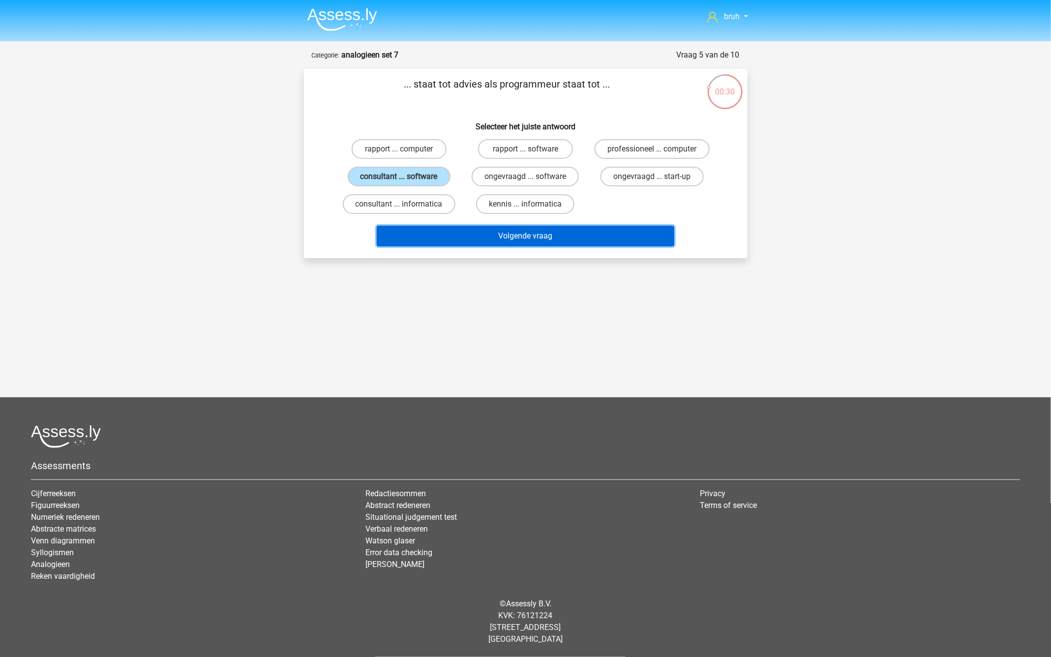
click at [493, 243] on button "Volgende vraag" at bounding box center [526, 236] width 298 height 21
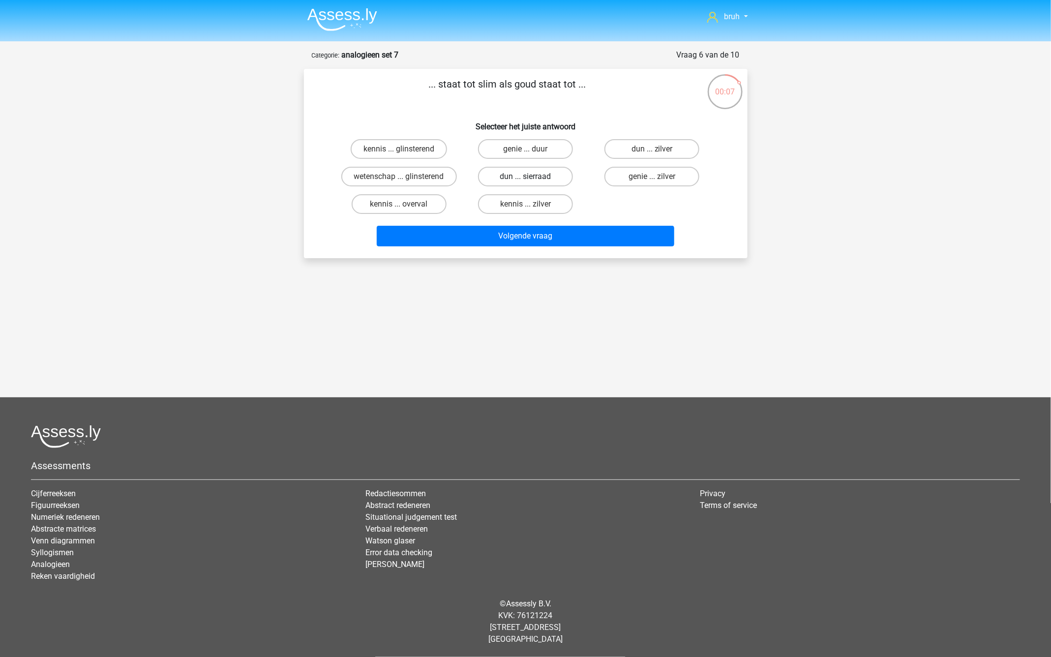
click at [505, 177] on label "dun ... sierraad" at bounding box center [525, 177] width 95 height 20
click at [525, 177] on input "dun ... sierraad" at bounding box center [528, 180] width 6 height 6
radio input "true"
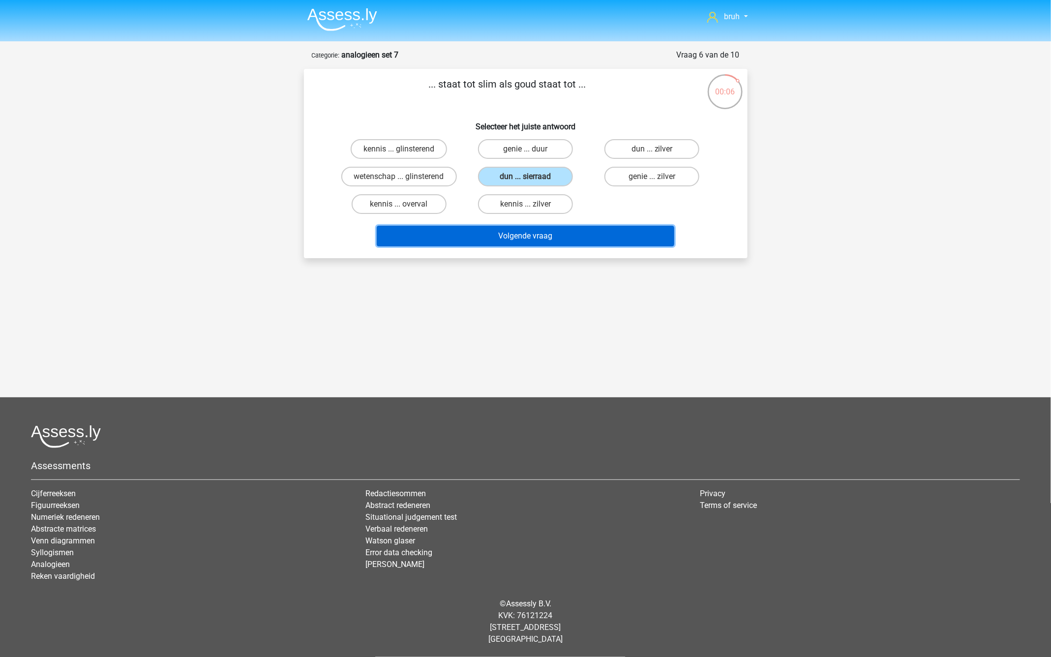
click at [502, 233] on button "Volgende vraag" at bounding box center [526, 236] width 298 height 21
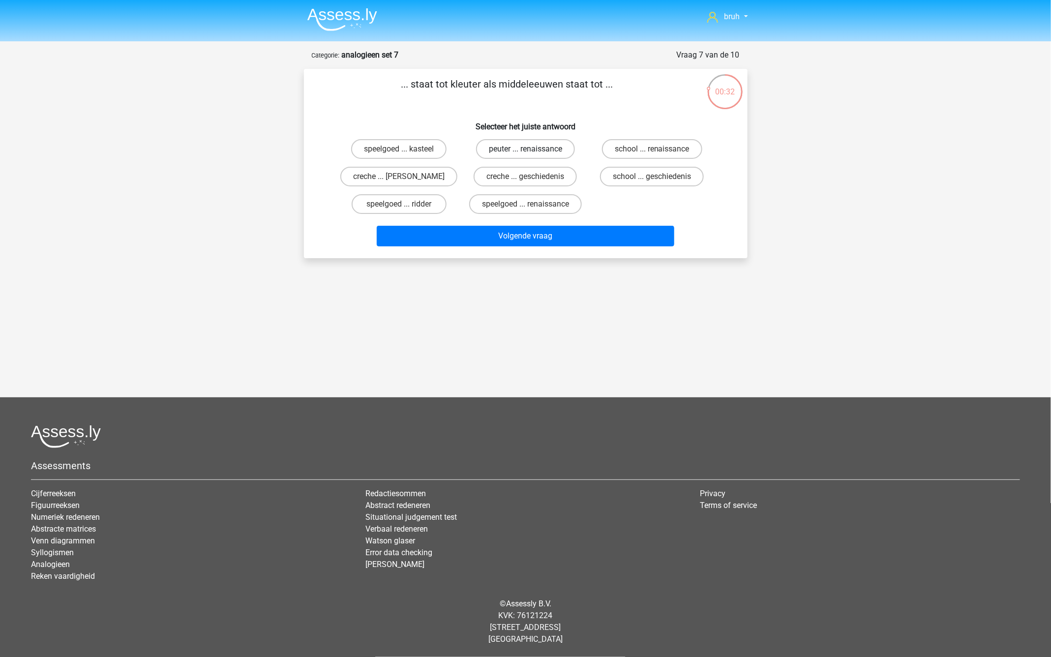
click at [546, 145] on label "peuter ... renaissance" at bounding box center [525, 149] width 99 height 20
click at [532, 149] on input "peuter ... renaissance" at bounding box center [528, 152] width 6 height 6
radio input "true"
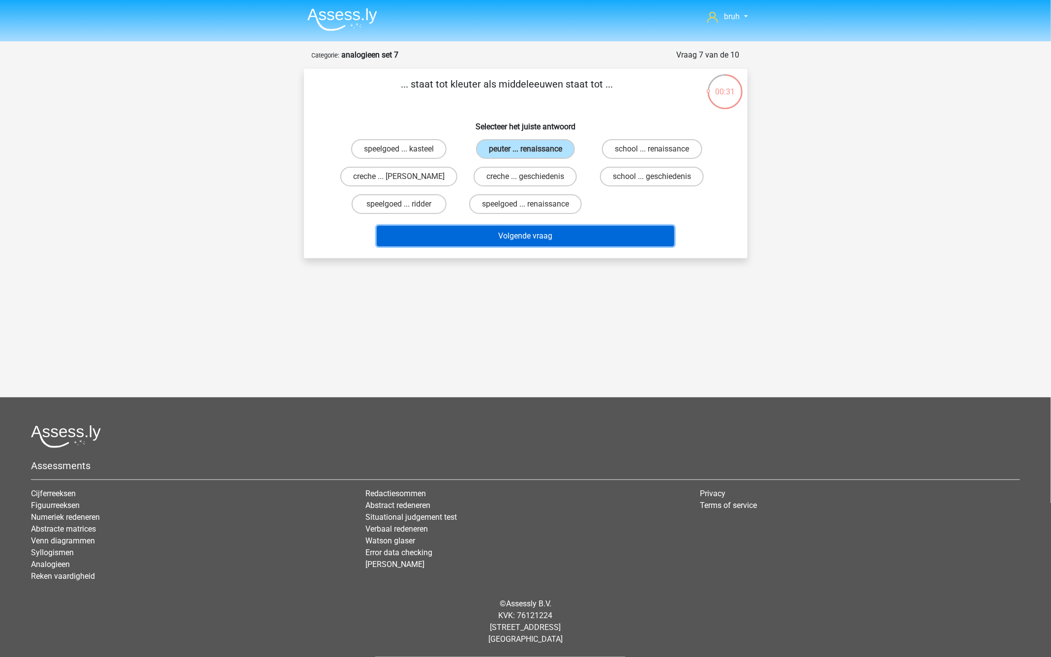
click at [557, 241] on button "Volgende vraag" at bounding box center [526, 236] width 298 height 21
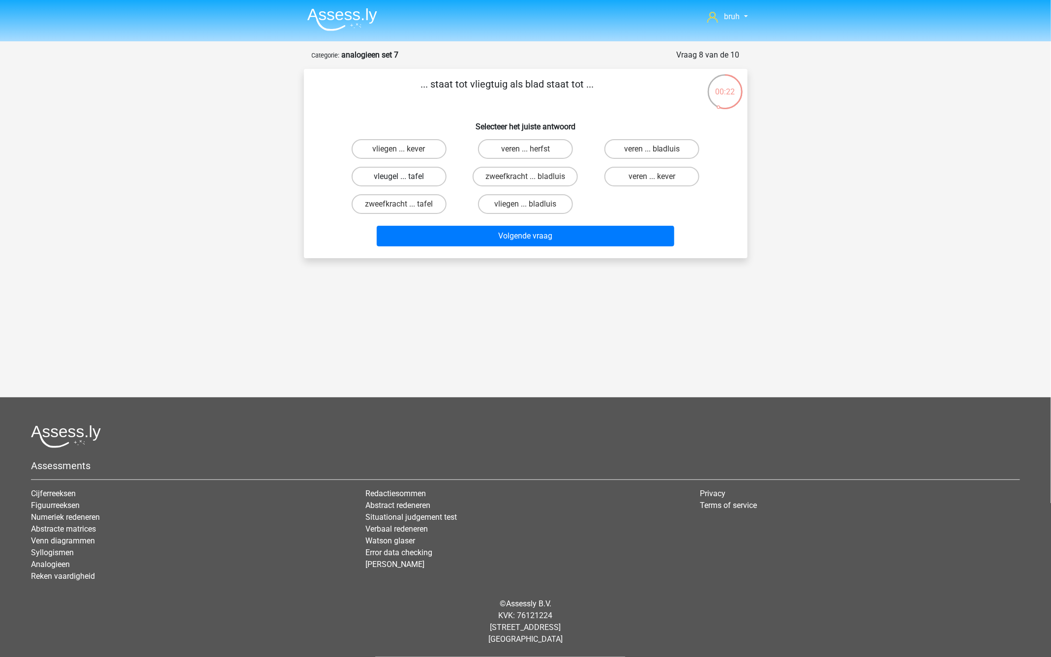
click at [432, 175] on label "vleugel ... tafel" at bounding box center [399, 177] width 95 height 20
click at [405, 177] on input "vleugel ... tafel" at bounding box center [402, 180] width 6 height 6
radio input "true"
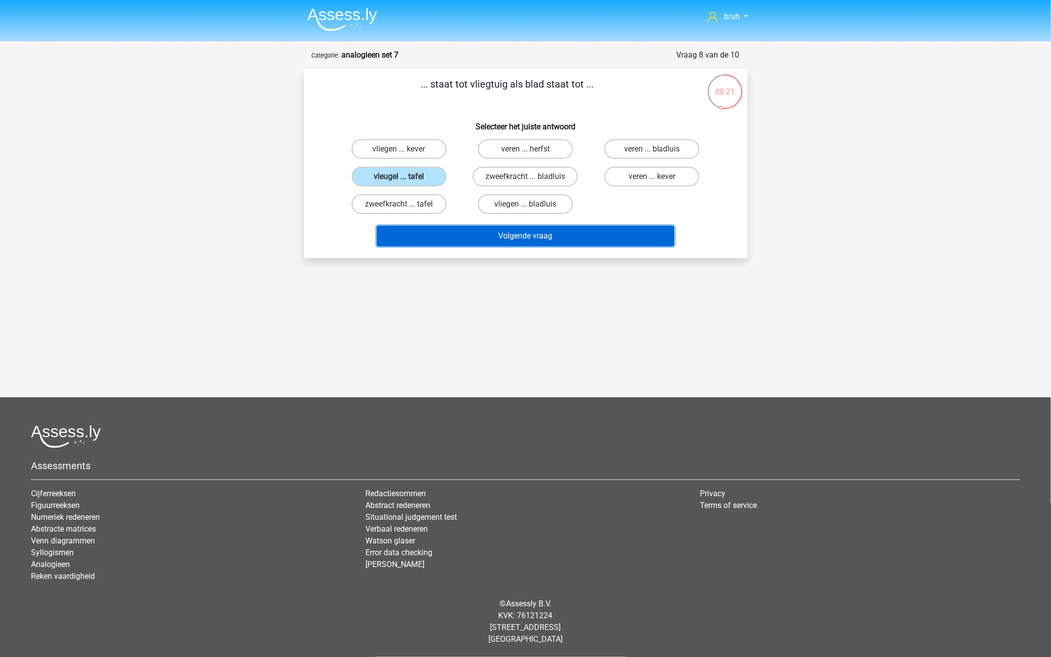
click at [506, 237] on button "Volgende vraag" at bounding box center [526, 236] width 298 height 21
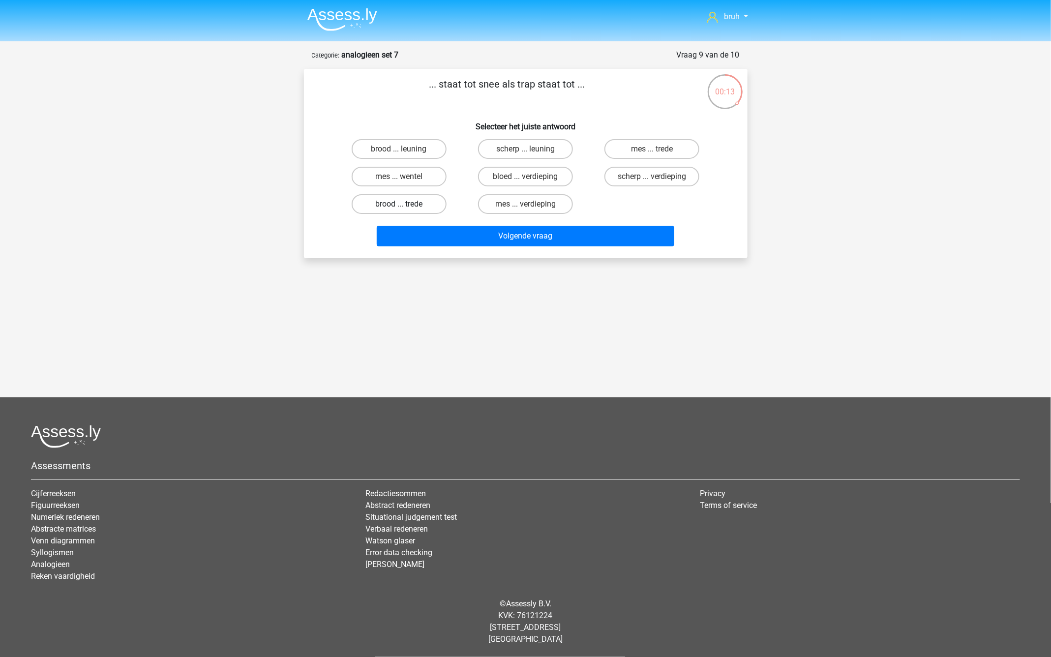
click at [402, 201] on label "brood ... trede" at bounding box center [399, 204] width 95 height 20
click at [402, 204] on input "brood ... trede" at bounding box center [402, 207] width 6 height 6
radio input "true"
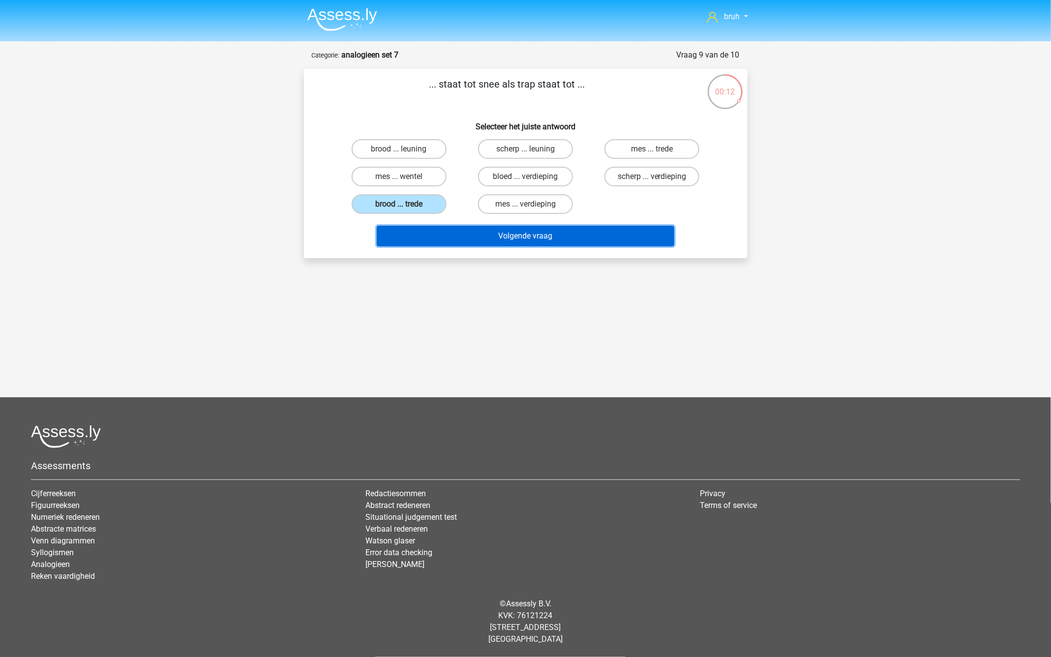
click at [471, 227] on button "Volgende vraag" at bounding box center [526, 236] width 298 height 21
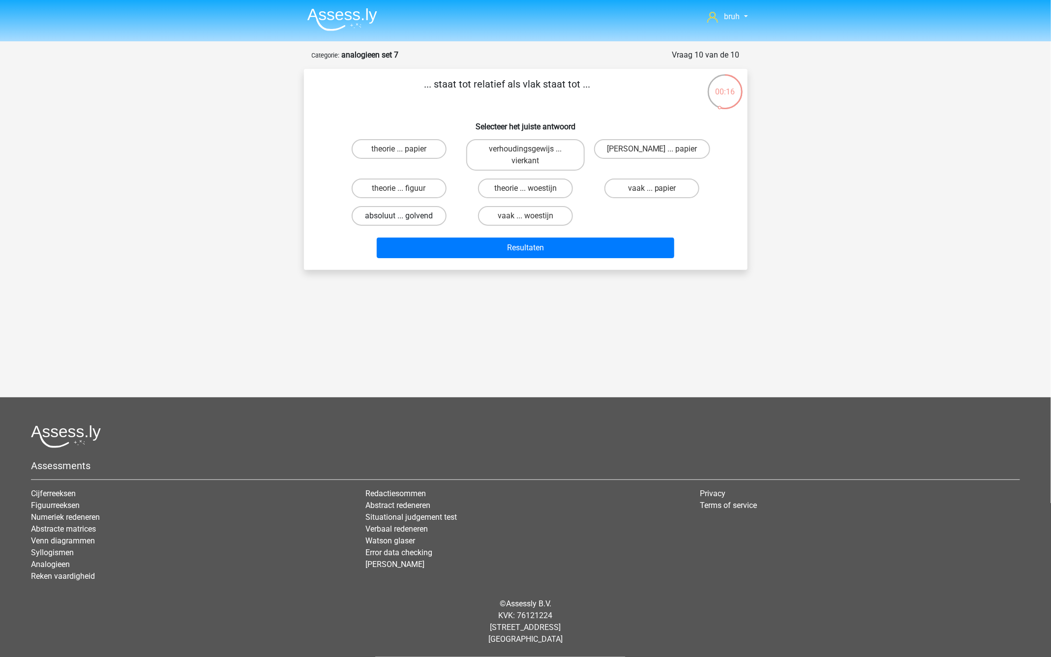
click at [431, 214] on label "absoluut ... golvend" at bounding box center [399, 216] width 95 height 20
click at [405, 216] on input "absoluut ... golvend" at bounding box center [402, 219] width 6 height 6
radio input "true"
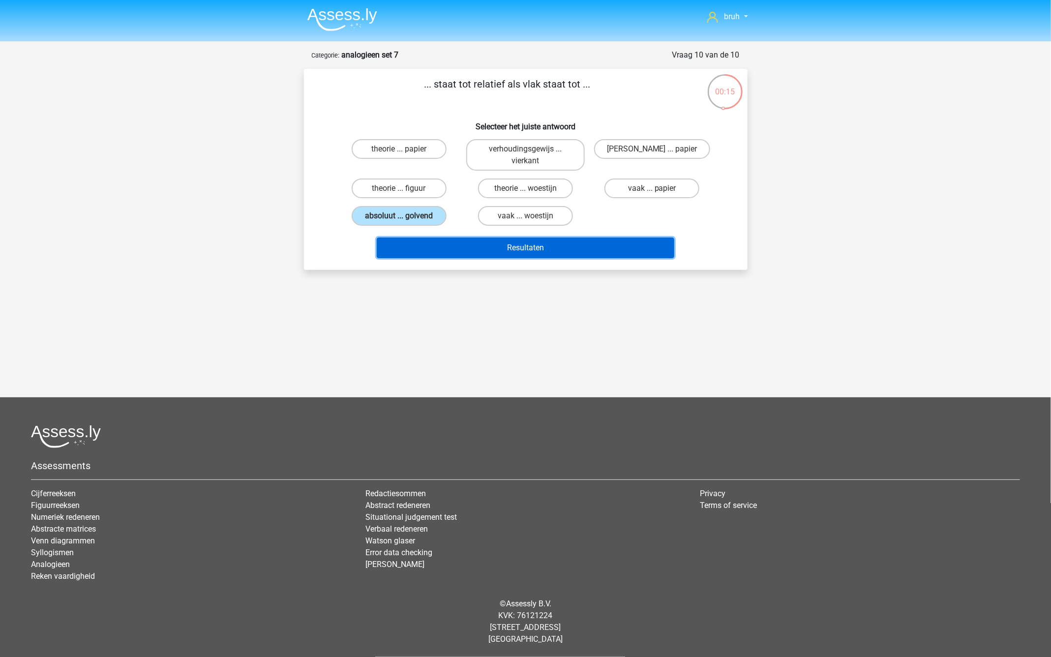
click at [478, 241] on button "Resultaten" at bounding box center [526, 248] width 298 height 21
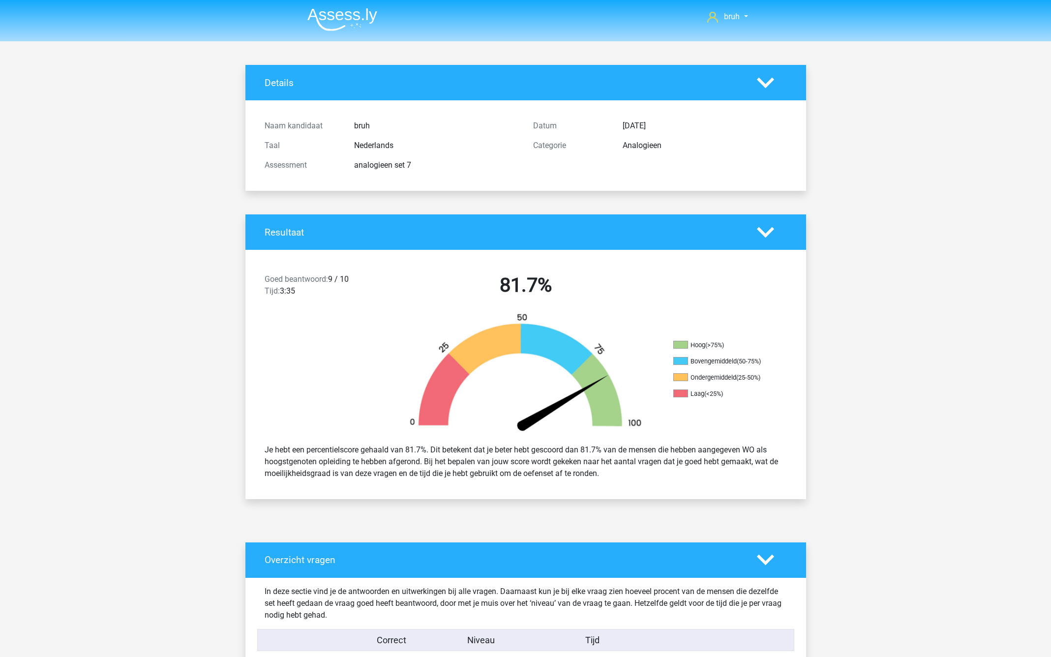
scroll to position [498, 0]
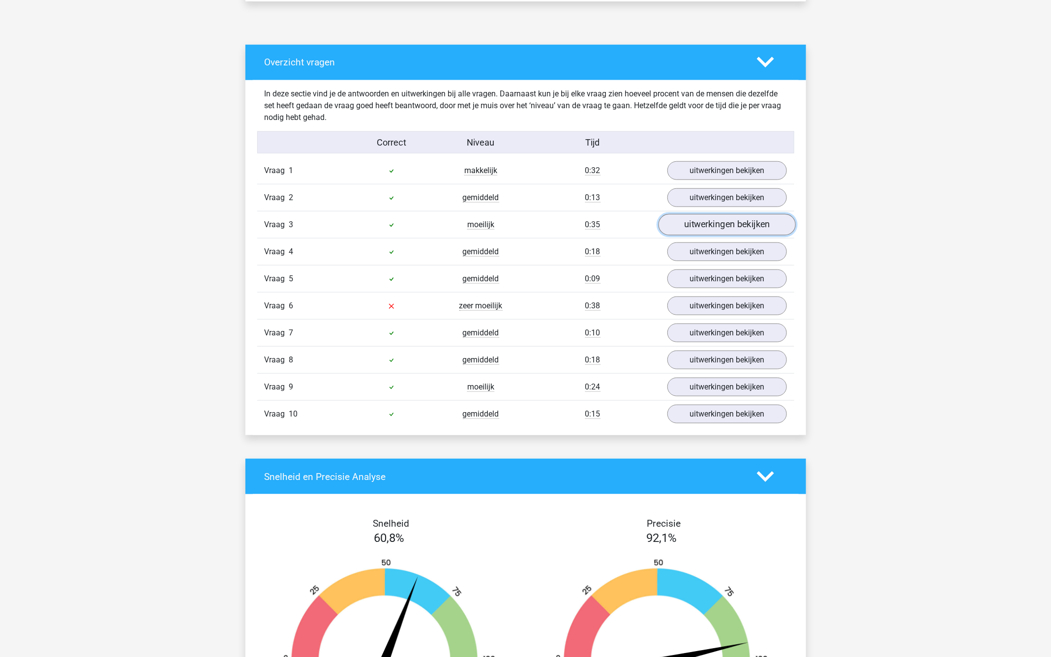
click at [705, 219] on link "uitwerkingen bekijken" at bounding box center [726, 225] width 137 height 22
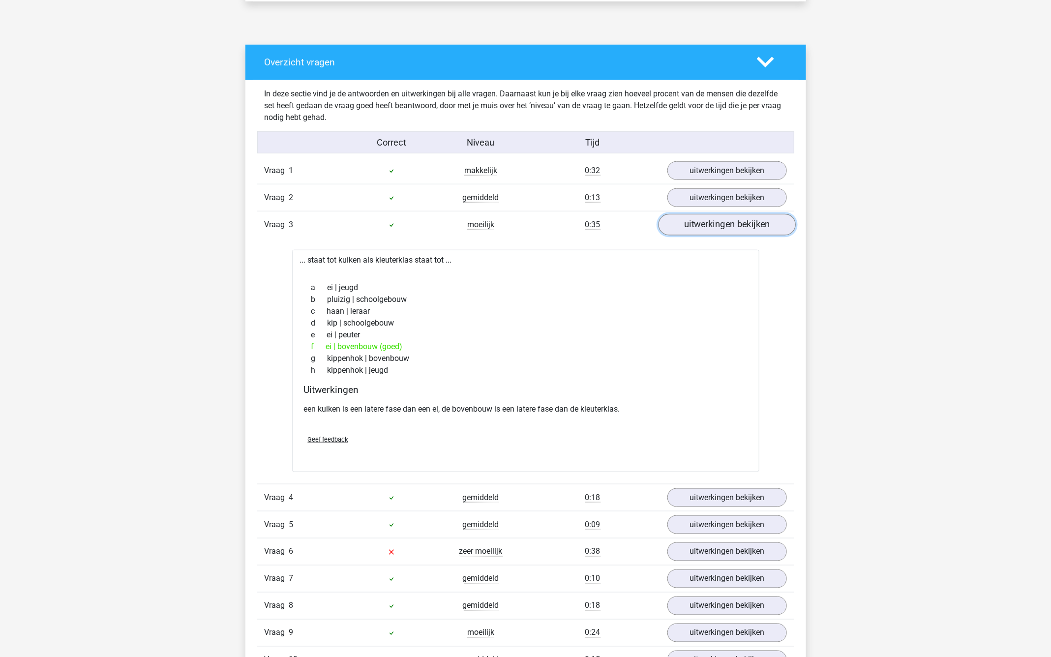
click at [705, 219] on link "uitwerkingen bekijken" at bounding box center [726, 225] width 137 height 22
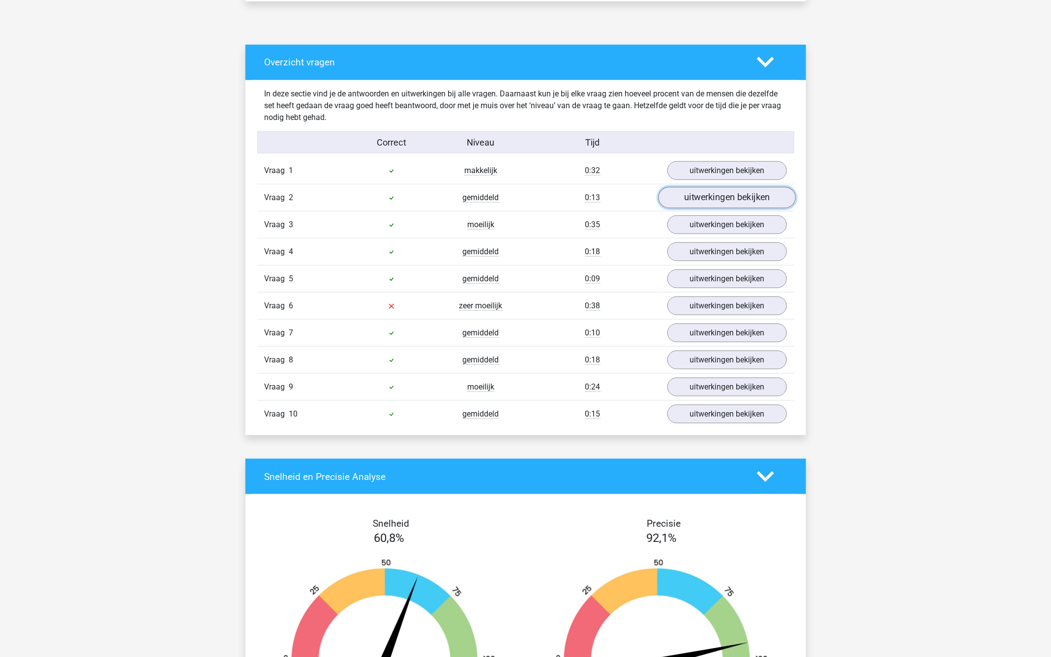
click at [701, 199] on link "uitwerkingen bekijken" at bounding box center [726, 198] width 137 height 22
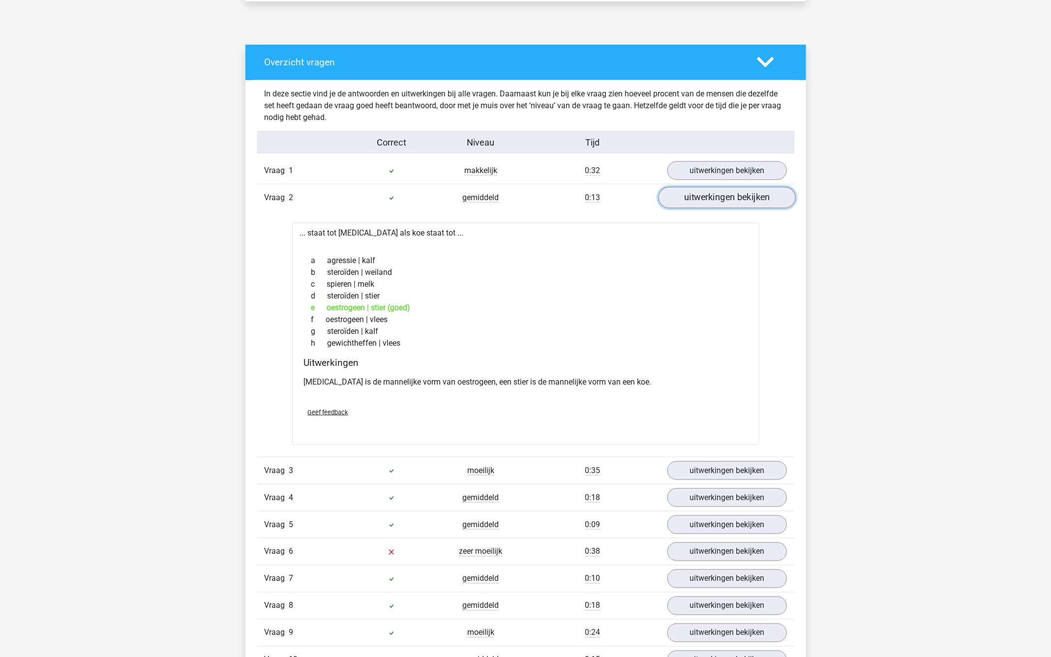
click at [701, 199] on link "uitwerkingen bekijken" at bounding box center [726, 198] width 137 height 22
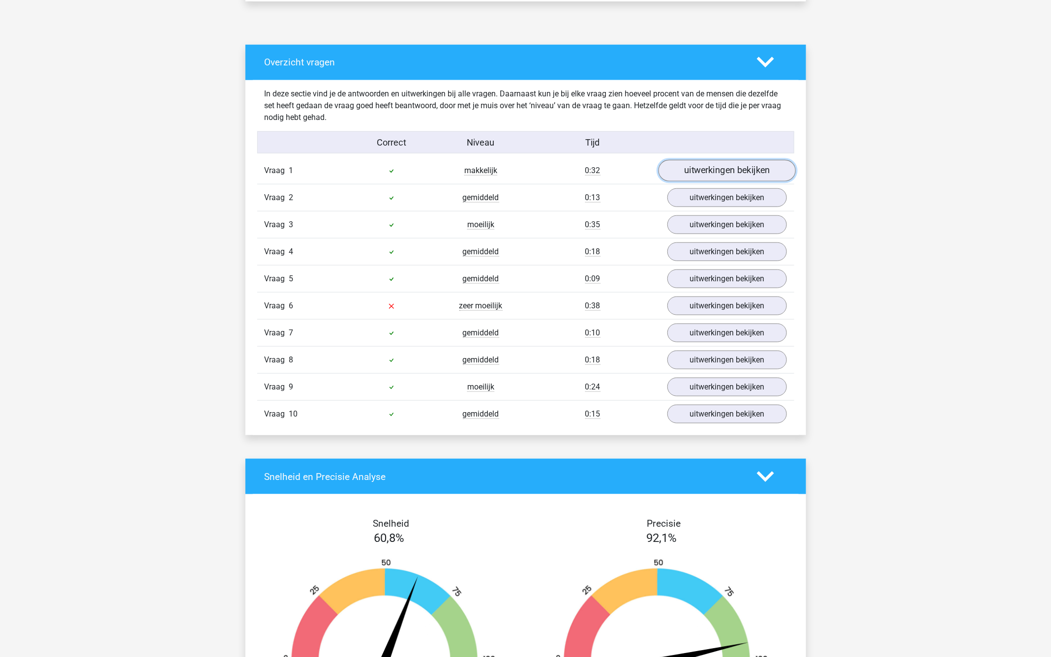
click at [689, 169] on link "uitwerkingen bekijken" at bounding box center [726, 171] width 137 height 22
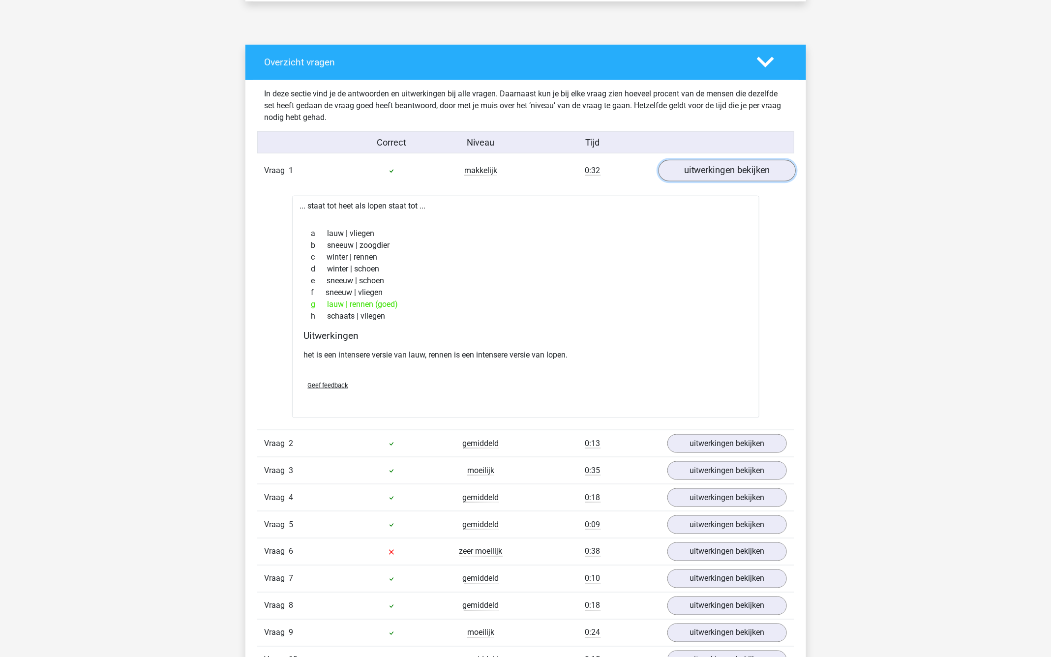
click at [689, 169] on link "uitwerkingen bekijken" at bounding box center [726, 171] width 137 height 22
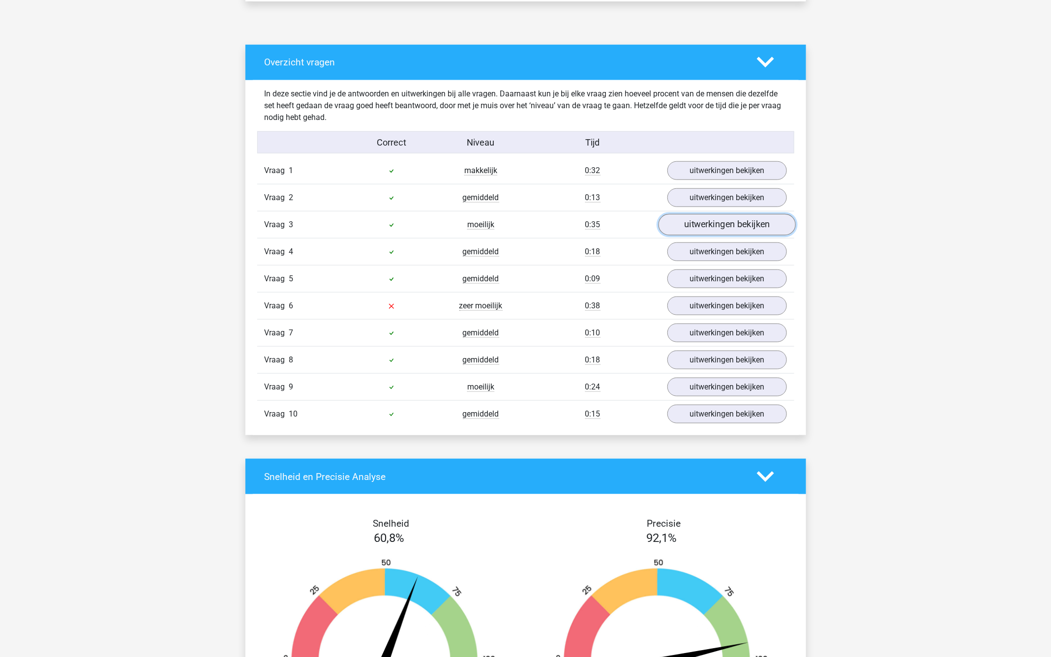
click at [686, 226] on link "uitwerkingen bekijken" at bounding box center [726, 225] width 137 height 22
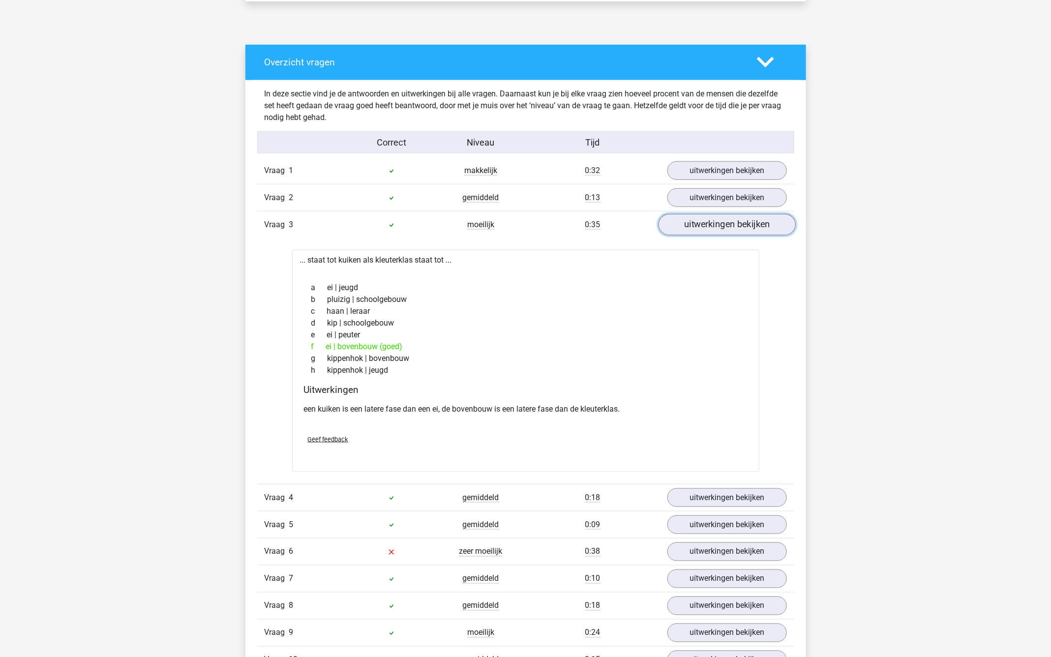
click at [686, 227] on link "uitwerkingen bekijken" at bounding box center [726, 225] width 137 height 22
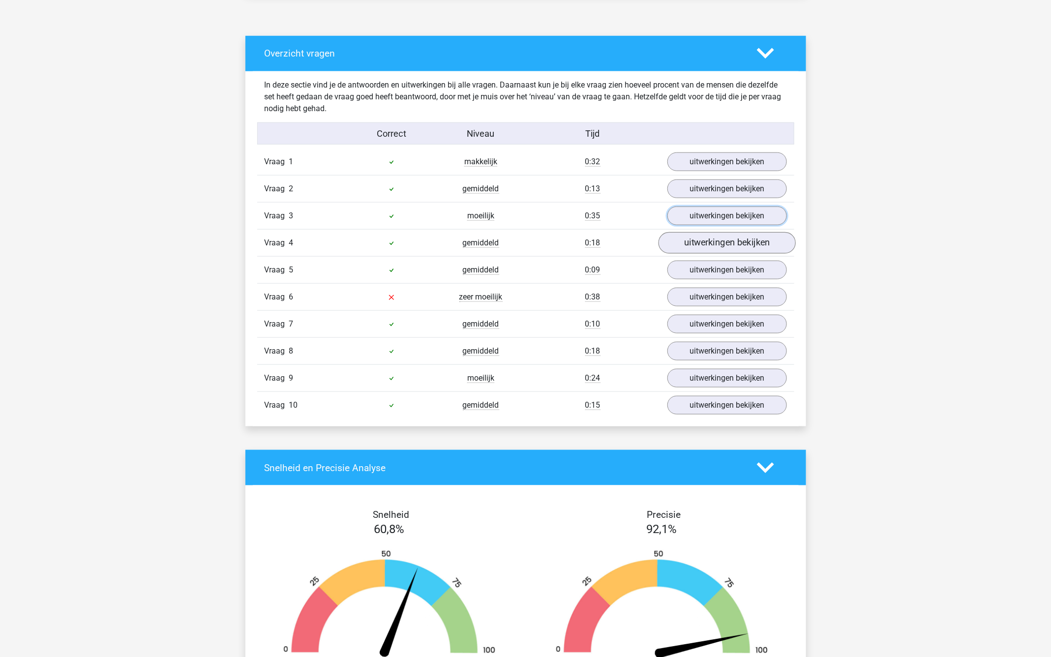
scroll to position [500, 0]
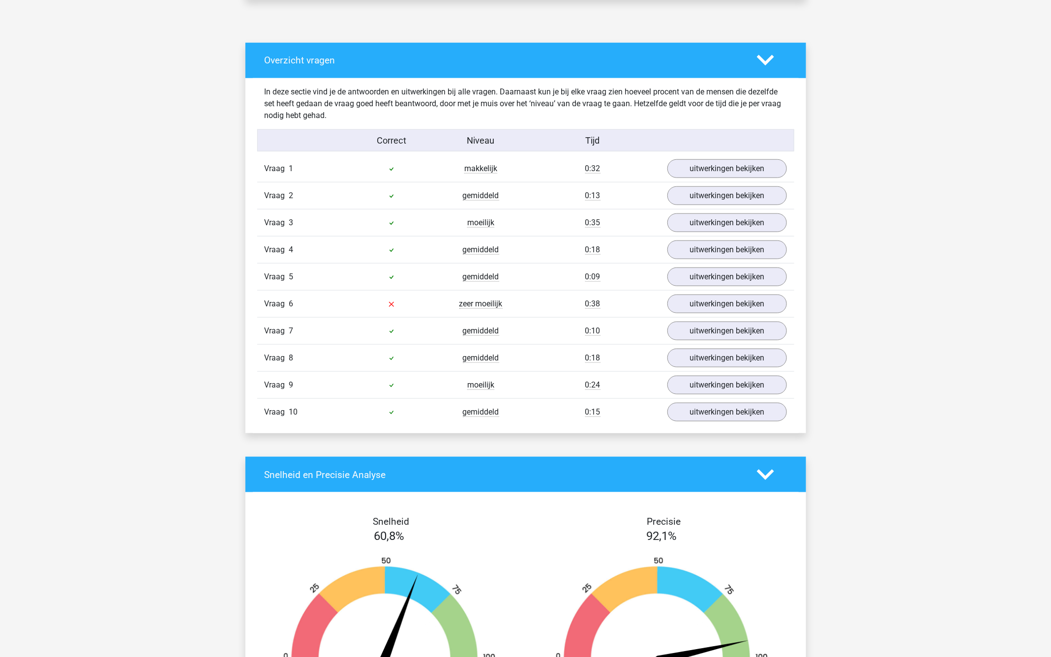
click at [724, 290] on div "Vraag 6 zeer moeilijk 0:38 uitwerkingen bekijken" at bounding box center [525, 303] width 537 height 27
click at [722, 293] on link "uitwerkingen bekijken" at bounding box center [726, 304] width 137 height 22
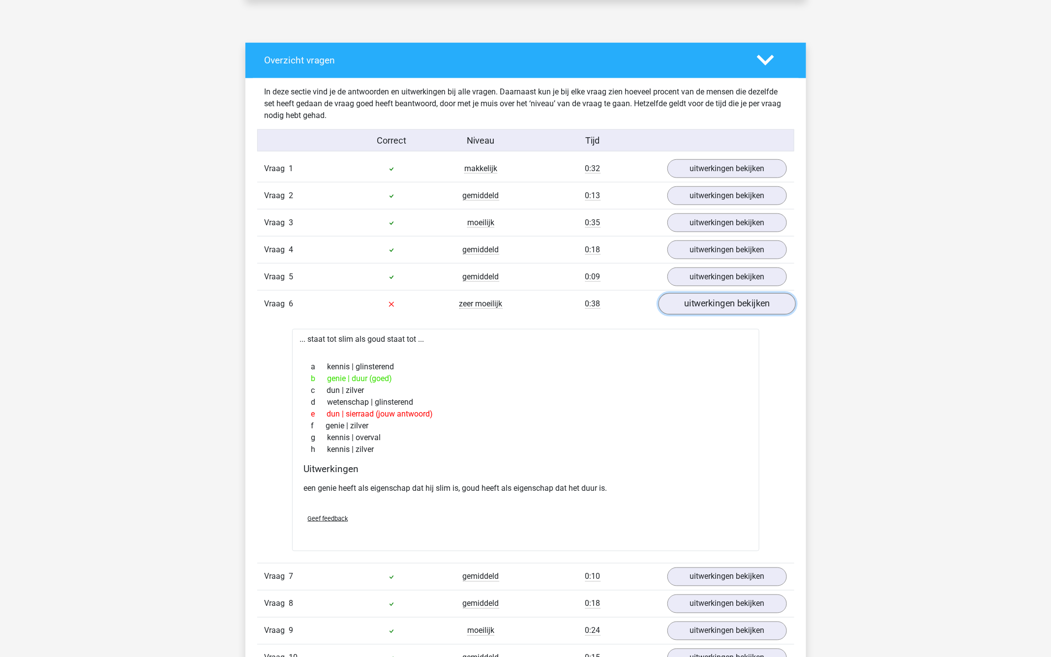
click at [723, 296] on link "uitwerkingen bekijken" at bounding box center [726, 304] width 137 height 22
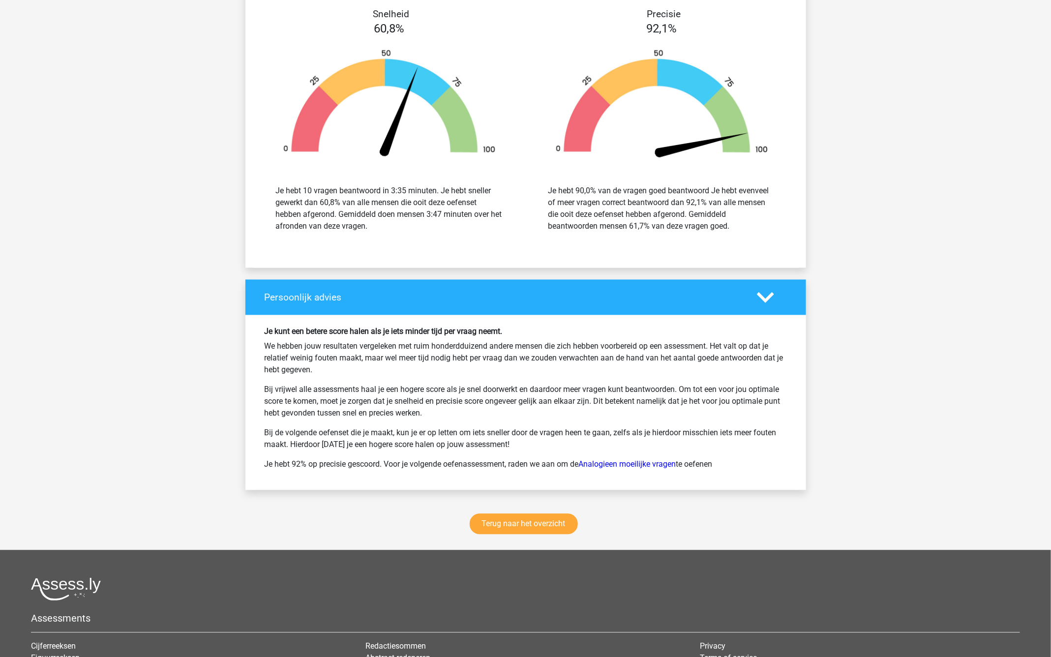
scroll to position [1007, 0]
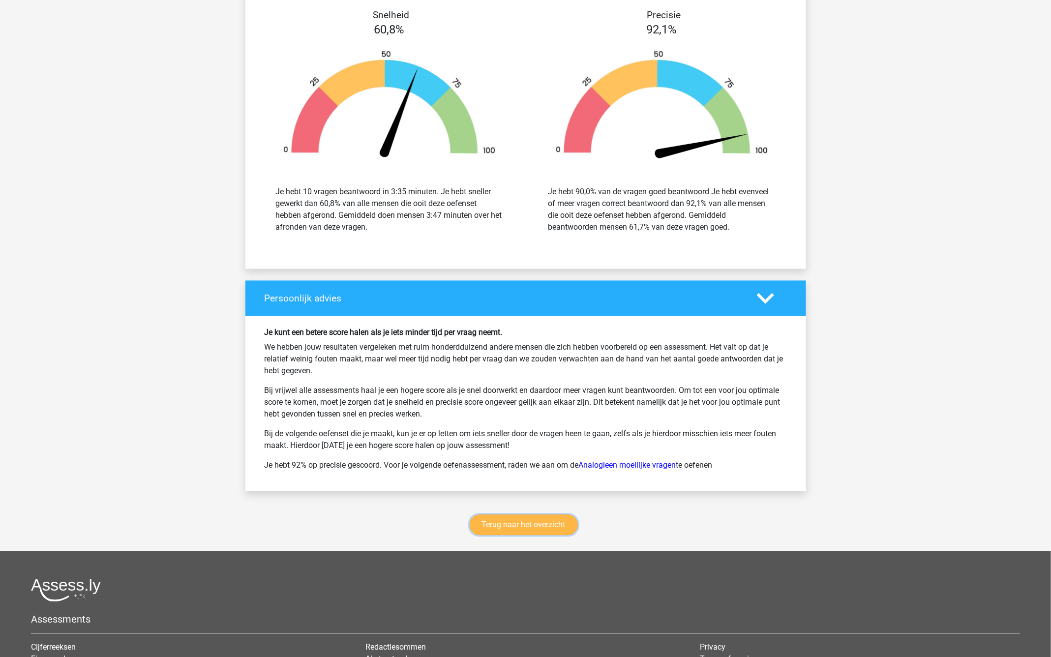
click at [544, 520] on link "Terug naar het overzicht" at bounding box center [524, 525] width 108 height 21
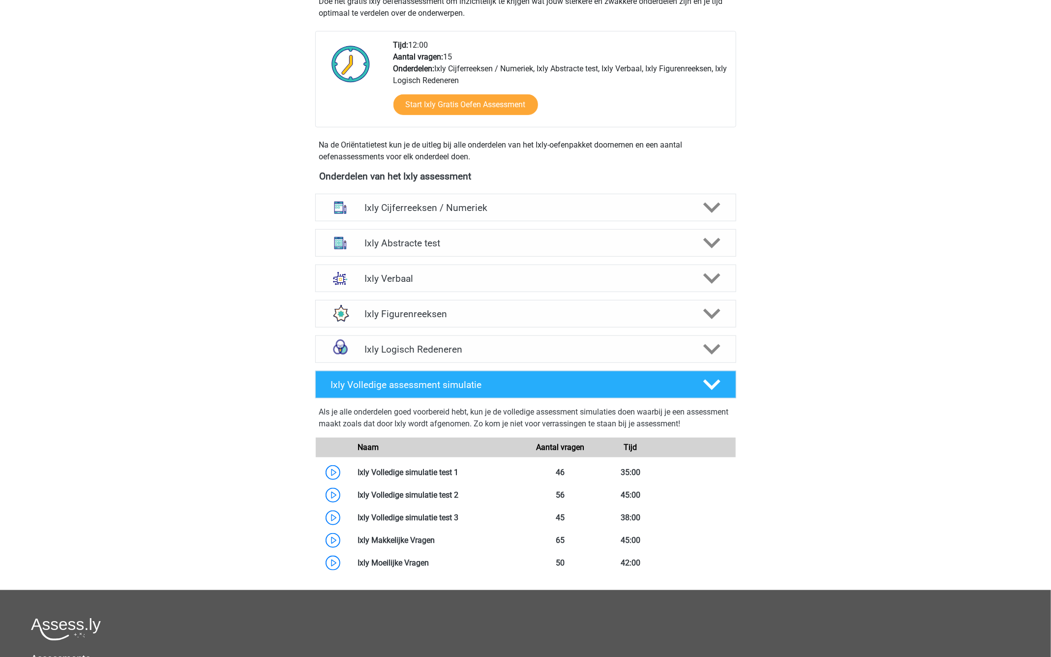
scroll to position [264, 0]
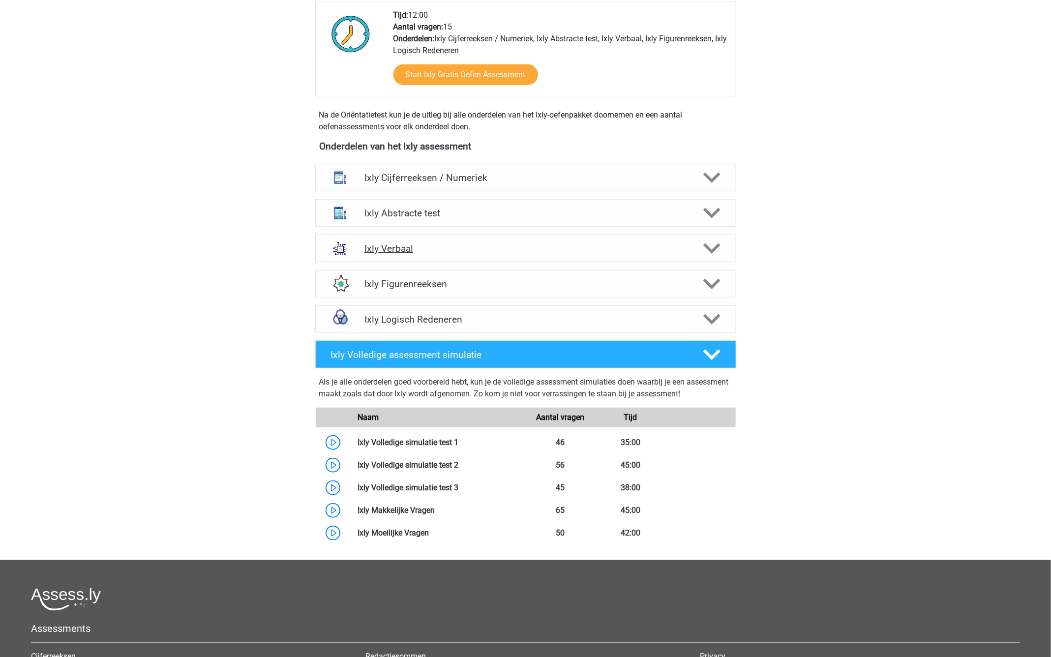
click at [482, 246] on h4 "Ixly Verbaal" at bounding box center [526, 248] width 322 height 11
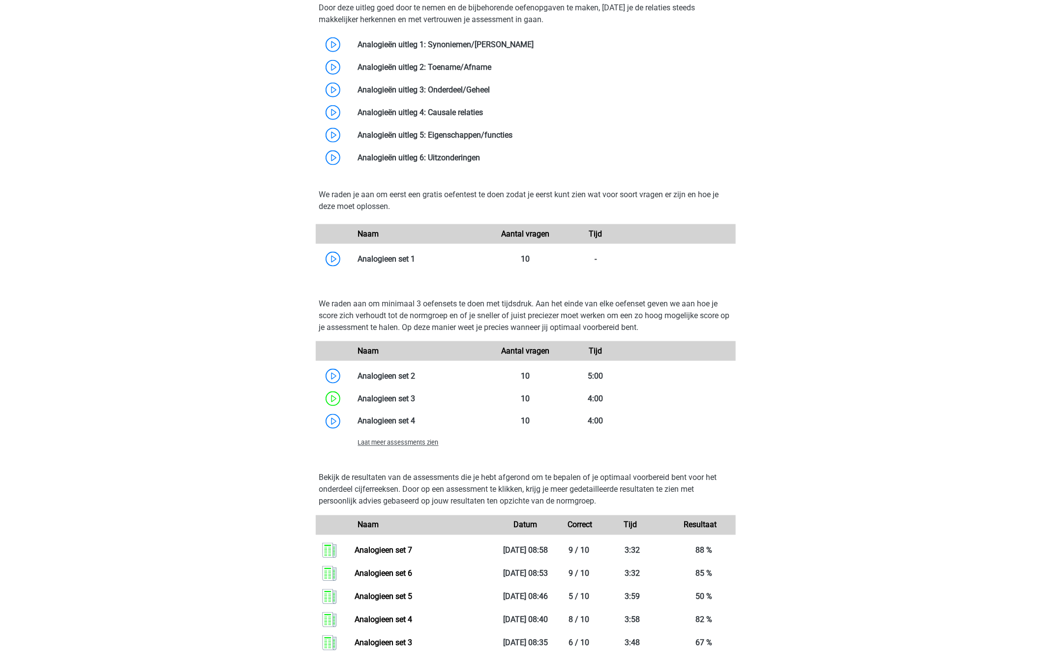
scroll to position [739, 0]
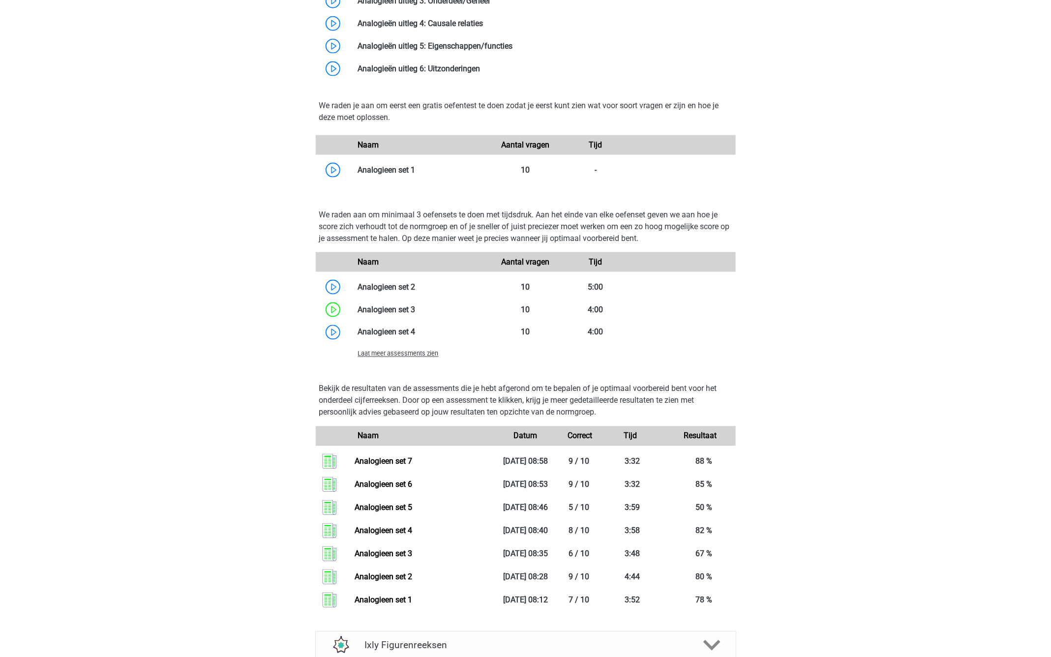
click at [433, 351] on span "Laat meer assessments zien" at bounding box center [398, 353] width 81 height 7
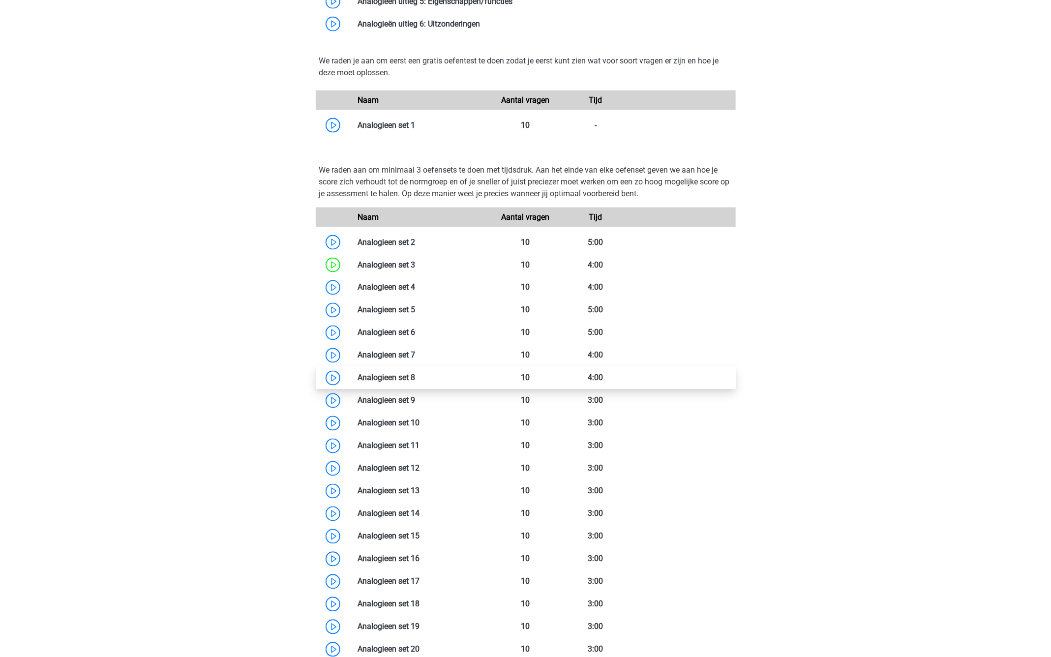
scroll to position [785, 0]
click at [416, 379] on link at bounding box center [416, 376] width 0 height 9
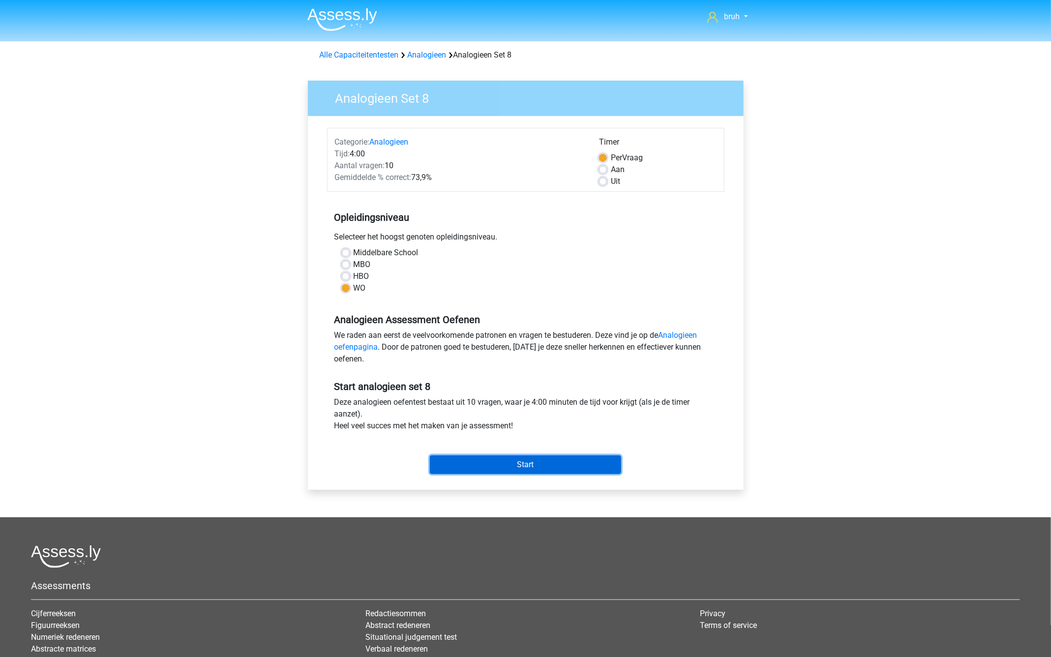
click at [523, 462] on input "Start" at bounding box center [525, 465] width 191 height 19
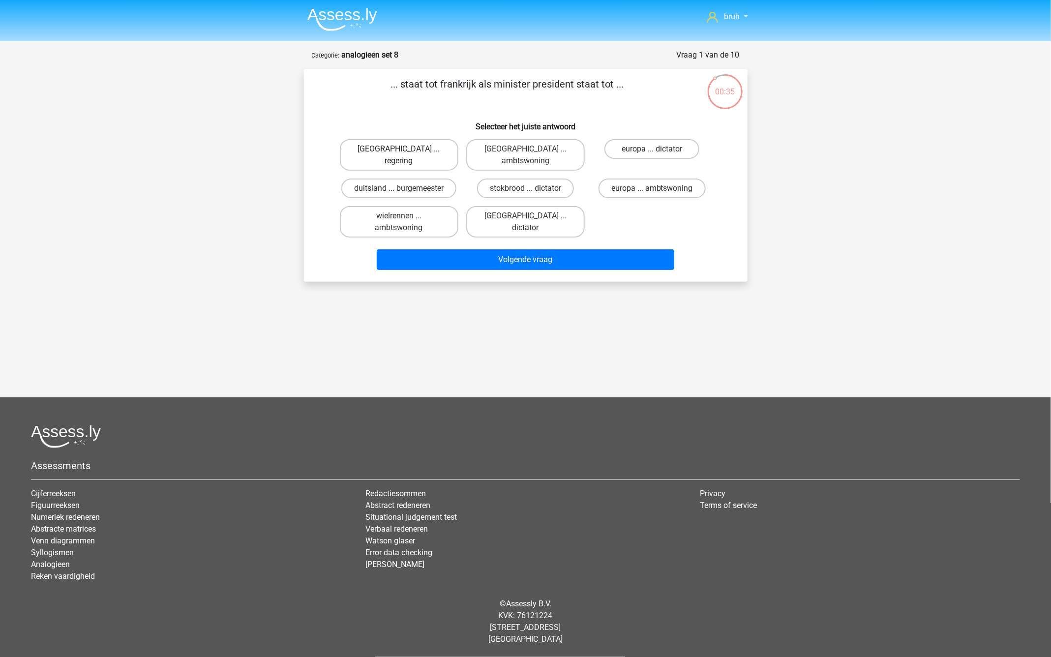
click at [427, 150] on label "parijs ... regering" at bounding box center [399, 154] width 119 height 31
click at [405, 150] on input "parijs ... regering" at bounding box center [402, 152] width 6 height 6
radio input "true"
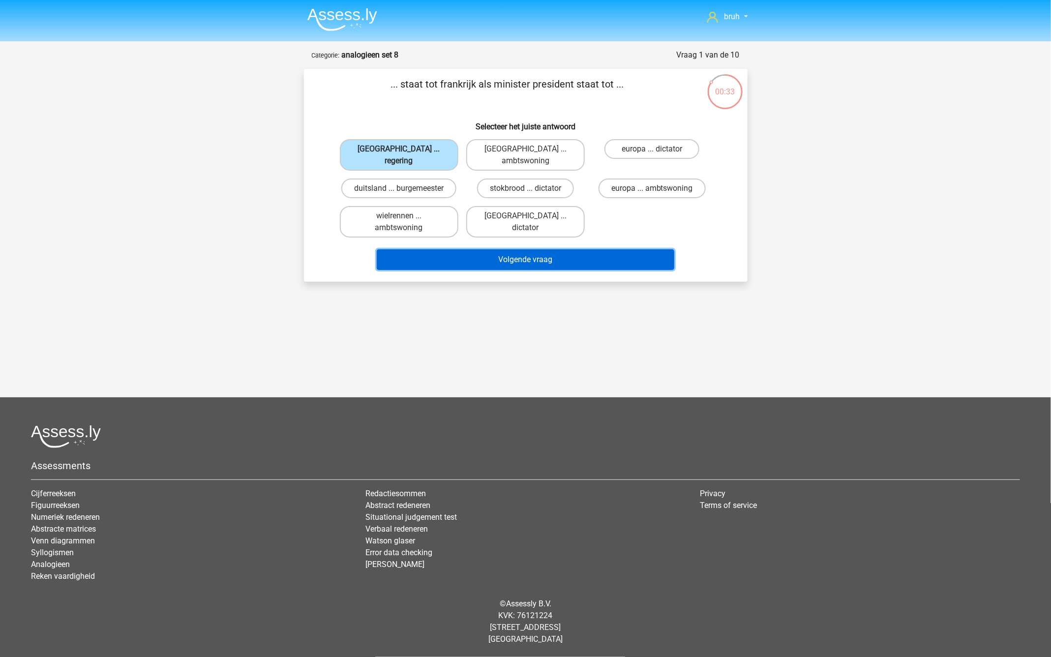
click at [538, 249] on button "Volgende vraag" at bounding box center [526, 259] width 298 height 21
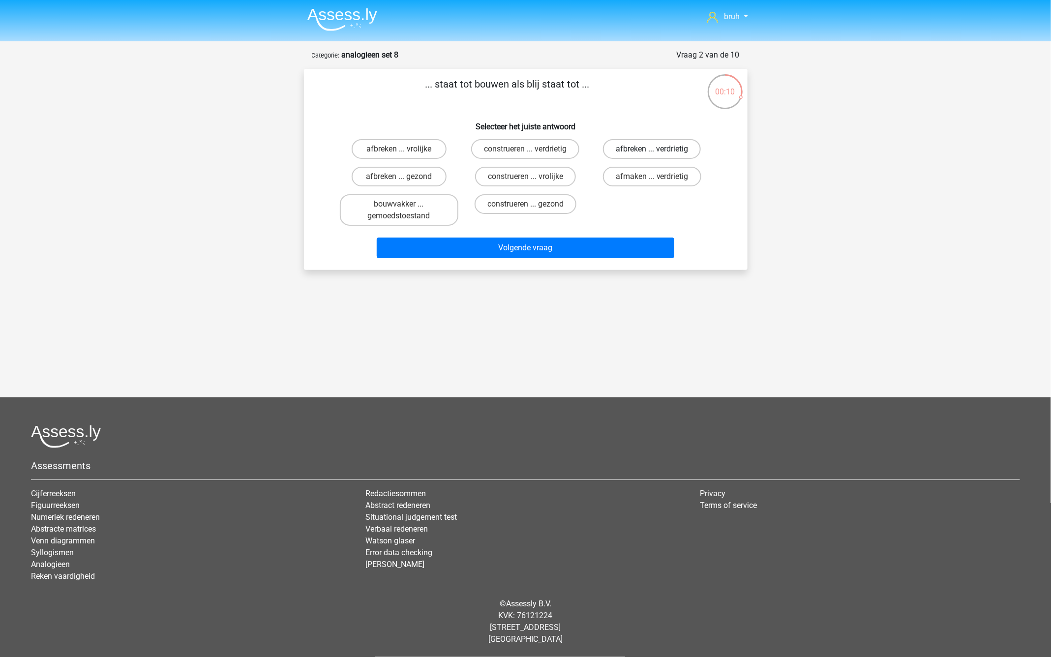
click at [625, 152] on label "afbreken ... verdrietig" at bounding box center [652, 149] width 98 height 20
click at [652, 152] on input "afbreken ... verdrietig" at bounding box center [655, 152] width 6 height 6
radio input "true"
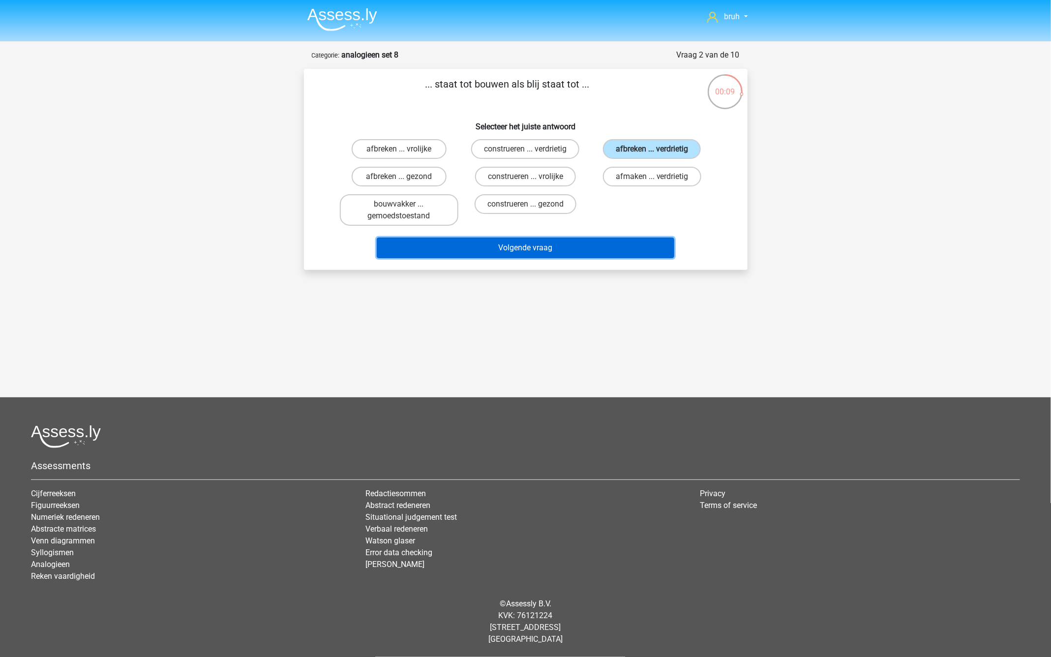
click at [553, 244] on button "Volgende vraag" at bounding box center [526, 248] width 298 height 21
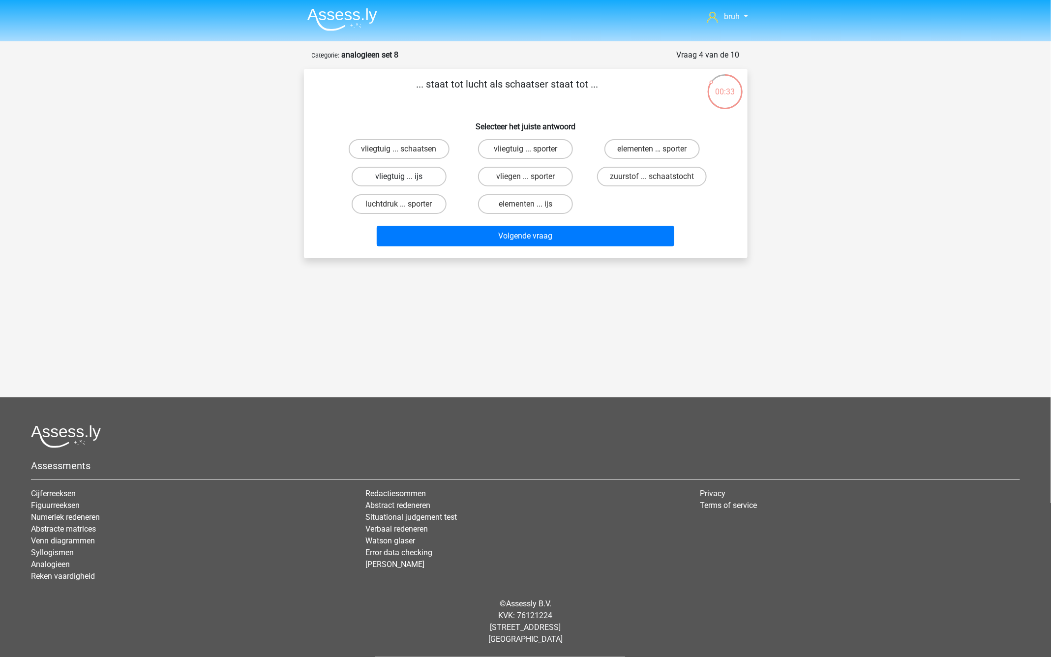
click at [428, 182] on label "vliegtuig ... ijs" at bounding box center [399, 177] width 95 height 20
click at [405, 182] on input "vliegtuig ... ijs" at bounding box center [402, 180] width 6 height 6
radio input "true"
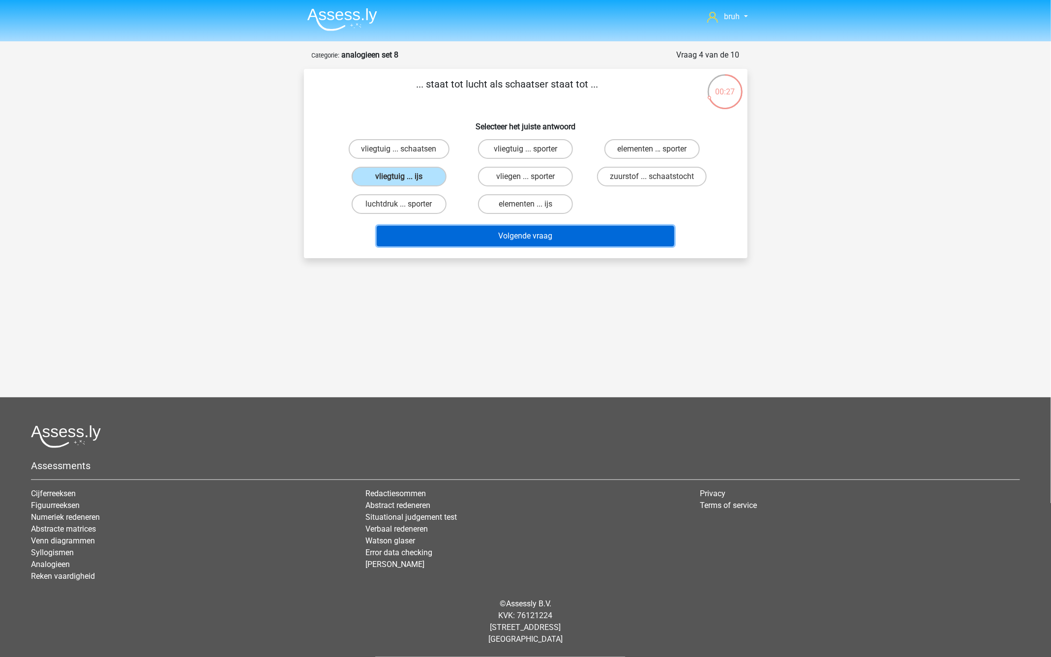
click at [528, 240] on button "Volgende vraag" at bounding box center [526, 236] width 298 height 21
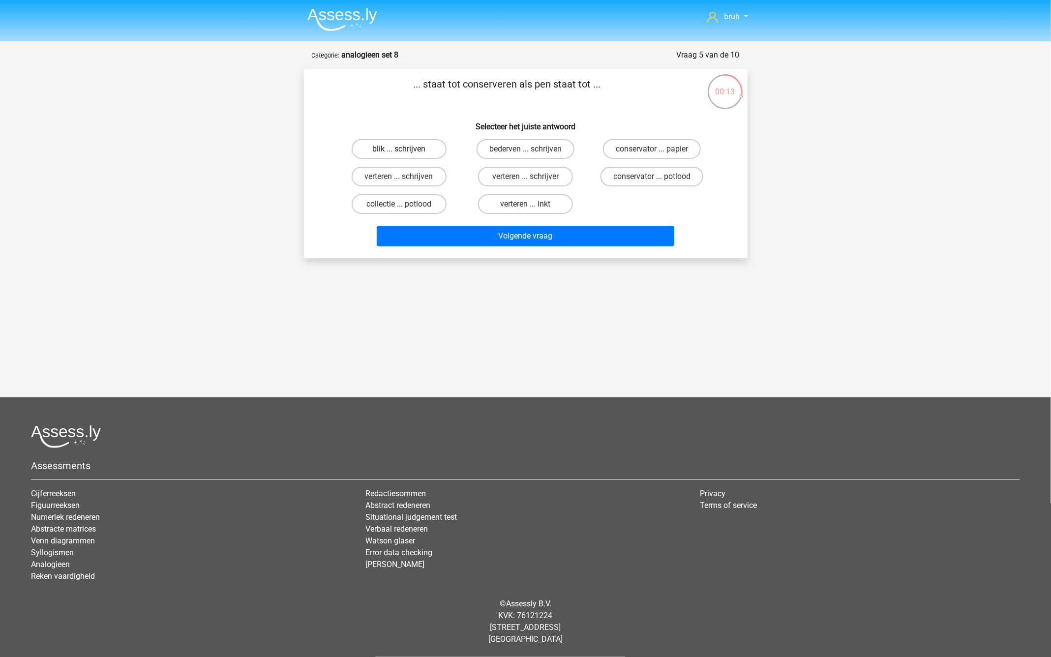
click at [410, 143] on label "blik ... schrijven" at bounding box center [399, 149] width 95 height 20
click at [405, 149] on input "blik ... schrijven" at bounding box center [402, 152] width 6 height 6
radio input "true"
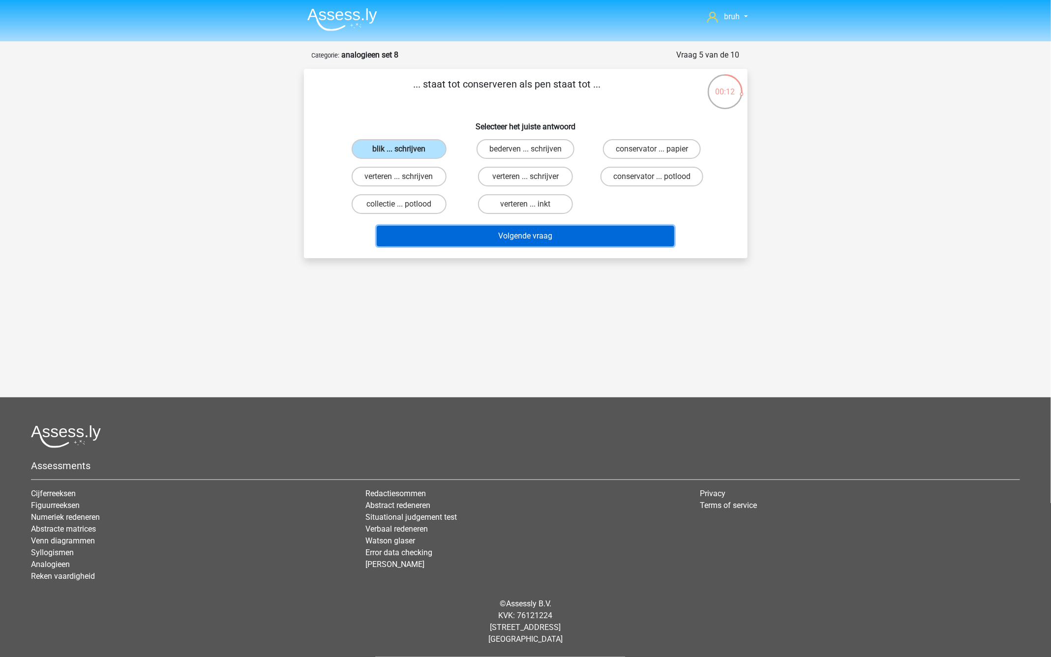
click at [524, 233] on button "Volgende vraag" at bounding box center [526, 236] width 298 height 21
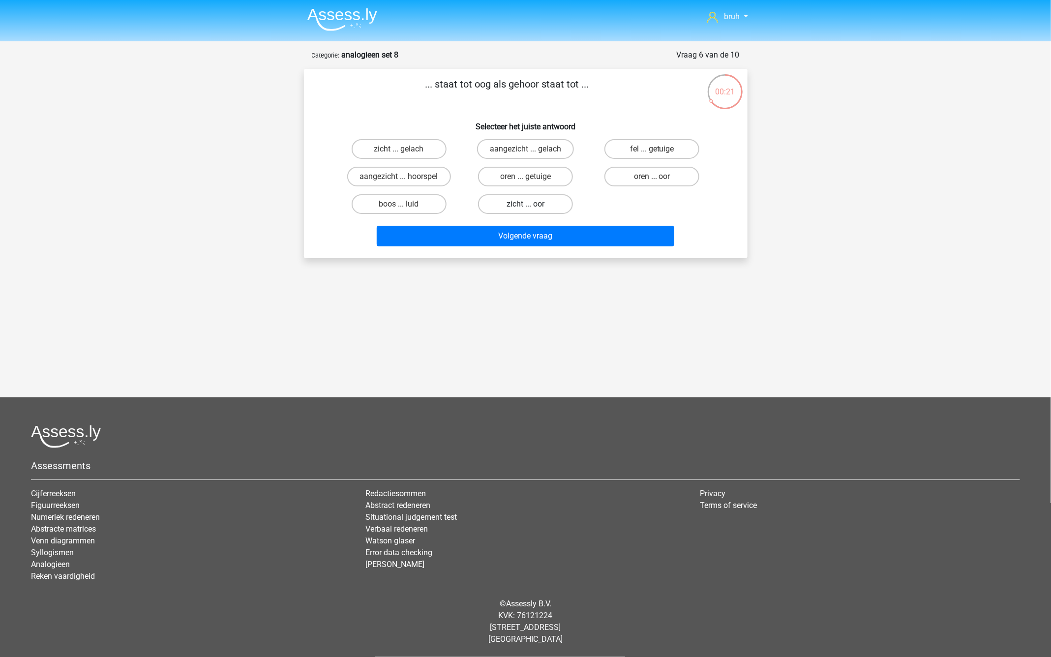
click at [542, 202] on label "zicht ... oor" at bounding box center [525, 204] width 95 height 20
click at [532, 204] on input "zicht ... oor" at bounding box center [528, 207] width 6 height 6
radio input "true"
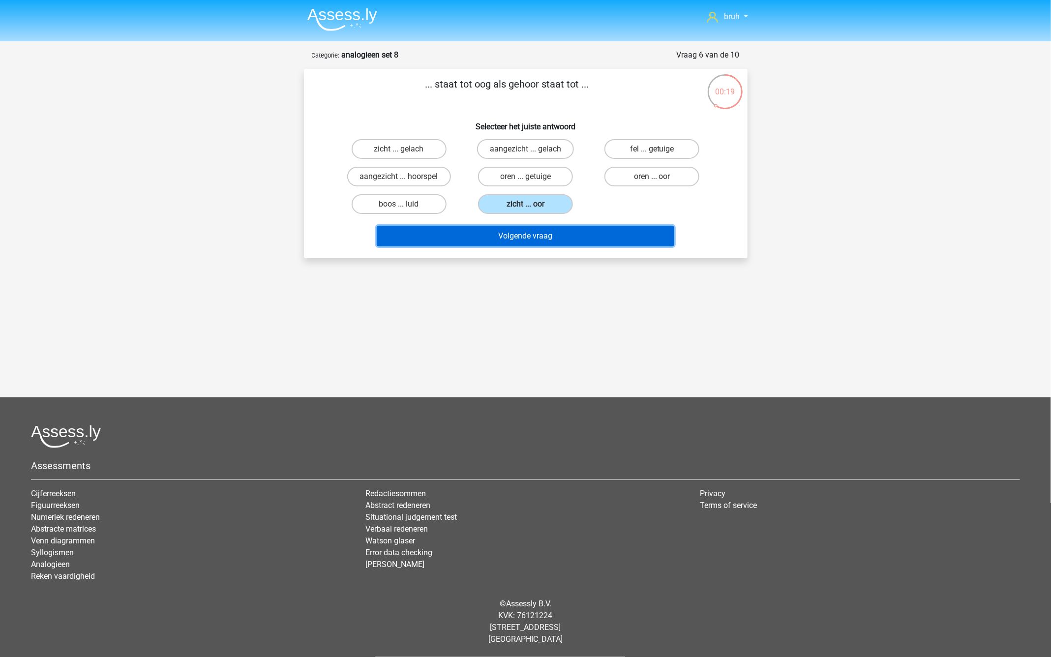
click at [532, 236] on button "Volgende vraag" at bounding box center [526, 236] width 298 height 21
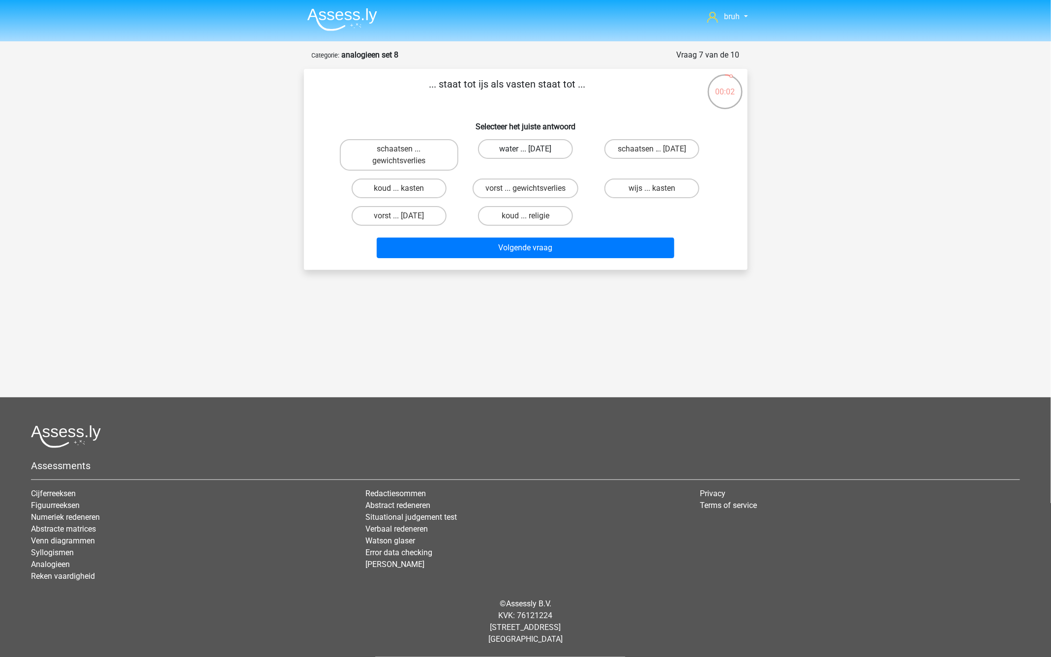
click at [533, 152] on label "water ... suikerfeest" at bounding box center [525, 149] width 95 height 20
click at [532, 152] on input "water ... suikerfeest" at bounding box center [528, 152] width 6 height 6
radio input "true"
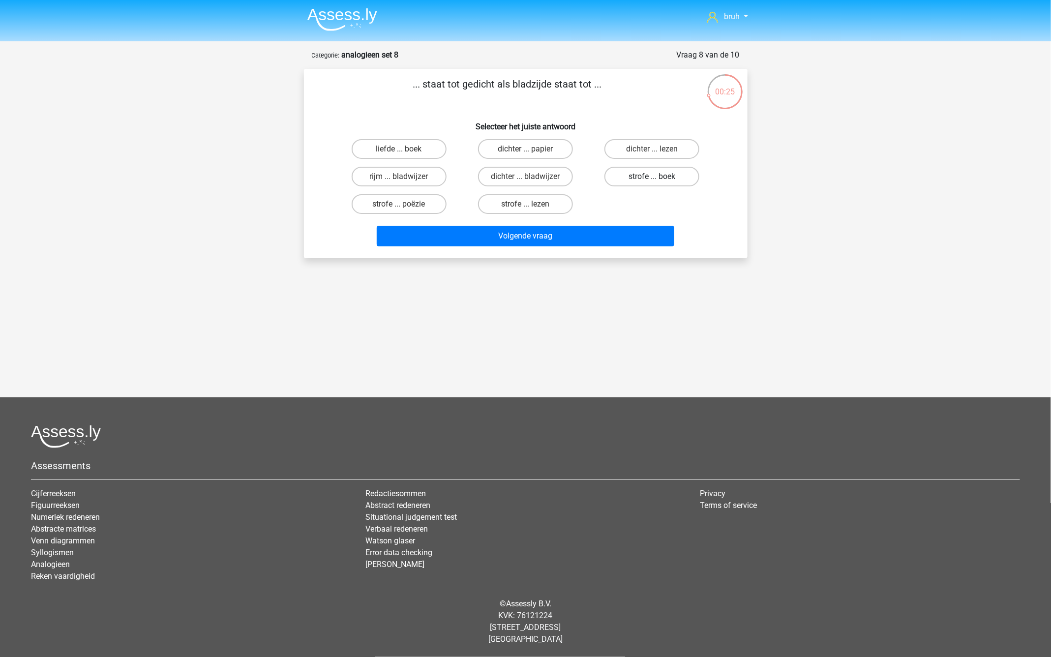
click at [634, 182] on label "strofe ... boek" at bounding box center [652, 177] width 95 height 20
click at [652, 182] on input "strofe ... boek" at bounding box center [655, 180] width 6 height 6
radio input "true"
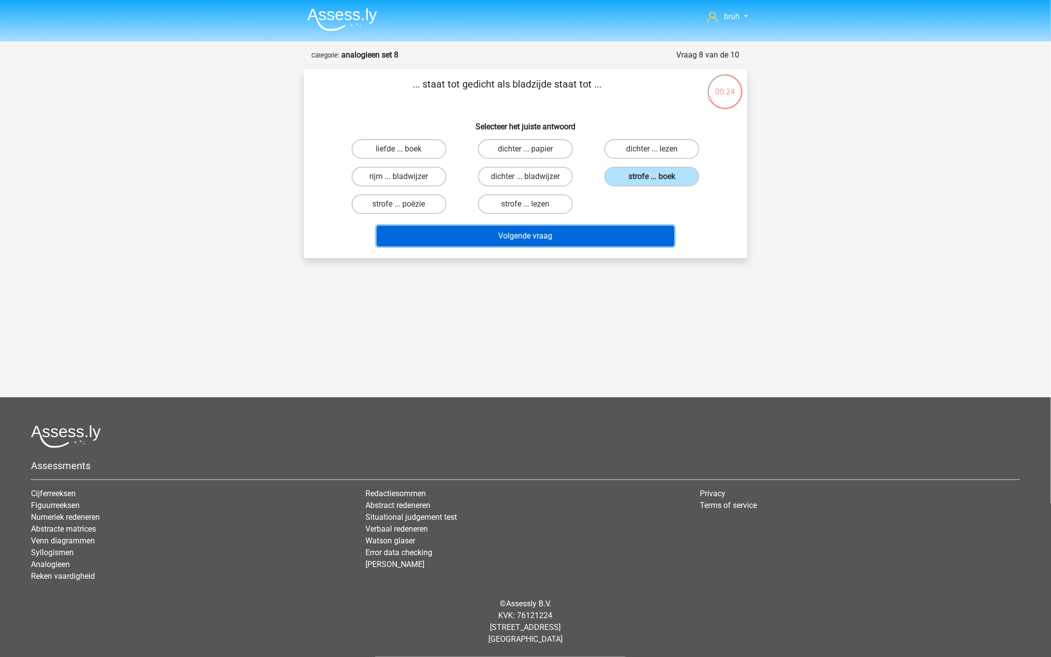
click at [551, 232] on button "Volgende vraag" at bounding box center [526, 236] width 298 height 21
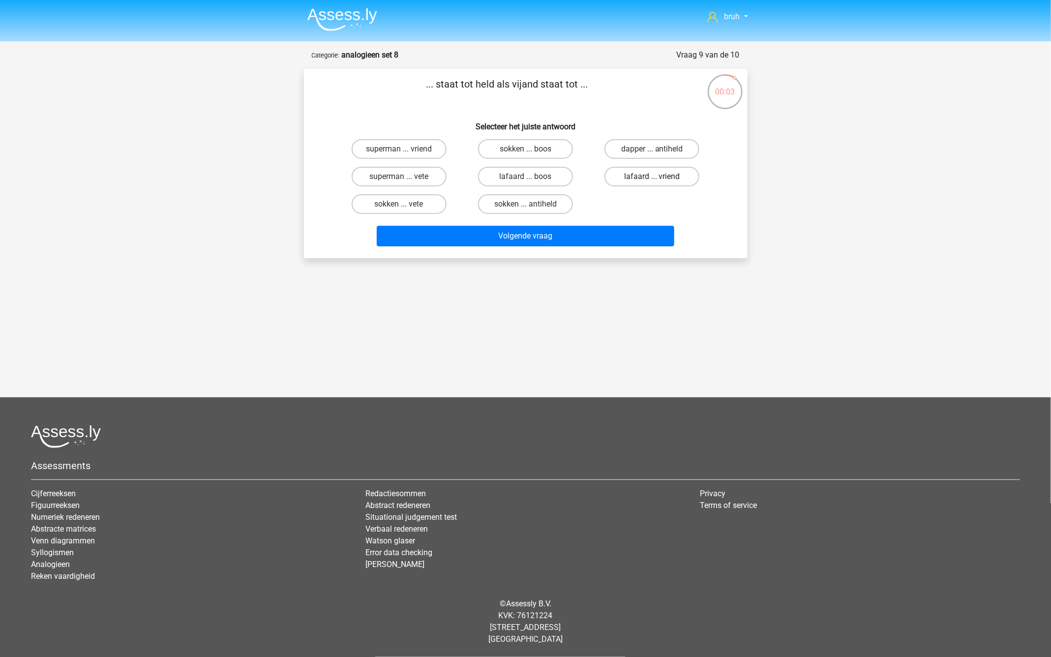
click at [629, 177] on label "lafaard ... vriend" at bounding box center [652, 177] width 95 height 20
click at [652, 177] on input "lafaard ... vriend" at bounding box center [655, 180] width 6 height 6
radio input "true"
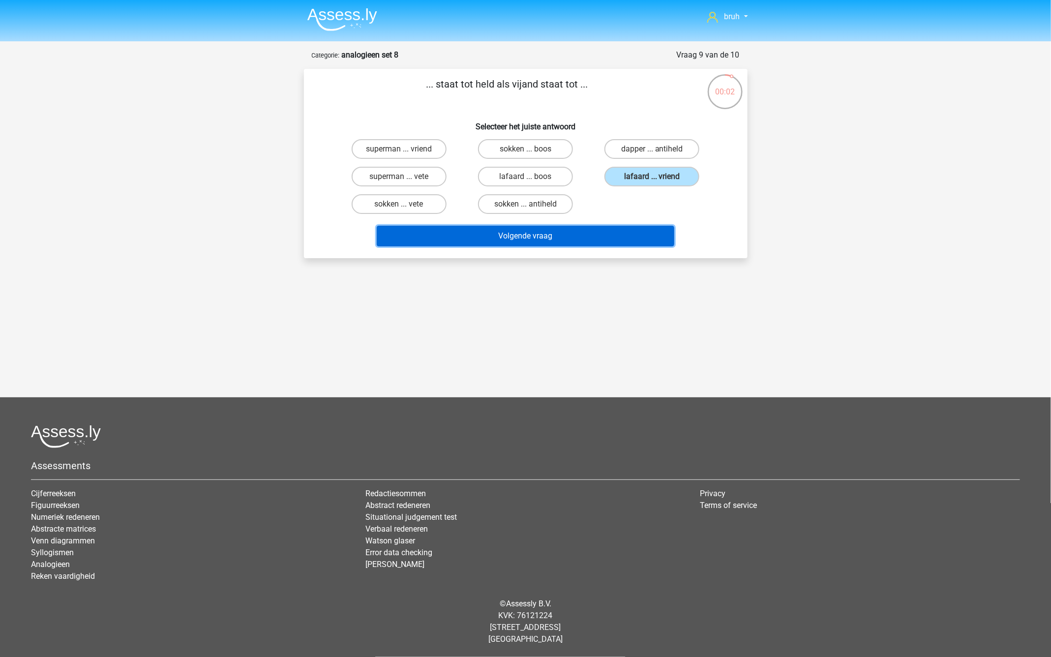
click at [584, 236] on button "Volgende vraag" at bounding box center [526, 236] width 298 height 21
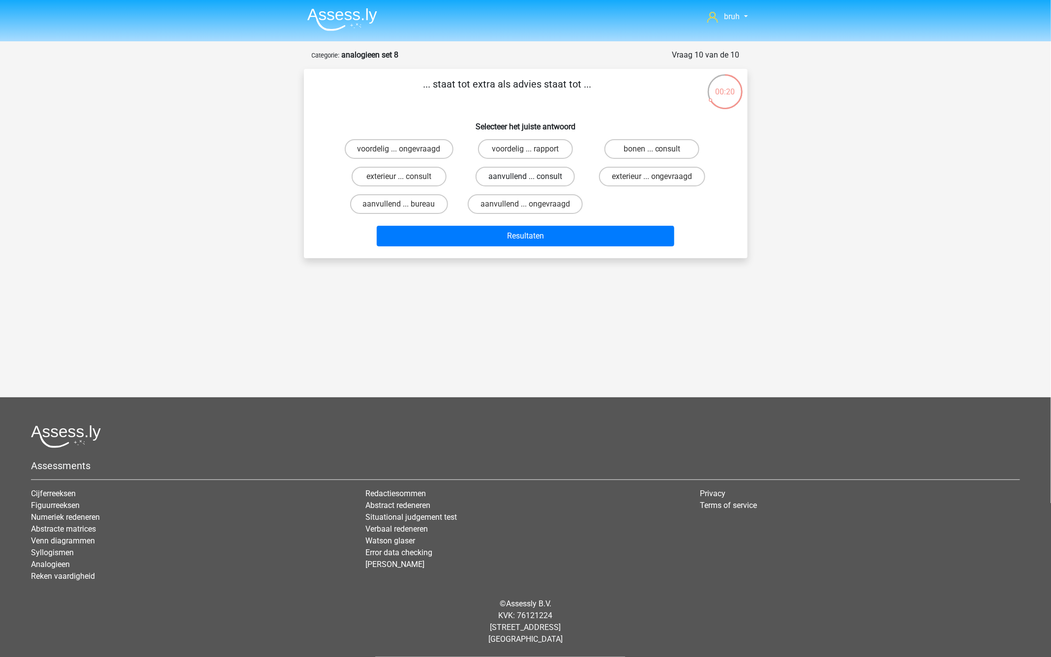
click at [511, 174] on label "aanvullend ... consult" at bounding box center [525, 177] width 99 height 20
click at [525, 177] on input "aanvullend ... consult" at bounding box center [528, 180] width 6 height 6
radio input "true"
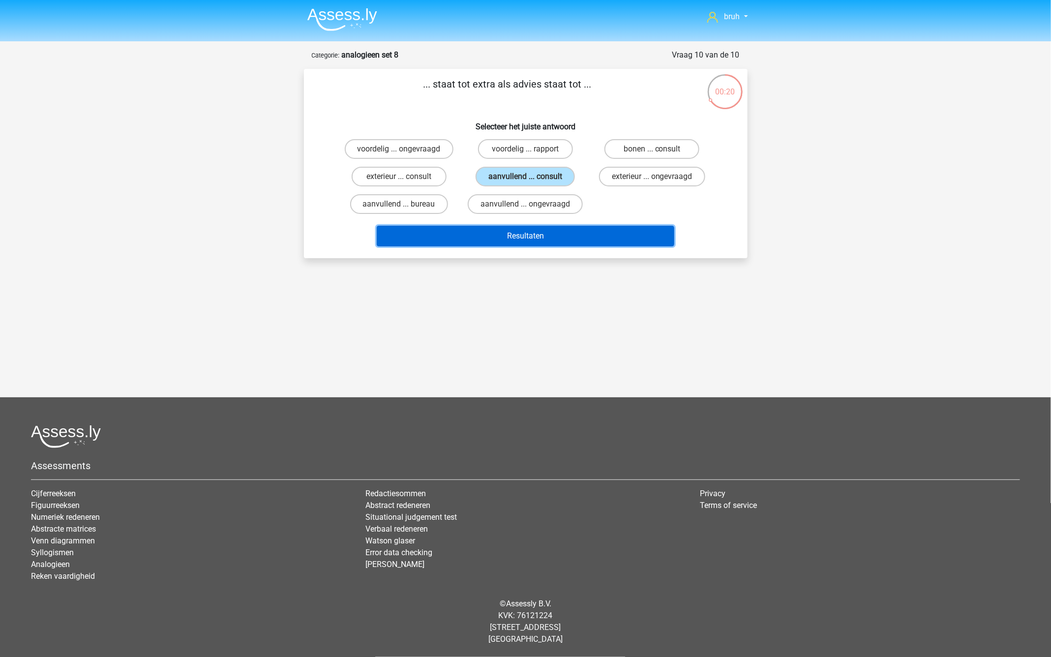
click at [511, 236] on button "Resultaten" at bounding box center [526, 236] width 298 height 21
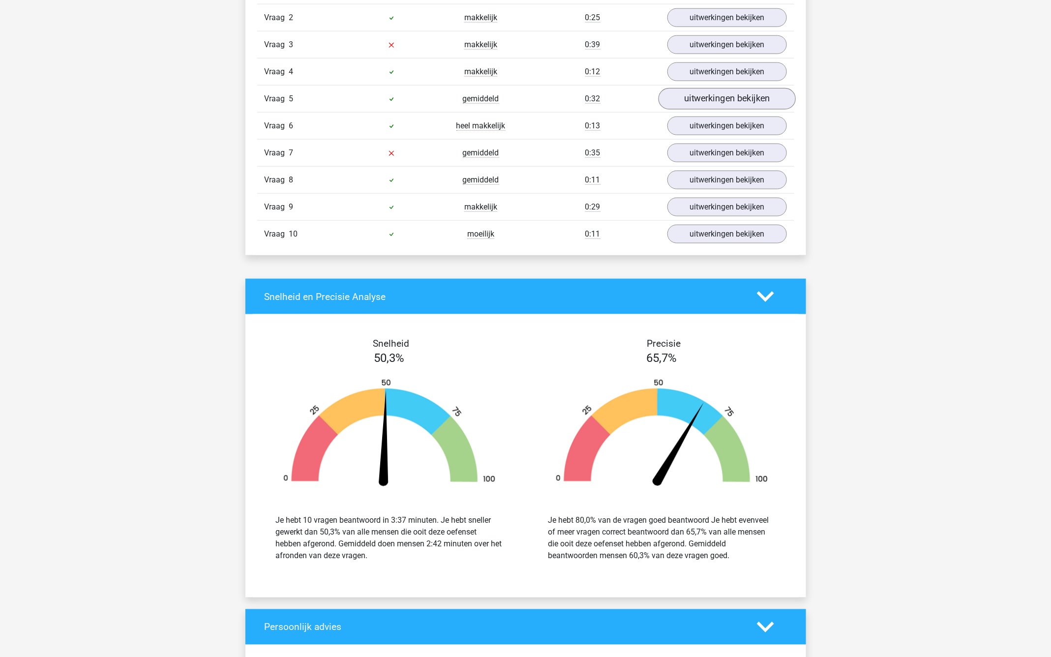
scroll to position [604, 0]
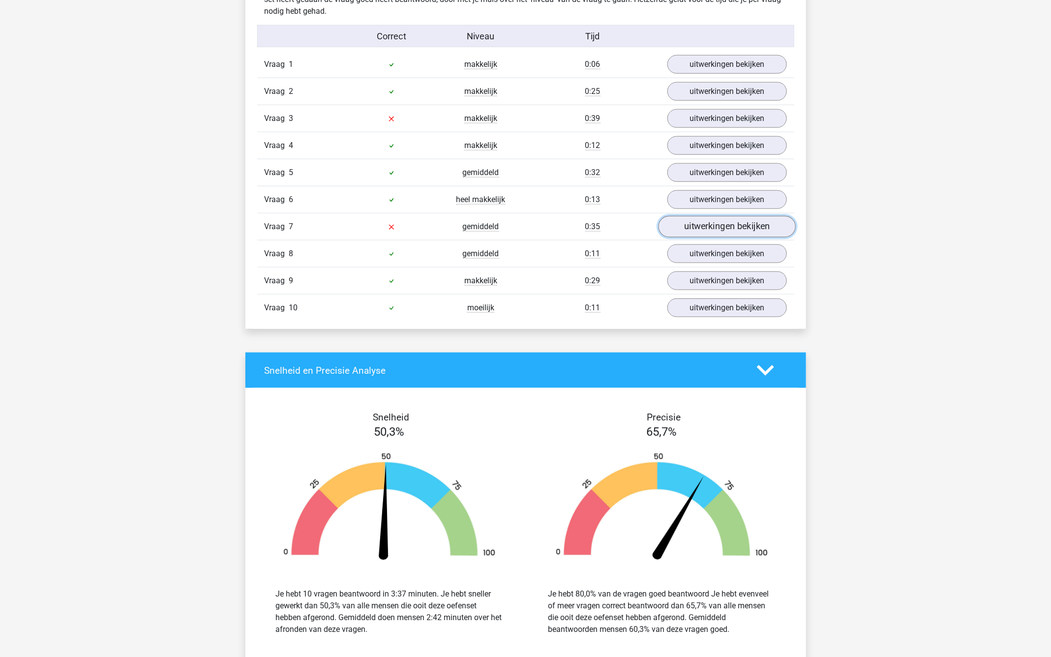
click at [695, 228] on link "uitwerkingen bekijken" at bounding box center [726, 227] width 137 height 22
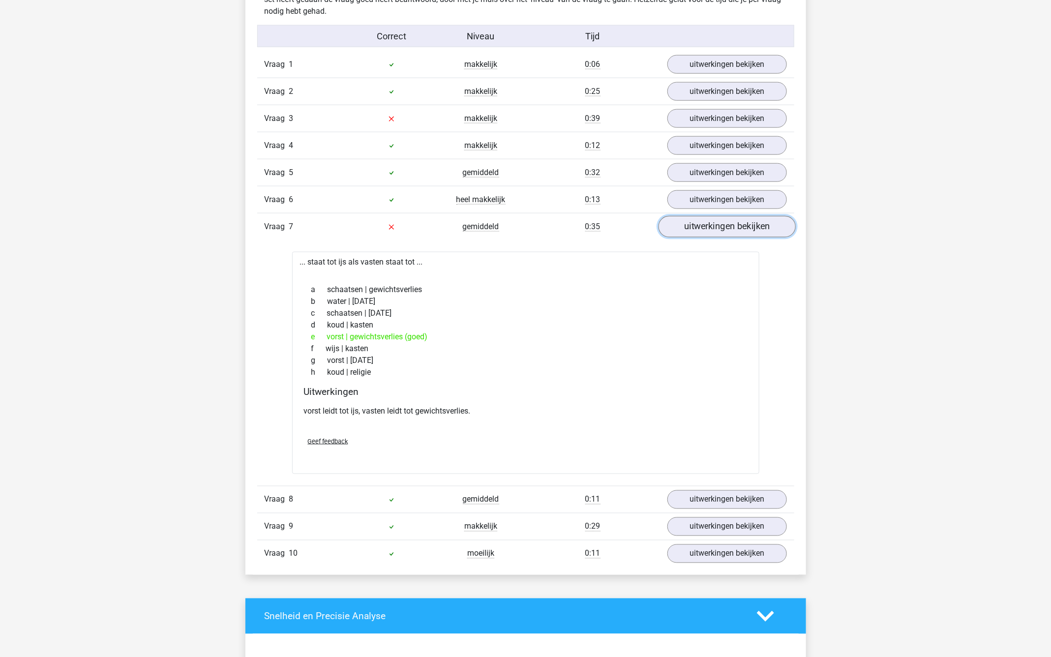
click at [695, 228] on link "uitwerkingen bekijken" at bounding box center [726, 227] width 137 height 22
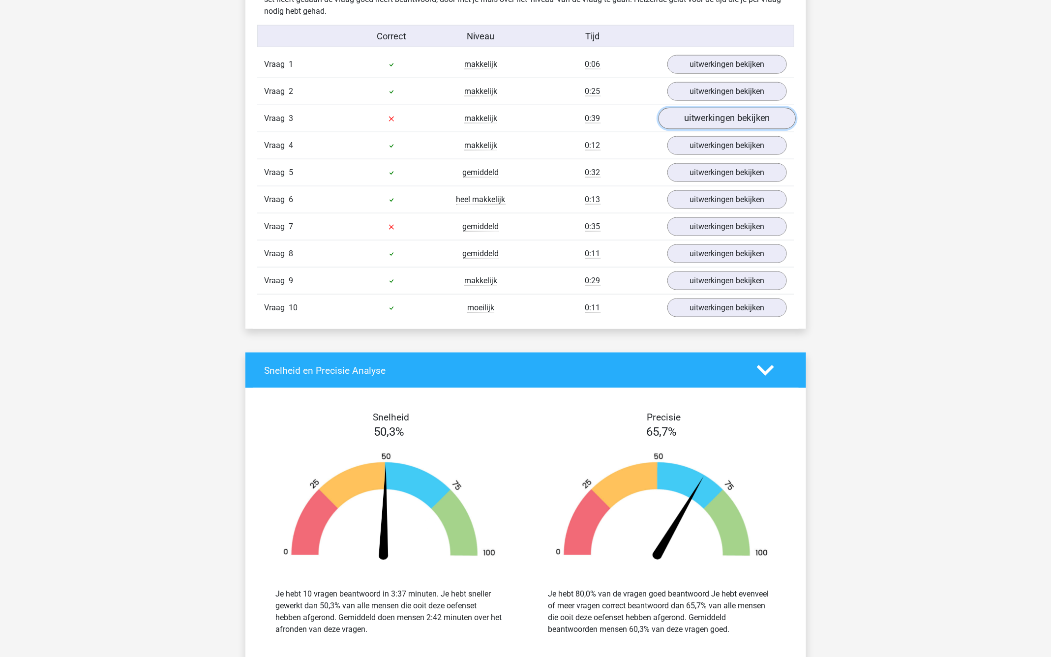
click at [709, 114] on link "uitwerkingen bekijken" at bounding box center [726, 119] width 137 height 22
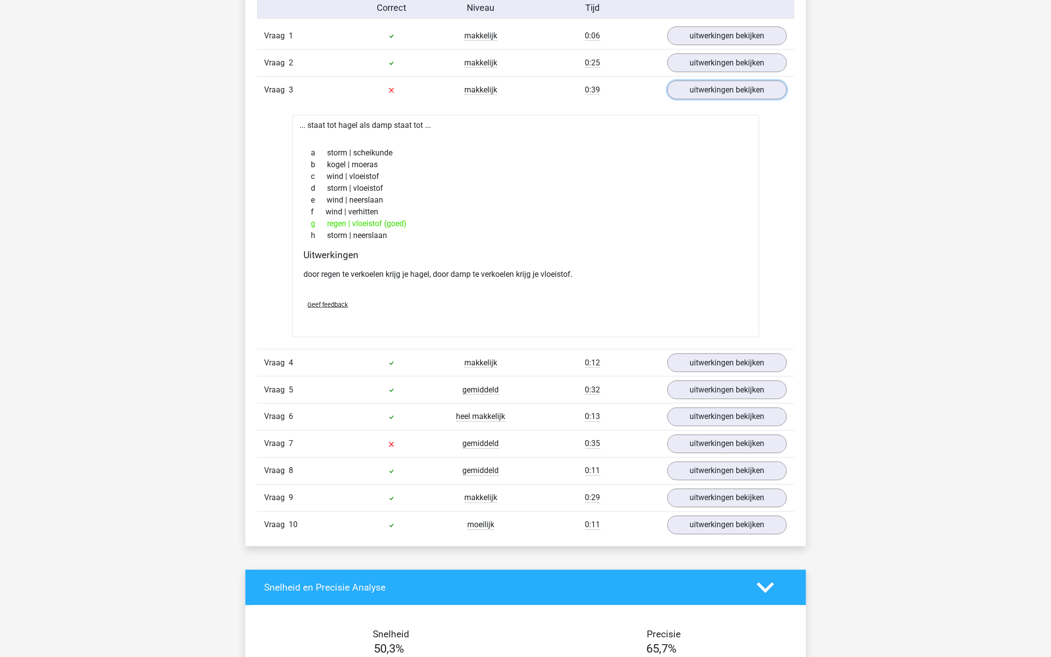
scroll to position [717, 0]
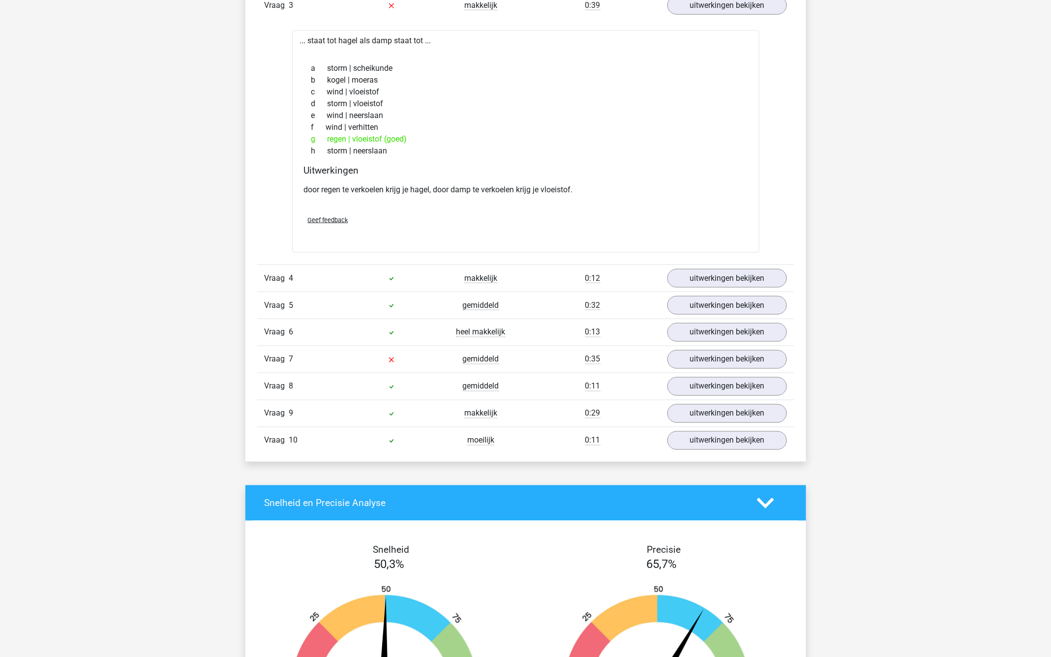
click at [764, 495] on icon at bounding box center [765, 503] width 17 height 17
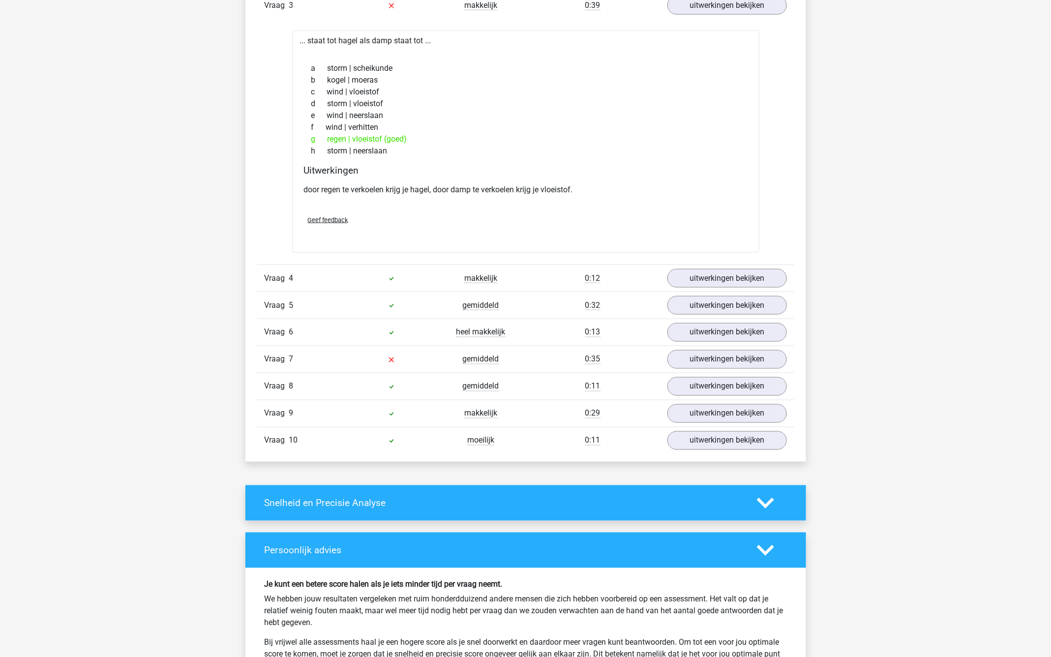
click at [764, 495] on icon at bounding box center [765, 503] width 17 height 17
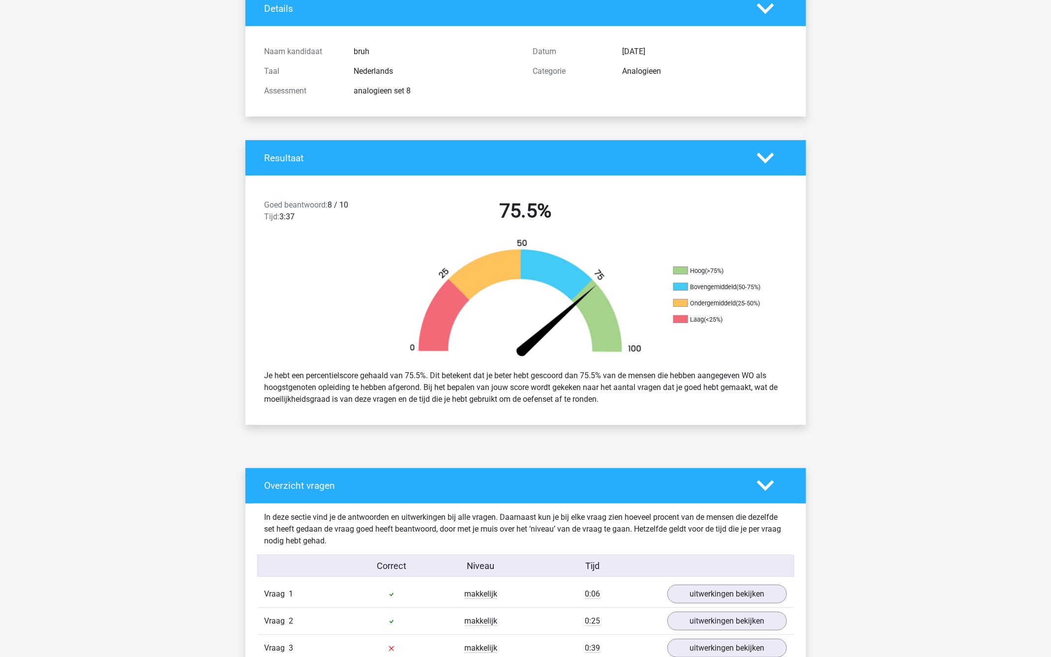
scroll to position [0, 0]
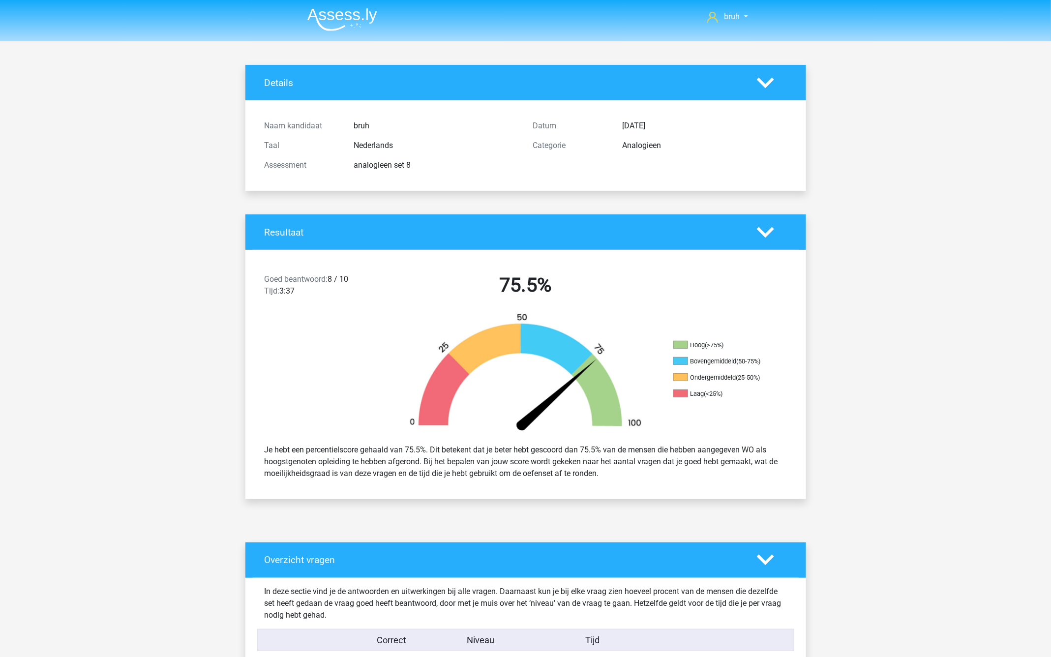
click at [343, 8] on img at bounding box center [343, 19] width 70 height 23
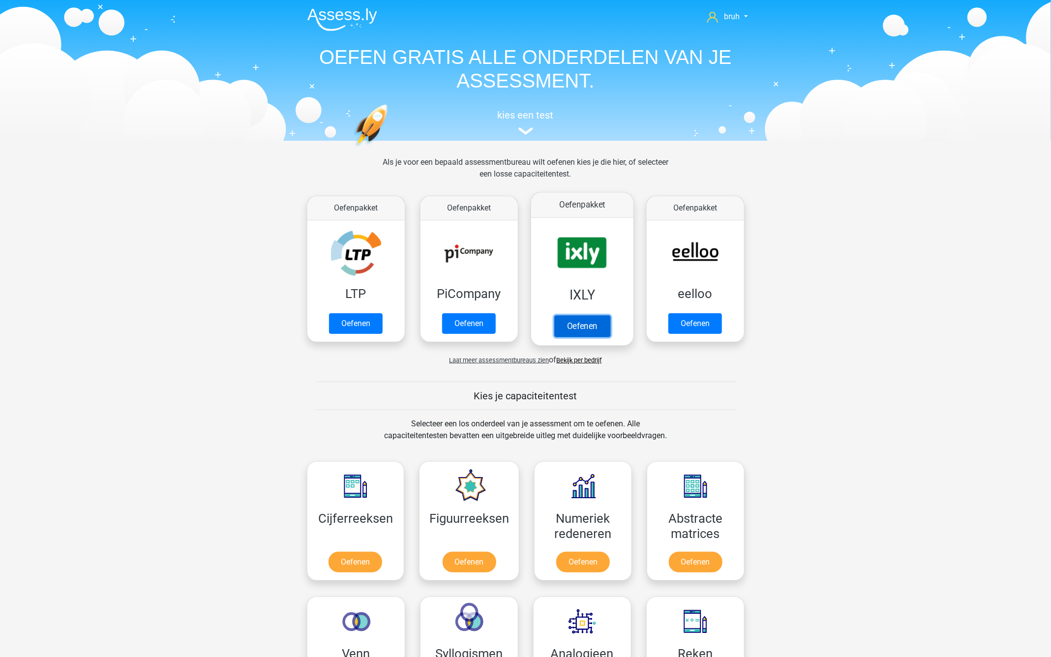
click at [597, 336] on link "Oefenen" at bounding box center [582, 326] width 56 height 22
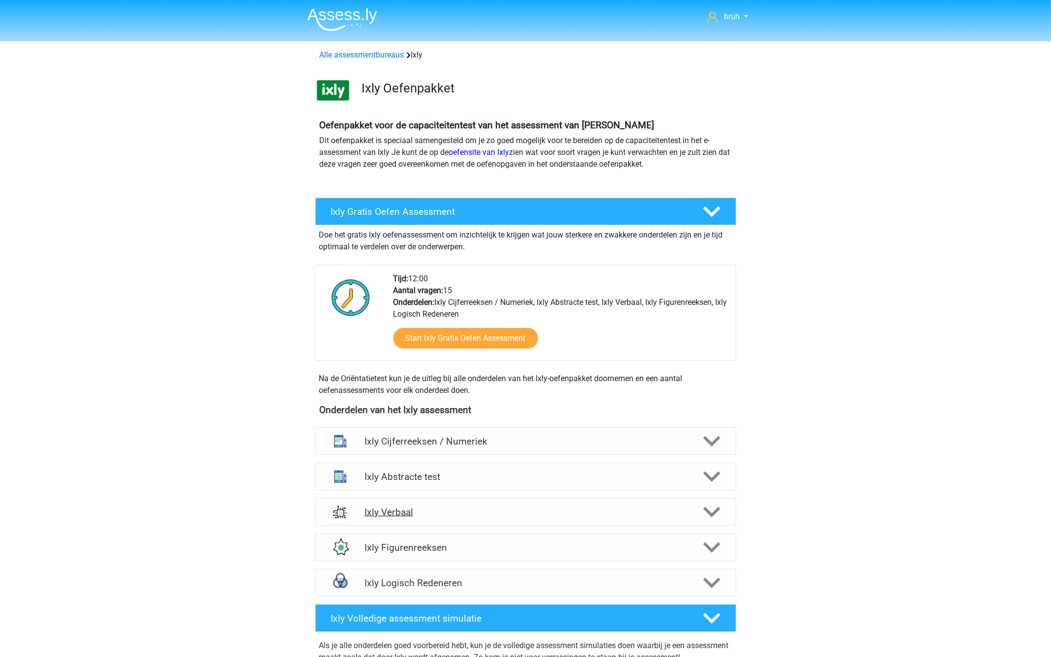
click at [458, 512] on h4 "Ixly Verbaal" at bounding box center [526, 512] width 322 height 11
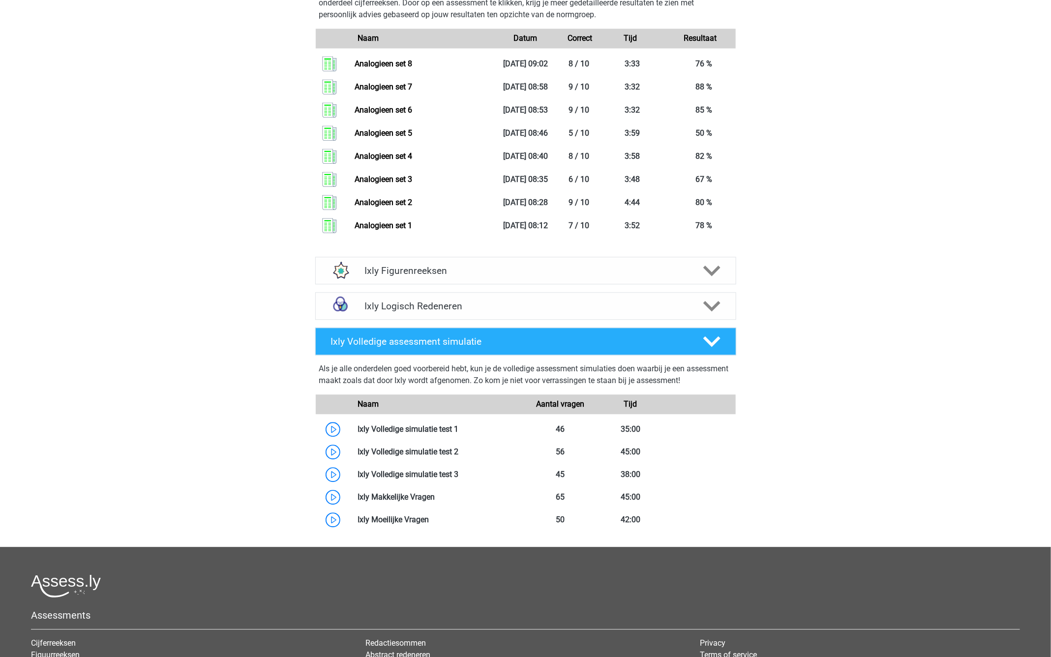
scroll to position [1140, 0]
